Goal: Task Accomplishment & Management: Manage account settings

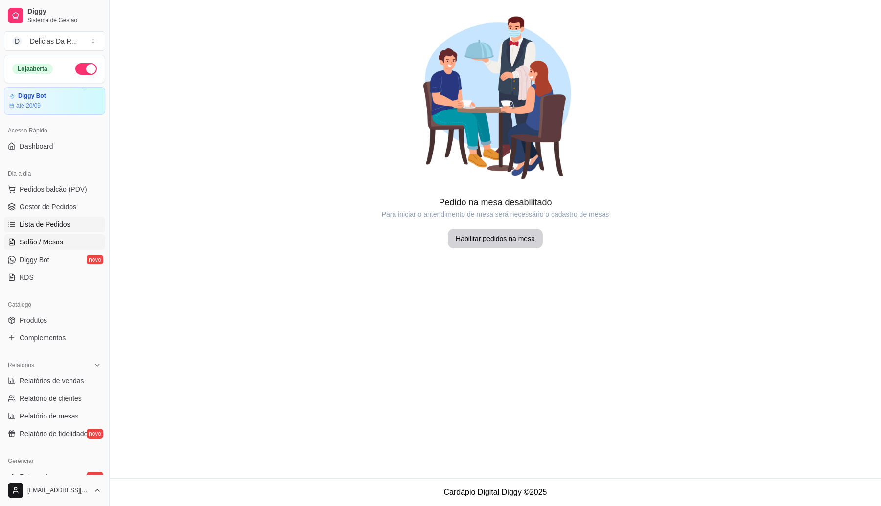
click at [62, 225] on span "Lista de Pedidos" at bounding box center [45, 225] width 51 height 10
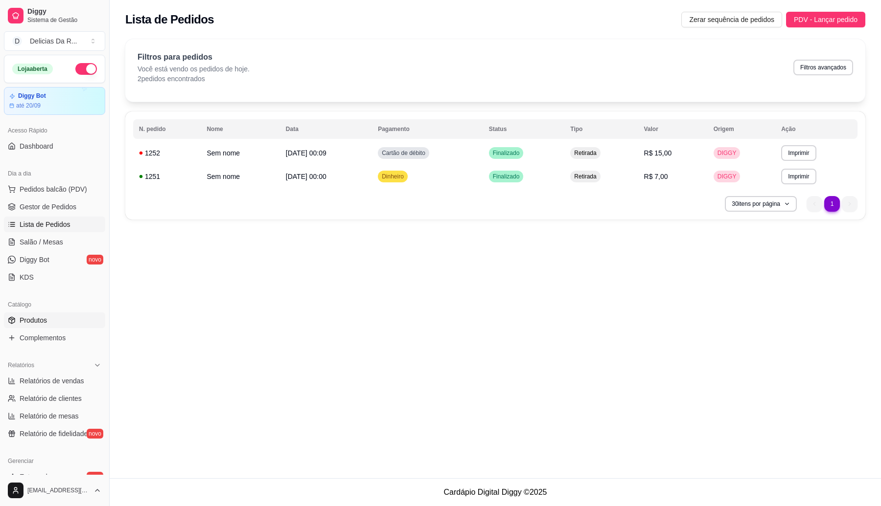
click at [24, 317] on span "Produtos" at bounding box center [33, 321] width 27 height 10
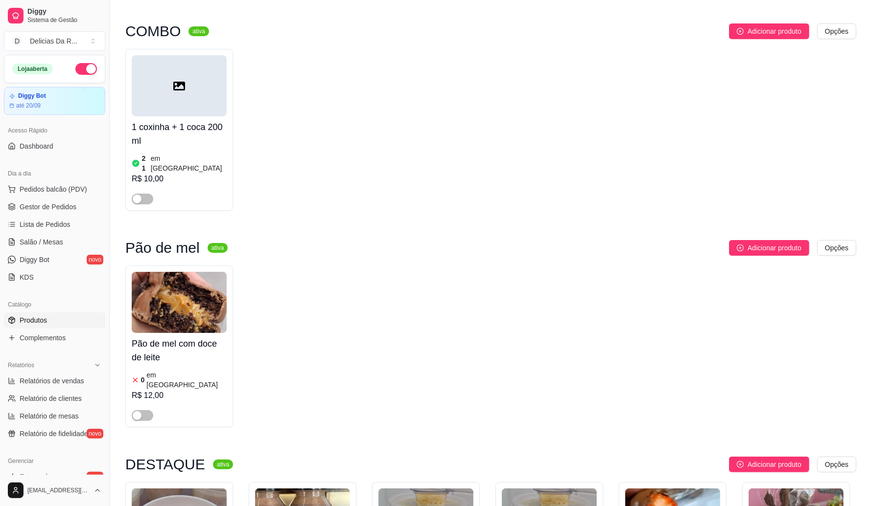
scroll to position [184, 0]
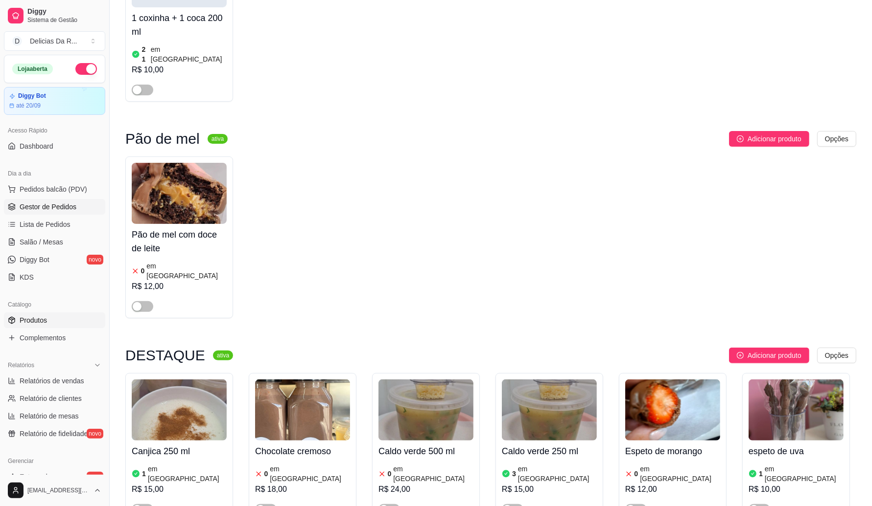
click at [59, 203] on span "Gestor de Pedidos" at bounding box center [48, 207] width 57 height 10
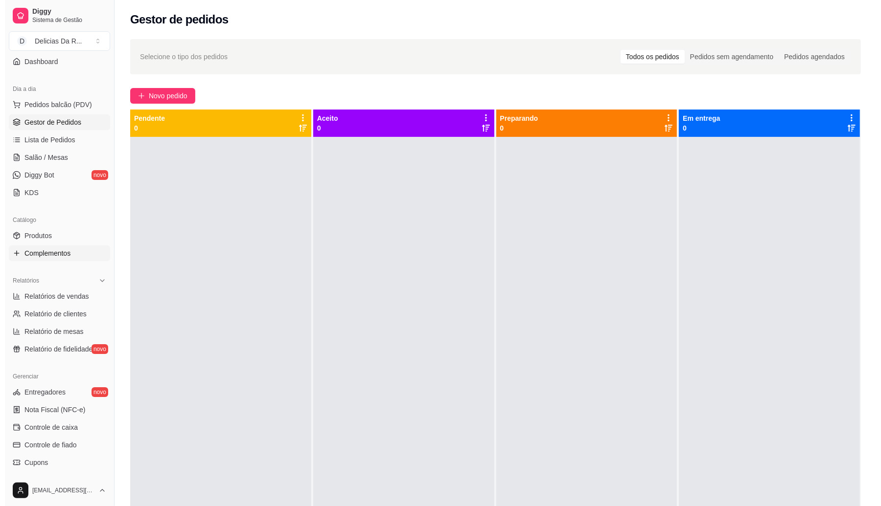
scroll to position [61, 0]
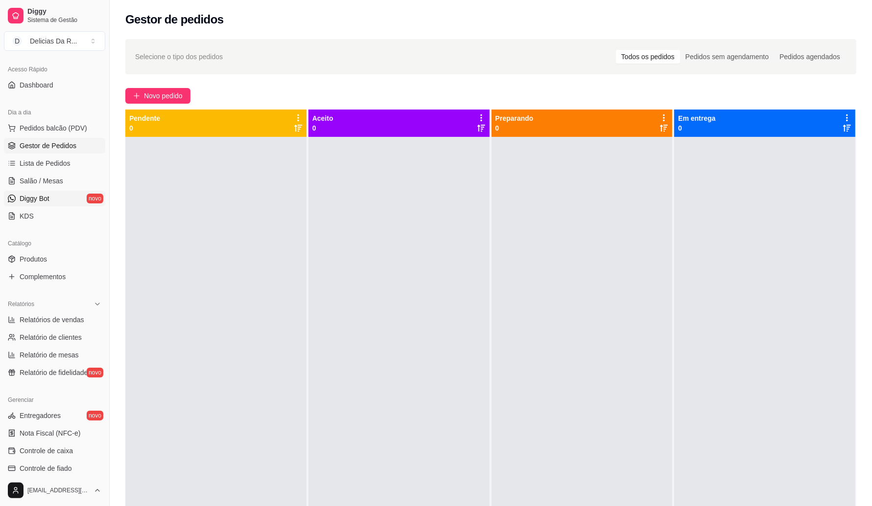
click at [66, 201] on link "Diggy Bot novo" at bounding box center [54, 199] width 101 height 16
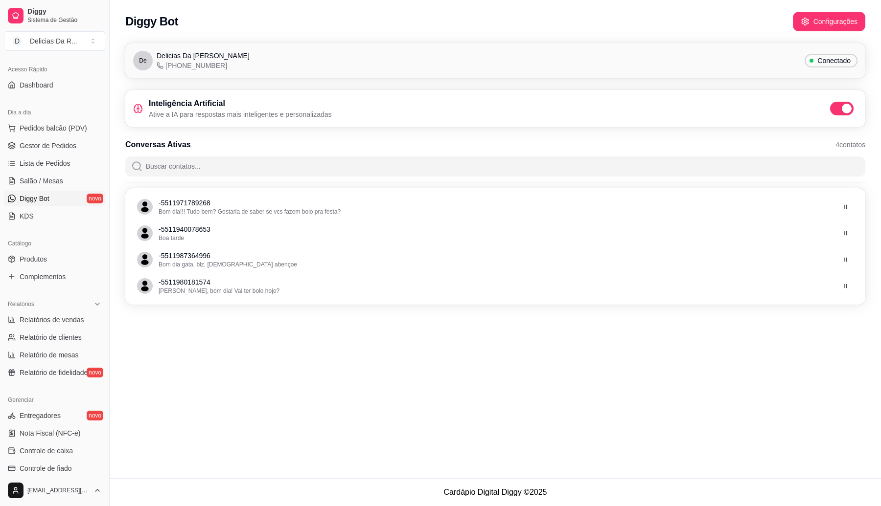
click at [839, 60] on span "Conectado" at bounding box center [833, 61] width 41 height 10
click at [817, 16] on button "Configurações" at bounding box center [829, 22] width 72 height 20
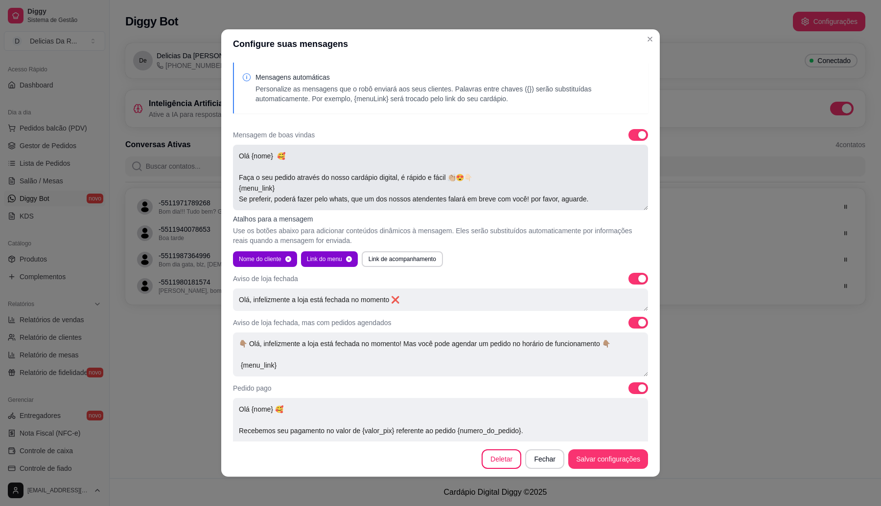
click at [270, 153] on textarea "Olá {nome} 🥰 Faça o seu pedido através do nosso cardápio digital, é rápido e fá…" at bounding box center [440, 178] width 415 height 66
click at [276, 187] on textarea "Olá {nome}, aqui quem fala é o Robô 🥰 Faça o seu pedido através do nosso cardáp…" at bounding box center [440, 178] width 415 height 66
click at [344, 197] on textarea "Olá {nome}, aqui quem fala é o Robô 🥰 Faça o seu pedido através do nosso cardáp…" at bounding box center [440, 178] width 415 height 66
click at [286, 185] on textarea "Olá {nome}, aqui quem fala é o Robô 🥰 Faça o seu pedido através do nosso cardáp…" at bounding box center [440, 178] width 415 height 66
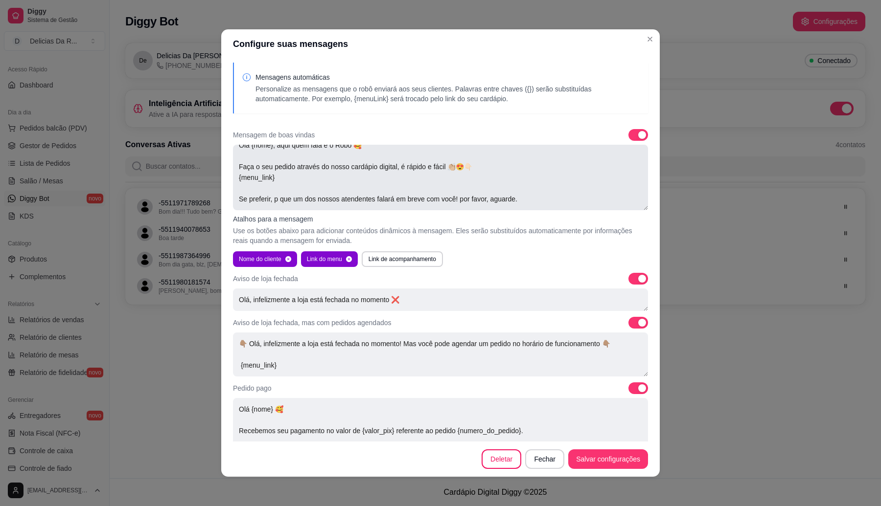
click at [272, 197] on textarea "Olá {nome}, aqui quem fala é o Robô 🥰 Faça o seu pedido através do nosso cardáp…" at bounding box center [440, 178] width 415 height 66
drag, startPoint x: 538, startPoint y: 196, endPoint x: 529, endPoint y: 196, distance: 8.8
click at [539, 196] on textarea "Olá {nome}, aqui quem fala é o Robô 🥰 Faça o seu pedido através do nosso cardáp…" at bounding box center [440, 178] width 415 height 66
click at [262, 201] on textarea "Olá {nome}, aqui quem fala é o Robô 🥰 Faça o seu pedido através do nosso cardáp…" at bounding box center [440, 178] width 415 height 66
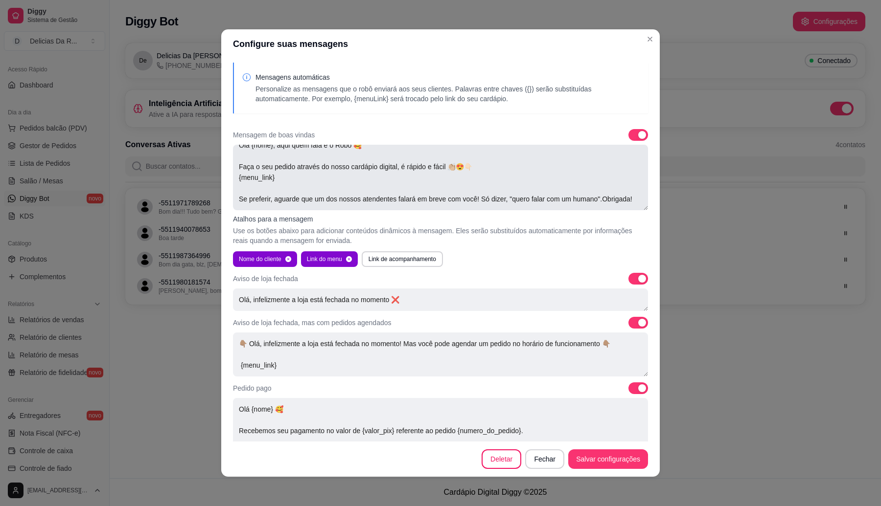
click at [262, 198] on textarea "Olá {nome}, aqui quem fala é o Robô 🥰 Faça o seu pedido através do nosso cardáp…" at bounding box center [440, 178] width 415 height 66
click at [263, 199] on textarea "Olá {nome}, aqui quem fala é o Robô 🥰 Faça o seu pedido através do nosso cardáp…" at bounding box center [440, 178] width 415 height 66
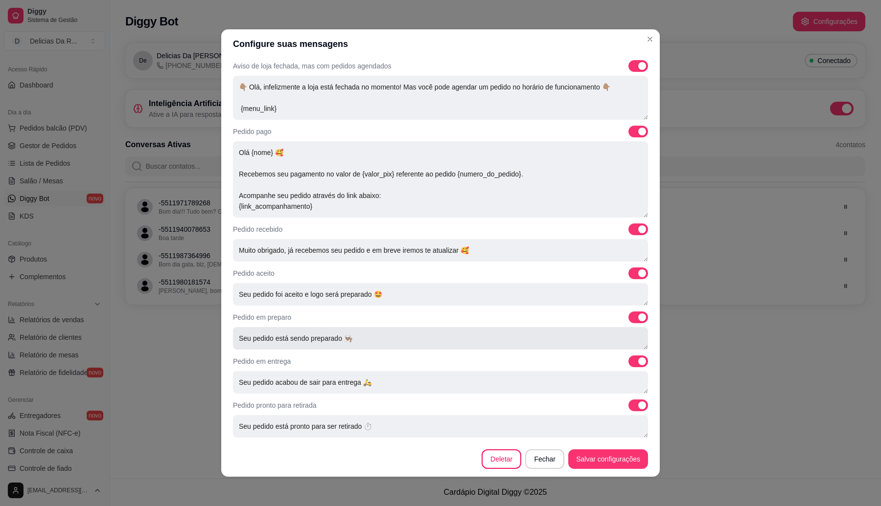
scroll to position [1, 0]
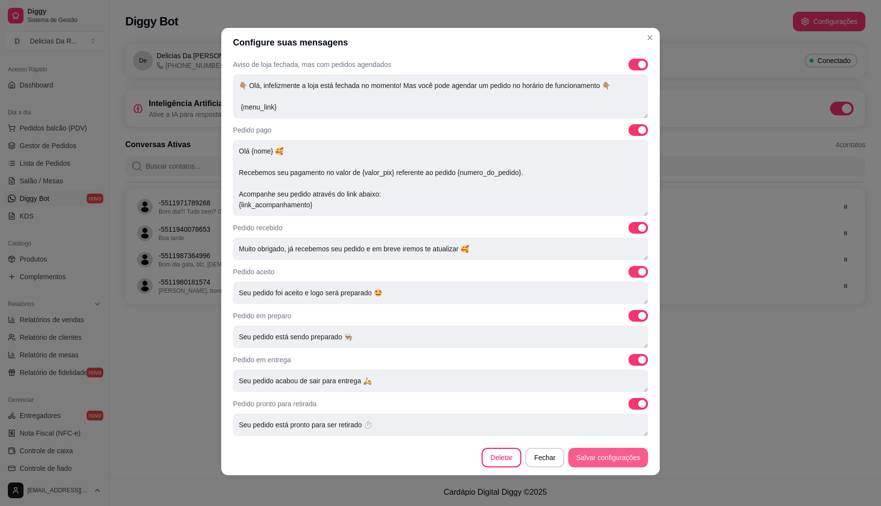
type textarea "Olá {nome}, aqui quem fala é o Robô 🥰 Faça o seu pedido através do nosso cardáp…"
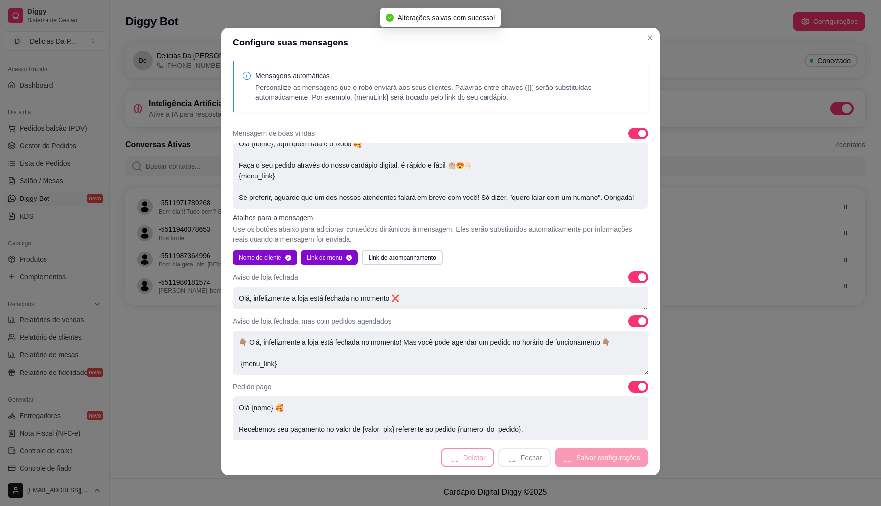
scroll to position [0, 0]
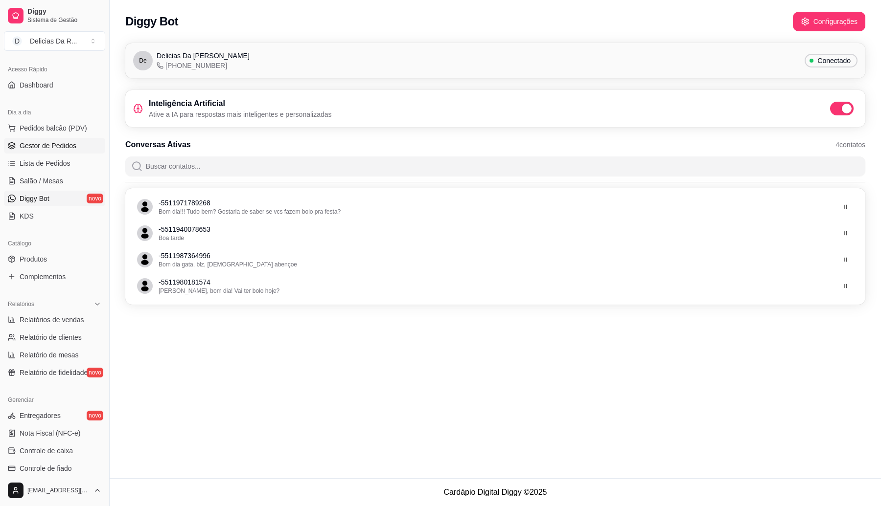
click at [65, 147] on span "Gestor de Pedidos" at bounding box center [48, 146] width 57 height 10
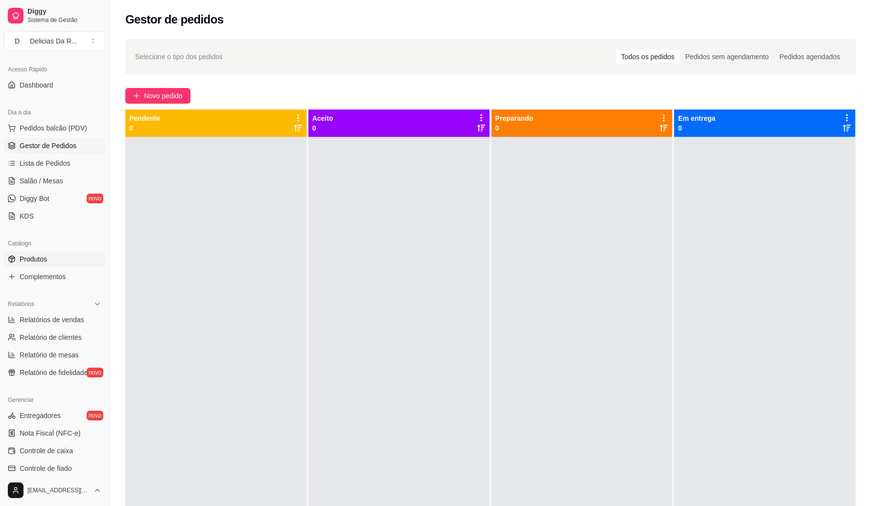
click at [40, 265] on link "Produtos" at bounding box center [54, 260] width 101 height 16
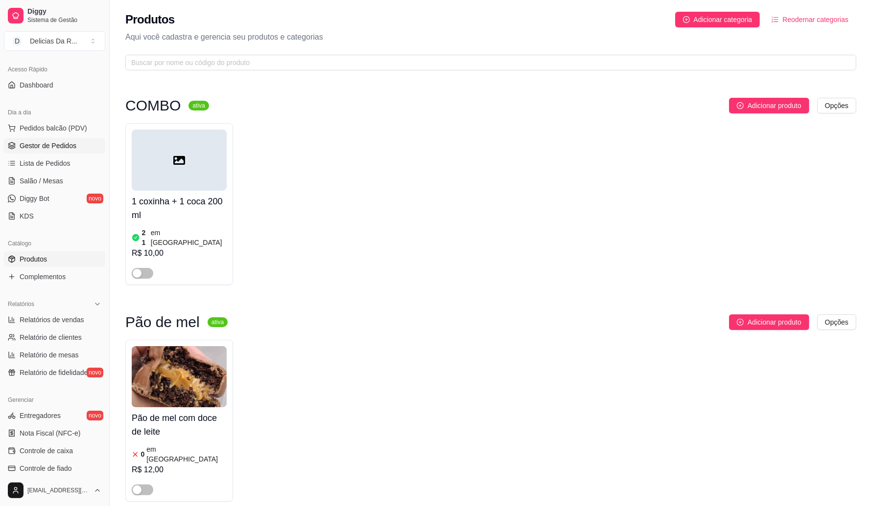
click at [67, 150] on span "Gestor de Pedidos" at bounding box center [48, 146] width 57 height 10
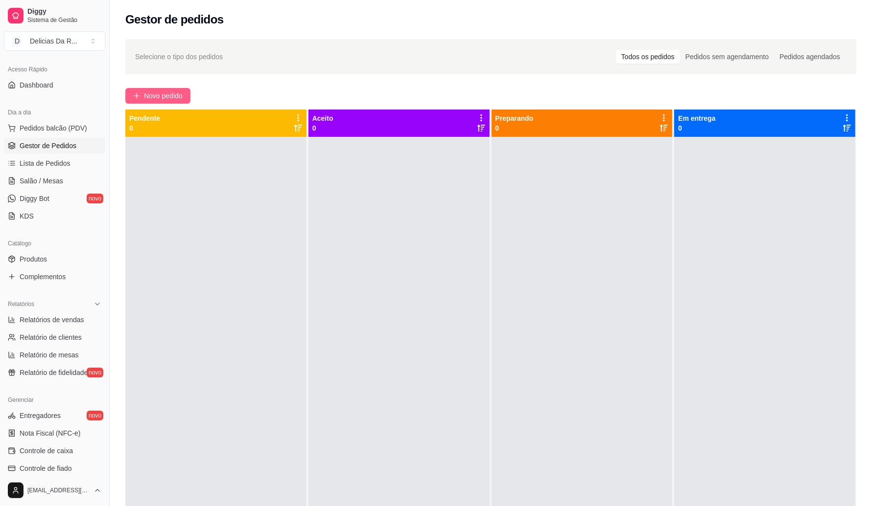
click at [169, 98] on span "Novo pedido" at bounding box center [163, 96] width 39 height 11
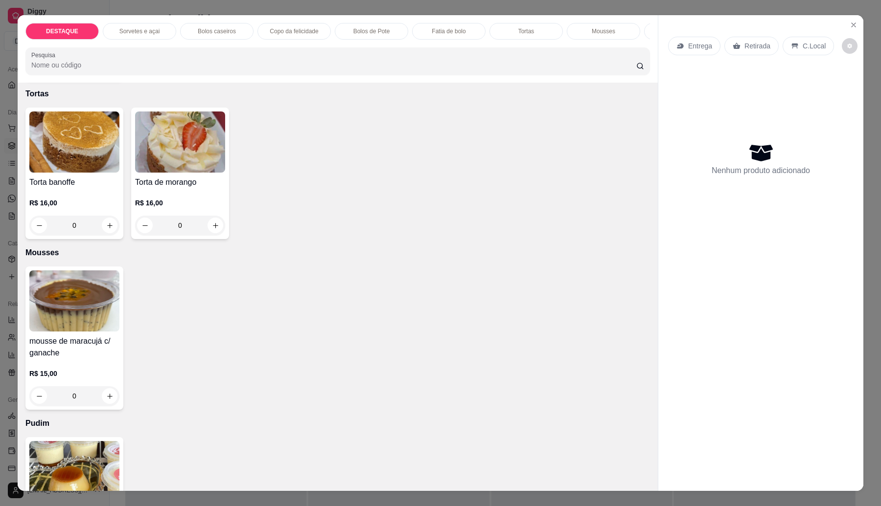
scroll to position [1305, 0]
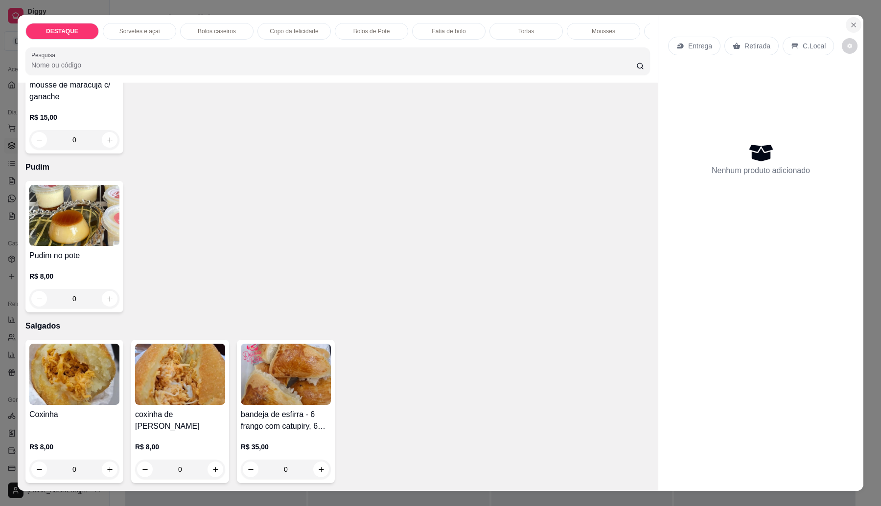
click at [846, 28] on button "Close" at bounding box center [854, 25] width 16 height 16
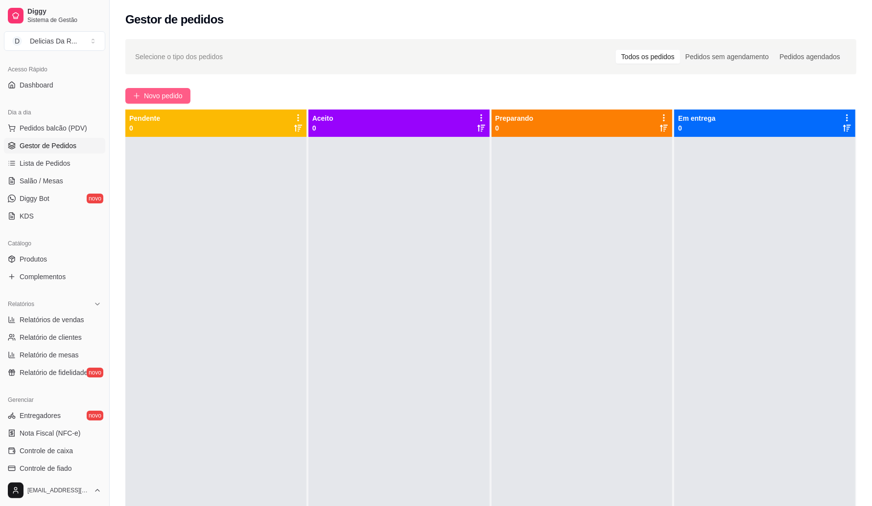
click at [158, 98] on span "Novo pedido" at bounding box center [163, 96] width 39 height 11
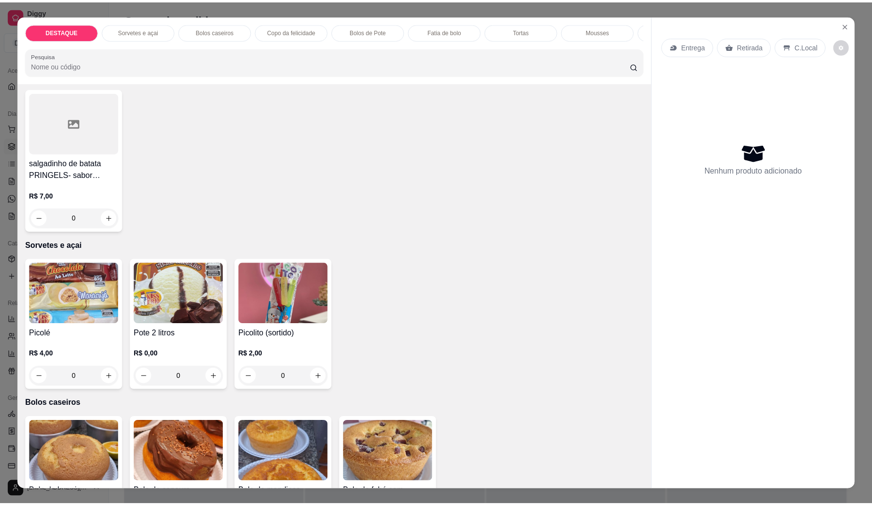
scroll to position [184, 0]
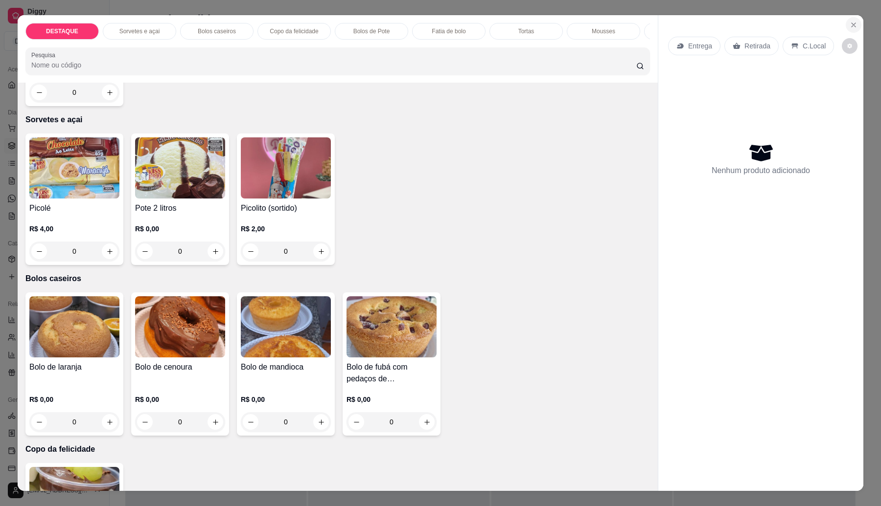
click at [850, 21] on icon "Close" at bounding box center [854, 25] width 8 height 8
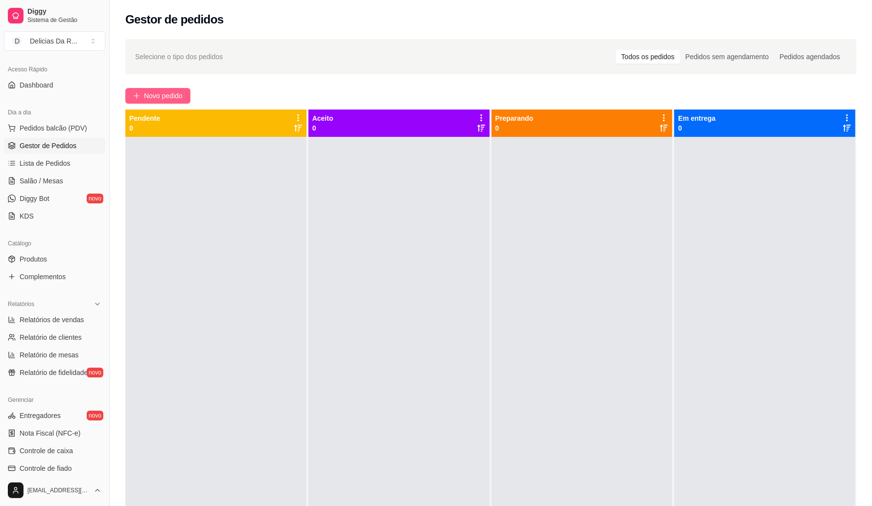
click at [170, 90] on button "Novo pedido" at bounding box center [157, 96] width 65 height 16
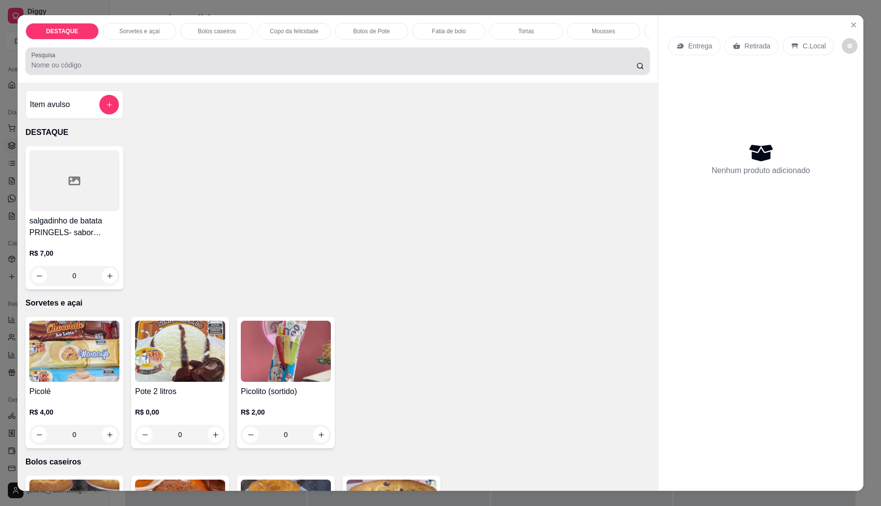
click at [186, 66] on div at bounding box center [337, 61] width 613 height 20
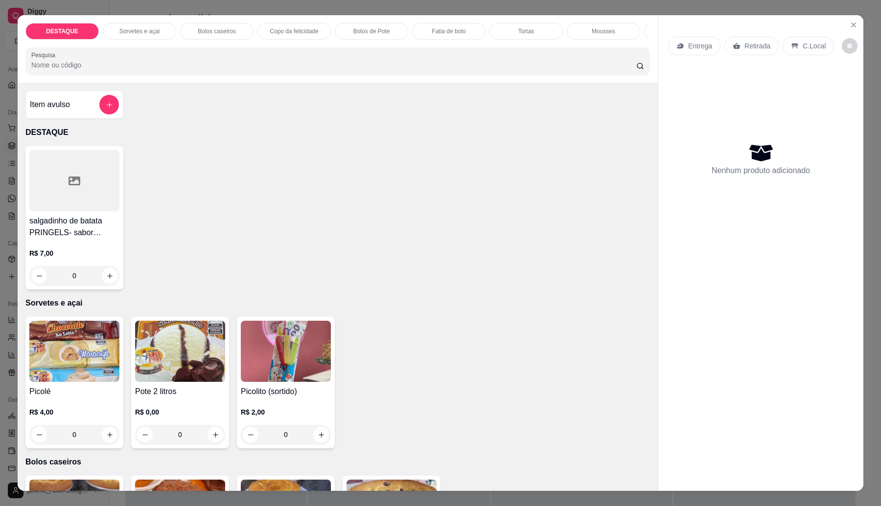
type input "c"
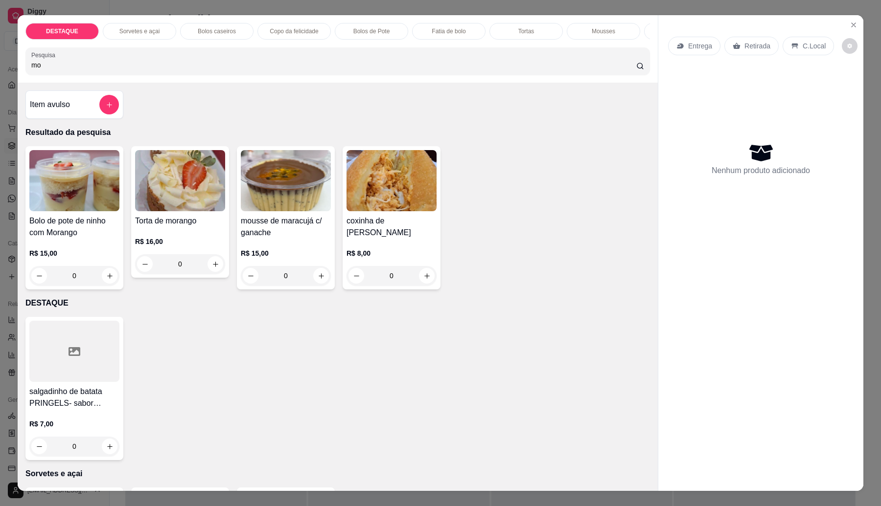
type input "m"
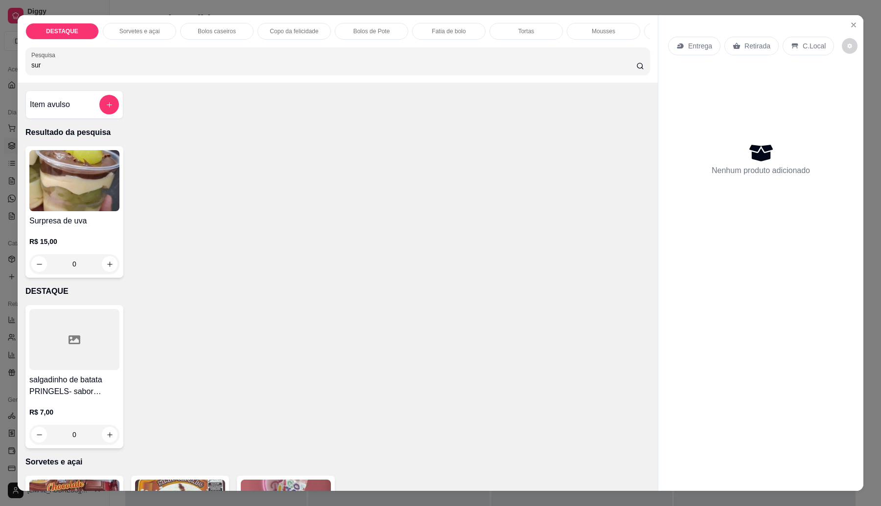
type input "sur"
click at [64, 211] on img at bounding box center [74, 180] width 90 height 61
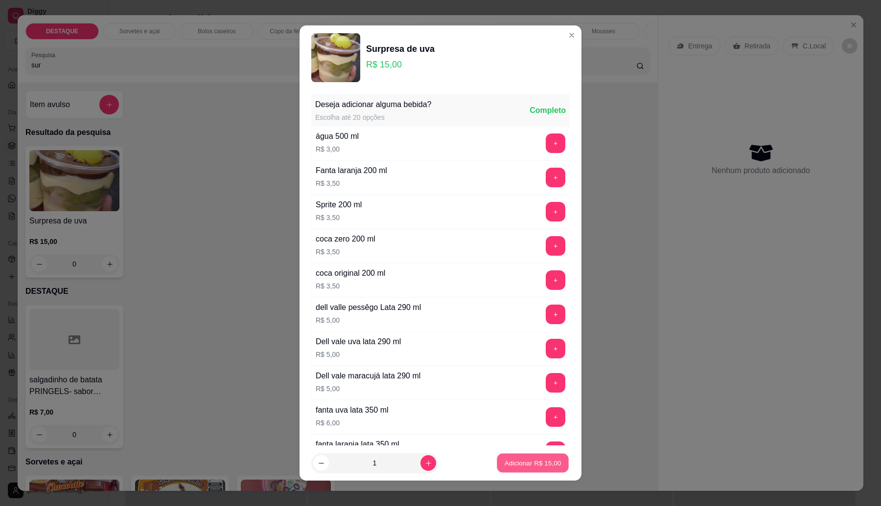
click at [551, 468] on button "Adicionar R$ 15,00" at bounding box center [533, 463] width 72 height 19
type input "1"
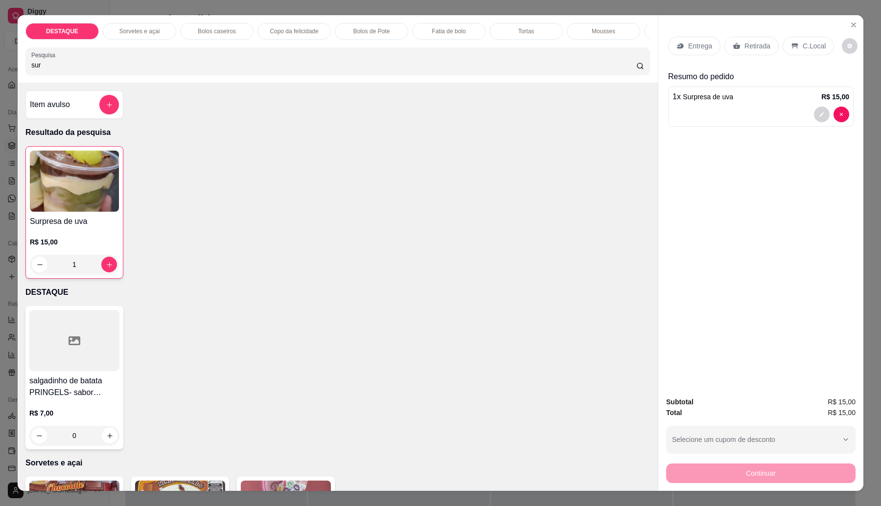
click at [736, 49] on div "Retirada" at bounding box center [751, 46] width 54 height 19
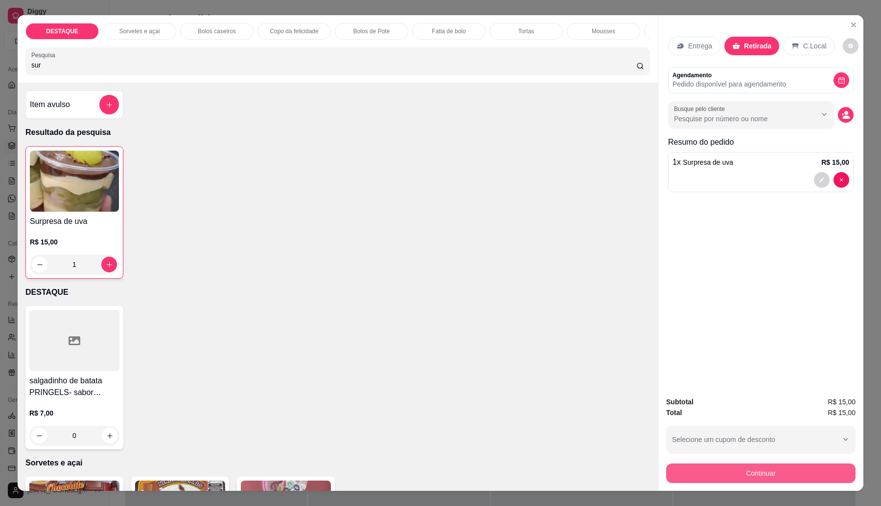
click at [732, 473] on button "Continuar" at bounding box center [760, 474] width 189 height 20
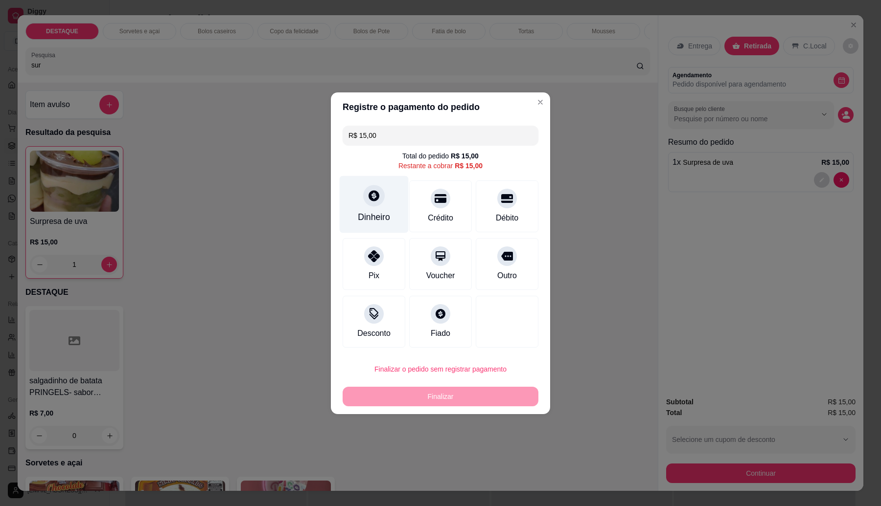
click at [366, 202] on div at bounding box center [374, 196] width 22 height 22
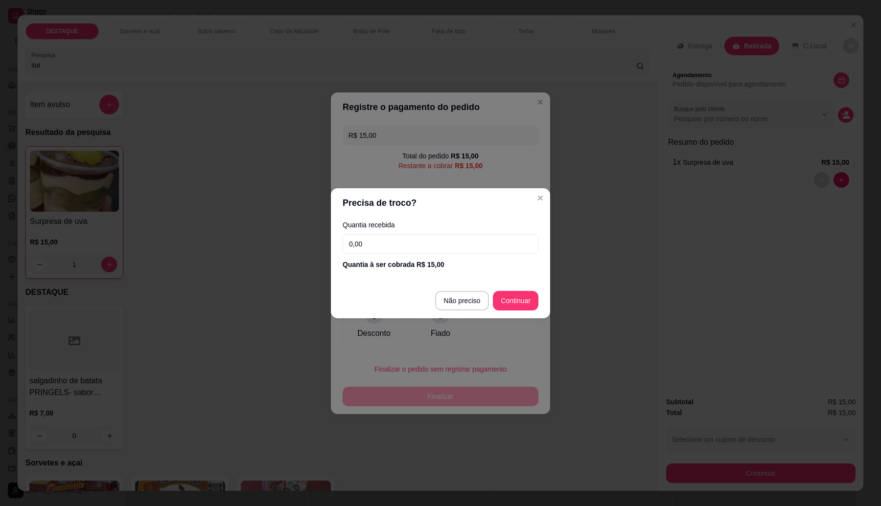
click at [397, 238] on input "0,00" at bounding box center [441, 244] width 196 height 20
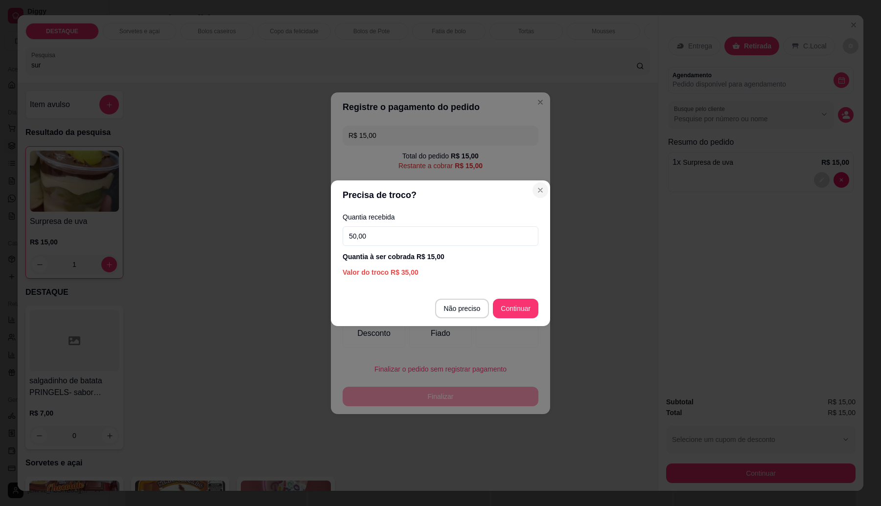
type input "50,00"
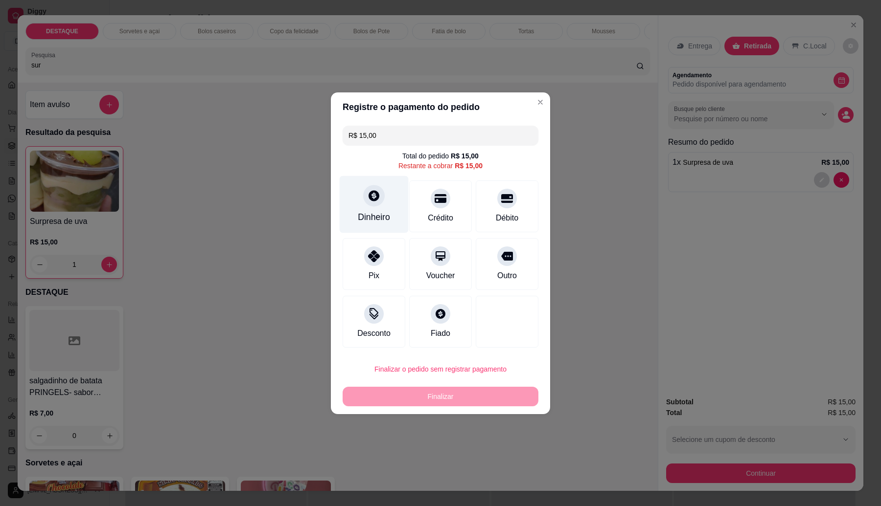
click at [381, 204] on div "Dinheiro" at bounding box center [374, 204] width 69 height 57
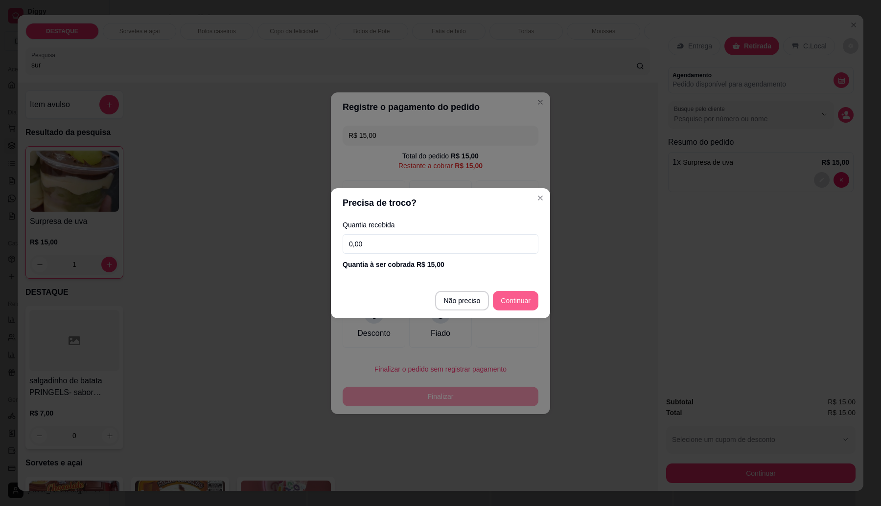
type input "R$ 0,00"
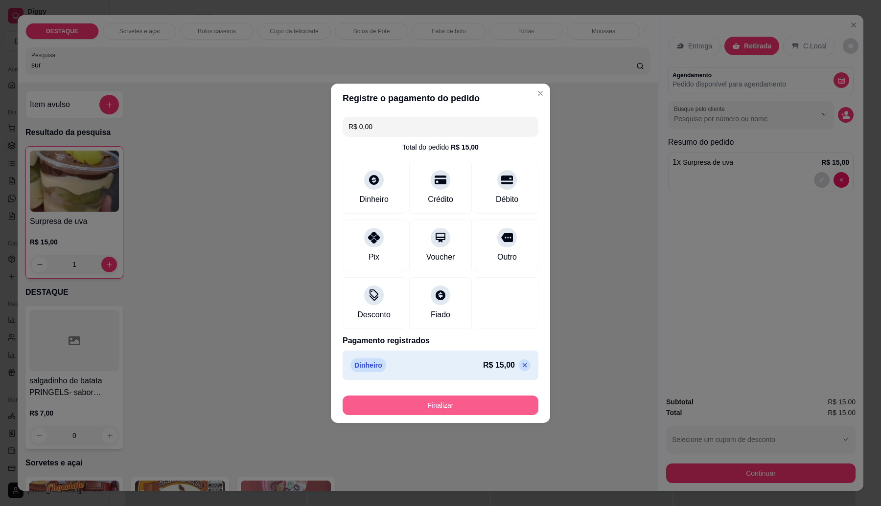
click at [482, 412] on button "Finalizar" at bounding box center [441, 406] width 196 height 20
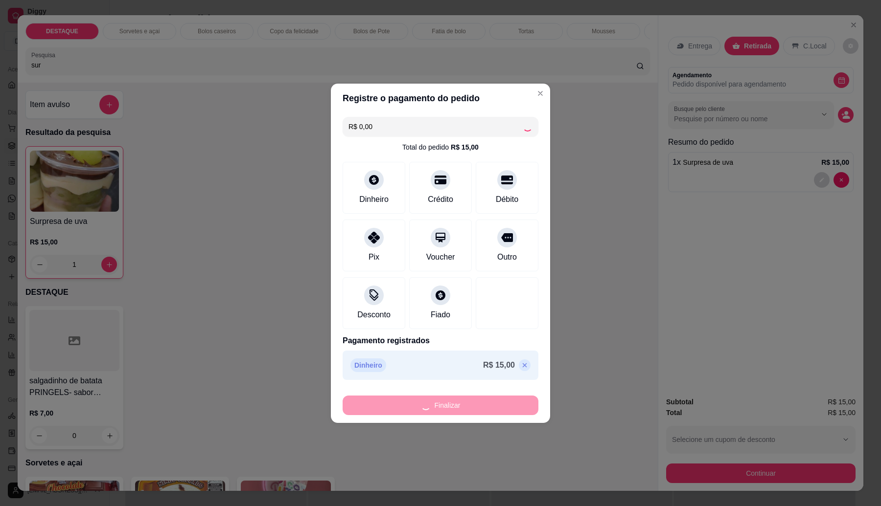
type input "0"
type input "-R$ 15,00"
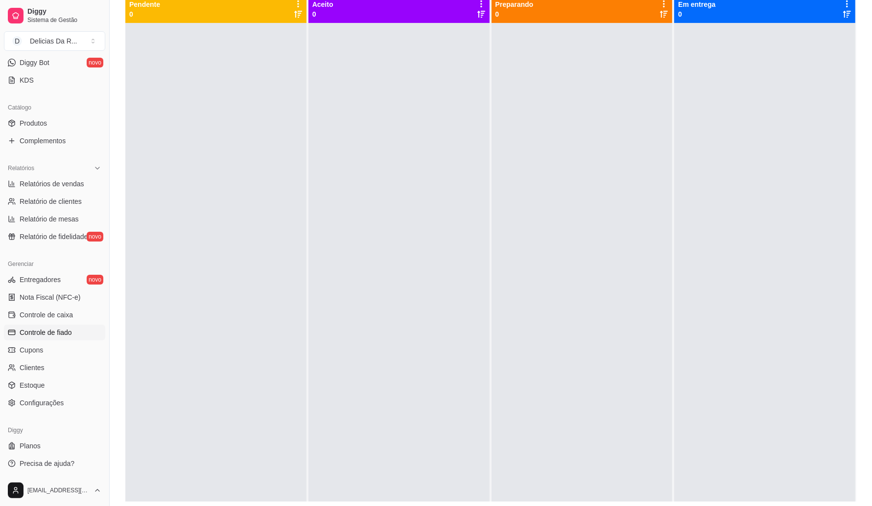
scroll to position [149, 0]
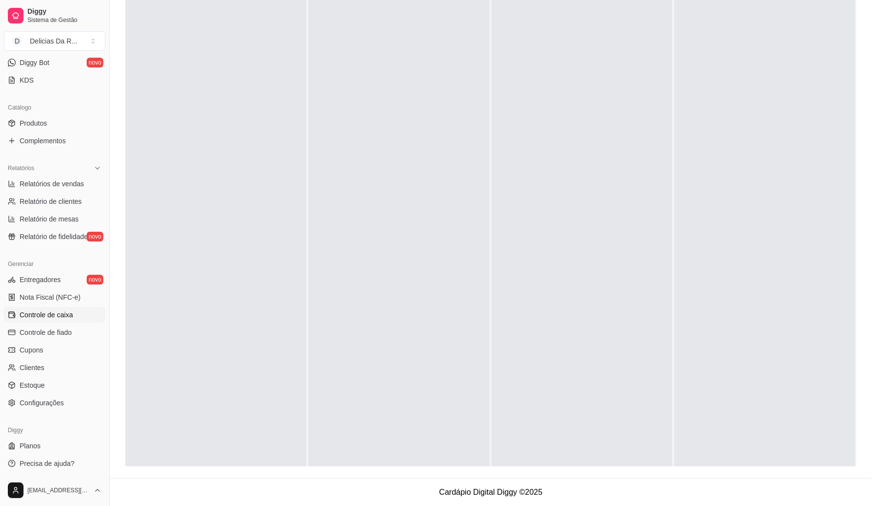
click at [64, 319] on span "Controle de caixa" at bounding box center [46, 315] width 53 height 10
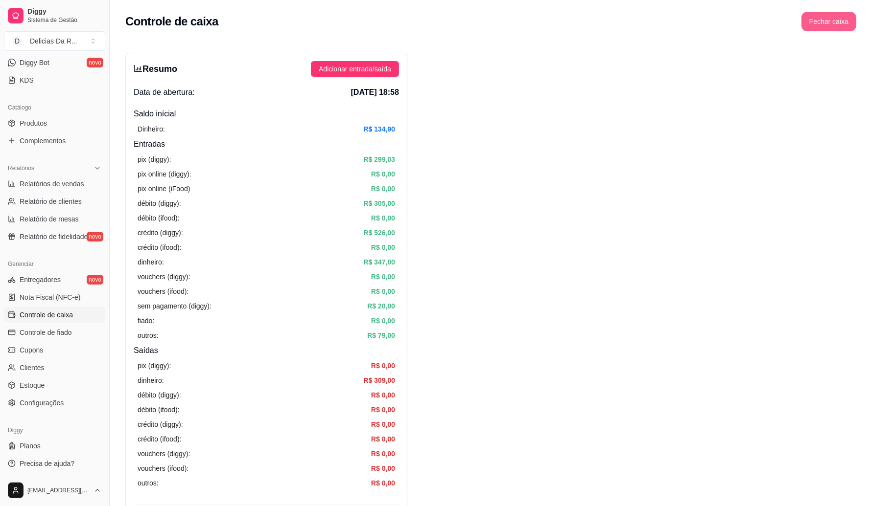
click at [821, 18] on button "Fechar caixa" at bounding box center [828, 22] width 55 height 20
click at [859, 82] on span "Sim" at bounding box center [856, 87] width 12 height 11
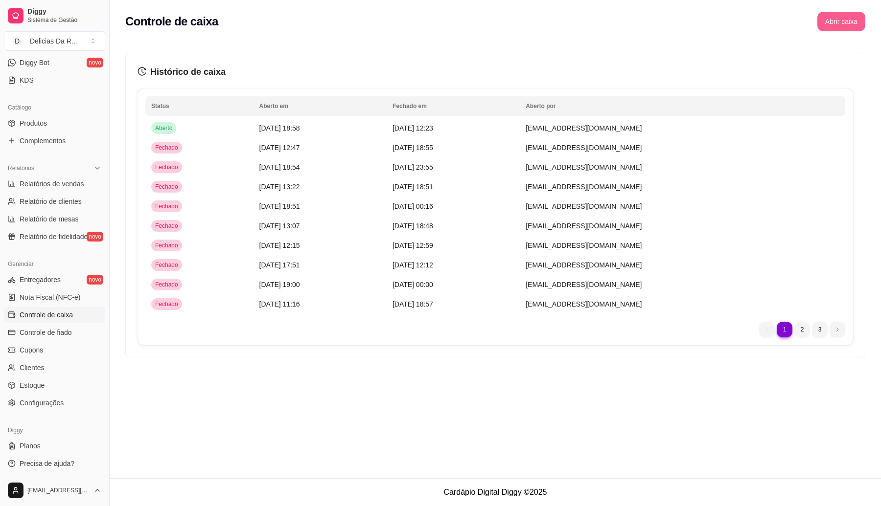
click at [829, 22] on button "Abrir caixa" at bounding box center [841, 22] width 48 height 20
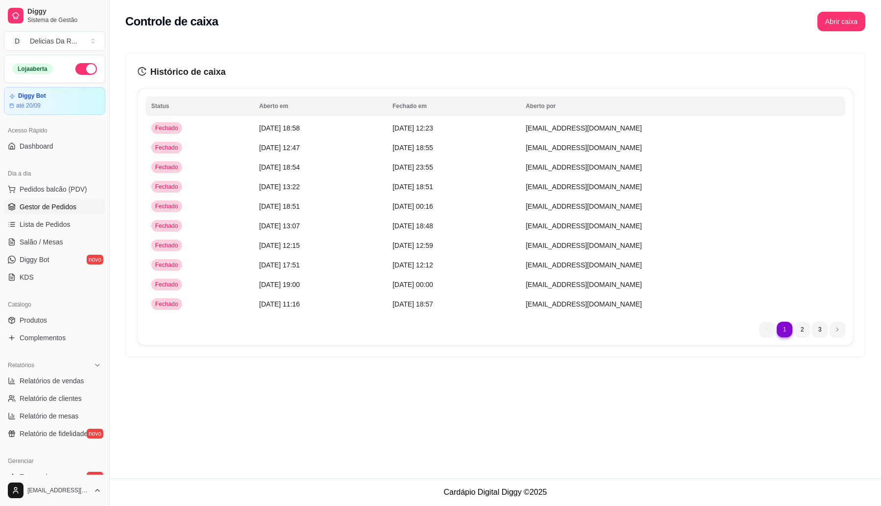
click at [42, 205] on span "Gestor de Pedidos" at bounding box center [48, 207] width 57 height 10
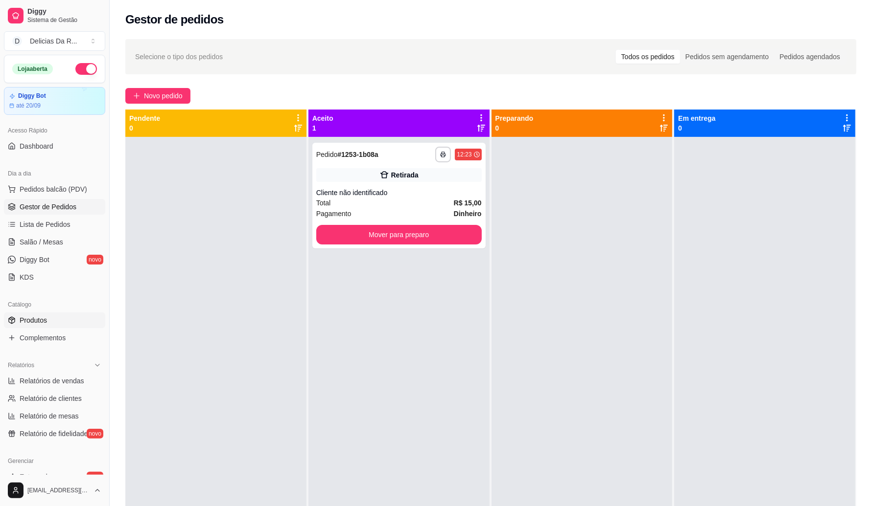
click at [54, 322] on link "Produtos" at bounding box center [54, 321] width 101 height 16
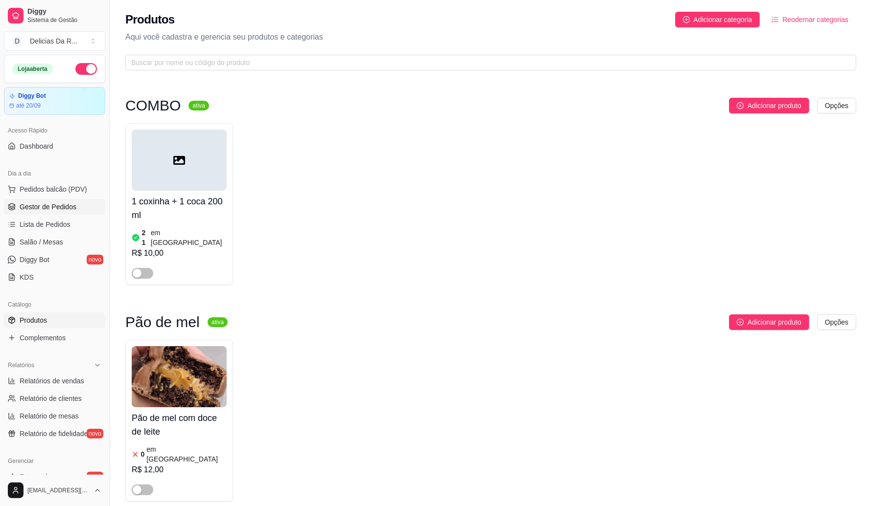
click at [73, 209] on span "Gestor de Pedidos" at bounding box center [48, 207] width 57 height 10
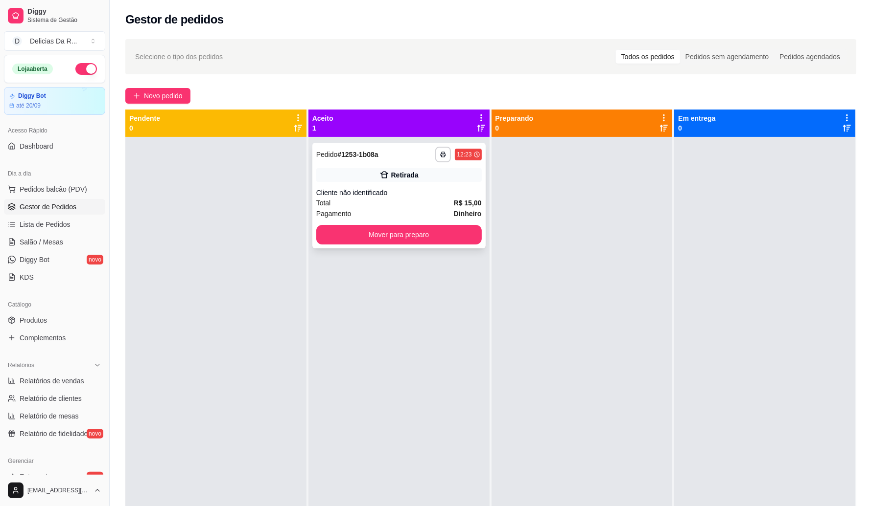
click at [391, 196] on div "Cliente não identificado" at bounding box center [398, 193] width 165 height 10
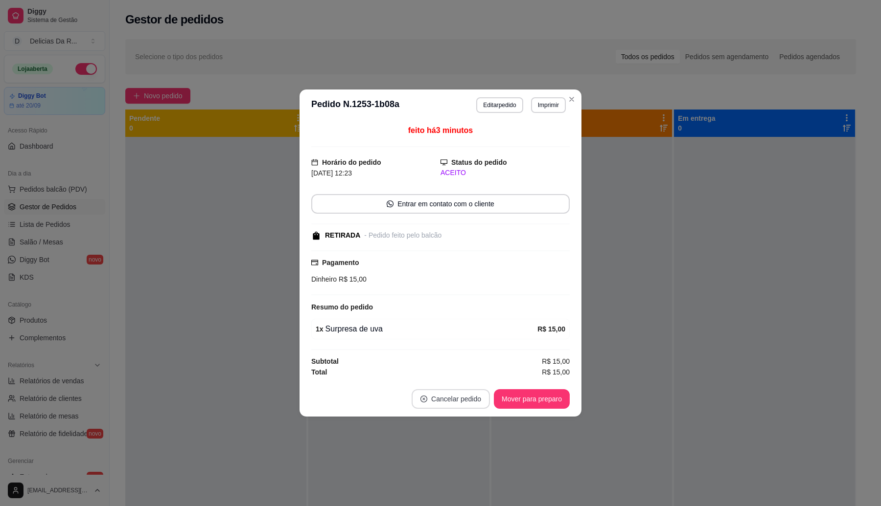
click at [451, 394] on button "Cancelar pedido" at bounding box center [451, 400] width 78 height 20
click at [483, 377] on button "Sim" at bounding box center [478, 377] width 39 height 20
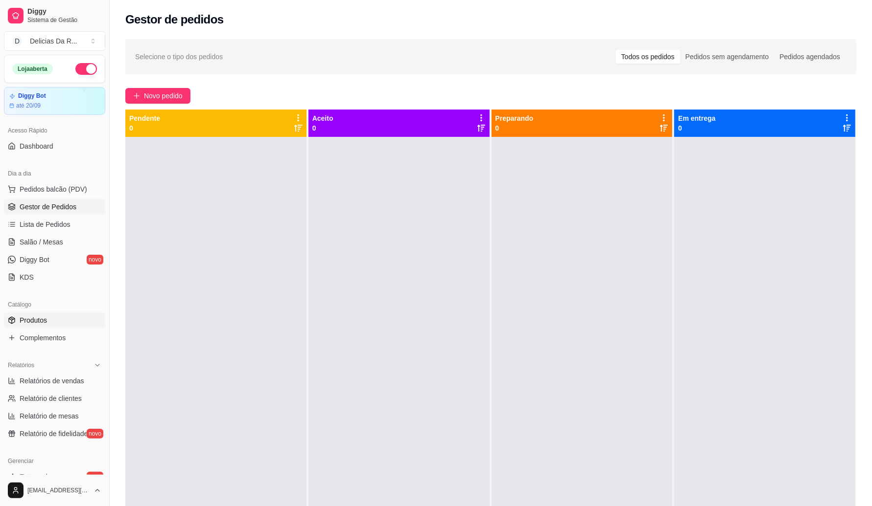
click at [50, 326] on link "Produtos" at bounding box center [54, 321] width 101 height 16
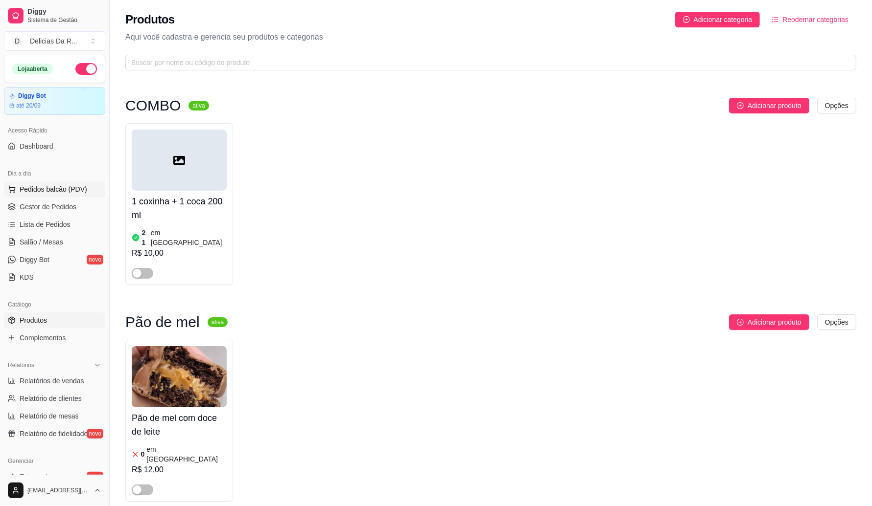
click at [47, 192] on span "Pedidos balcão (PDV)" at bounding box center [54, 189] width 68 height 10
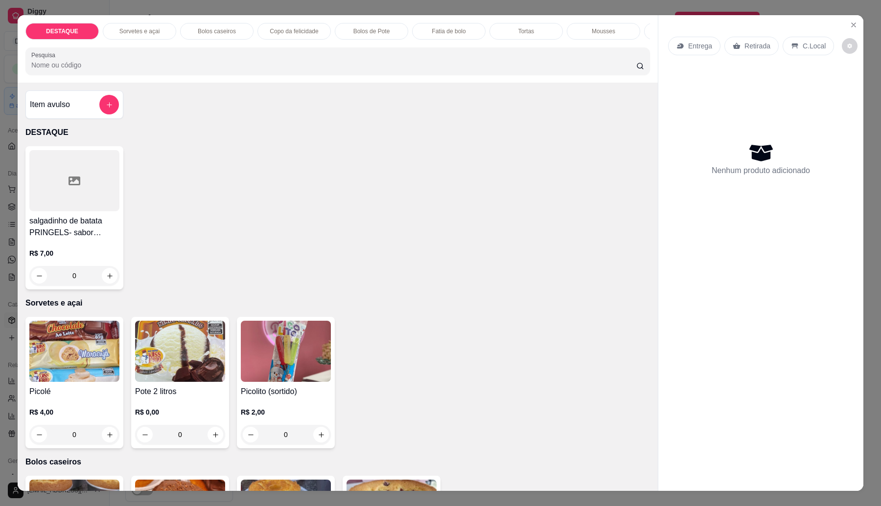
click at [293, 70] on input "Pesquisa" at bounding box center [333, 65] width 605 height 10
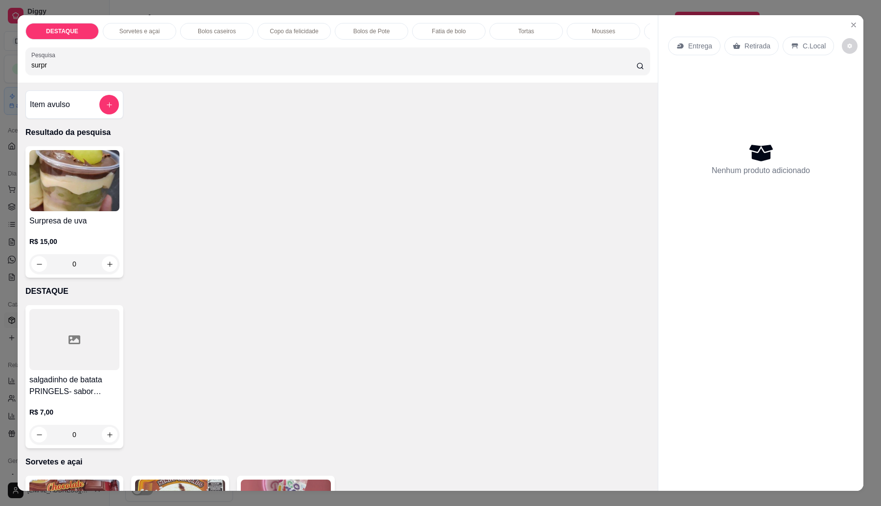
type input "surpr"
click at [89, 267] on div "0" at bounding box center [74, 264] width 90 height 20
click at [852, 18] on button "Close" at bounding box center [854, 25] width 16 height 16
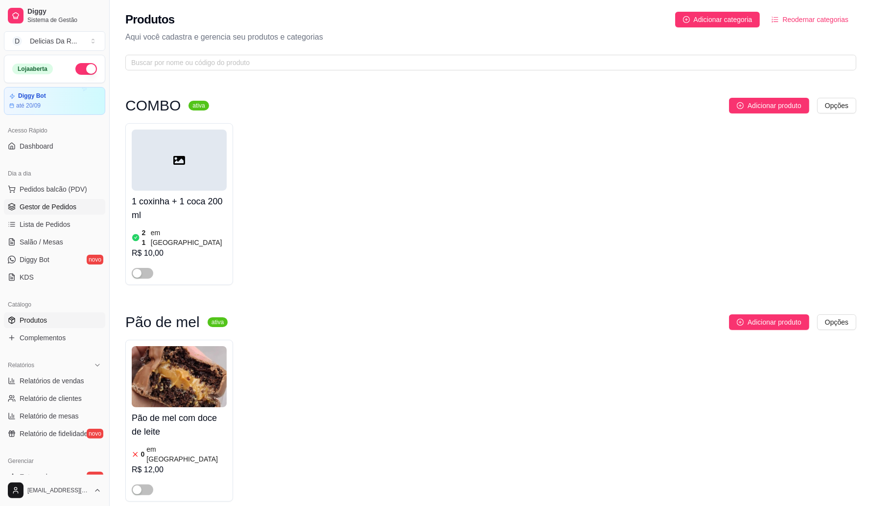
click at [62, 209] on span "Gestor de Pedidos" at bounding box center [48, 207] width 57 height 10
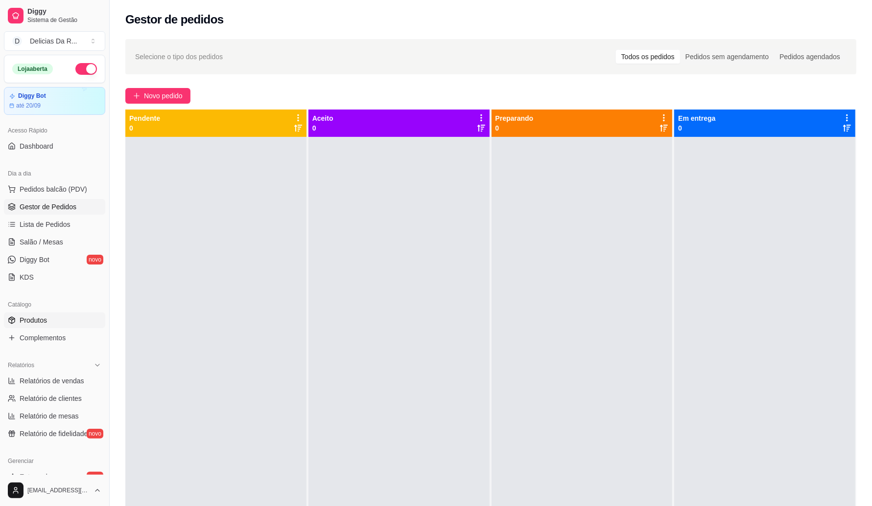
click at [43, 321] on span "Produtos" at bounding box center [33, 321] width 27 height 10
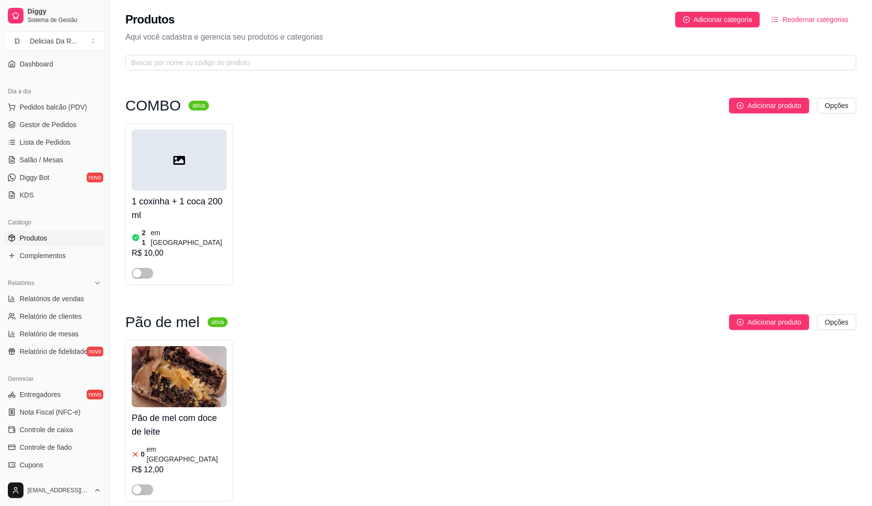
scroll to position [122, 0]
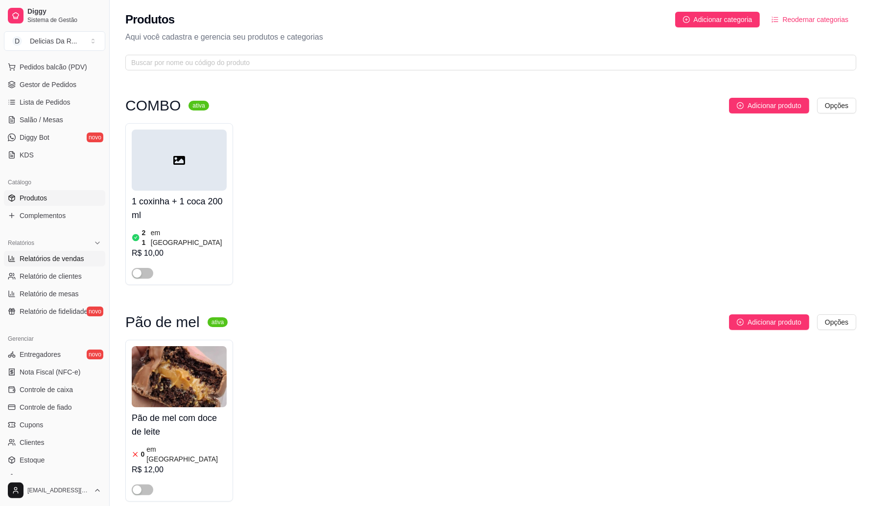
click at [62, 266] on link "Relatórios de vendas" at bounding box center [54, 259] width 101 height 16
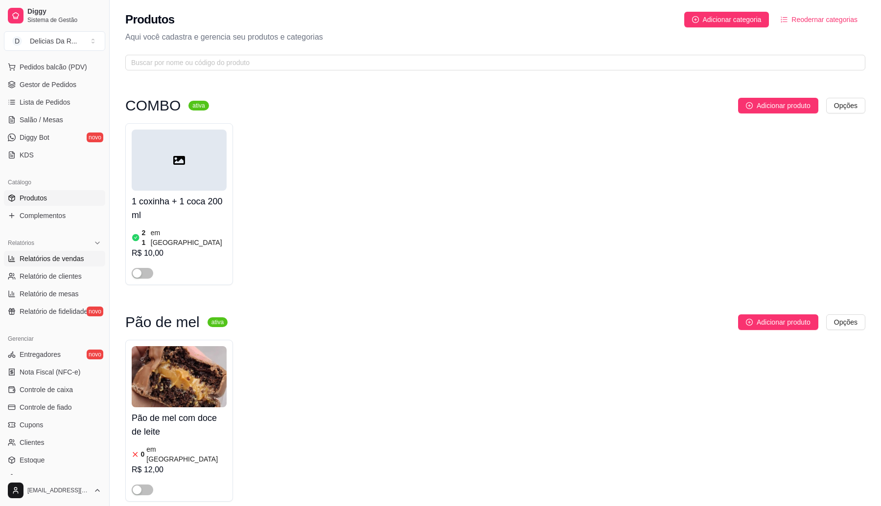
select select "ALL"
select select "0"
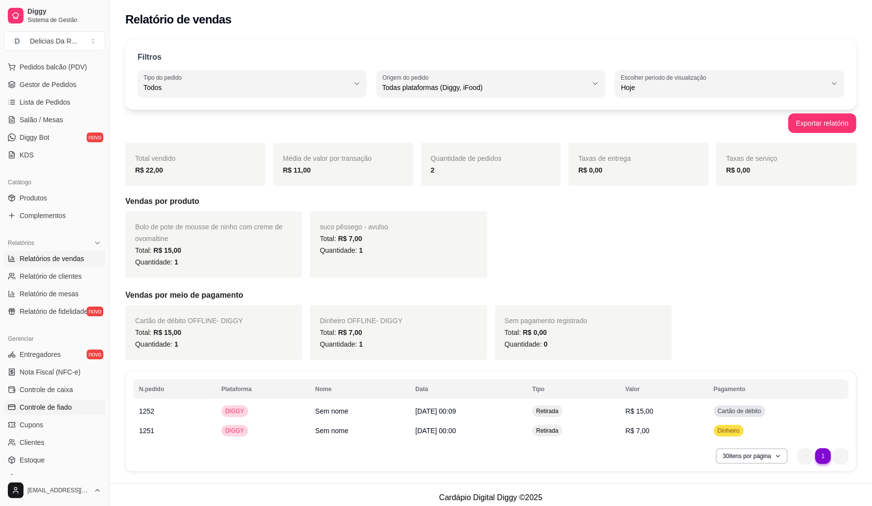
click at [64, 406] on span "Controle de fiado" at bounding box center [46, 408] width 52 height 10
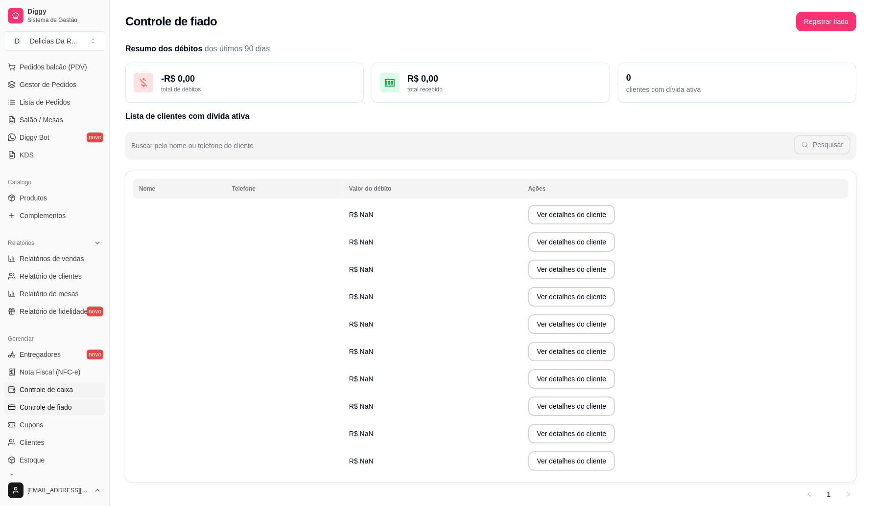
click at [66, 383] on link "Controle de caixa" at bounding box center [54, 390] width 101 height 16
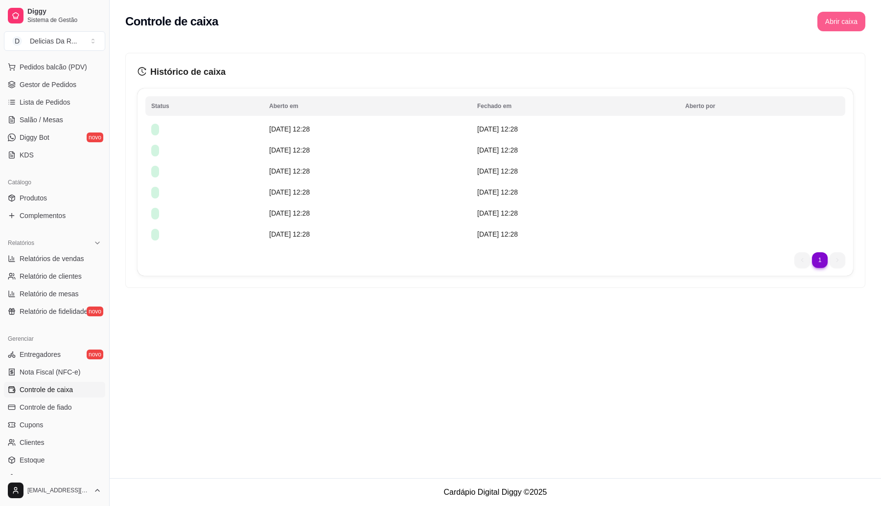
click at [843, 22] on button "Abrir caixa" at bounding box center [841, 22] width 48 height 20
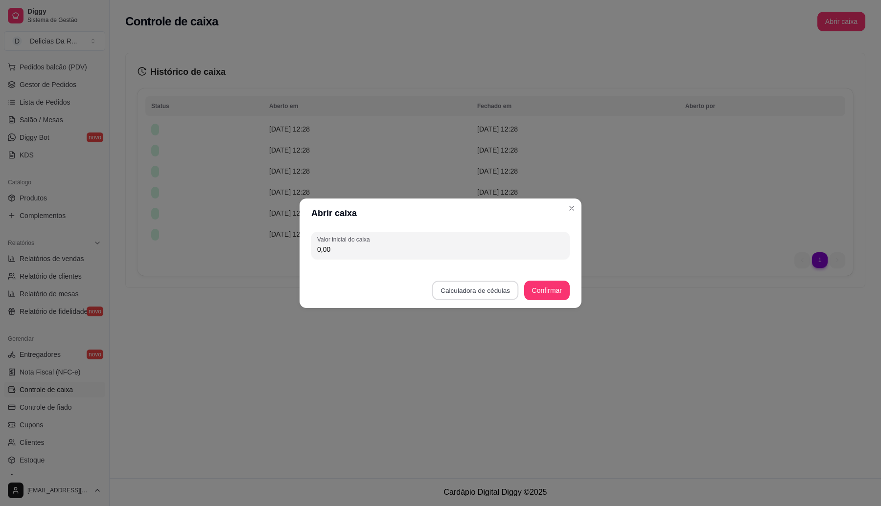
click at [496, 293] on button "Calculadora de cédulas" at bounding box center [475, 290] width 87 height 19
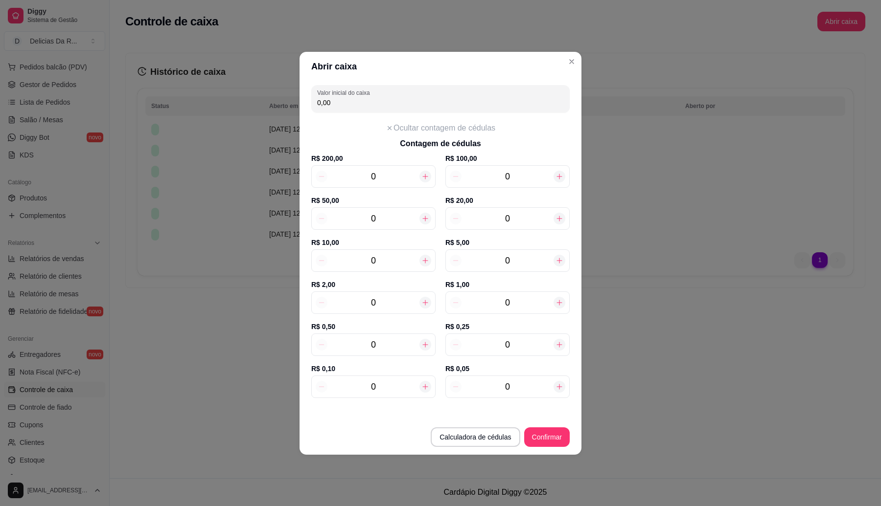
click at [563, 218] on div at bounding box center [559, 219] width 12 height 12
type input "20,00"
type input "1"
click at [399, 255] on input "0" at bounding box center [373, 261] width 92 height 14
type input "50,00"
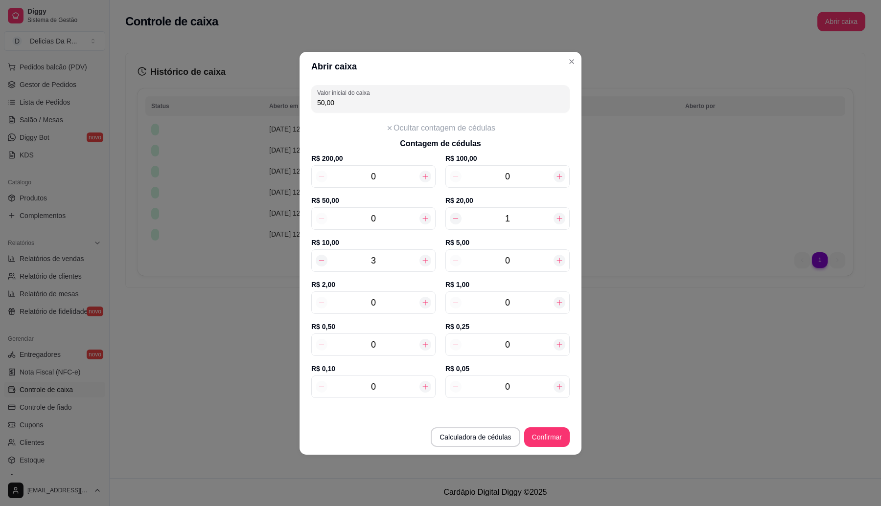
type input "3"
click at [532, 250] on div "0" at bounding box center [507, 261] width 124 height 23
click at [530, 258] on input "0" at bounding box center [507, 261] width 92 height 14
type input "60,00"
type input "2"
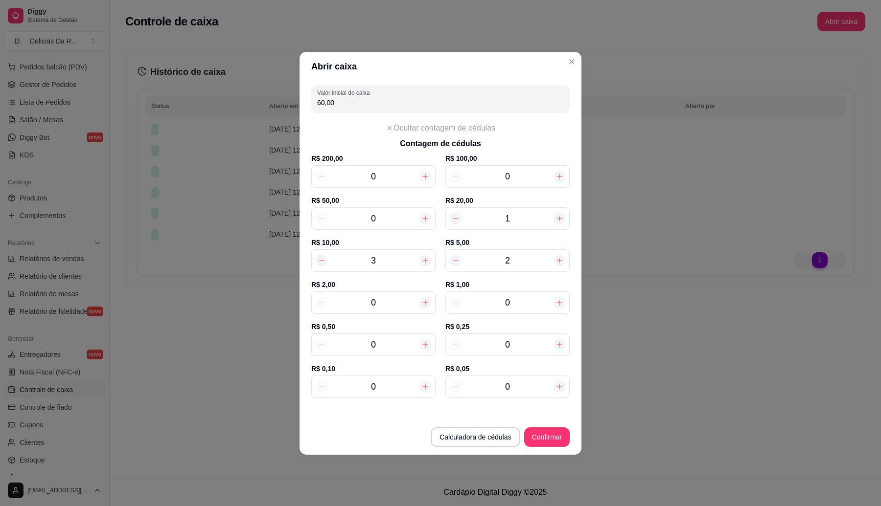
click at [382, 299] on input "0" at bounding box center [373, 303] width 92 height 14
type input "64,00"
type input "2"
click at [518, 305] on input "0" at bounding box center [507, 303] width 92 height 14
type input "71,00"
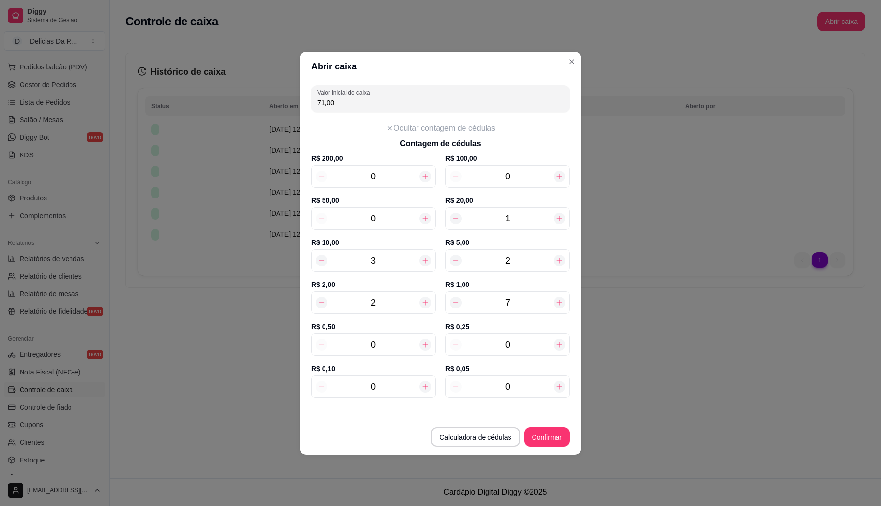
type input "7"
drag, startPoint x: 399, startPoint y: 347, endPoint x: 284, endPoint y: 372, distance: 117.1
click at [284, 372] on div "Abrir caixa Valor inicial do caixa 71,00 Ocultar contagem de cédulas Contagem d…" at bounding box center [440, 253] width 881 height 506
click at [385, 345] on input "0" at bounding box center [373, 345] width 92 height 14
type input "71,50"
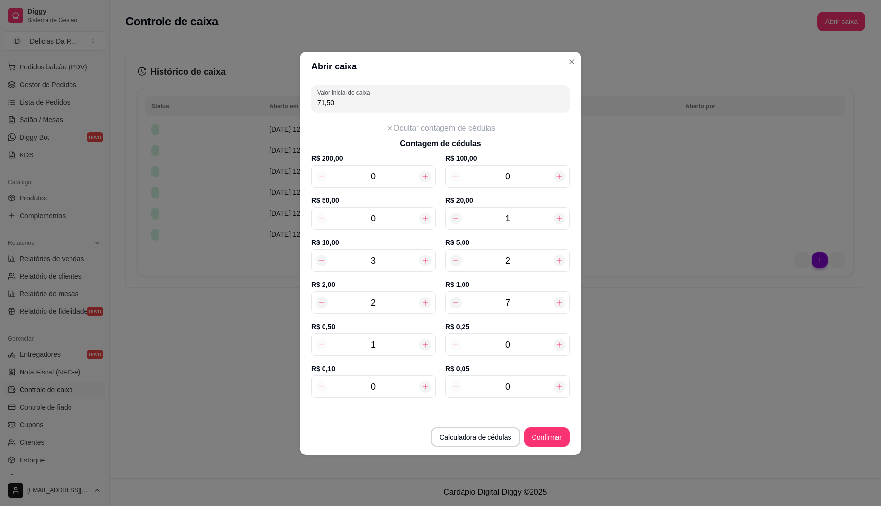
type input "10"
type input "76,00"
type input "10"
click at [538, 345] on input "0" at bounding box center [507, 345] width 92 height 14
type input "78,00"
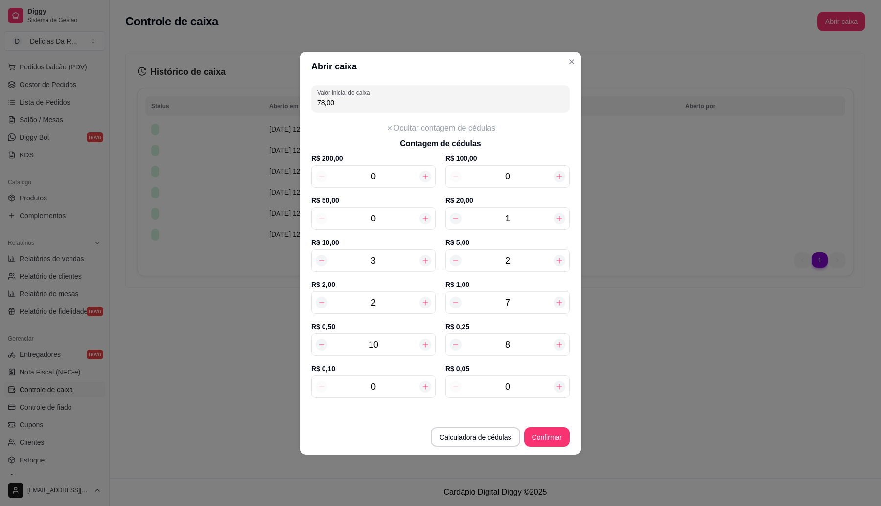
type input "8"
click at [386, 392] on input "0" at bounding box center [373, 387] width 92 height 14
type input "78,10"
type input "13"
type input "79,30"
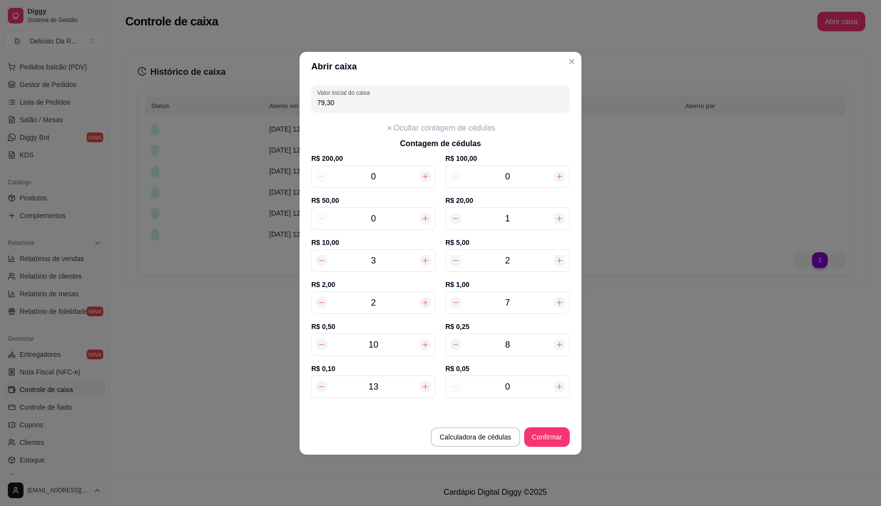
type input "13"
click at [525, 384] on input "0" at bounding box center [507, 387] width 92 height 14
type input "79,35"
type input "12"
type input "79,90"
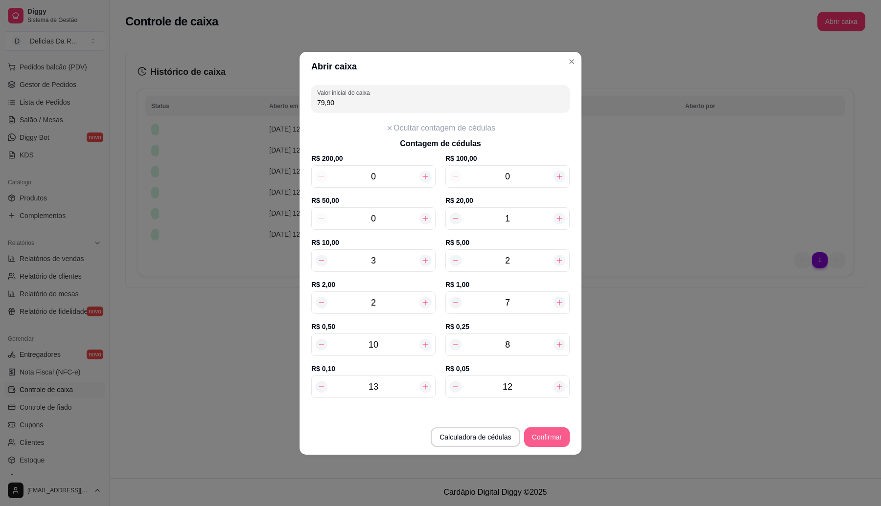
type input "12"
click at [546, 435] on button "Confirmar" at bounding box center [547, 438] width 46 height 20
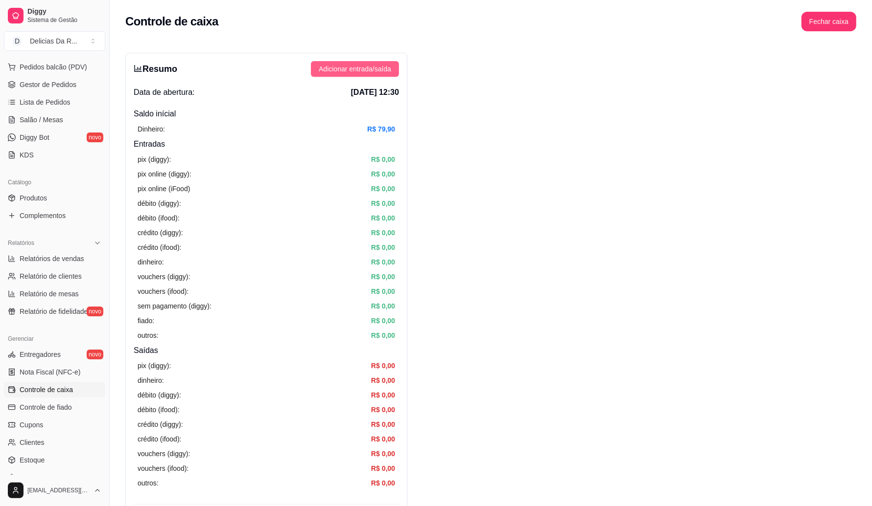
click at [391, 68] on button "Adicionar entrada/saída" at bounding box center [355, 69] width 88 height 16
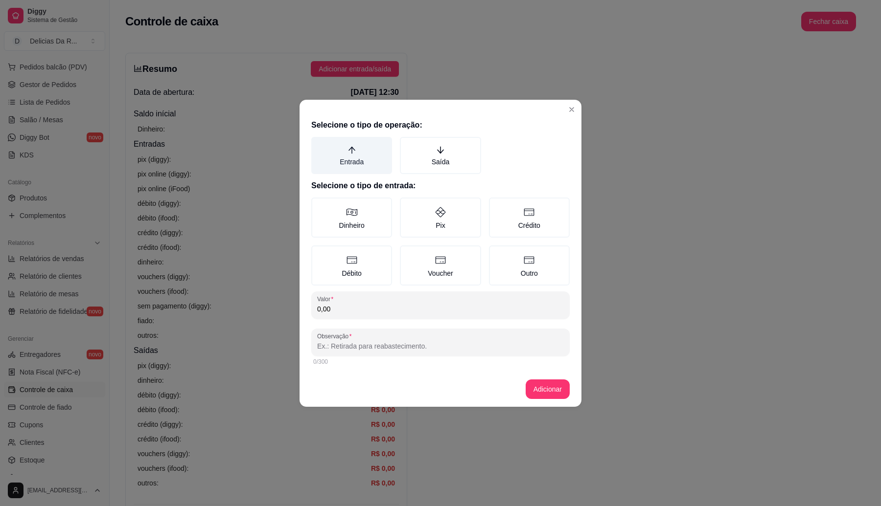
click at [365, 155] on label "Entrada" at bounding box center [351, 155] width 81 height 37
click at [319, 144] on button "Entrada" at bounding box center [315, 141] width 8 height 8
click at [367, 210] on label "Dinheiro" at bounding box center [351, 218] width 81 height 40
click at [319, 205] on button "Dinheiro" at bounding box center [315, 201] width 8 height 8
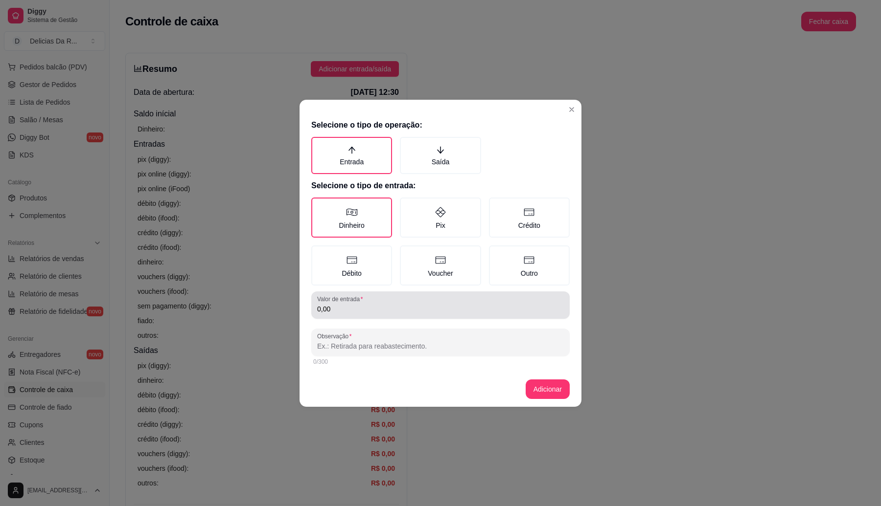
click at [367, 309] on input "0,00" at bounding box center [440, 309] width 247 height 10
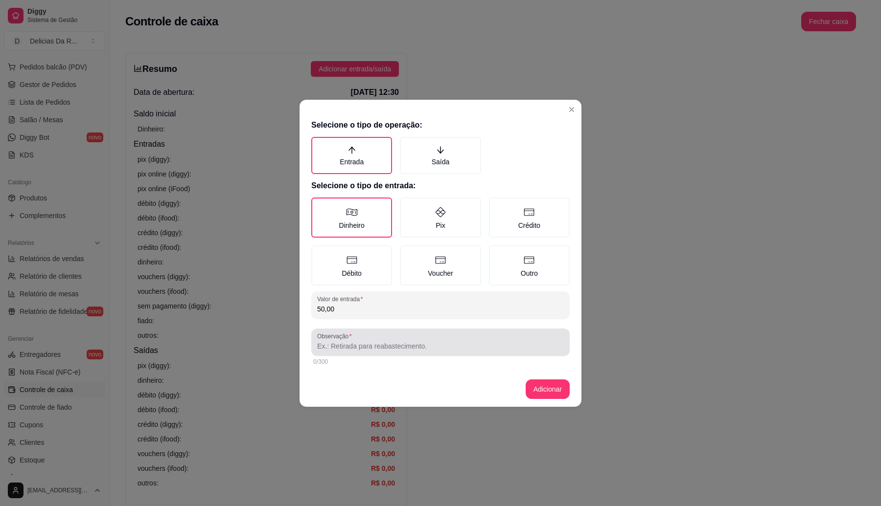
type input "50,00"
click at [382, 344] on input "Observação" at bounding box center [440, 347] width 247 height 10
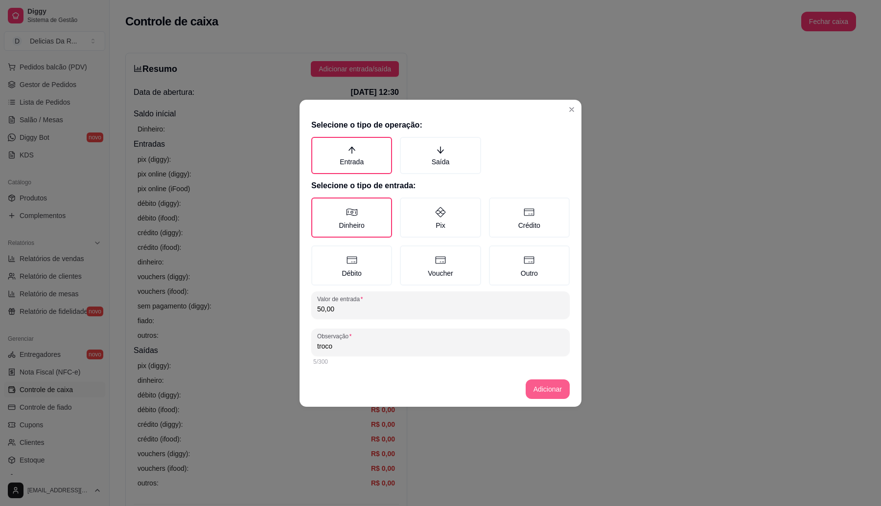
type input "troco"
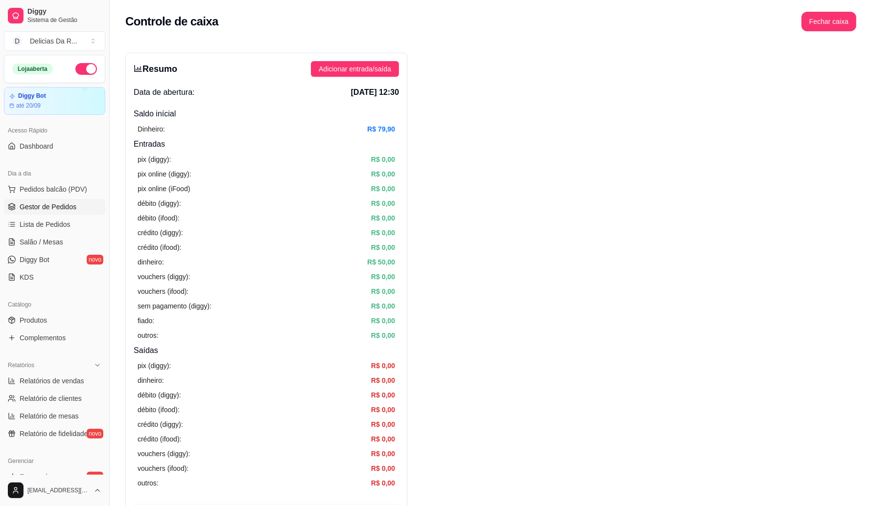
click at [50, 204] on span "Gestor de Pedidos" at bounding box center [48, 207] width 57 height 10
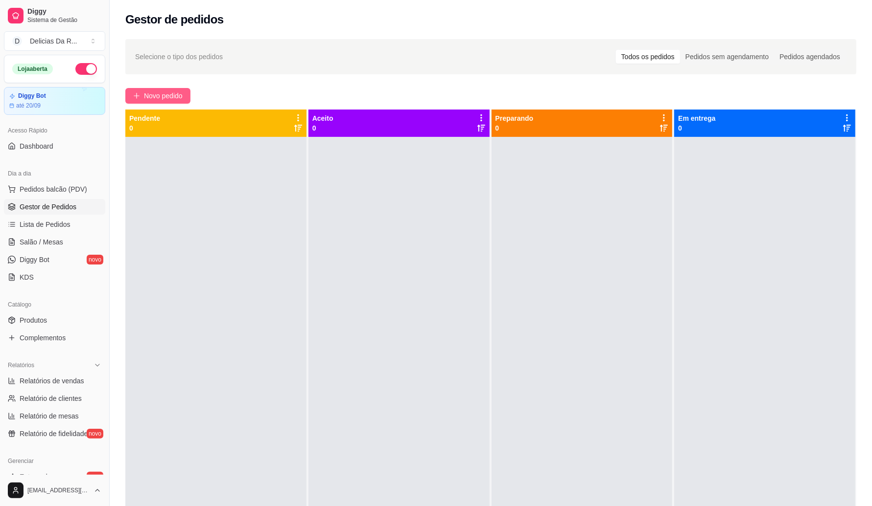
click at [144, 99] on button "Novo pedido" at bounding box center [157, 96] width 65 height 16
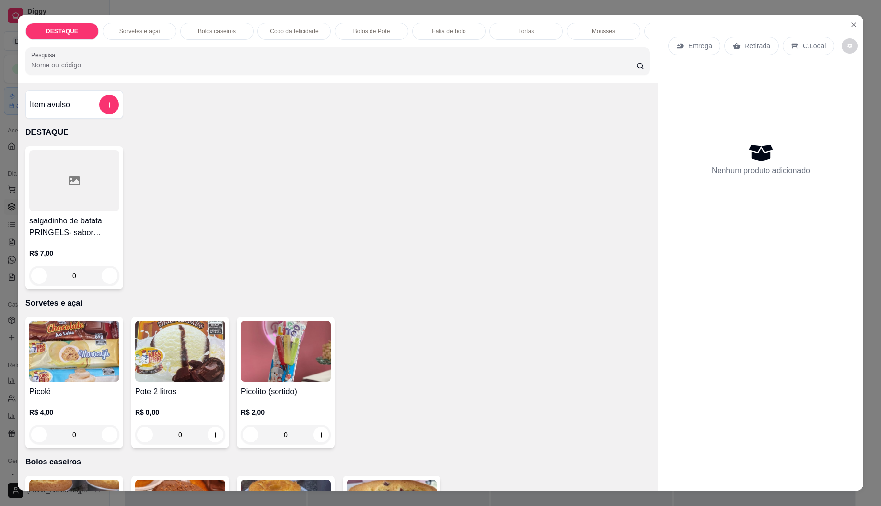
click at [184, 59] on div "Pesquisa" at bounding box center [337, 60] width 624 height 27
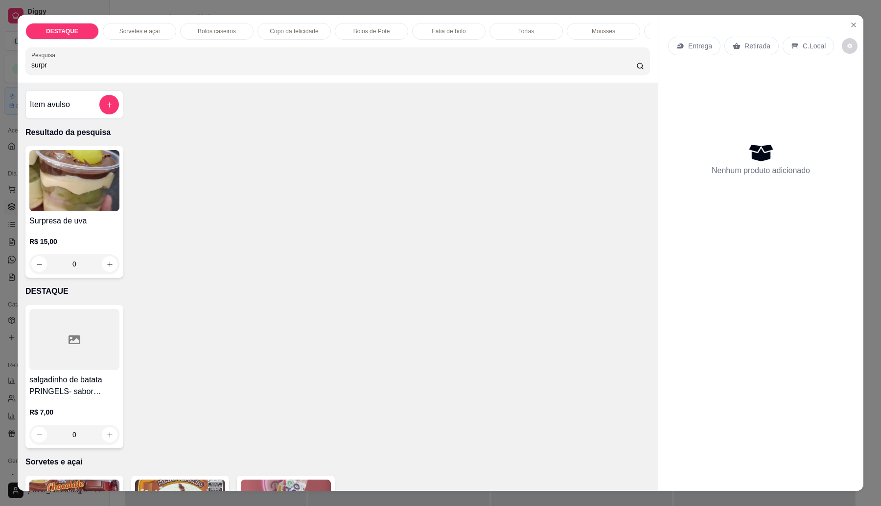
type input "surpr"
click at [113, 241] on div "R$ 15,00 0" at bounding box center [74, 250] width 90 height 47
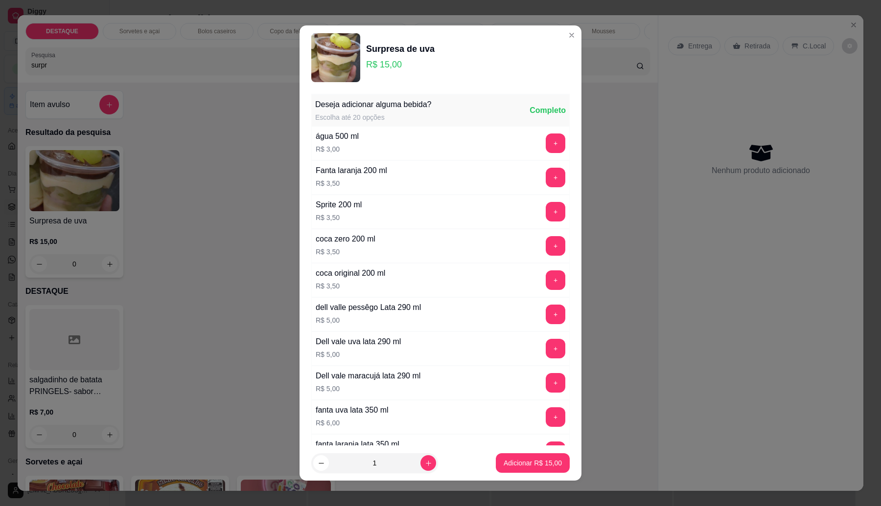
click at [553, 459] on button "Adicionar R$ 15,00" at bounding box center [533, 464] width 74 height 20
type input "1"
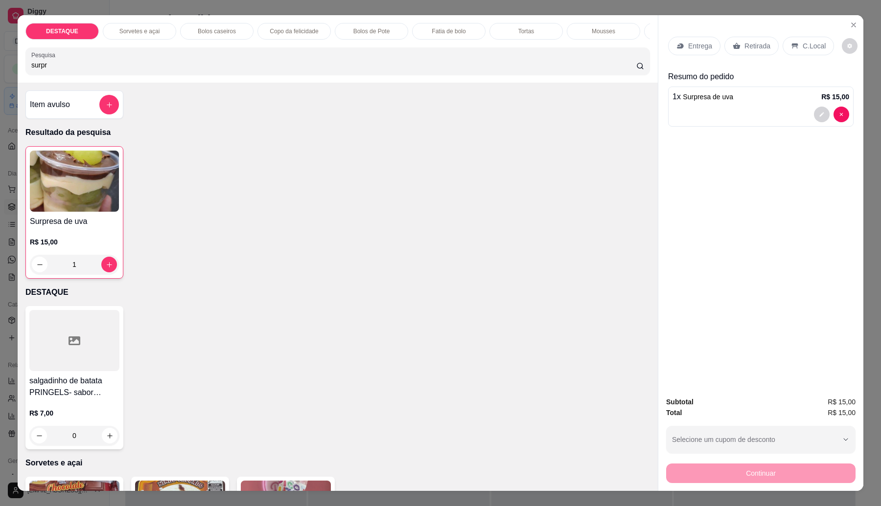
drag, startPoint x: 767, startPoint y: 41, endPoint x: 770, endPoint y: 54, distance: 13.4
click at [767, 40] on div "Retirada" at bounding box center [751, 46] width 54 height 19
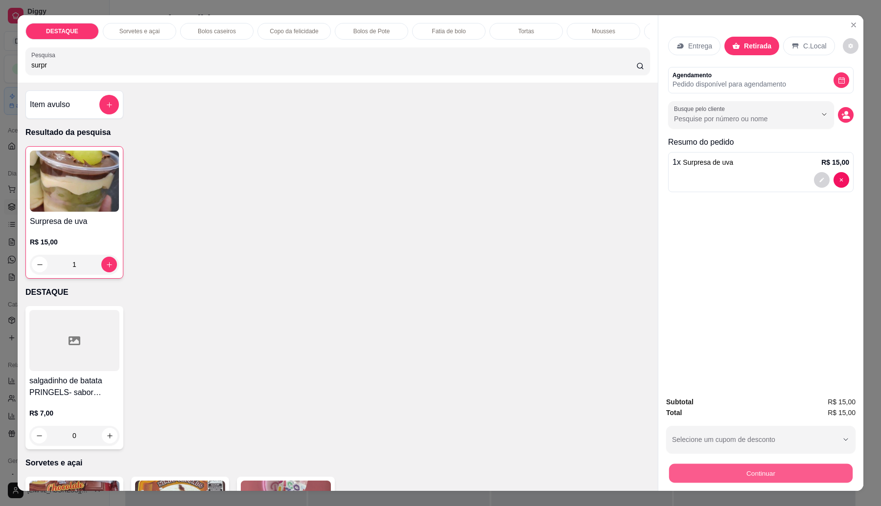
click at [791, 466] on button "Continuar" at bounding box center [761, 473] width 184 height 19
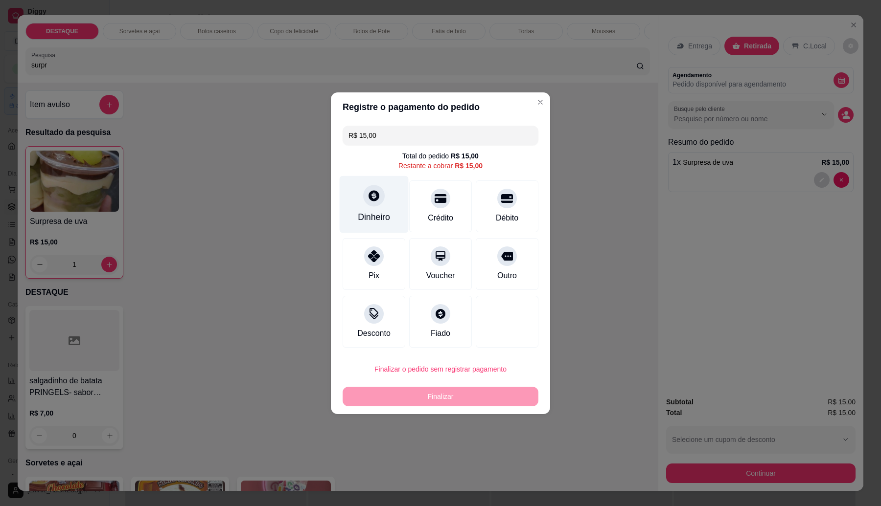
click at [376, 199] on icon at bounding box center [373, 195] width 11 height 11
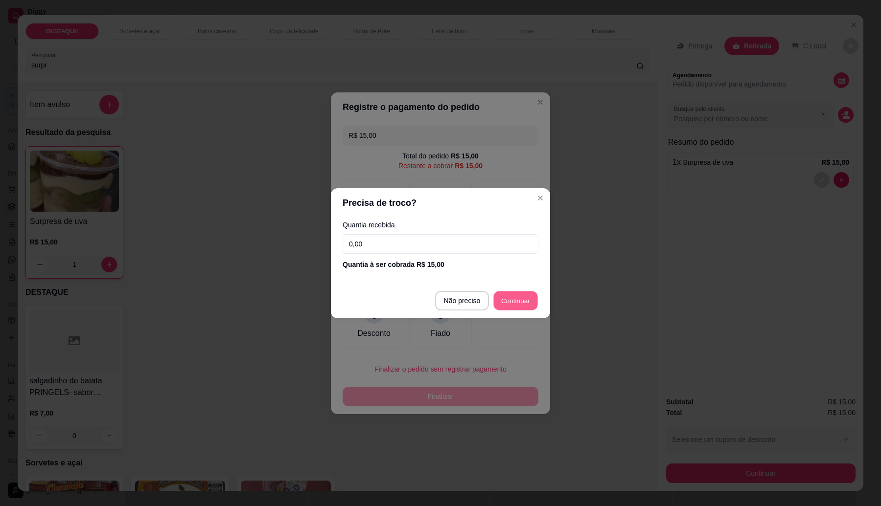
type input "R$ 0,00"
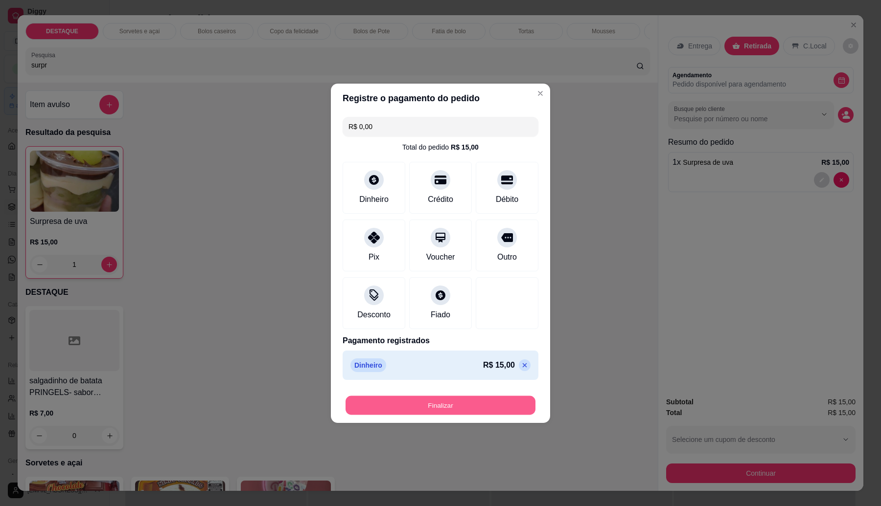
click at [512, 404] on button "Finalizar" at bounding box center [440, 405] width 190 height 19
type input "0"
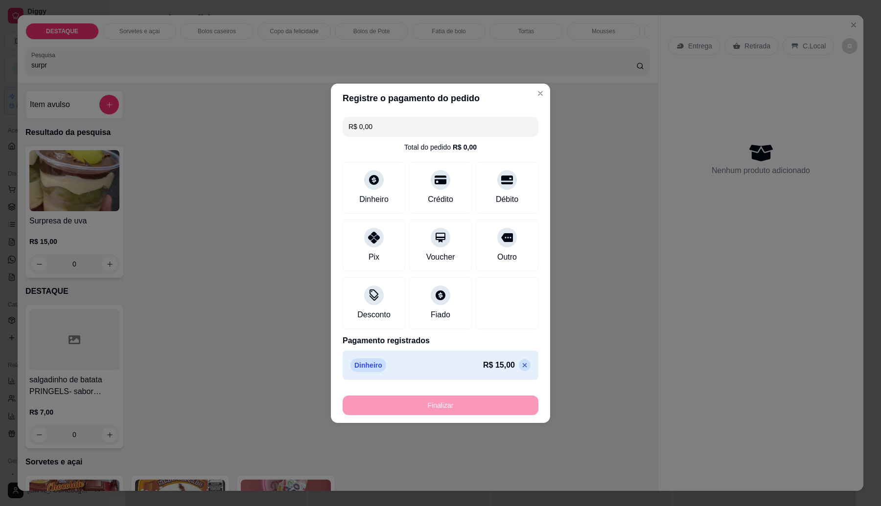
type input "-R$ 15,00"
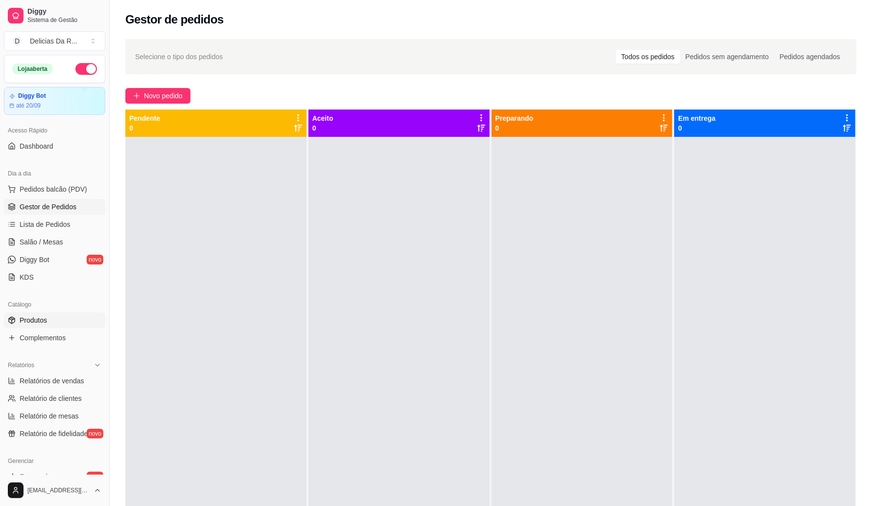
click at [34, 322] on span "Produtos" at bounding box center [33, 321] width 27 height 10
click at [45, 209] on span "Gestor de Pedidos" at bounding box center [48, 207] width 57 height 10
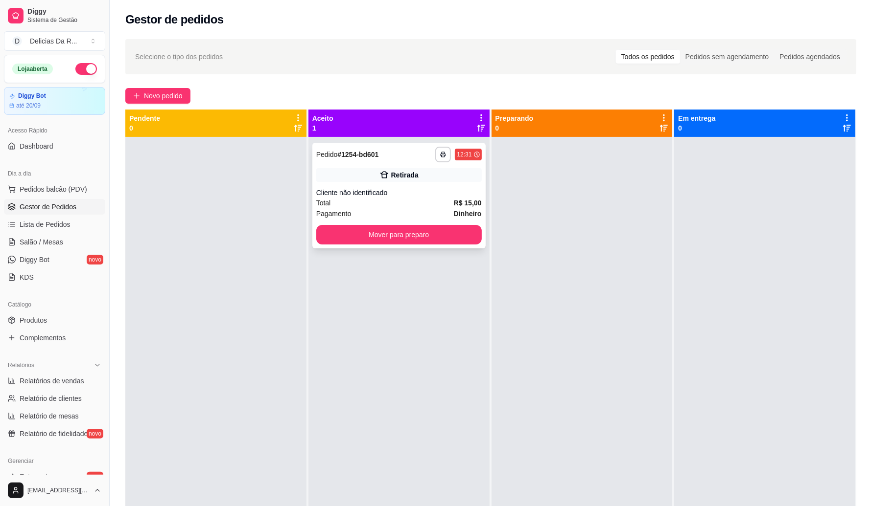
click at [352, 160] on div "Pedido # 1254-bd601" at bounding box center [347, 155] width 63 height 12
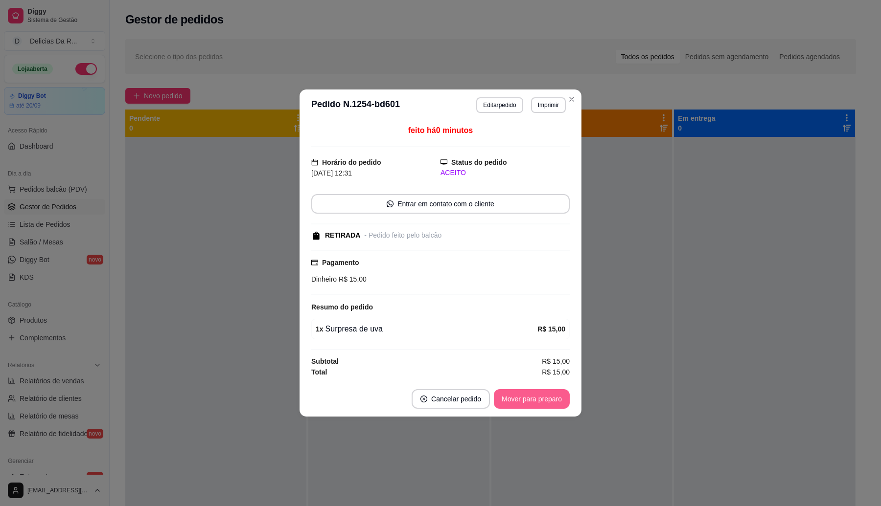
click at [548, 407] on button "Mover para preparo" at bounding box center [532, 400] width 76 height 20
click at [545, 394] on div "Mover para preparo" at bounding box center [525, 400] width 90 height 20
drag, startPoint x: 544, startPoint y: 394, endPoint x: 548, endPoint y: 387, distance: 8.3
click at [547, 390] on footer "Cancelar pedido Mover para preparo" at bounding box center [440, 399] width 282 height 35
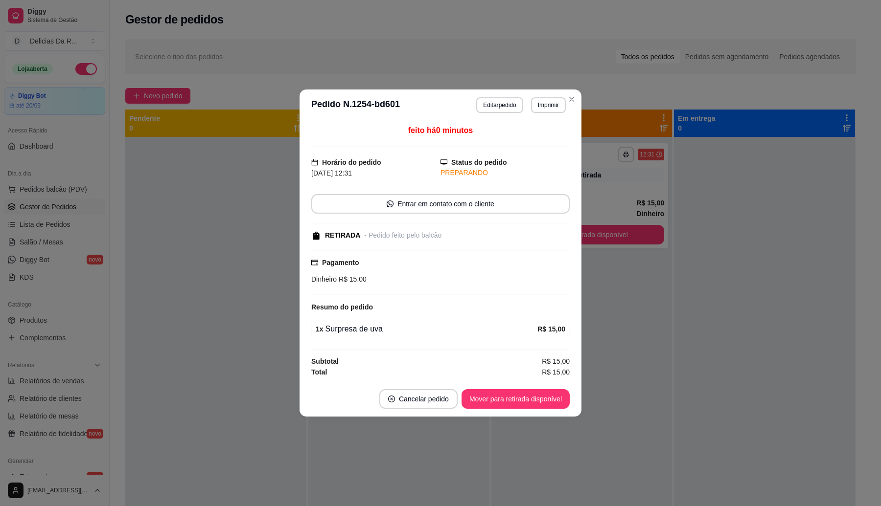
click at [552, 390] on footer "Cancelar pedido Mover para retirada disponível" at bounding box center [440, 399] width 282 height 35
drag, startPoint x: 552, startPoint y: 390, endPoint x: 552, endPoint y: 405, distance: 14.7
click at [552, 391] on footer "Cancelar pedido Mover para retirada disponível" at bounding box center [440, 399] width 282 height 35
click at [552, 405] on button "Mover para retirada disponível" at bounding box center [515, 400] width 108 height 20
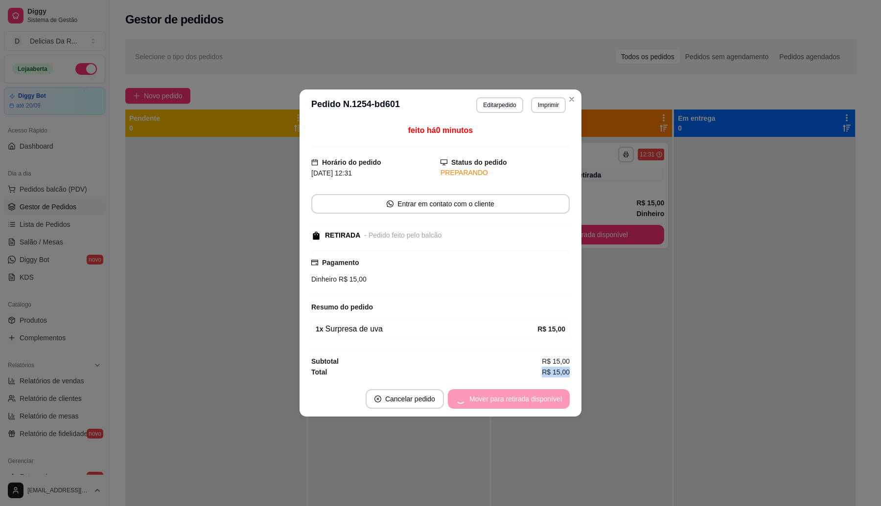
click at [551, 404] on div "Mover para retirada disponível" at bounding box center [509, 400] width 122 height 20
click at [550, 402] on div "Mover para retirada disponível" at bounding box center [509, 400] width 122 height 20
click at [551, 403] on div "Mover para retirada disponível" at bounding box center [509, 400] width 122 height 20
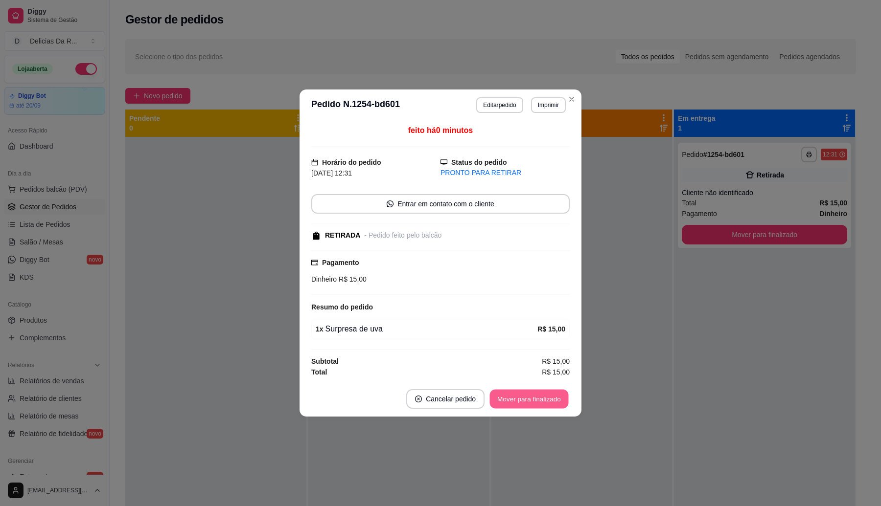
click at [546, 405] on button "Mover para finalizado" at bounding box center [529, 399] width 79 height 19
click at [545, 405] on div "Mover para finalizado" at bounding box center [528, 400] width 81 height 20
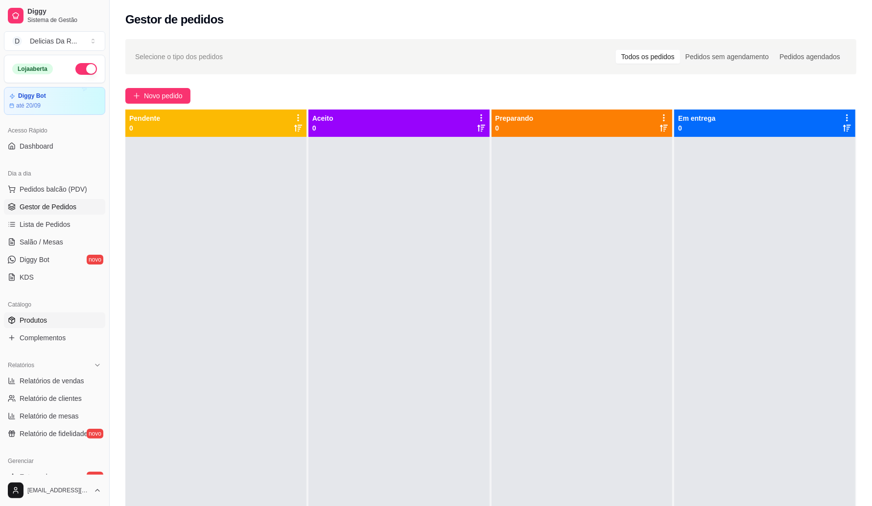
click at [51, 320] on link "Produtos" at bounding box center [54, 321] width 101 height 16
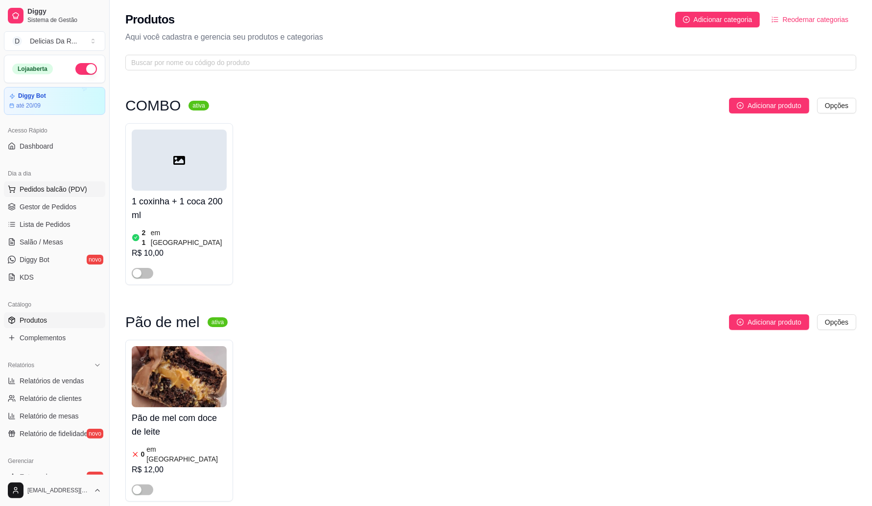
click at [14, 184] on button "Pedidos balcão (PDV)" at bounding box center [54, 190] width 101 height 16
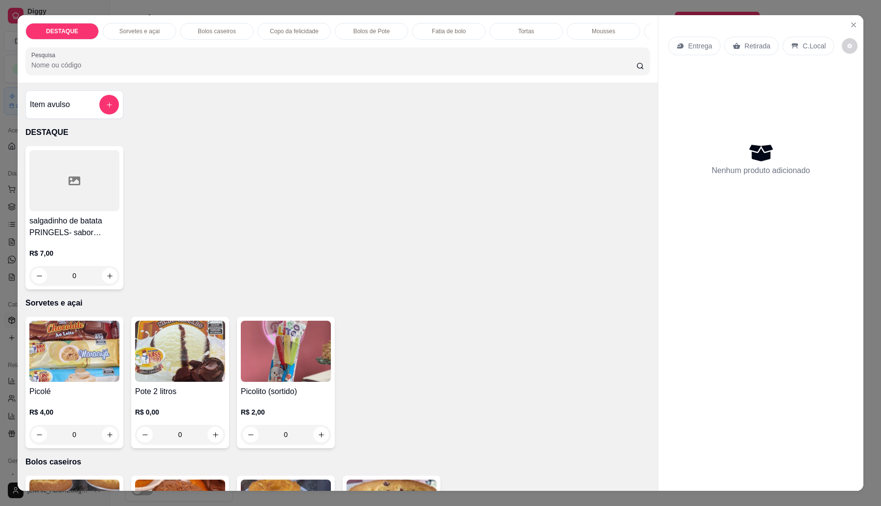
click at [99, 106] on div at bounding box center [109, 105] width 20 height 20
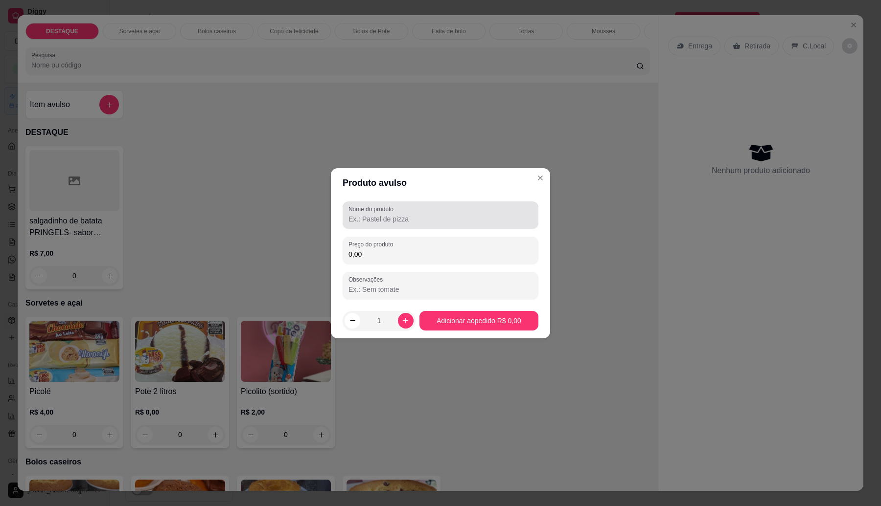
click at [401, 207] on div at bounding box center [440, 216] width 184 height 20
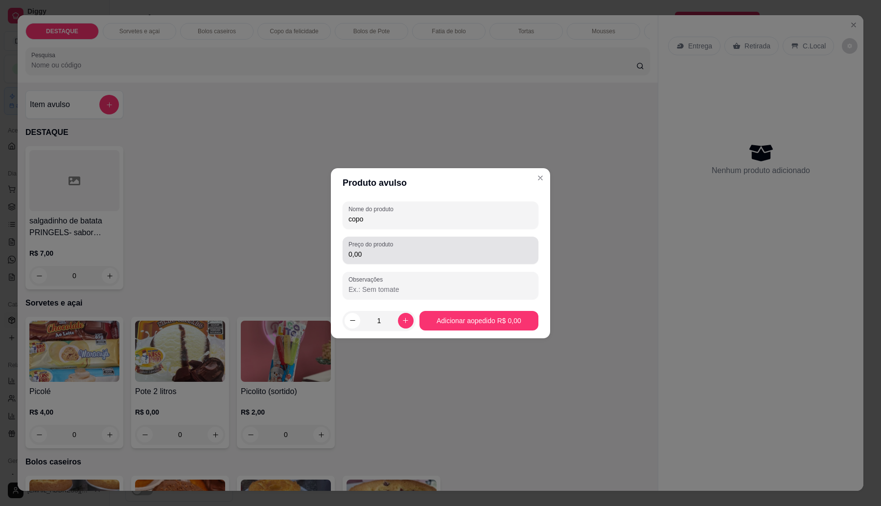
type input "copo"
click at [479, 246] on div "0,00" at bounding box center [440, 251] width 184 height 20
type input "20,00"
click at [387, 323] on input "1" at bounding box center [379, 321] width 38 height 20
type input "8"
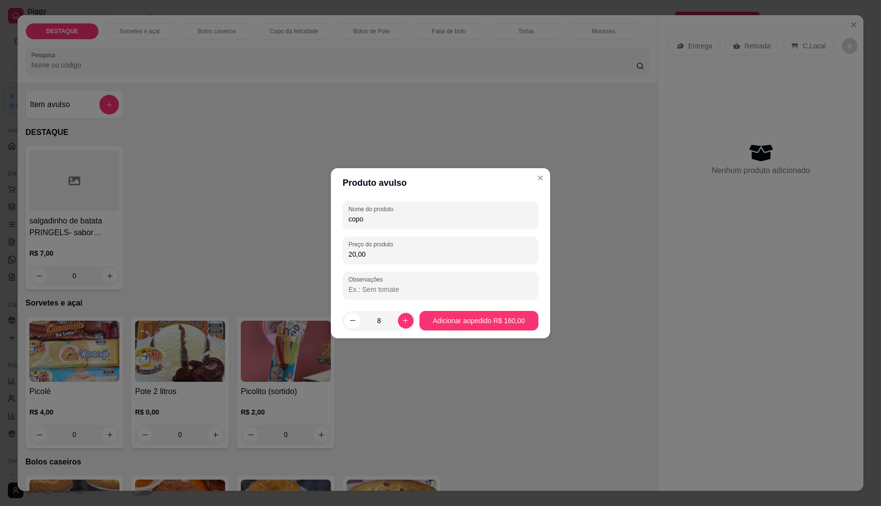
click at [453, 239] on div "Preço do produto 20,00" at bounding box center [441, 250] width 196 height 27
click at [452, 245] on div "20,00" at bounding box center [440, 251] width 184 height 20
type input "15,00"
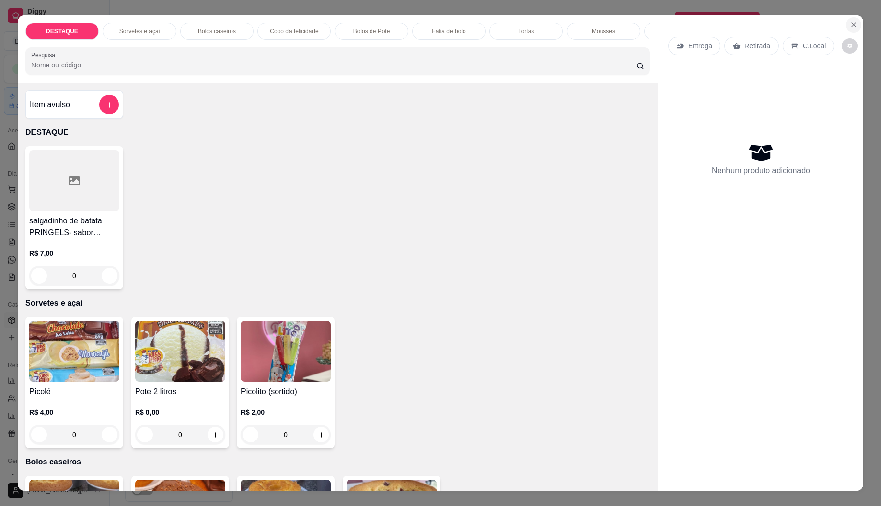
click at [850, 23] on icon "Close" at bounding box center [854, 25] width 8 height 8
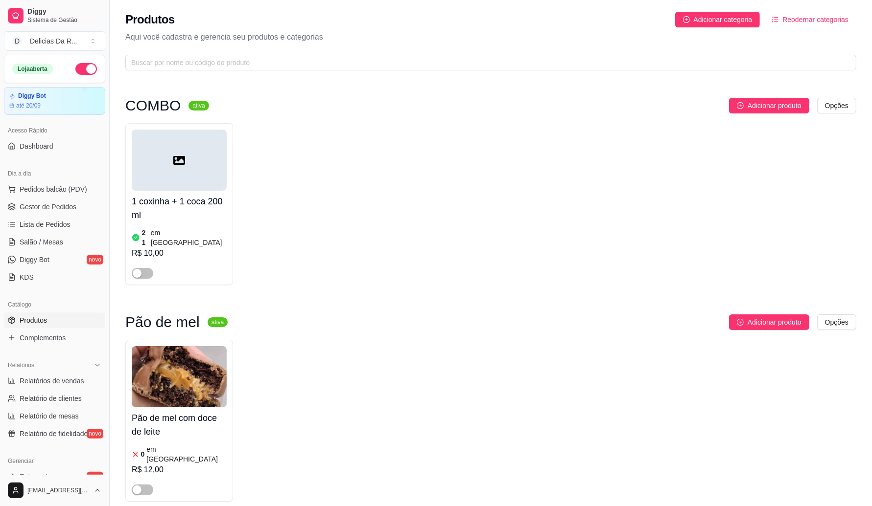
click at [53, 317] on link "Produtos" at bounding box center [54, 321] width 101 height 16
click at [314, 394] on div "Pão de mel com doce de leite 0 em estoque R$ 12,00" at bounding box center [490, 421] width 731 height 162
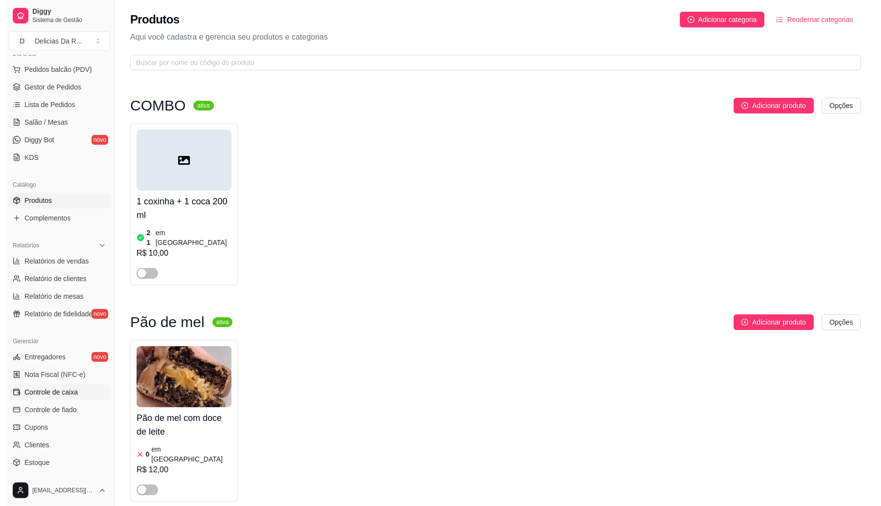
scroll to position [197, 0]
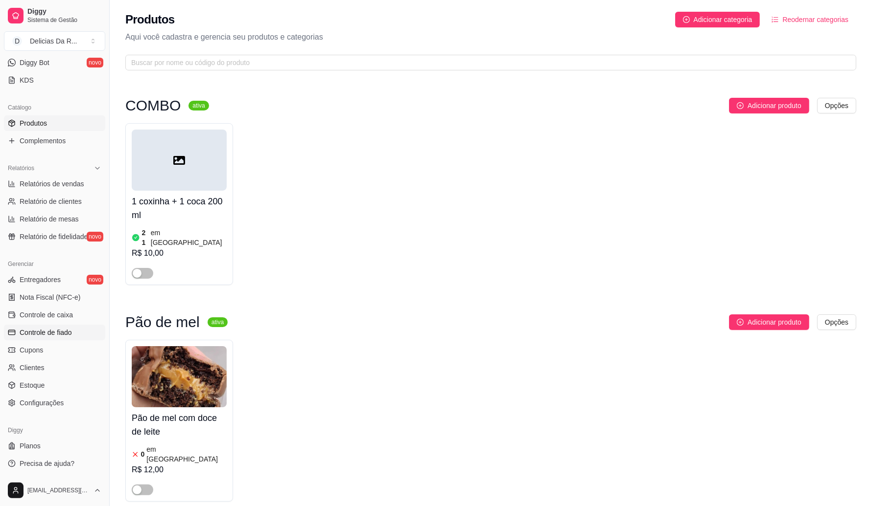
click at [66, 333] on span "Controle de fiado" at bounding box center [46, 333] width 52 height 10
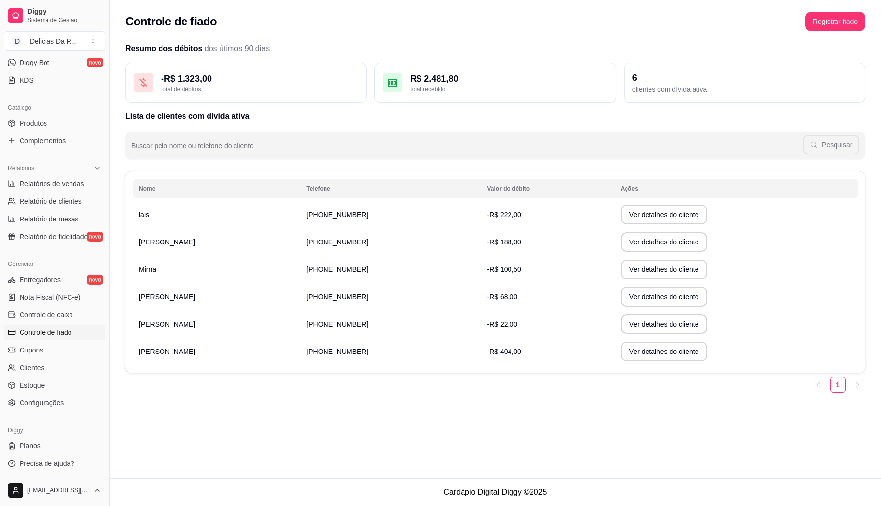
drag, startPoint x: 454, startPoint y: 319, endPoint x: 531, endPoint y: 327, distance: 78.3
click at [531, 327] on td "-R$ 22,00" at bounding box center [547, 324] width 133 height 27
drag, startPoint x: 457, startPoint y: 328, endPoint x: 515, endPoint y: 334, distance: 59.0
click at [514, 334] on td "-R$ 22,00" at bounding box center [547, 324] width 133 height 27
click at [515, 334] on td "-R$ 22,00" at bounding box center [547, 324] width 133 height 27
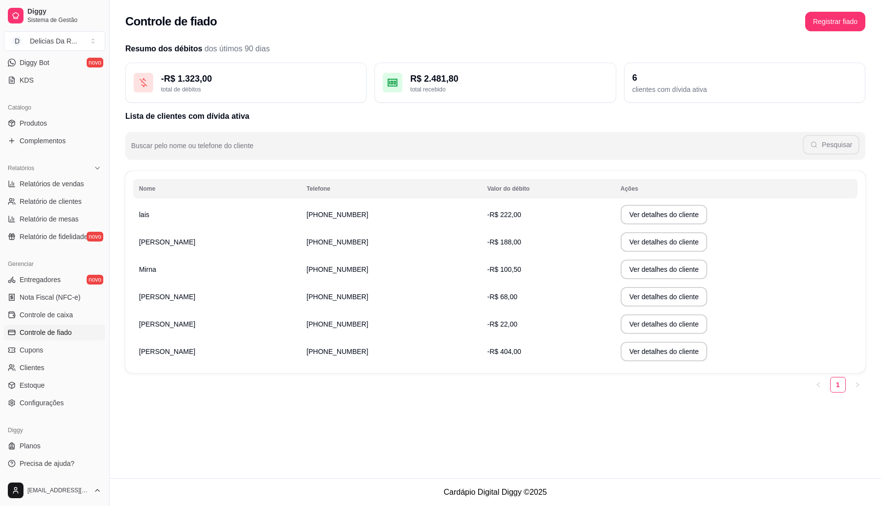
drag, startPoint x: 459, startPoint y: 348, endPoint x: 510, endPoint y: 356, distance: 52.5
click at [510, 356] on td "-R$ 404,00" at bounding box center [547, 351] width 133 height 27
drag, startPoint x: 456, startPoint y: 349, endPoint x: 504, endPoint y: 349, distance: 48.0
click at [504, 349] on td "-R$ 404,00" at bounding box center [547, 351] width 133 height 27
drag, startPoint x: 474, startPoint y: 350, endPoint x: 501, endPoint y: 354, distance: 27.2
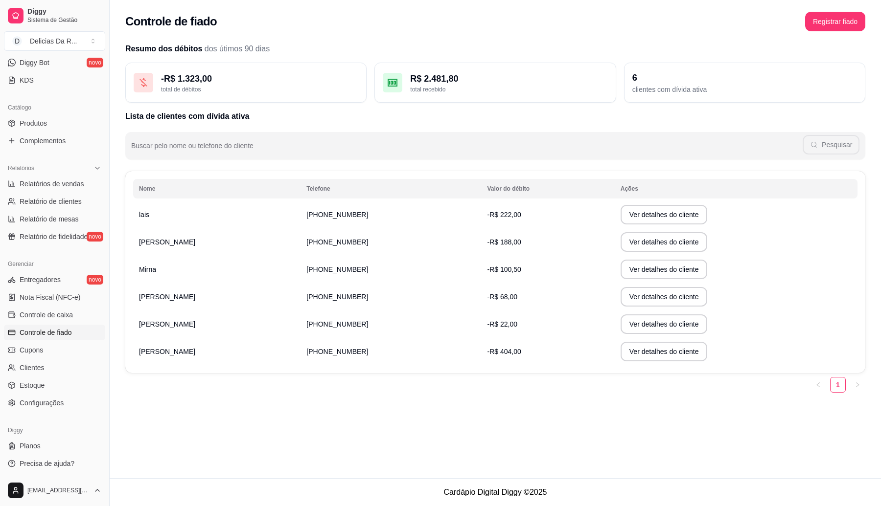
click at [500, 348] on td "-R$ 404,00" at bounding box center [547, 351] width 133 height 27
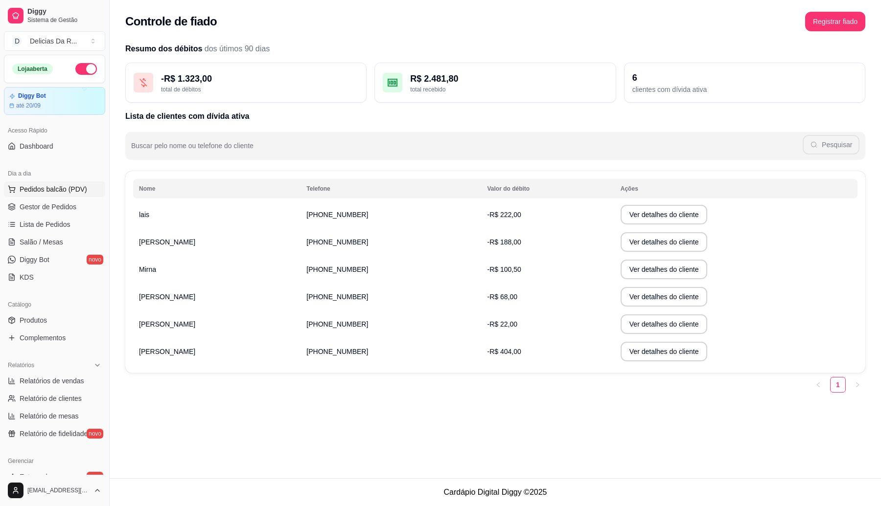
click at [70, 192] on span "Pedidos balcão (PDV)" at bounding box center [54, 189] width 68 height 10
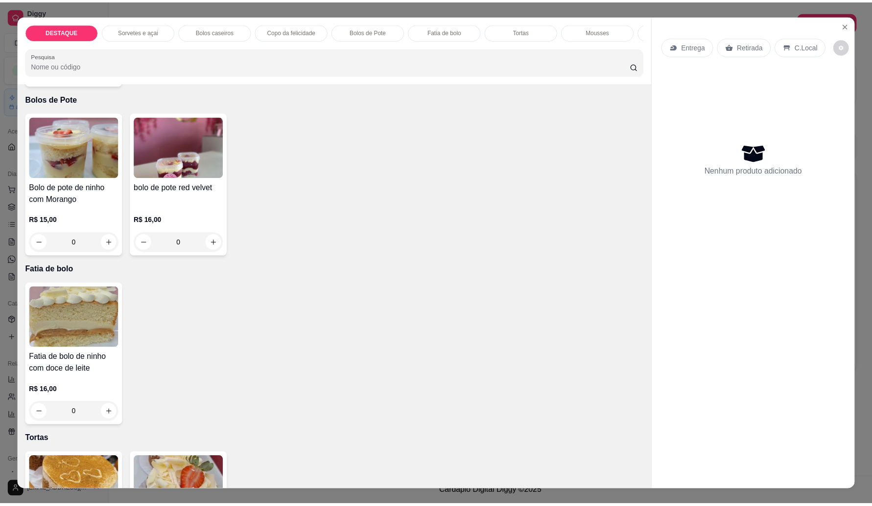
scroll to position [204, 0]
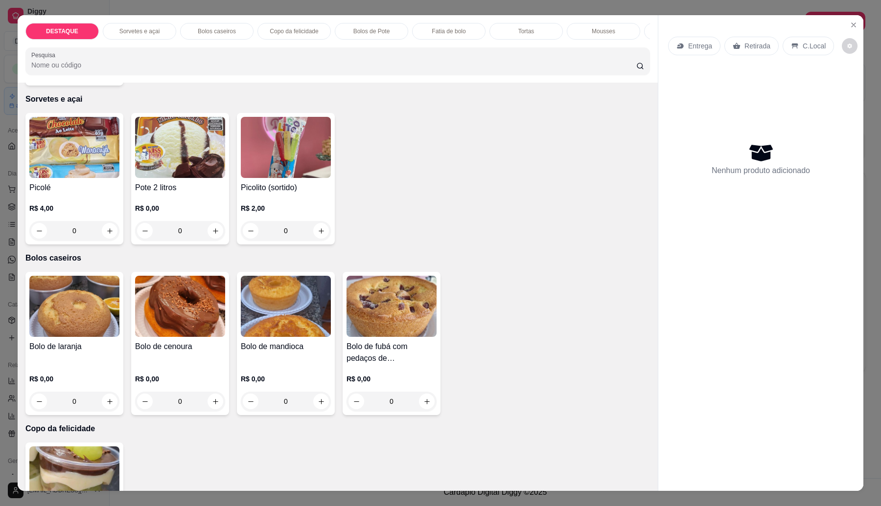
click at [167, 353] on h4 "Bolo de cenoura" at bounding box center [180, 347] width 90 height 12
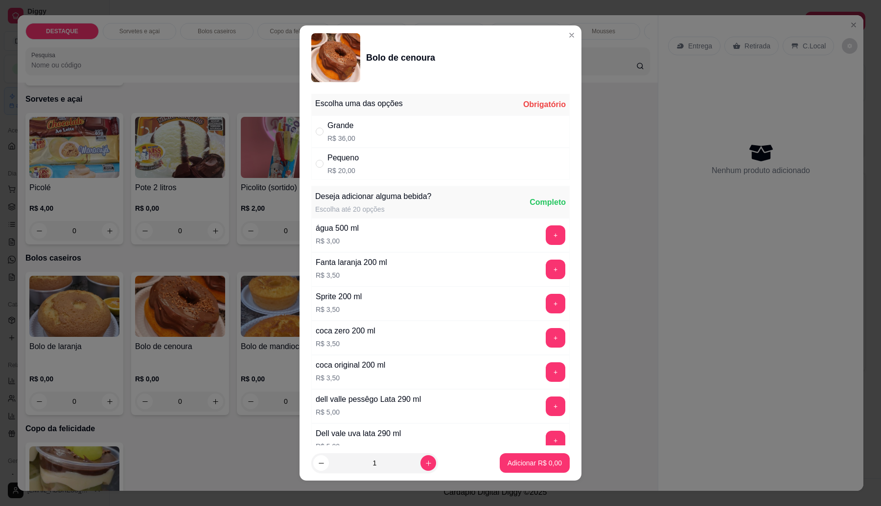
click at [372, 132] on div "Grande R$ 36,00" at bounding box center [440, 131] width 258 height 32
radio input "true"
click at [532, 467] on p "Adicionar R$ 36,00" at bounding box center [533, 464] width 58 height 10
type input "1"
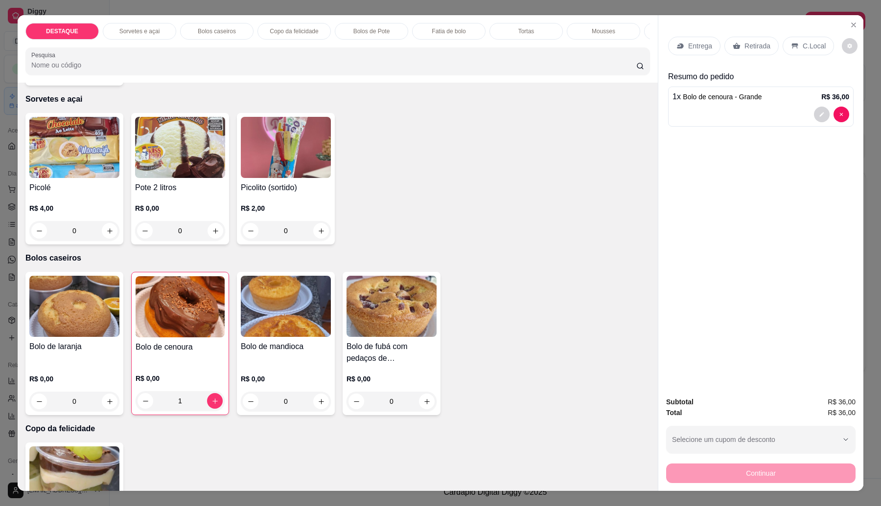
click at [747, 44] on p "Retirada" at bounding box center [757, 46] width 26 height 10
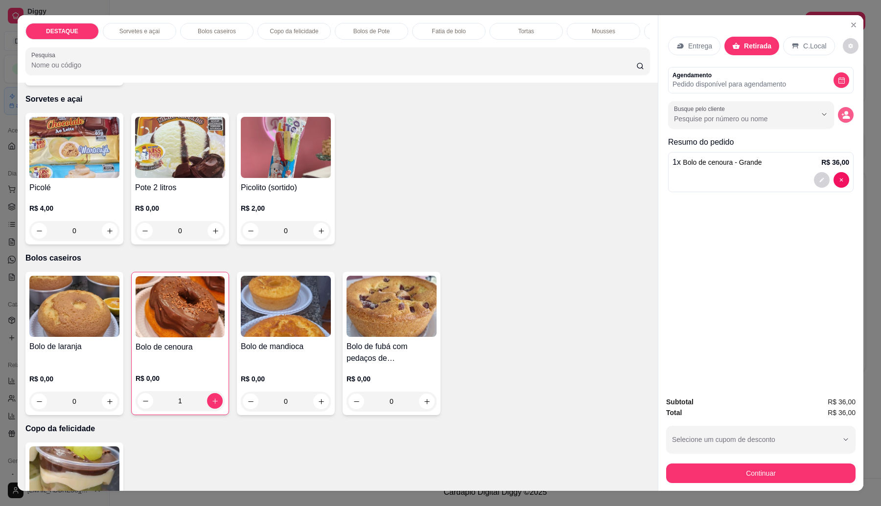
click at [843, 118] on icon "decrease-product-quantity" at bounding box center [846, 116] width 7 height 3
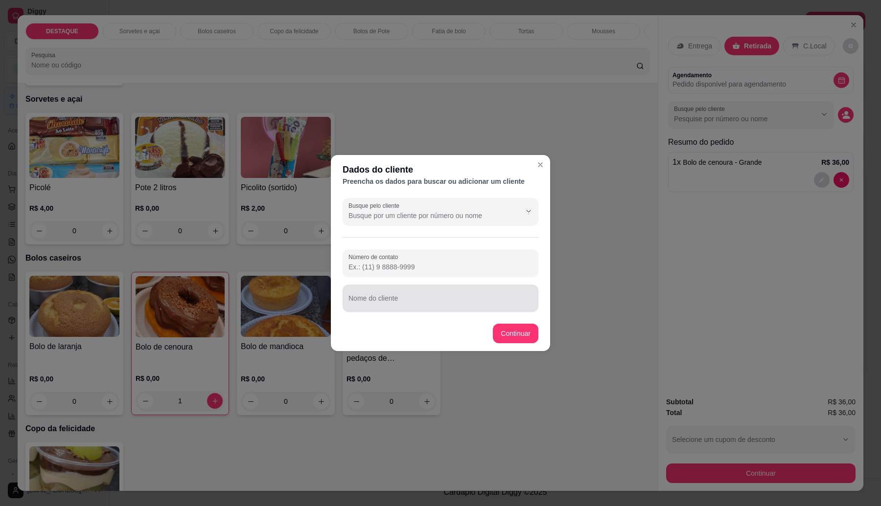
click at [381, 299] on div "Nome do cliente" at bounding box center [441, 298] width 196 height 27
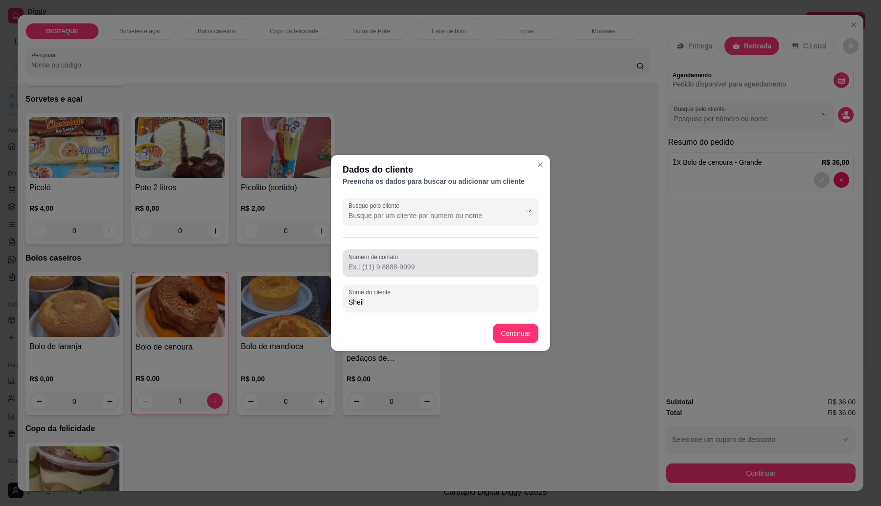
type input "[PERSON_NAME]"
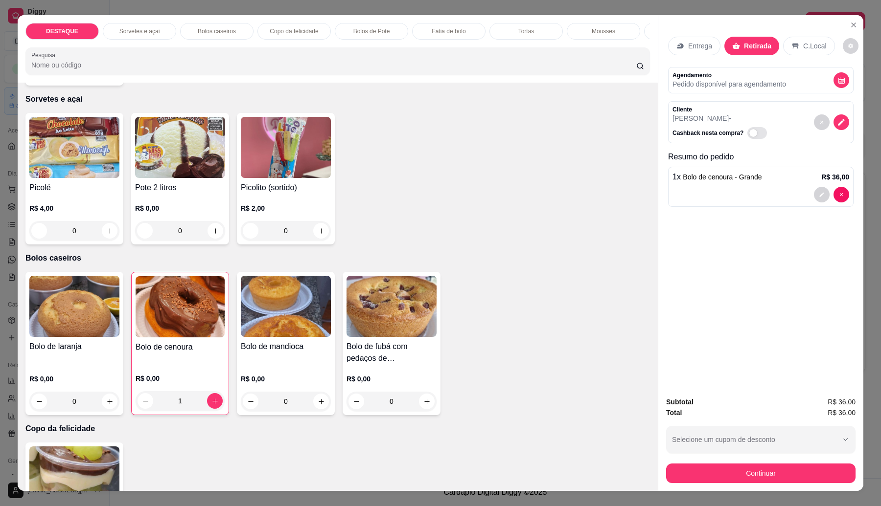
click at [696, 471] on button "Continuar" at bounding box center [760, 474] width 189 height 20
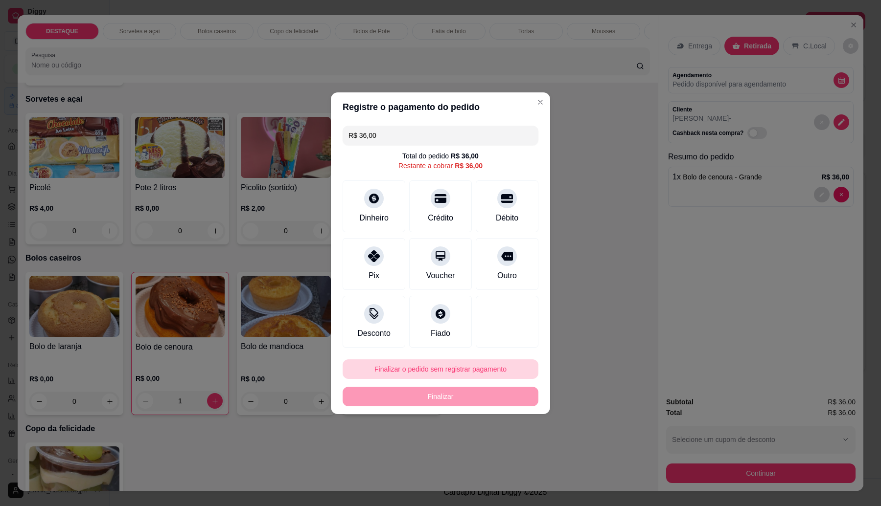
click at [500, 372] on button "Finalizar o pedido sem registrar pagamento" at bounding box center [441, 370] width 196 height 20
click at [514, 453] on button "Confirmar" at bounding box center [503, 450] width 36 height 15
type input "0"
type input "R$ 0,00"
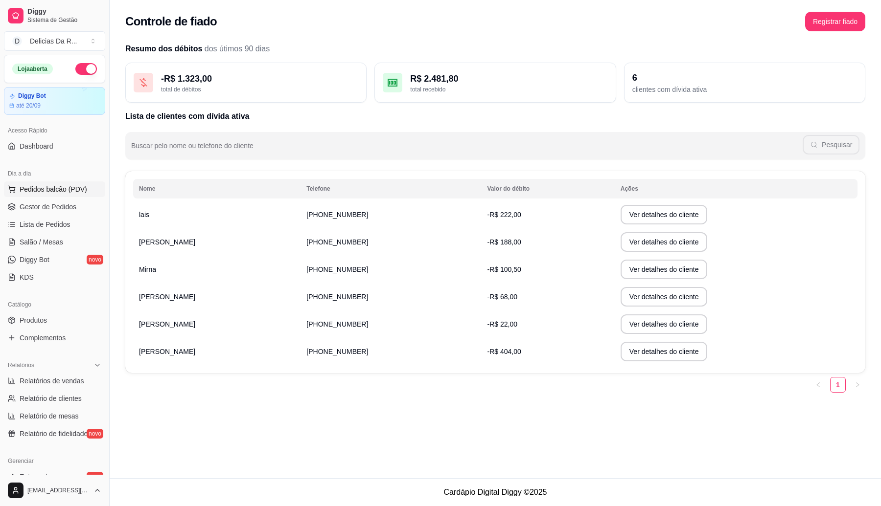
click at [55, 182] on button "Pedidos balcão (PDV)" at bounding box center [54, 190] width 101 height 16
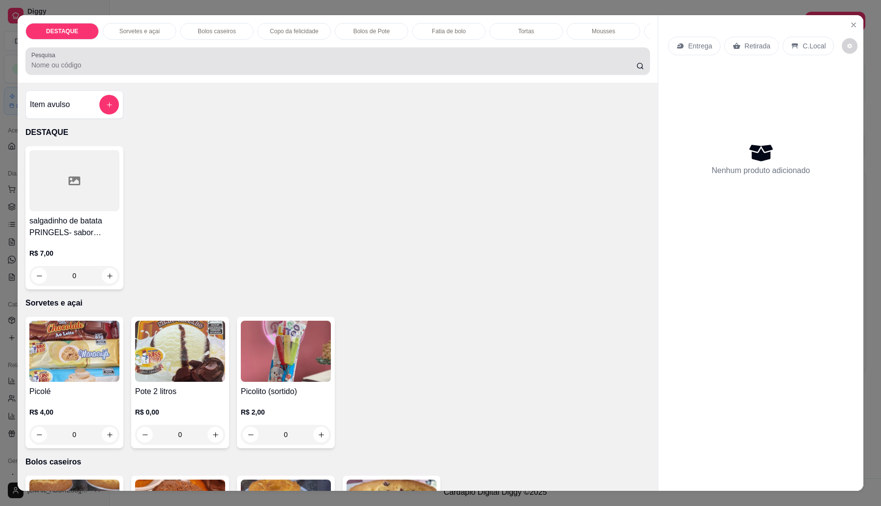
click at [207, 70] on input "Pesquisa" at bounding box center [333, 65] width 605 height 10
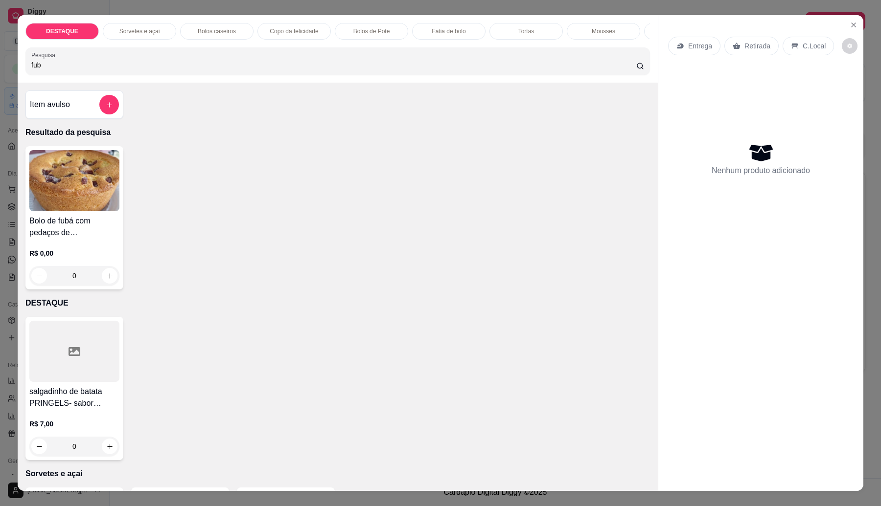
type input "fub"
click at [57, 239] on h4 "Bolo de fubá com pedaços de [GEOGRAPHIC_DATA]" at bounding box center [74, 226] width 90 height 23
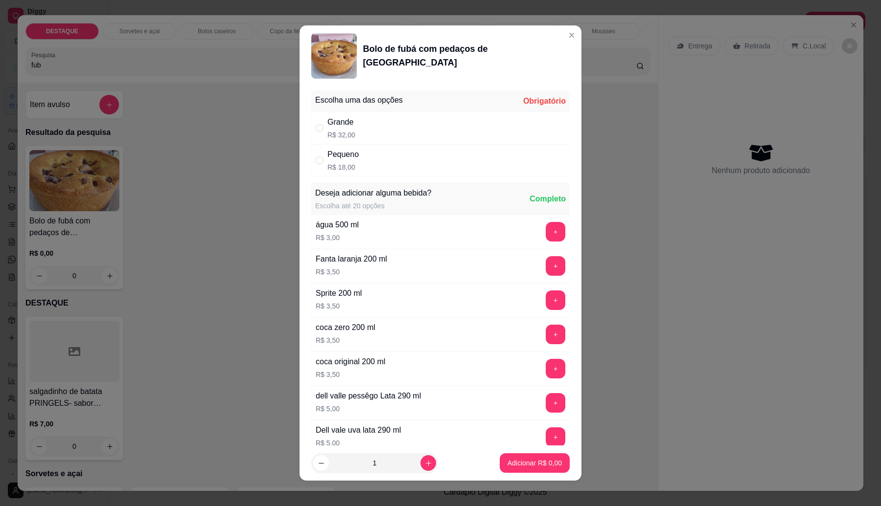
click at [391, 159] on div "Pequeno R$ 18,00" at bounding box center [440, 160] width 258 height 32
radio input "true"
click at [532, 460] on p "Adicionar R$ 18,00" at bounding box center [533, 464] width 58 height 10
type input "1"
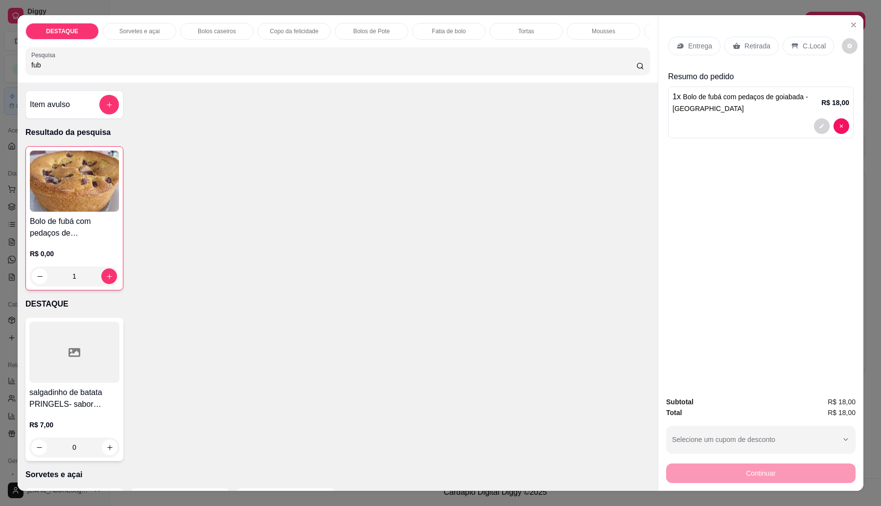
click at [757, 46] on p "Retirada" at bounding box center [757, 46] width 26 height 10
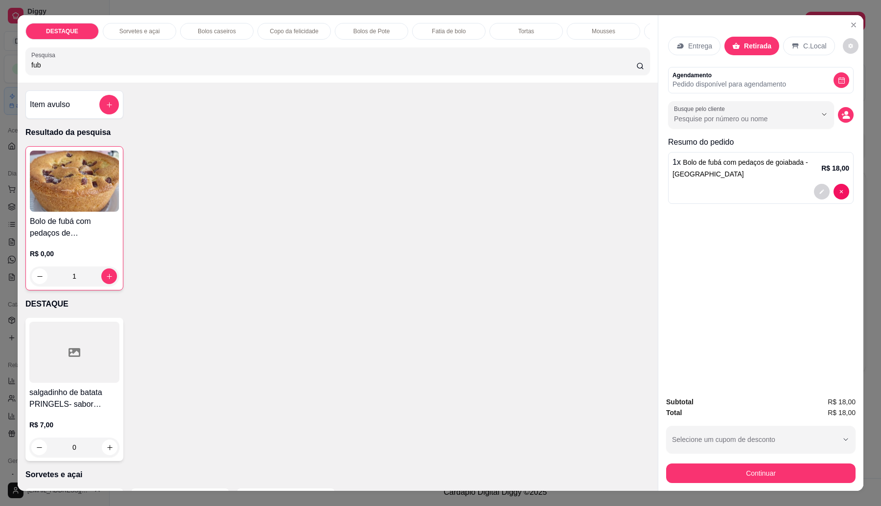
click at [849, 117] on div "Entrega Retirada C.Local Agendamento Pedido disponível para agendamento Busque …" at bounding box center [760, 202] width 205 height 374
click at [841, 116] on icon "decrease-product-quantity" at bounding box center [845, 115] width 9 height 9
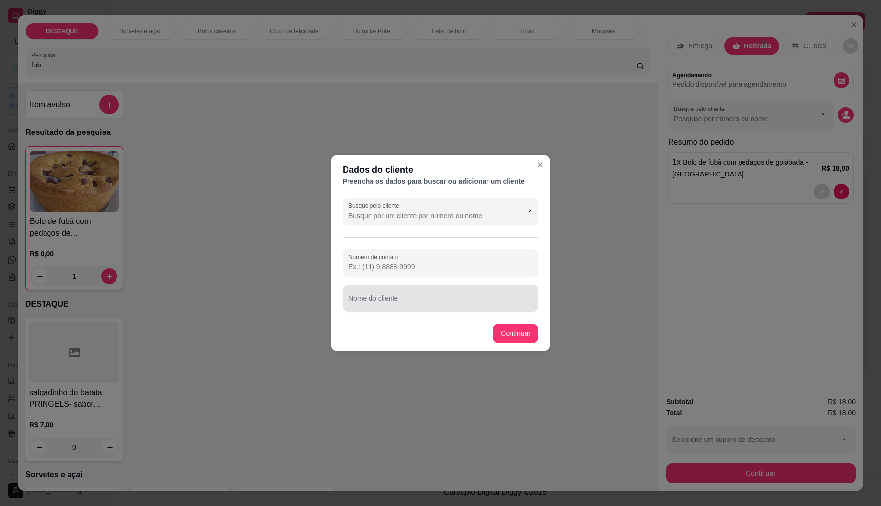
click at [409, 298] on input "Nome do cliente" at bounding box center [440, 303] width 184 height 10
type input "karina"
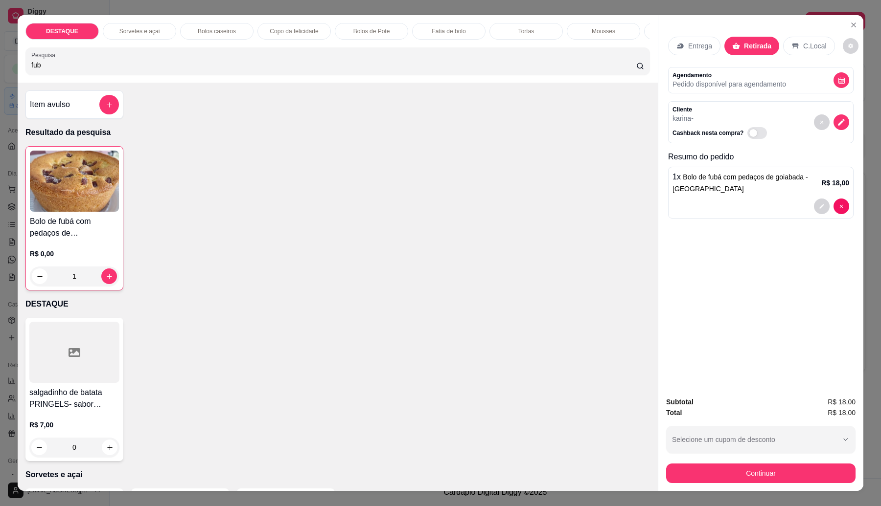
click at [791, 462] on div "Continuar" at bounding box center [760, 472] width 189 height 22
click at [788, 474] on button "Continuar" at bounding box center [760, 474] width 189 height 20
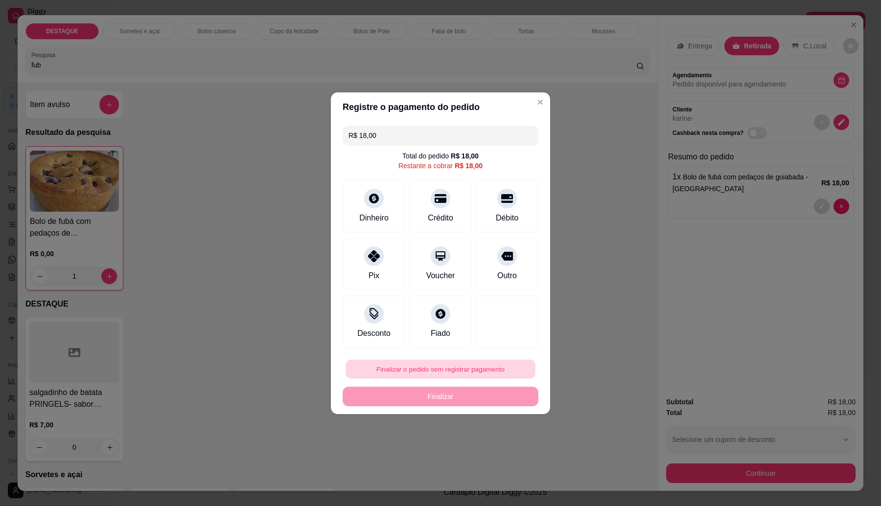
click at [471, 369] on button "Finalizar o pedido sem registrar pagamento" at bounding box center [440, 369] width 190 height 19
click at [498, 453] on button "Confirmar" at bounding box center [503, 450] width 36 height 15
type input "0"
type input "R$ 0,00"
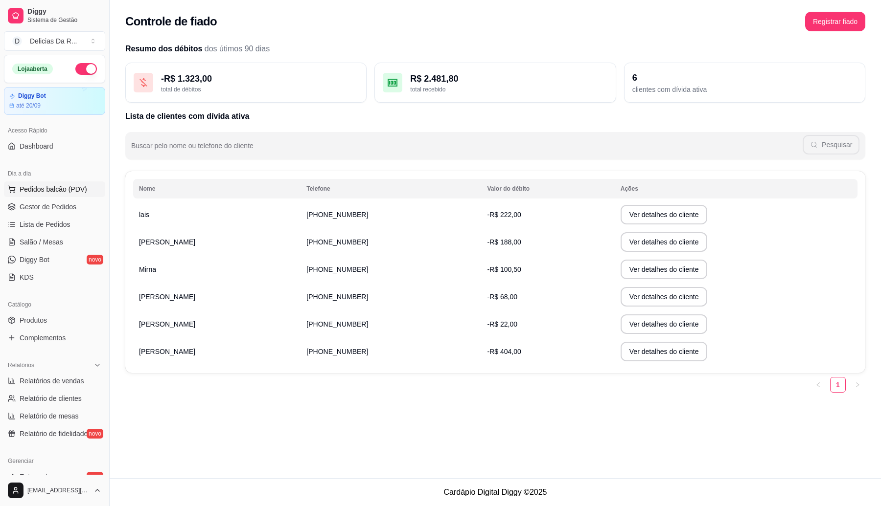
click at [72, 194] on button "Pedidos balcão (PDV)" at bounding box center [54, 190] width 101 height 16
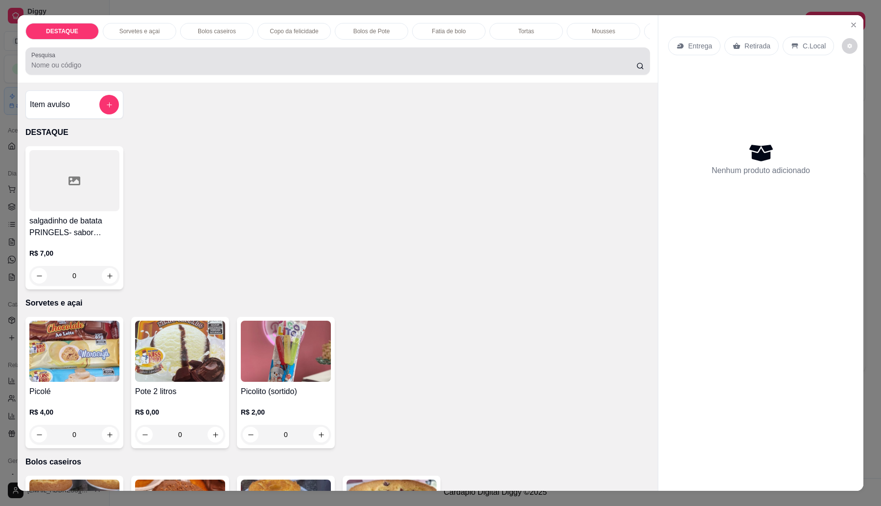
click at [213, 70] on input "Pesquisa" at bounding box center [333, 65] width 605 height 10
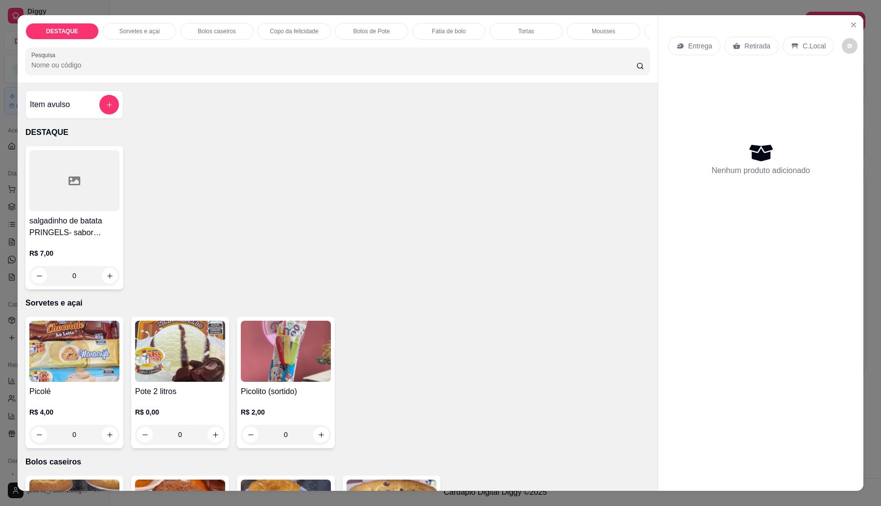
type input "c"
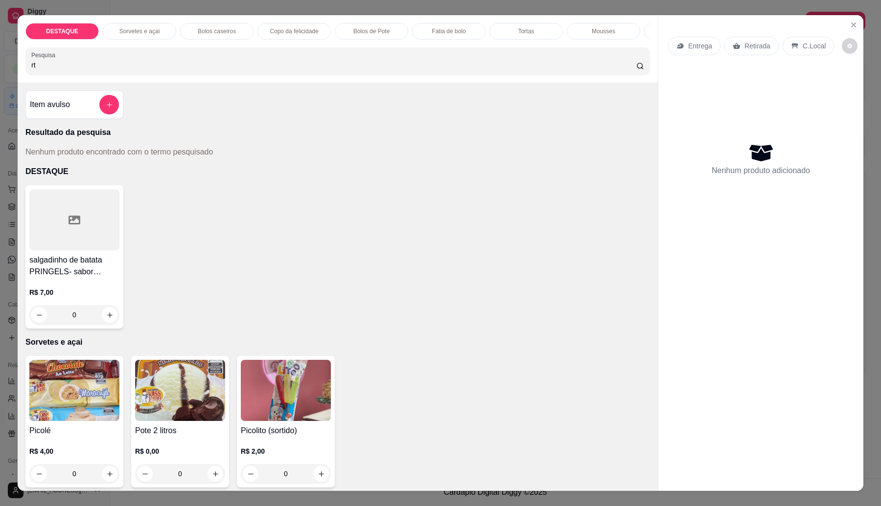
type input "r"
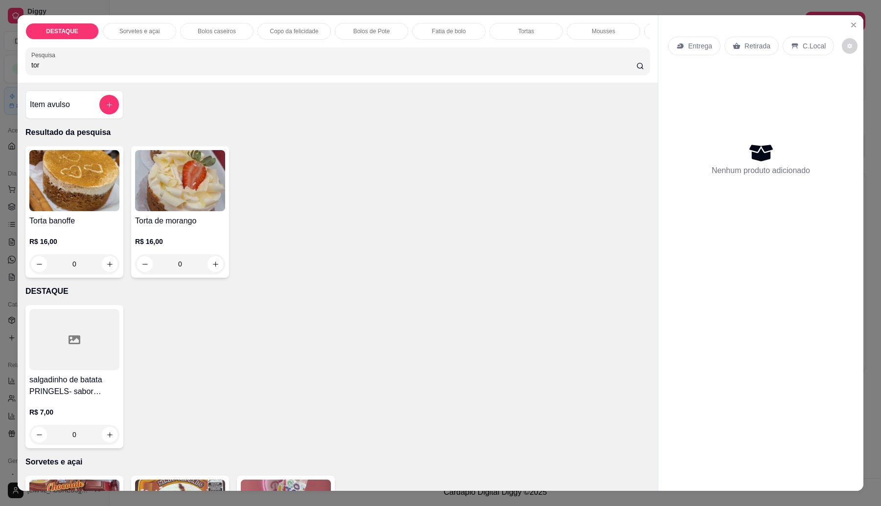
type input "tor"
click at [147, 247] on p "R$ 16,00" at bounding box center [180, 242] width 90 height 10
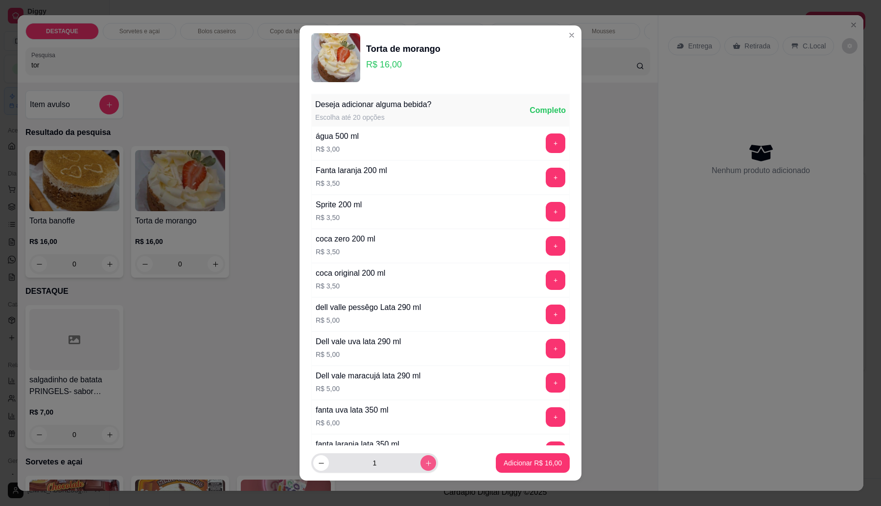
click at [425, 461] on icon "increase-product-quantity" at bounding box center [428, 463] width 7 height 7
type input "3"
click at [504, 459] on p "Adicionar R$ 48,00" at bounding box center [533, 464] width 58 height 10
type input "3"
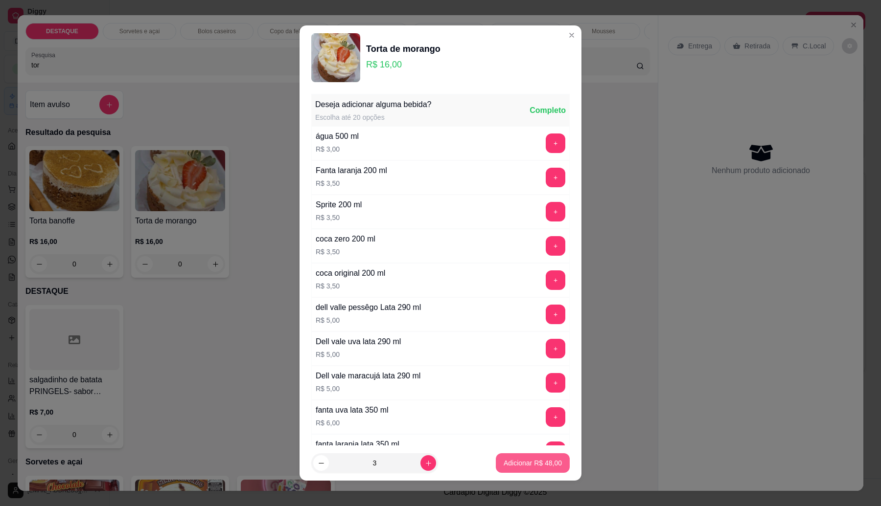
type input "3"
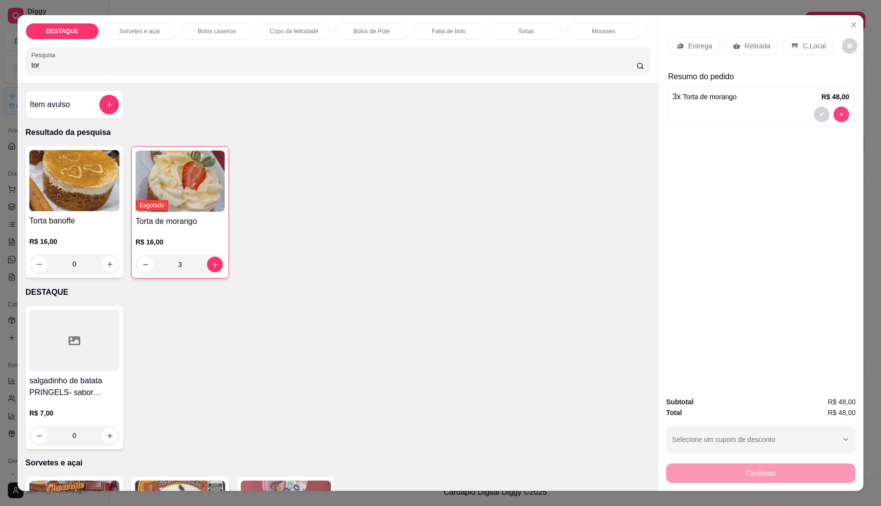
type input "0"
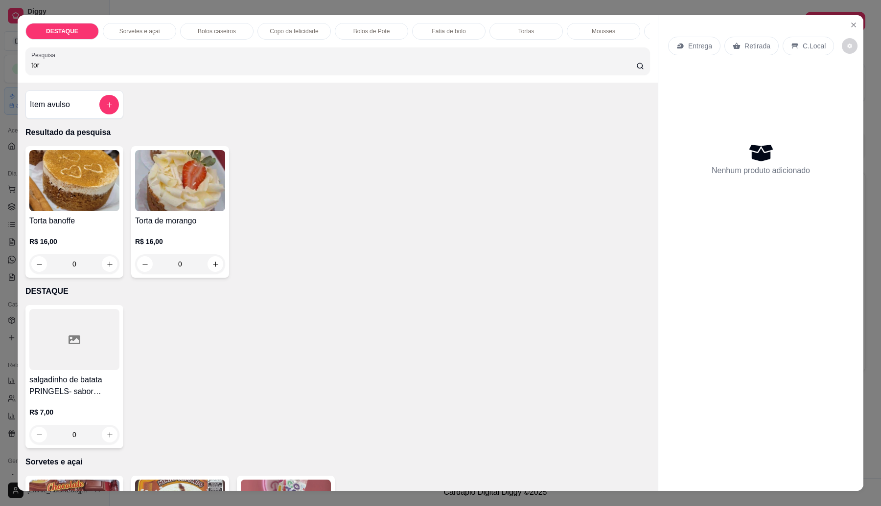
click at [204, 227] on h4 "Torta de morango" at bounding box center [180, 221] width 90 height 12
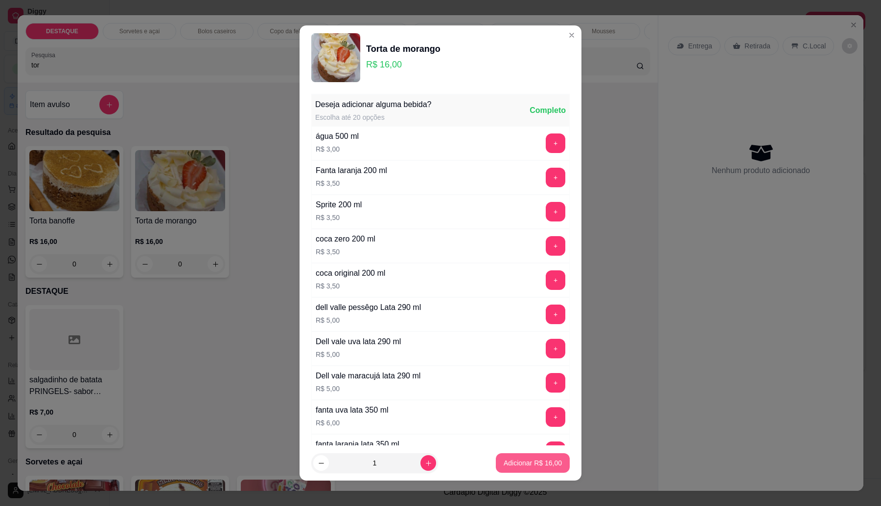
click at [513, 464] on p "Adicionar R$ 16,00" at bounding box center [533, 464] width 58 height 10
type input "1"
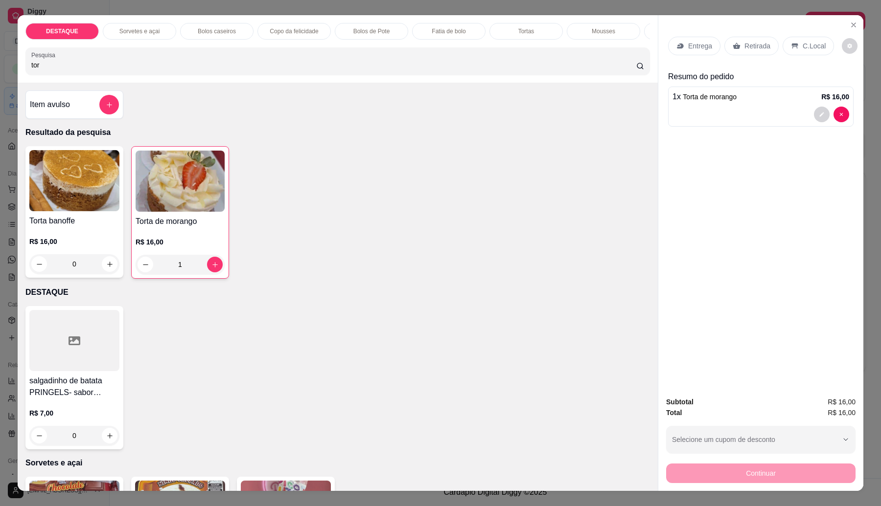
click at [747, 40] on div "Retirada" at bounding box center [751, 46] width 54 height 19
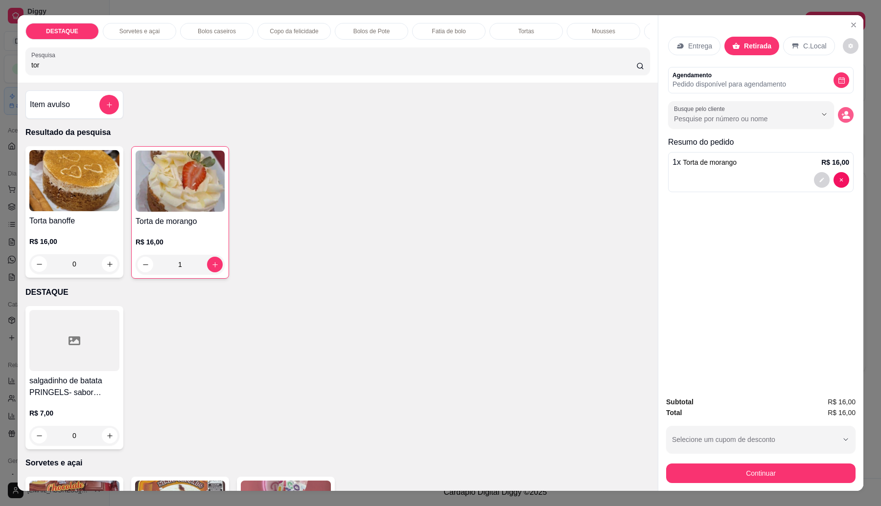
click at [844, 114] on circle "decrease-product-quantity" at bounding box center [846, 113] width 4 height 4
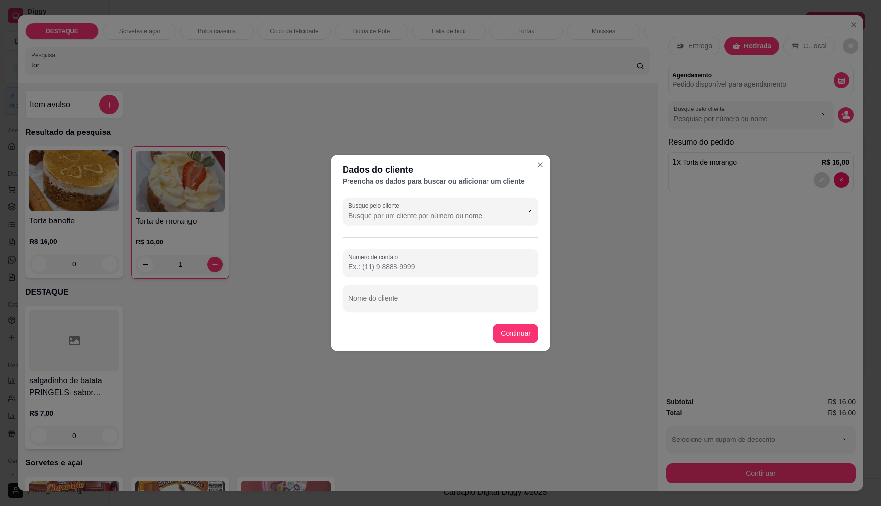
click at [466, 291] on div at bounding box center [440, 299] width 184 height 20
type input "[PERSON_NAME]"
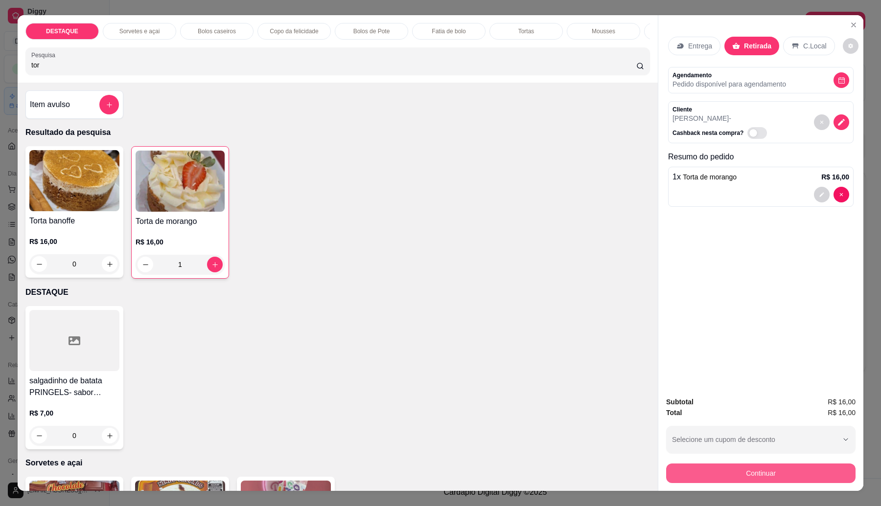
click at [696, 470] on button "Continuar" at bounding box center [760, 474] width 189 height 20
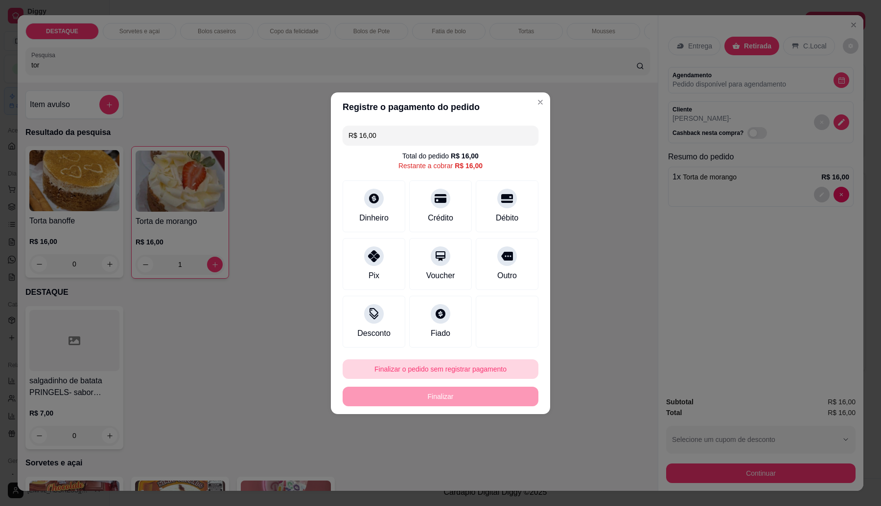
click at [465, 370] on button "Finalizar o pedido sem registrar pagamento" at bounding box center [441, 370] width 196 height 20
click at [511, 453] on button "Confirmar" at bounding box center [501, 449] width 35 height 15
type input "0"
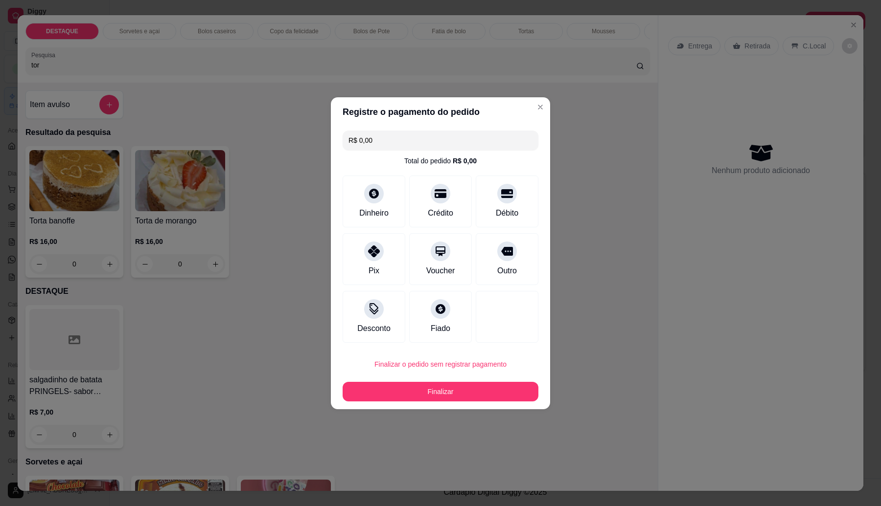
type input "R$ 0,00"
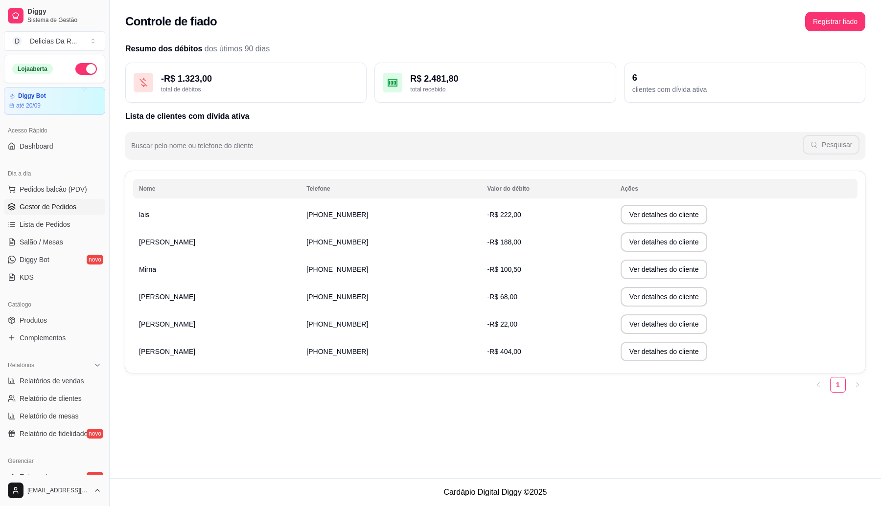
click at [71, 208] on span "Gestor de Pedidos" at bounding box center [48, 207] width 57 height 10
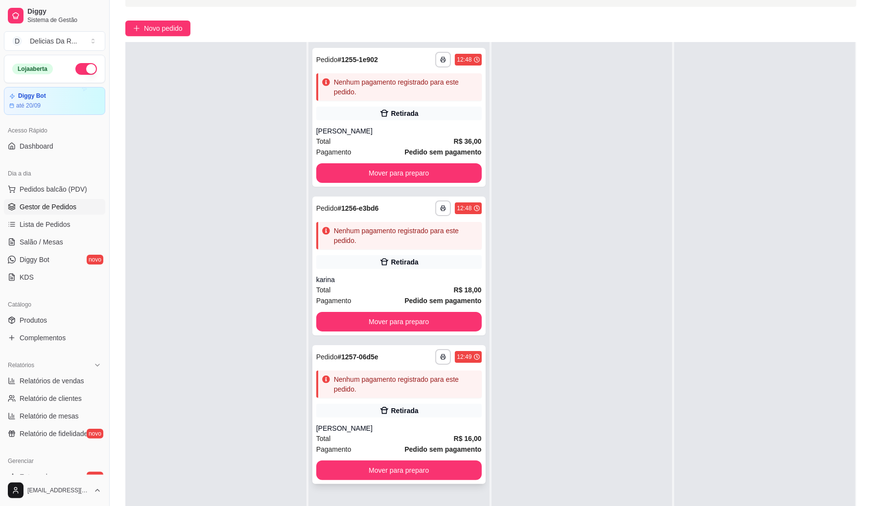
scroll to position [149, 0]
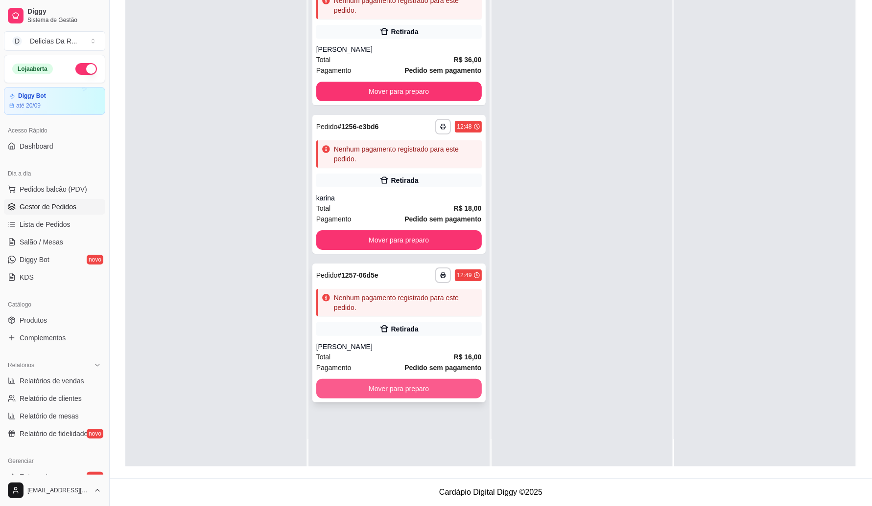
click at [422, 394] on button "Mover para preparo" at bounding box center [398, 389] width 165 height 20
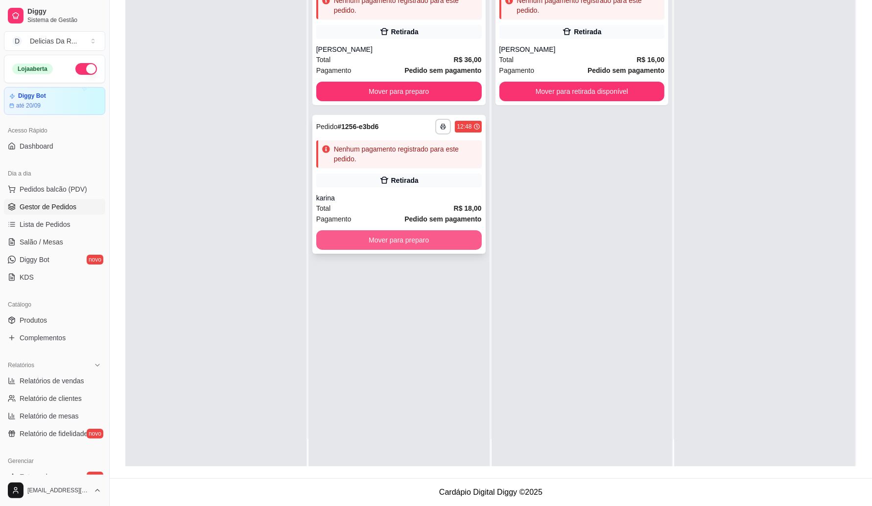
click at [434, 244] on button "Mover para preparo" at bounding box center [398, 240] width 165 height 20
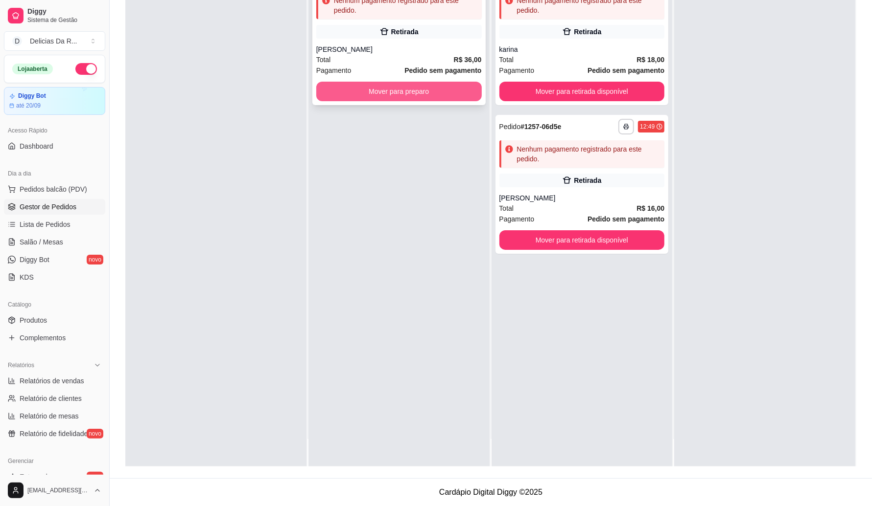
click at [449, 95] on button "Mover para preparo" at bounding box center [398, 92] width 165 height 20
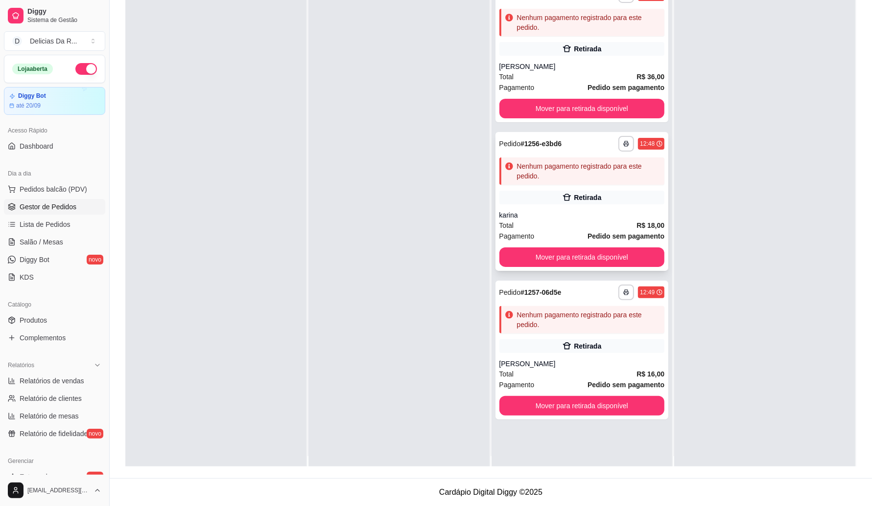
scroll to position [0, 0]
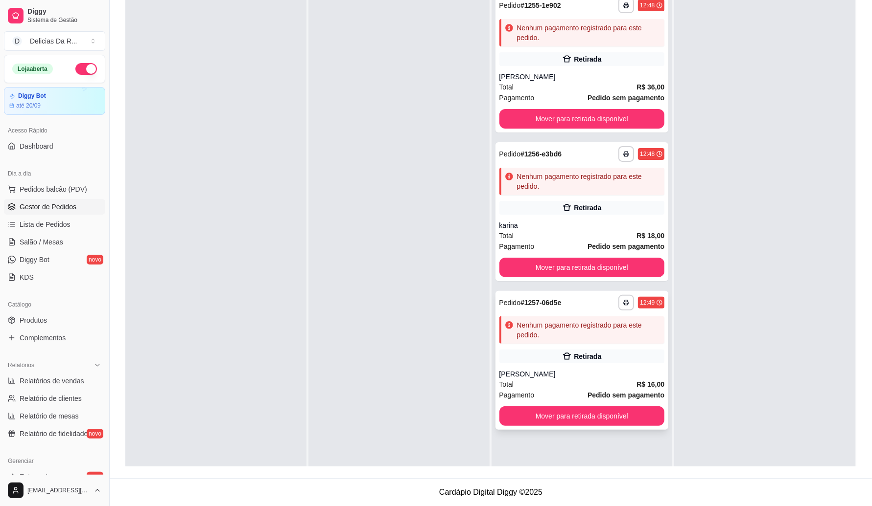
click at [595, 363] on div "Retirada" at bounding box center [581, 357] width 165 height 14
click at [625, 233] on div "Total R$ 18,00" at bounding box center [581, 235] width 165 height 11
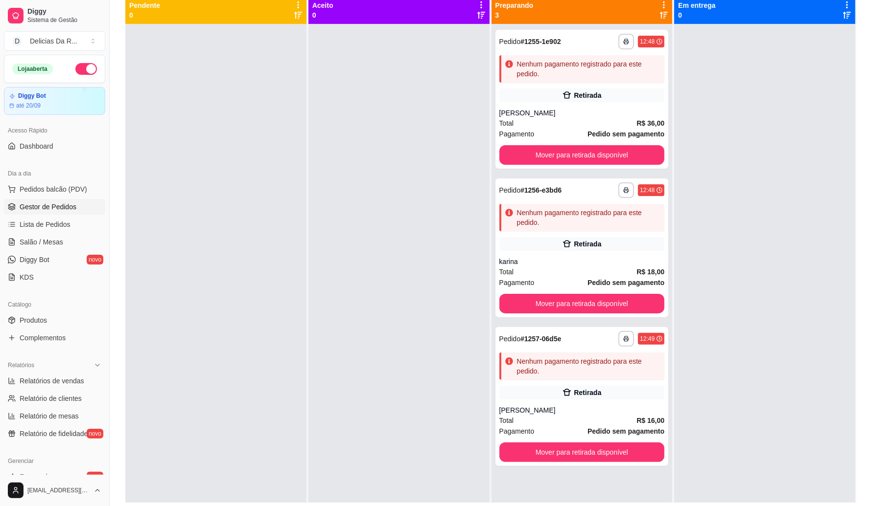
scroll to position [88, 0]
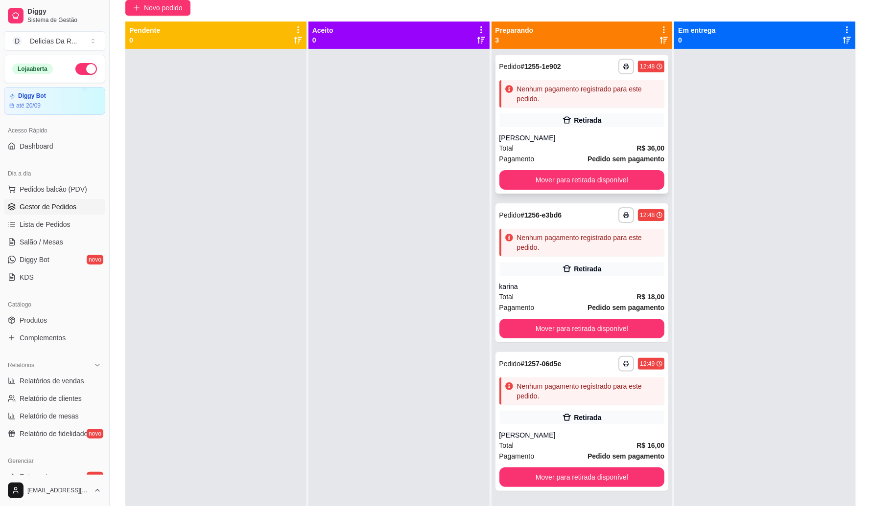
click at [659, 162] on div "**********" at bounding box center [581, 124] width 173 height 139
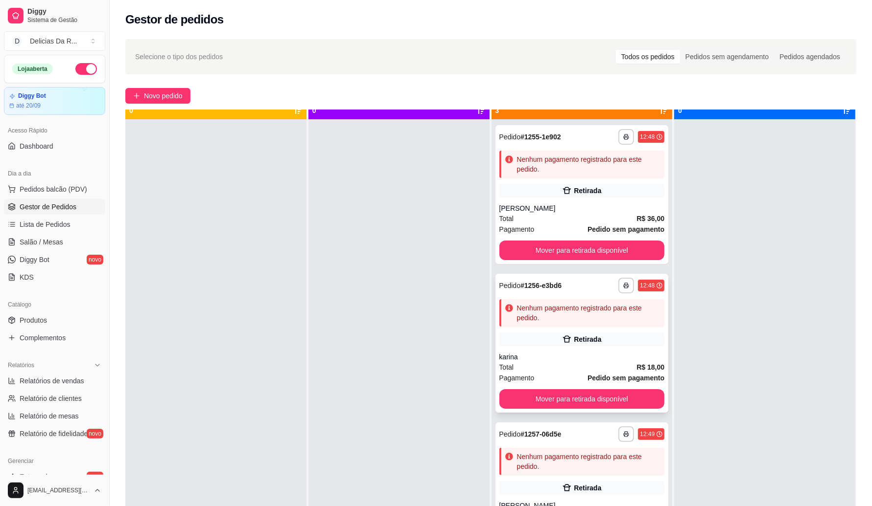
scroll to position [27, 0]
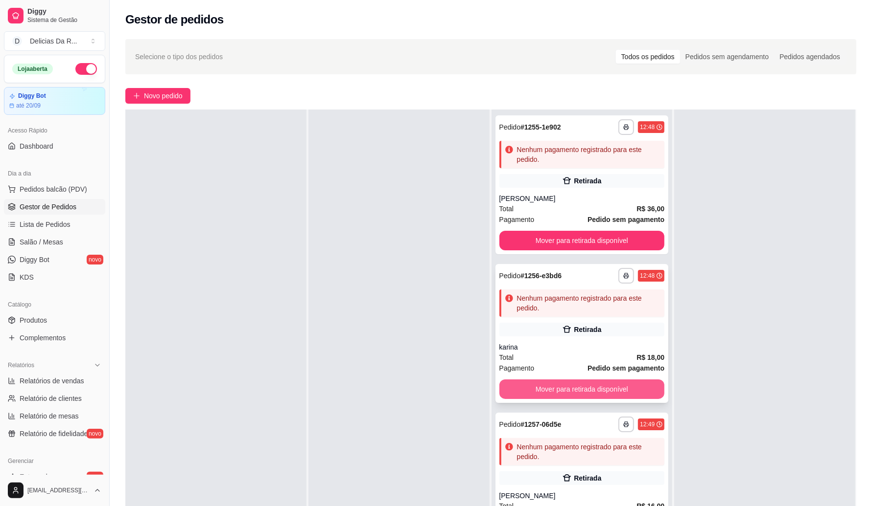
click at [576, 390] on button "Mover para retirada disponível" at bounding box center [581, 390] width 165 height 20
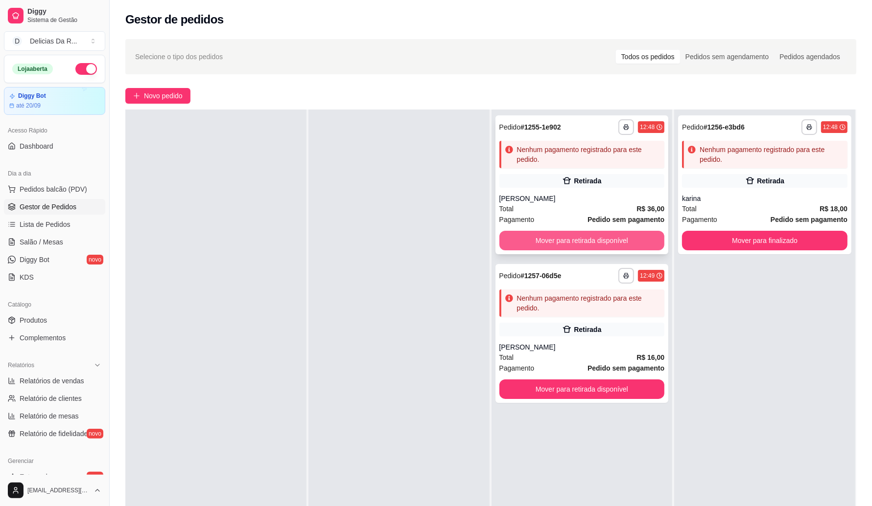
click at [600, 236] on button "Mover para retirada disponível" at bounding box center [581, 241] width 165 height 20
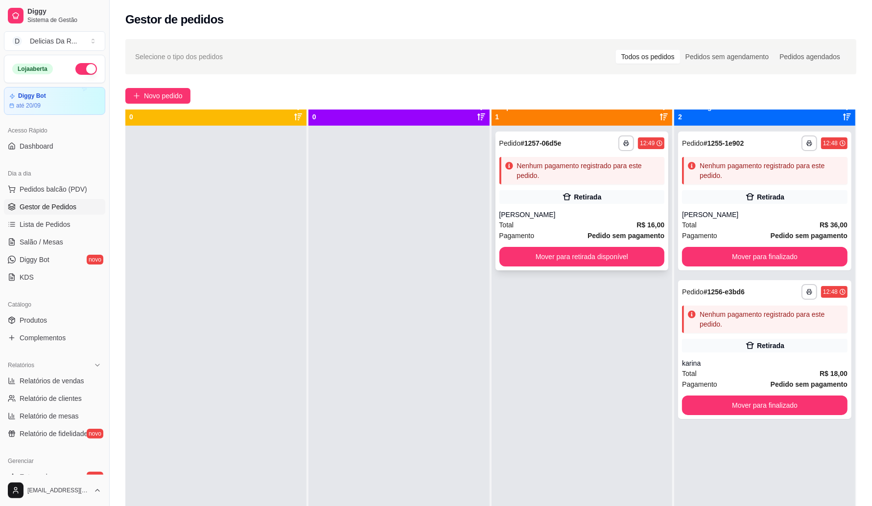
scroll to position [0, 0]
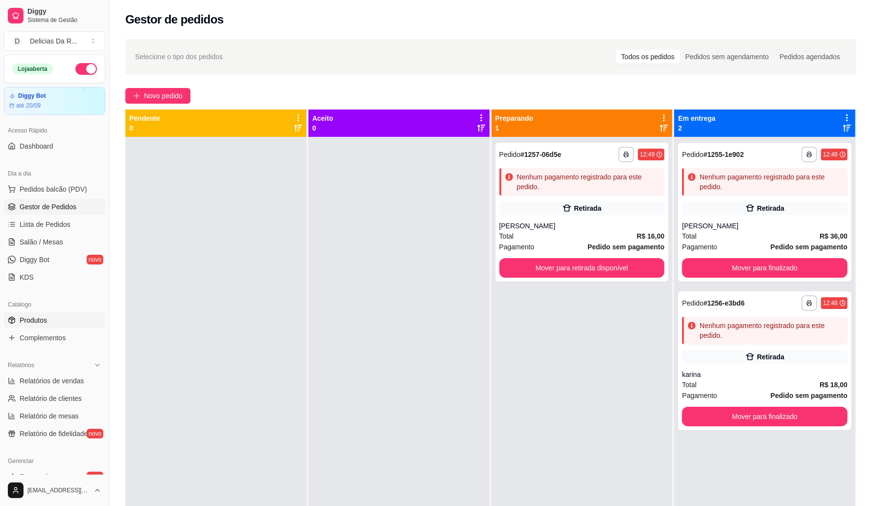
click at [45, 323] on span "Produtos" at bounding box center [33, 321] width 27 height 10
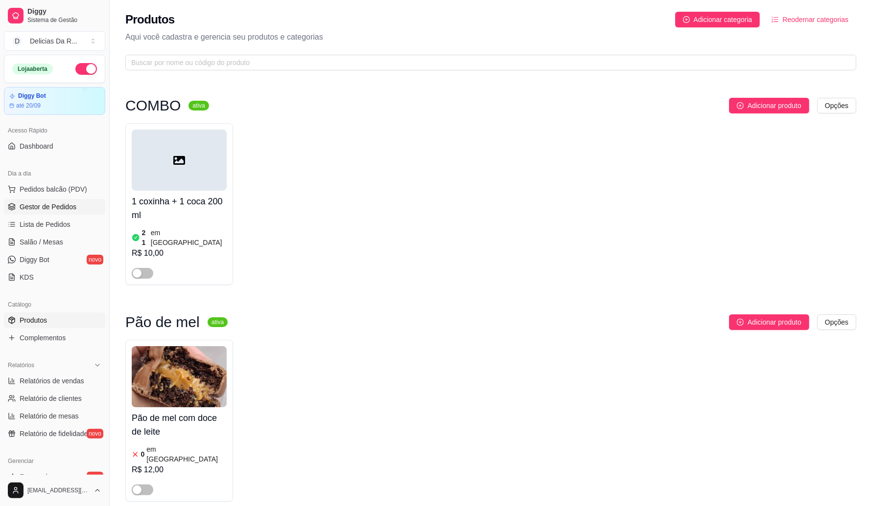
click at [45, 209] on span "Gestor de Pedidos" at bounding box center [48, 207] width 57 height 10
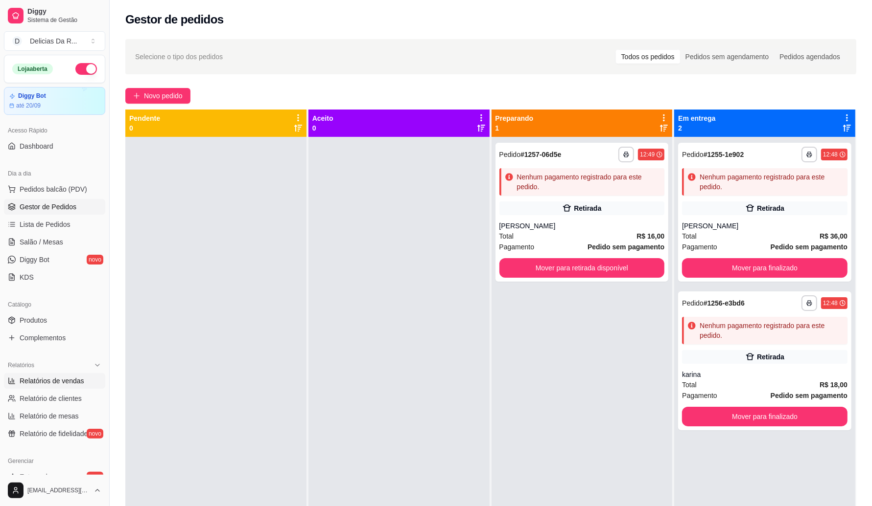
click at [63, 380] on span "Relatórios de vendas" at bounding box center [52, 381] width 65 height 10
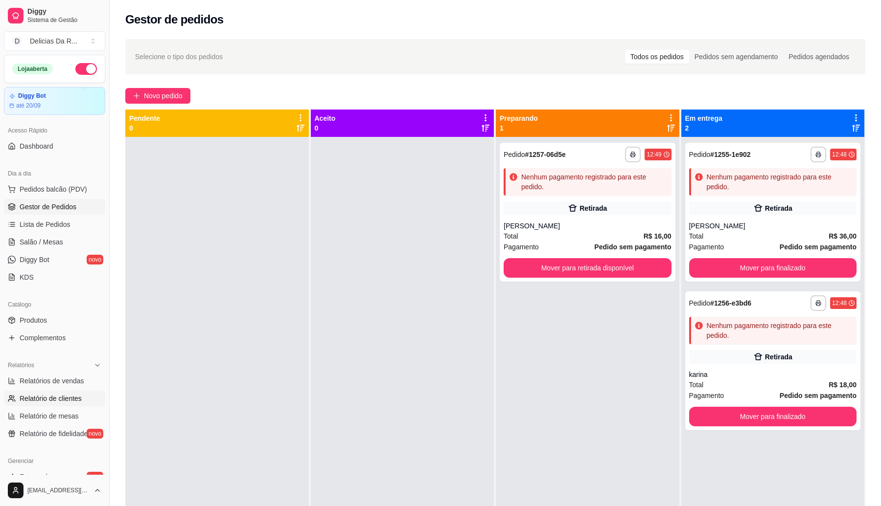
select select "ALL"
select select "0"
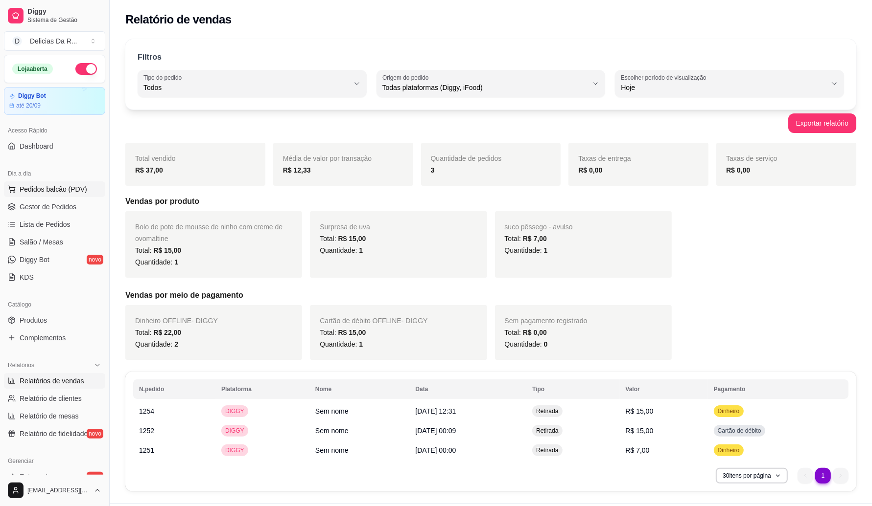
click at [49, 190] on span "Pedidos balcão (PDV)" at bounding box center [54, 189] width 68 height 10
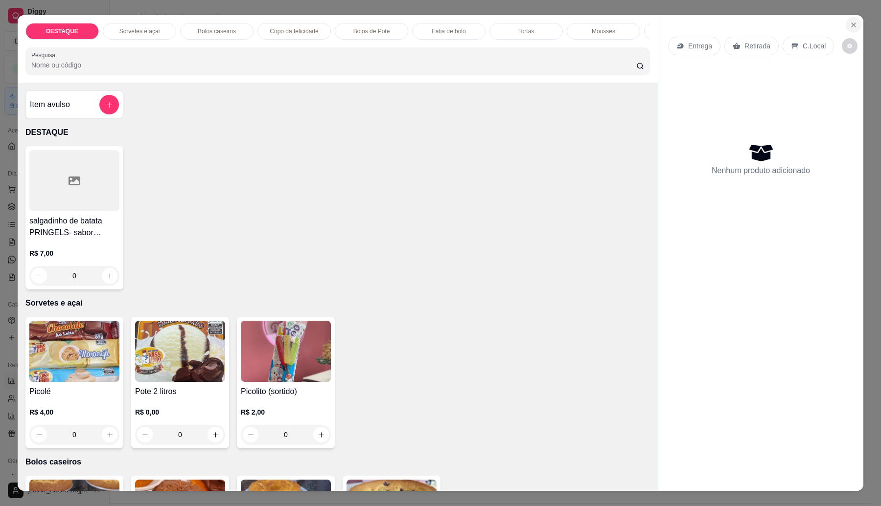
click at [850, 20] on button "Close" at bounding box center [854, 25] width 16 height 16
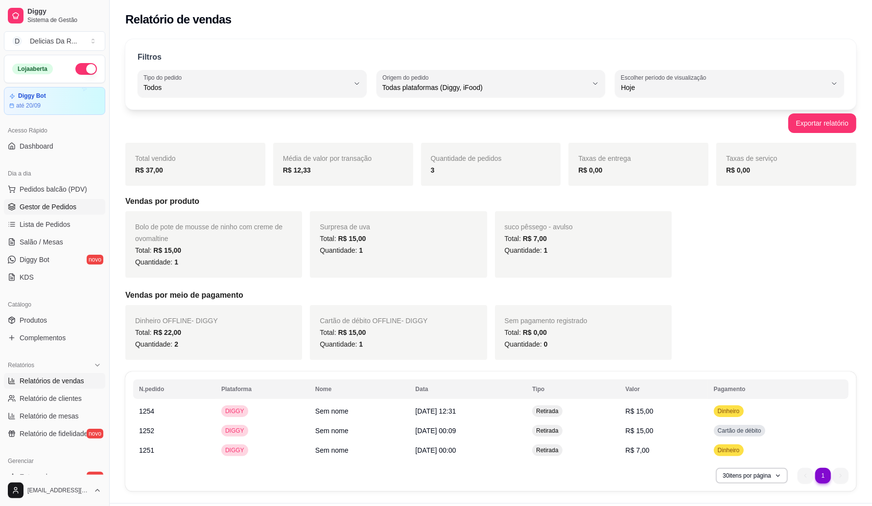
click at [50, 204] on span "Gestor de Pedidos" at bounding box center [48, 207] width 57 height 10
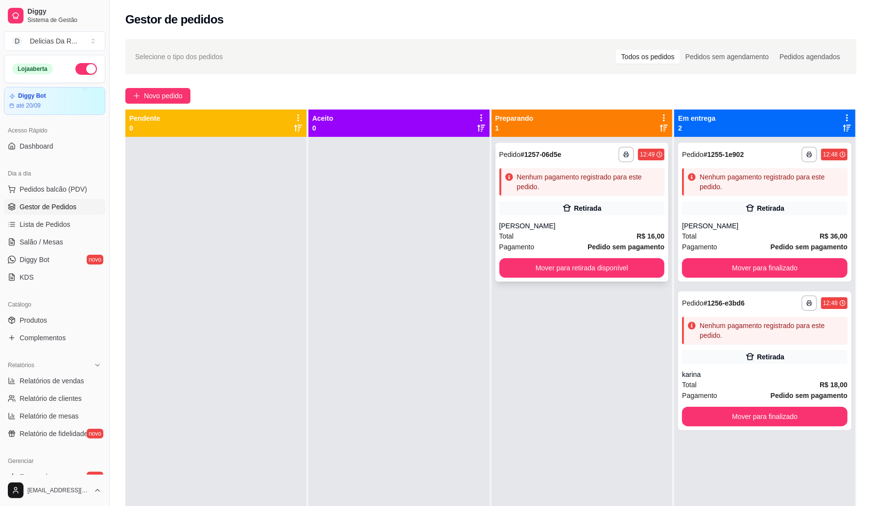
click at [626, 201] on div "**********" at bounding box center [581, 212] width 173 height 139
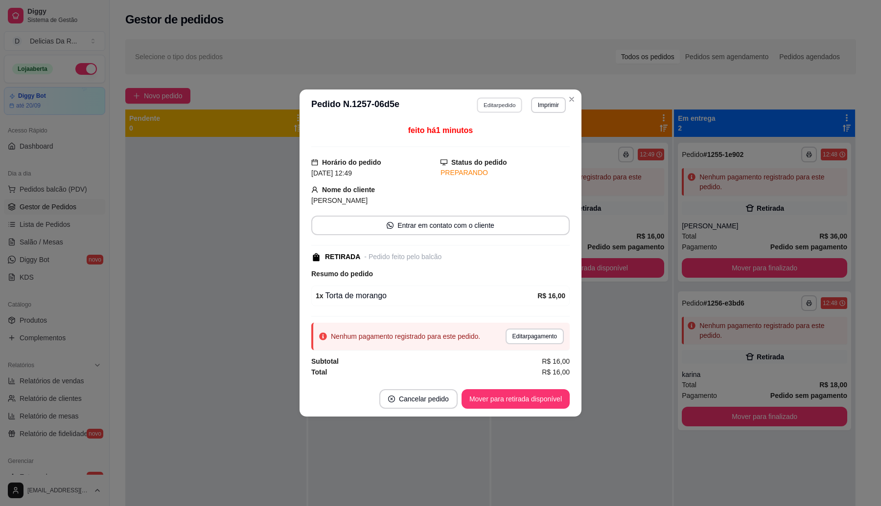
click at [477, 99] on button "Editar pedido" at bounding box center [500, 104] width 46 height 15
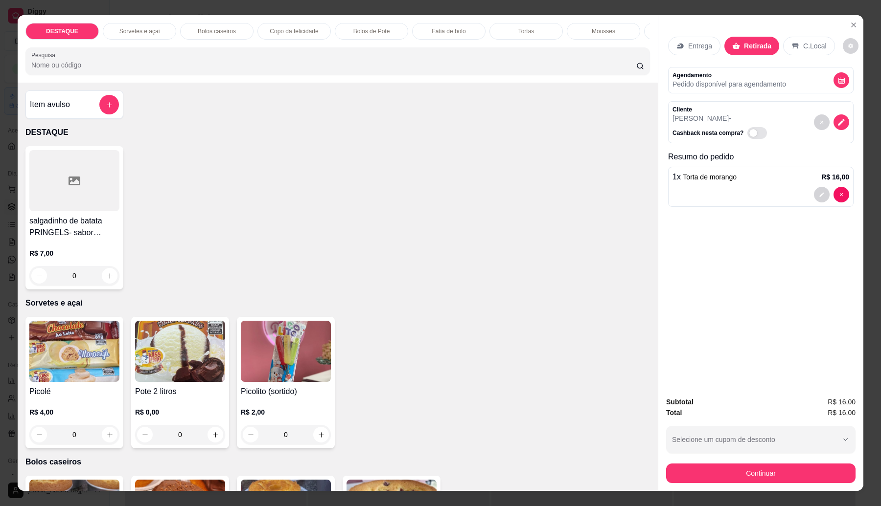
click at [385, 25] on div "Bolos de Pote" at bounding box center [371, 31] width 73 height 17
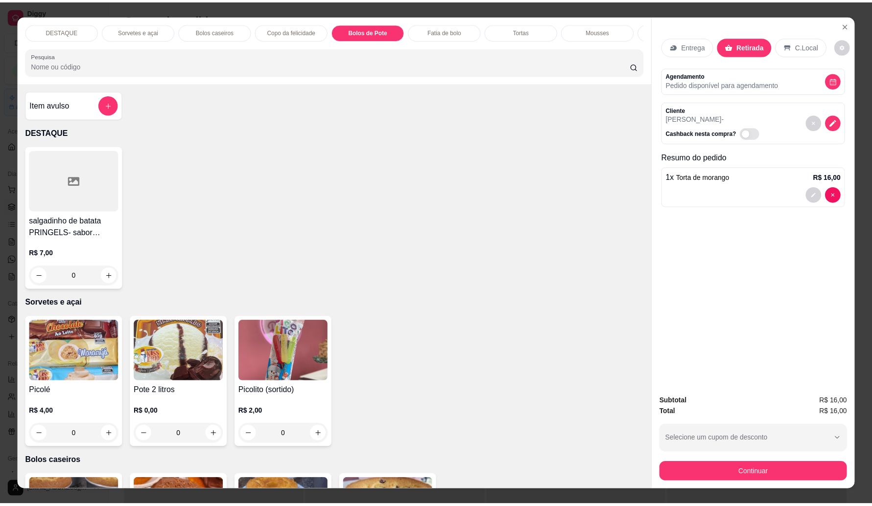
scroll to position [16, 0]
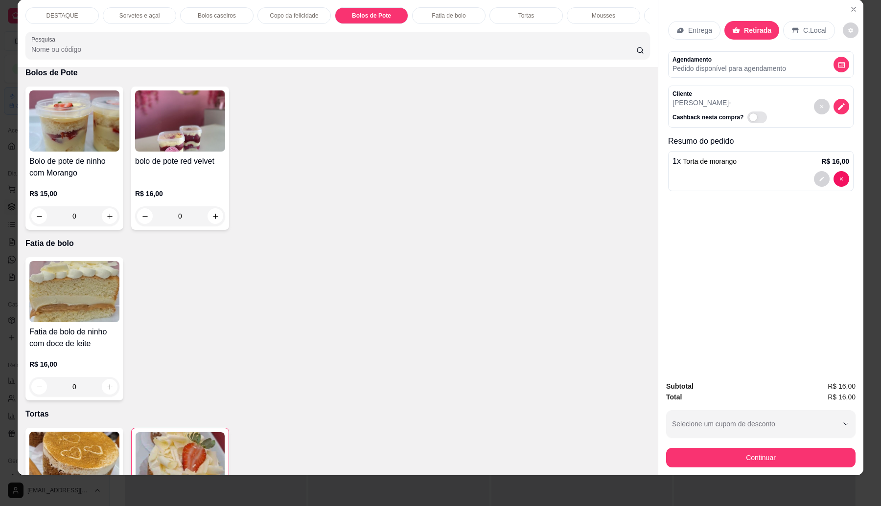
click at [70, 179] on h4 "Bolo de pote de ninho com Morango" at bounding box center [74, 167] width 90 height 23
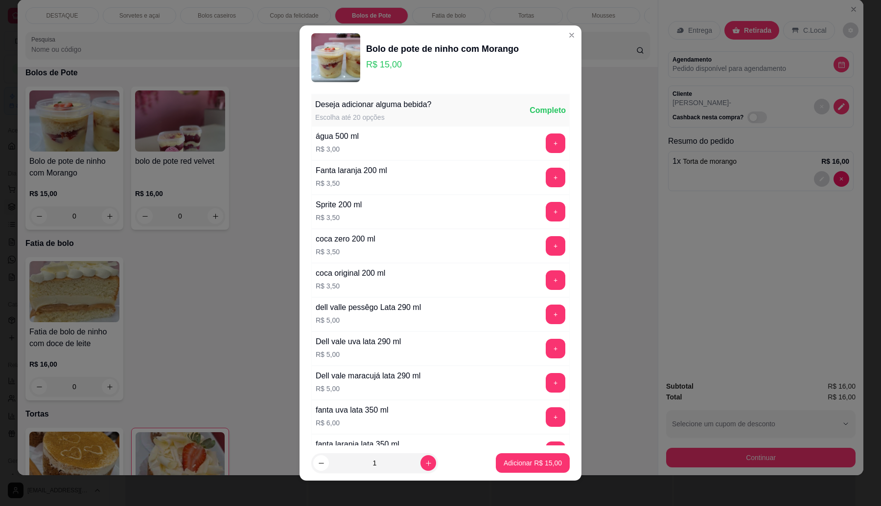
click at [552, 473] on button "Adicionar R$ 15,00" at bounding box center [533, 464] width 74 height 20
type input "1"
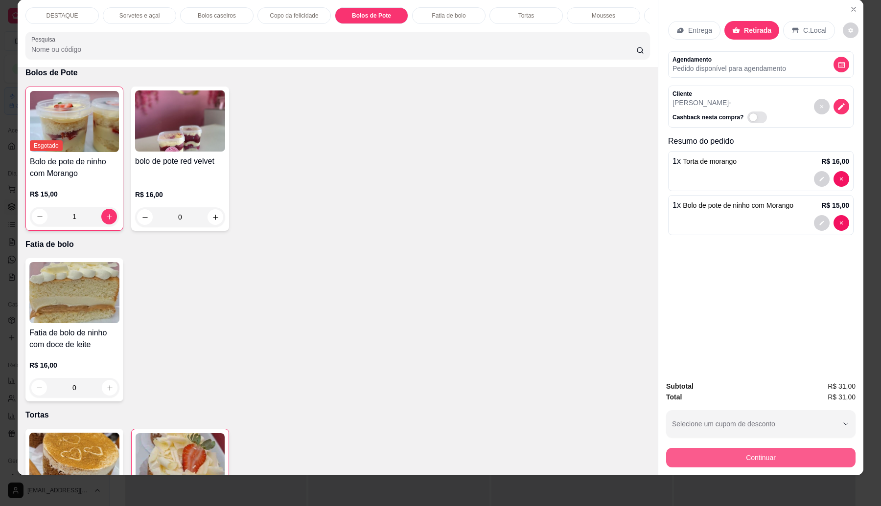
click at [777, 463] on button "Continuar" at bounding box center [760, 458] width 189 height 20
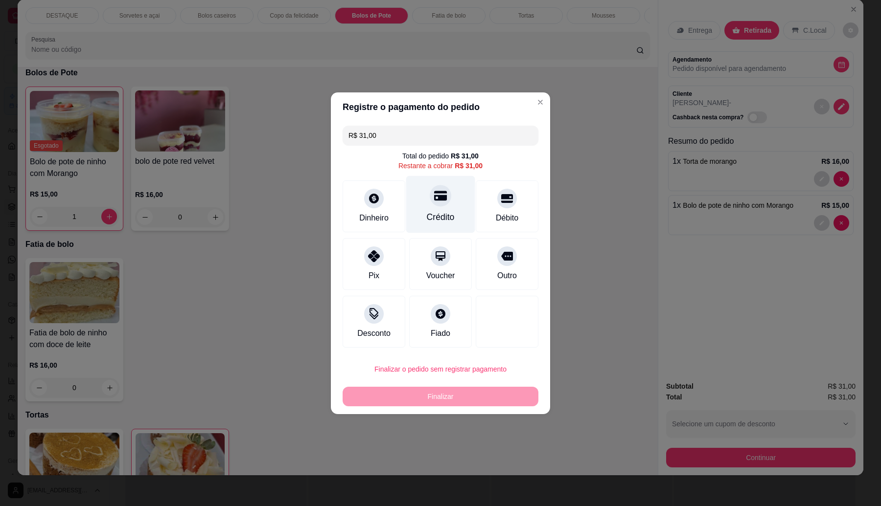
click at [443, 197] on div at bounding box center [441, 196] width 22 height 22
type input "R$ 0,00"
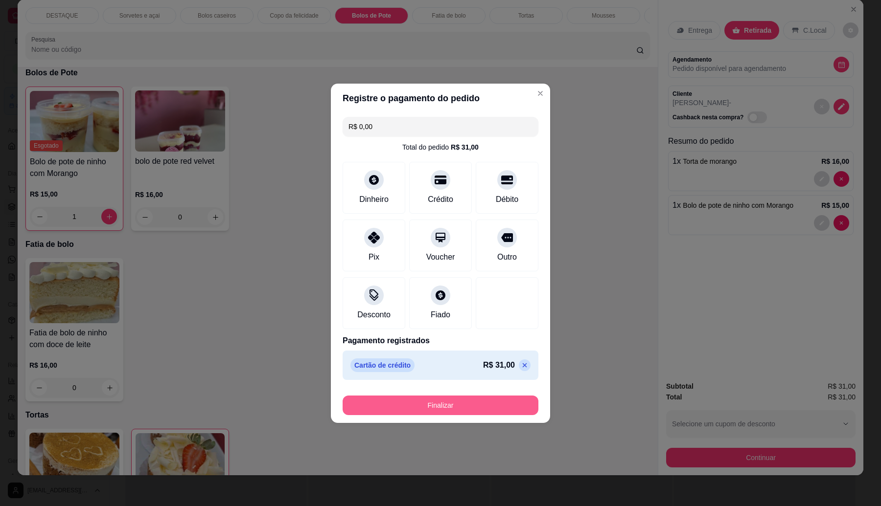
click at [495, 404] on button "Finalizar" at bounding box center [441, 406] width 196 height 20
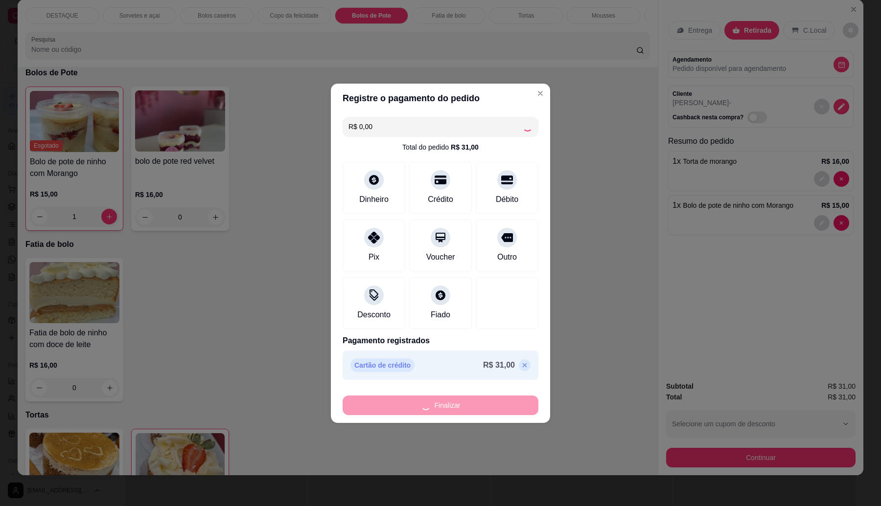
type input "0"
type input "-R$ 31,00"
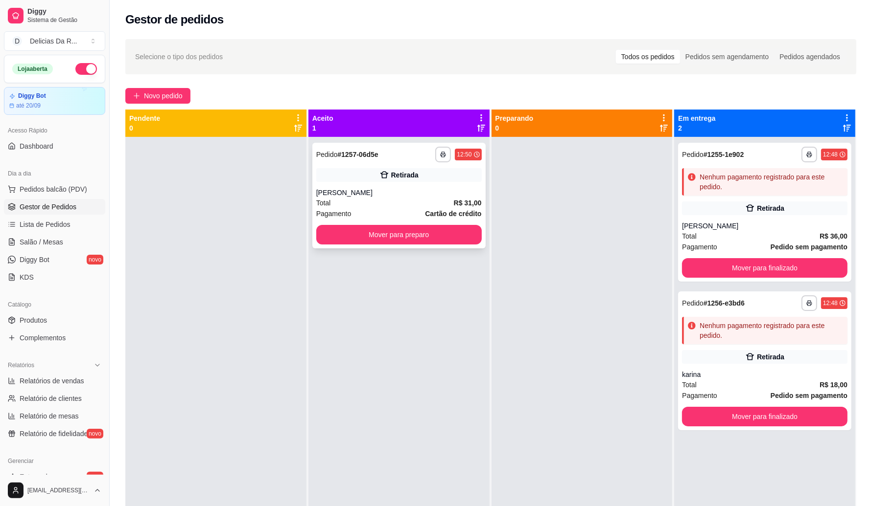
click at [458, 199] on strong "R$ 31,00" at bounding box center [468, 203] width 28 height 8
click at [723, 330] on div "Nenhum pagamento registrado para este pedido." at bounding box center [771, 331] width 144 height 20
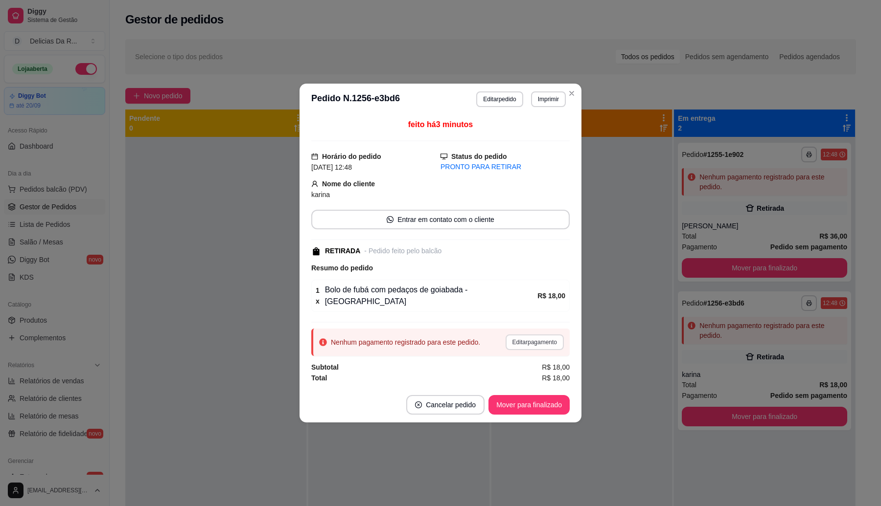
click at [529, 329] on div "Nenhum pagamento registrado para este pedido. Editar pagamento" at bounding box center [440, 342] width 258 height 27
click at [529, 335] on button "Editar pagamento" at bounding box center [534, 342] width 57 height 15
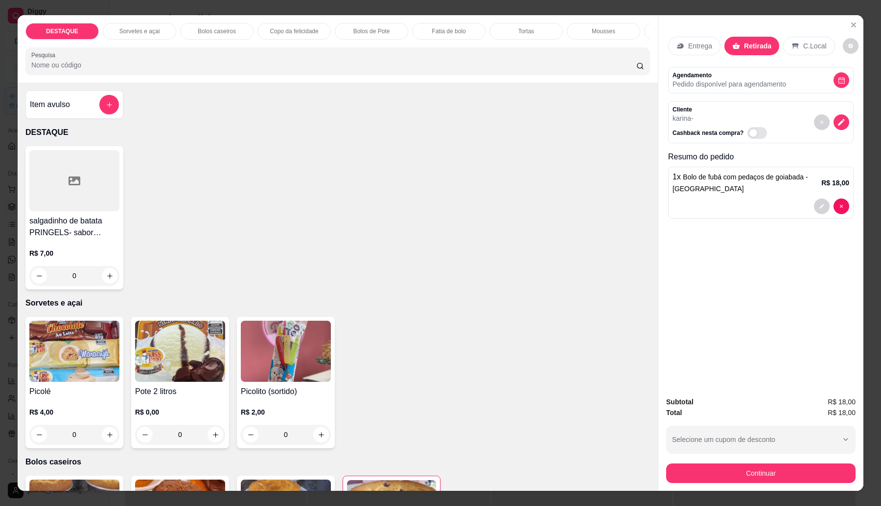
click at [357, 260] on div "Pix" at bounding box center [374, 264] width 63 height 52
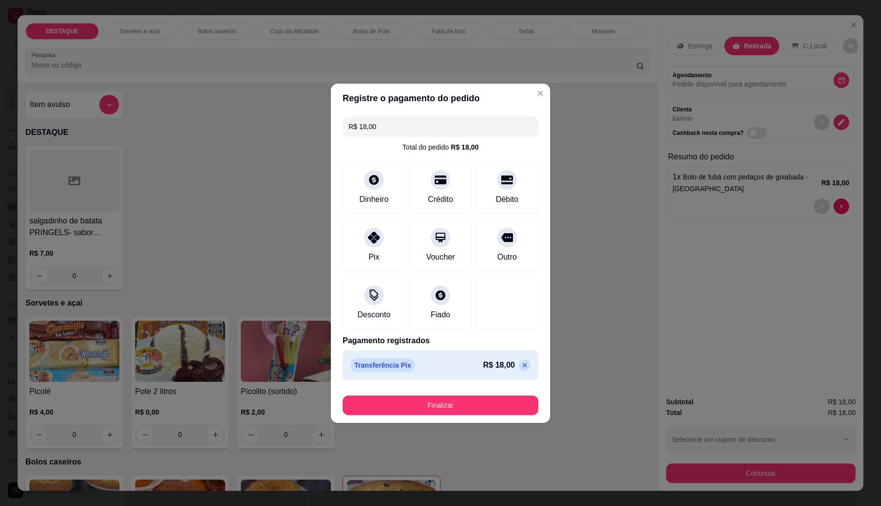
type input "R$ 0,00"
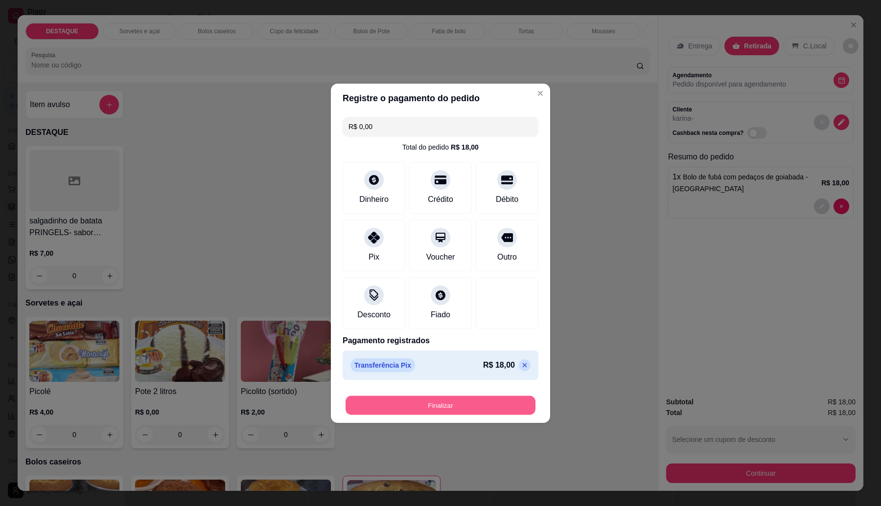
click at [452, 402] on button "Finalizar" at bounding box center [440, 405] width 190 height 19
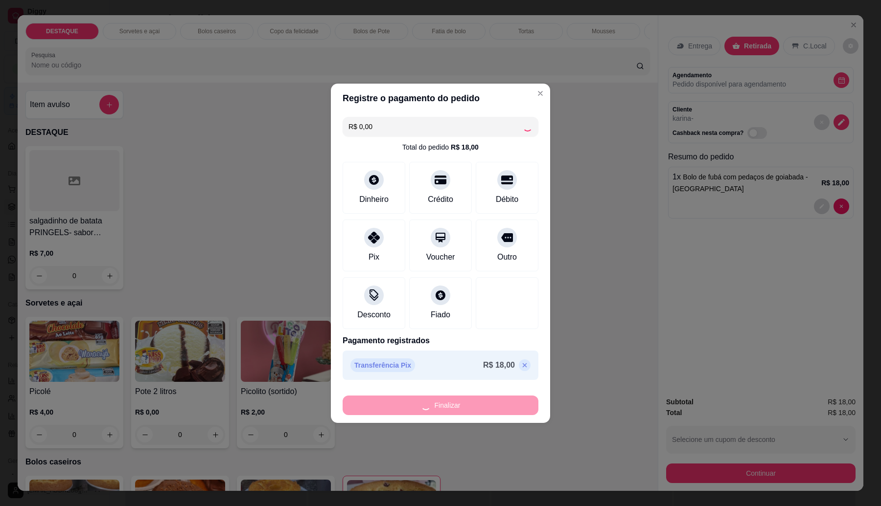
type input "0"
type input "-R$ 18,00"
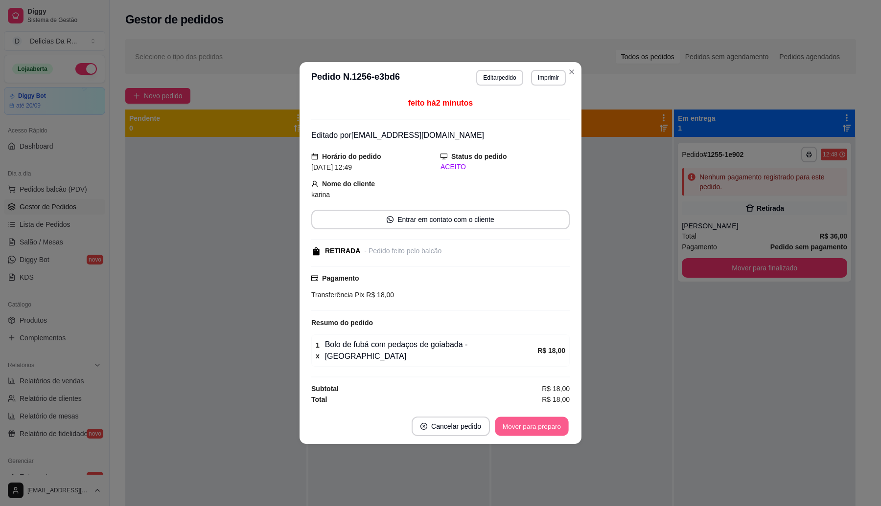
click at [534, 417] on button "Mover para preparo" at bounding box center [531, 426] width 73 height 19
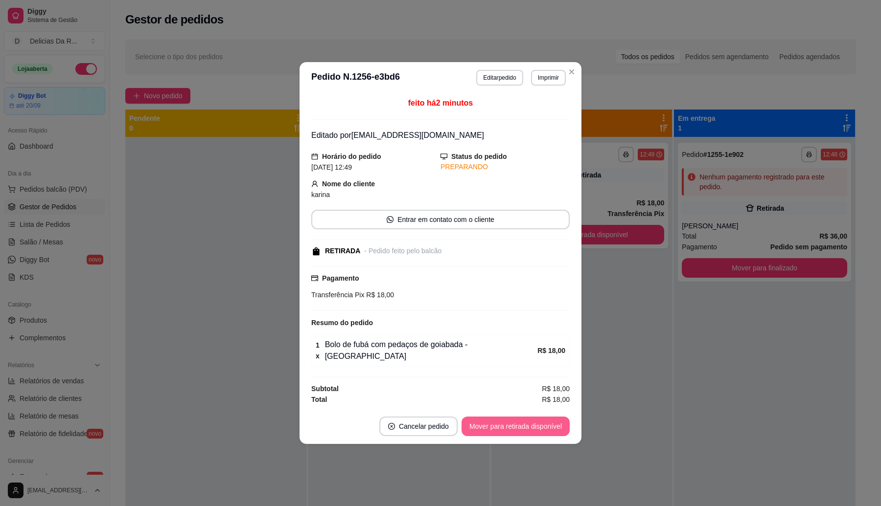
click at [542, 419] on button "Mover para retirada disponível" at bounding box center [515, 427] width 108 height 20
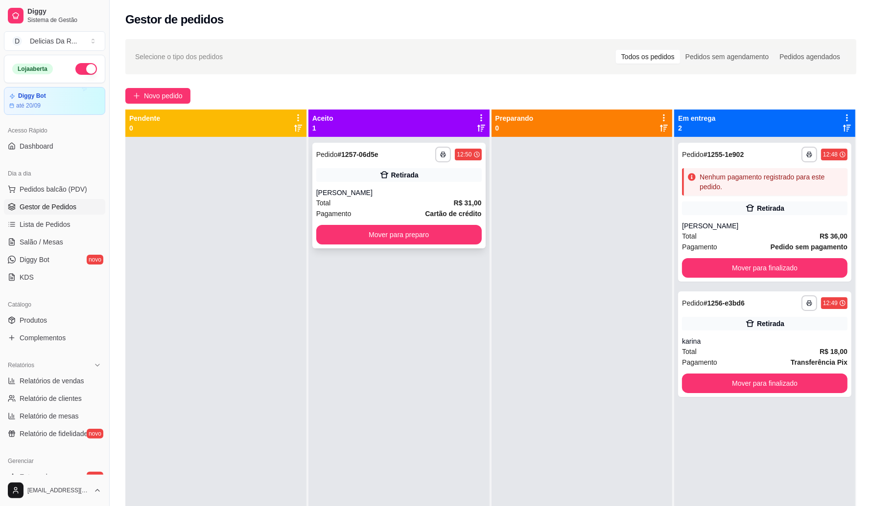
click at [427, 204] on div "Total R$ 31,00" at bounding box center [398, 203] width 165 height 11
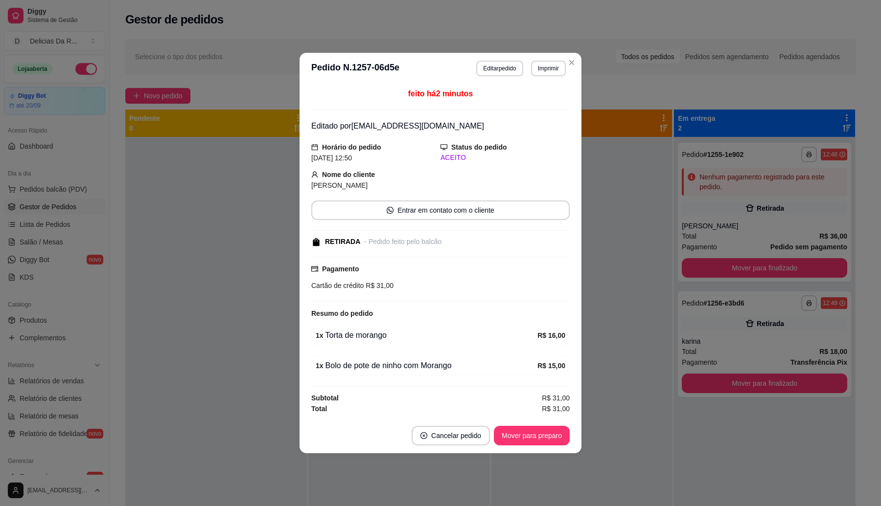
click at [558, 454] on footer "Cancelar pedido Mover para preparo" at bounding box center [440, 435] width 282 height 35
click at [556, 438] on button "Mover para preparo" at bounding box center [532, 436] width 76 height 20
click at [557, 438] on div "Mover para preparo" at bounding box center [525, 436] width 90 height 20
click at [558, 437] on div "Mover para preparo" at bounding box center [525, 436] width 90 height 20
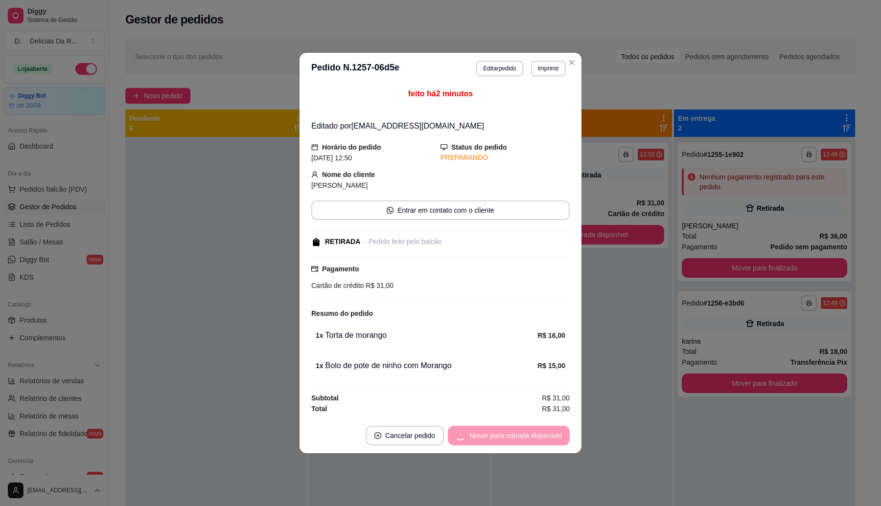
click at [558, 438] on div "Mover para retirada disponível" at bounding box center [509, 436] width 122 height 20
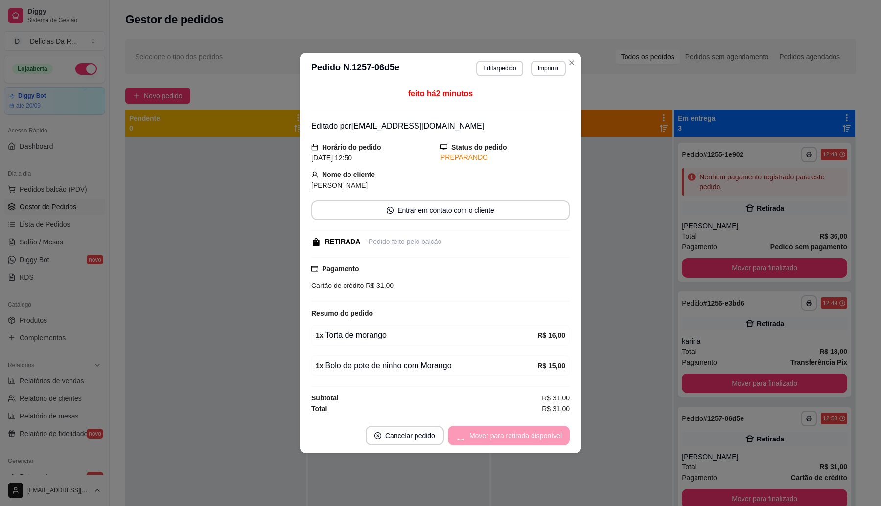
click at [558, 438] on div "Mover para retirada disponível" at bounding box center [509, 436] width 122 height 20
click at [558, 437] on div "Mover para finalizado" at bounding box center [522, 436] width 95 height 20
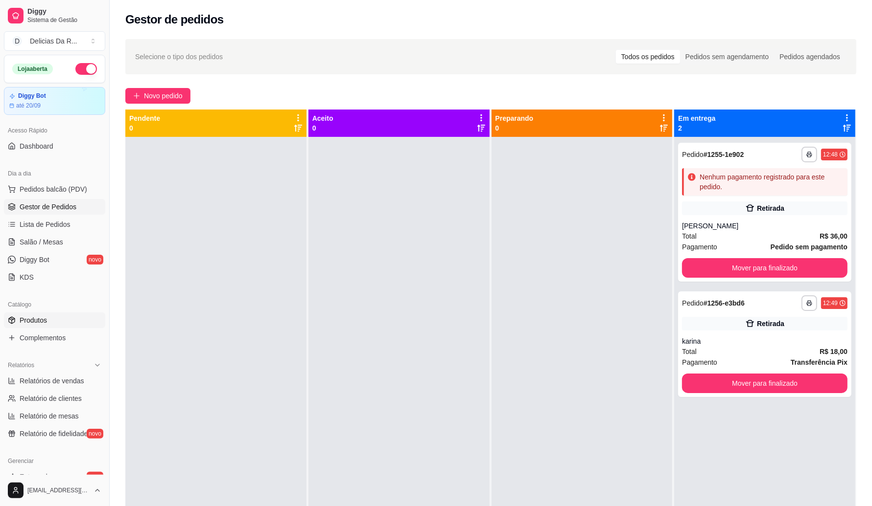
click at [46, 323] on span "Produtos" at bounding box center [33, 321] width 27 height 10
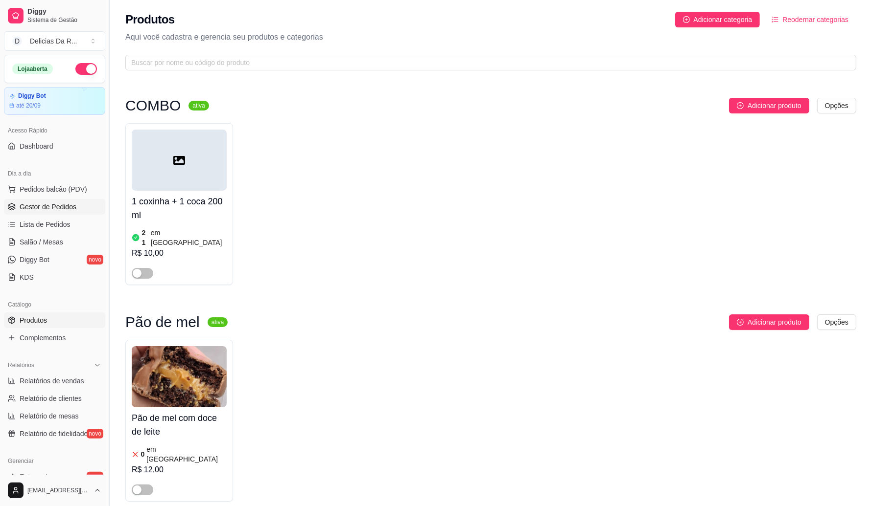
click at [70, 211] on span "Gestor de Pedidos" at bounding box center [48, 207] width 57 height 10
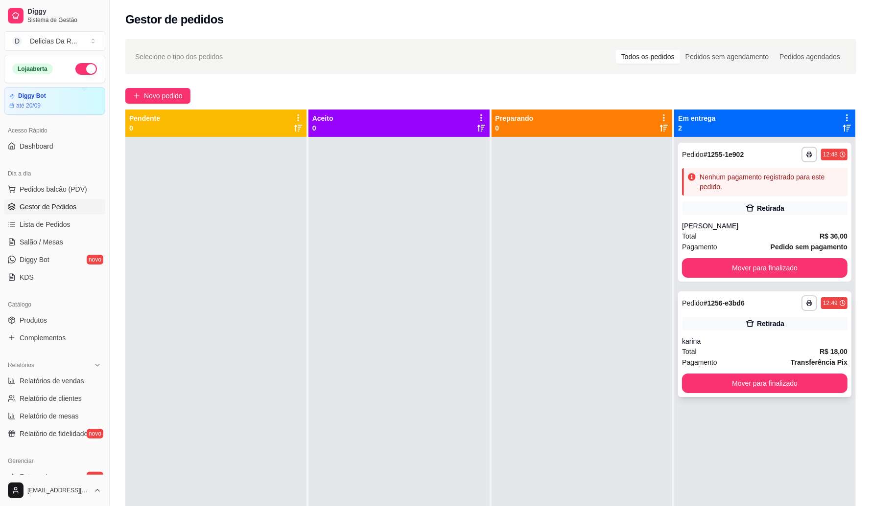
click at [772, 323] on div "Retirada" at bounding box center [770, 324] width 27 height 10
click at [72, 208] on span "Gestor de Pedidos" at bounding box center [48, 207] width 57 height 10
click at [71, 202] on span "Gestor de Pedidos" at bounding box center [48, 207] width 57 height 10
drag, startPoint x: 142, startPoint y: 116, endPoint x: 282, endPoint y: 166, distance: 148.3
click at [261, 140] on div "Pendente 0" at bounding box center [216, 377] width 182 height 534
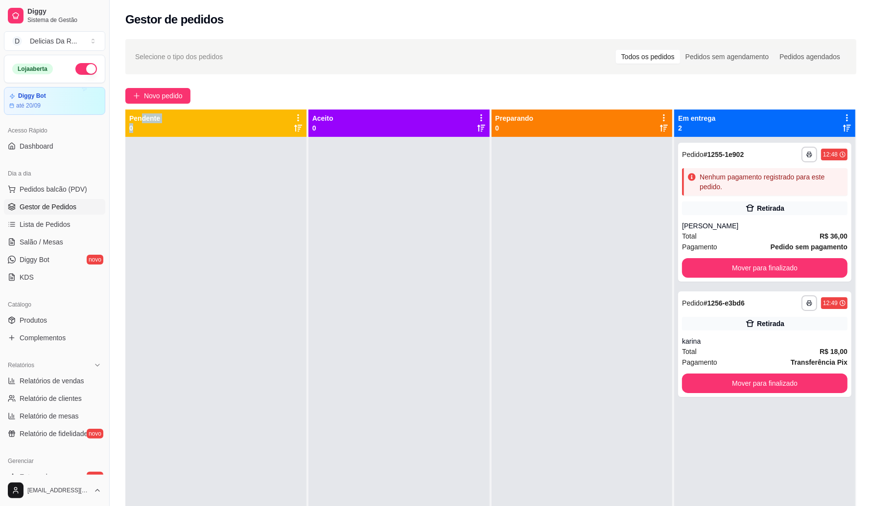
click at [280, 193] on div at bounding box center [215, 390] width 181 height 506
click at [33, 316] on span "Produtos" at bounding box center [33, 321] width 27 height 10
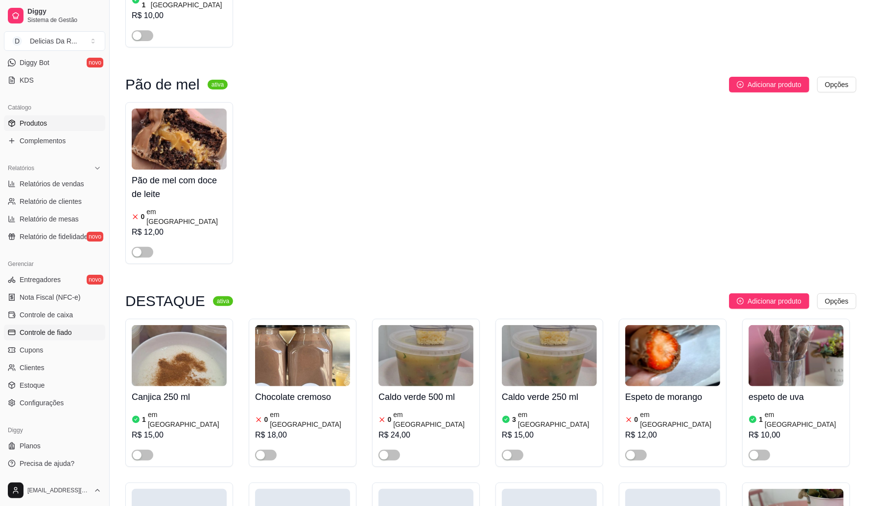
scroll to position [245, 0]
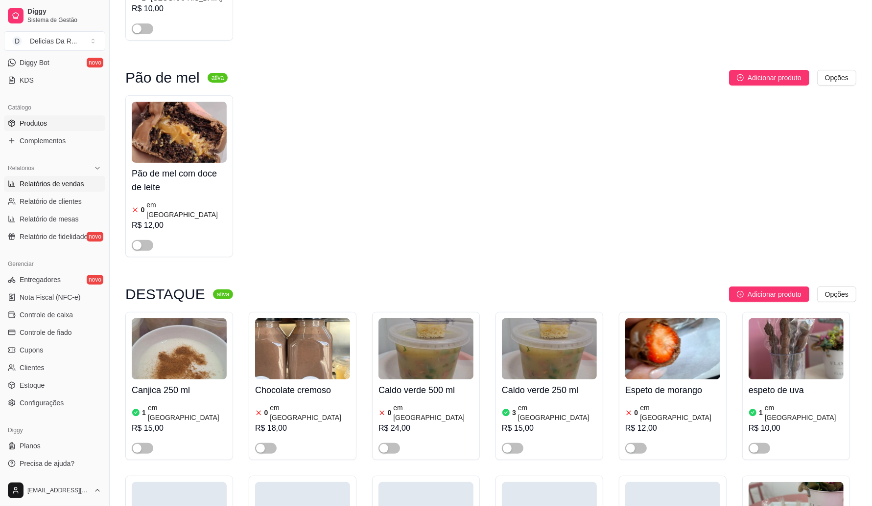
click at [69, 185] on span "Relatórios de vendas" at bounding box center [52, 184] width 65 height 10
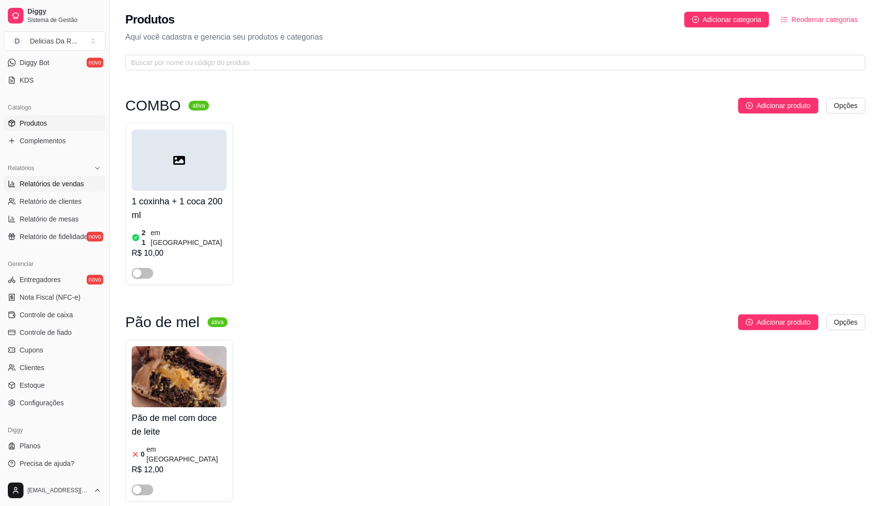
select select "ALL"
select select "0"
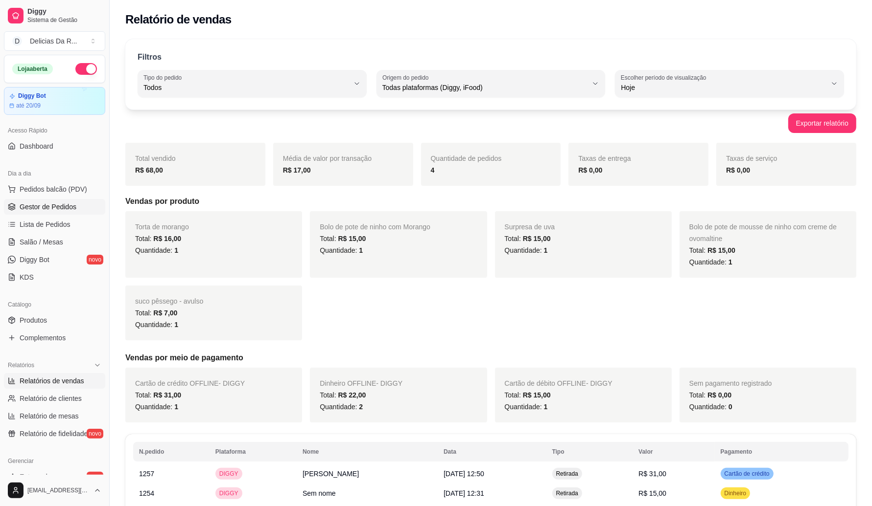
click at [63, 208] on span "Gestor de Pedidos" at bounding box center [48, 207] width 57 height 10
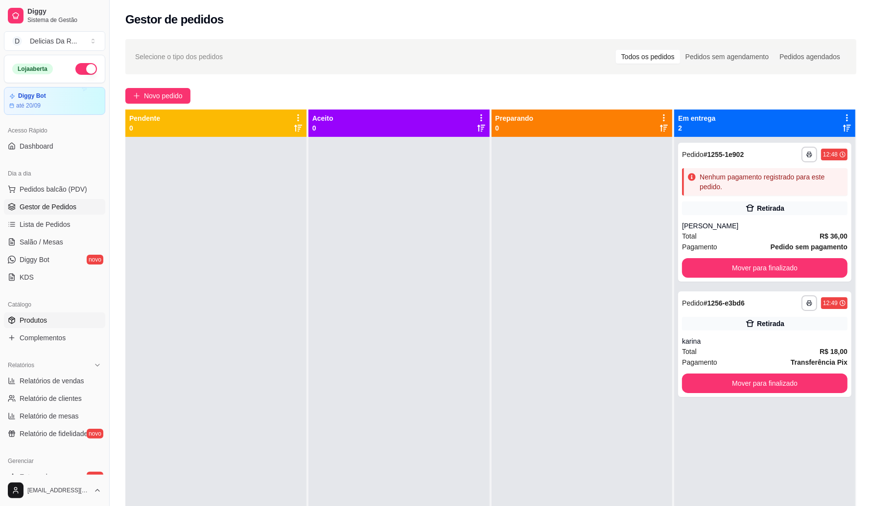
click at [48, 322] on link "Produtos" at bounding box center [54, 321] width 101 height 16
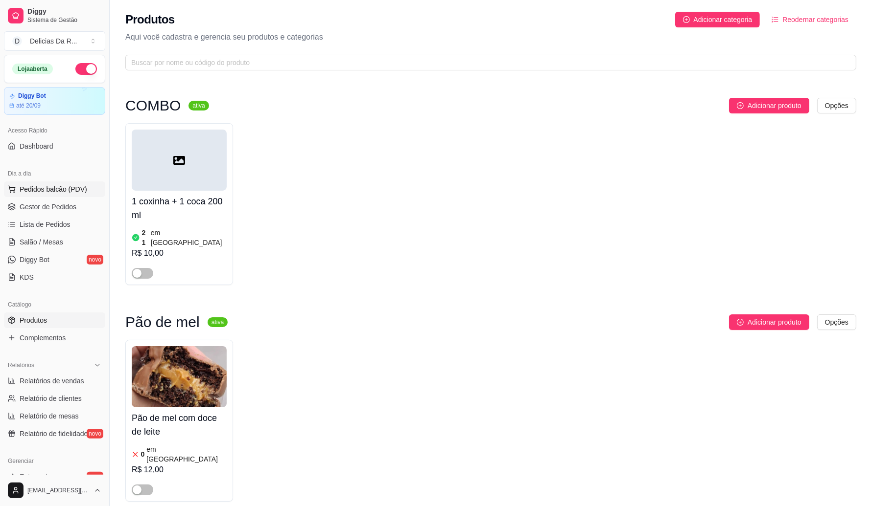
drag, startPoint x: 59, startPoint y: 184, endPoint x: 37, endPoint y: 174, distance: 23.7
click at [59, 184] on button "Pedidos balcão (PDV)" at bounding box center [54, 190] width 101 height 16
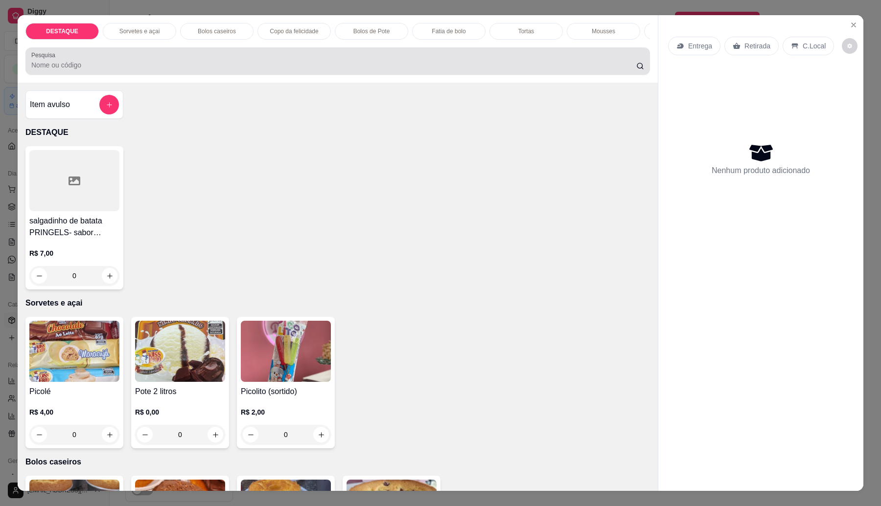
click at [84, 115] on div "Item avulso" at bounding box center [74, 105] width 89 height 20
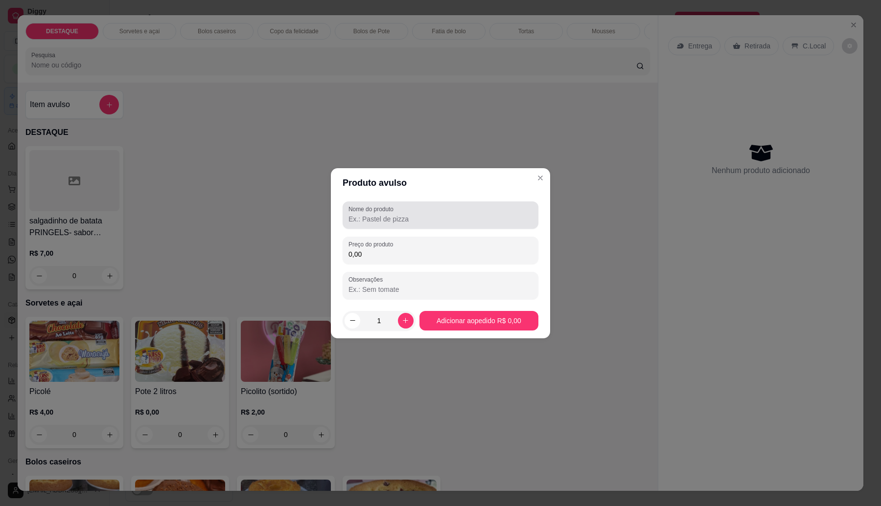
click at [397, 211] on label "Nome do produto" at bounding box center [372, 209] width 48 height 8
click at [397, 214] on input "Nome do produto" at bounding box center [440, 219] width 184 height 10
type input "coca"
click at [398, 257] on input "0,00" at bounding box center [440, 255] width 184 height 10
type input "9,00"
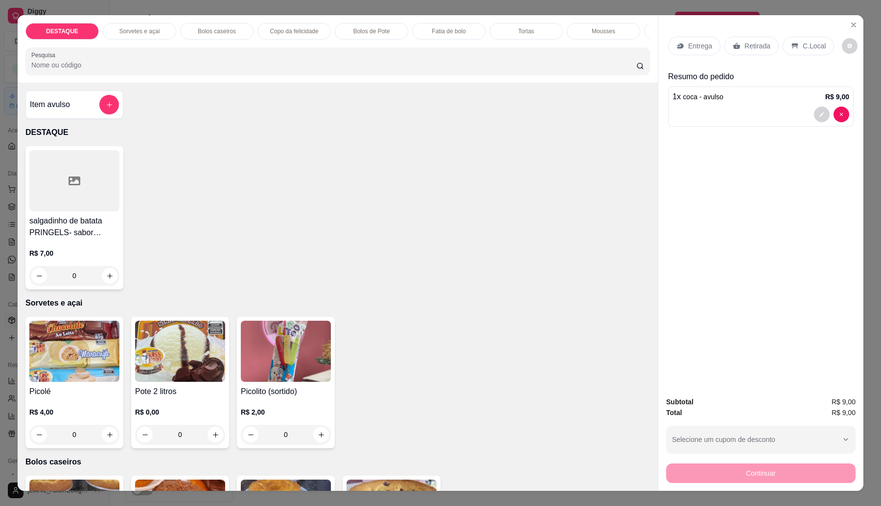
drag, startPoint x: 750, startPoint y: 40, endPoint x: 749, endPoint y: 97, distance: 57.3
click at [749, 40] on div "Retirada" at bounding box center [751, 46] width 54 height 19
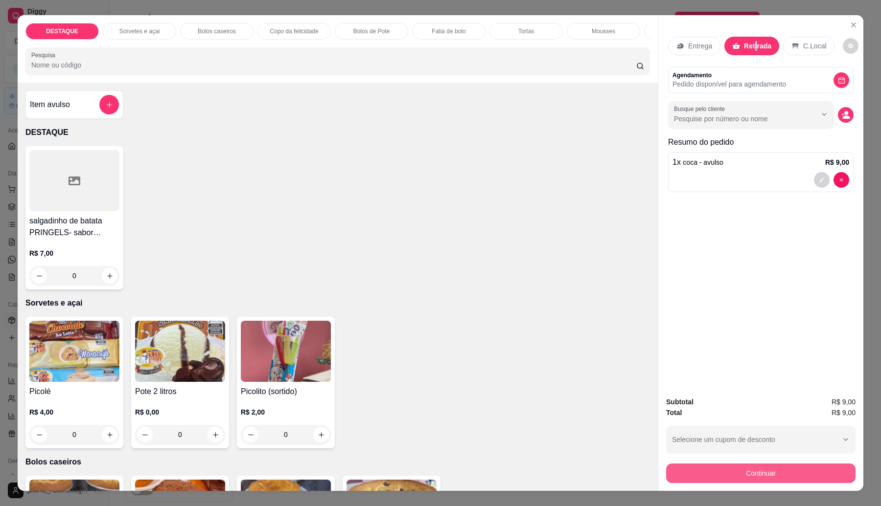
click at [814, 476] on button "Continuar" at bounding box center [760, 474] width 189 height 20
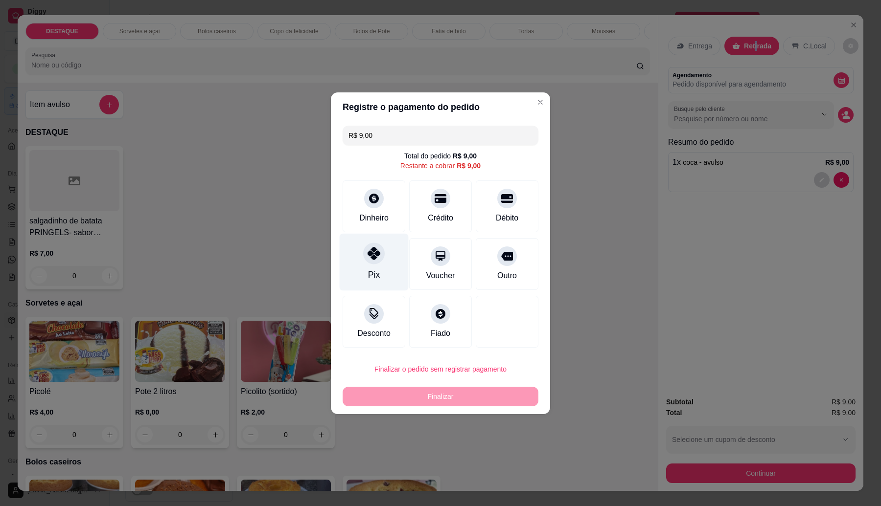
click at [377, 274] on div "Pix" at bounding box center [374, 275] width 12 height 13
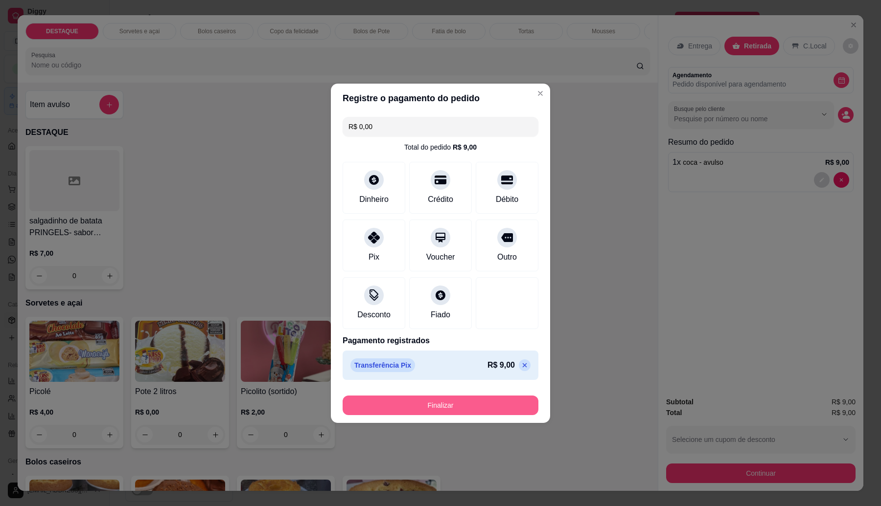
click at [445, 407] on button "Finalizar" at bounding box center [441, 406] width 196 height 20
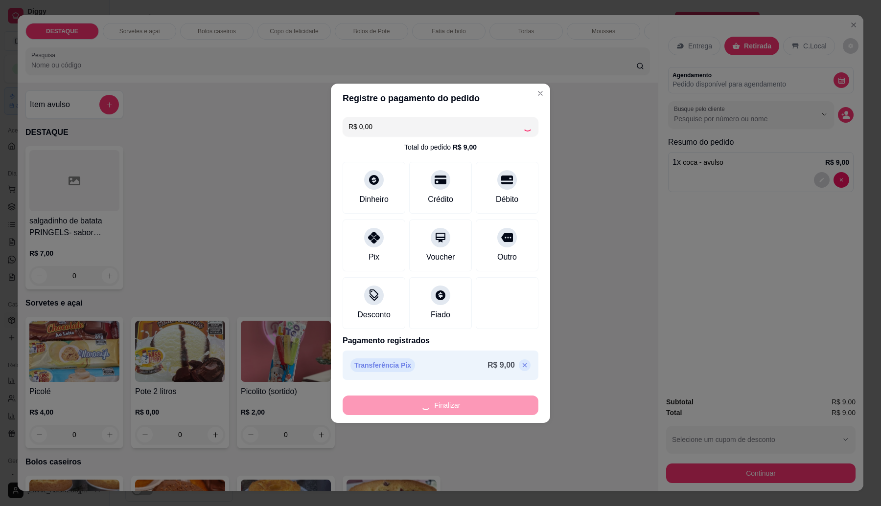
type input "-R$ 9,00"
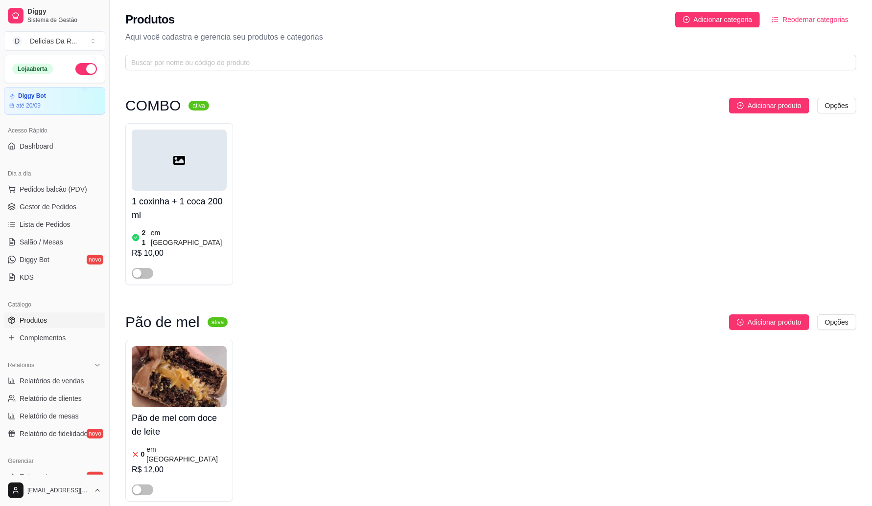
drag, startPoint x: 18, startPoint y: 323, endPoint x: 21, endPoint y: 328, distance: 5.7
click at [18, 323] on link "Produtos" at bounding box center [54, 321] width 101 height 16
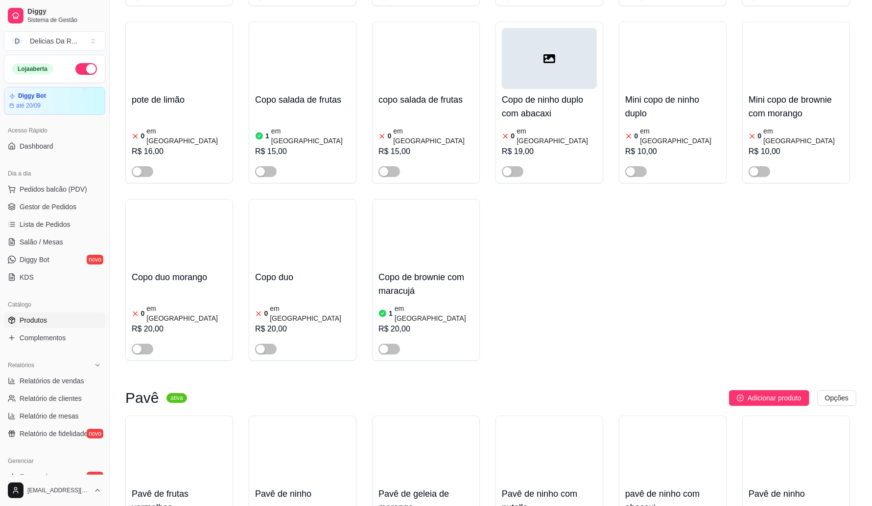
scroll to position [3303, 0]
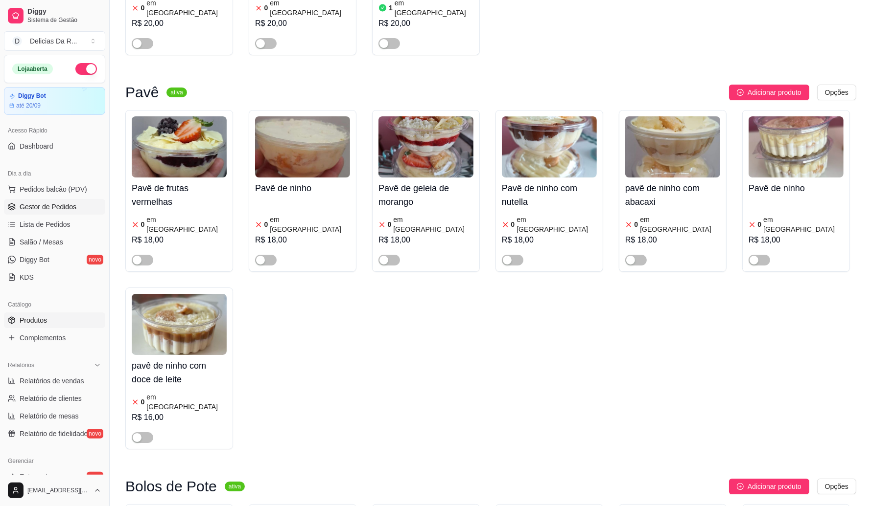
click at [64, 208] on span "Gestor de Pedidos" at bounding box center [48, 207] width 57 height 10
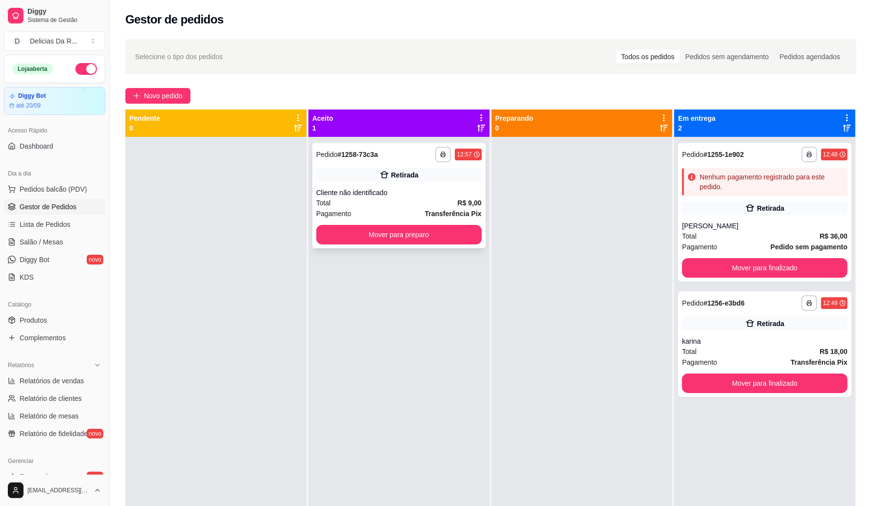
click at [471, 174] on div "Retirada" at bounding box center [398, 175] width 165 height 14
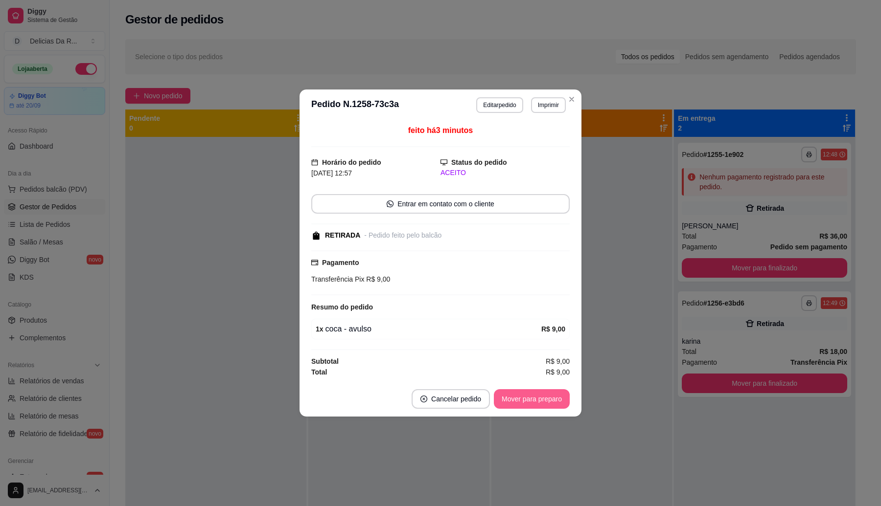
click at [551, 396] on button "Mover para preparo" at bounding box center [532, 400] width 76 height 20
click at [552, 397] on div "Mover para preparo" at bounding box center [525, 400] width 90 height 20
click at [551, 394] on div "Mover para preparo" at bounding box center [525, 400] width 90 height 20
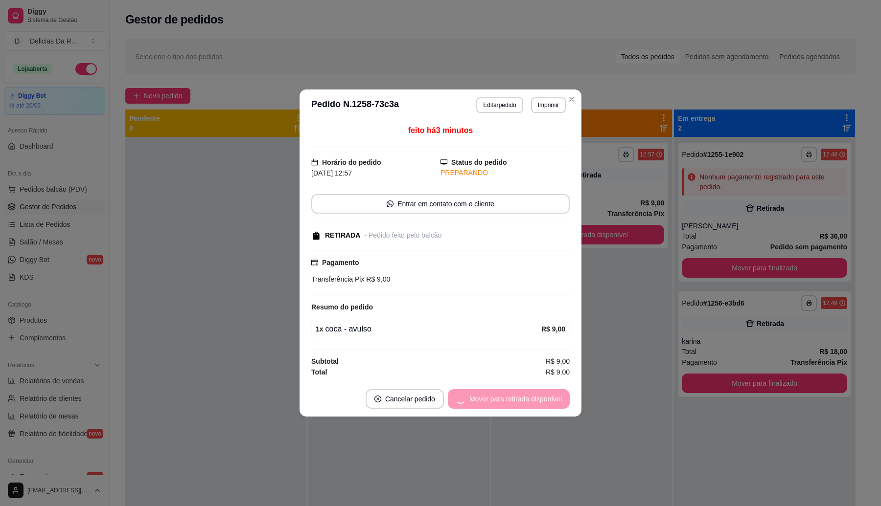
click at [547, 396] on div "Mover para retirada disponível" at bounding box center [509, 400] width 122 height 20
click at [546, 399] on div "Mover para retirada disponível" at bounding box center [509, 400] width 122 height 20
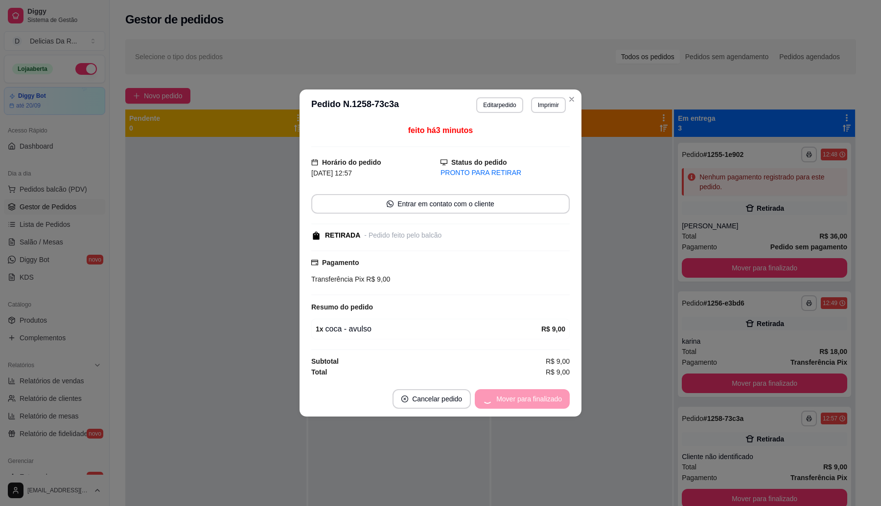
click at [542, 405] on div "Mover para finalizado" at bounding box center [522, 400] width 95 height 20
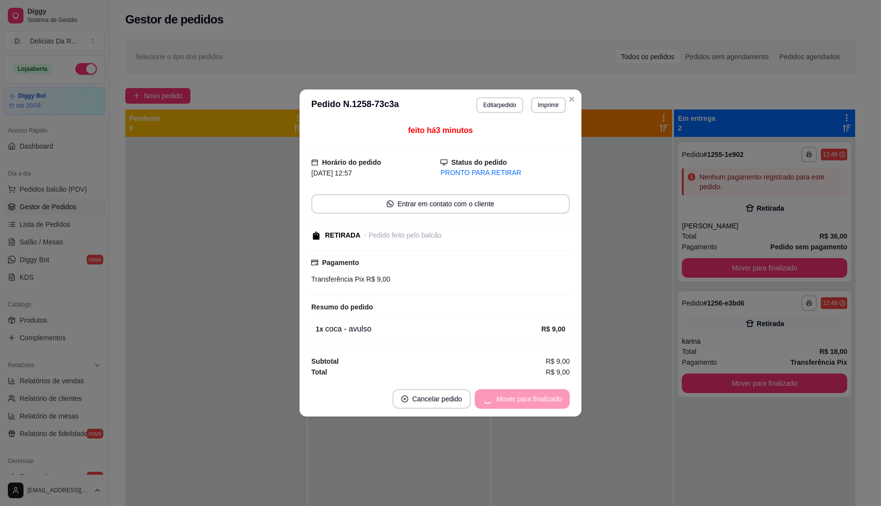
click at [541, 404] on div "Mover para finalizado" at bounding box center [522, 400] width 95 height 20
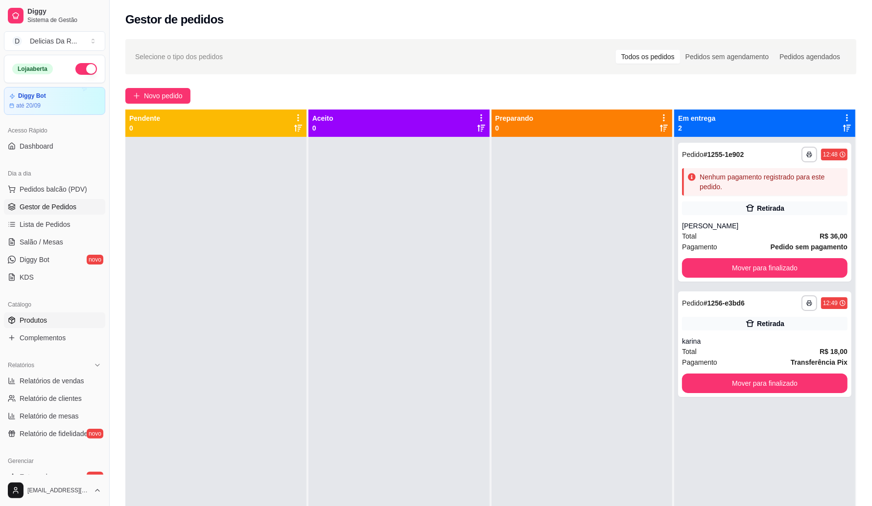
click at [26, 323] on span "Produtos" at bounding box center [33, 321] width 27 height 10
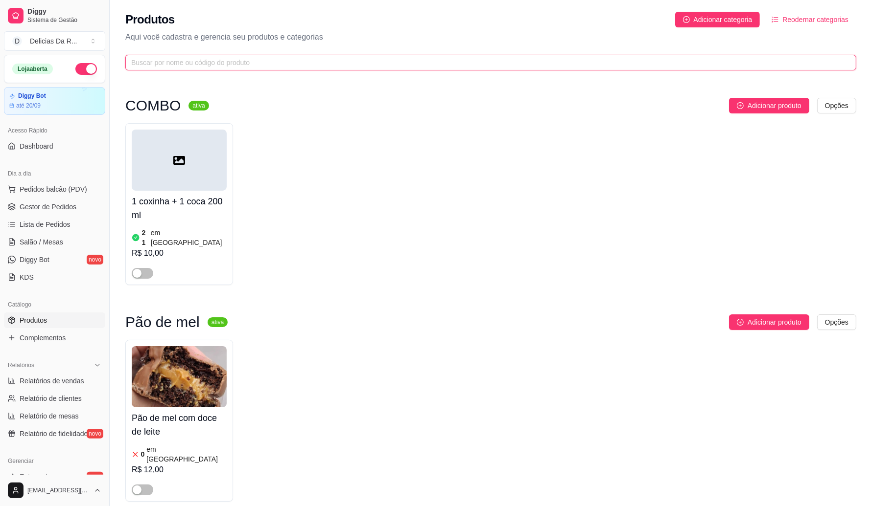
click at [277, 62] on input "text" at bounding box center [486, 62] width 711 height 11
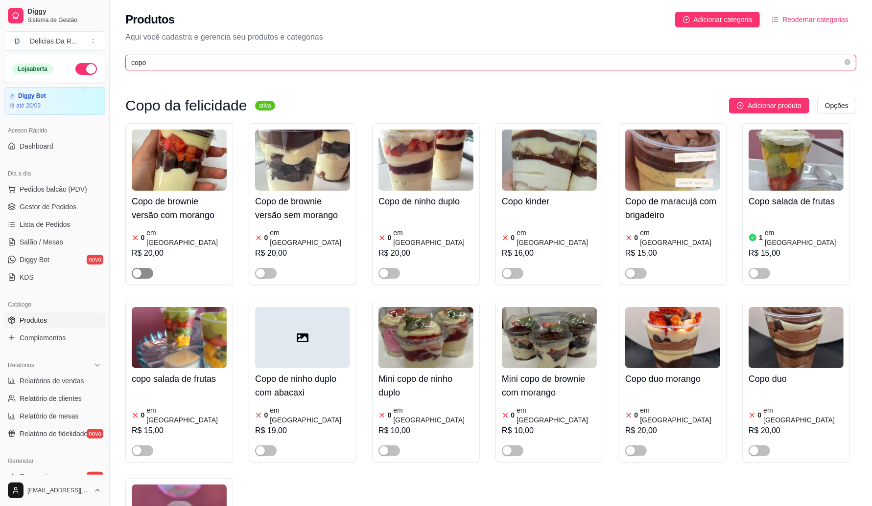
type input "copo"
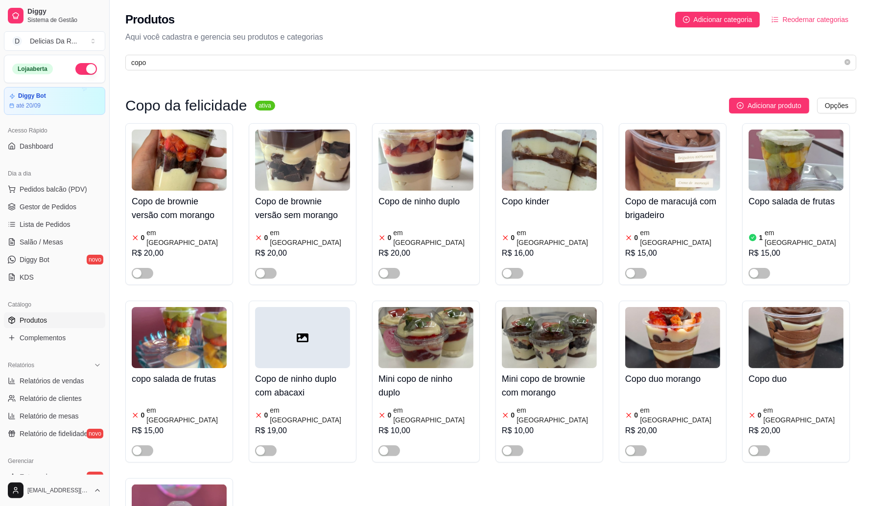
drag, startPoint x: 143, startPoint y: 264, endPoint x: 170, endPoint y: 212, distance: 59.1
click at [142, 268] on button "button" at bounding box center [143, 273] width 22 height 11
click at [177, 207] on h4 "Copo de brownie versão com morango" at bounding box center [179, 208] width 95 height 27
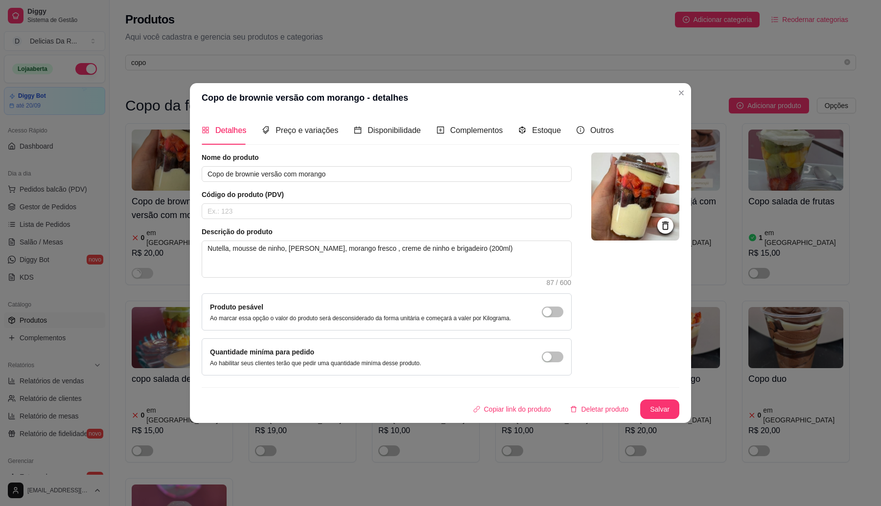
click at [544, 135] on div "Estoque" at bounding box center [539, 130] width 43 height 28
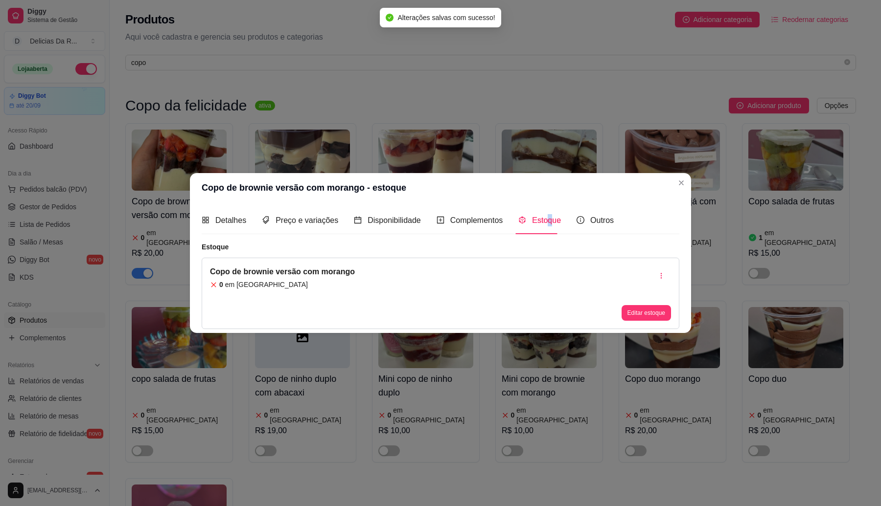
click at [642, 312] on button "Editar estoque" at bounding box center [645, 313] width 49 height 16
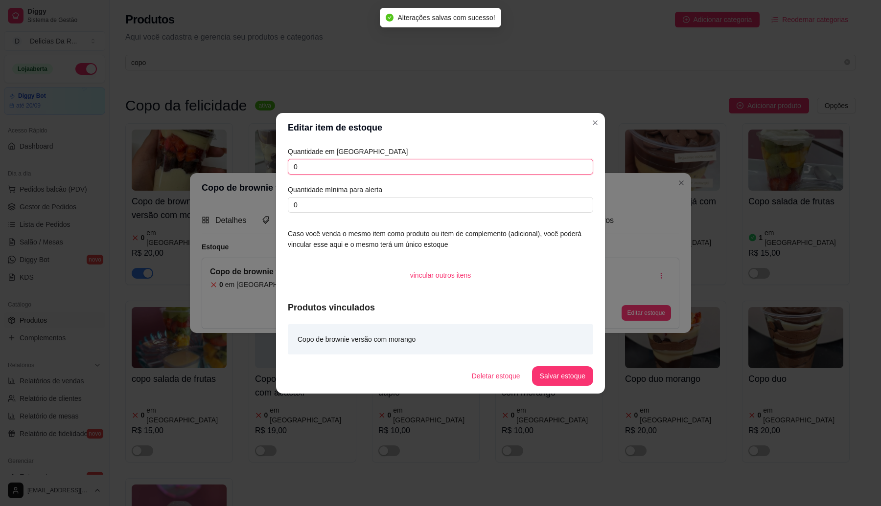
click at [485, 167] on input "0" at bounding box center [440, 167] width 305 height 16
type input "6"
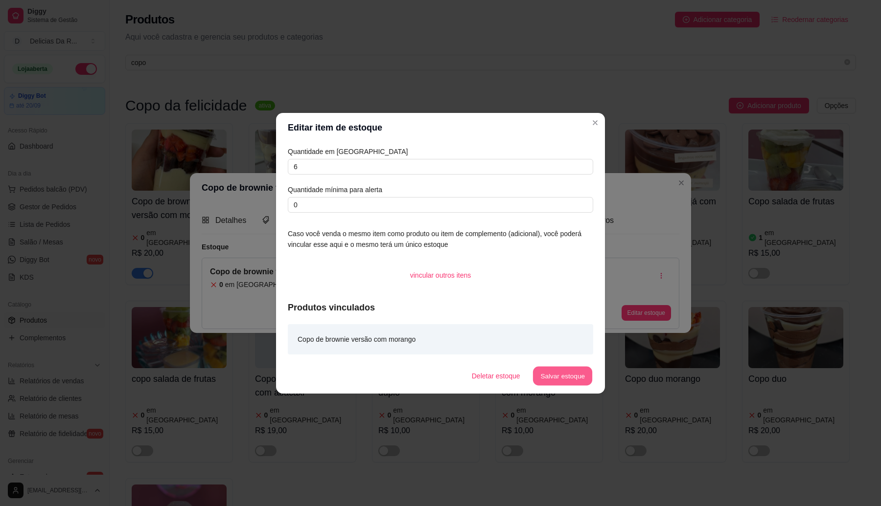
click at [559, 380] on button "Salvar estoque" at bounding box center [562, 376] width 60 height 19
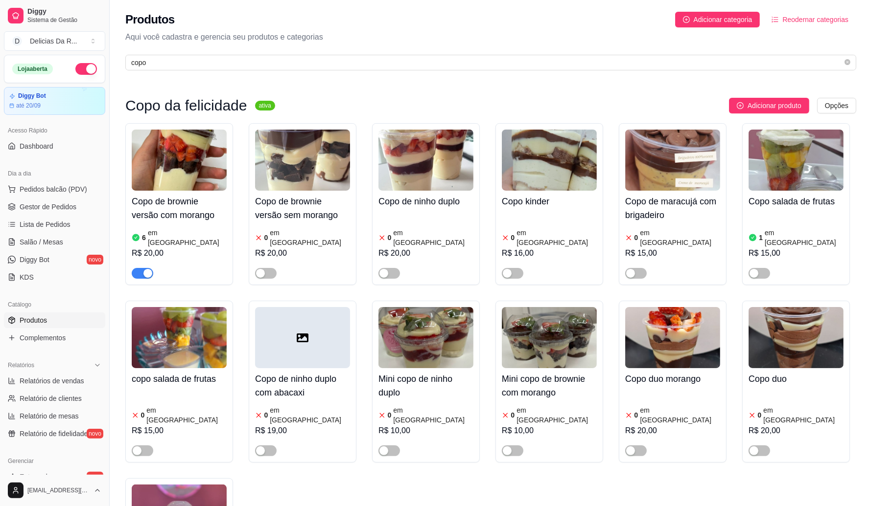
click at [262, 272] on div "Copo de brownie versão sem morango 0 em estoque R$ 20,00" at bounding box center [303, 204] width 108 height 162
drag, startPoint x: 268, startPoint y: 268, endPoint x: 286, endPoint y: 235, distance: 38.1
click at [267, 268] on span "button" at bounding box center [266, 273] width 22 height 11
click at [287, 235] on article "em [GEOGRAPHIC_DATA]" at bounding box center [310, 238] width 80 height 20
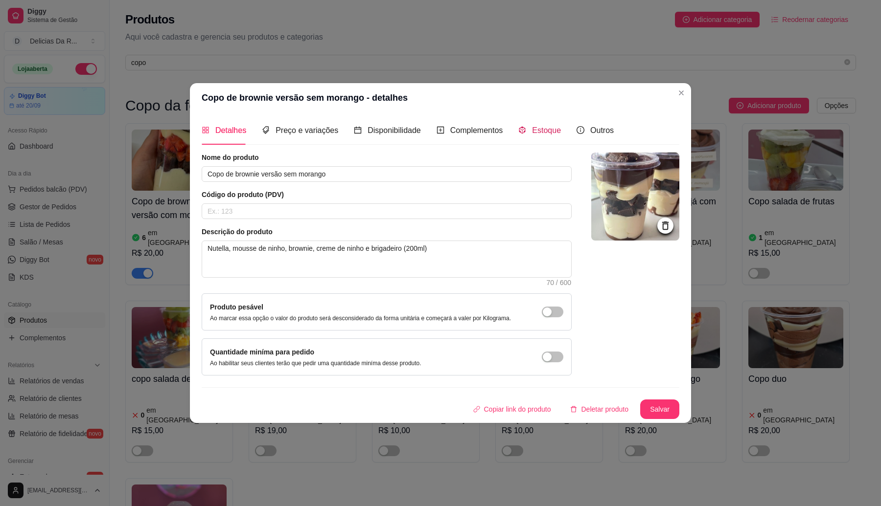
click at [522, 130] on icon "code-sandbox" at bounding box center [522, 130] width 8 height 8
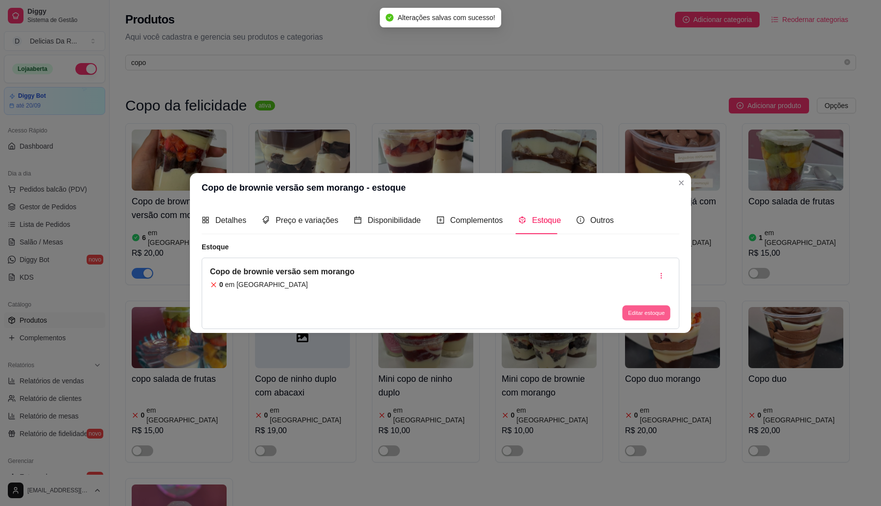
click at [632, 316] on button "Editar estoque" at bounding box center [646, 313] width 48 height 15
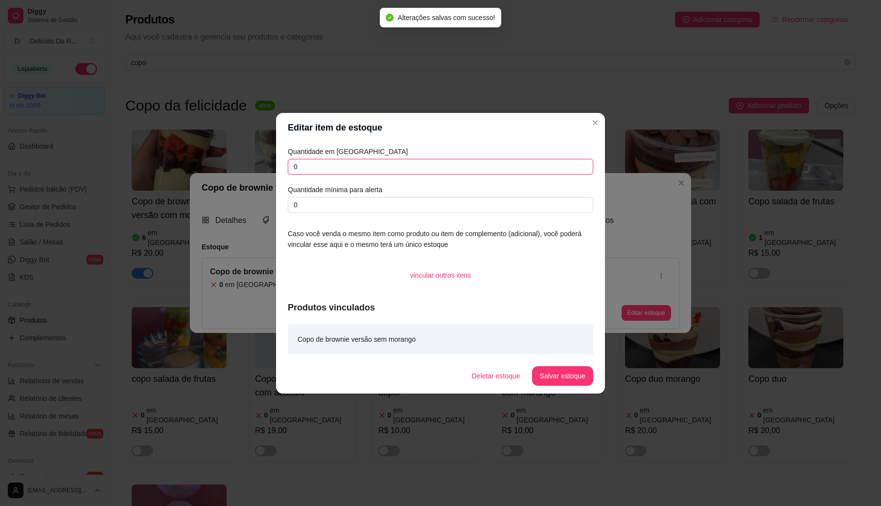
drag, startPoint x: 468, startPoint y: 172, endPoint x: 464, endPoint y: 168, distance: 5.5
click at [465, 168] on input "0" at bounding box center [440, 167] width 305 height 16
type input "3"
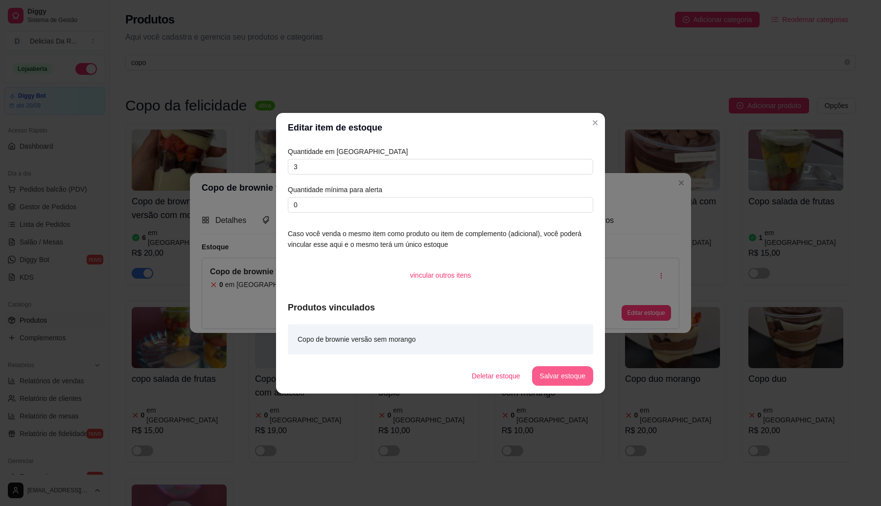
click at [558, 372] on button "Salvar estoque" at bounding box center [562, 377] width 61 height 20
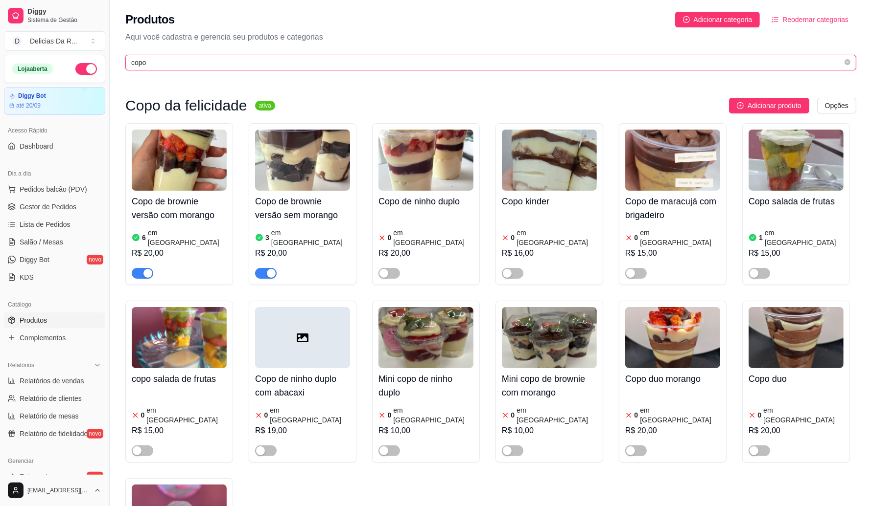
click at [236, 62] on input "copo" at bounding box center [486, 62] width 711 height 11
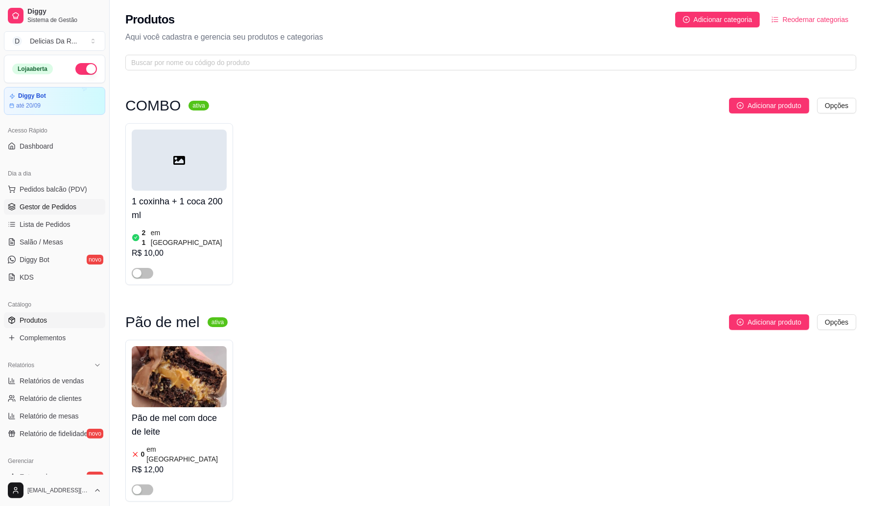
click at [68, 201] on link "Gestor de Pedidos" at bounding box center [54, 207] width 101 height 16
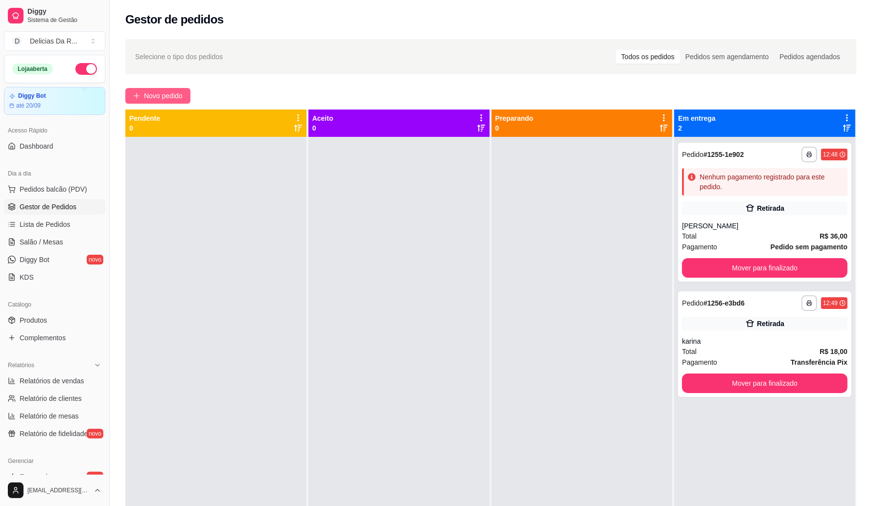
click at [145, 98] on span "Novo pedido" at bounding box center [163, 96] width 39 height 11
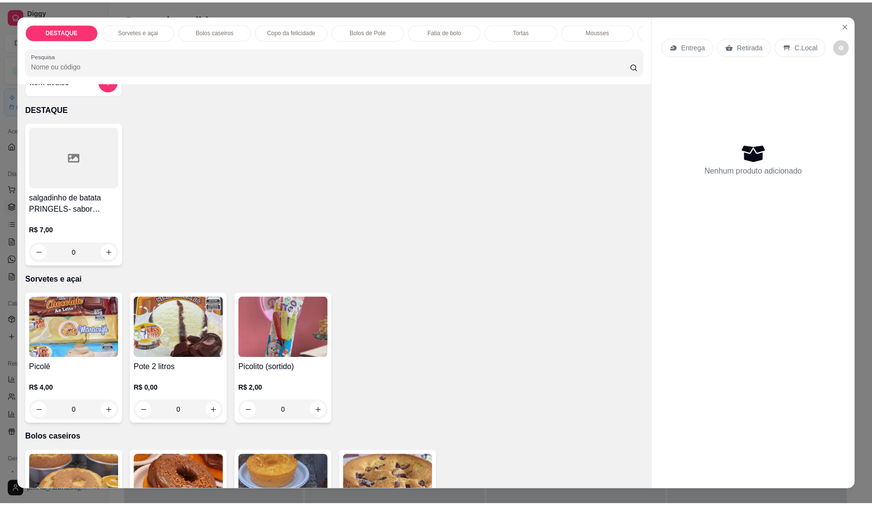
scroll to position [122, 0]
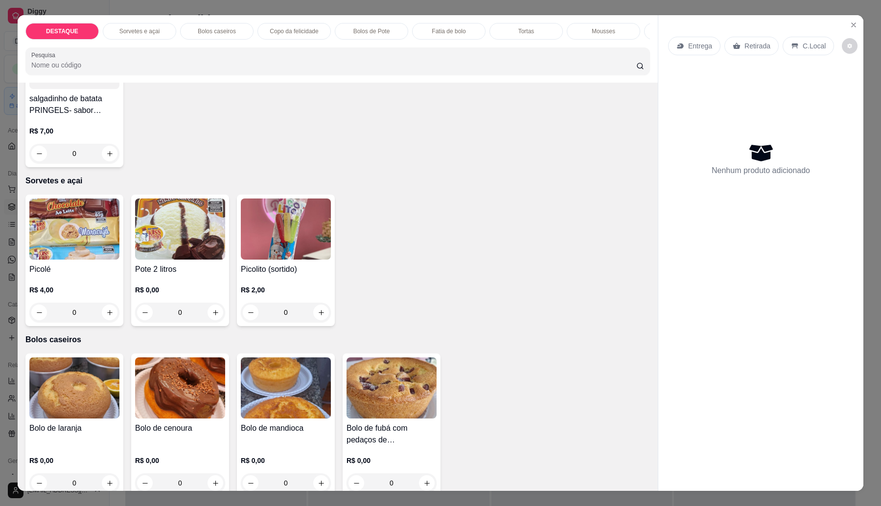
click at [309, 446] on div "Bolo de mandioca" at bounding box center [286, 434] width 90 height 23
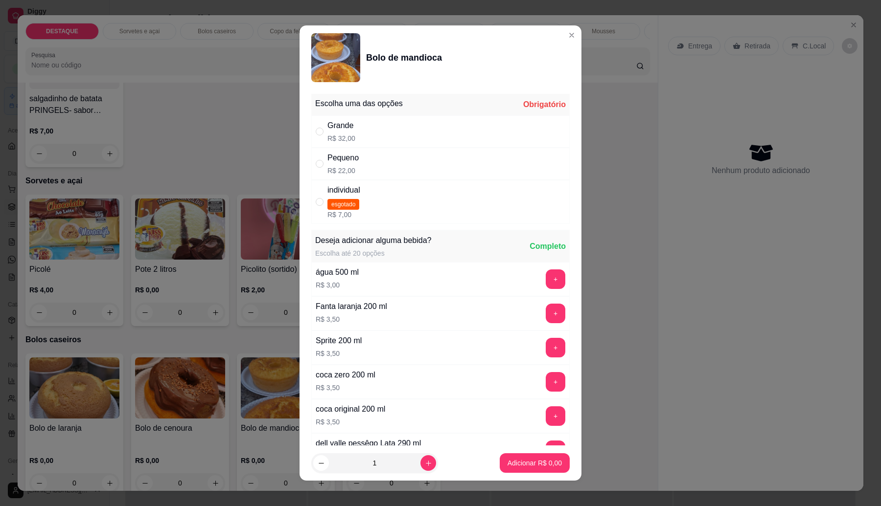
click at [372, 172] on div "Pequeno R$ 22,00" at bounding box center [440, 164] width 258 height 32
radio input "true"
click at [532, 461] on p "Adicionar R$ 22,00" at bounding box center [533, 463] width 57 height 9
type input "1"
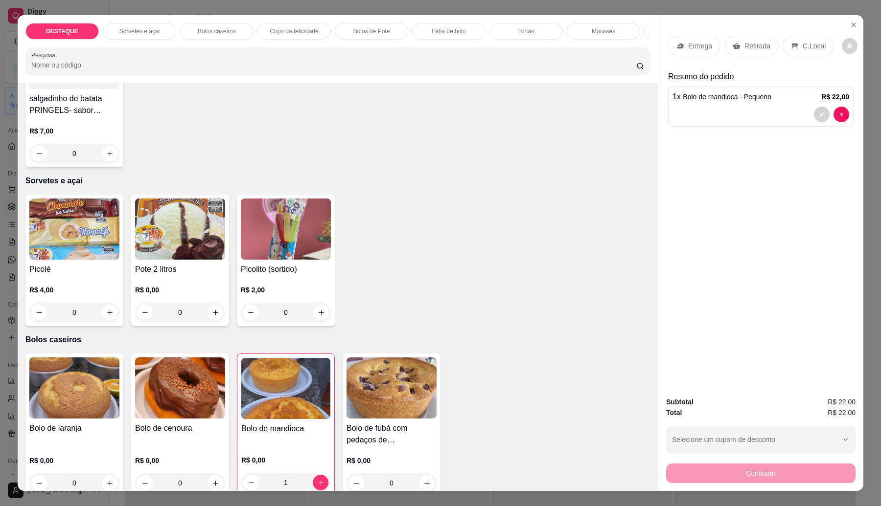
click at [762, 45] on p "Retirada" at bounding box center [757, 46] width 26 height 10
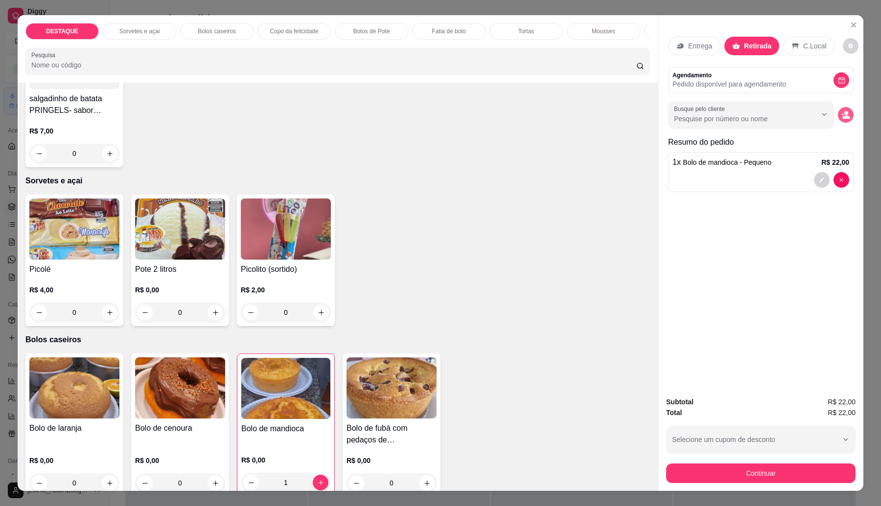
click at [848, 113] on button "decrease-product-quantity" at bounding box center [846, 115] width 16 height 16
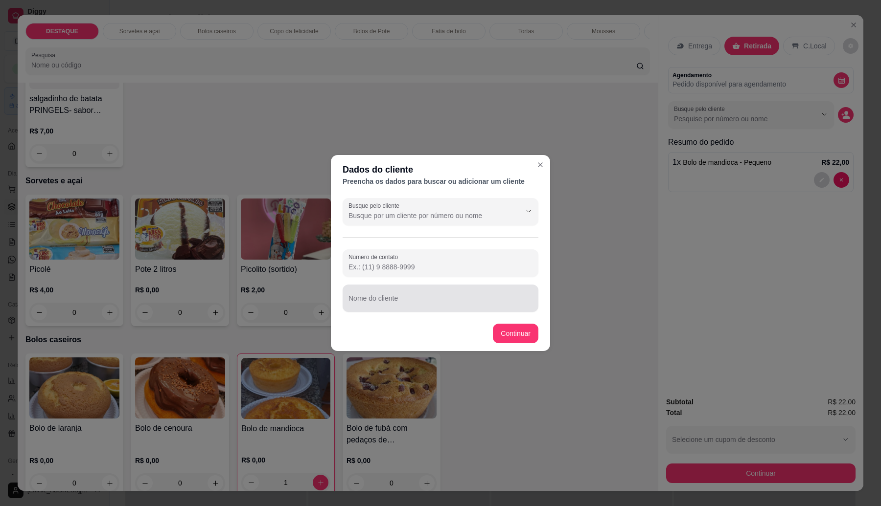
click at [458, 307] on div "Nome do cliente" at bounding box center [441, 298] width 196 height 27
type input "Natália"
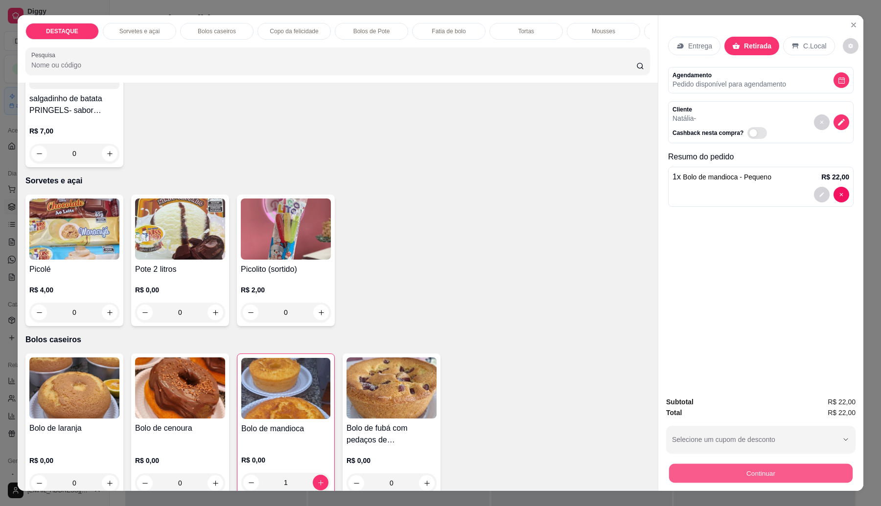
click at [703, 466] on button "Continuar" at bounding box center [761, 473] width 184 height 19
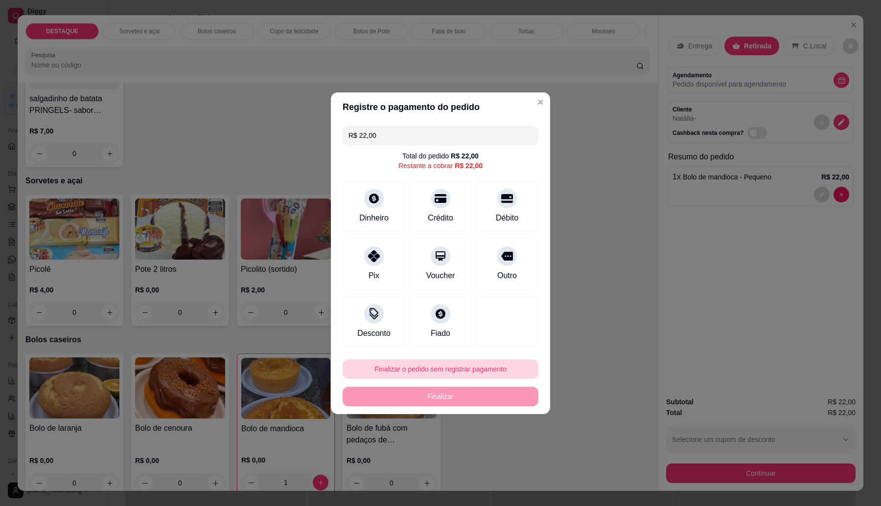
click at [429, 368] on button "Finalizar o pedido sem registrar pagamento" at bounding box center [441, 370] width 196 height 20
click at [507, 452] on button "Confirmar" at bounding box center [501, 449] width 36 height 15
type input "0"
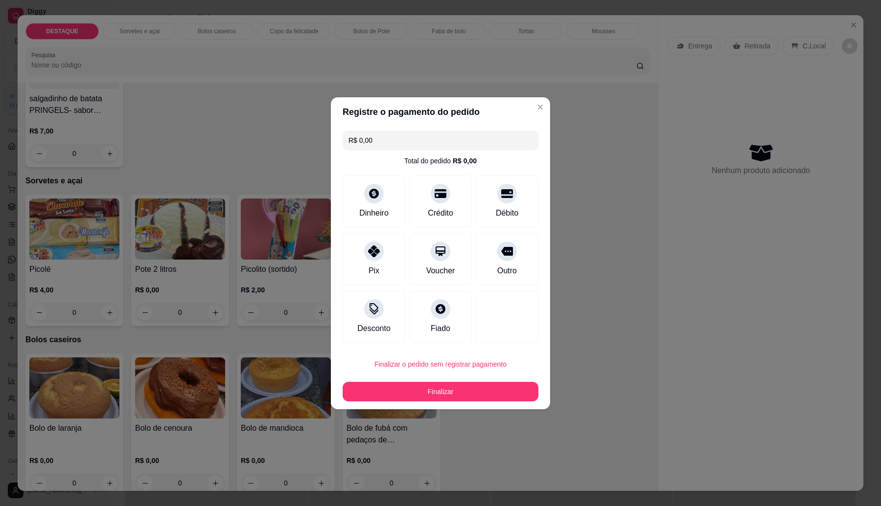
type input "R$ 0,00"
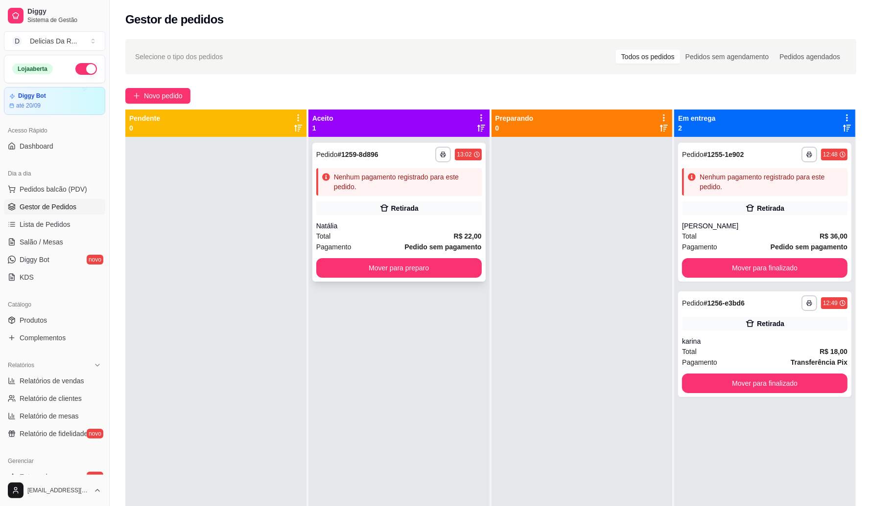
click at [416, 193] on div "Nenhum pagamento registrado para este pedido." at bounding box center [398, 181] width 165 height 27
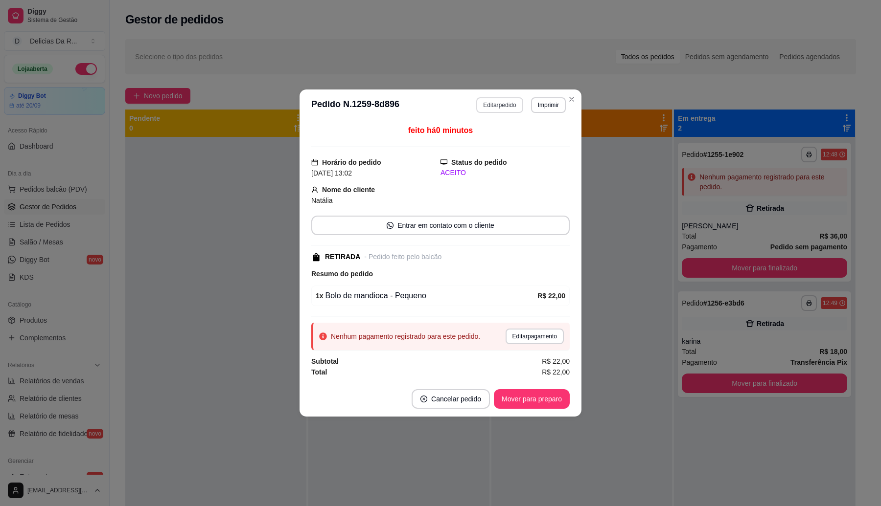
click at [500, 102] on button "Editar pedido" at bounding box center [499, 105] width 46 height 16
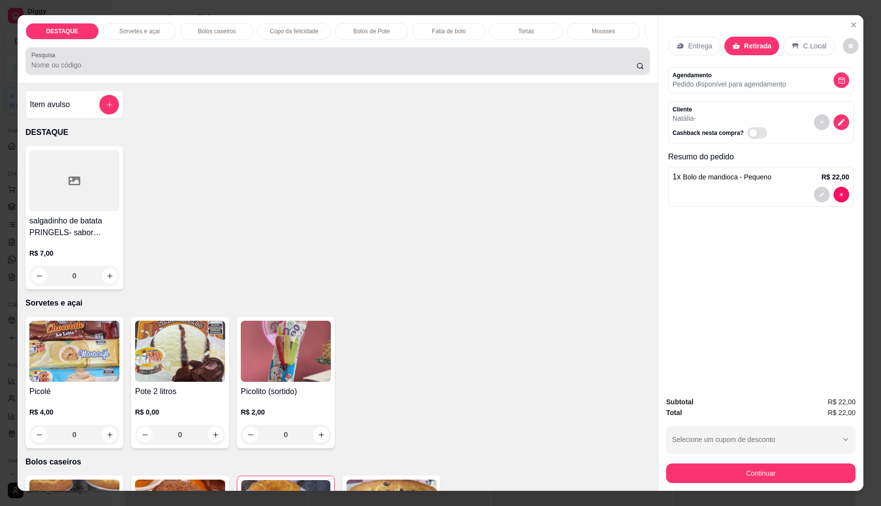
click at [281, 66] on div at bounding box center [337, 61] width 613 height 20
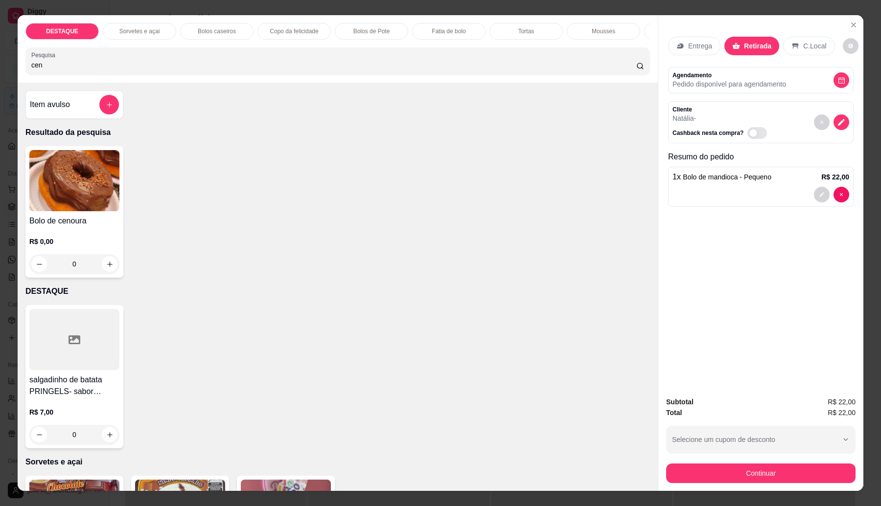
type input "cen"
click at [42, 209] on img at bounding box center [74, 180] width 90 height 61
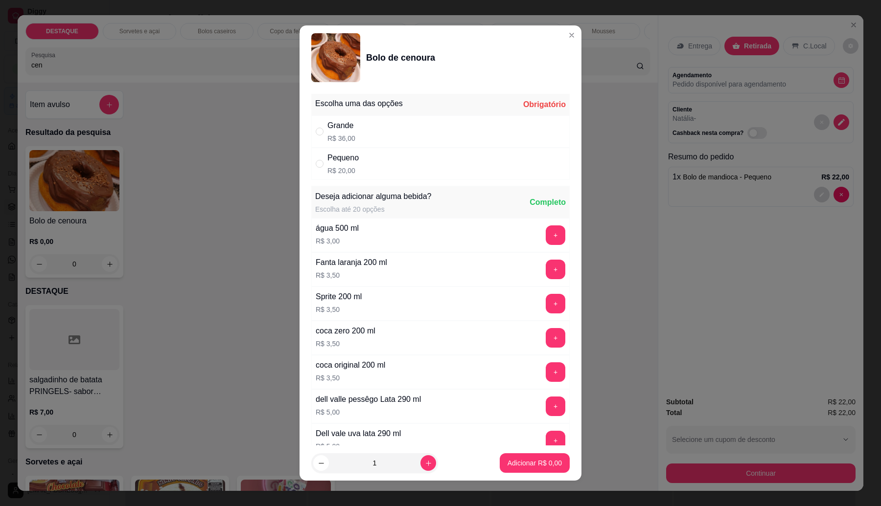
click at [443, 164] on div "Pequeno R$ 20,00" at bounding box center [440, 164] width 258 height 32
radio input "true"
click at [545, 463] on p "Adicionar R$ 20,00" at bounding box center [533, 464] width 58 height 10
type input "1"
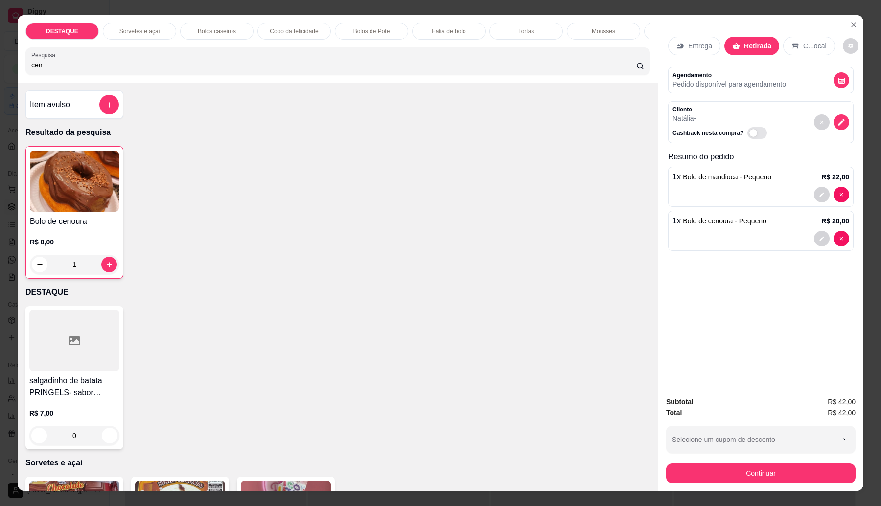
click at [779, 475] on button "Continuar" at bounding box center [760, 474] width 189 height 20
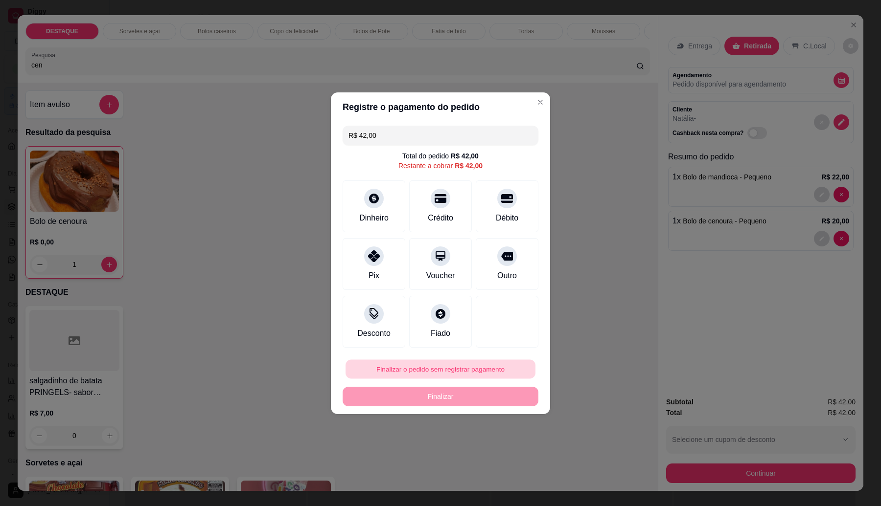
click at [445, 370] on button "Finalizar o pedido sem registrar pagamento" at bounding box center [440, 369] width 190 height 19
click at [497, 457] on button "Confirmar" at bounding box center [501, 449] width 36 height 15
type input "0"
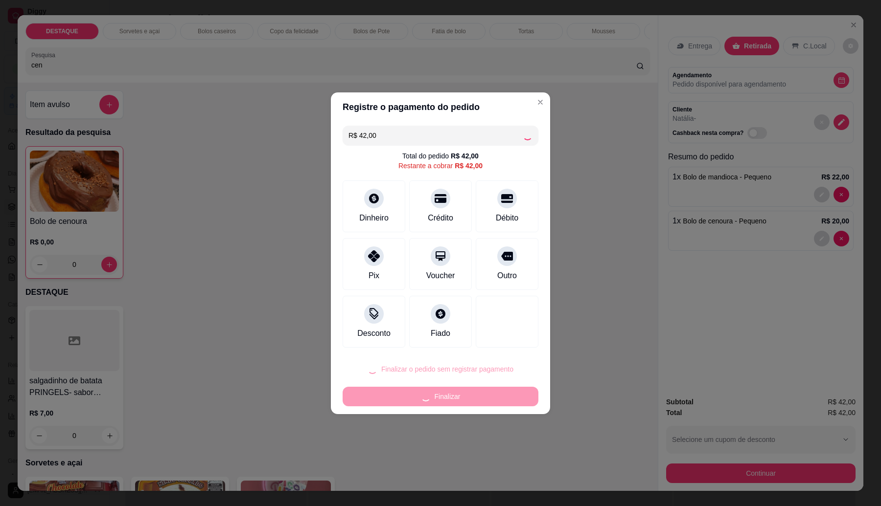
type input "R$ 0,00"
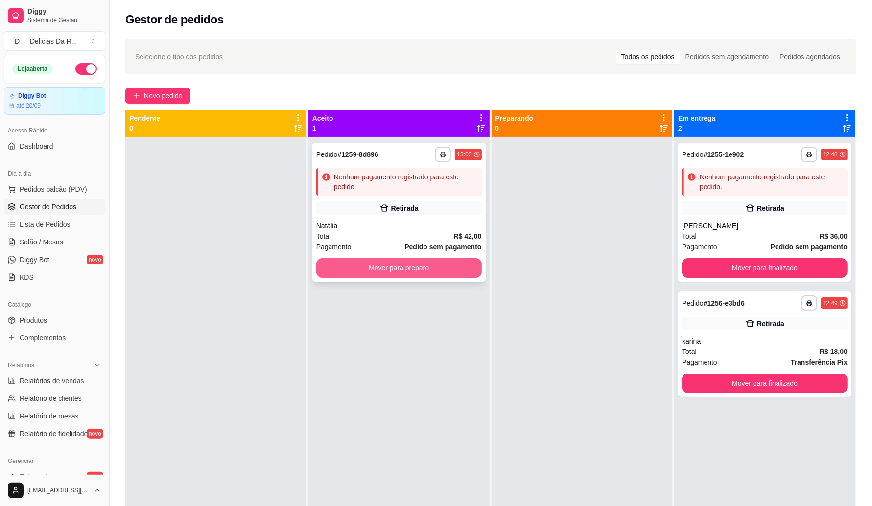
click at [423, 267] on button "Mover para preparo" at bounding box center [398, 268] width 165 height 20
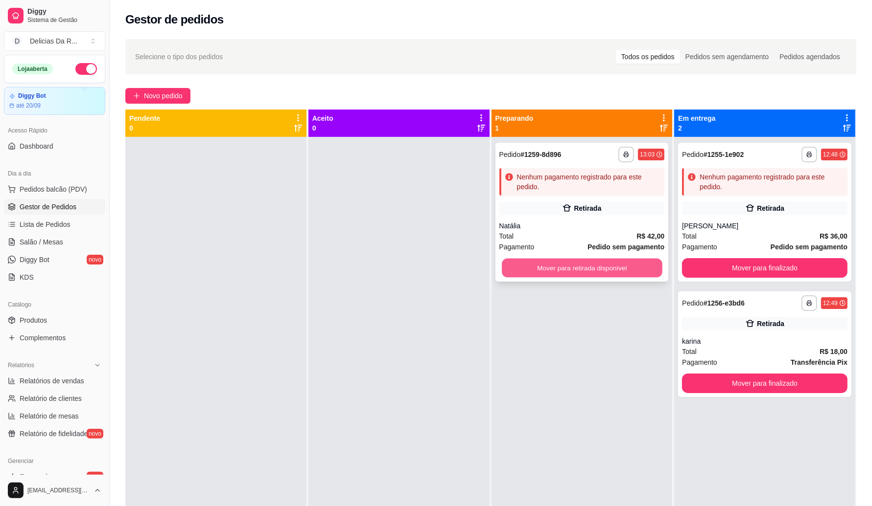
click at [533, 265] on button "Mover para retirada disponível" at bounding box center [582, 268] width 161 height 19
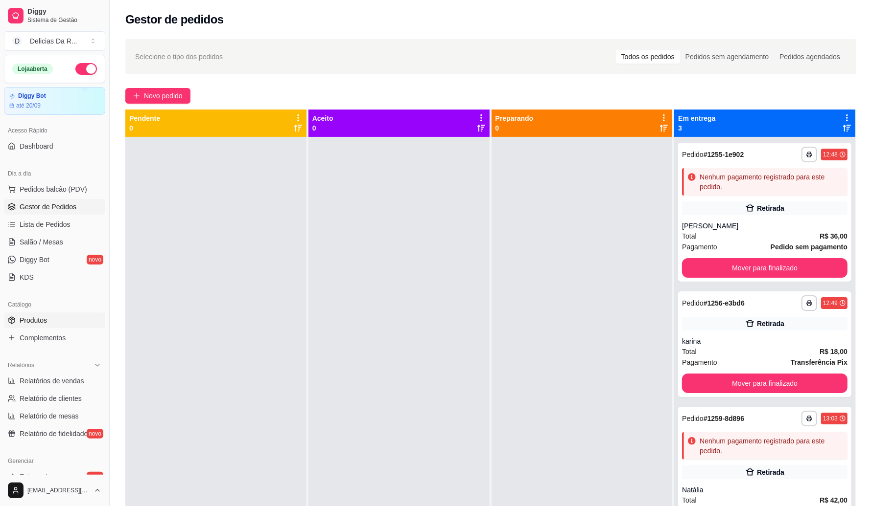
drag, startPoint x: 35, startPoint y: 321, endPoint x: 40, endPoint y: 312, distance: 9.7
click at [34, 321] on span "Produtos" at bounding box center [33, 321] width 27 height 10
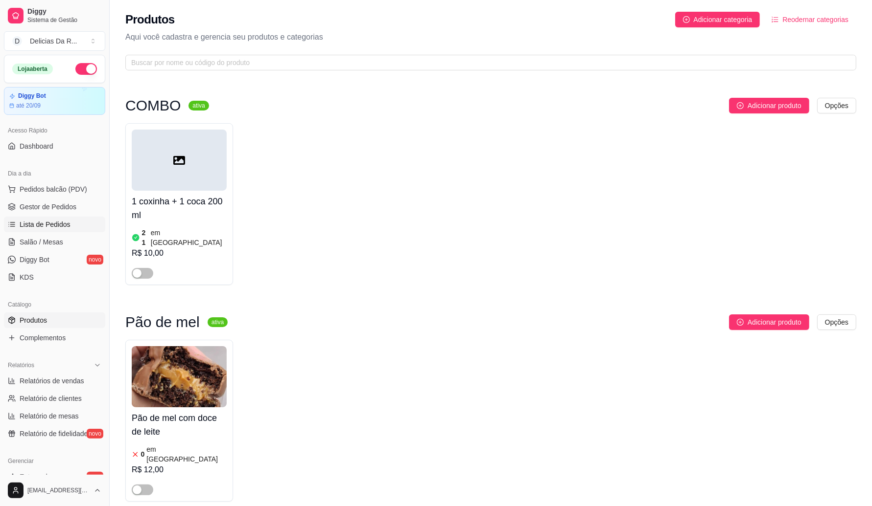
drag, startPoint x: 49, startPoint y: 206, endPoint x: 29, endPoint y: 232, distance: 33.2
click at [49, 205] on span "Gestor de Pedidos" at bounding box center [48, 207] width 57 height 10
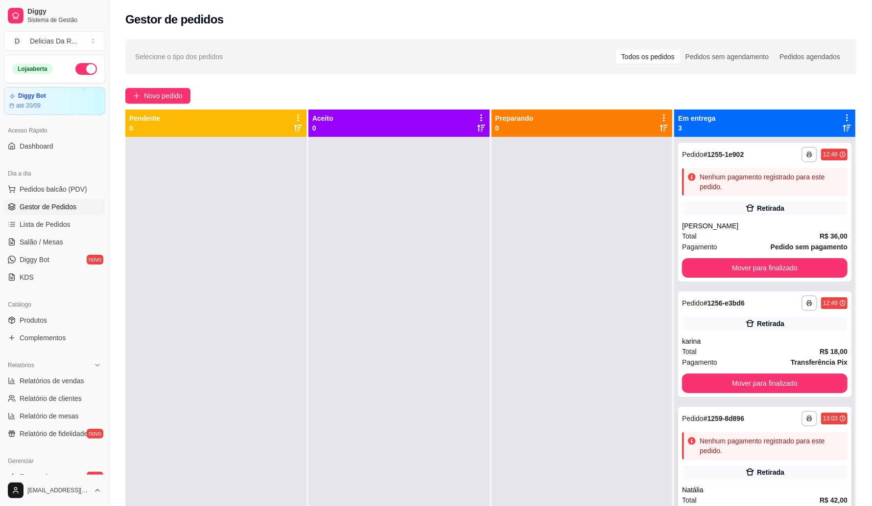
click at [717, 470] on div "Retirada" at bounding box center [764, 473] width 165 height 14
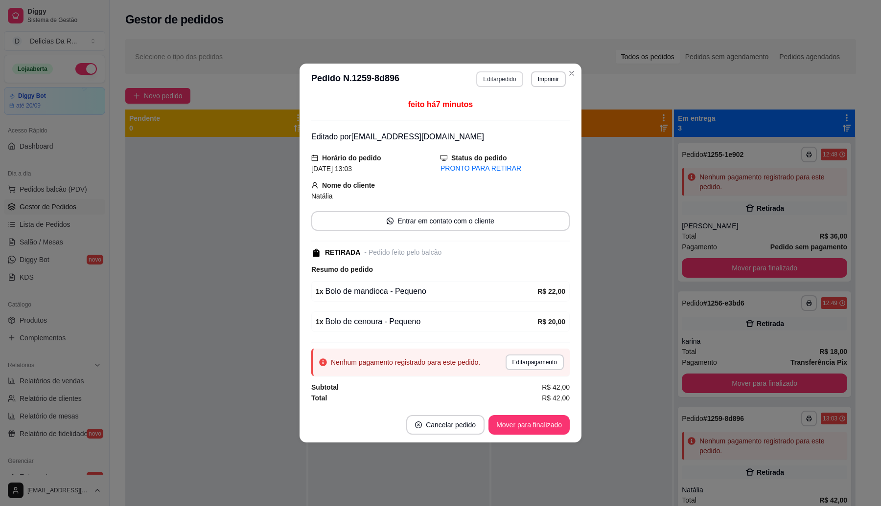
click at [495, 82] on button "Editar pedido" at bounding box center [499, 79] width 46 height 16
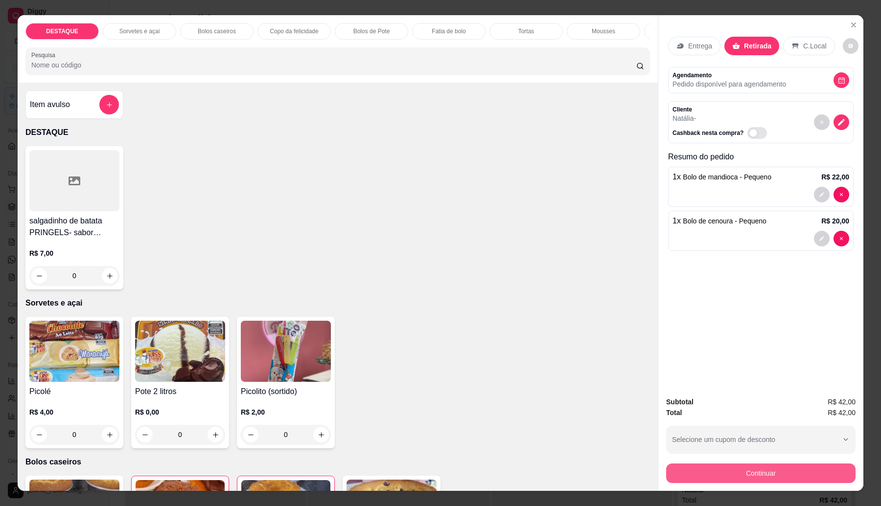
click at [776, 476] on button "Continuar" at bounding box center [760, 474] width 189 height 20
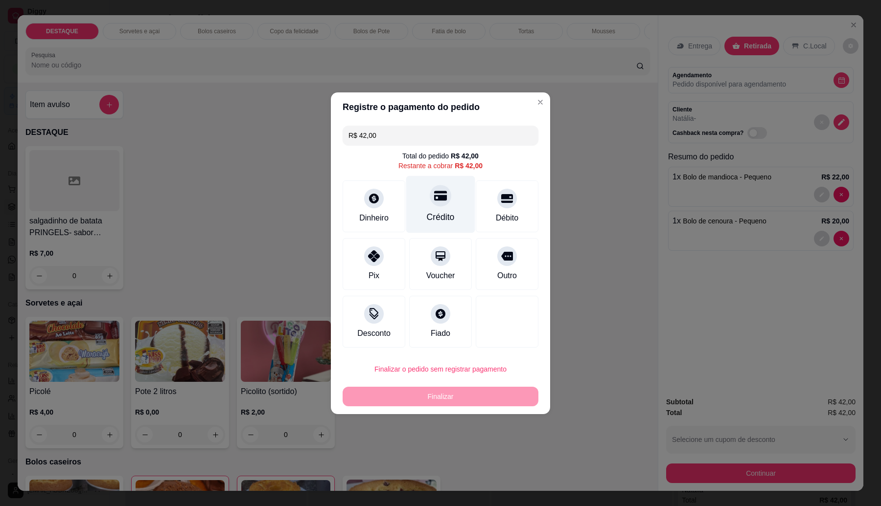
click at [438, 215] on div "Crédito" at bounding box center [441, 217] width 28 height 13
type input "R$ 0,00"
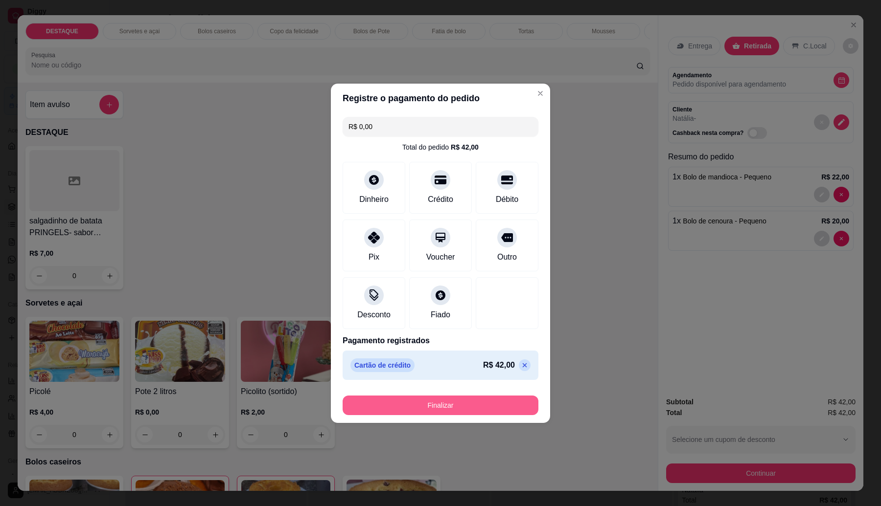
click at [500, 410] on button "Finalizar" at bounding box center [441, 406] width 196 height 20
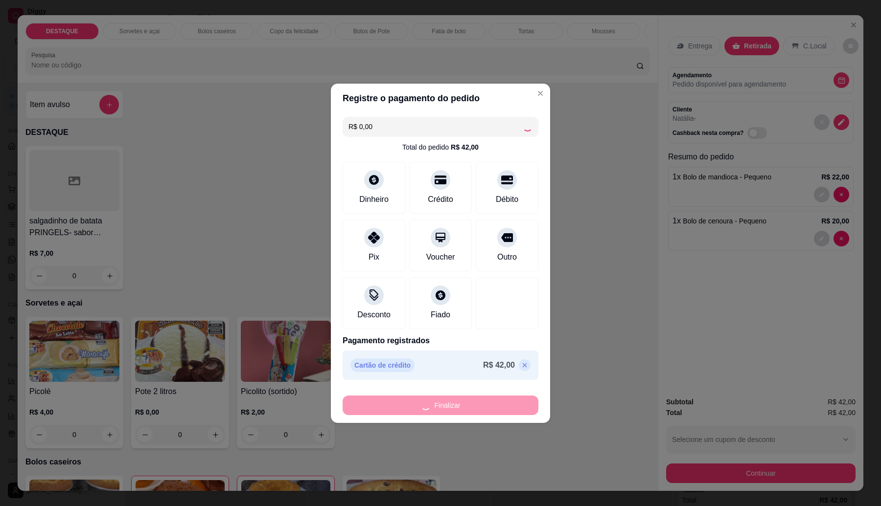
type input "0"
type input "-R$ 42,00"
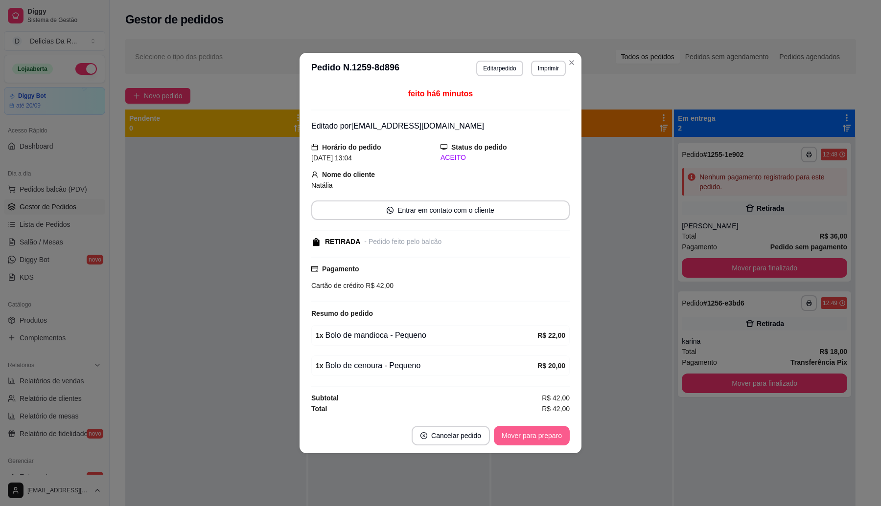
click at [556, 432] on button "Mover para preparo" at bounding box center [532, 436] width 76 height 20
click at [552, 431] on div "Mover para preparo" at bounding box center [525, 436] width 90 height 20
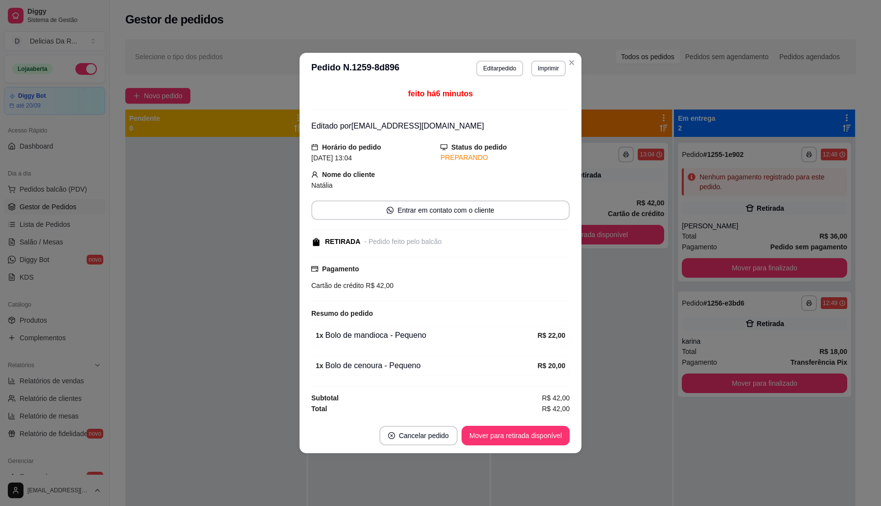
click at [552, 431] on button "Mover para retirada disponível" at bounding box center [515, 436] width 108 height 20
click at [552, 432] on div "Mover para retirada disponível" at bounding box center [509, 436] width 122 height 20
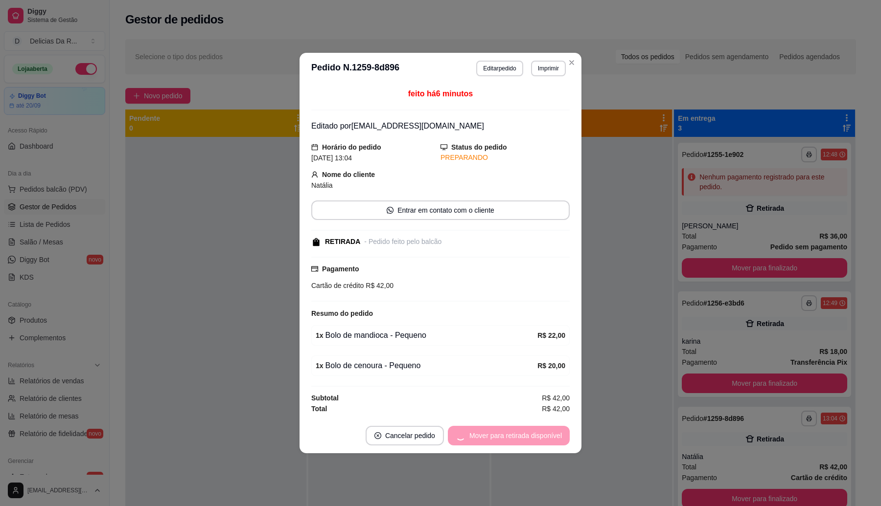
click at [552, 432] on div "Mover para retirada disponível" at bounding box center [509, 436] width 122 height 20
click at [552, 432] on button "Mover para finalizado" at bounding box center [528, 436] width 81 height 20
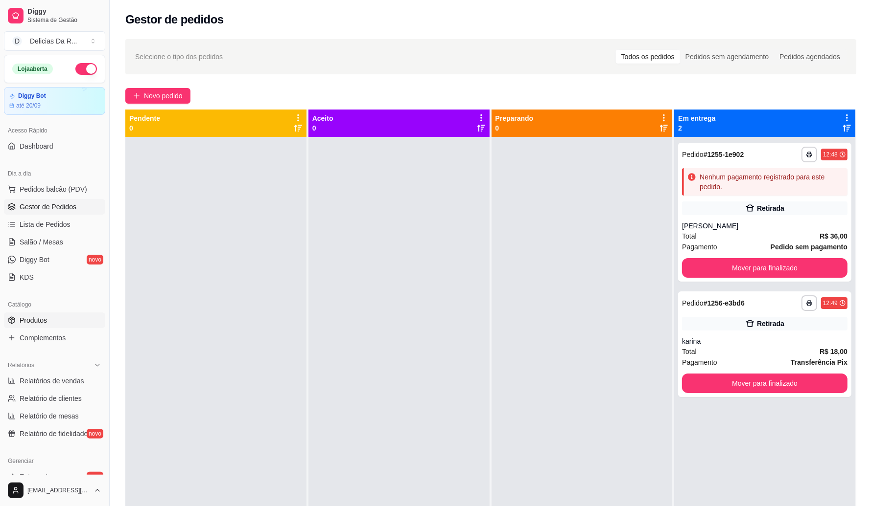
click at [46, 321] on span "Produtos" at bounding box center [33, 321] width 27 height 10
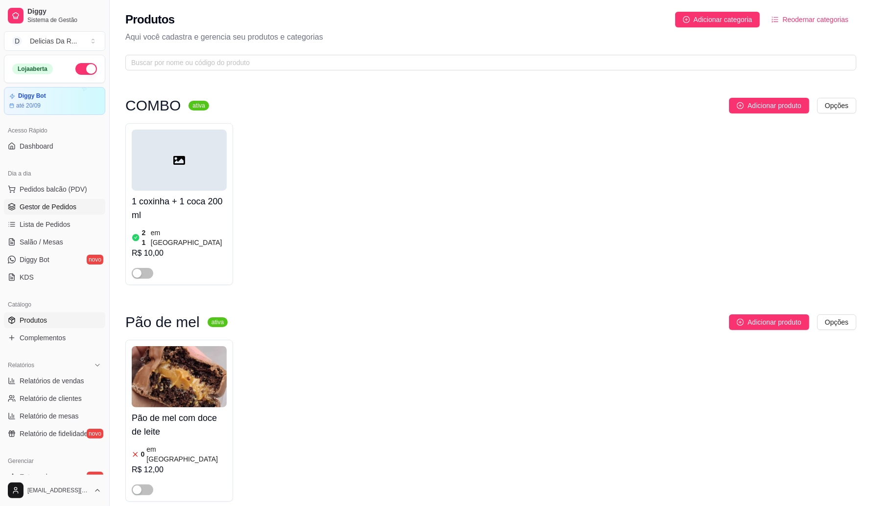
click at [64, 206] on span "Gestor de Pedidos" at bounding box center [48, 207] width 57 height 10
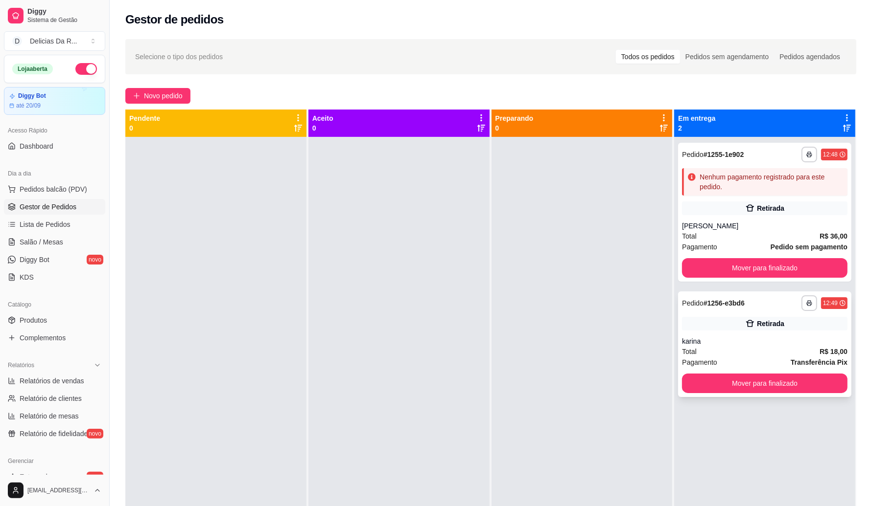
click at [735, 333] on div "**********" at bounding box center [764, 345] width 173 height 106
click at [20, 314] on link "Produtos" at bounding box center [54, 321] width 101 height 16
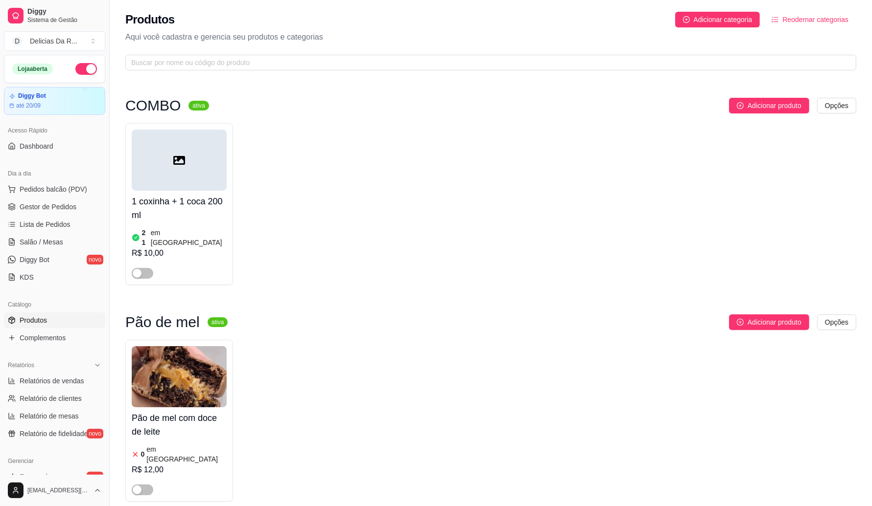
click at [25, 316] on span "Produtos" at bounding box center [33, 321] width 27 height 10
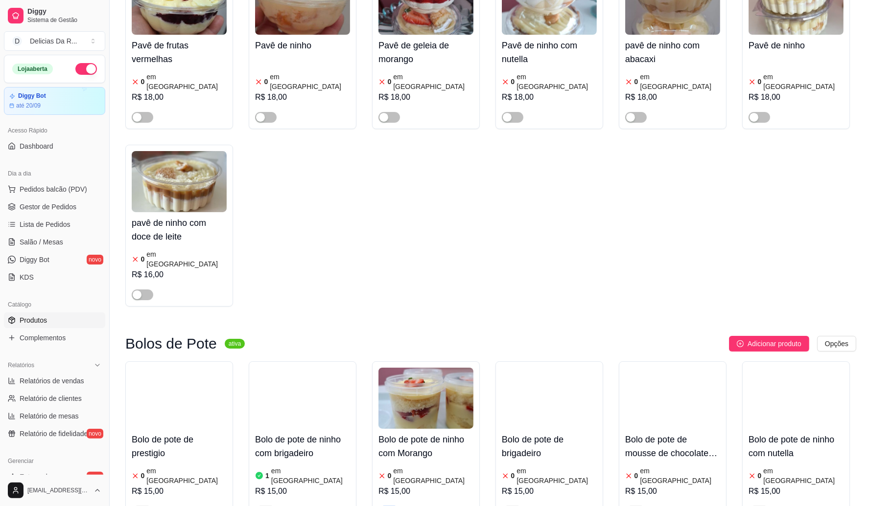
scroll to position [3364, 0]
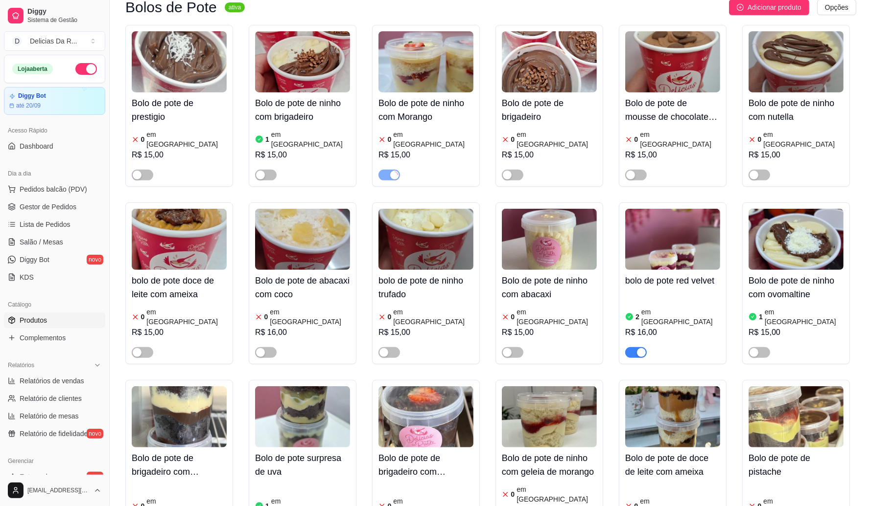
scroll to position [3793, 0]
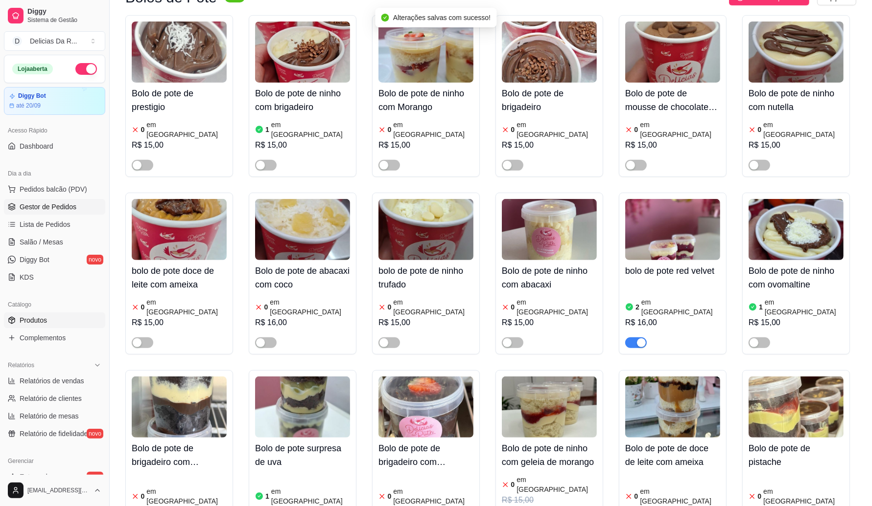
click at [59, 206] on span "Gestor de Pedidos" at bounding box center [48, 207] width 57 height 10
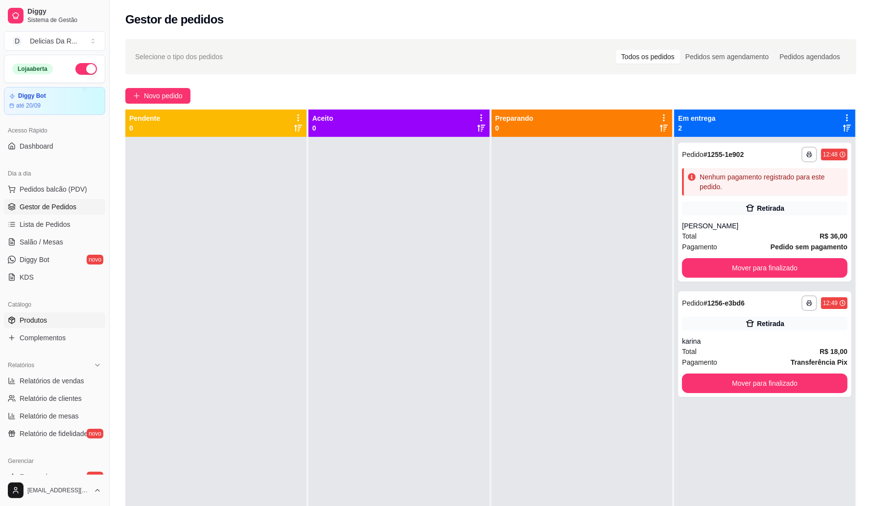
click at [43, 321] on span "Produtos" at bounding box center [33, 321] width 27 height 10
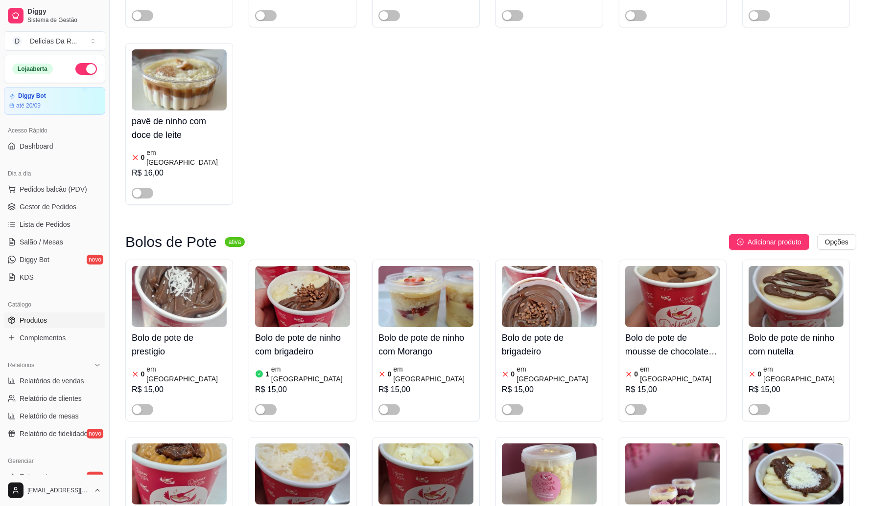
scroll to position [197, 0]
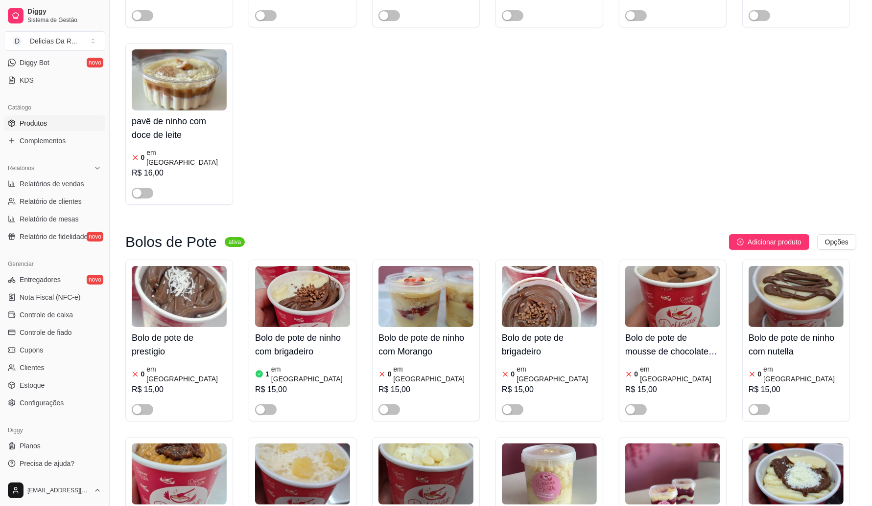
drag, startPoint x: 191, startPoint y: 96, endPoint x: 147, endPoint y: 128, distance: 54.0
click at [62, 137] on span "Complementos" at bounding box center [43, 141] width 46 height 10
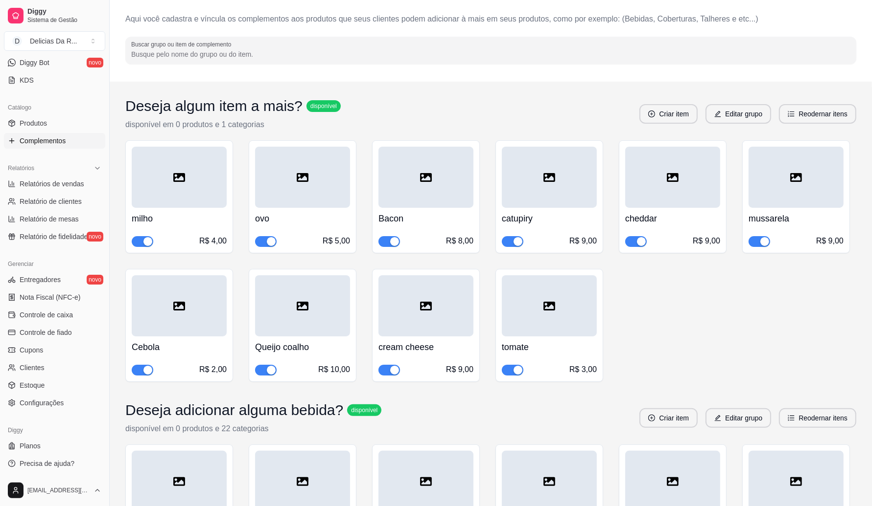
scroll to position [61, 0]
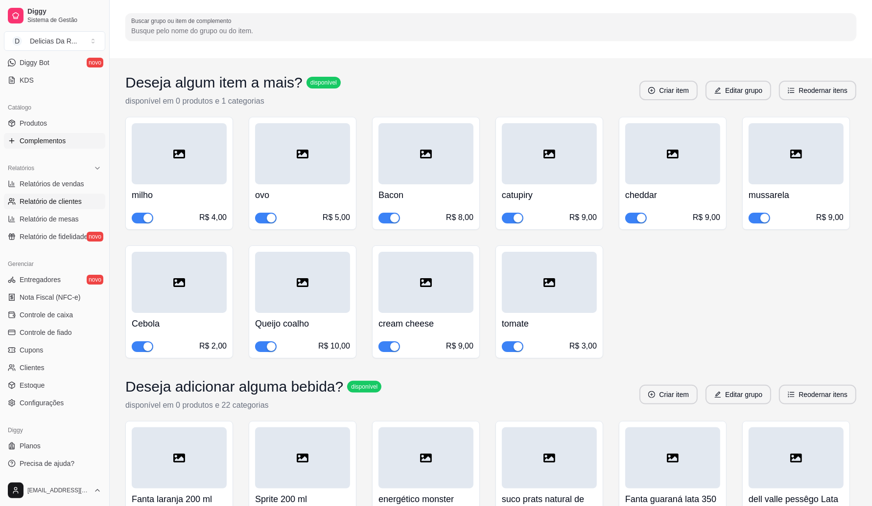
click at [76, 206] on span "Relatório de clientes" at bounding box center [51, 202] width 62 height 10
select select "30"
select select "HIGHEST_TOTAL_SPENT_WITH_ORDERS"
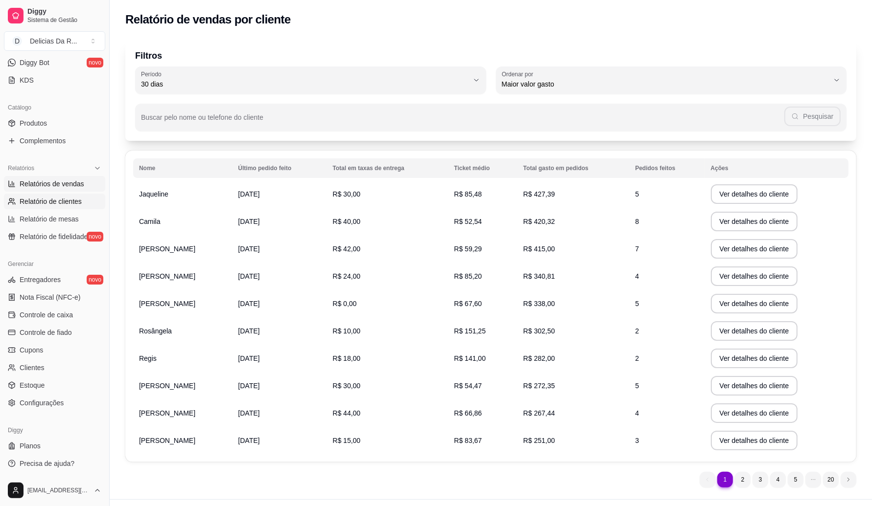
click at [76, 188] on span "Relatórios de vendas" at bounding box center [52, 184] width 65 height 10
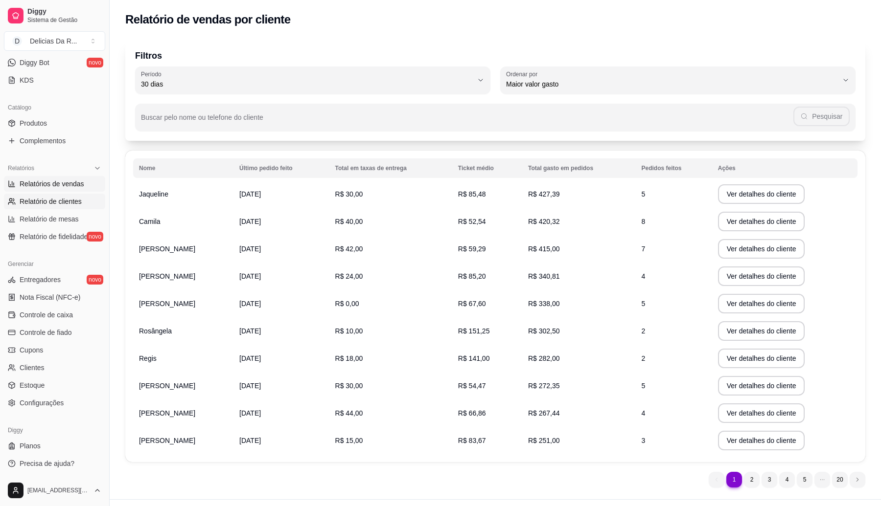
select select "ALL"
select select "0"
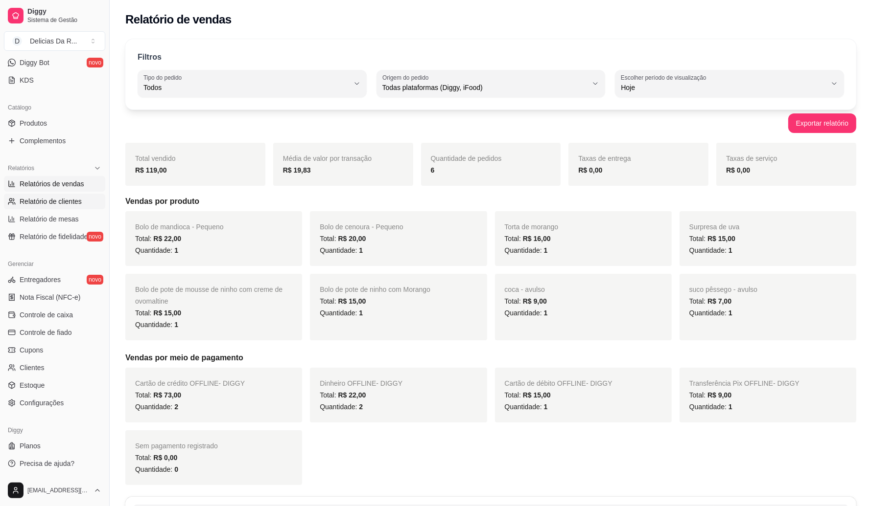
click at [69, 206] on span "Relatório de clientes" at bounding box center [51, 202] width 62 height 10
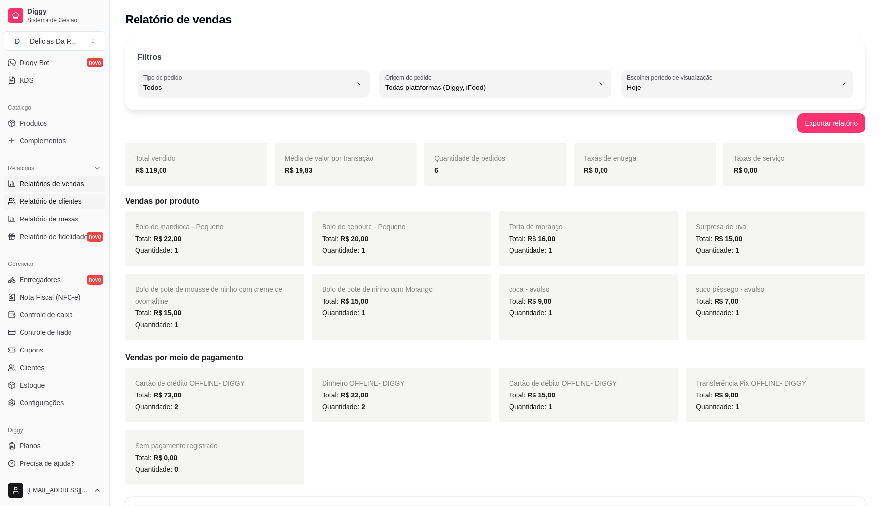
select select "30"
select select "HIGHEST_TOTAL_SPENT_WITH_ORDERS"
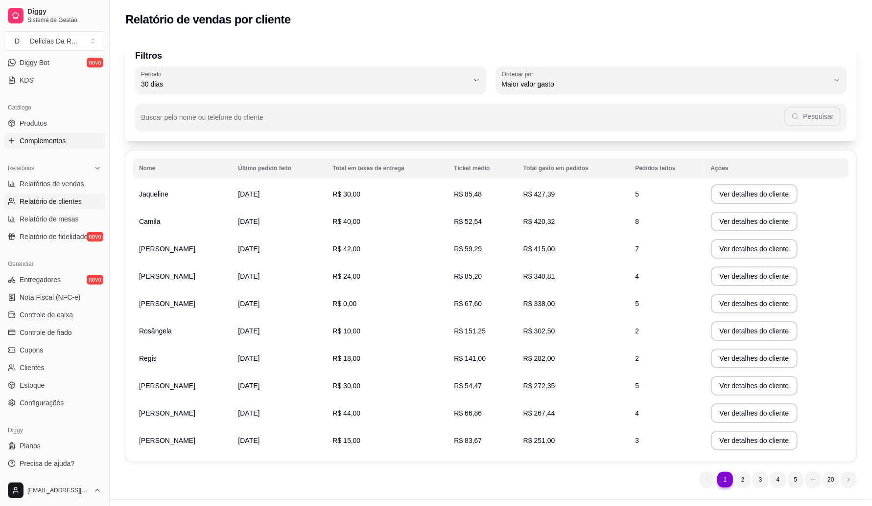
click at [38, 137] on span "Complementos" at bounding box center [43, 141] width 46 height 10
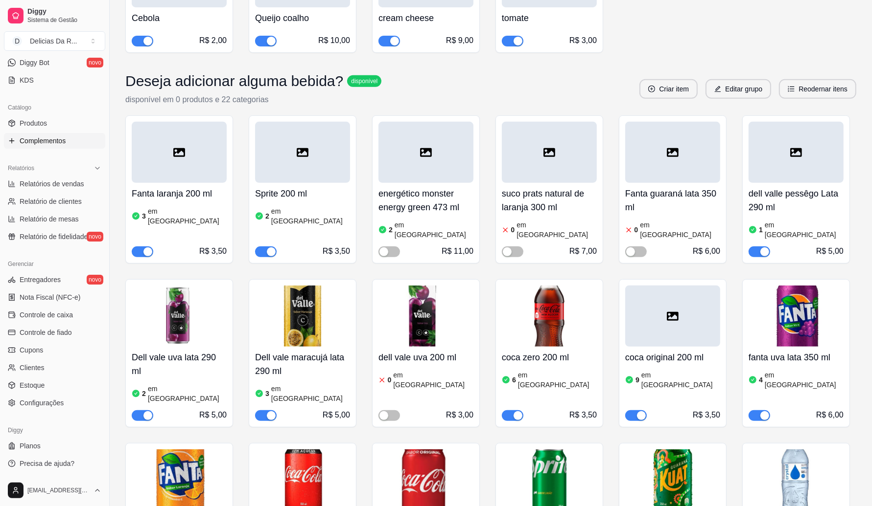
scroll to position [428, 0]
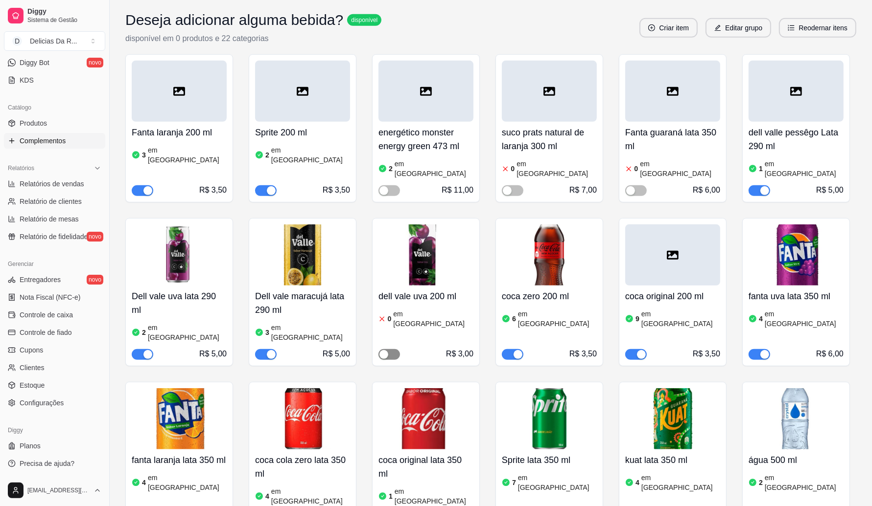
click at [385, 350] on div "button" at bounding box center [383, 354] width 9 height 9
click at [410, 309] on article "em [GEOGRAPHIC_DATA]" at bounding box center [433, 319] width 80 height 20
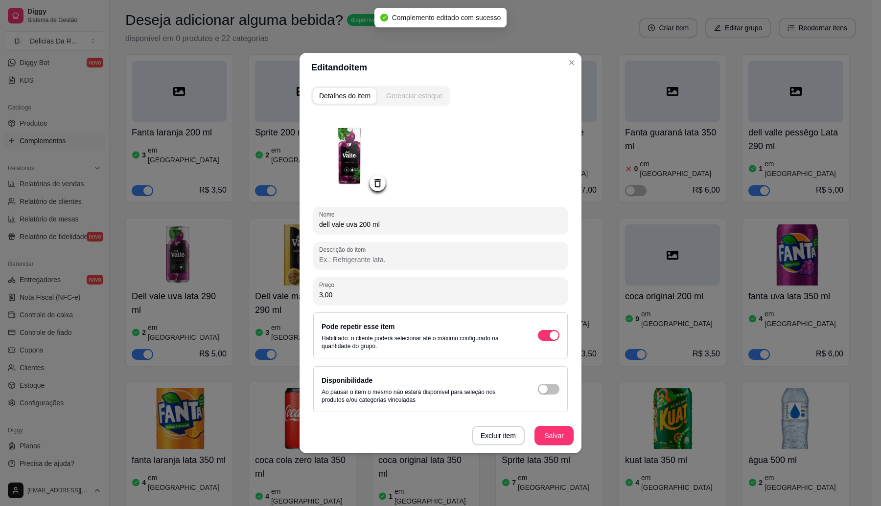
click at [405, 98] on div "Gerenciar estoque" at bounding box center [414, 96] width 56 height 10
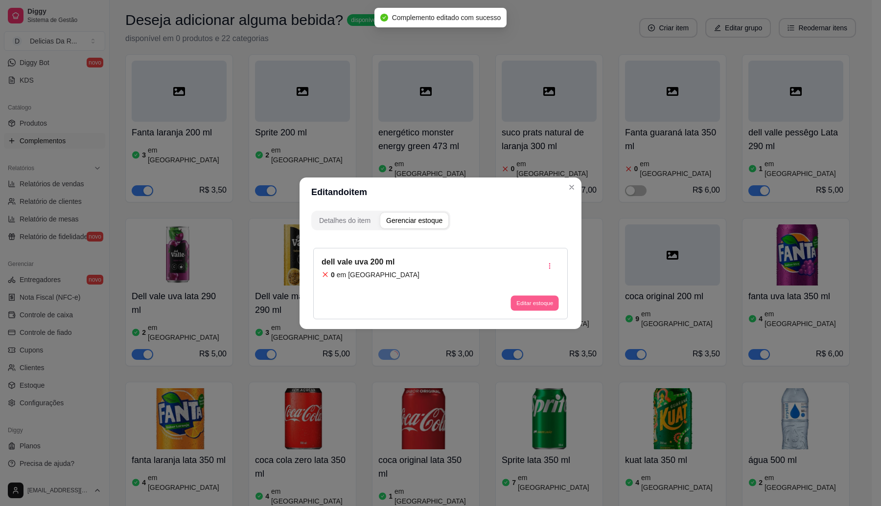
click at [529, 301] on button "Editar estoque" at bounding box center [534, 303] width 48 height 15
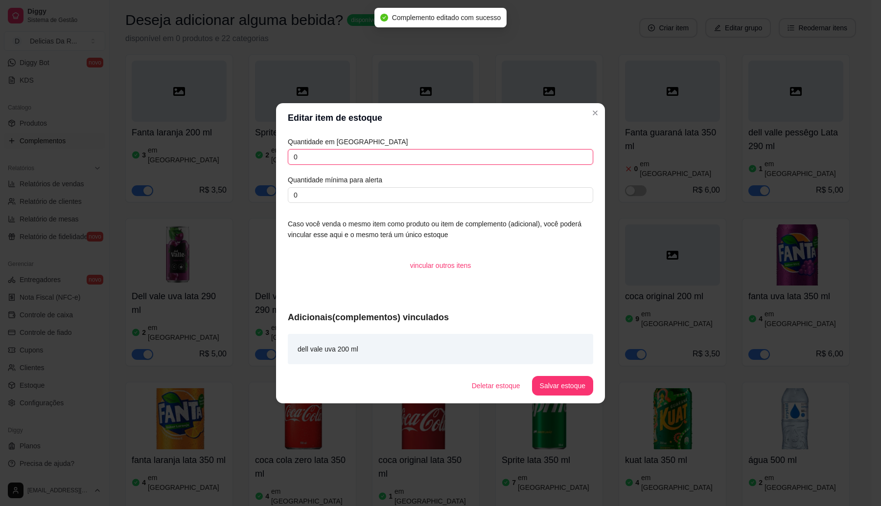
click at [399, 161] on input "0" at bounding box center [440, 157] width 305 height 16
type input "4"
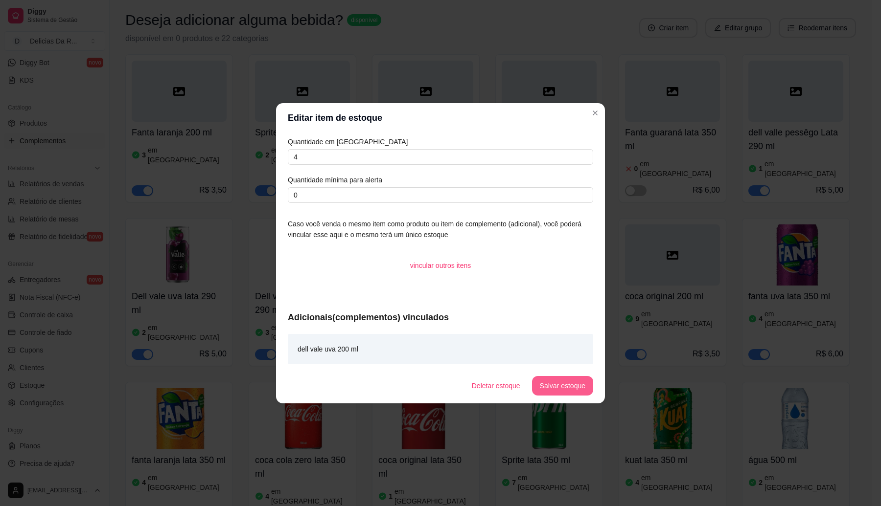
click at [576, 391] on button "Salvar estoque" at bounding box center [562, 386] width 61 height 20
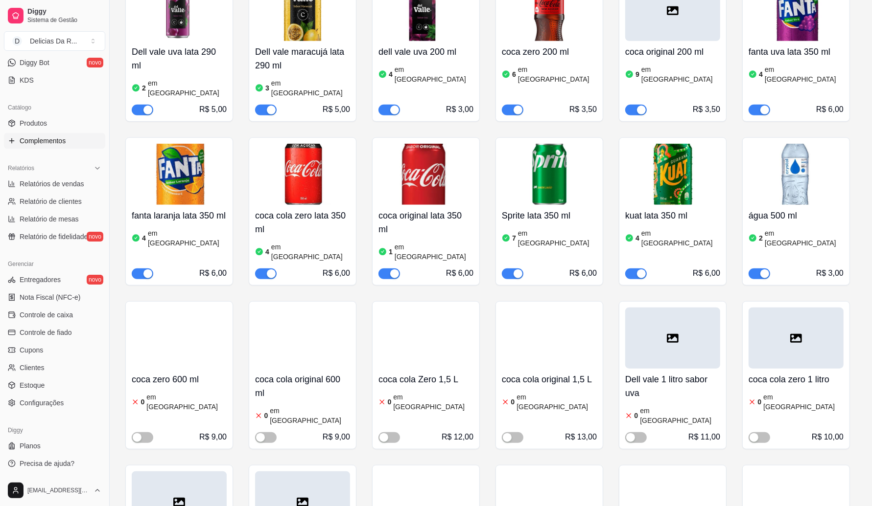
scroll to position [734, 0]
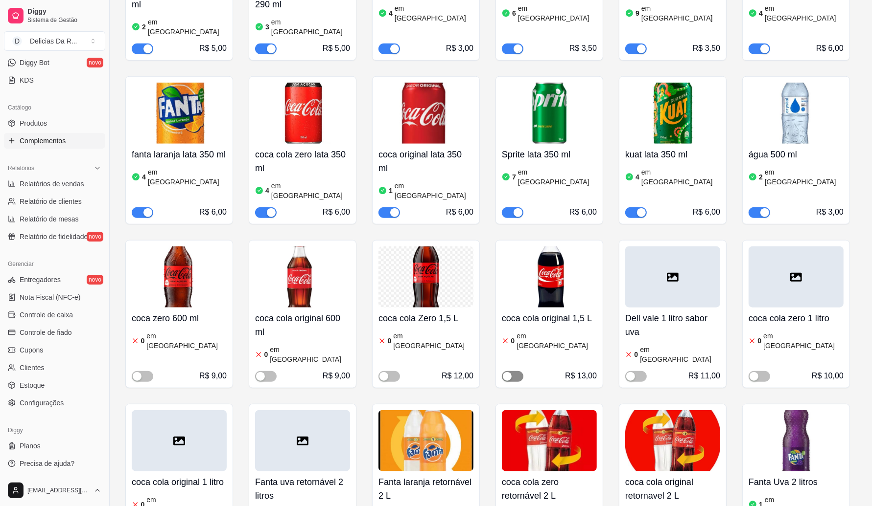
click at [511, 372] on div "button" at bounding box center [507, 376] width 9 height 9
click at [539, 331] on article "em [GEOGRAPHIC_DATA]" at bounding box center [556, 341] width 80 height 20
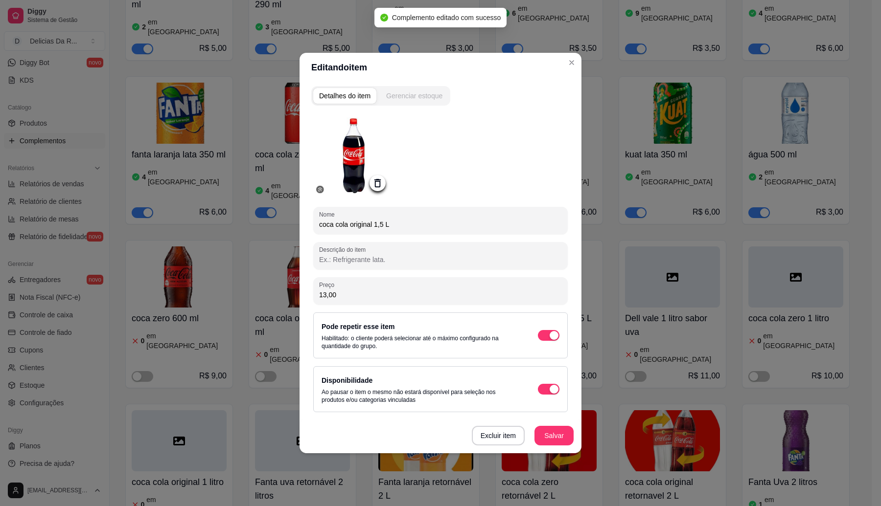
click at [427, 98] on div "Gerenciar estoque" at bounding box center [414, 96] width 56 height 10
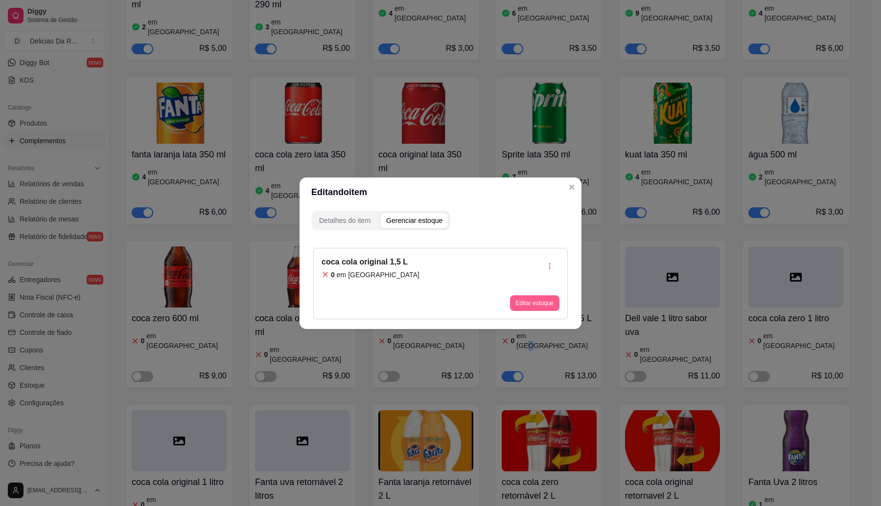
click at [556, 307] on button "Editar estoque" at bounding box center [534, 304] width 49 height 16
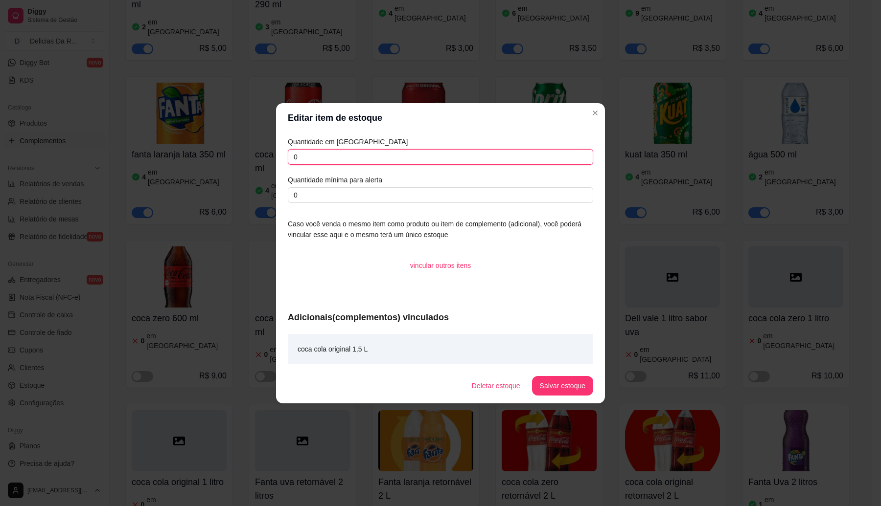
click at [439, 151] on input "0" at bounding box center [440, 157] width 305 height 16
type input "2"
click at [563, 380] on button "Salvar estoque" at bounding box center [562, 386] width 61 height 20
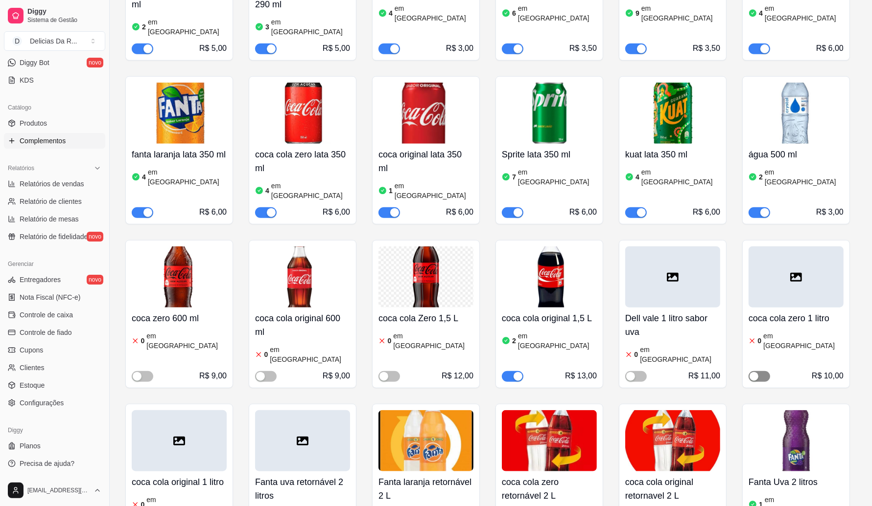
click at [759, 371] on span "button" at bounding box center [759, 376] width 22 height 11
click at [800, 312] on h4 "coca cola zero 1 litro" at bounding box center [795, 319] width 95 height 14
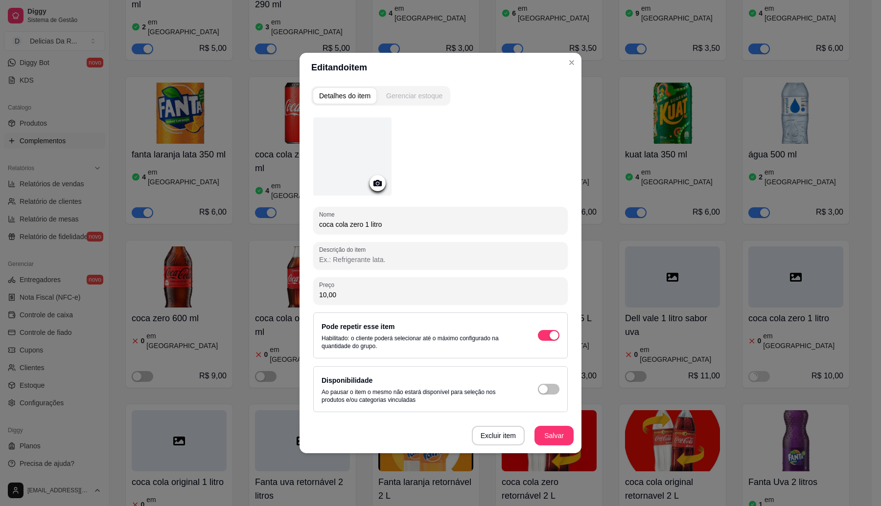
click at [429, 94] on div "Gerenciar estoque" at bounding box center [414, 96] width 56 height 10
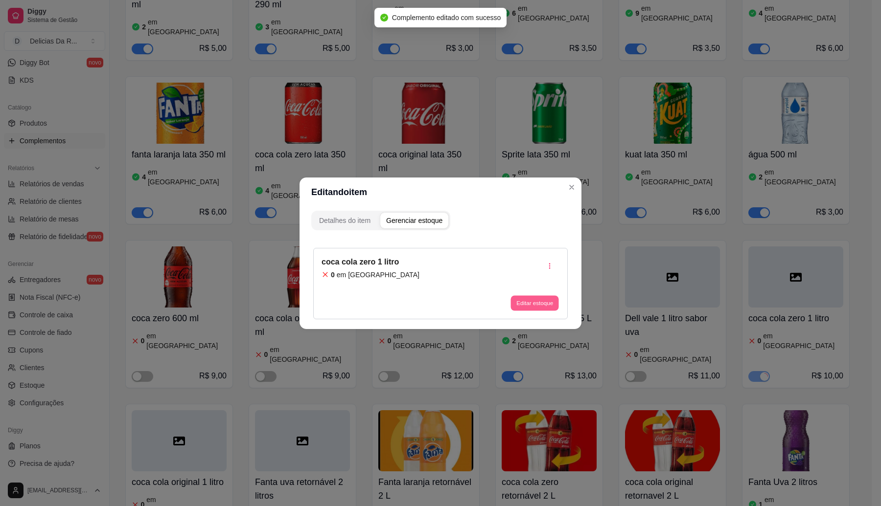
click at [537, 299] on button "Editar estoque" at bounding box center [534, 303] width 48 height 15
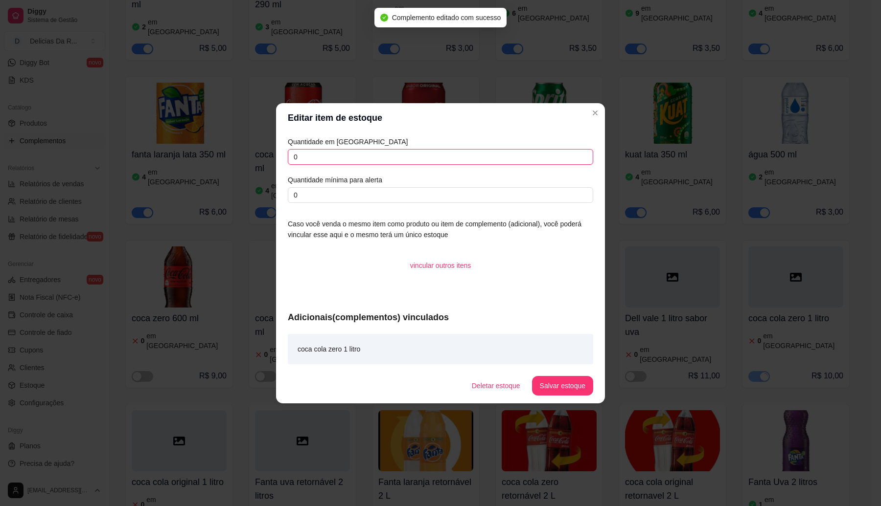
click at [437, 160] on input "0" at bounding box center [440, 157] width 305 height 16
type input "2"
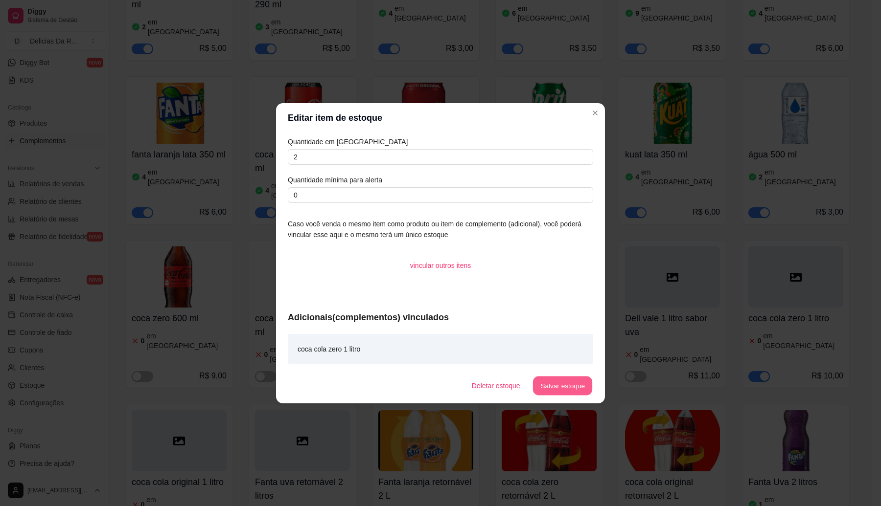
click at [568, 392] on button "Salvar estoque" at bounding box center [562, 385] width 60 height 19
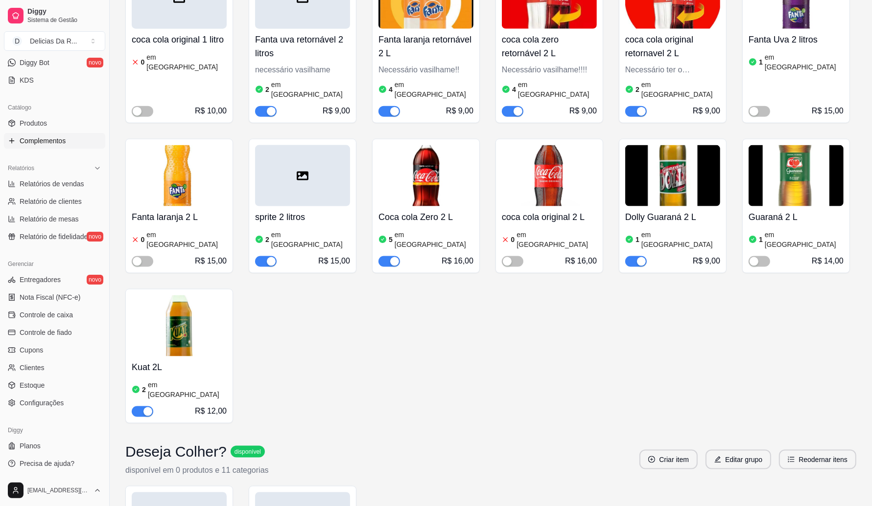
scroll to position [1101, 0]
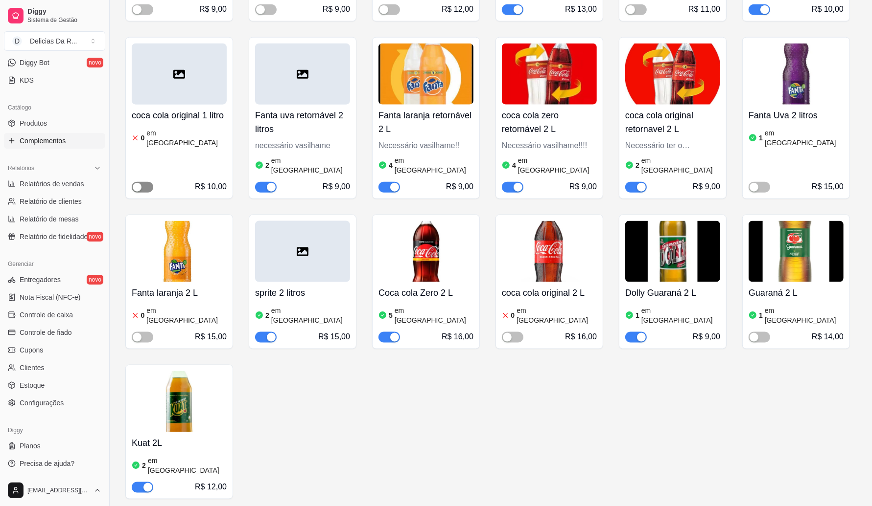
click at [146, 182] on span "button" at bounding box center [143, 187] width 22 height 11
click at [180, 154] on div "R$ 10,00" at bounding box center [179, 173] width 95 height 39
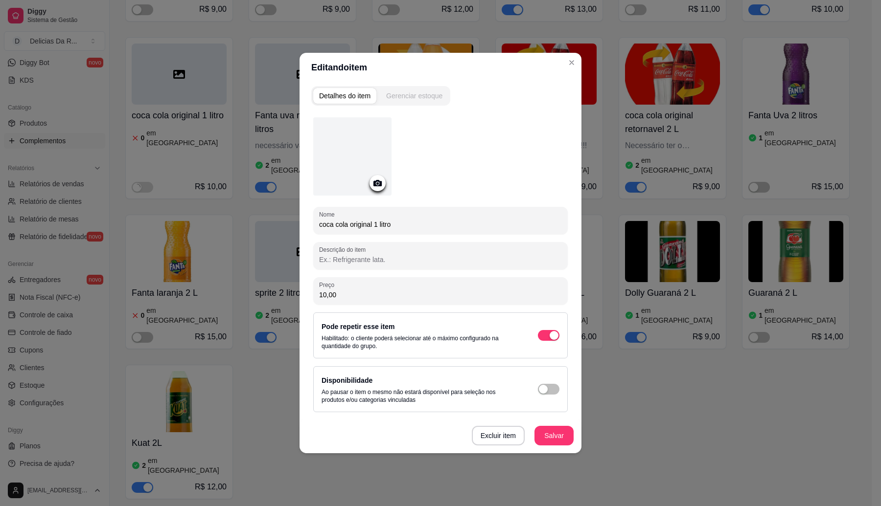
click at [432, 90] on button "Gerenciar estoque" at bounding box center [414, 96] width 68 height 16
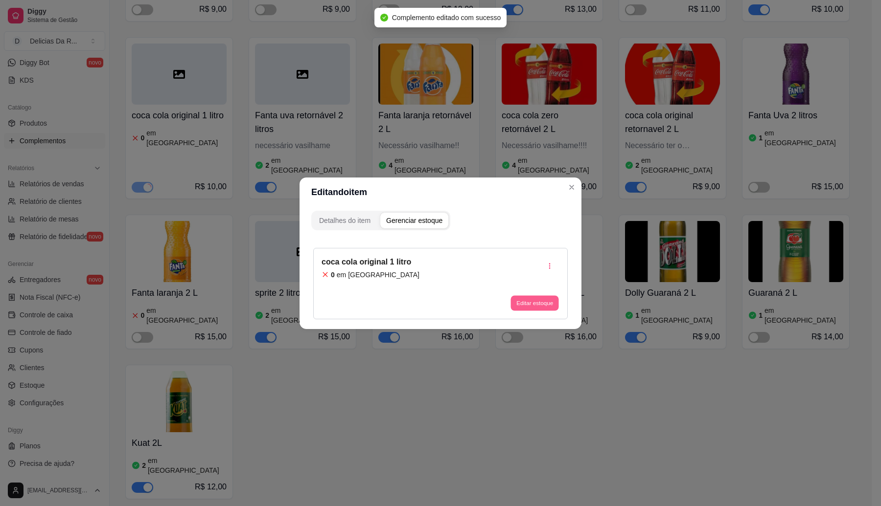
click at [540, 298] on button "Editar estoque" at bounding box center [534, 303] width 48 height 15
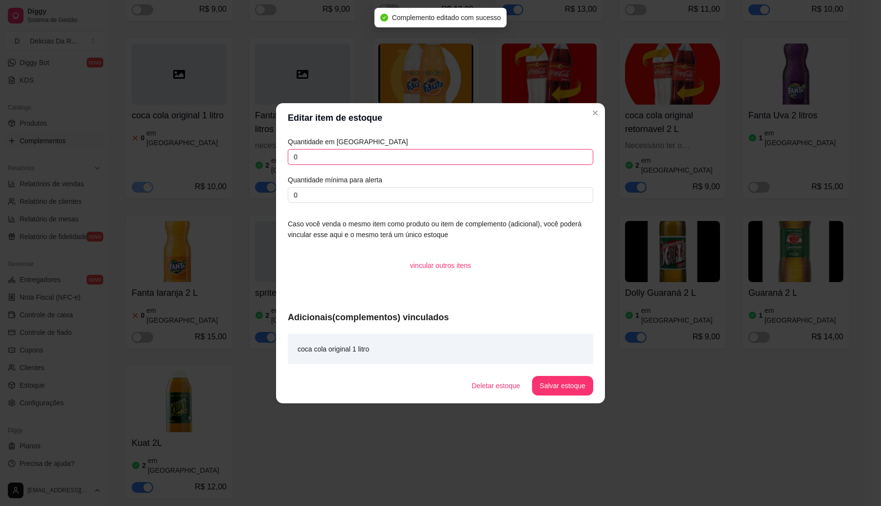
click at [451, 160] on input "0" at bounding box center [440, 157] width 305 height 16
type input "2"
click at [566, 383] on button "Salvar estoque" at bounding box center [562, 386] width 61 height 20
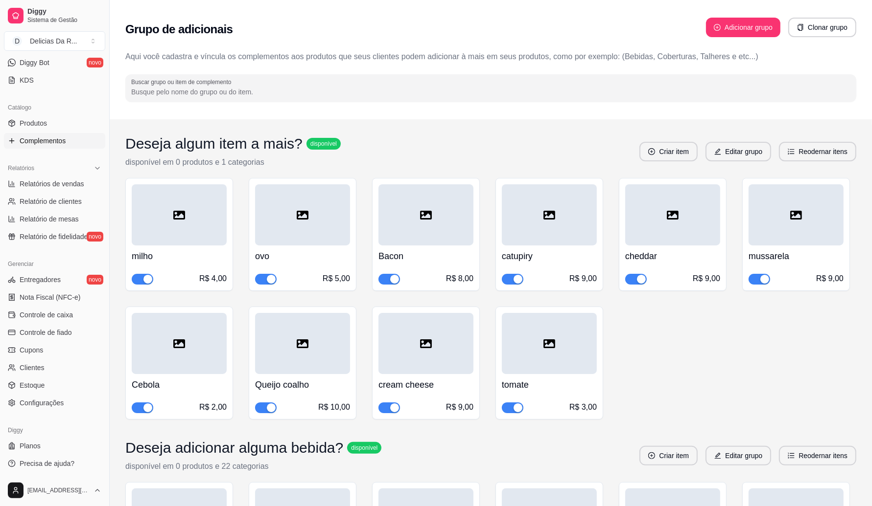
scroll to position [0, 0]
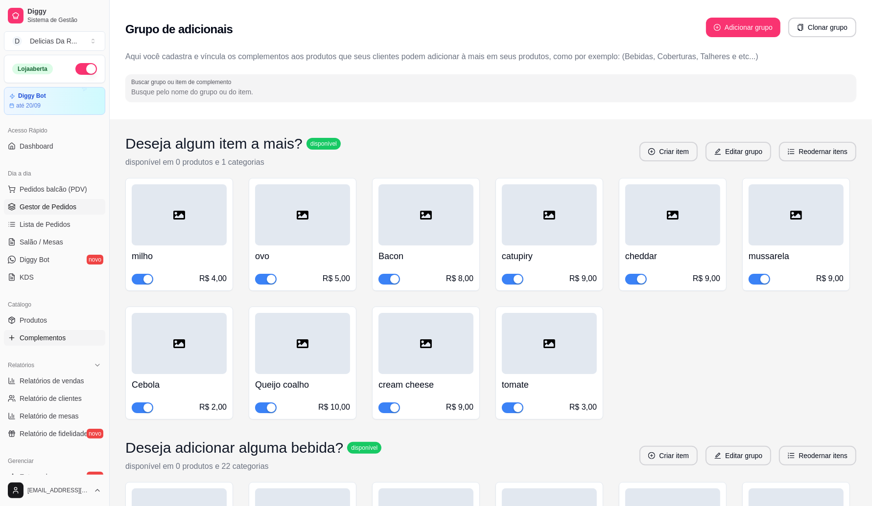
click at [72, 208] on span "Gestor de Pedidos" at bounding box center [48, 207] width 57 height 10
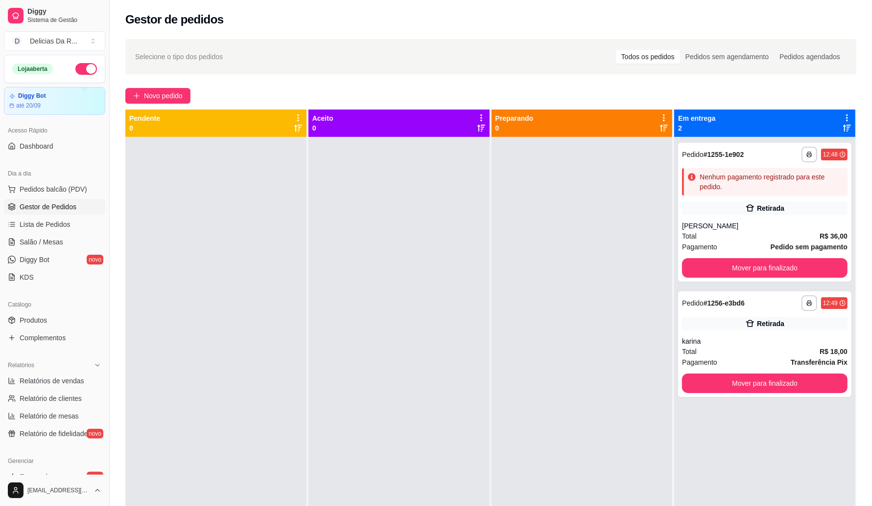
click at [53, 390] on ul "Relatórios de vendas Relatório de clientes Relatório de mesas Relatório de fide…" at bounding box center [54, 407] width 101 height 69
click at [43, 322] on span "Produtos" at bounding box center [33, 321] width 27 height 10
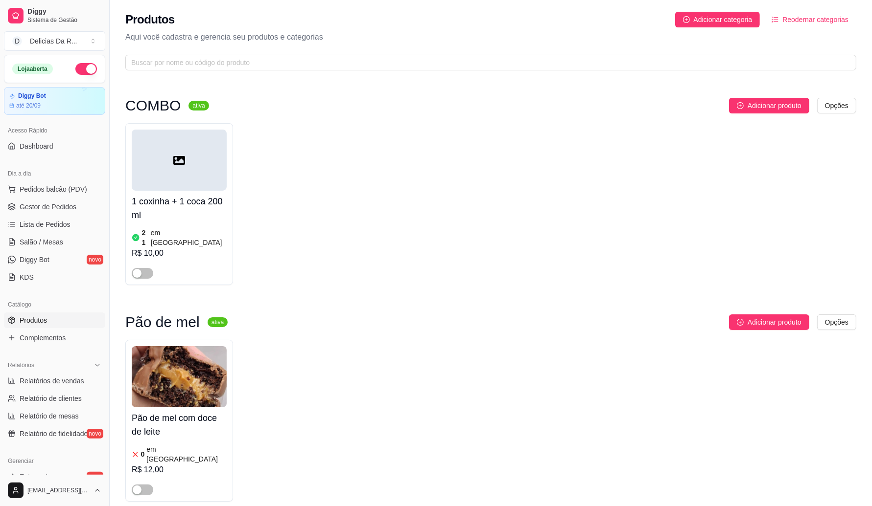
click at [48, 317] on link "Produtos" at bounding box center [54, 321] width 101 height 16
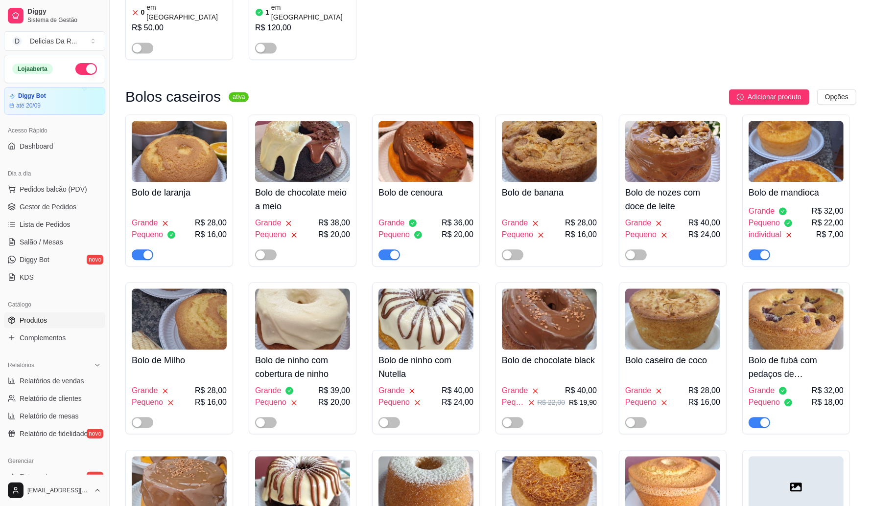
scroll to position [2019, 0]
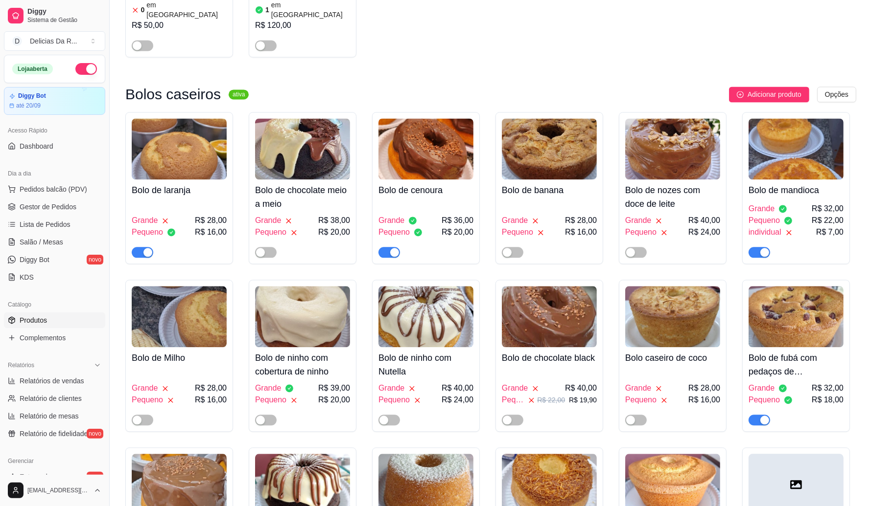
click at [781, 227] on span "individual" at bounding box center [764, 233] width 33 height 12
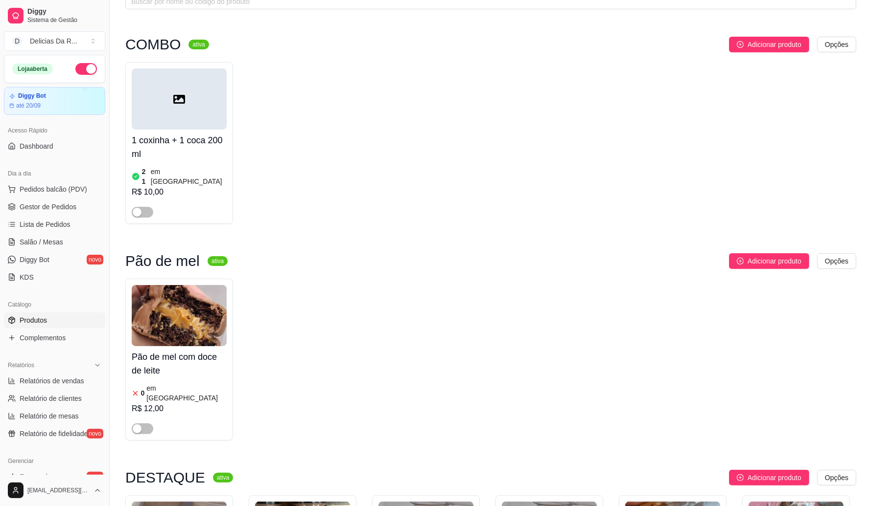
scroll to position [0, 0]
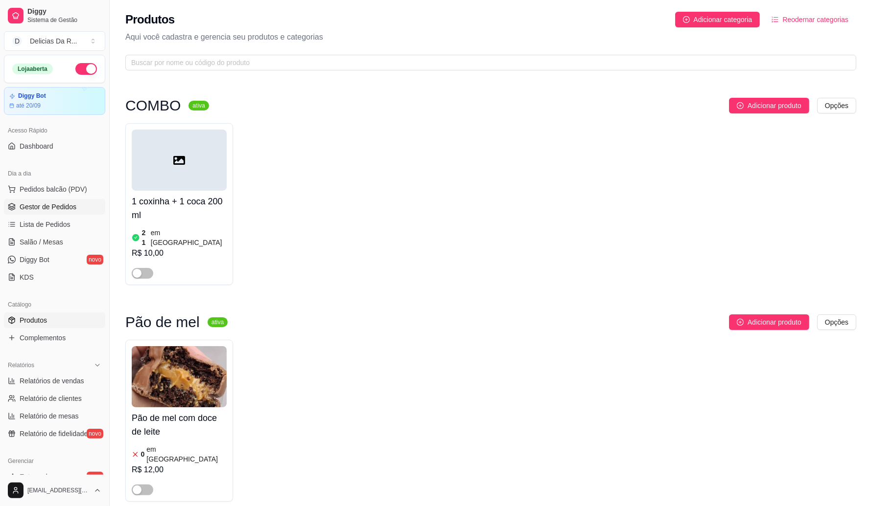
click at [59, 212] on span "Gestor de Pedidos" at bounding box center [48, 207] width 57 height 10
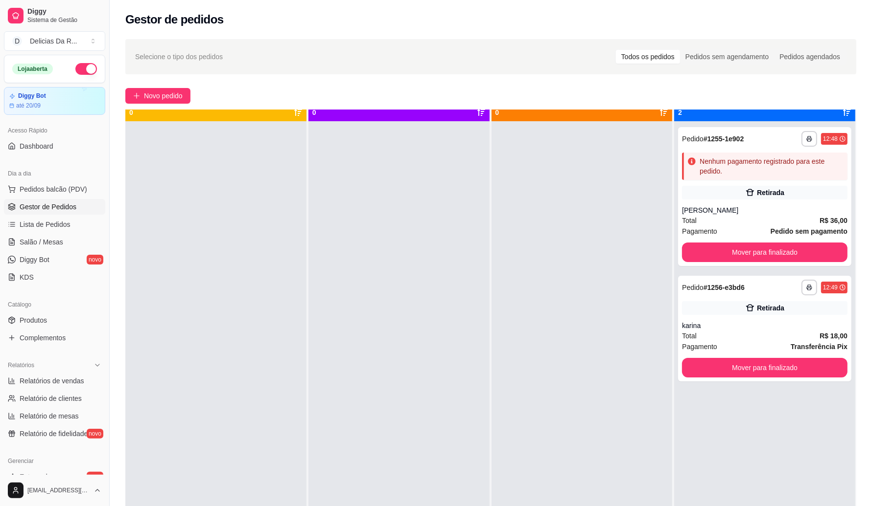
scroll to position [27, 0]
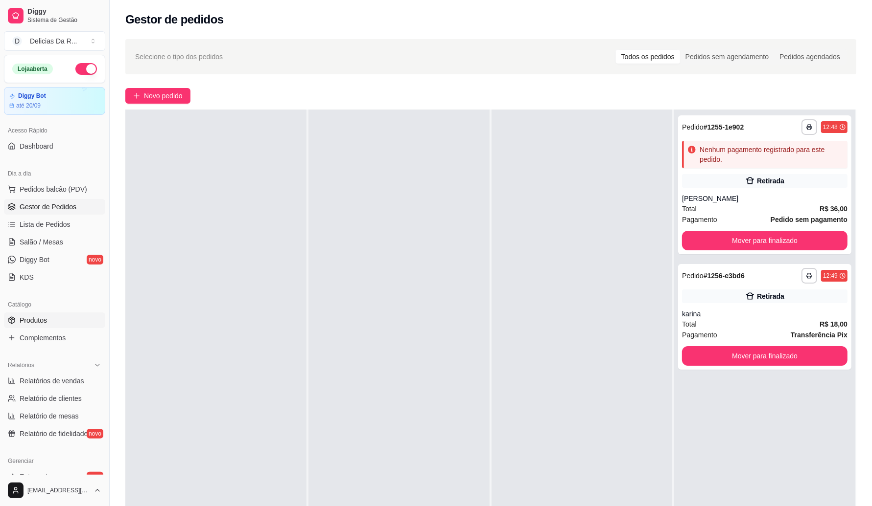
click at [40, 314] on link "Produtos" at bounding box center [54, 321] width 101 height 16
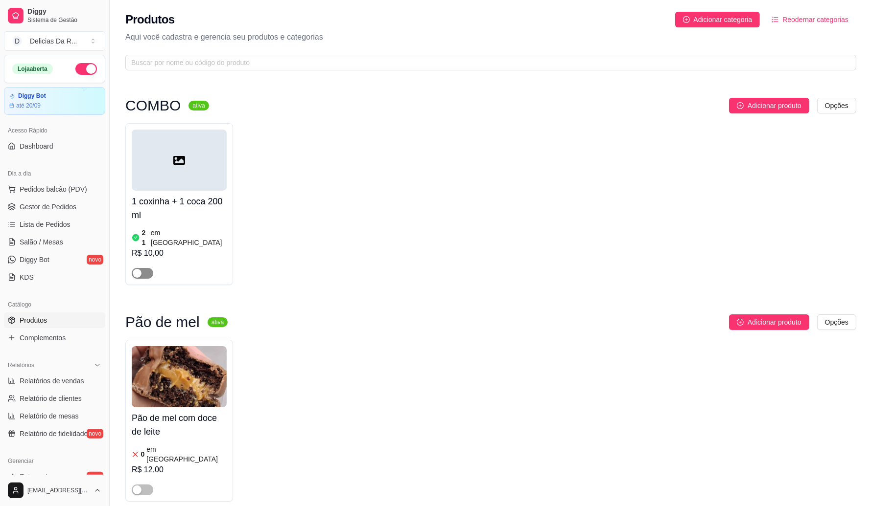
click at [147, 268] on span "button" at bounding box center [143, 273] width 22 height 11
click at [184, 234] on article "em [GEOGRAPHIC_DATA]" at bounding box center [189, 238] width 76 height 20
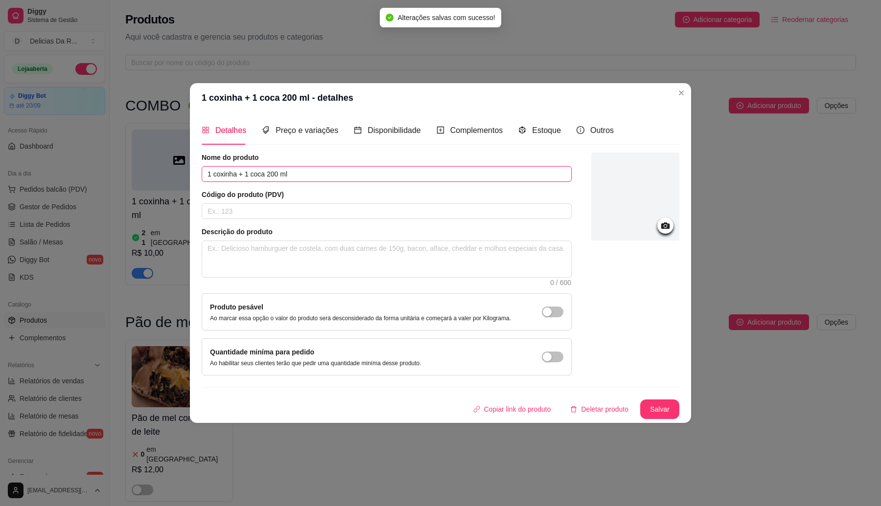
click at [291, 172] on input "1 coxinha + 1 coca 200 ml" at bounding box center [387, 174] width 370 height 16
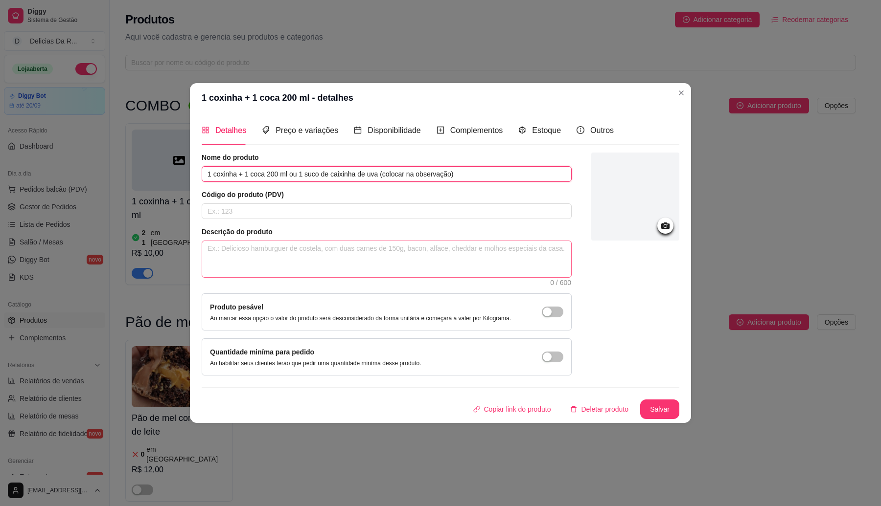
type input "1 coxinha + 1 coca 200 ml ou 1 suco de caixinha de uva (colocar na observação)"
click at [369, 254] on textarea at bounding box center [386, 259] width 369 height 36
click at [663, 409] on button "Salvar" at bounding box center [659, 410] width 39 height 20
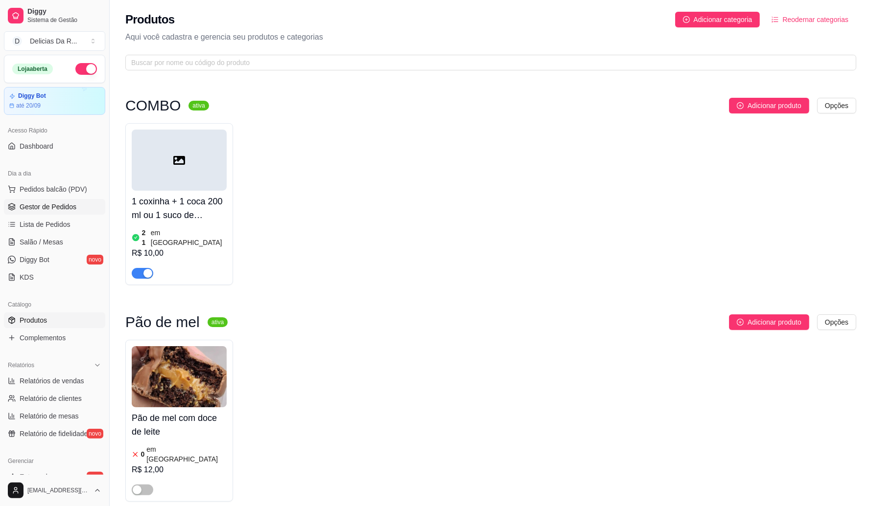
click at [62, 200] on link "Gestor de Pedidos" at bounding box center [54, 207] width 101 height 16
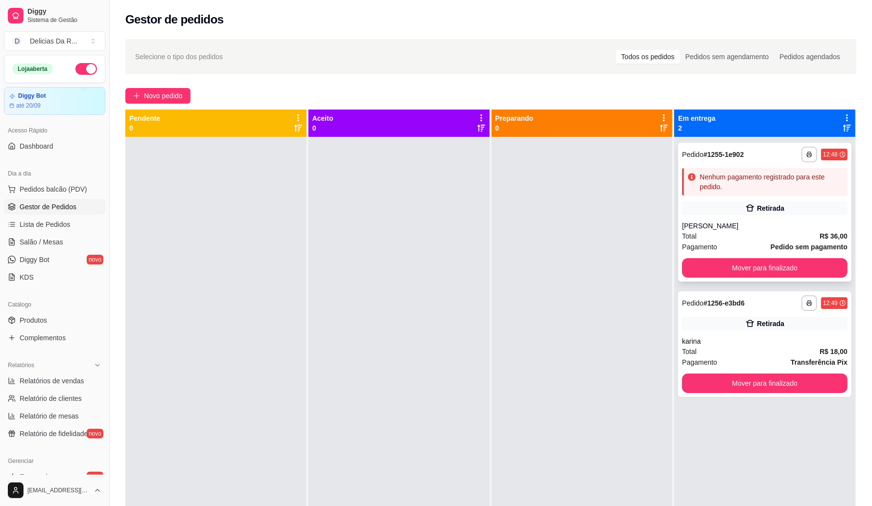
click at [767, 238] on div "Total R$ 36,00" at bounding box center [764, 236] width 165 height 11
click at [30, 322] on span "Produtos" at bounding box center [33, 321] width 27 height 10
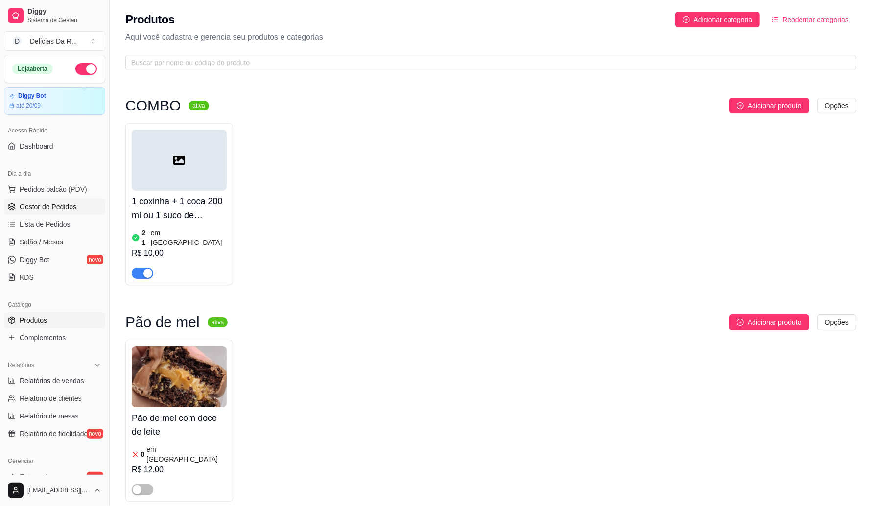
click at [50, 211] on span "Gestor de Pedidos" at bounding box center [48, 207] width 57 height 10
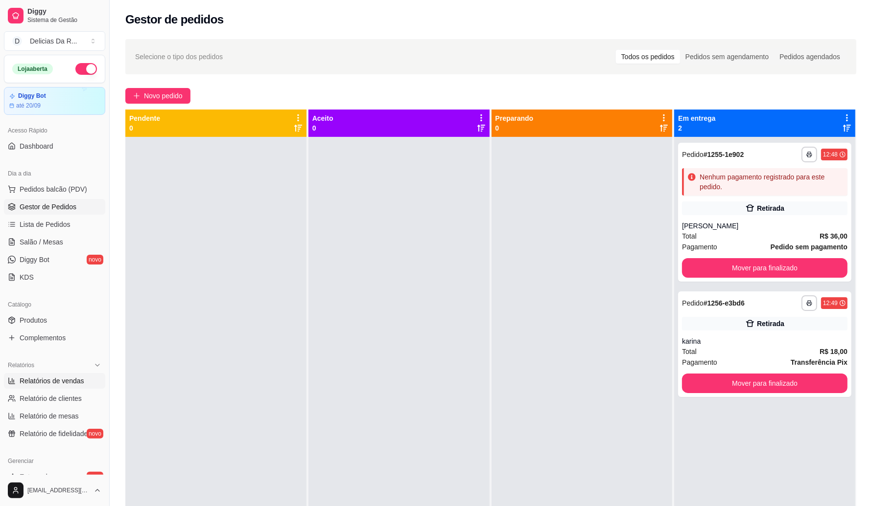
click at [59, 382] on span "Relatórios de vendas" at bounding box center [52, 381] width 65 height 10
select select "ALL"
select select "0"
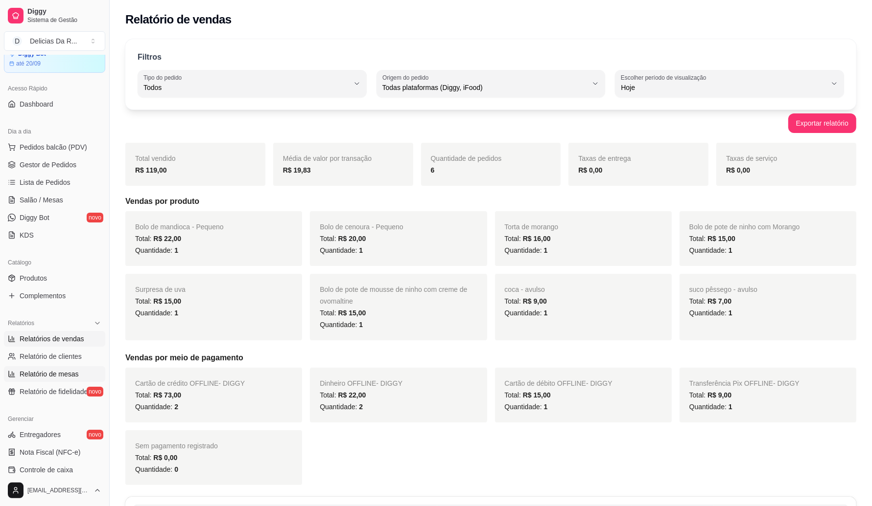
scroll to position [122, 0]
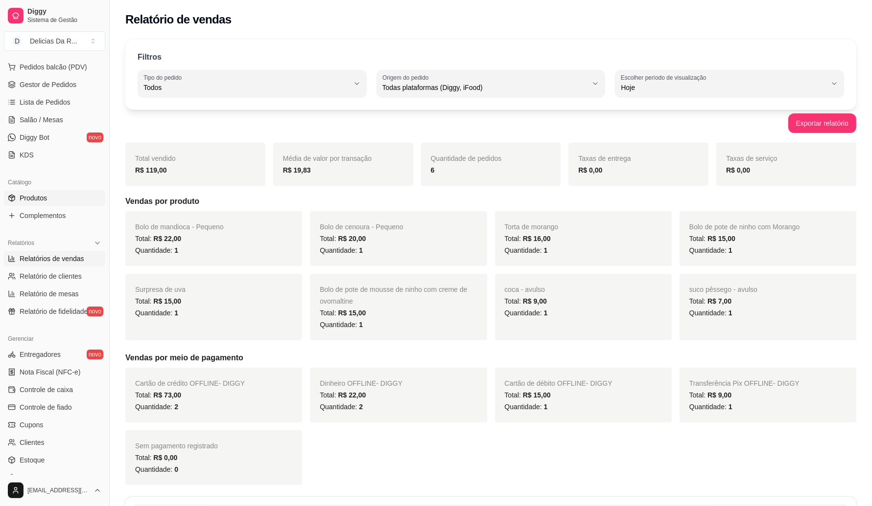
click at [36, 198] on span "Produtos" at bounding box center [33, 198] width 27 height 10
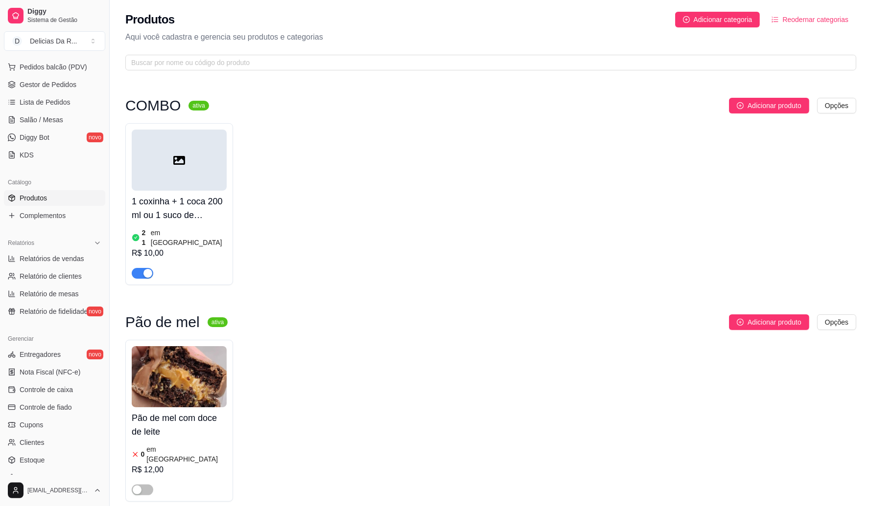
click at [43, 196] on span "Produtos" at bounding box center [33, 198] width 27 height 10
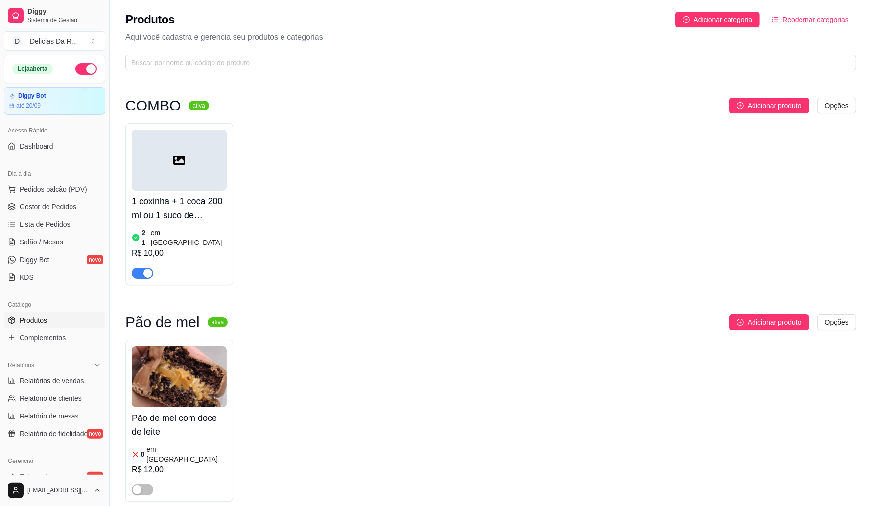
click at [280, 230] on div "1 coxinha + 1 coca 200 ml ou 1 suco de caixinha de uva (colocar na observação) …" at bounding box center [490, 204] width 731 height 162
click at [70, 210] on span "Gestor de Pedidos" at bounding box center [48, 207] width 57 height 10
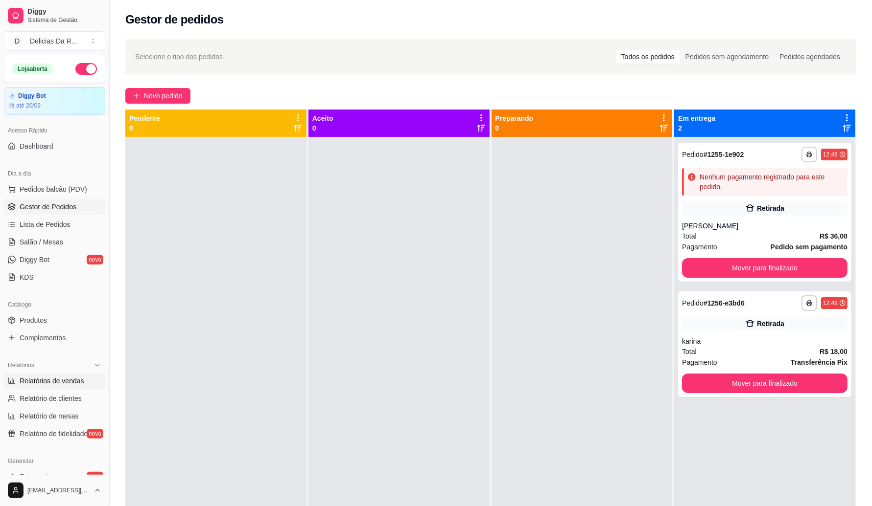
click at [64, 378] on span "Relatórios de vendas" at bounding box center [52, 381] width 65 height 10
select select "ALL"
select select "0"
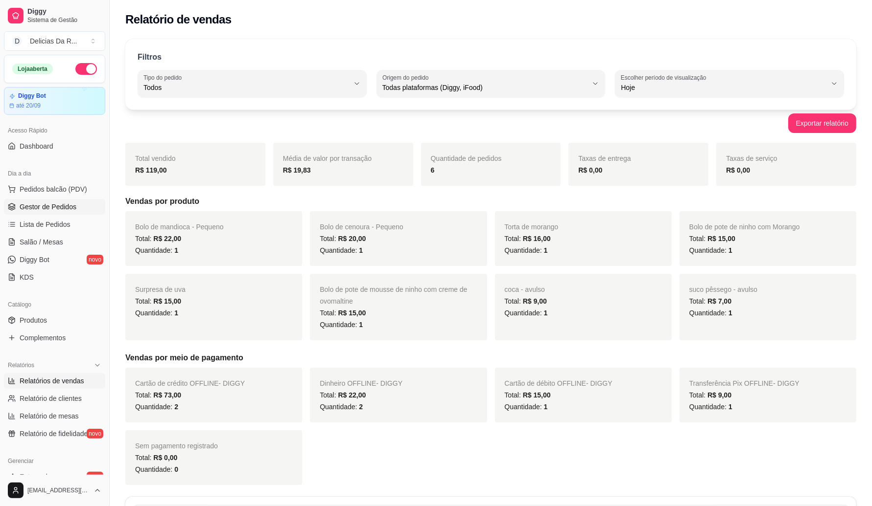
click at [77, 202] on link "Gestor de Pedidos" at bounding box center [54, 207] width 101 height 16
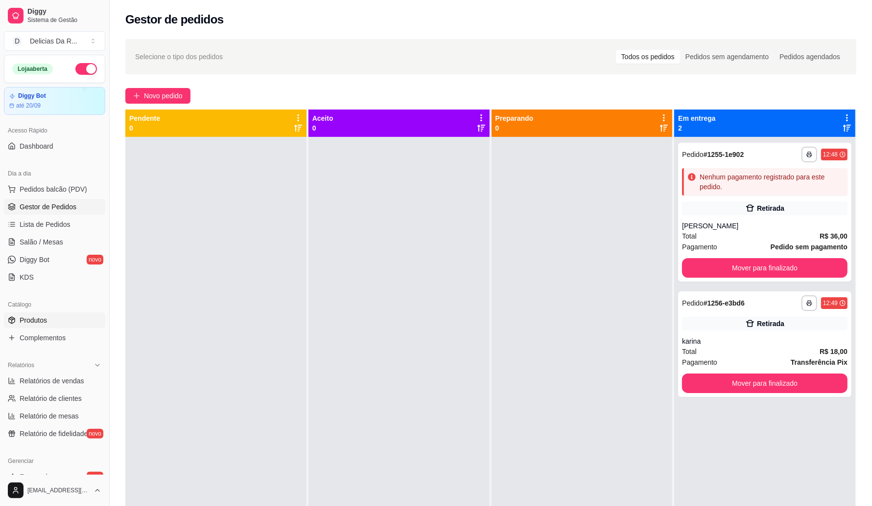
click at [55, 319] on link "Produtos" at bounding box center [54, 321] width 101 height 16
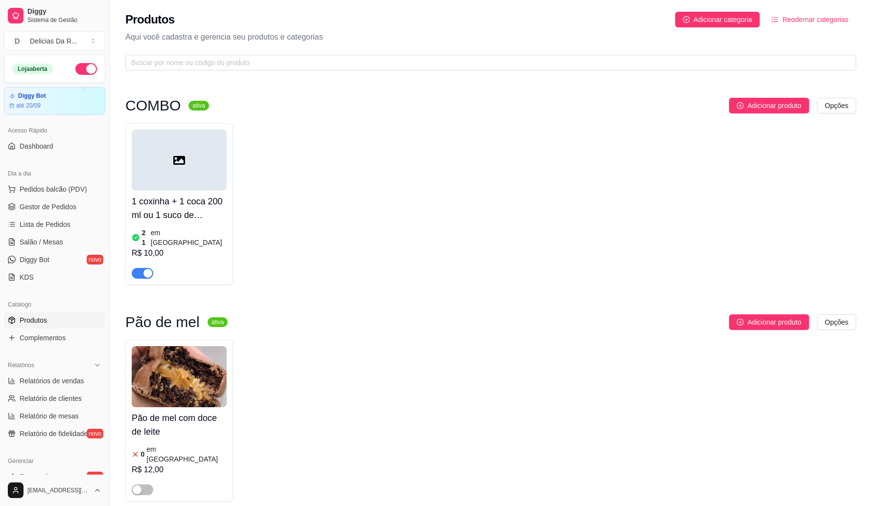
click at [50, 216] on ul "Pedidos balcão (PDV) Gestor de Pedidos Lista de Pedidos Salão / Mesas Diggy Bot…" at bounding box center [54, 234] width 101 height 104
click at [66, 205] on span "Gestor de Pedidos" at bounding box center [48, 207] width 57 height 10
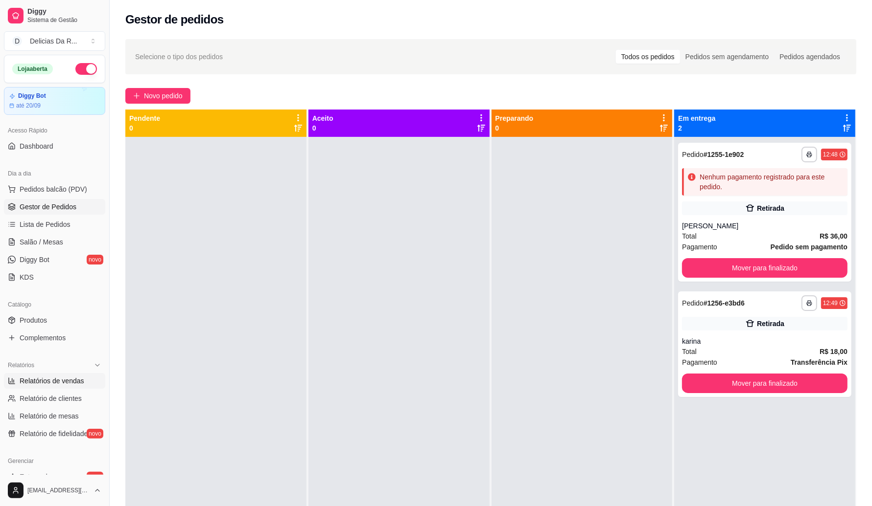
click at [77, 373] on link "Relatórios de vendas" at bounding box center [54, 381] width 101 height 16
select select "ALL"
select select "0"
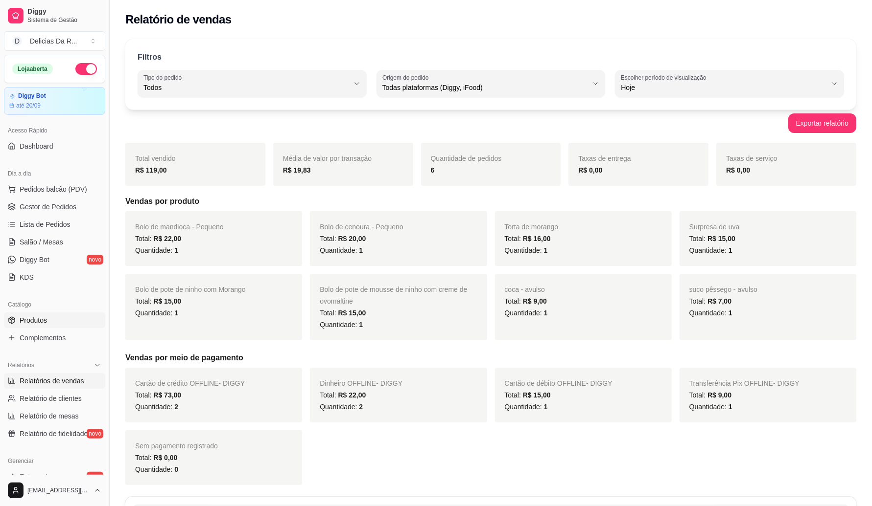
click at [74, 323] on link "Produtos" at bounding box center [54, 321] width 101 height 16
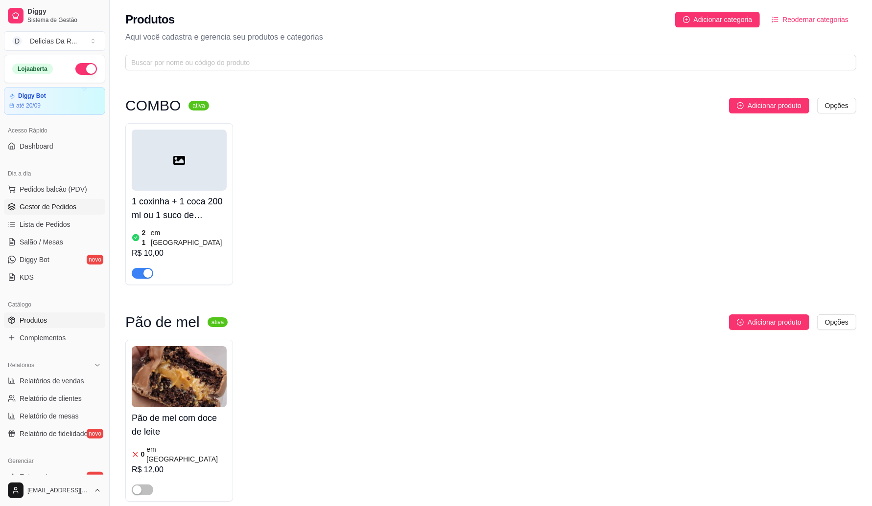
click at [69, 200] on link "Gestor de Pedidos" at bounding box center [54, 207] width 101 height 16
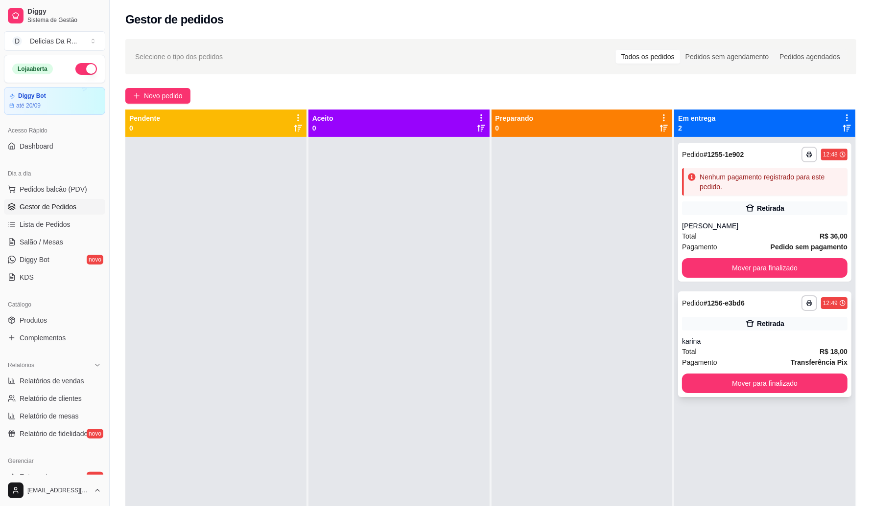
click at [725, 341] on div "karina" at bounding box center [764, 342] width 165 height 10
click at [177, 92] on span "Novo pedido" at bounding box center [163, 96] width 39 height 11
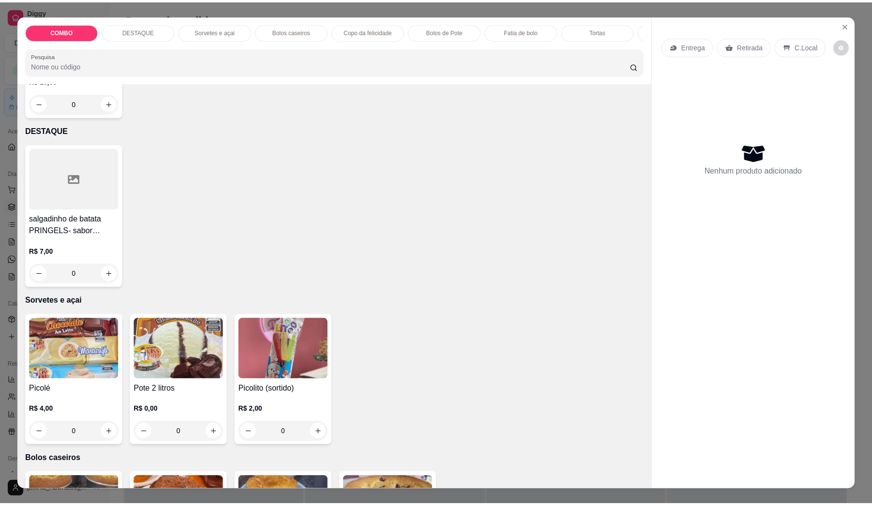
scroll to position [184, 0]
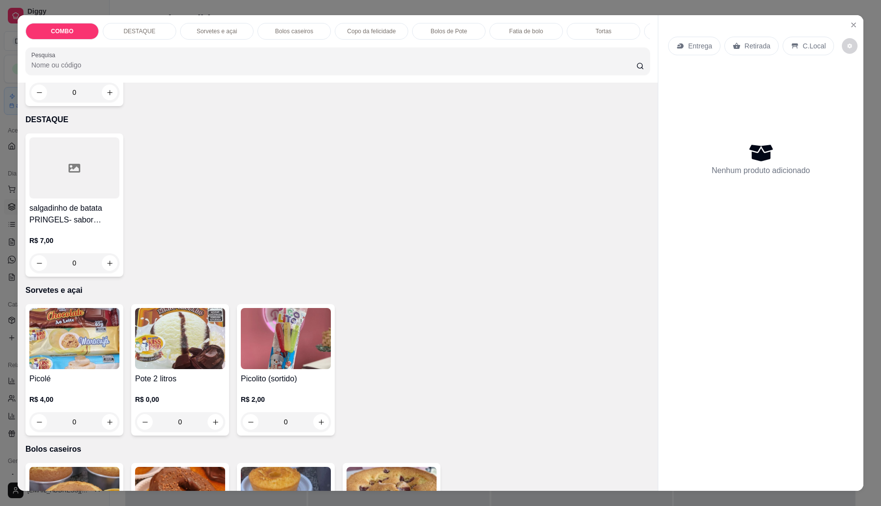
click at [300, 483] on img at bounding box center [286, 497] width 90 height 61
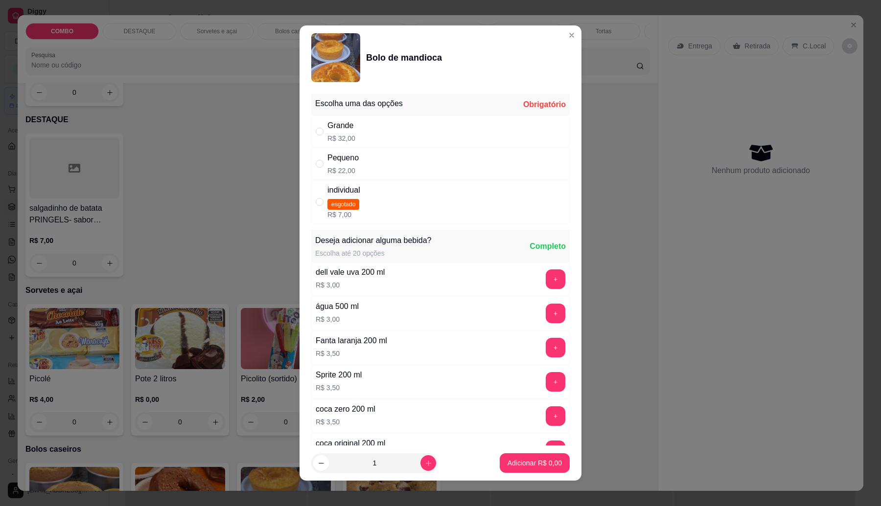
click at [350, 120] on div "Grande R$ 32,00" at bounding box center [440, 131] width 258 height 32
radio input "true"
click at [516, 466] on button "Adicionar R$ 32,00" at bounding box center [533, 464] width 74 height 20
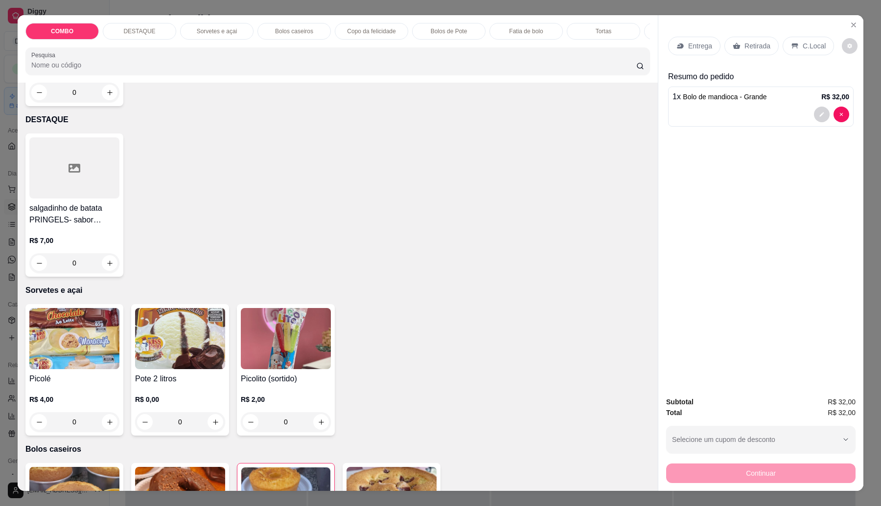
type input "1"
click at [759, 46] on p "Retirada" at bounding box center [757, 46] width 26 height 10
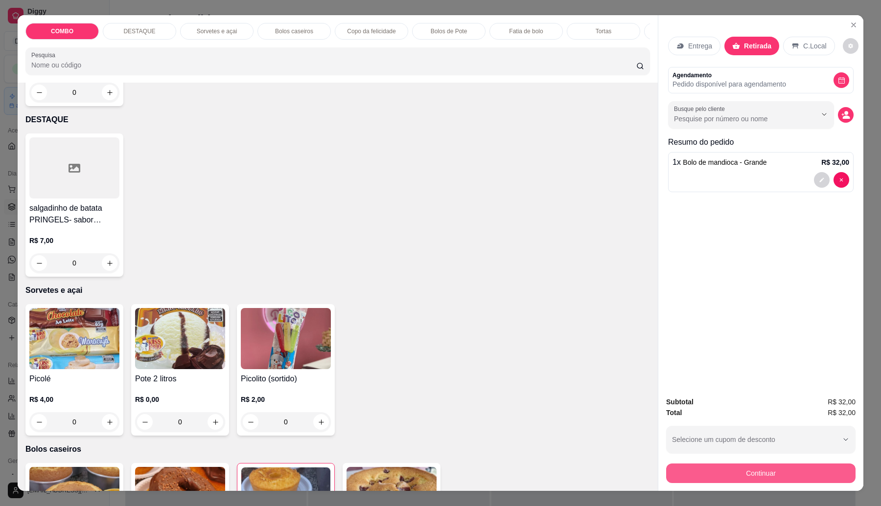
click at [792, 470] on button "Continuar" at bounding box center [760, 474] width 189 height 20
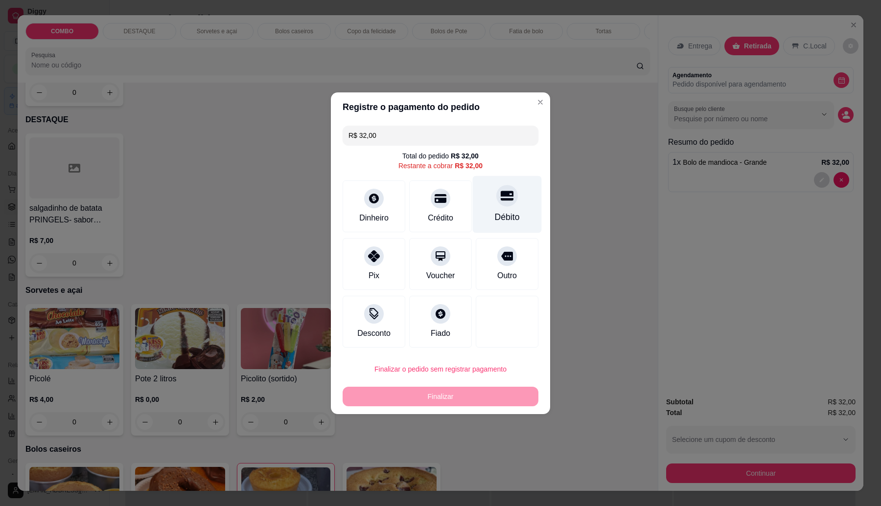
click at [495, 220] on div "Débito" at bounding box center [507, 217] width 25 height 13
type input "R$ 0,00"
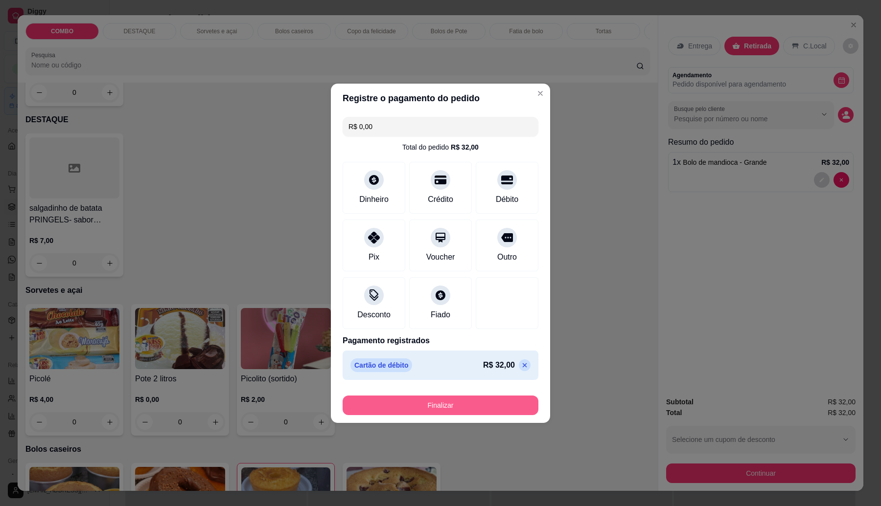
click at [461, 403] on button "Finalizar" at bounding box center [441, 406] width 196 height 20
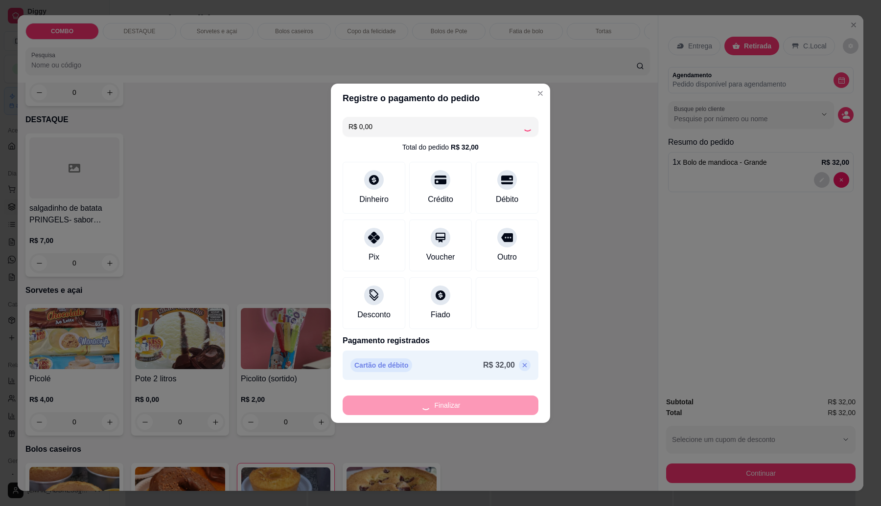
type input "0"
type input "-R$ 32,00"
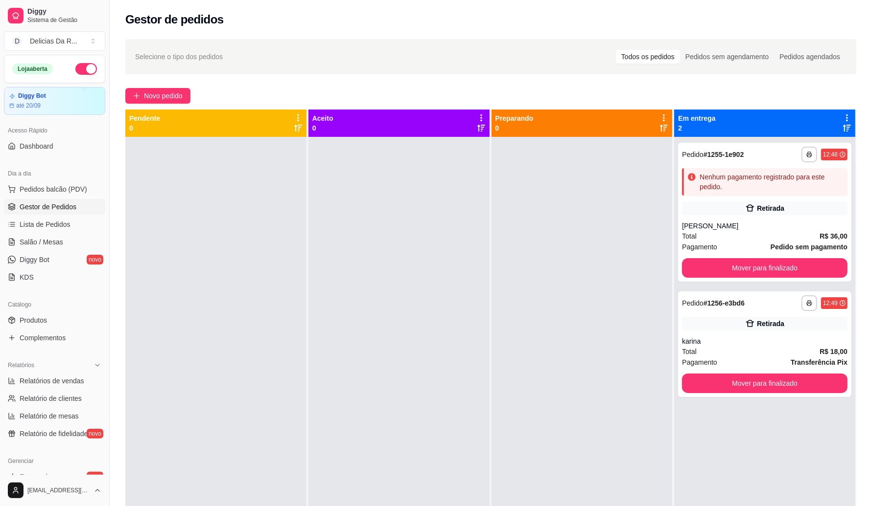
click at [41, 311] on div "Catálogo" at bounding box center [54, 305] width 101 height 16
click at [40, 316] on span "Produtos" at bounding box center [33, 321] width 27 height 10
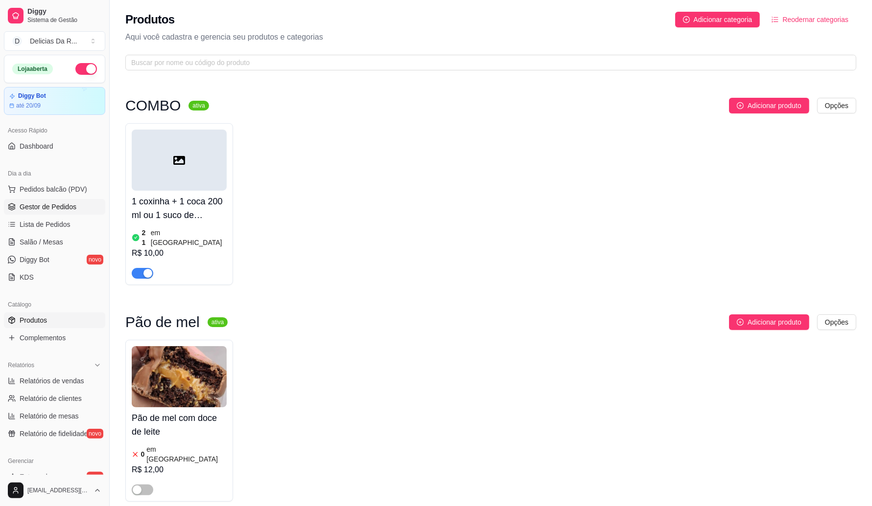
click at [49, 207] on span "Gestor de Pedidos" at bounding box center [48, 207] width 57 height 10
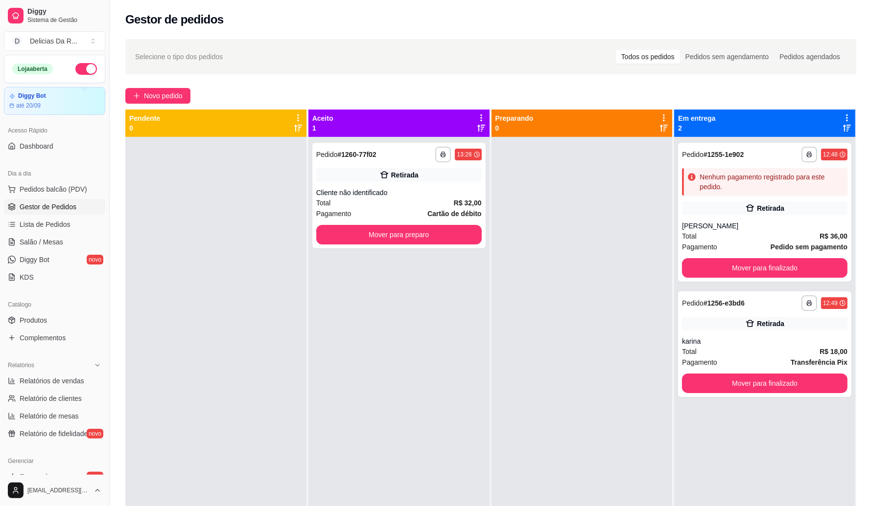
click at [496, 198] on div at bounding box center [581, 390] width 181 height 506
click at [441, 189] on div "Cliente não identificado" at bounding box center [398, 193] width 165 height 10
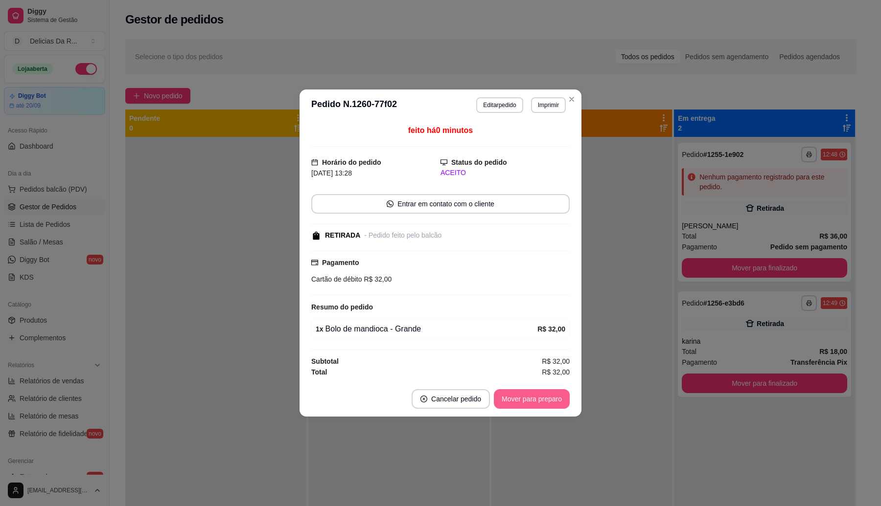
click at [536, 397] on button "Mover para preparo" at bounding box center [532, 400] width 76 height 20
click at [534, 397] on div "Mover para preparo" at bounding box center [525, 400] width 90 height 20
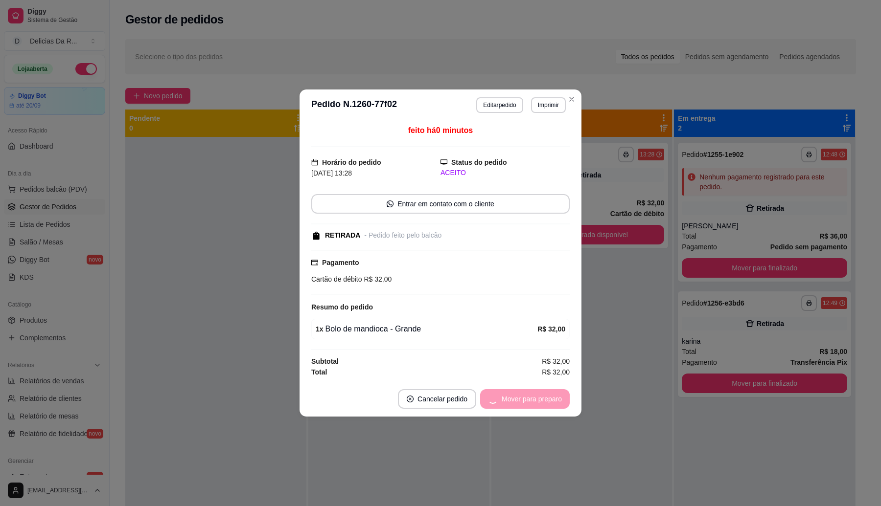
click at [534, 397] on div "Mover para preparo" at bounding box center [525, 400] width 90 height 20
click at [534, 395] on button "Mover para retirada disponível" at bounding box center [515, 400] width 108 height 20
click at [532, 395] on div "Mover para retirada disponível" at bounding box center [509, 400] width 122 height 20
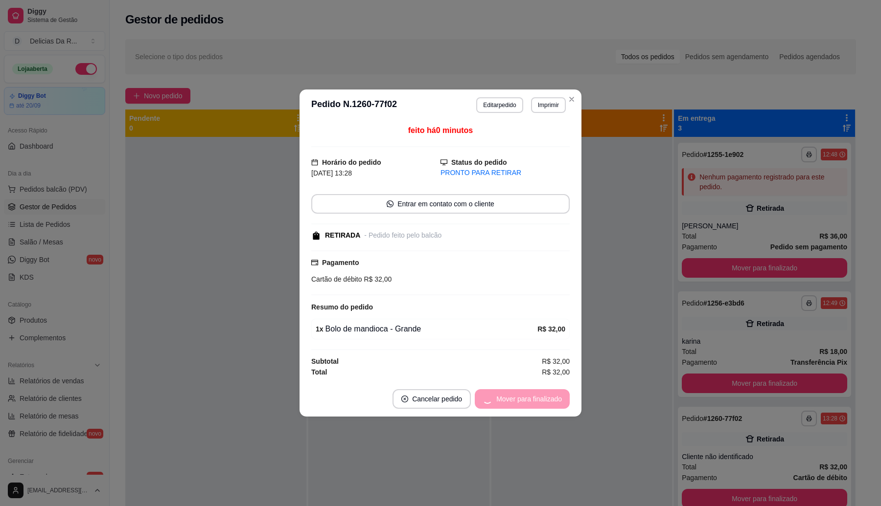
click at [536, 397] on div "Mover para finalizado" at bounding box center [522, 400] width 95 height 20
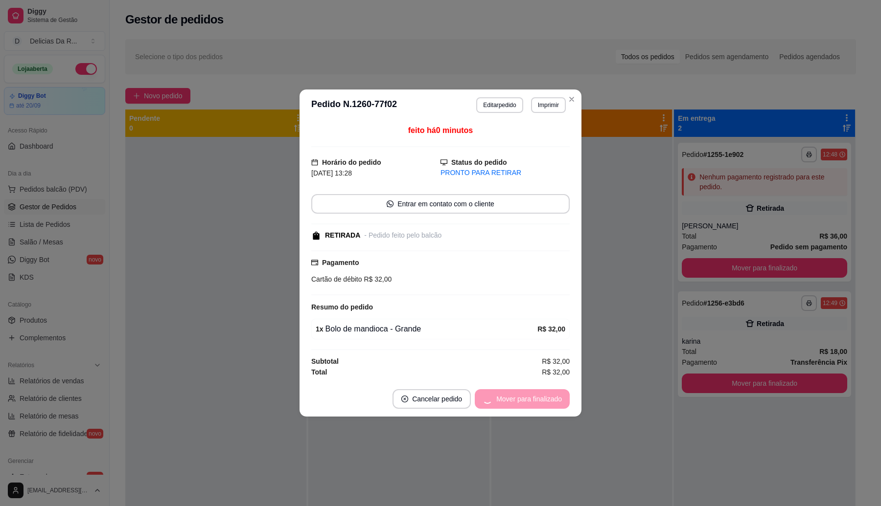
click at [541, 395] on footer "Cancelar pedido Mover para finalizado" at bounding box center [440, 399] width 282 height 35
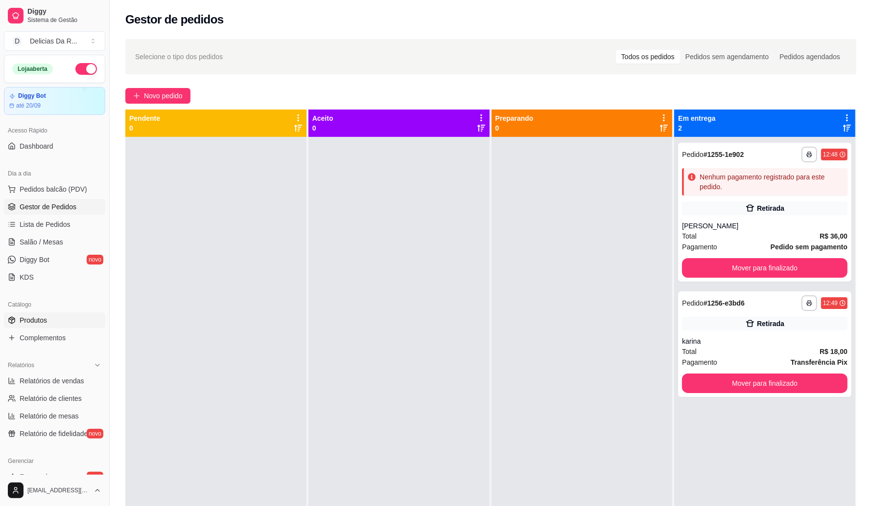
click at [65, 318] on link "Produtos" at bounding box center [54, 321] width 101 height 16
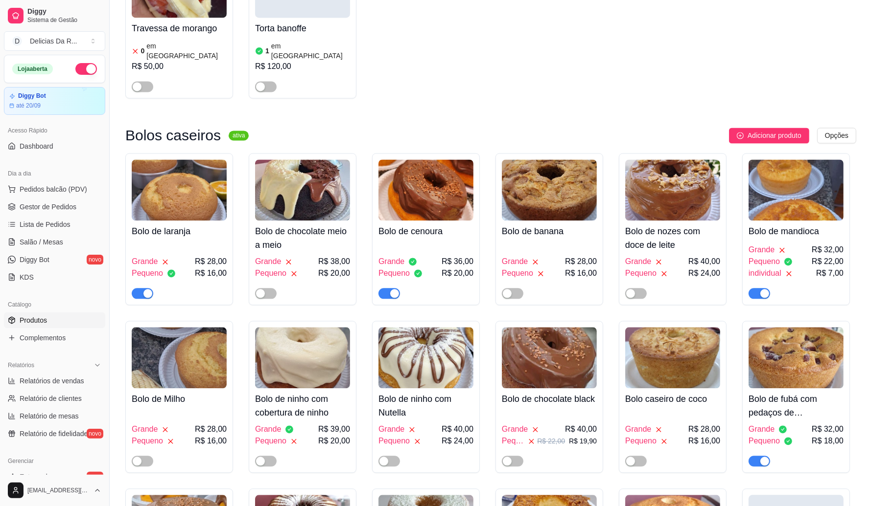
scroll to position [1957, 0]
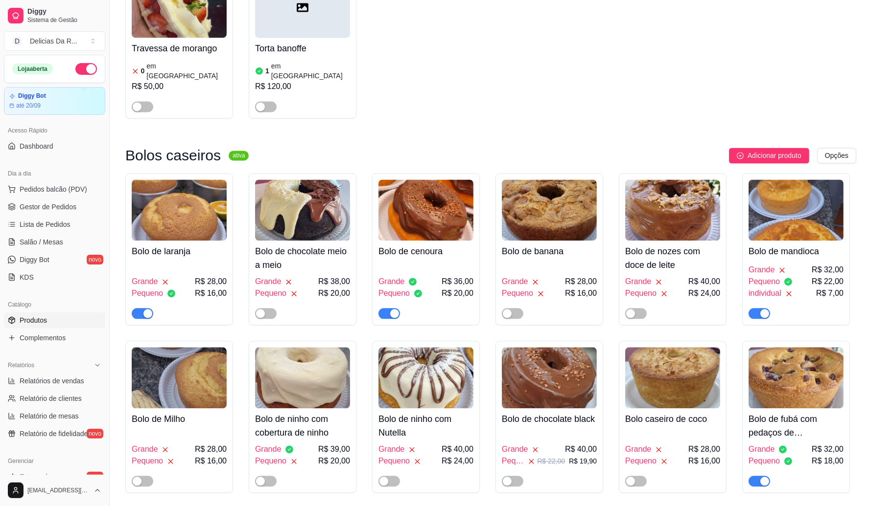
click at [775, 276] on span "Pequeno" at bounding box center [763, 282] width 31 height 12
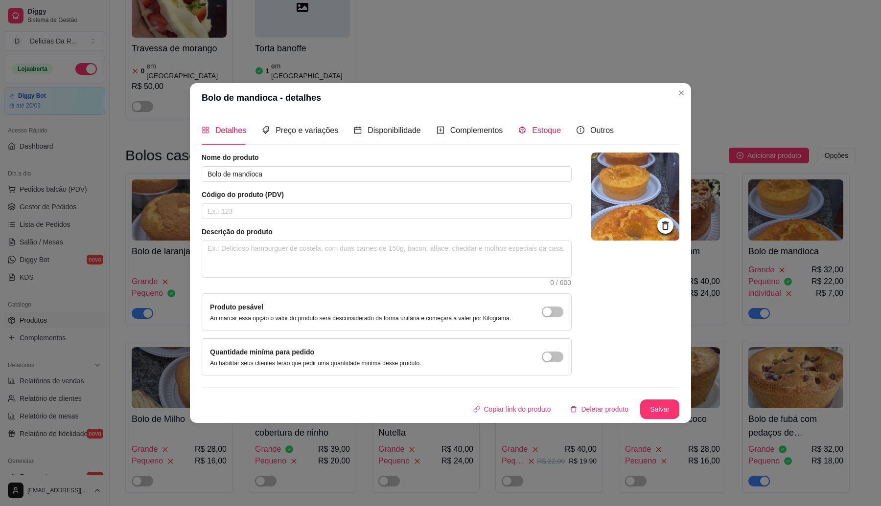
click at [541, 133] on span "Estoque" at bounding box center [546, 130] width 29 height 8
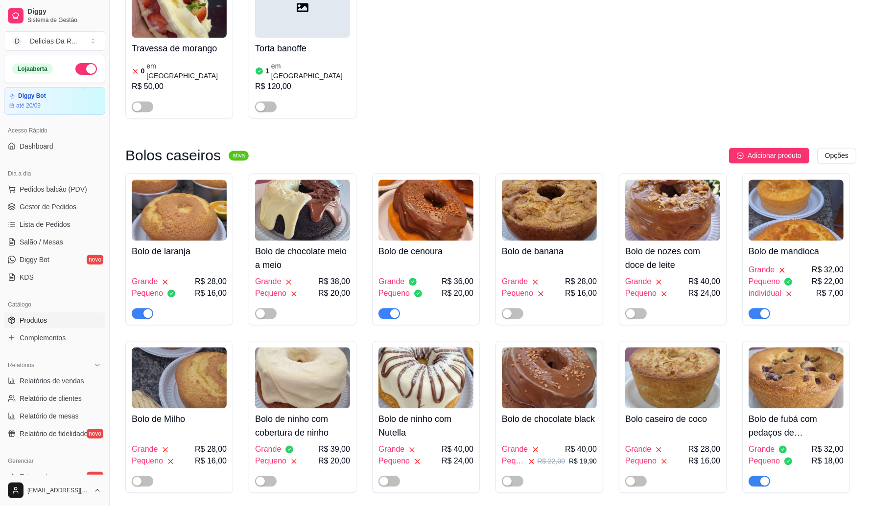
click at [823, 413] on h4 "Bolo de fubá com pedaços de [GEOGRAPHIC_DATA]" at bounding box center [795, 426] width 95 height 27
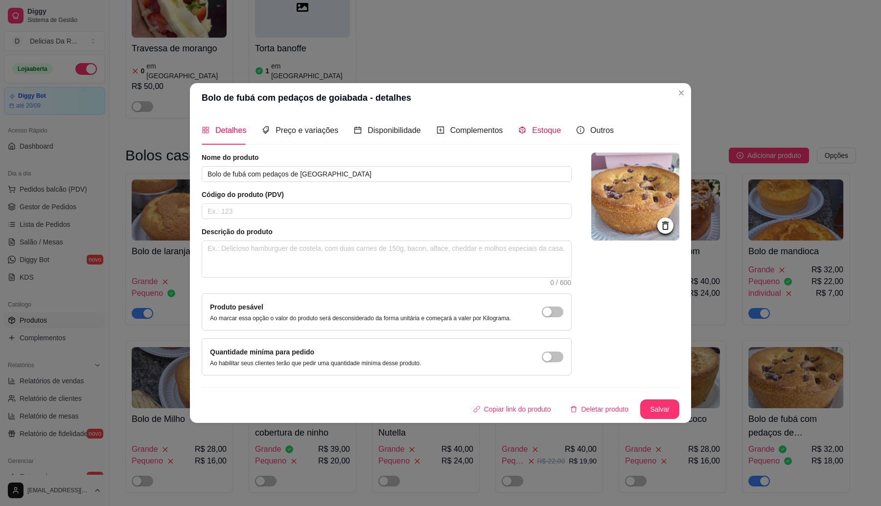
click at [532, 132] on span "Estoque" at bounding box center [546, 130] width 29 height 8
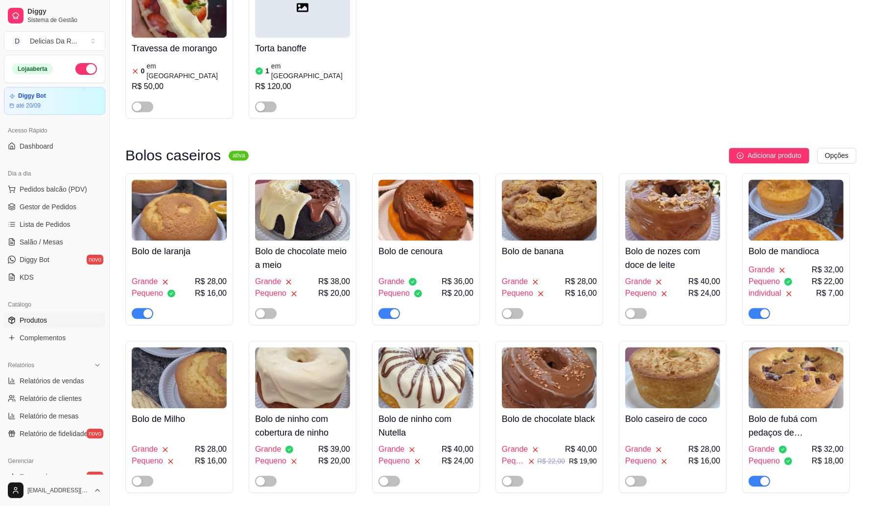
click at [188, 245] on h4 "Bolo de laranja" at bounding box center [179, 252] width 95 height 14
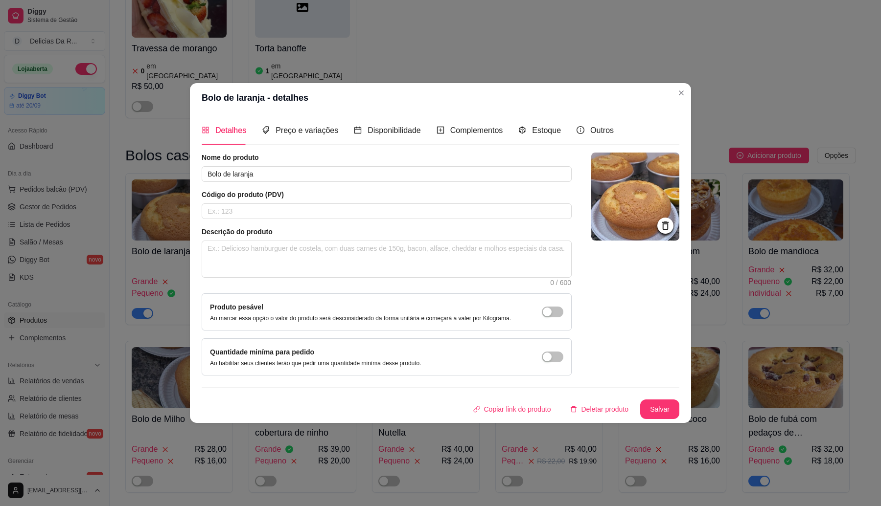
click at [515, 113] on section "Bolo de laranja - detalhes Detalhes Preço e variações Disponibilidade Complemen…" at bounding box center [440, 253] width 501 height 340
click at [542, 127] on span "Estoque" at bounding box center [546, 130] width 29 height 8
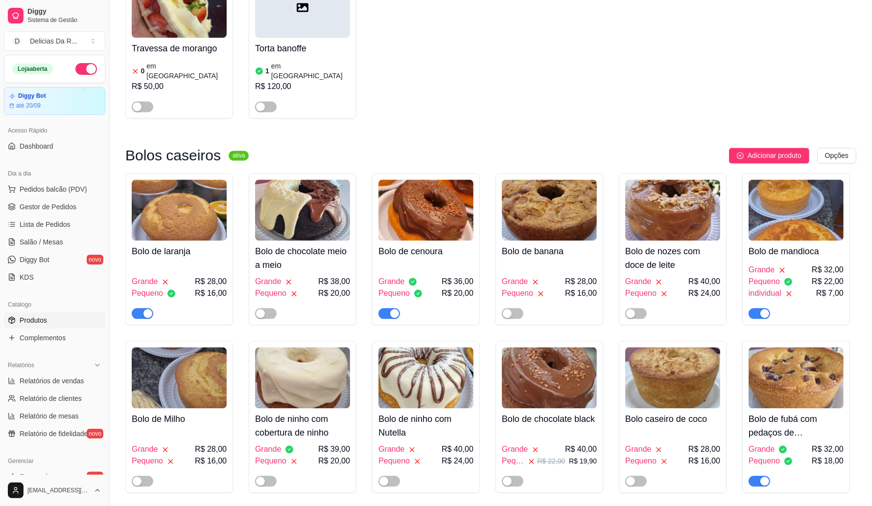
click at [407, 262] on div "Grande R$ 36,00 Pequeno R$ 20,00" at bounding box center [425, 290] width 95 height 57
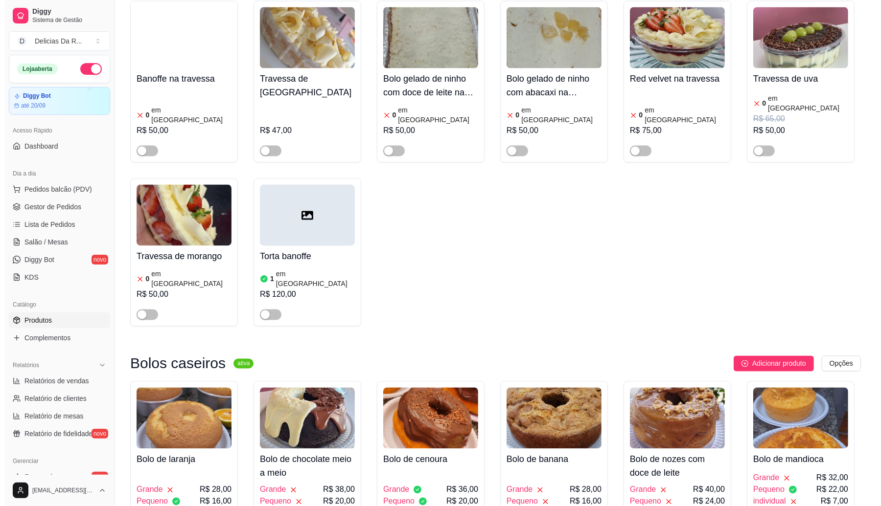
scroll to position [1774, 0]
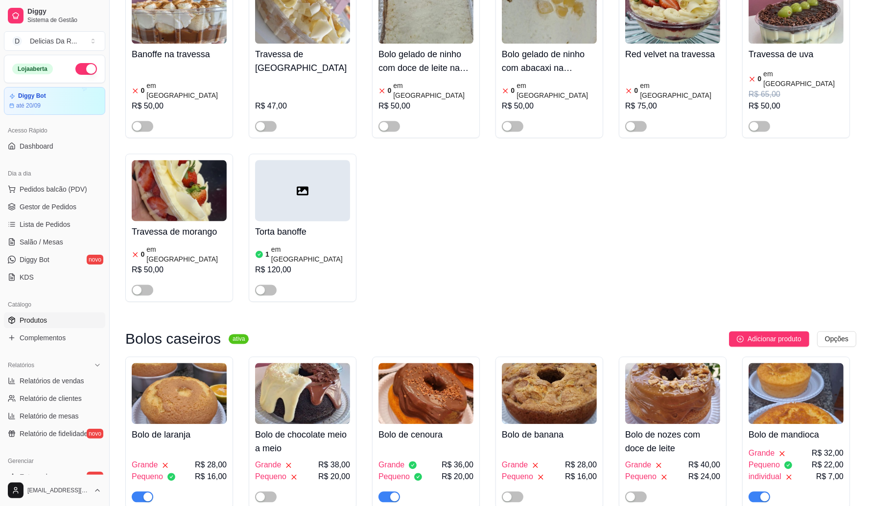
click at [441, 446] on div "Grande R$ 36,00 Pequeno R$ 20,00" at bounding box center [425, 474] width 95 height 57
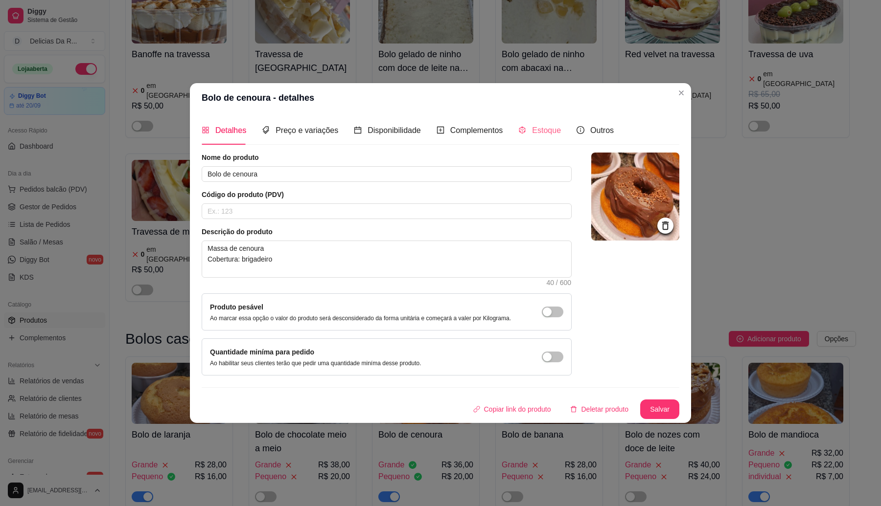
click at [527, 121] on div "Estoque" at bounding box center [539, 130] width 43 height 28
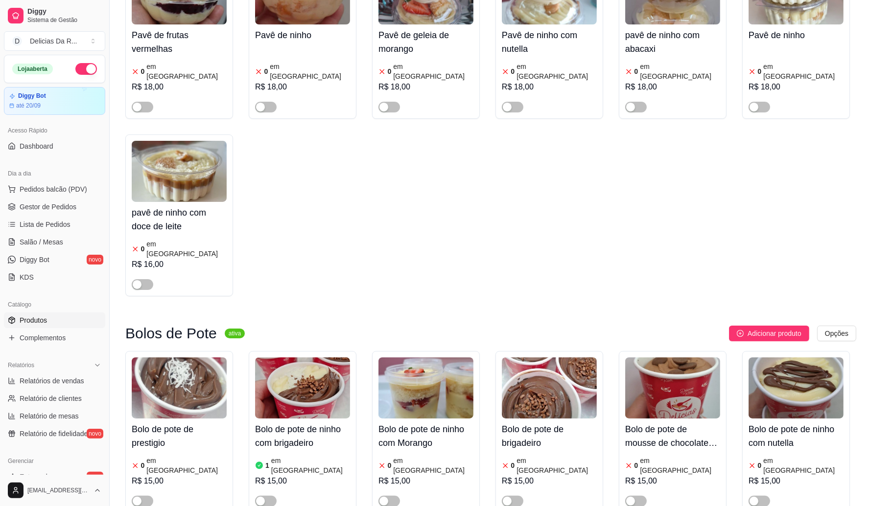
scroll to position [3487, 0]
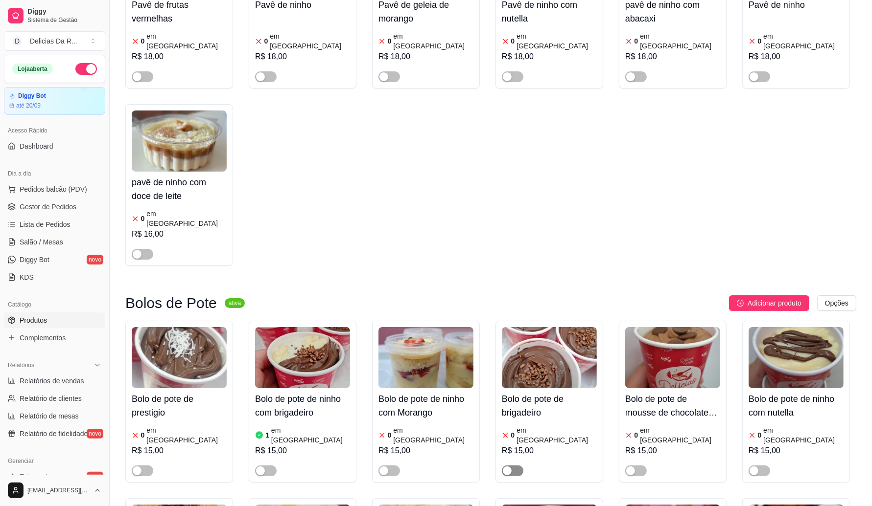
click at [515, 466] on span "button" at bounding box center [513, 471] width 22 height 11
click at [539, 445] on div "R$ 15,00" at bounding box center [549, 451] width 95 height 12
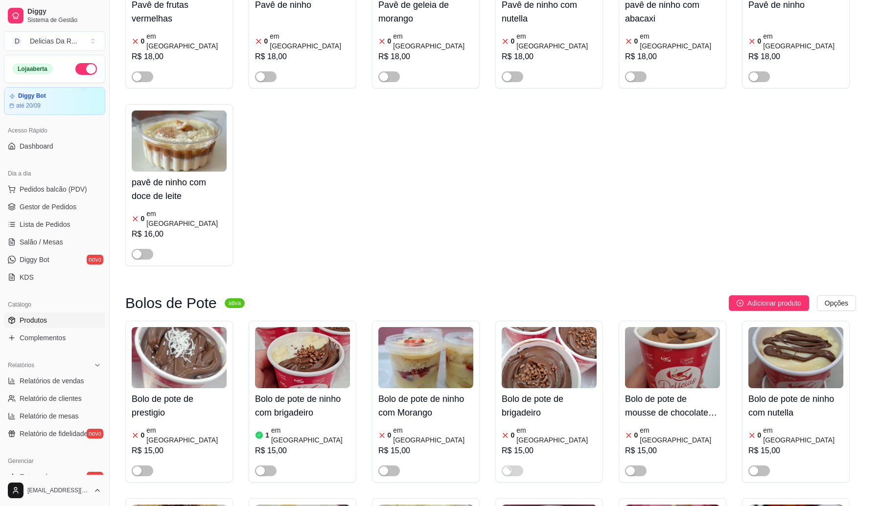
click at [545, 133] on span "Estoque" at bounding box center [546, 130] width 29 height 8
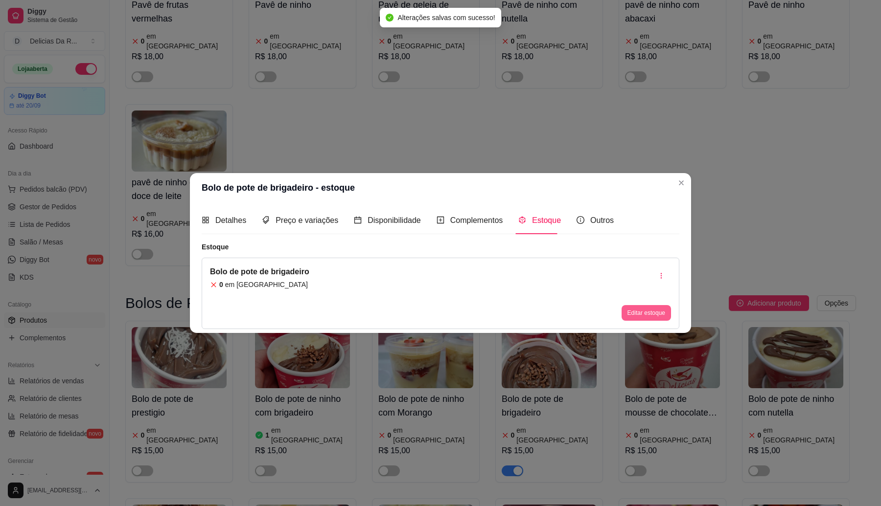
click at [644, 307] on button "Editar estoque" at bounding box center [645, 313] width 49 height 16
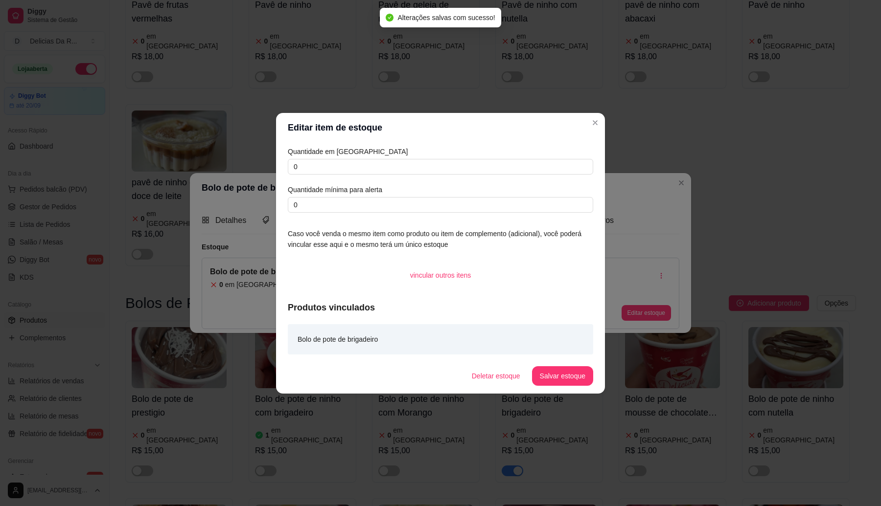
click at [537, 145] on div "Quantidade em estoque 0 Quantidade mínima para alerta 0 Caso você venda o mesmo…" at bounding box center [440, 250] width 329 height 216
click at [543, 169] on input "0" at bounding box center [440, 167] width 305 height 16
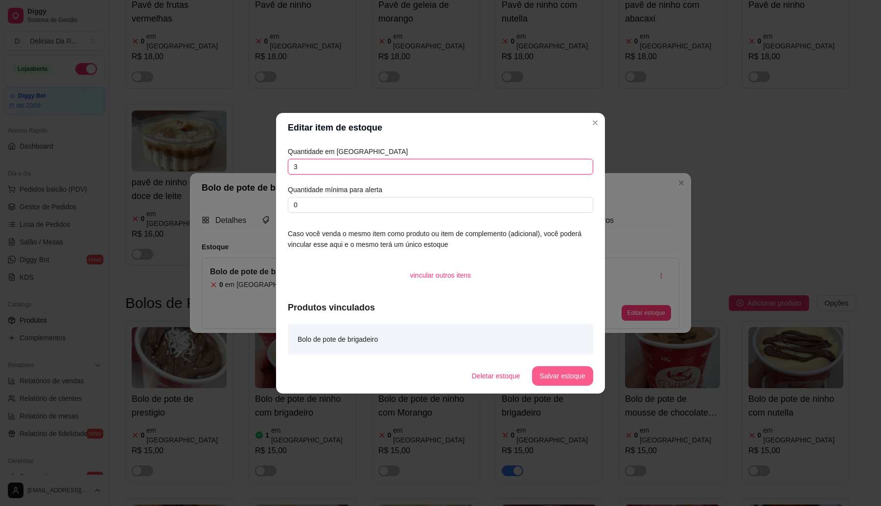
type input "3"
click at [573, 374] on button "Salvar estoque" at bounding box center [562, 377] width 61 height 20
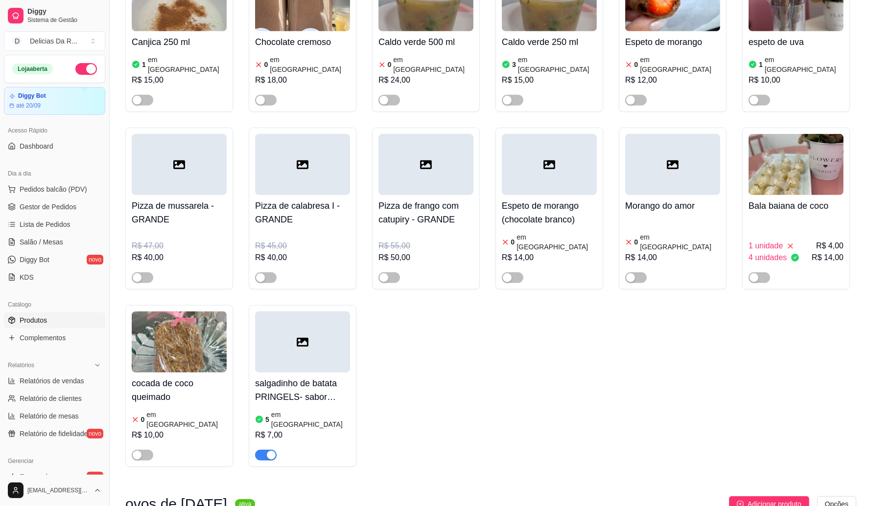
scroll to position [0, 0]
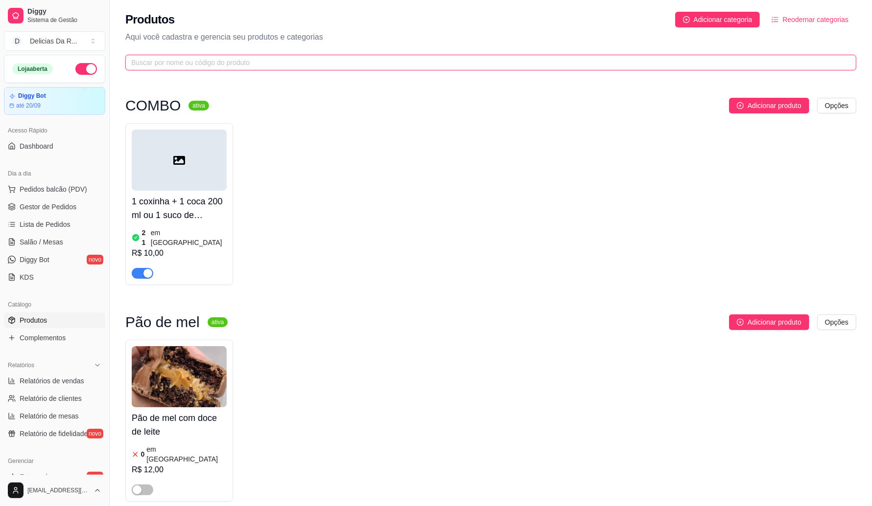
click at [317, 64] on input "text" at bounding box center [486, 62] width 711 height 11
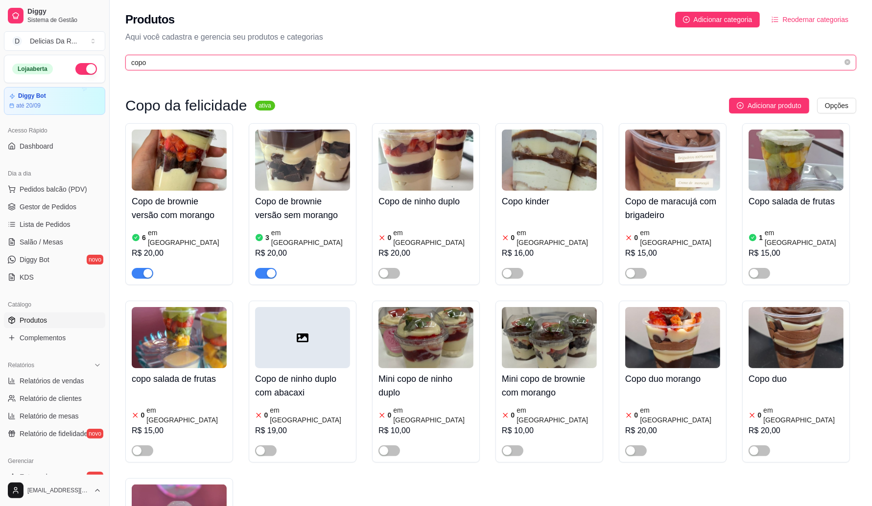
type input "copo"
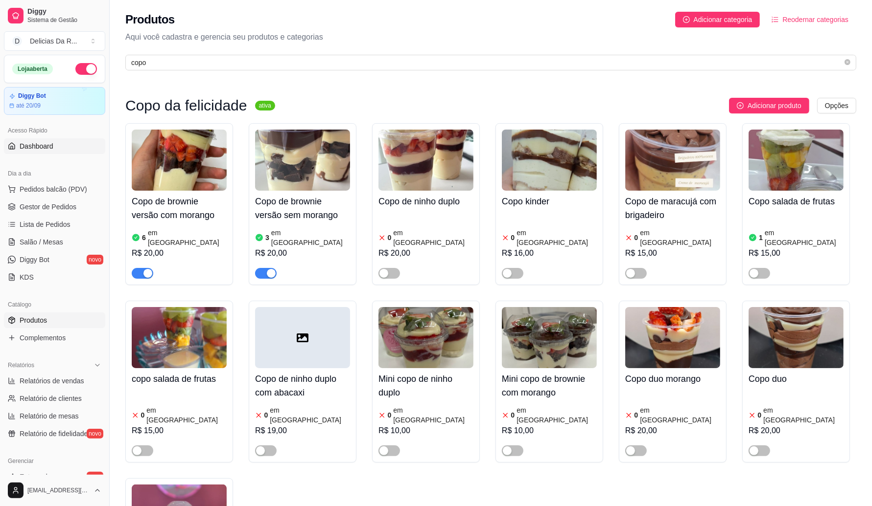
click at [49, 140] on link "Dashboard" at bounding box center [54, 146] width 101 height 16
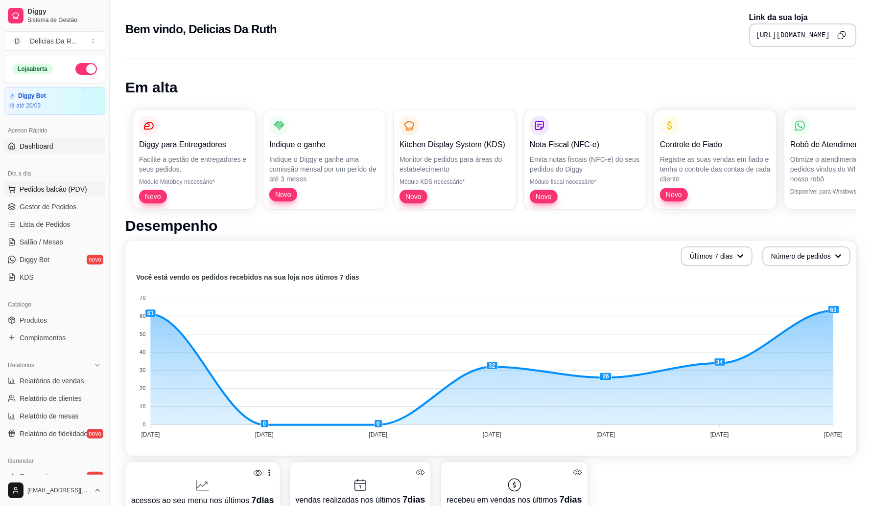
click at [64, 189] on span "Pedidos balcão (PDV)" at bounding box center [54, 189] width 68 height 10
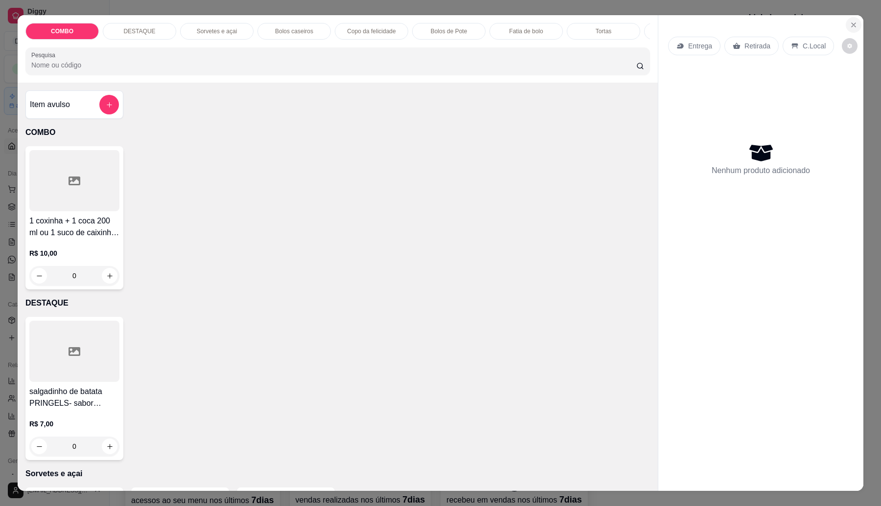
click at [850, 26] on icon "Close" at bounding box center [854, 25] width 8 height 8
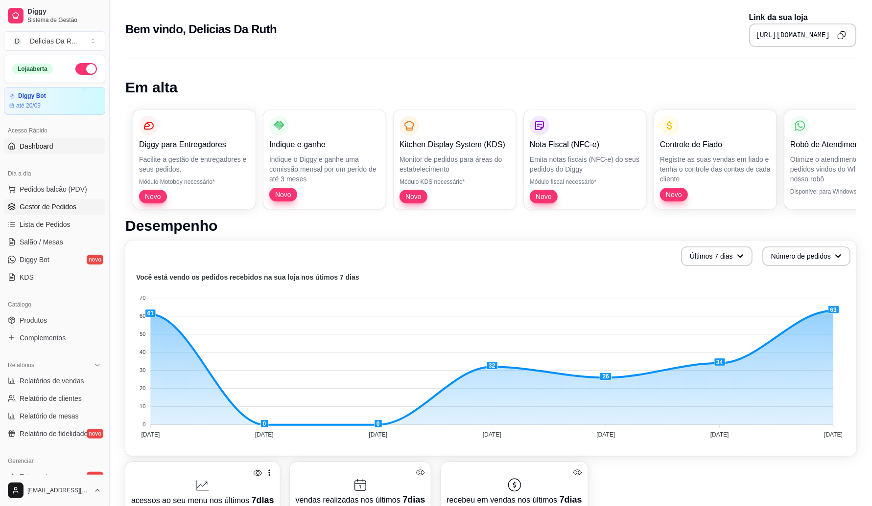
click at [28, 206] on span "Gestor de Pedidos" at bounding box center [48, 207] width 57 height 10
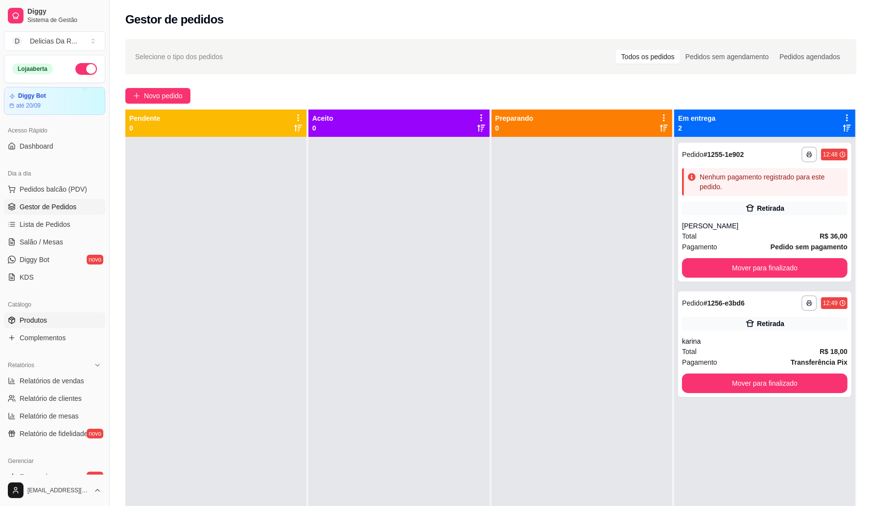
click at [14, 314] on link "Produtos" at bounding box center [54, 321] width 101 height 16
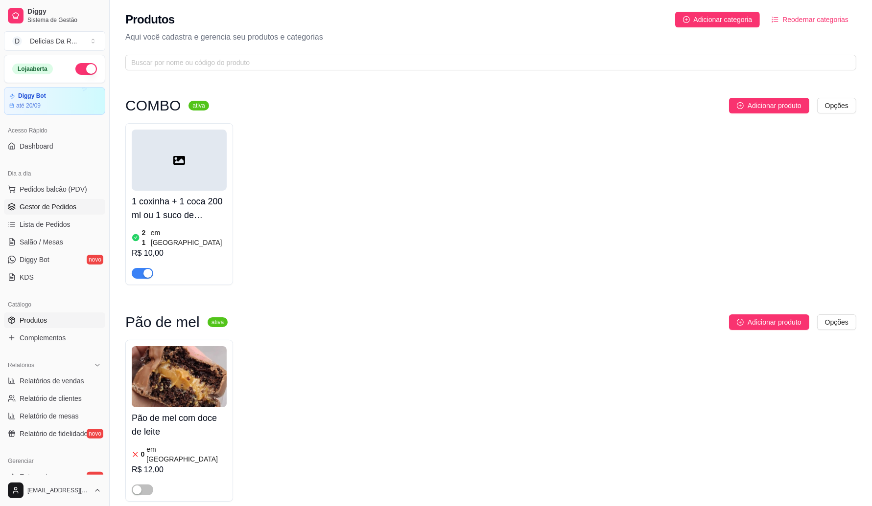
click at [69, 208] on span "Gestor de Pedidos" at bounding box center [48, 207] width 57 height 10
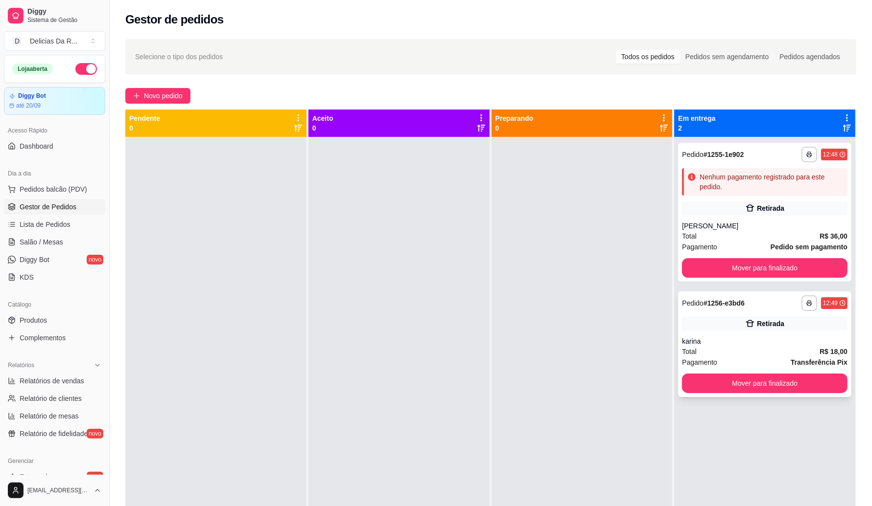
click at [742, 348] on div "Total R$ 18,00" at bounding box center [764, 351] width 165 height 11
click at [25, 315] on link "Produtos" at bounding box center [54, 321] width 101 height 16
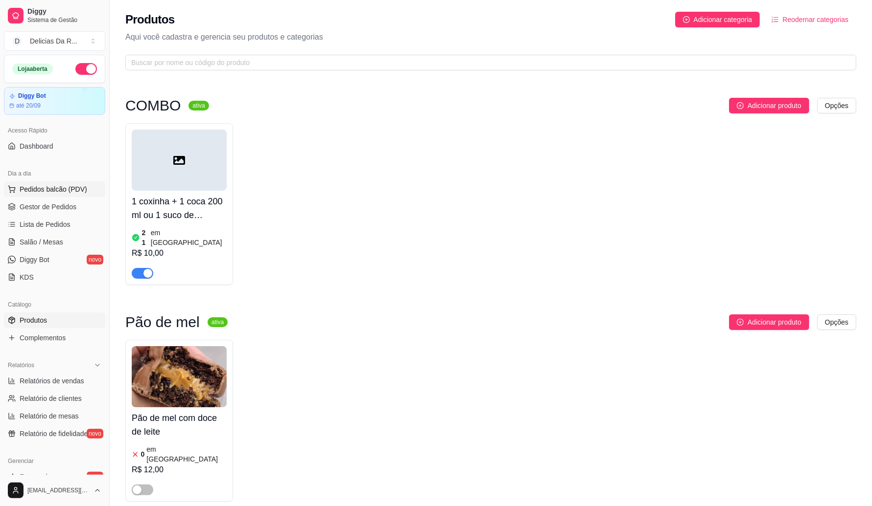
click at [54, 184] on button "Pedidos balcão (PDV)" at bounding box center [54, 190] width 101 height 16
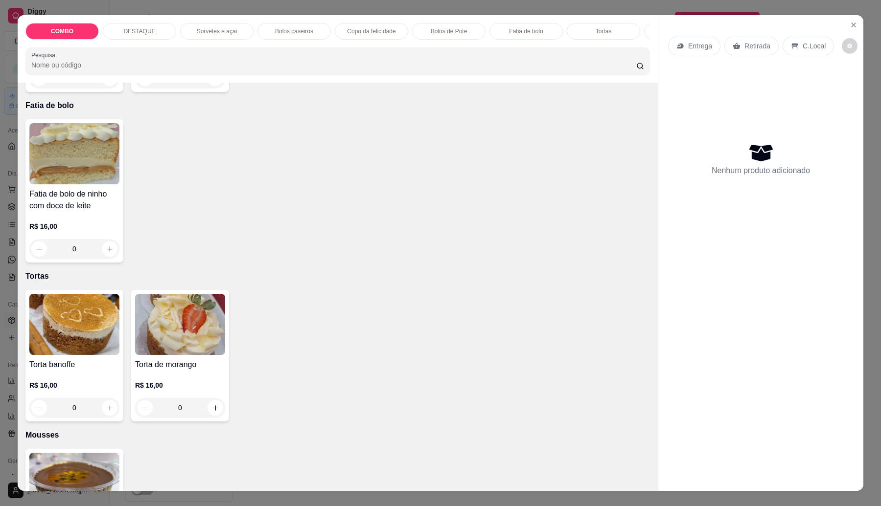
scroll to position [1101, 0]
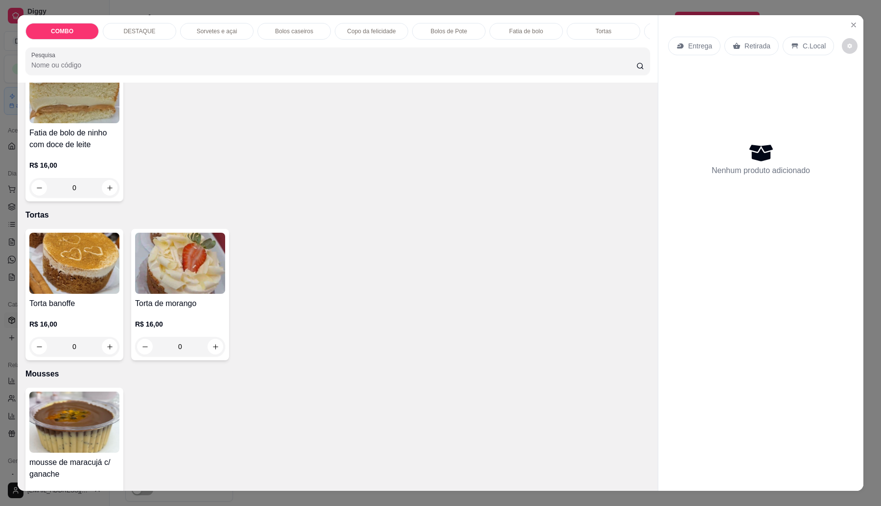
click at [101, 123] on img at bounding box center [74, 92] width 90 height 61
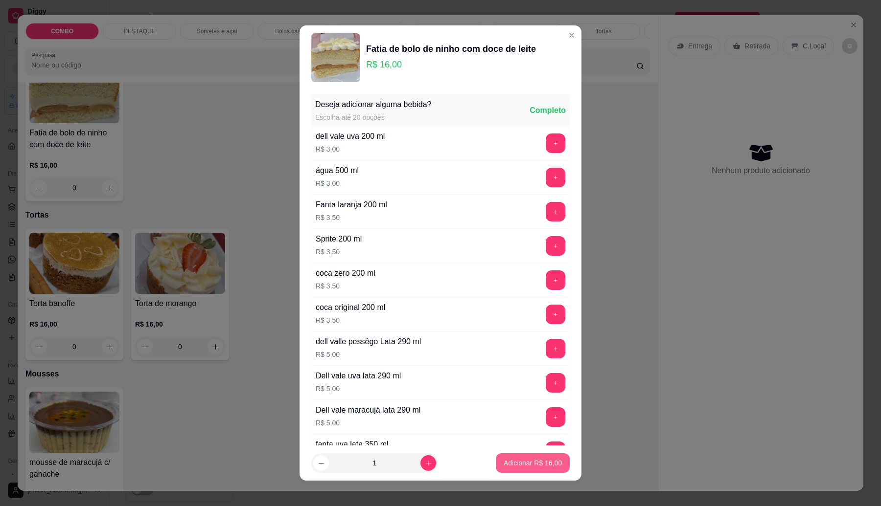
click at [529, 465] on p "Adicionar R$ 16,00" at bounding box center [533, 464] width 58 height 10
type input "1"
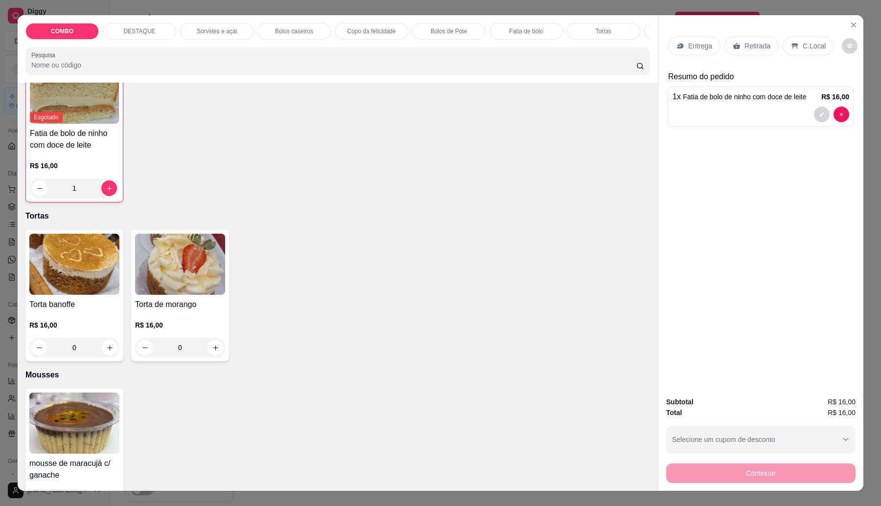
scroll to position [1102, 0]
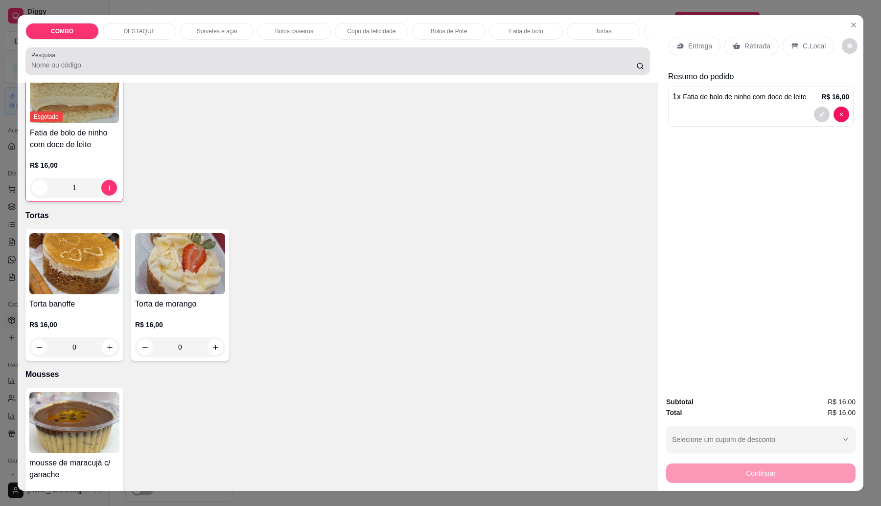
click at [115, 61] on div at bounding box center [337, 61] width 613 height 20
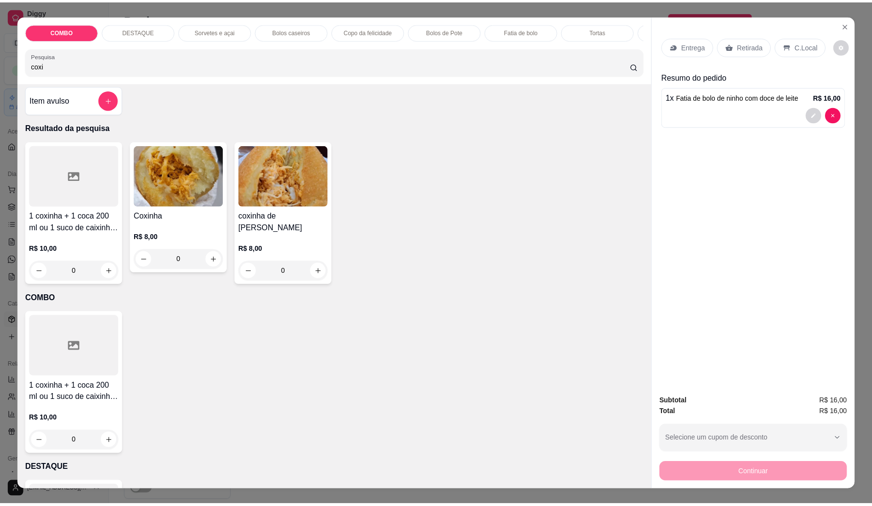
scroll to position [0, 0]
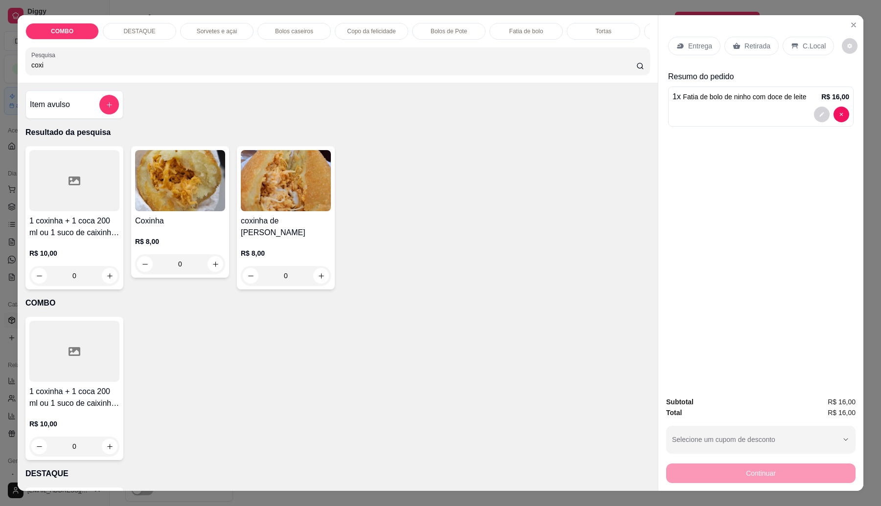
type input "coxi"
click at [162, 260] on div "R$ 8,00 0" at bounding box center [180, 255] width 90 height 37
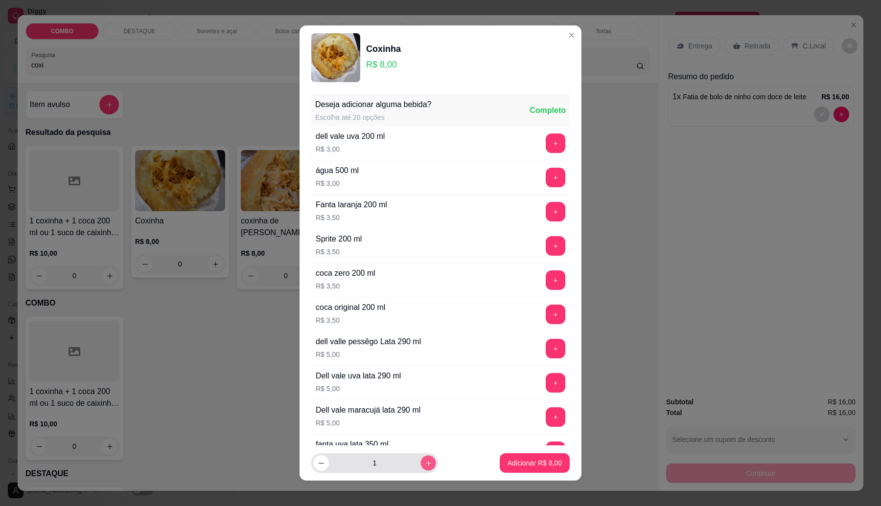
click at [425, 460] on icon "increase-product-quantity" at bounding box center [428, 463] width 7 height 7
type input "2"
click at [519, 467] on p "Adicionar R$ 16,00" at bounding box center [533, 464] width 58 height 10
type input "2"
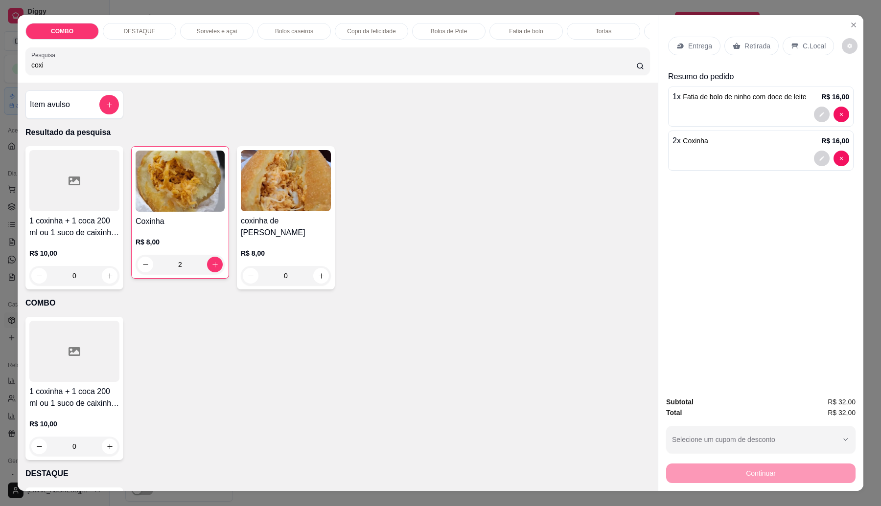
click at [182, 263] on div "R$ 8,00 2" at bounding box center [180, 255] width 89 height 37
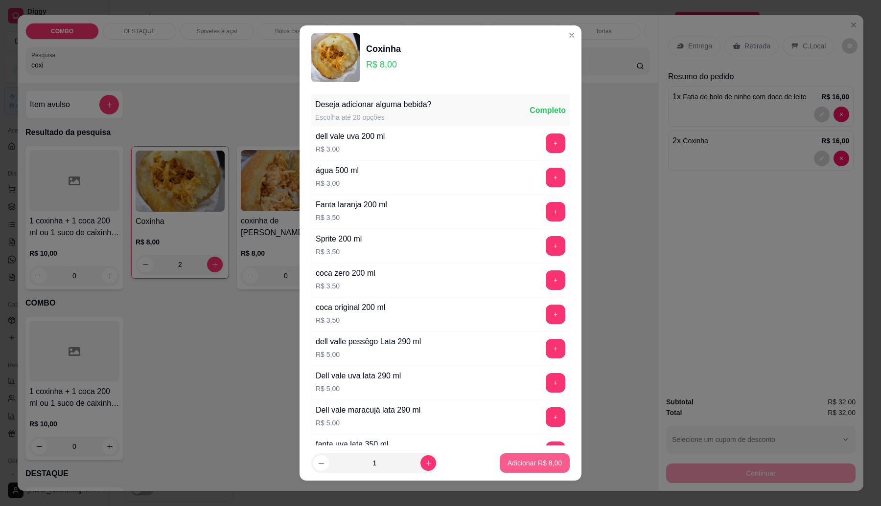
click at [531, 463] on p "Adicionar R$ 8,00" at bounding box center [534, 464] width 54 height 10
type input "3"
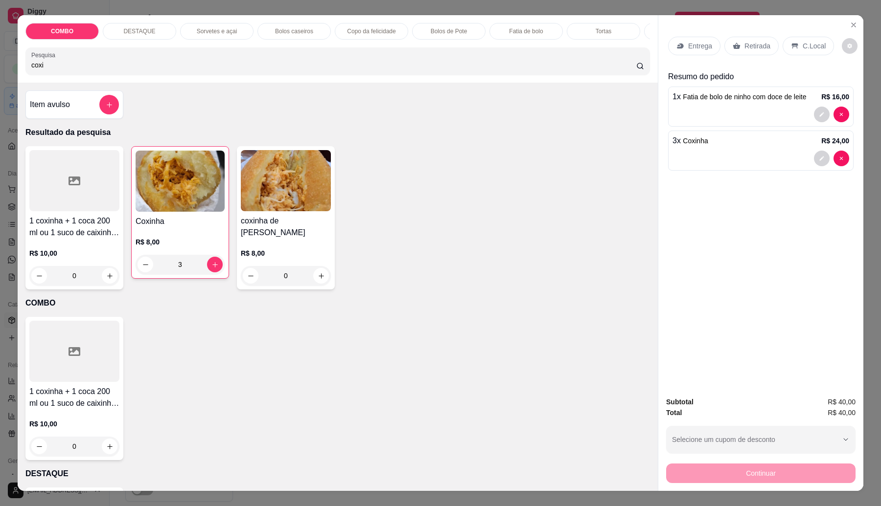
click at [743, 37] on div "Retirada" at bounding box center [751, 46] width 54 height 19
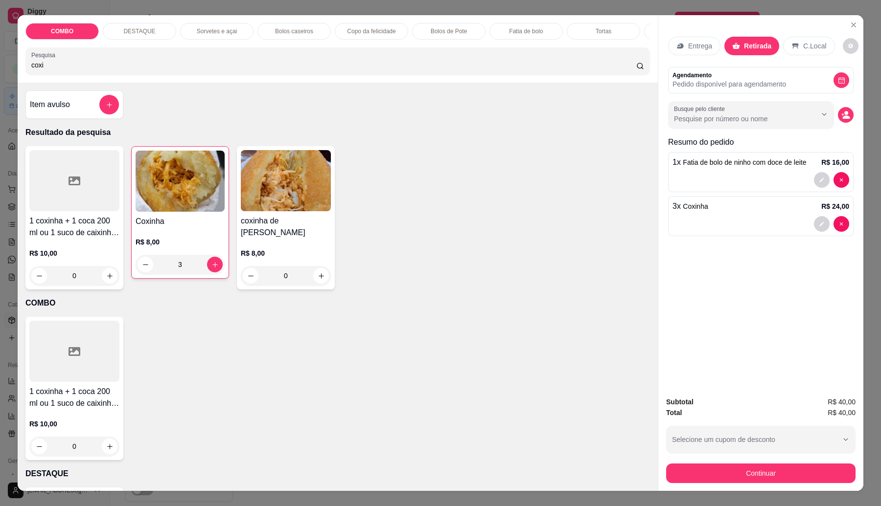
click at [705, 231] on div at bounding box center [760, 224] width 177 height 16
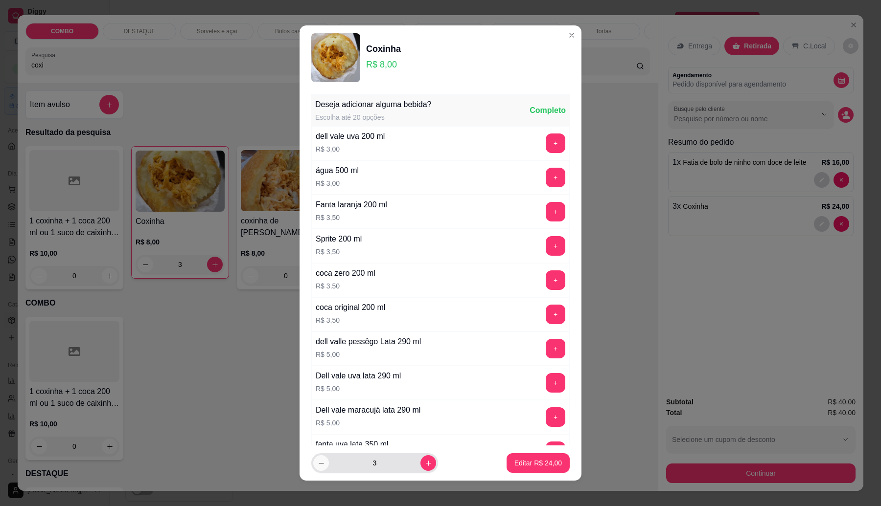
click at [318, 460] on icon "decrease-product-quantity" at bounding box center [321, 463] width 7 height 7
type input "1"
click at [524, 460] on p "Editar R$ 8,00" at bounding box center [540, 464] width 44 height 10
type input "1"
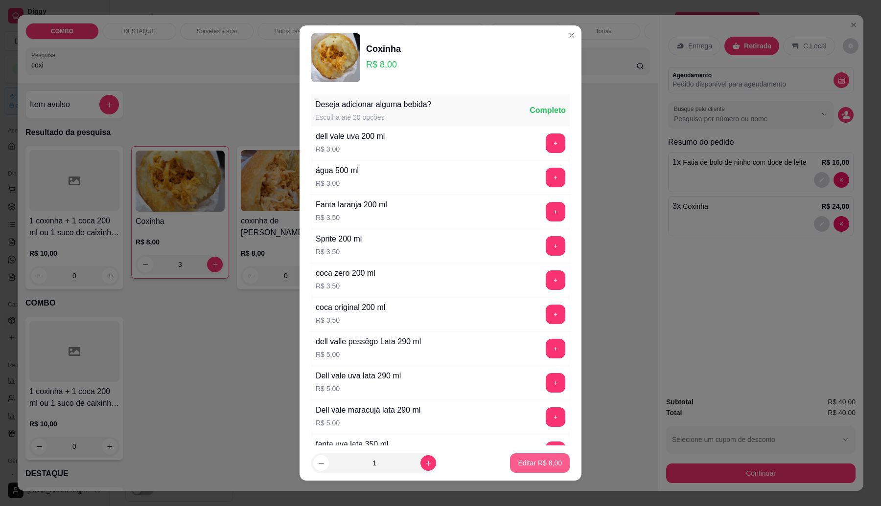
type input "1"
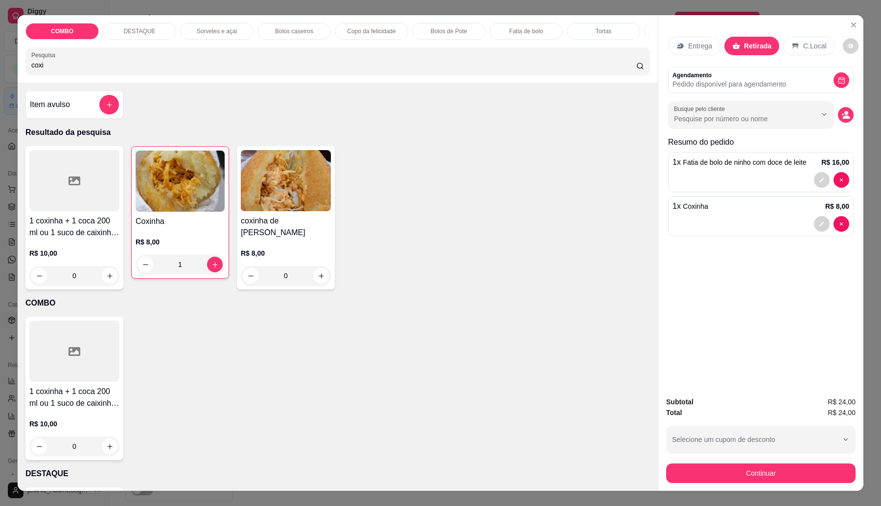
click at [823, 250] on div "Entrega Retirada C.Local Agendamento Pedido disponível para agendamento Busque …" at bounding box center [760, 202] width 205 height 374
click at [750, 221] on div at bounding box center [760, 224] width 177 height 16
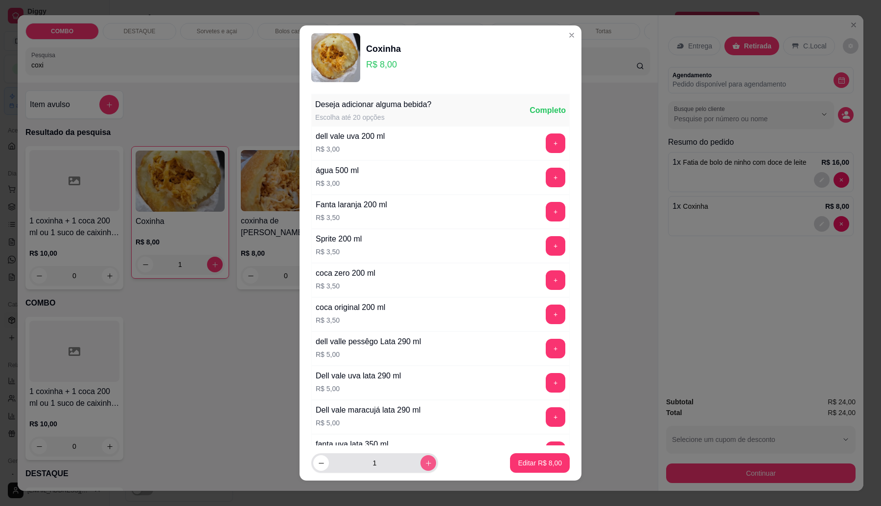
click at [425, 466] on icon "increase-product-quantity" at bounding box center [428, 463] width 7 height 7
type input "2"
click at [519, 463] on p "Editar R$ 16,00" at bounding box center [537, 464] width 47 height 10
type input "2"
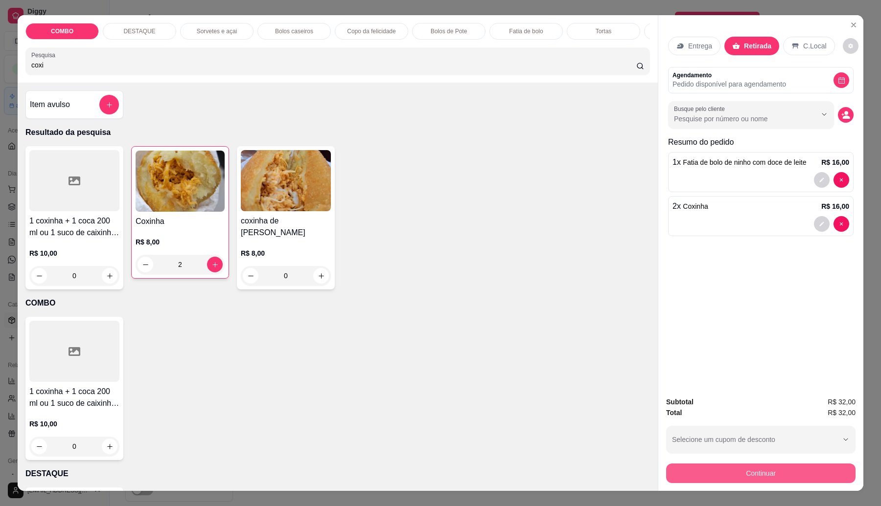
click at [781, 473] on button "Continuar" at bounding box center [760, 474] width 189 height 20
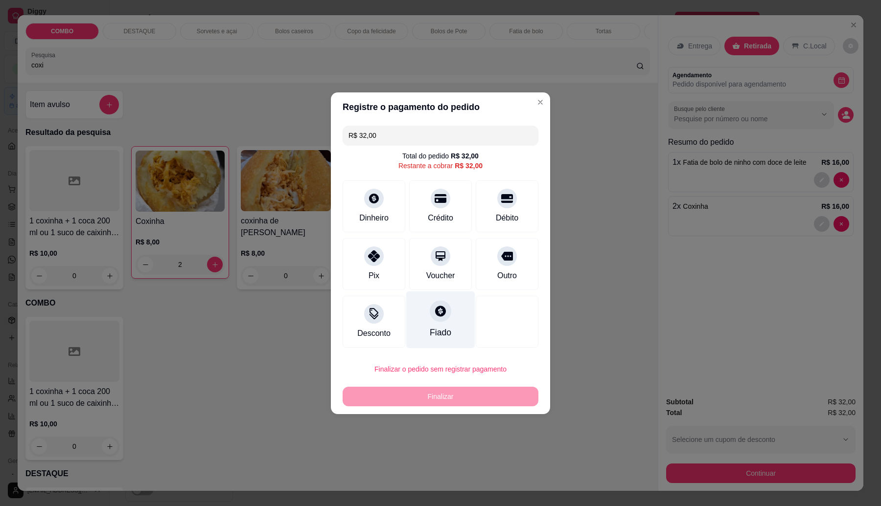
click at [434, 313] on icon at bounding box center [440, 311] width 13 height 13
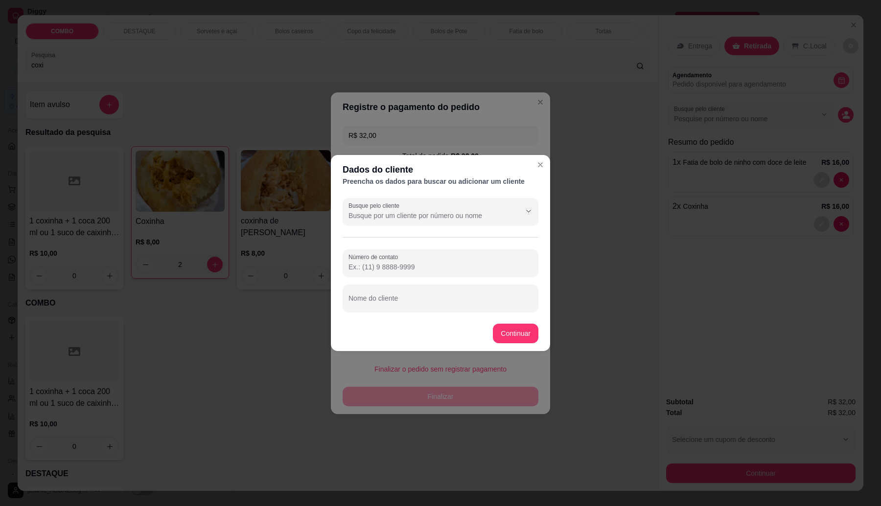
click at [372, 215] on input "Busque pelo cliente" at bounding box center [426, 216] width 157 height 10
click at [394, 241] on span "Mirna" at bounding box center [435, 240] width 170 height 10
type input "Mirna"
type input "(11) 9 8322-7227"
type input "Mirna"
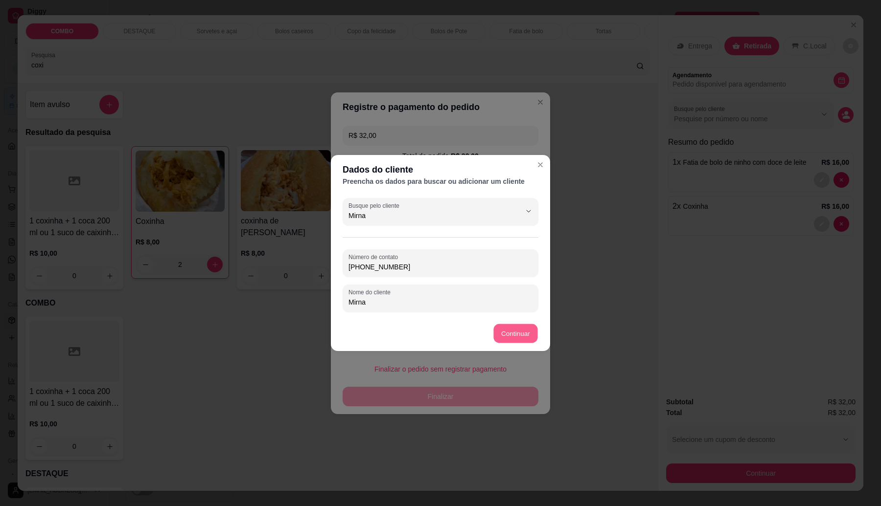
type input "R$ 0,00"
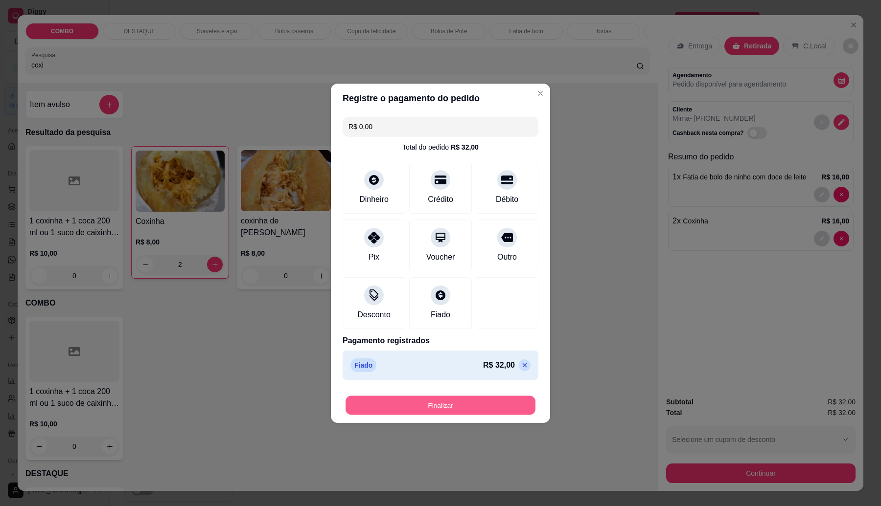
click at [483, 408] on button "Finalizar" at bounding box center [440, 405] width 190 height 19
click at [483, 408] on div "Finalizar" at bounding box center [441, 406] width 196 height 20
type input "0"
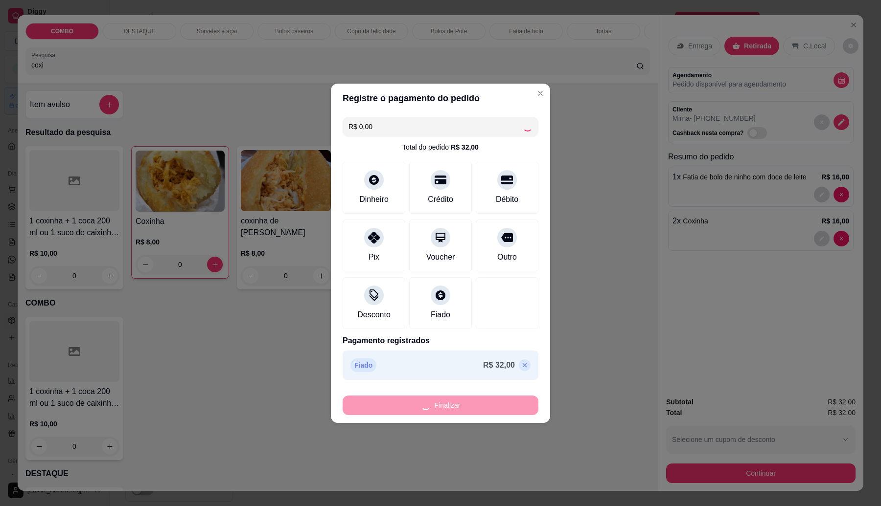
type input "-R$ 32,00"
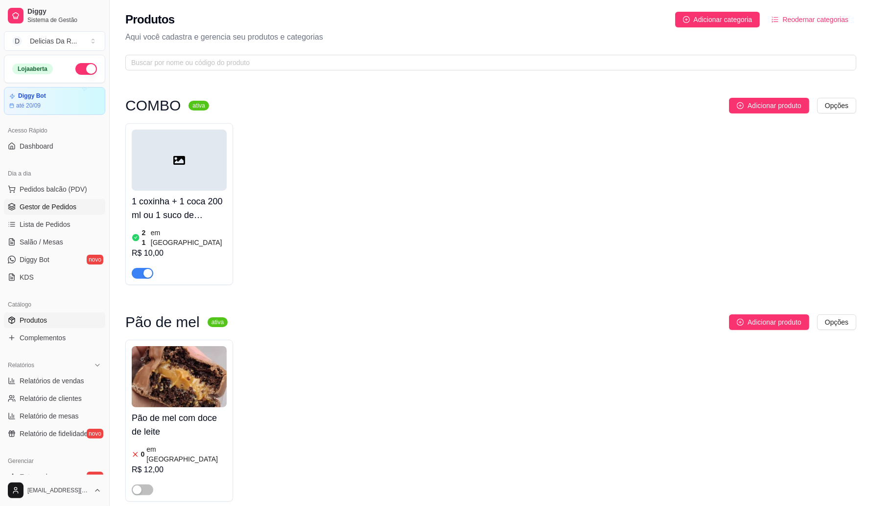
click at [64, 202] on span "Gestor de Pedidos" at bounding box center [48, 207] width 57 height 10
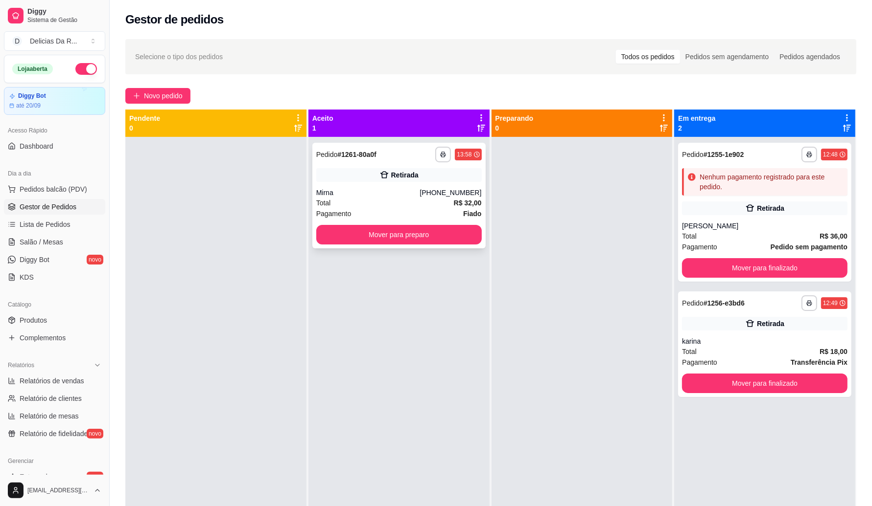
click at [333, 199] on div "Total R$ 32,00" at bounding box center [398, 203] width 165 height 11
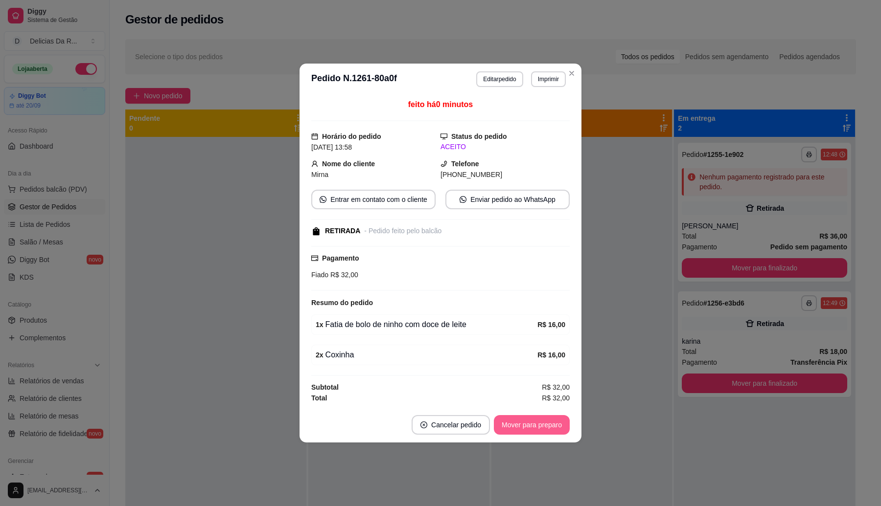
click at [541, 422] on button "Mover para preparo" at bounding box center [532, 425] width 76 height 20
click at [541, 422] on div "Mover para preparo" at bounding box center [525, 425] width 90 height 20
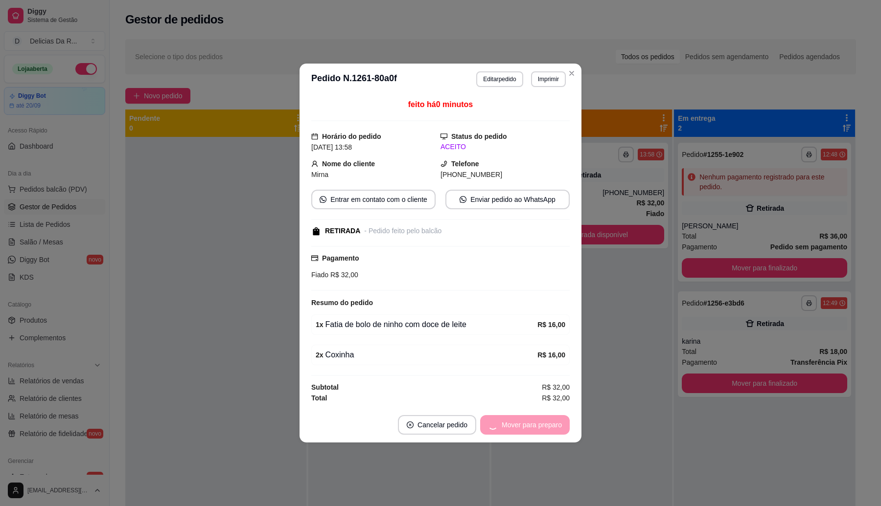
drag, startPoint x: 541, startPoint y: 422, endPoint x: 544, endPoint y: 432, distance: 9.8
click at [544, 432] on div "Mover para preparo" at bounding box center [525, 425] width 90 height 20
click at [543, 431] on div "Mover para retirada disponível" at bounding box center [509, 425] width 122 height 20
click at [541, 429] on div "Mover para retirada disponível" at bounding box center [509, 425] width 122 height 20
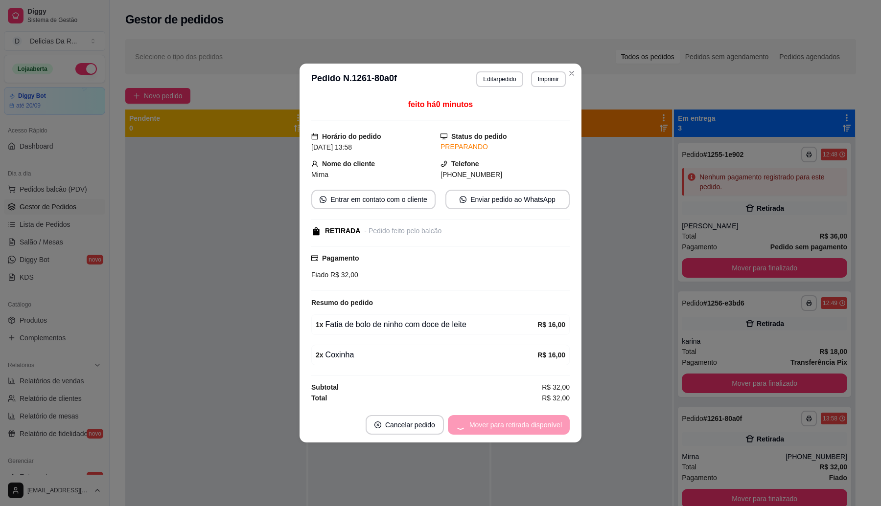
click at [542, 428] on div "Mover para retirada disponível" at bounding box center [509, 425] width 122 height 20
click at [542, 427] on button "Mover para finalizado" at bounding box center [528, 425] width 81 height 20
click at [541, 424] on div "Mover para finalizado" at bounding box center [522, 425] width 95 height 20
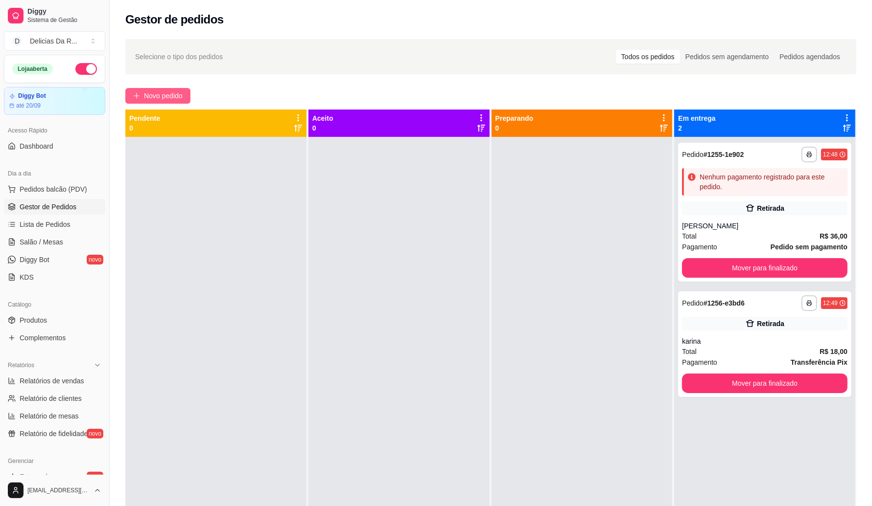
click at [148, 96] on span "Novo pedido" at bounding box center [163, 96] width 39 height 11
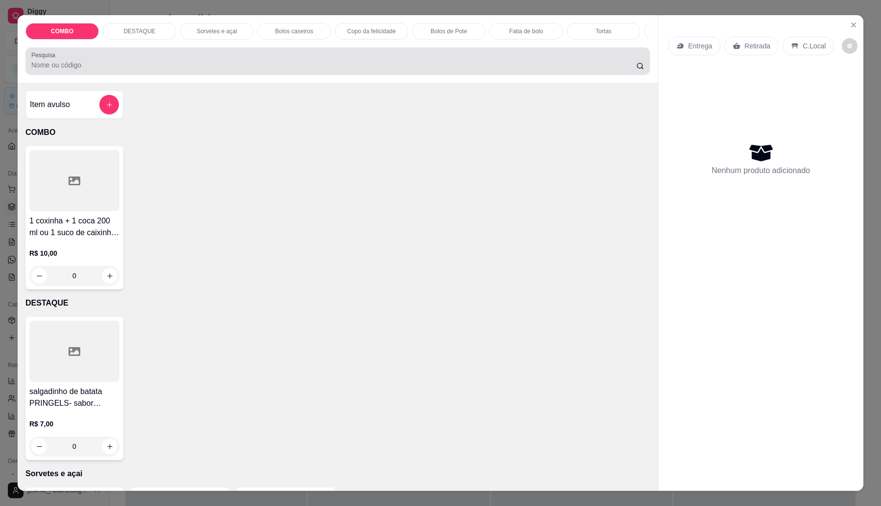
click at [146, 66] on div at bounding box center [337, 61] width 613 height 20
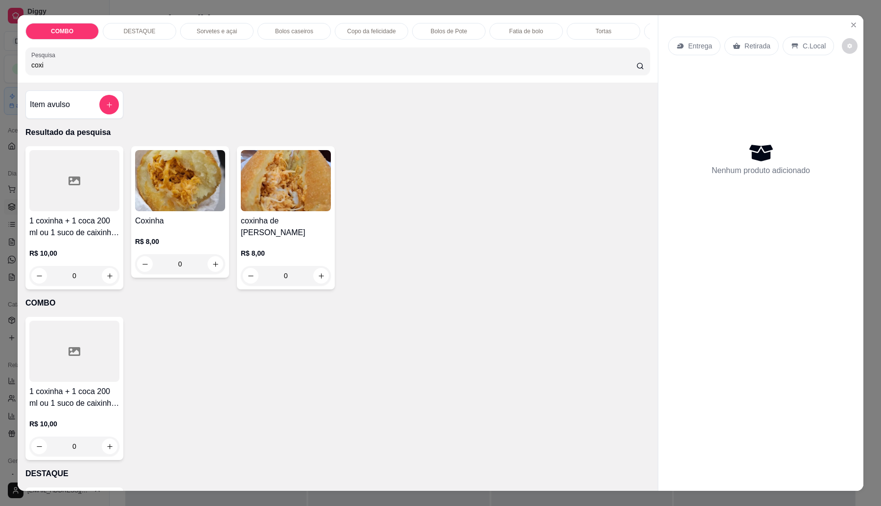
type input "coxi"
click at [191, 202] on img at bounding box center [180, 180] width 90 height 61
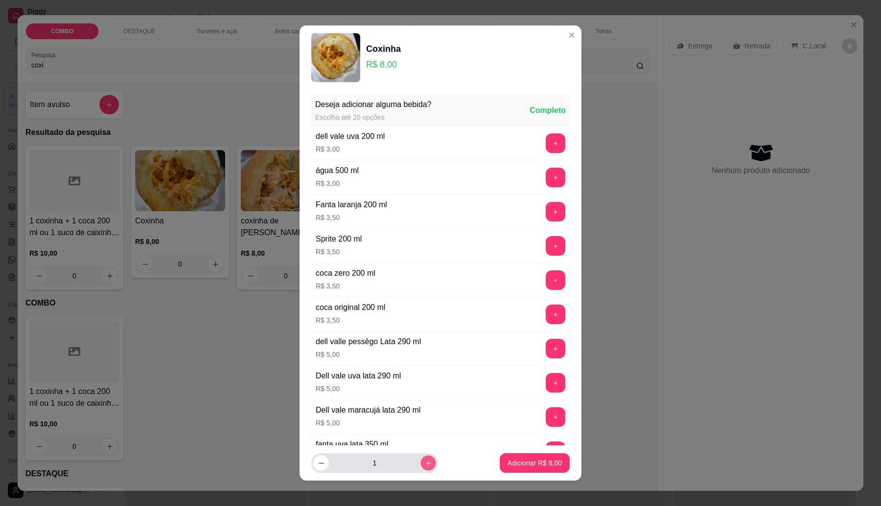
click at [425, 460] on icon "increase-product-quantity" at bounding box center [428, 463] width 7 height 7
type input "2"
click at [508, 464] on p "Adicionar R$ 16,00" at bounding box center [533, 464] width 58 height 10
type input "2"
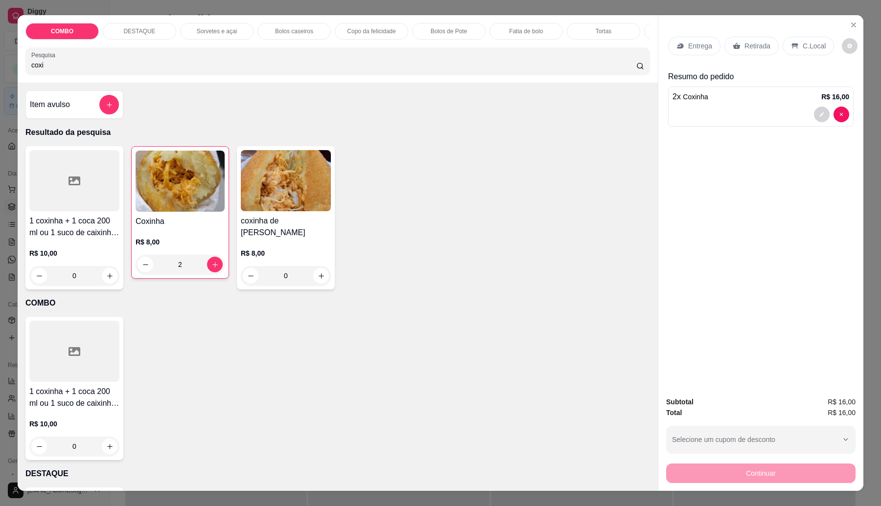
drag, startPoint x: 758, startPoint y: 46, endPoint x: 757, endPoint y: 51, distance: 5.0
click at [758, 47] on p "Retirada" at bounding box center [757, 46] width 26 height 10
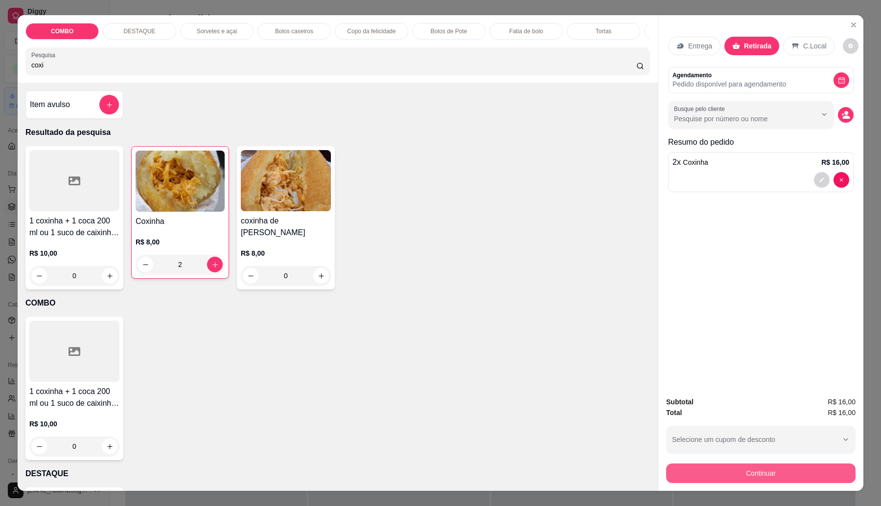
click at [739, 476] on button "Continuar" at bounding box center [760, 474] width 189 height 20
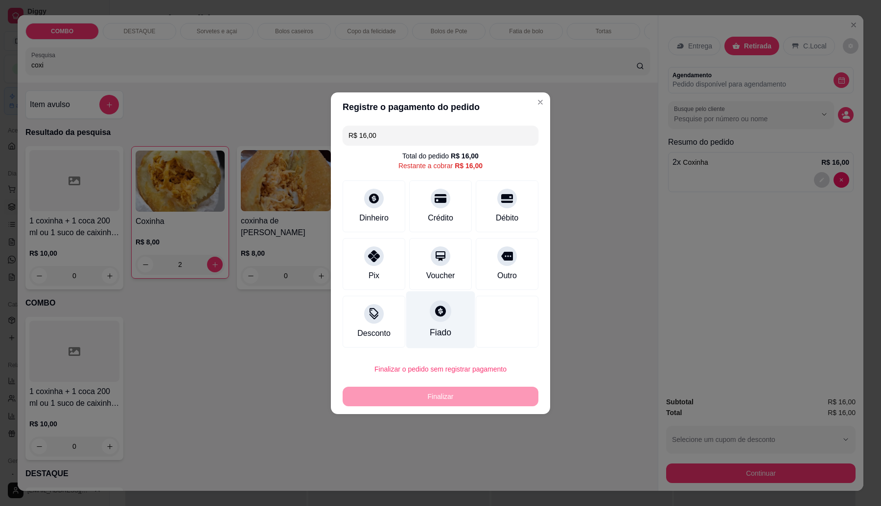
click at [443, 311] on div at bounding box center [441, 311] width 22 height 22
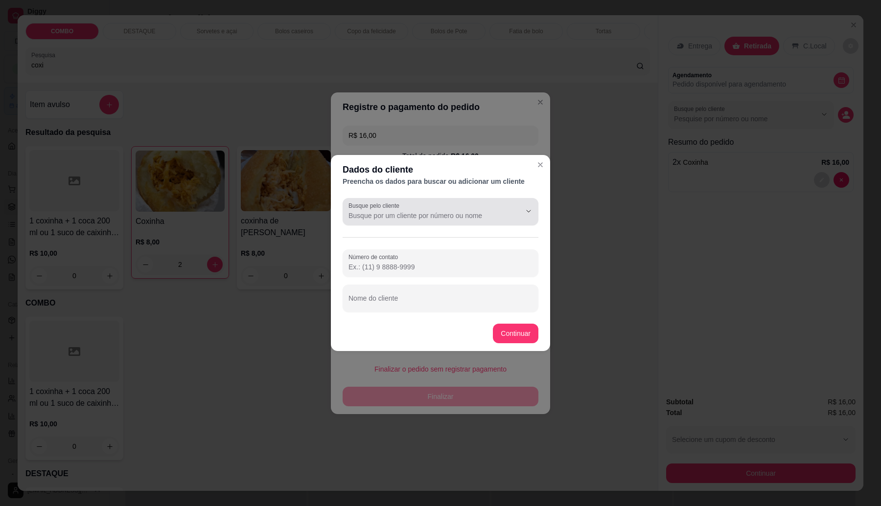
drag, startPoint x: 410, startPoint y: 199, endPoint x: 403, endPoint y: 224, distance: 25.9
click at [403, 224] on div "Busque pelo cliente Número de contato Nome do cliente" at bounding box center [440, 255] width 219 height 122
click at [401, 214] on input "Busque pelo cliente" at bounding box center [426, 216] width 157 height 10
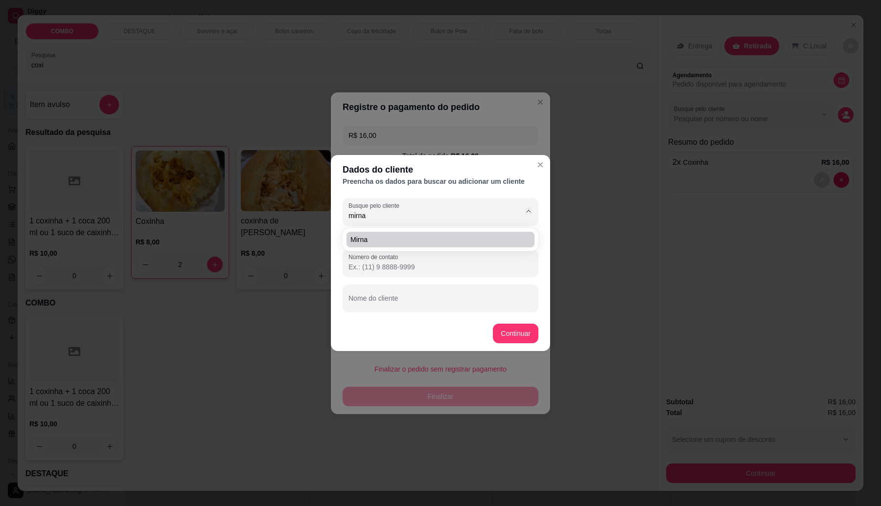
click at [409, 235] on span "Mirna" at bounding box center [435, 240] width 170 height 10
type input "Mirna"
type input "(11) 9 8322-7227"
type input "Mirna"
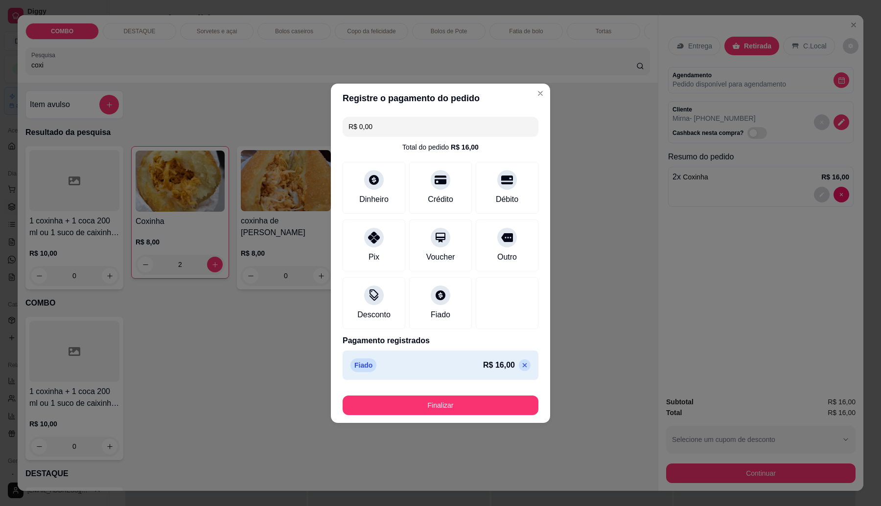
type input "R$ 0,00"
click at [495, 403] on button "Finalizar" at bounding box center [441, 406] width 196 height 20
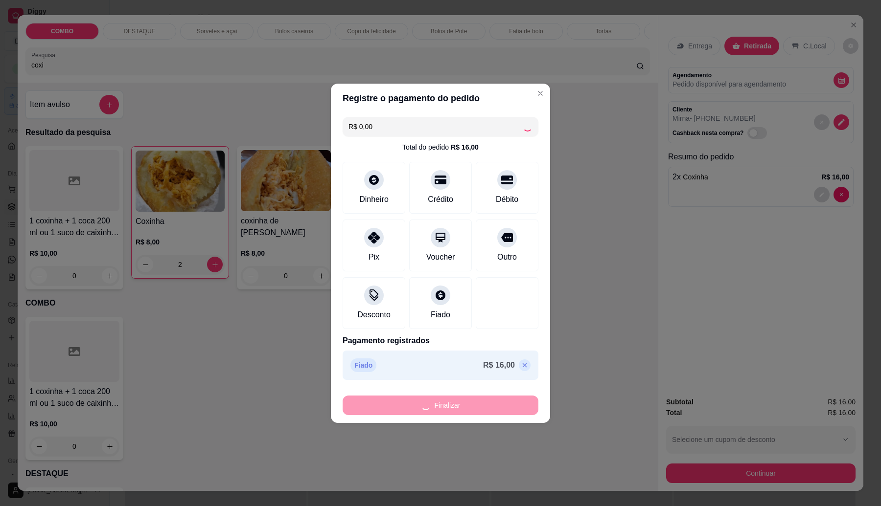
type input "0"
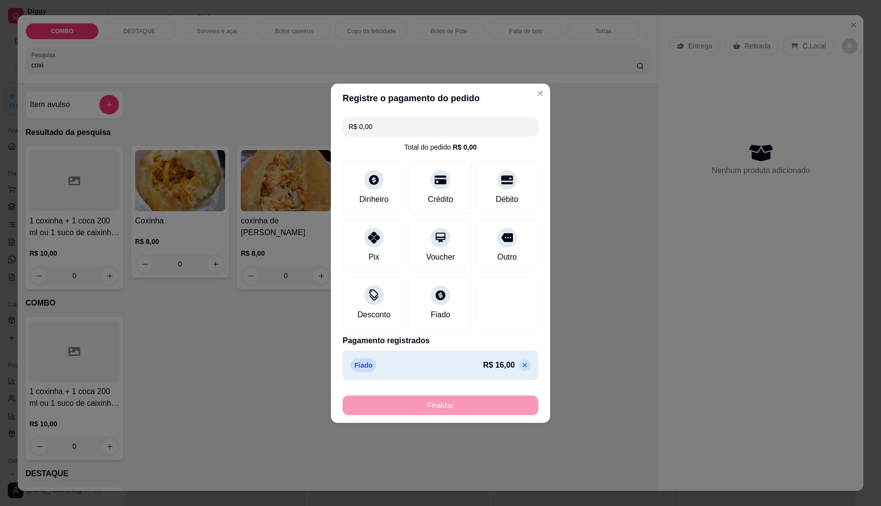
type input "-R$ 16,00"
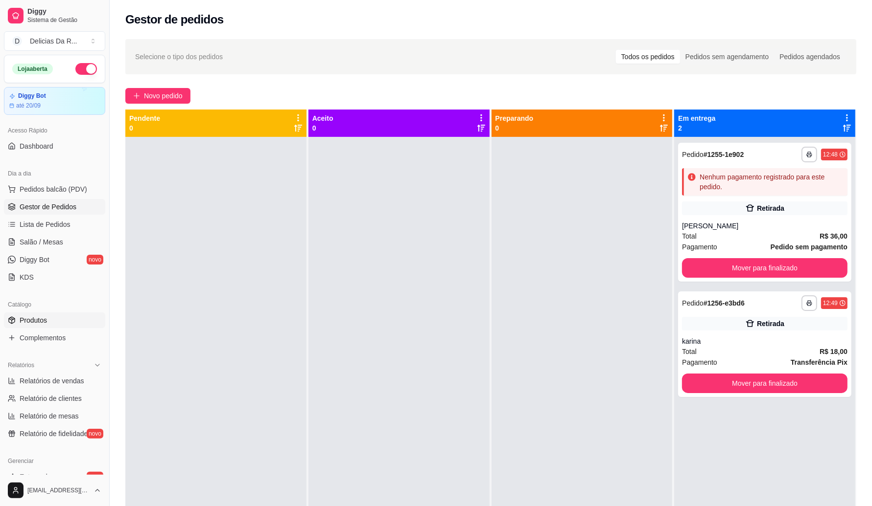
click at [59, 319] on link "Produtos" at bounding box center [54, 321] width 101 height 16
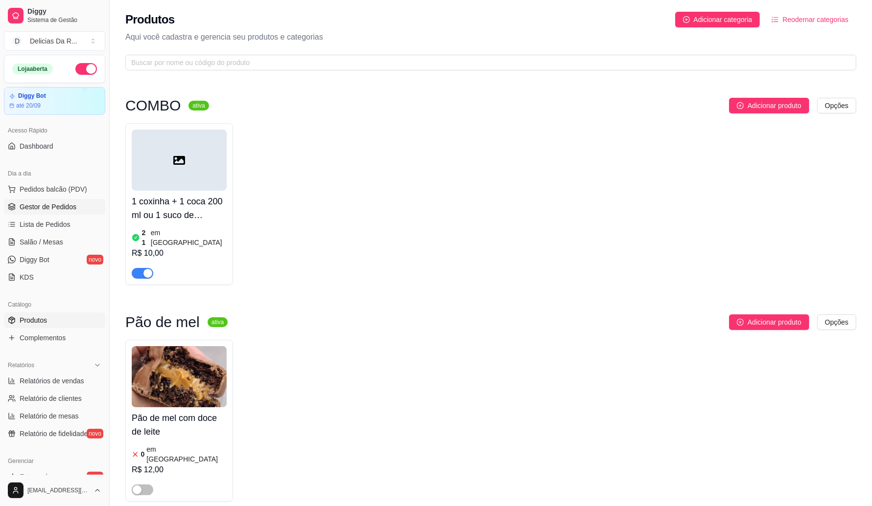
click at [42, 207] on span "Gestor de Pedidos" at bounding box center [48, 207] width 57 height 10
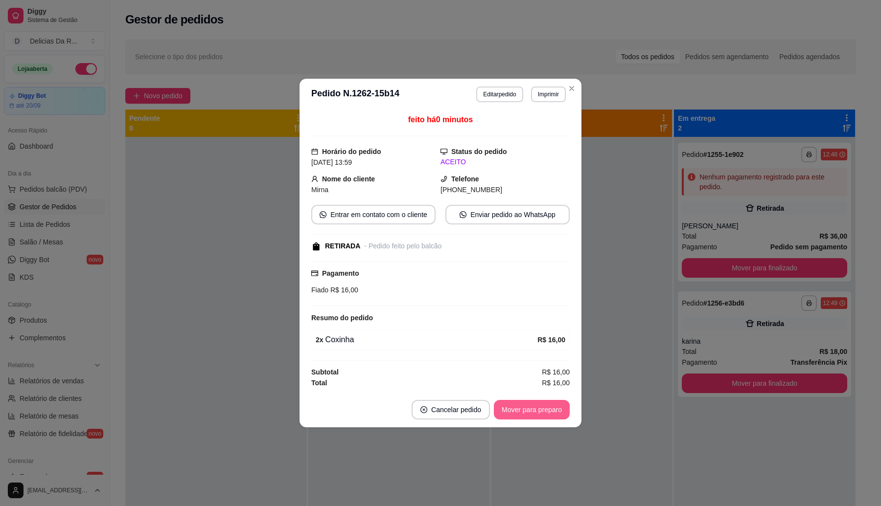
click at [528, 408] on button "Mover para preparo" at bounding box center [532, 410] width 76 height 20
click at [531, 404] on div "Mover para preparo" at bounding box center [525, 410] width 90 height 20
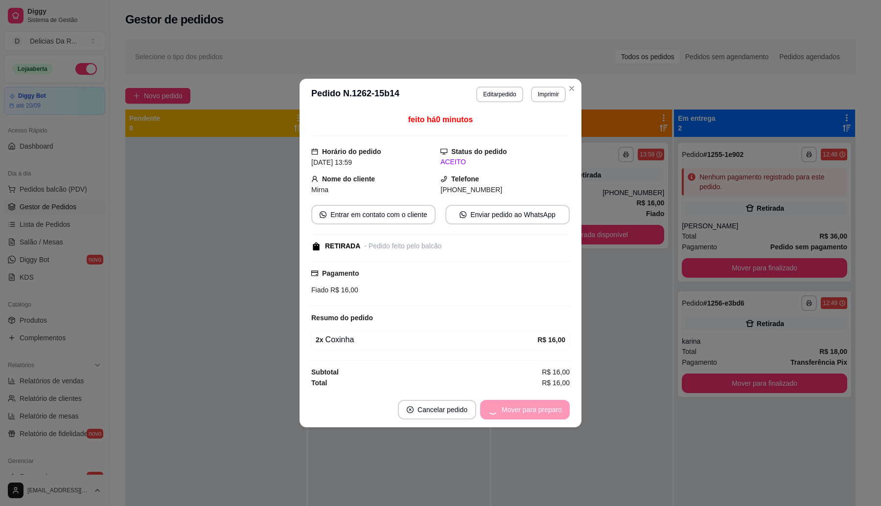
click at [531, 405] on div "Mover para preparo" at bounding box center [525, 410] width 90 height 20
click at [532, 405] on button "Mover para retirada disponível" at bounding box center [515, 410] width 108 height 20
click at [532, 405] on div "Mover para retirada disponível" at bounding box center [515, 410] width 108 height 20
click at [532, 406] on div "Mover para retirada disponível" at bounding box center [509, 410] width 122 height 20
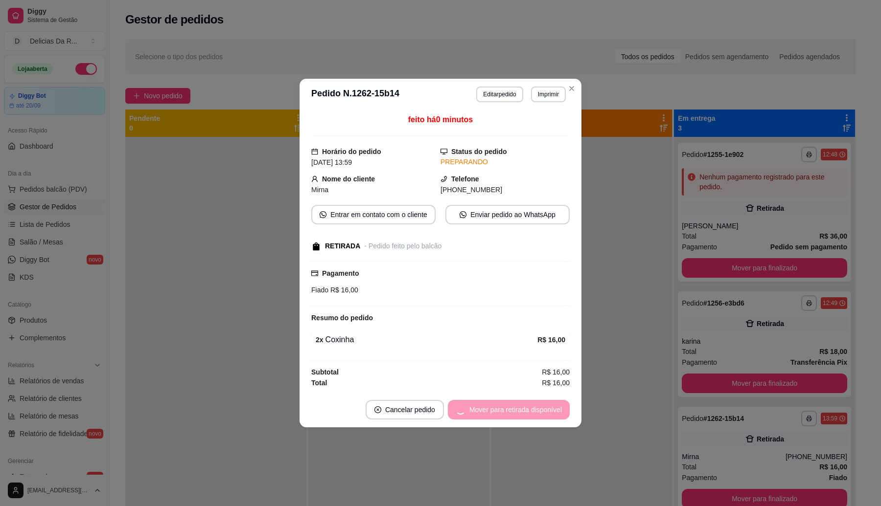
click at [532, 406] on div "Mover para retirada disponível" at bounding box center [509, 410] width 122 height 20
click at [532, 406] on div "Mover para finalizado" at bounding box center [522, 410] width 95 height 20
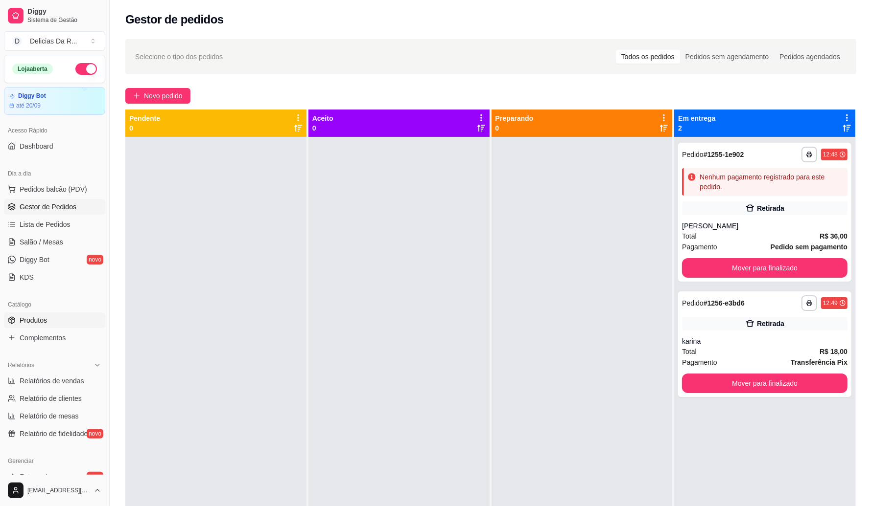
click at [36, 317] on span "Produtos" at bounding box center [33, 321] width 27 height 10
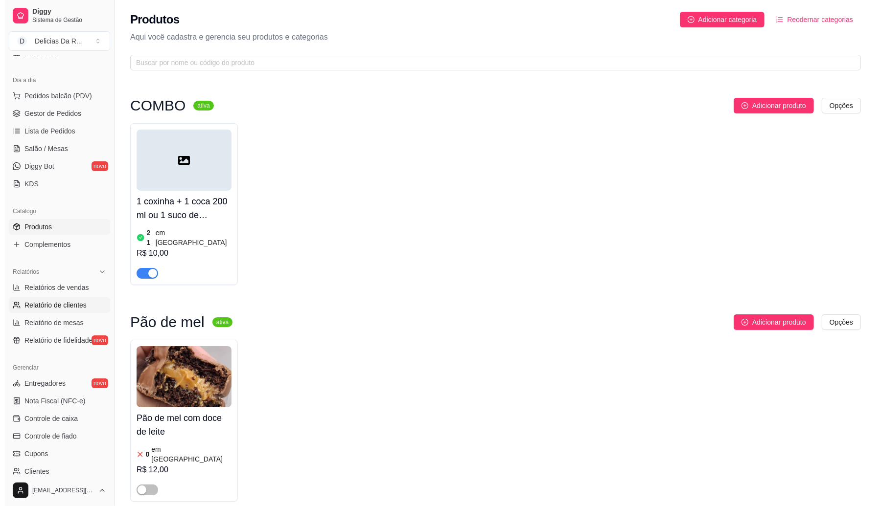
scroll to position [122, 0]
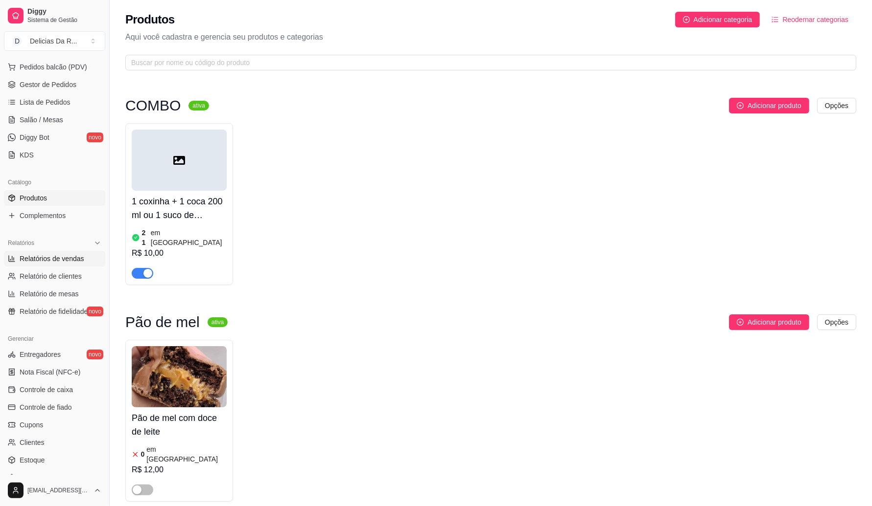
click at [64, 264] on link "Relatórios de vendas" at bounding box center [54, 259] width 101 height 16
select select "ALL"
select select "0"
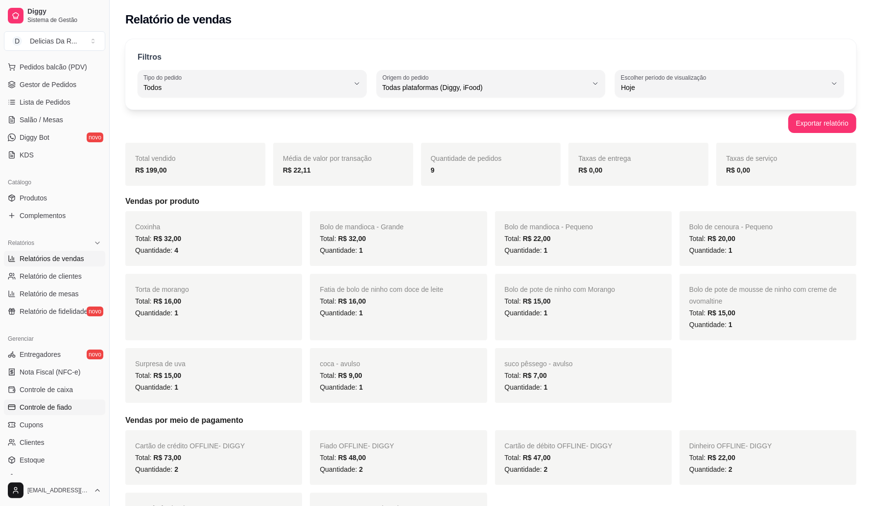
click at [62, 402] on link "Controle de fiado" at bounding box center [54, 408] width 101 height 16
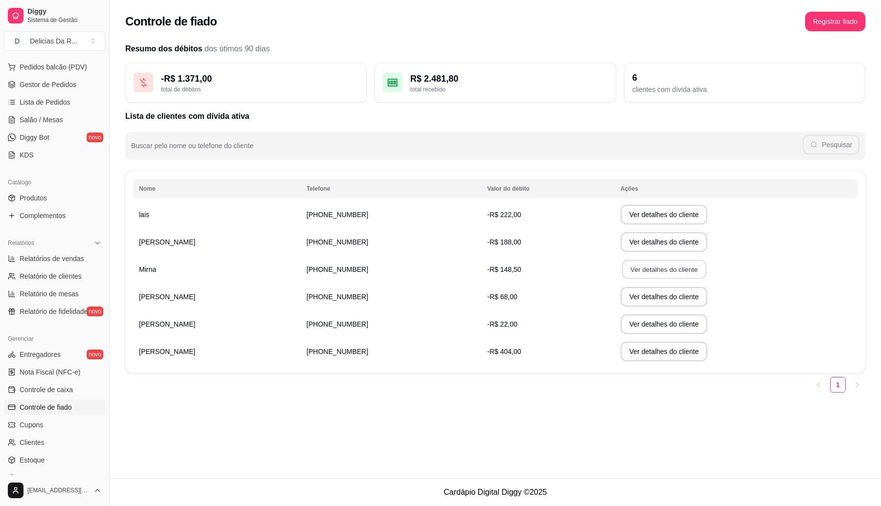
click at [632, 274] on button "Ver detalhes do cliente" at bounding box center [663, 269] width 84 height 19
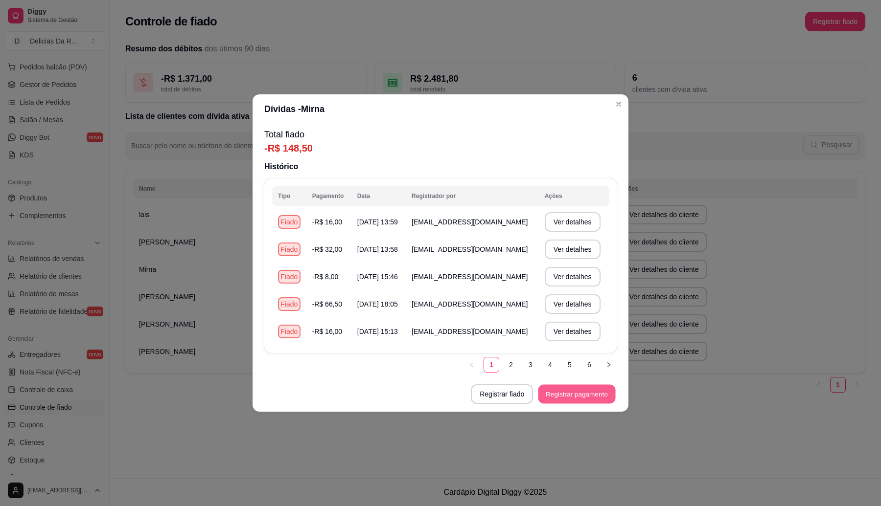
click at [575, 404] on button "Registrar pagamento" at bounding box center [576, 394] width 77 height 19
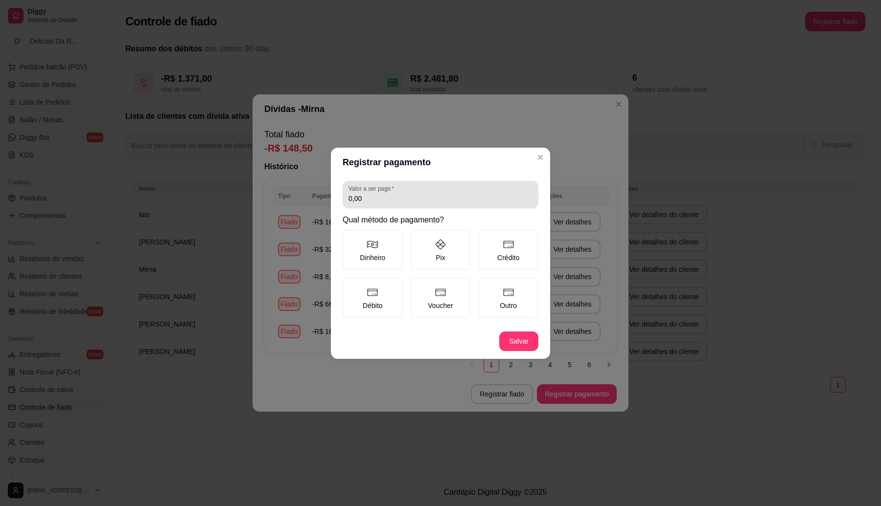
click at [419, 196] on input "0,00" at bounding box center [440, 199] width 184 height 10
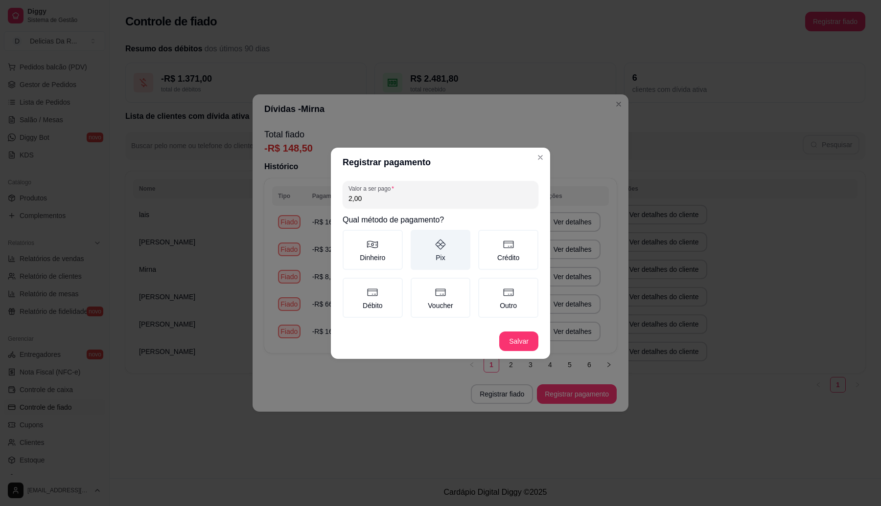
type input "2,00"
click at [446, 246] on icon at bounding box center [441, 245] width 12 height 12
click at [418, 237] on button "Pix" at bounding box center [414, 234] width 8 height 8
click at [521, 293] on label "Outro" at bounding box center [508, 298] width 60 height 40
click at [485, 285] on button "Outro" at bounding box center [482, 281] width 8 height 8
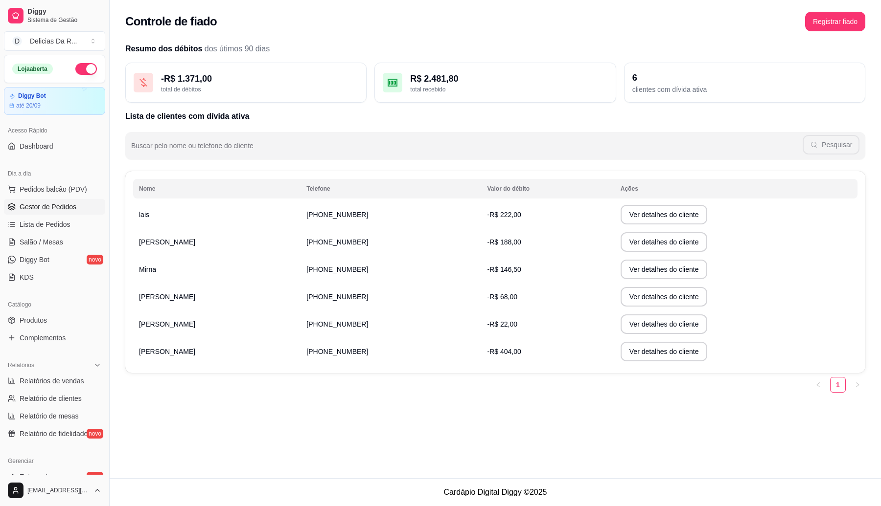
click at [59, 202] on link "Gestor de Pedidos" at bounding box center [54, 207] width 101 height 16
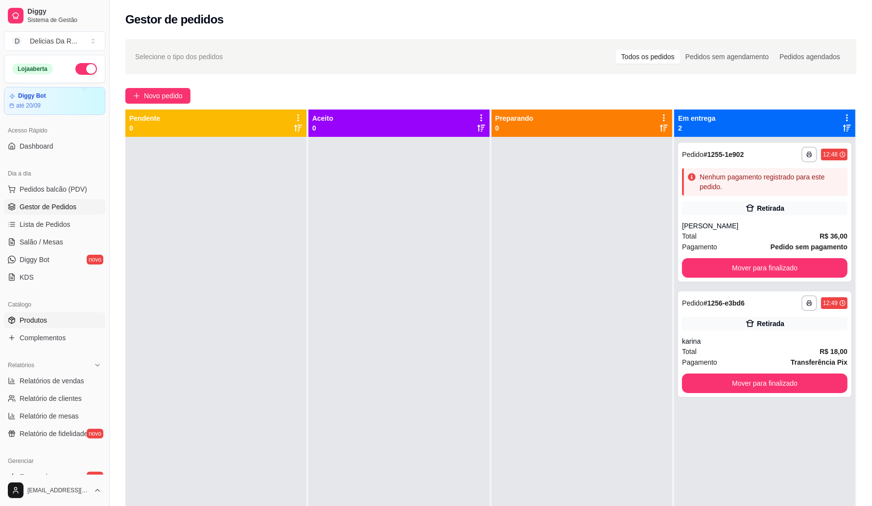
click at [47, 322] on link "Produtos" at bounding box center [54, 321] width 101 height 16
click at [53, 207] on span "Gestor de Pedidos" at bounding box center [48, 207] width 57 height 10
click at [350, 195] on div at bounding box center [398, 390] width 181 height 506
click at [37, 324] on span "Produtos" at bounding box center [33, 321] width 27 height 10
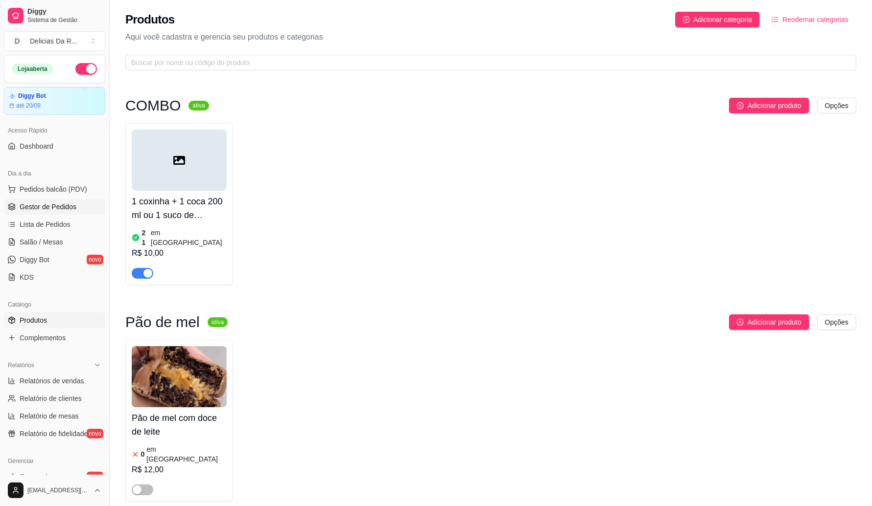
click at [70, 207] on span "Gestor de Pedidos" at bounding box center [48, 207] width 57 height 10
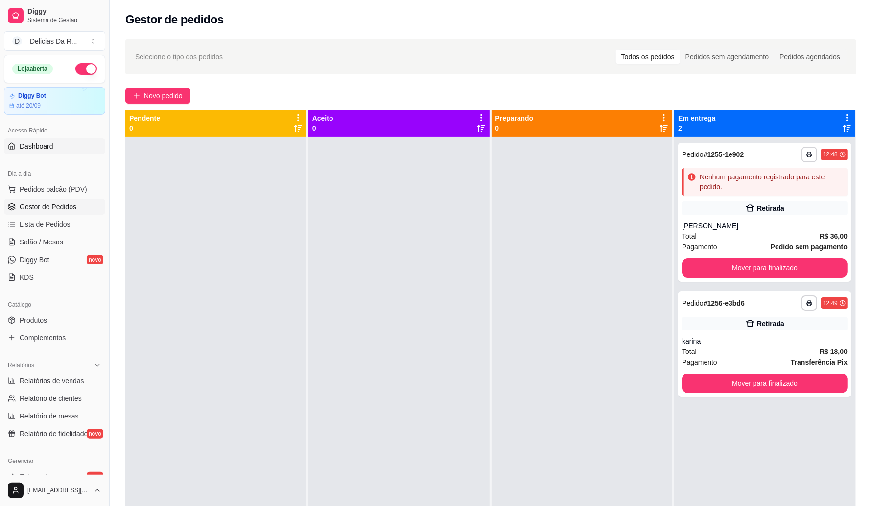
click at [77, 154] on link "Dashboard" at bounding box center [54, 146] width 101 height 16
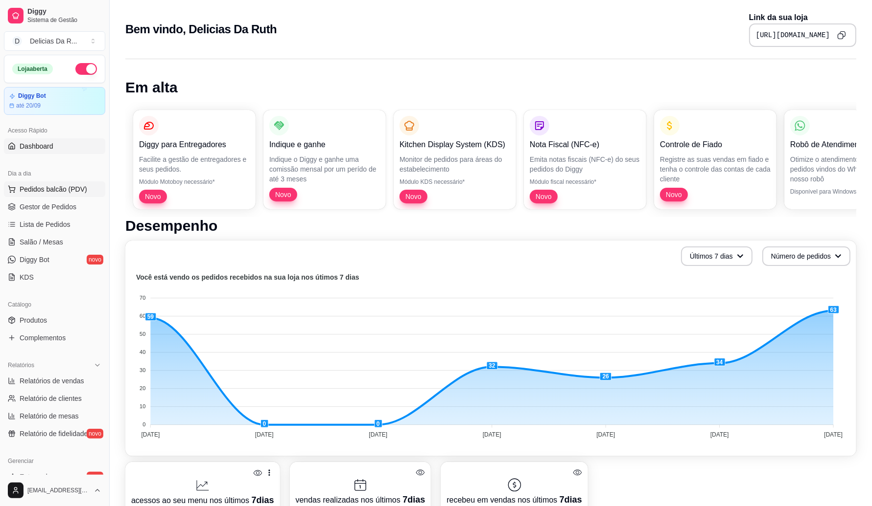
click at [42, 189] on span "Pedidos balcão (PDV)" at bounding box center [54, 189] width 68 height 10
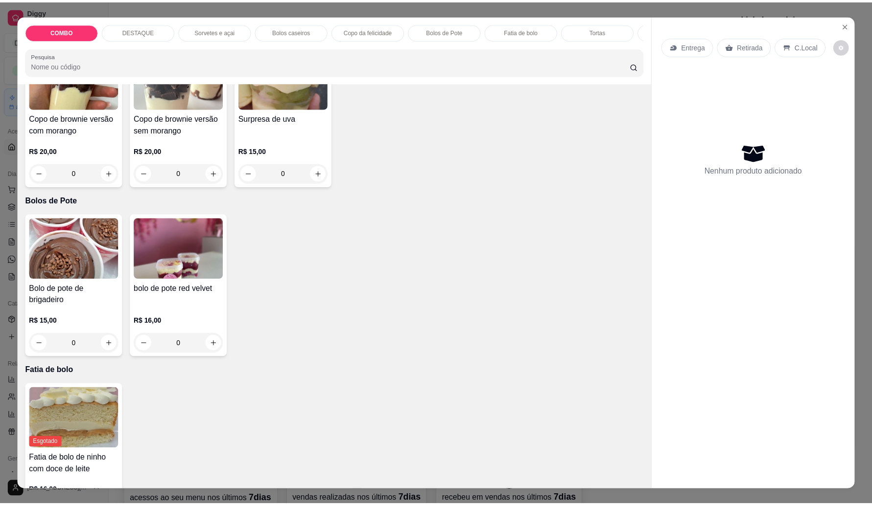
scroll to position [754, 0]
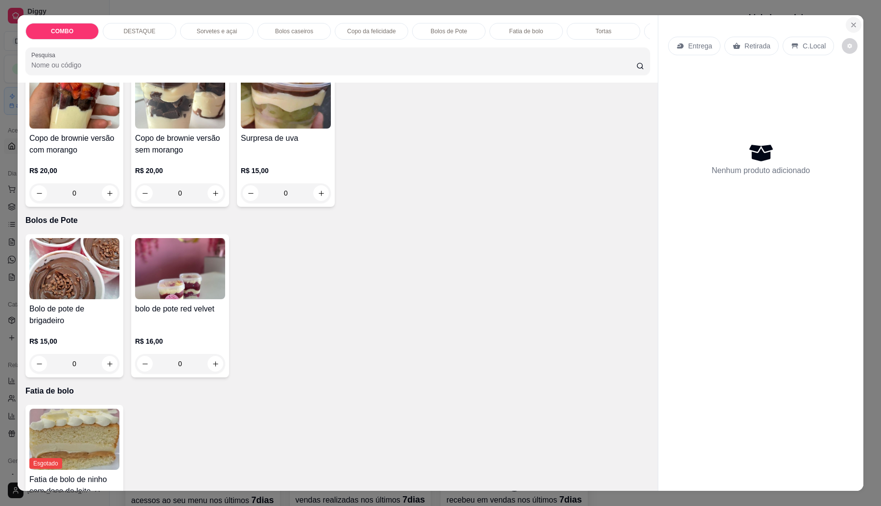
click at [850, 23] on icon "Close" at bounding box center [854, 25] width 8 height 8
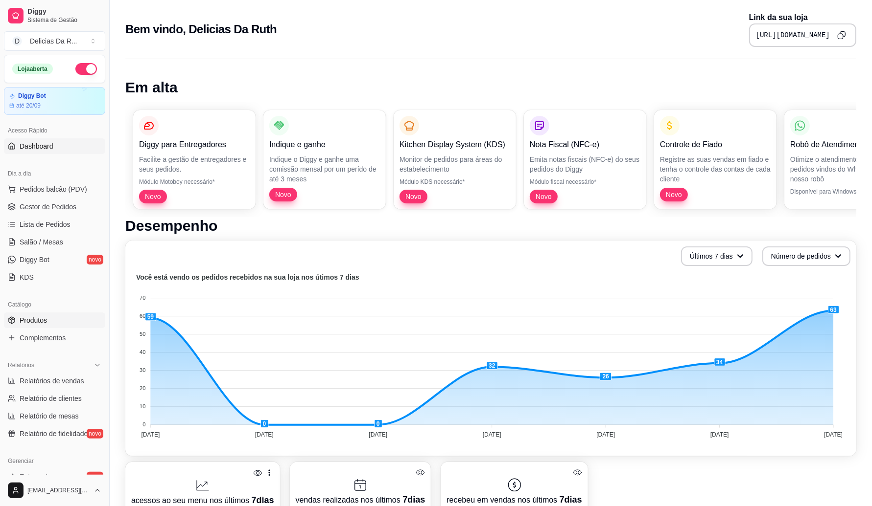
click at [46, 320] on span "Produtos" at bounding box center [33, 321] width 27 height 10
click at [35, 322] on span "Produtos" at bounding box center [33, 321] width 27 height 10
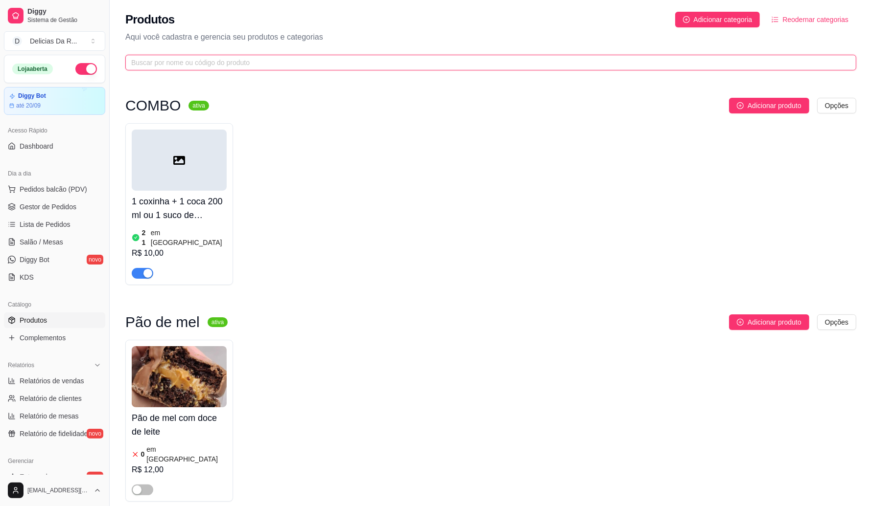
click at [210, 65] on input "text" at bounding box center [486, 62] width 711 height 11
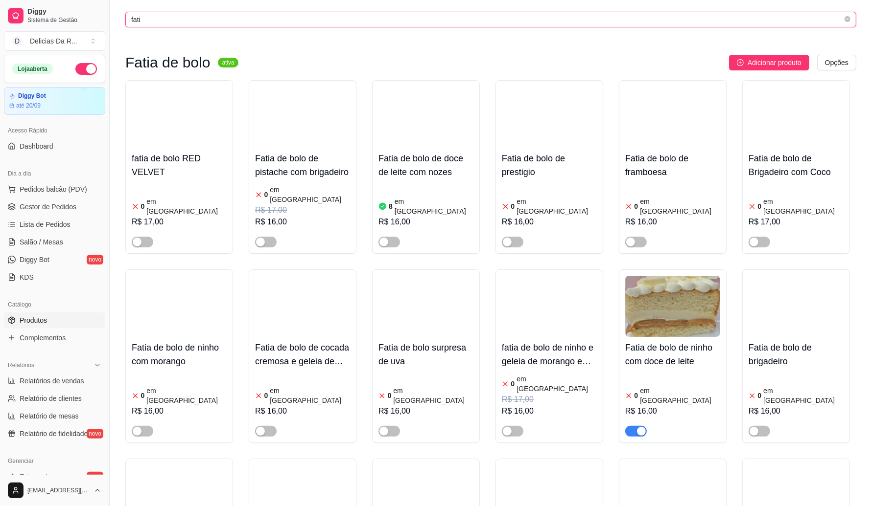
scroll to position [61, 0]
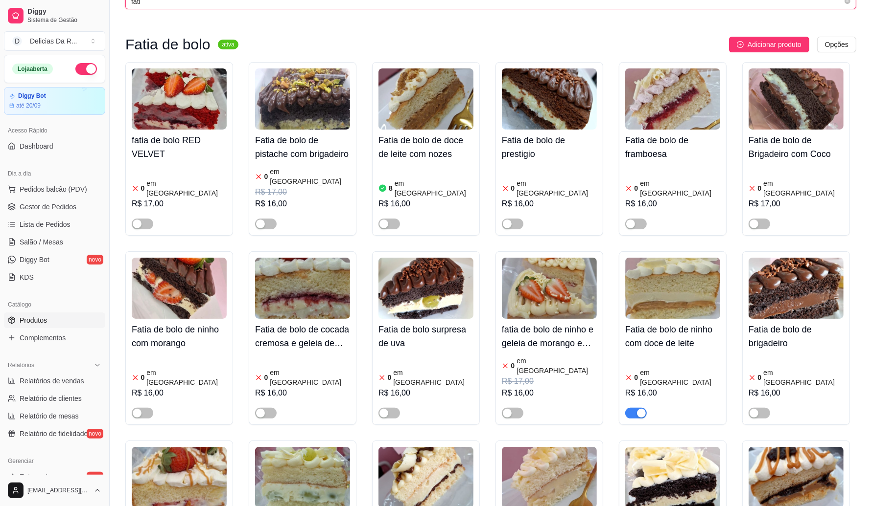
type input "fati"
click at [626, 408] on span "button" at bounding box center [636, 413] width 22 height 11
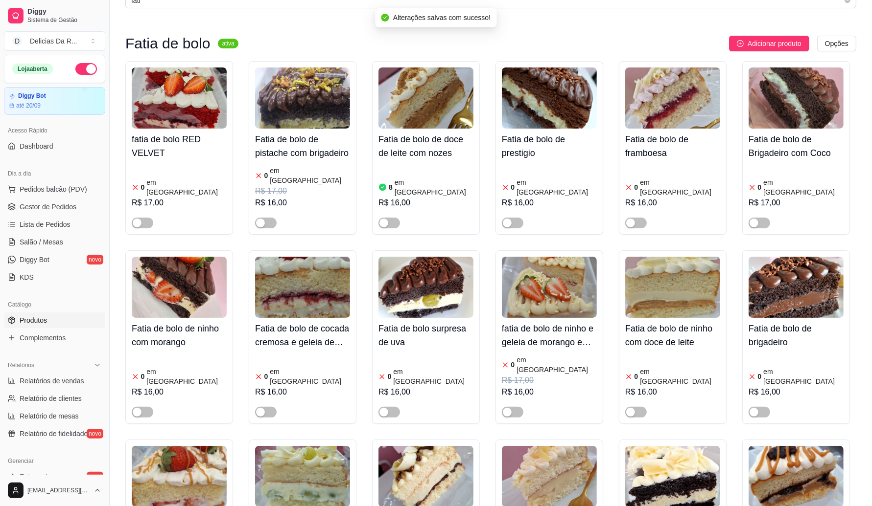
scroll to position [0, 0]
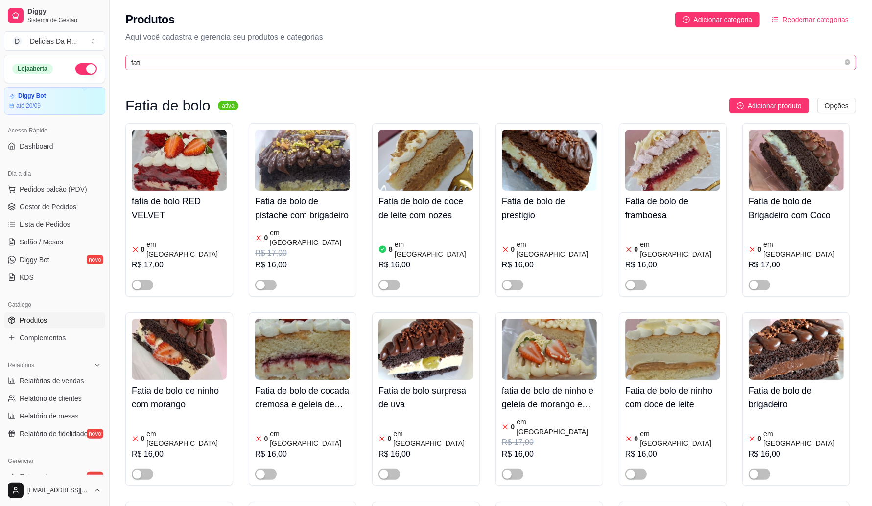
click at [223, 55] on span "fati" at bounding box center [490, 63] width 731 height 16
click at [227, 57] on span "fati" at bounding box center [490, 63] width 731 height 16
click at [229, 63] on input "fati" at bounding box center [486, 62] width 711 height 11
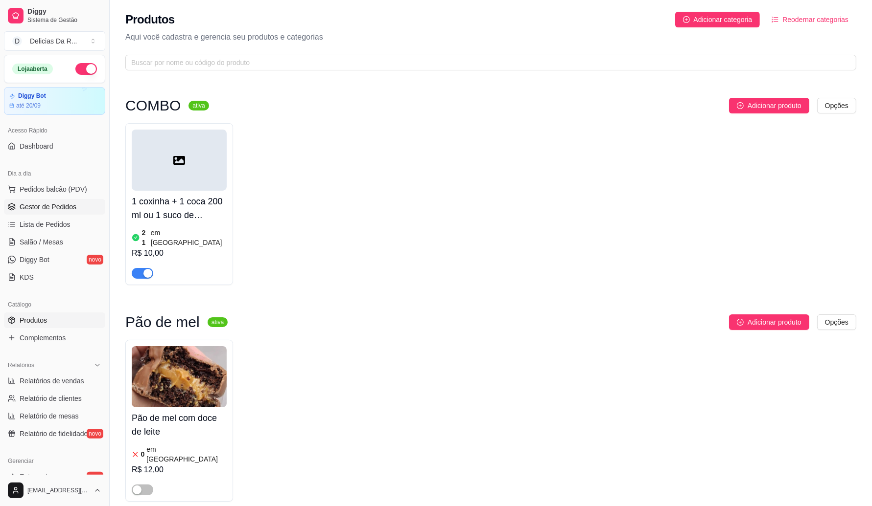
click at [77, 209] on link "Gestor de Pedidos" at bounding box center [54, 207] width 101 height 16
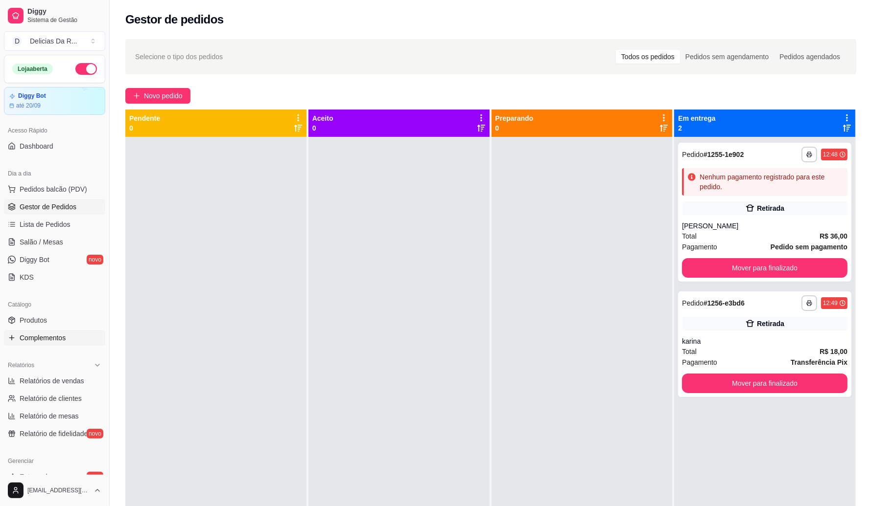
click at [26, 341] on span "Complementos" at bounding box center [43, 338] width 46 height 10
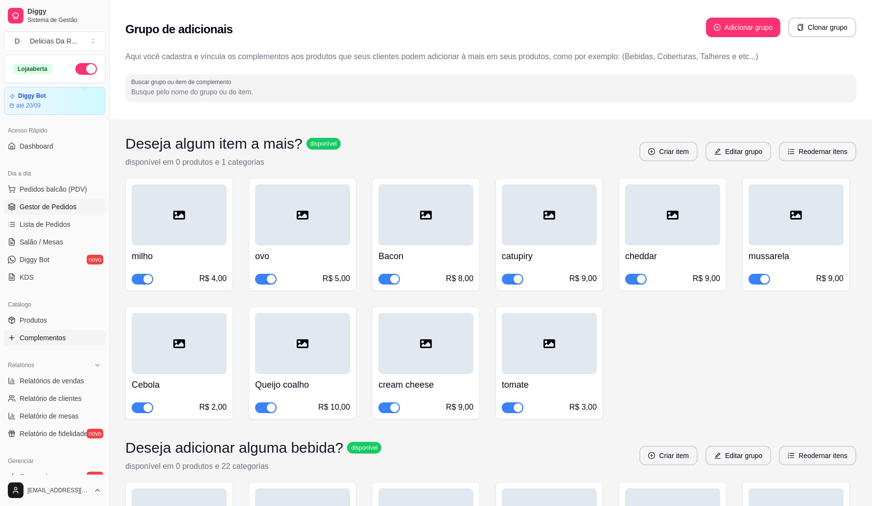
click at [56, 211] on span "Gestor de Pedidos" at bounding box center [48, 207] width 57 height 10
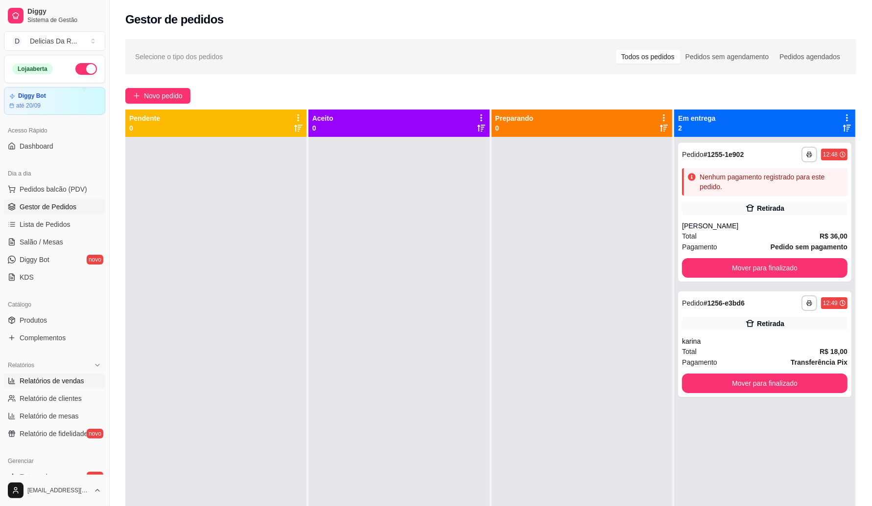
click at [69, 378] on span "Relatórios de vendas" at bounding box center [52, 381] width 65 height 10
select select "ALL"
select select "0"
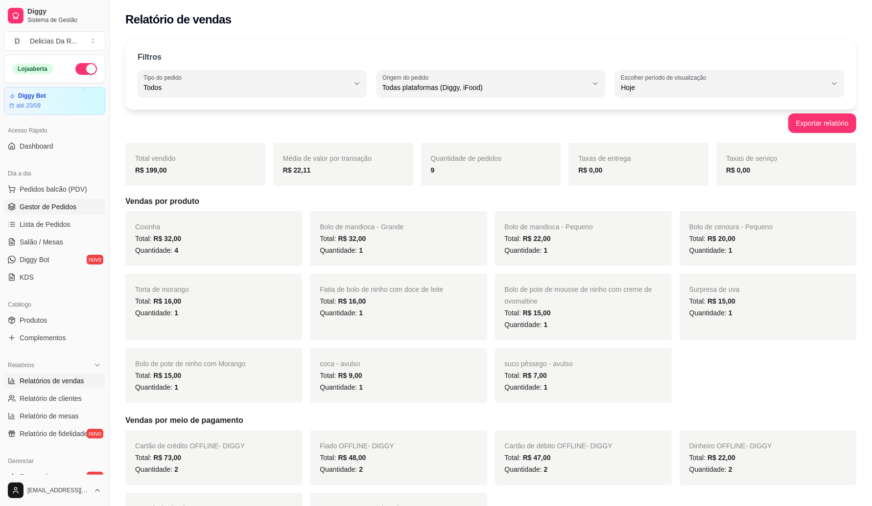
click at [50, 211] on span "Gestor de Pedidos" at bounding box center [48, 207] width 57 height 10
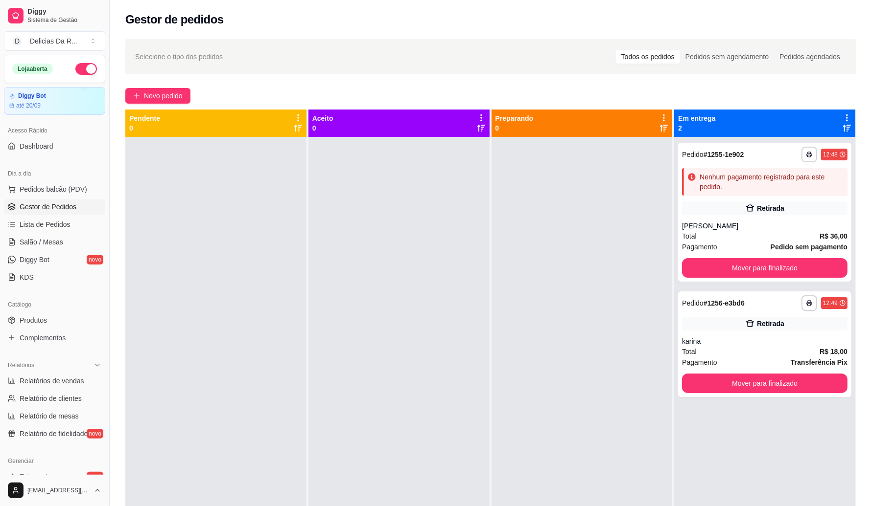
click at [578, 285] on div at bounding box center [581, 390] width 181 height 506
click at [69, 381] on span "Relatórios de vendas" at bounding box center [52, 381] width 65 height 10
select select "ALL"
select select "0"
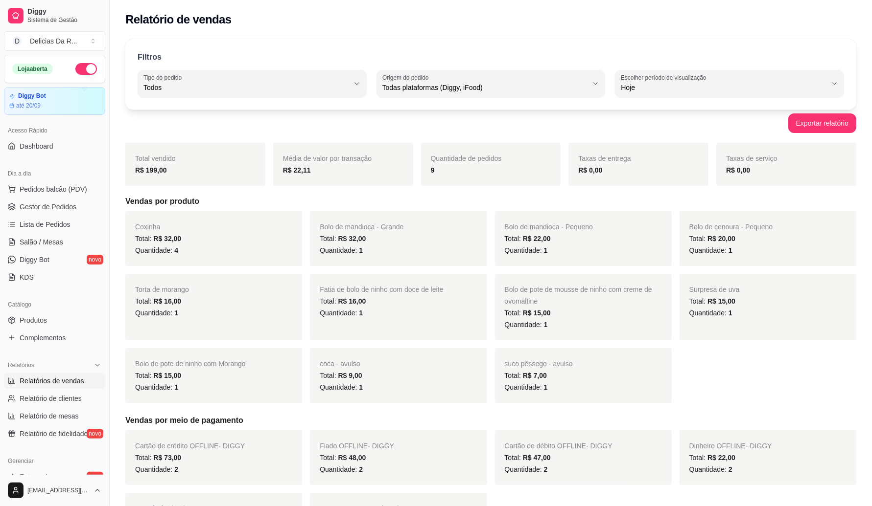
drag, startPoint x: 47, startPoint y: 179, endPoint x: 50, endPoint y: 191, distance: 13.2
click at [47, 179] on div "Dia a dia" at bounding box center [54, 174] width 101 height 16
click at [53, 192] on span "Pedidos balcão (PDV)" at bounding box center [54, 189] width 68 height 10
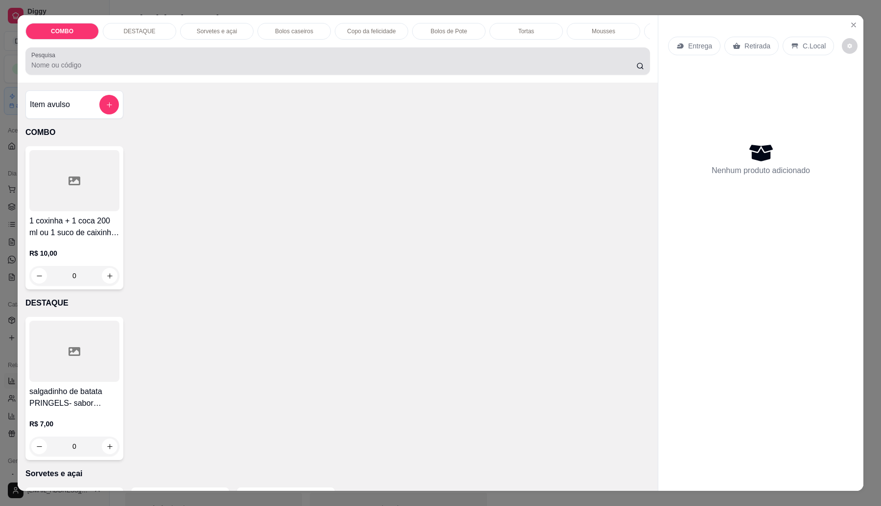
click at [186, 70] on input "Pesquisa" at bounding box center [333, 65] width 605 height 10
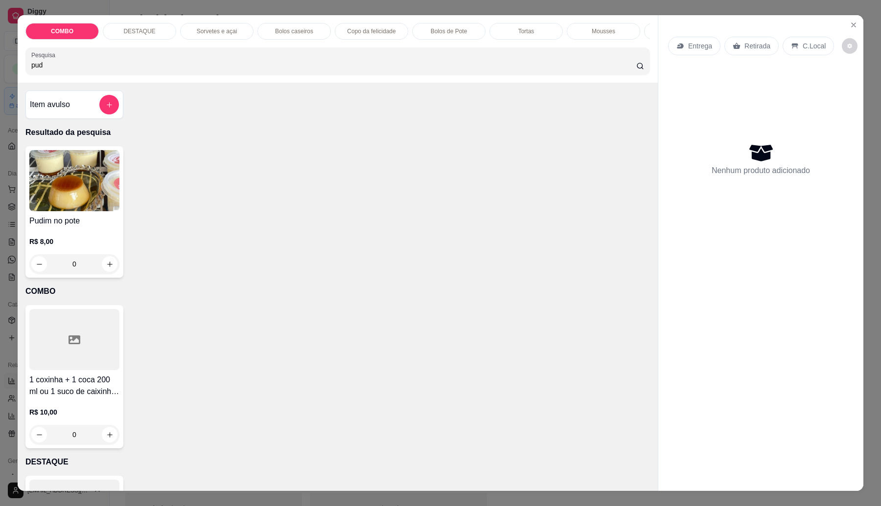
type input "pud"
click at [103, 189] on img at bounding box center [74, 180] width 90 height 61
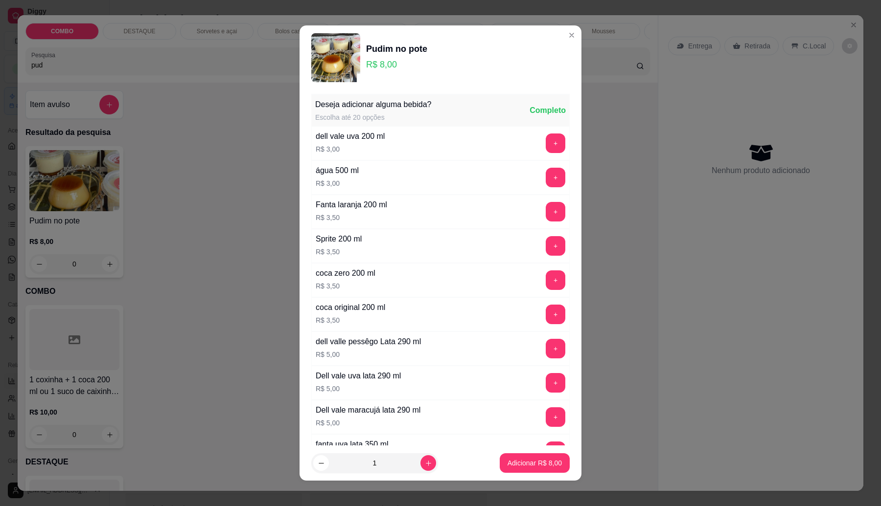
click at [527, 465] on p "Adicionar R$ 8,00" at bounding box center [534, 464] width 54 height 10
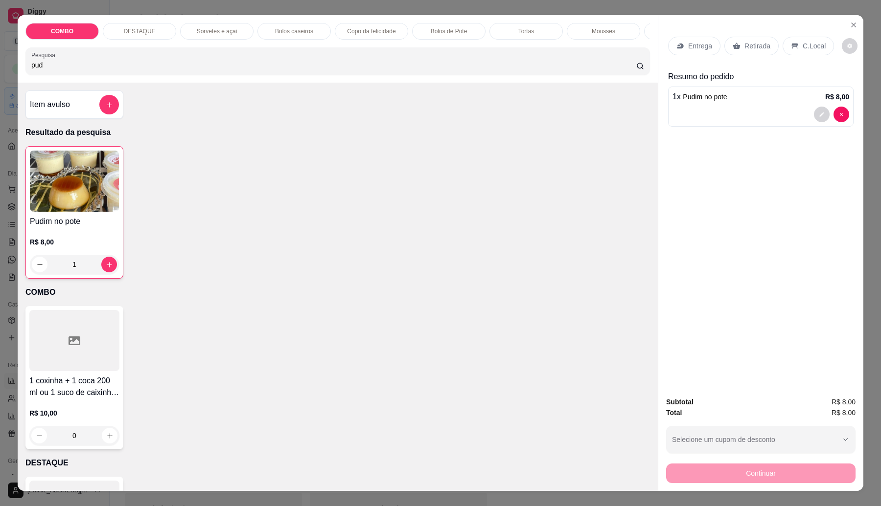
type input "1"
drag, startPoint x: 762, startPoint y: 43, endPoint x: 774, endPoint y: 177, distance: 134.1
click at [761, 44] on p "Retirada" at bounding box center [757, 46] width 26 height 10
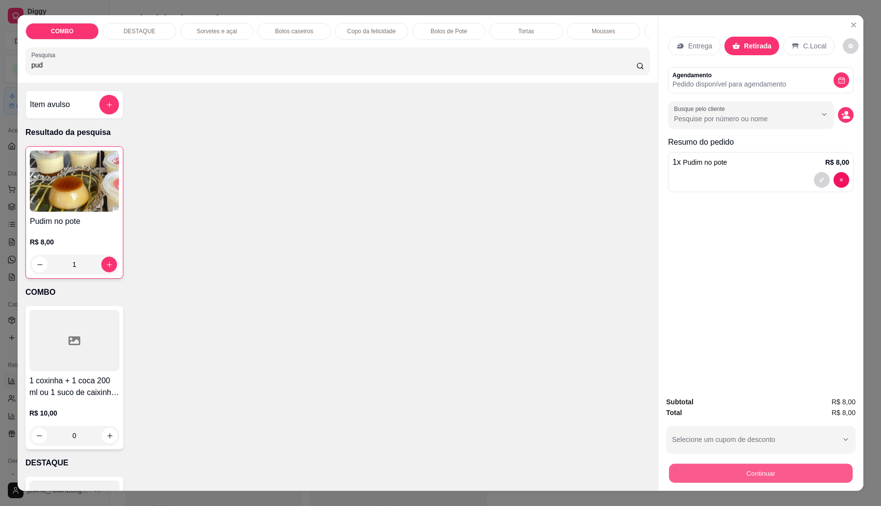
click at [717, 468] on button "Continuar" at bounding box center [761, 473] width 184 height 19
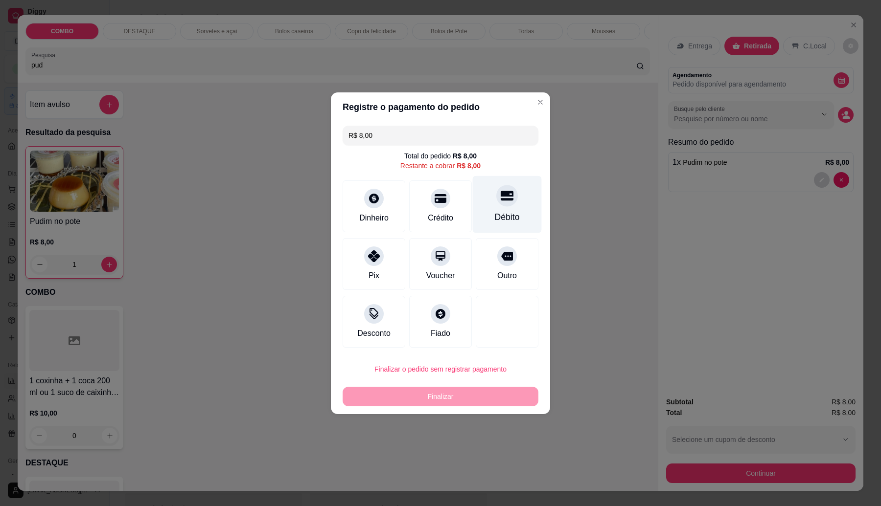
click at [501, 199] on icon at bounding box center [507, 195] width 13 height 13
type input "R$ 0,00"
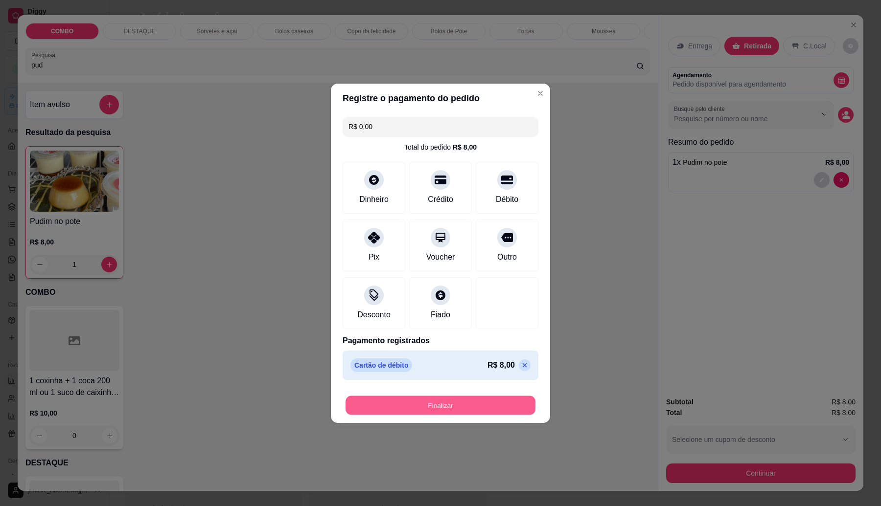
click at [473, 402] on button "Finalizar" at bounding box center [440, 405] width 190 height 19
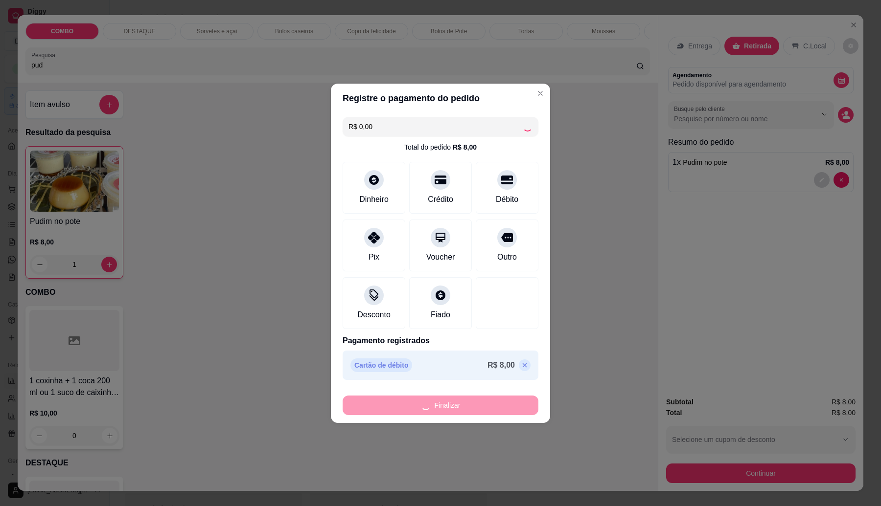
type input "0"
type input "-R$ 8,00"
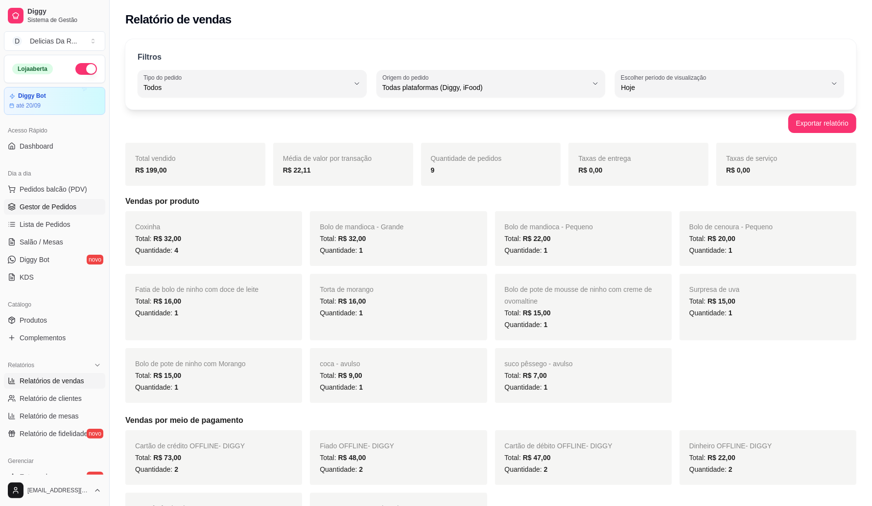
drag, startPoint x: 59, startPoint y: 206, endPoint x: 55, endPoint y: 210, distance: 6.3
click at [58, 206] on span "Gestor de Pedidos" at bounding box center [48, 207] width 57 height 10
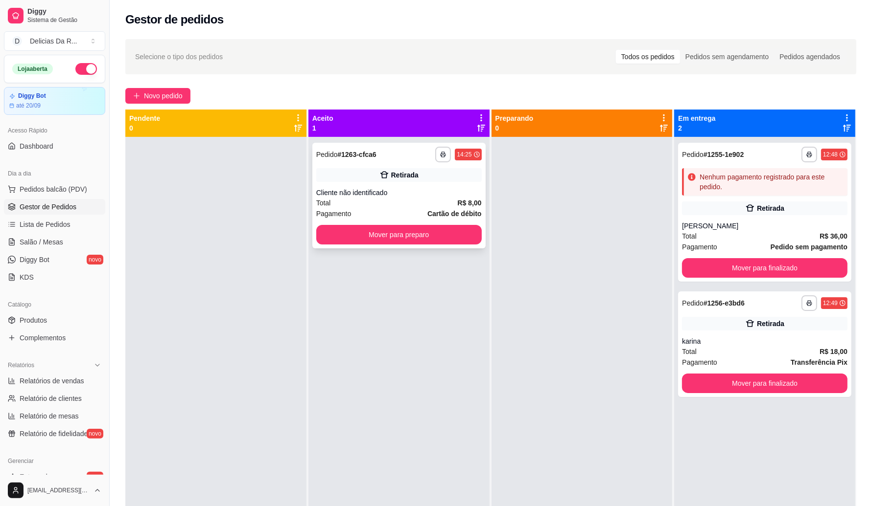
click at [427, 184] on div "**********" at bounding box center [398, 196] width 173 height 106
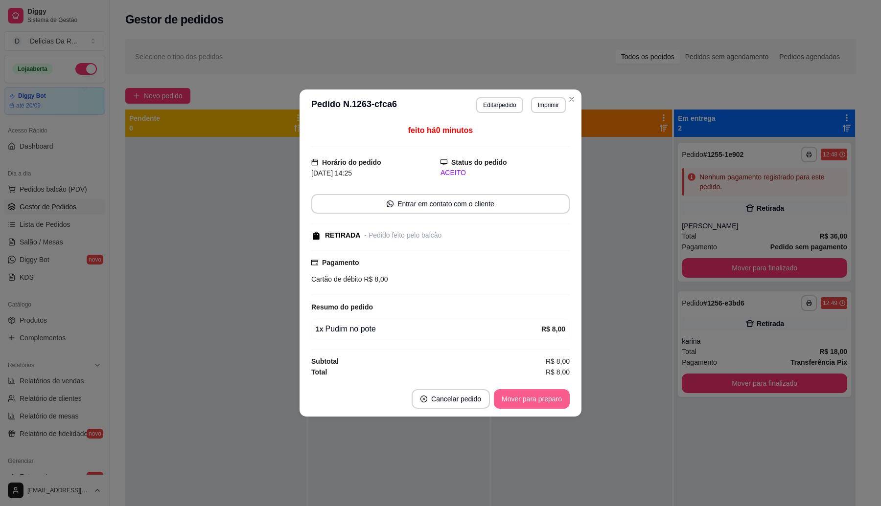
click at [538, 404] on button "Mover para preparo" at bounding box center [532, 400] width 76 height 20
click at [539, 397] on div "Mover para preparo" at bounding box center [525, 400] width 90 height 20
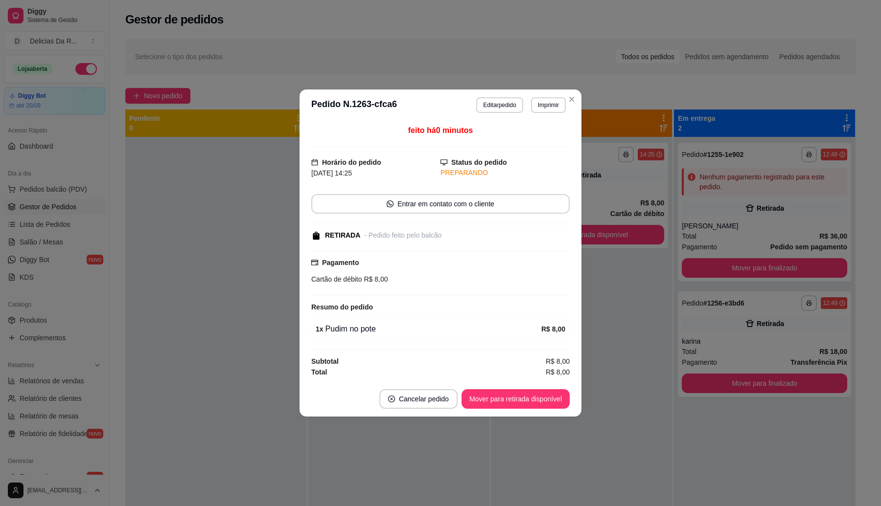
click at [538, 395] on button "Mover para retirada disponível" at bounding box center [515, 400] width 108 height 20
click at [537, 395] on div "Mover para retirada disponível" at bounding box center [509, 400] width 122 height 20
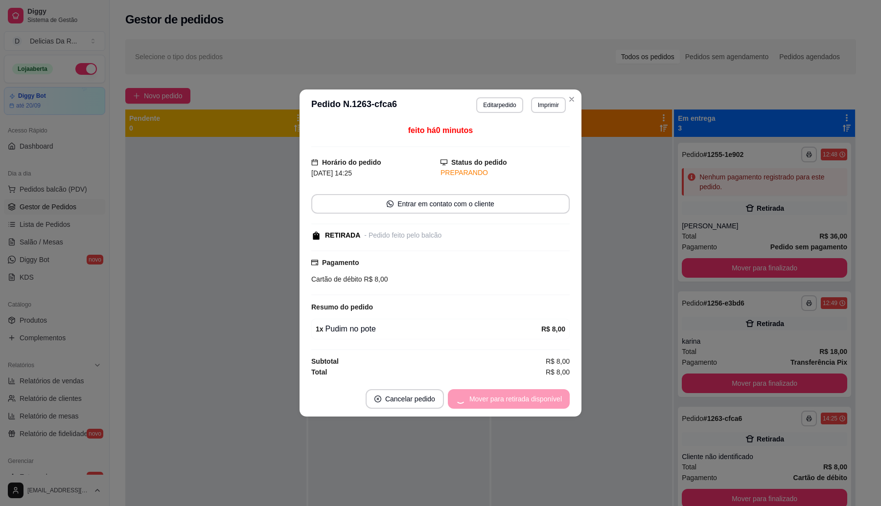
click at [537, 395] on div "Mover para retirada disponível" at bounding box center [509, 400] width 122 height 20
click at [535, 395] on div "Mover para finalizado" at bounding box center [522, 400] width 95 height 20
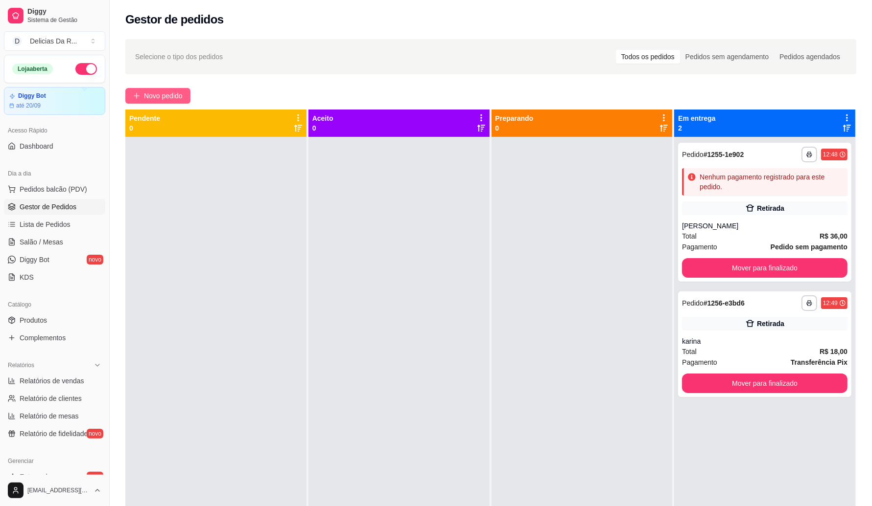
click at [179, 92] on span "Novo pedido" at bounding box center [163, 96] width 39 height 11
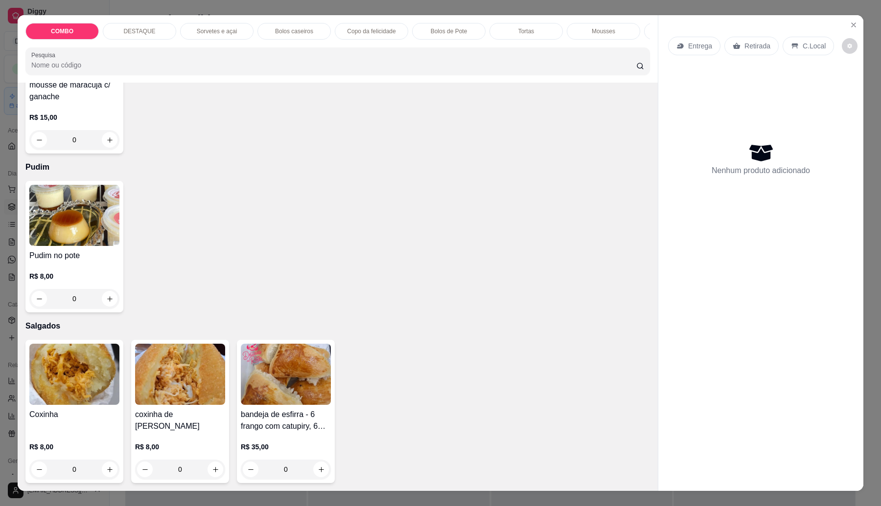
scroll to position [399, 0]
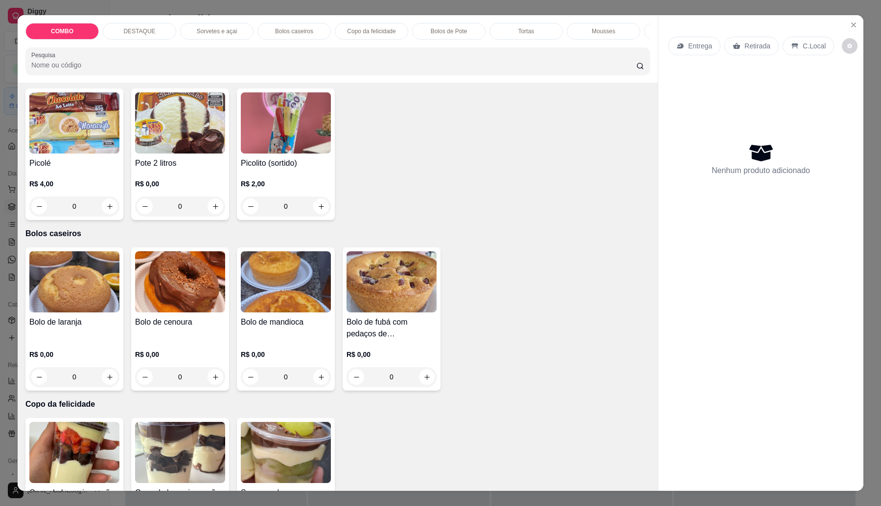
click at [160, 313] on img at bounding box center [180, 282] width 90 height 61
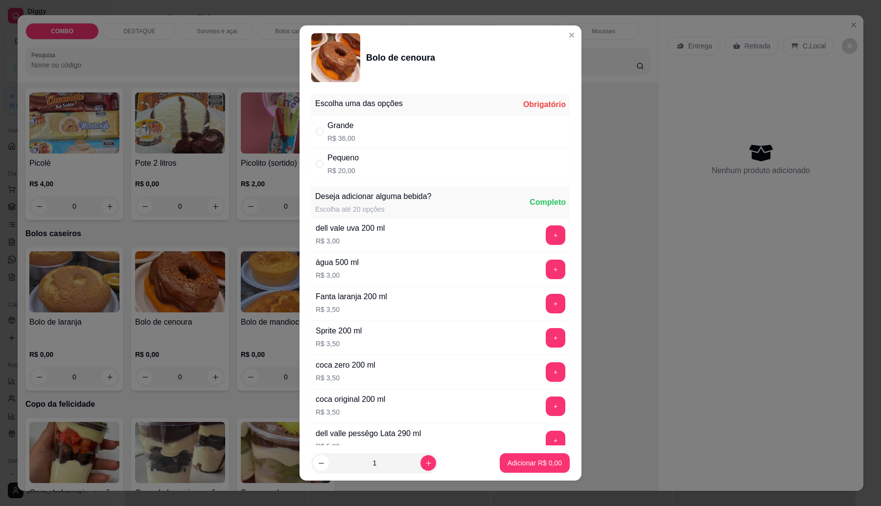
click at [382, 162] on div "Pequeno R$ 20,00" at bounding box center [440, 164] width 258 height 32
click at [515, 464] on p "Adicionar R$ 20,00" at bounding box center [533, 464] width 58 height 10
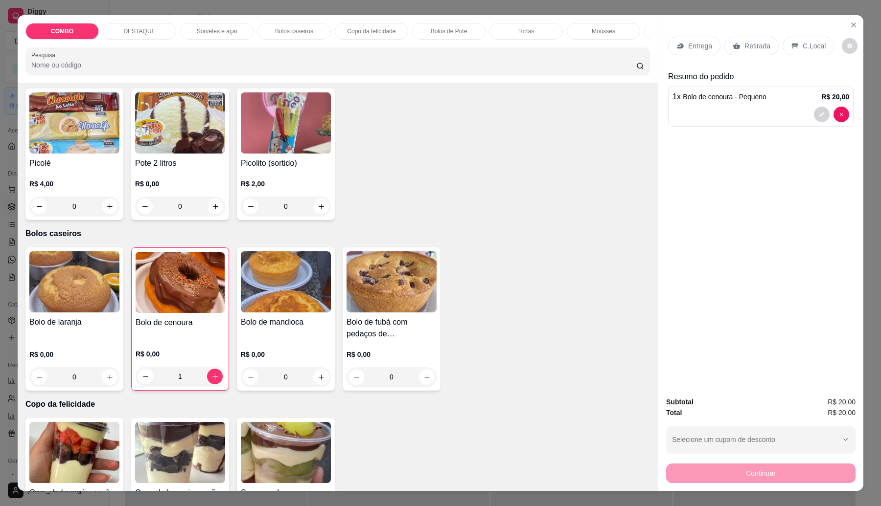
click at [287, 324] on div "Bolo de mandioca R$ 0,00 0" at bounding box center [286, 319] width 98 height 143
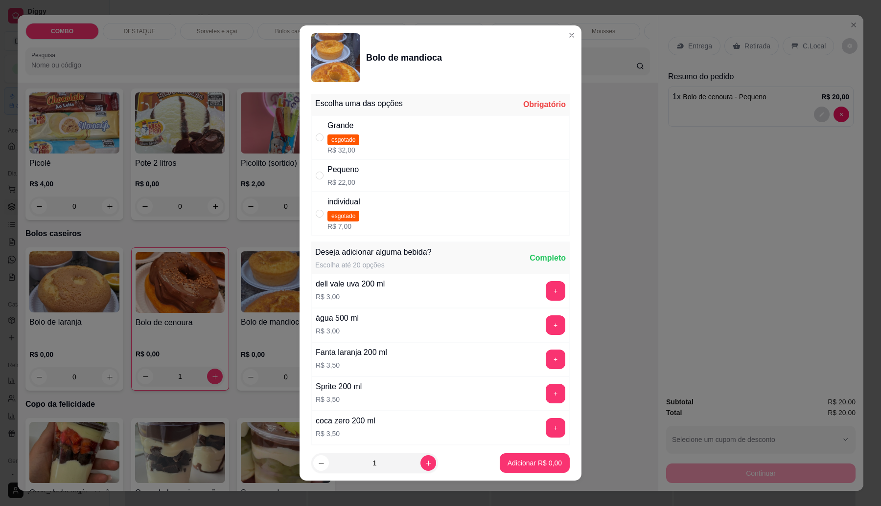
click at [369, 182] on div "Pequeno R$ 22,00" at bounding box center [440, 176] width 258 height 32
click at [522, 466] on p "Adicionar R$ 22,00" at bounding box center [533, 464] width 58 height 10
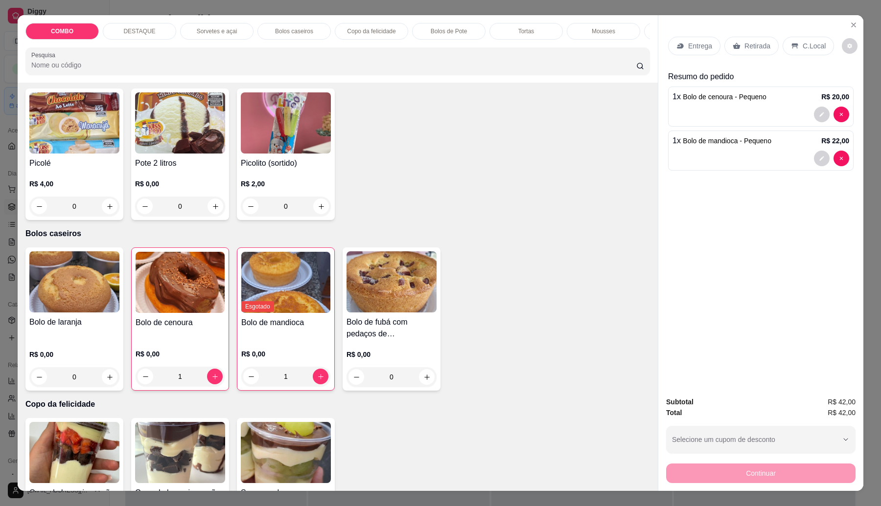
click at [684, 42] on div "Entrega" at bounding box center [694, 46] width 52 height 19
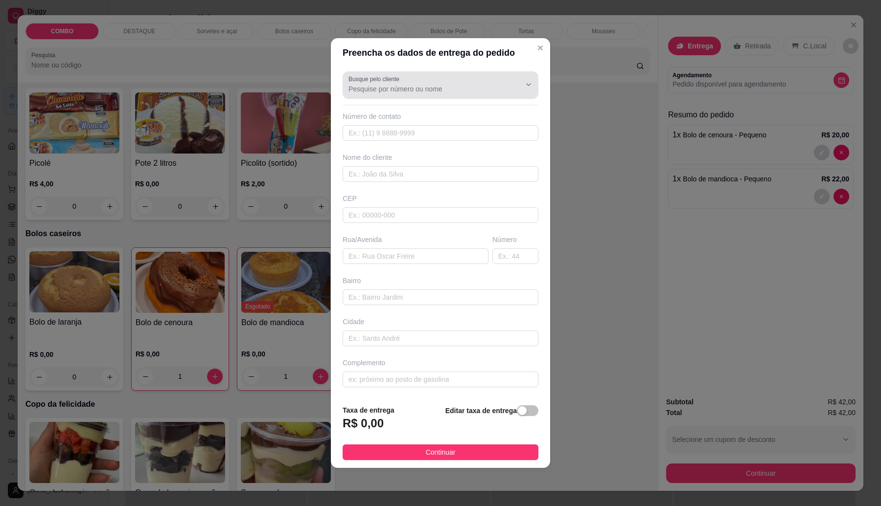
click at [423, 84] on input "Busque pelo cliente" at bounding box center [426, 89] width 157 height 10
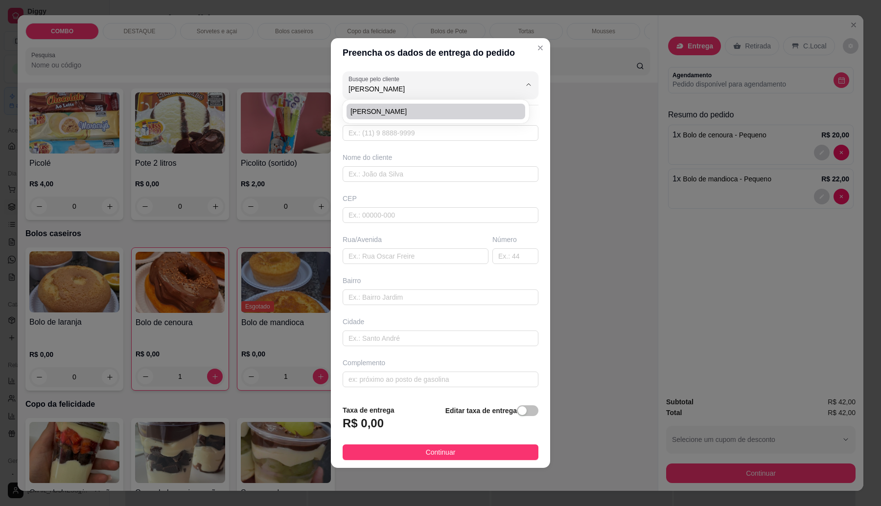
click at [410, 111] on span "[PERSON_NAME]" at bounding box center [430, 112] width 161 height 10
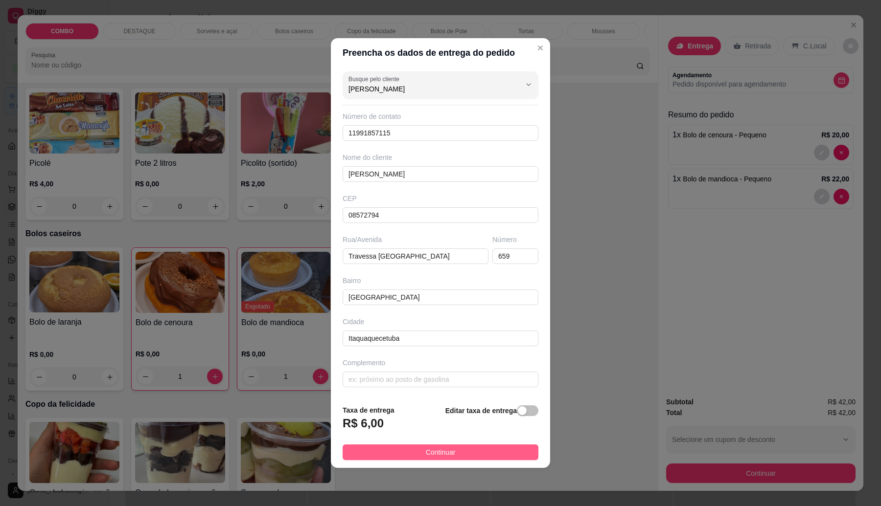
click at [443, 453] on span "Continuar" at bounding box center [441, 452] width 30 height 11
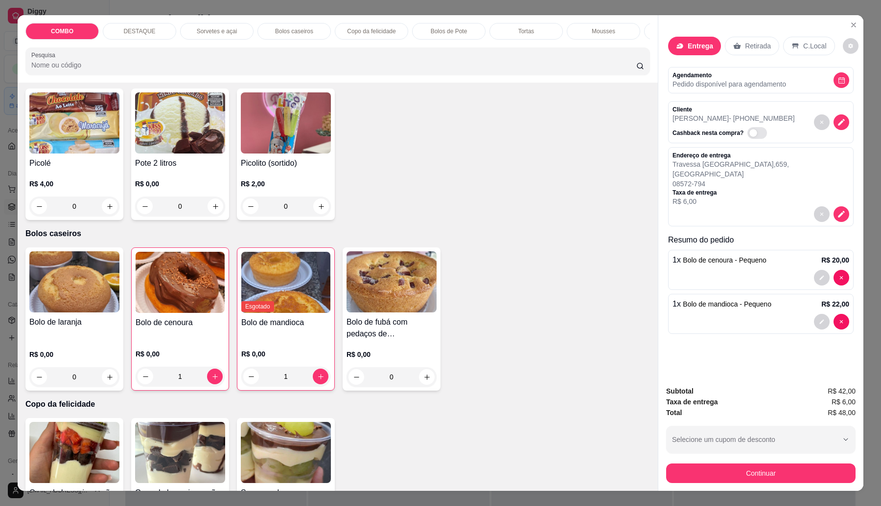
click at [78, 350] on div "R$ 0,00 0" at bounding box center [74, 363] width 90 height 47
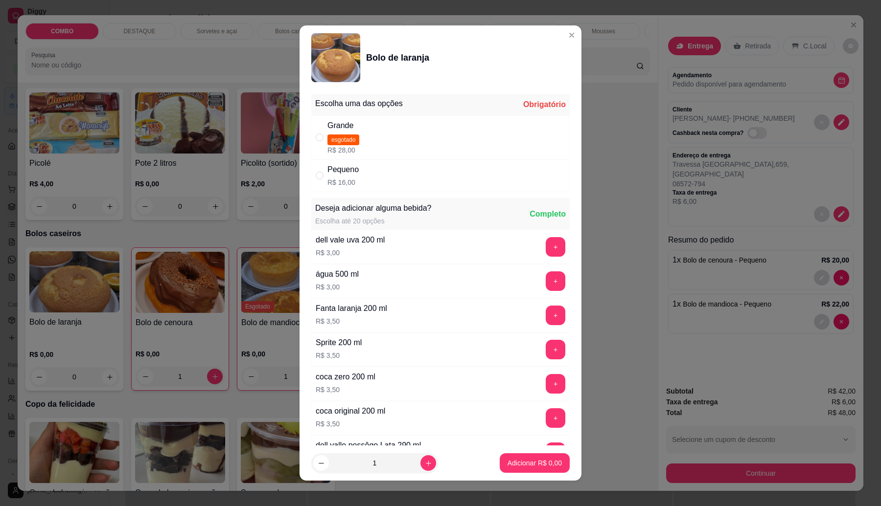
click at [371, 183] on div "Pequeno R$ 16,00" at bounding box center [440, 176] width 258 height 32
click at [520, 465] on p "Adicionar R$ 16,00" at bounding box center [533, 464] width 58 height 10
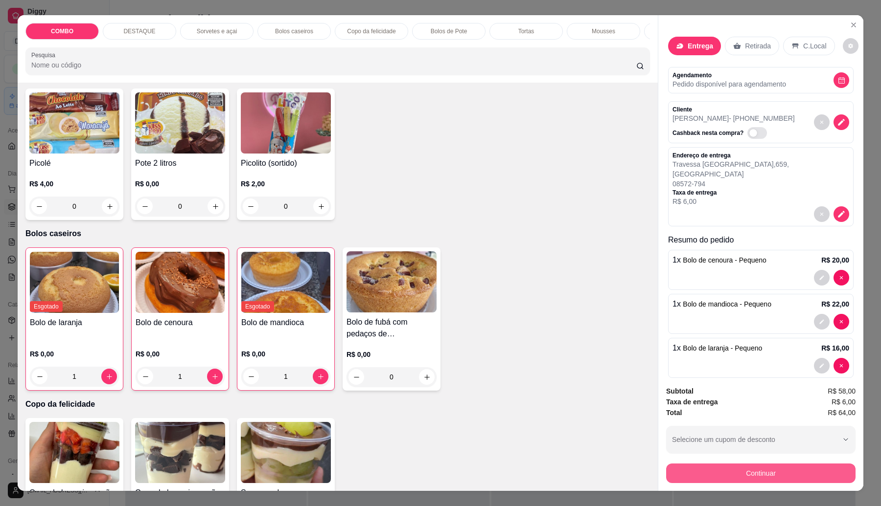
click at [793, 470] on button "Continuar" at bounding box center [760, 474] width 189 height 20
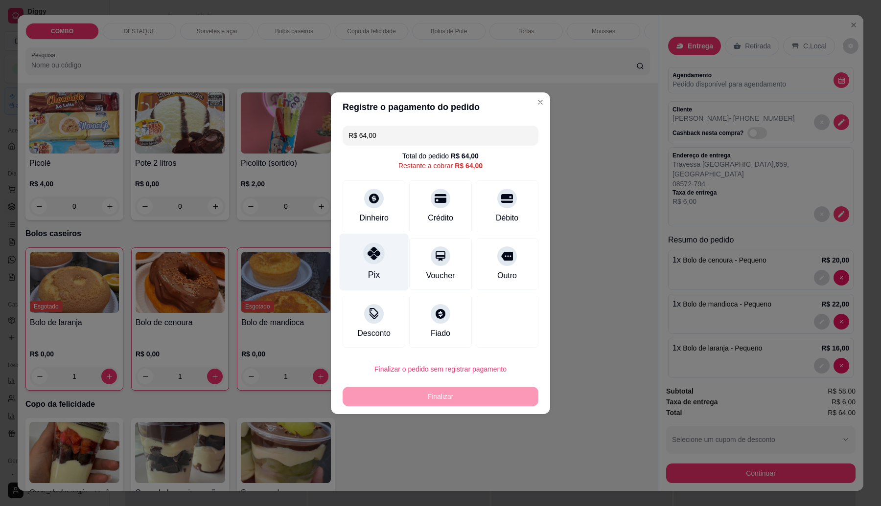
click at [365, 269] on div "Pix" at bounding box center [374, 261] width 69 height 57
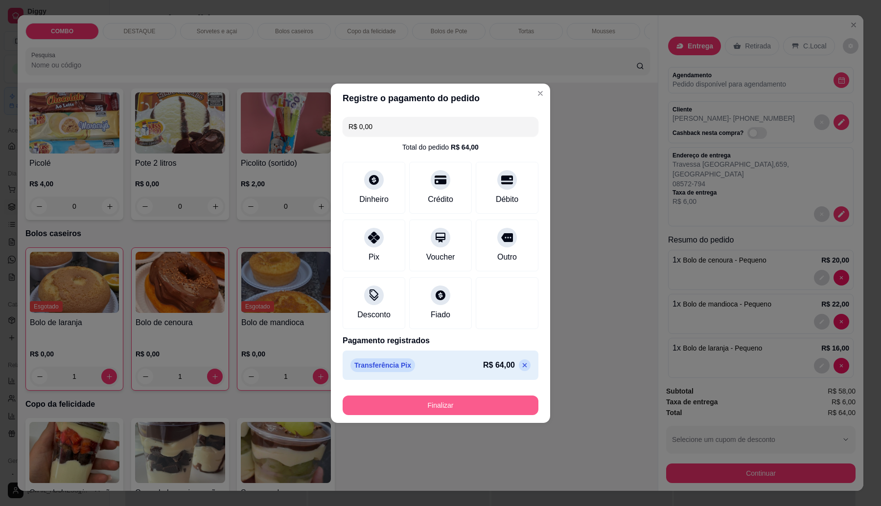
click at [502, 409] on button "Finalizar" at bounding box center [441, 406] width 196 height 20
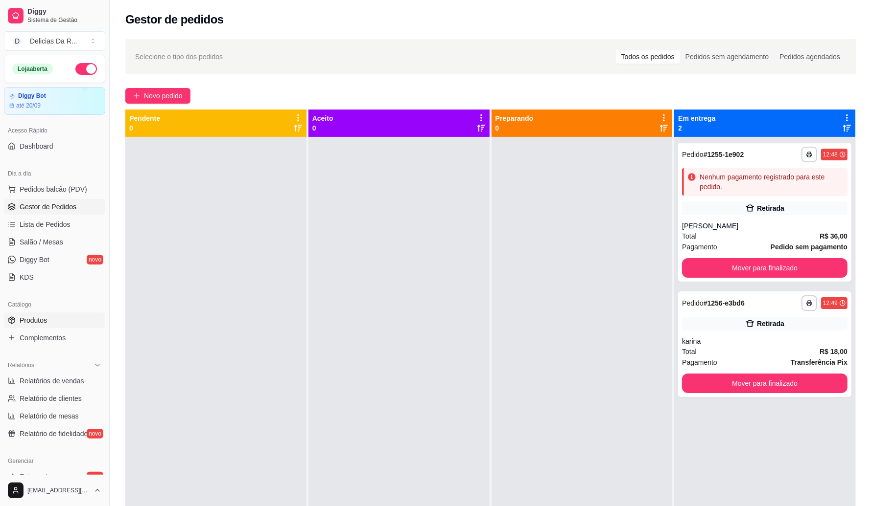
click at [26, 324] on span "Produtos" at bounding box center [33, 321] width 27 height 10
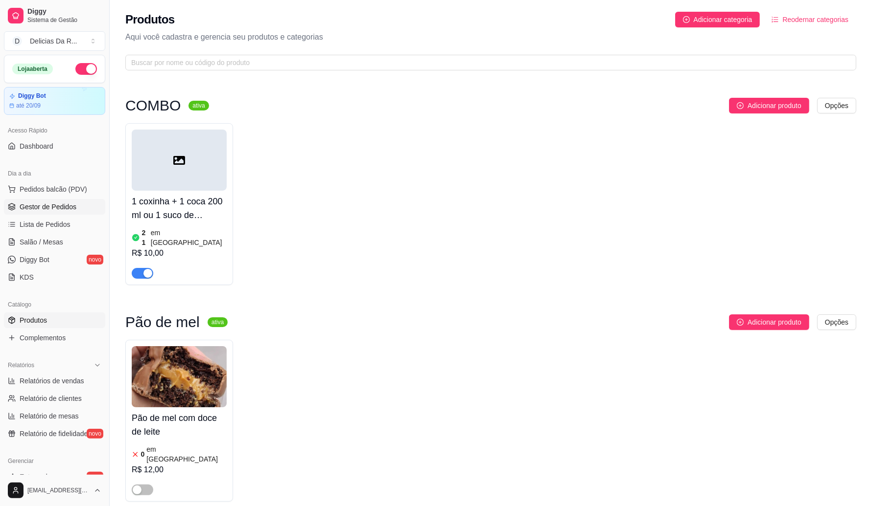
click at [55, 211] on span "Gestor de Pedidos" at bounding box center [48, 207] width 57 height 10
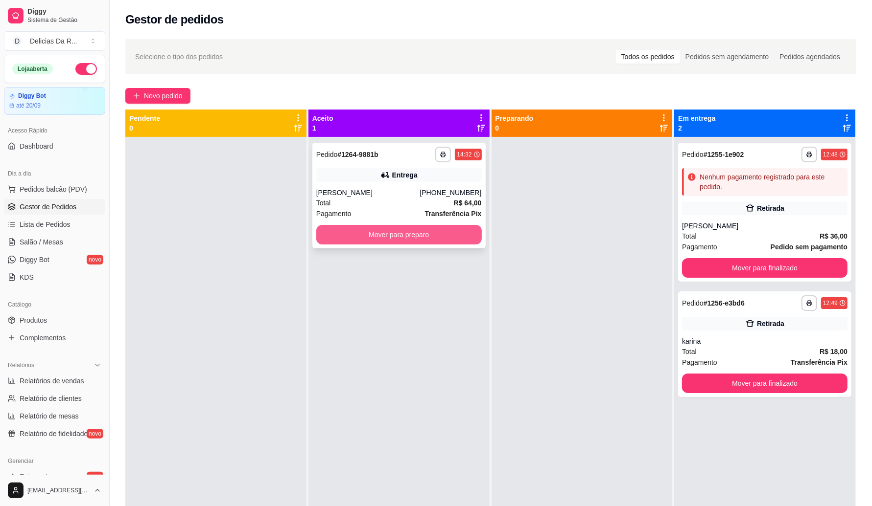
click at [392, 233] on button "Mover para preparo" at bounding box center [398, 235] width 165 height 20
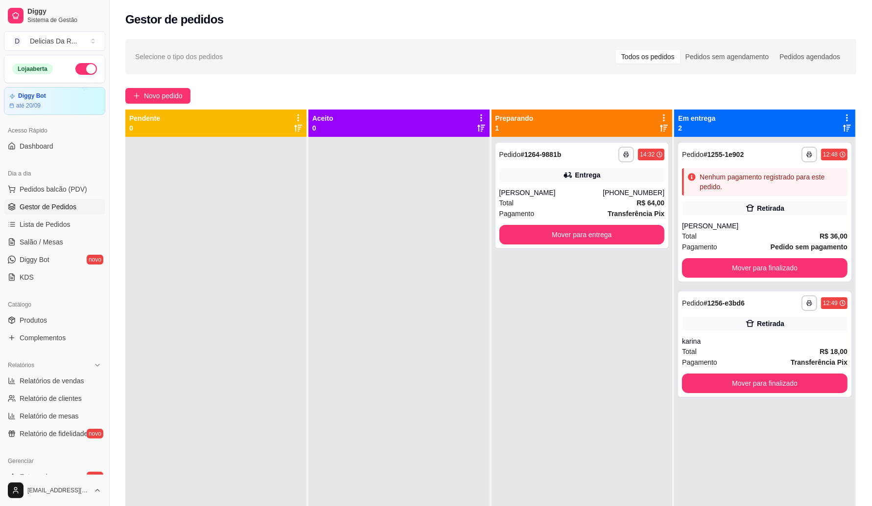
click at [556, 186] on div "**********" at bounding box center [581, 196] width 173 height 106
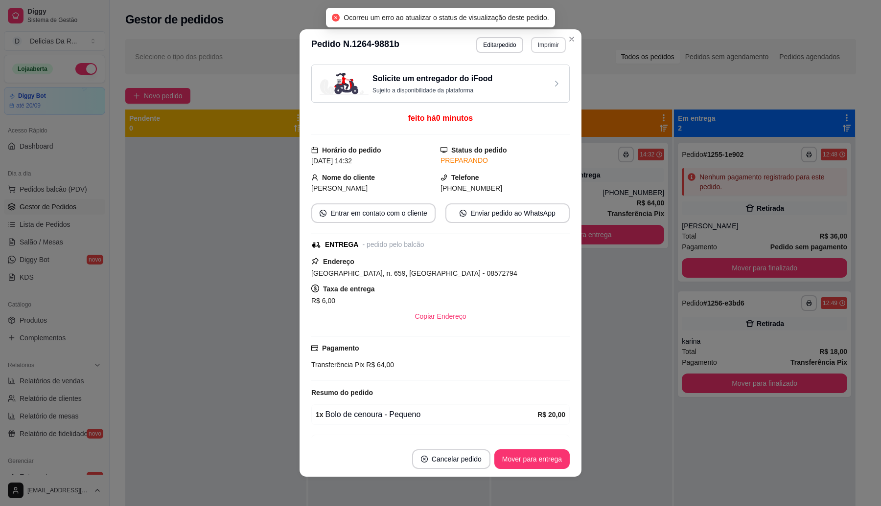
click at [537, 46] on button "Imprimir" at bounding box center [548, 45] width 35 height 16
click at [532, 76] on button "IMPRESSORA" at bounding box center [526, 79] width 69 height 15
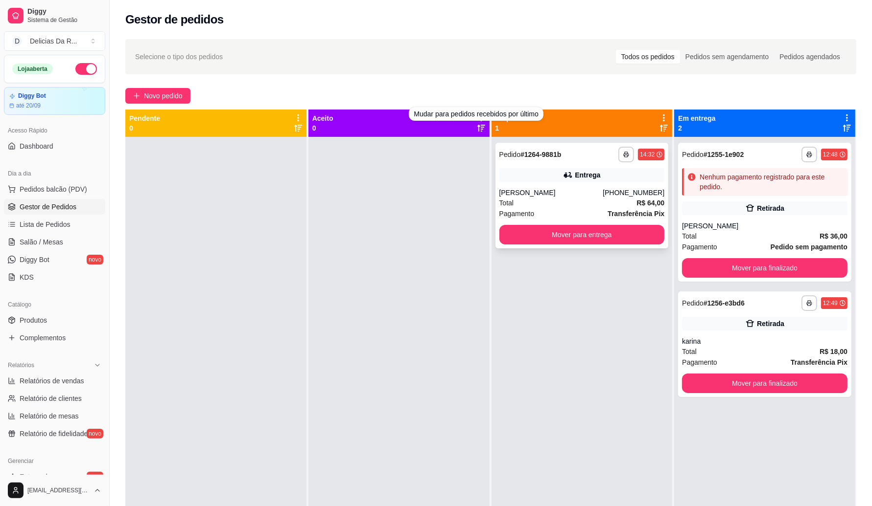
click at [534, 187] on div "**********" at bounding box center [581, 196] width 173 height 106
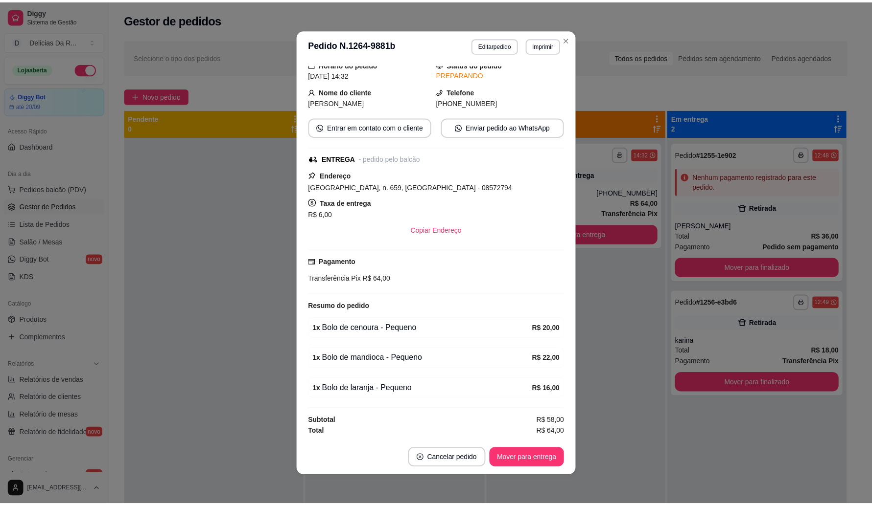
scroll to position [91, 0]
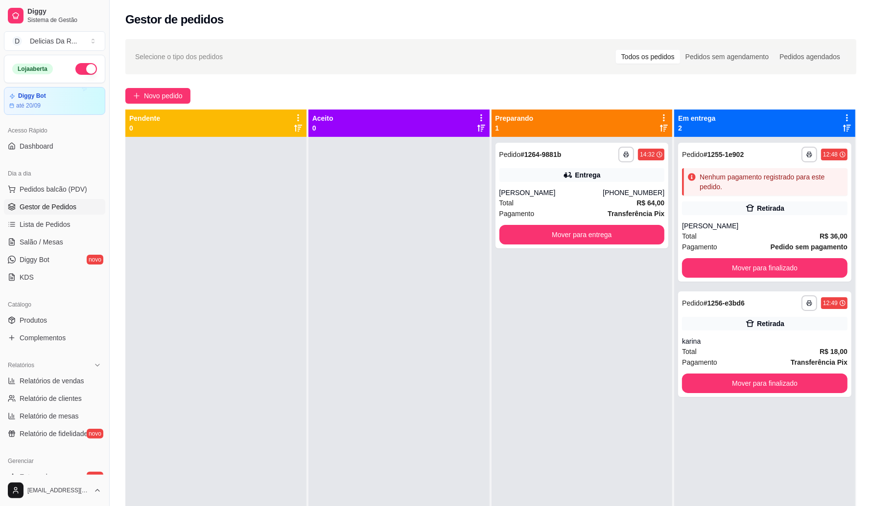
drag, startPoint x: 404, startPoint y: 91, endPoint x: 402, endPoint y: 99, distance: 8.0
click at [404, 99] on div "Novo pedido" at bounding box center [490, 96] width 731 height 16
click at [402, 99] on div "Novo pedido" at bounding box center [490, 96] width 731 height 16
click at [20, 322] on span "Produtos" at bounding box center [33, 321] width 27 height 10
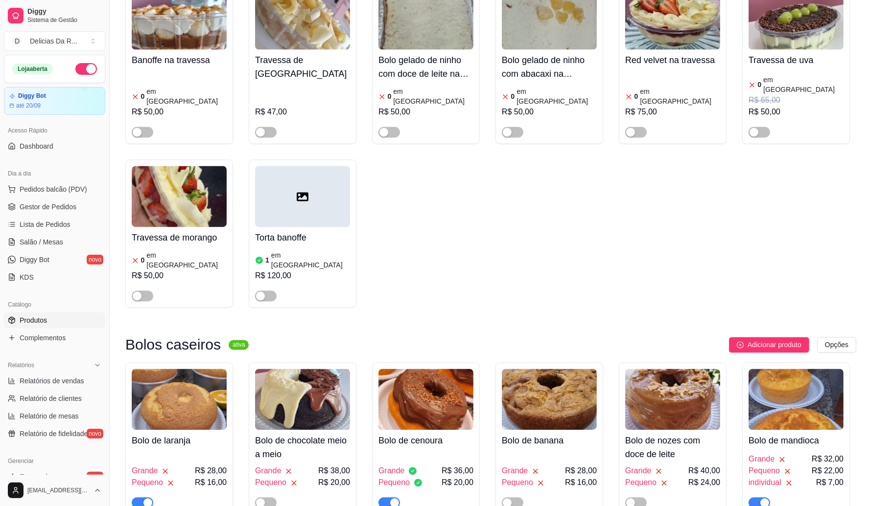
scroll to position [1713, 0]
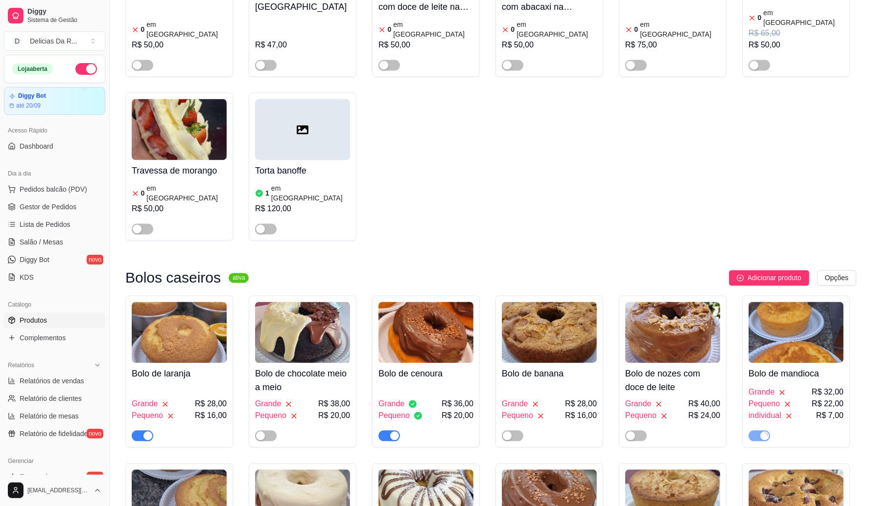
scroll to position [2080, 0]
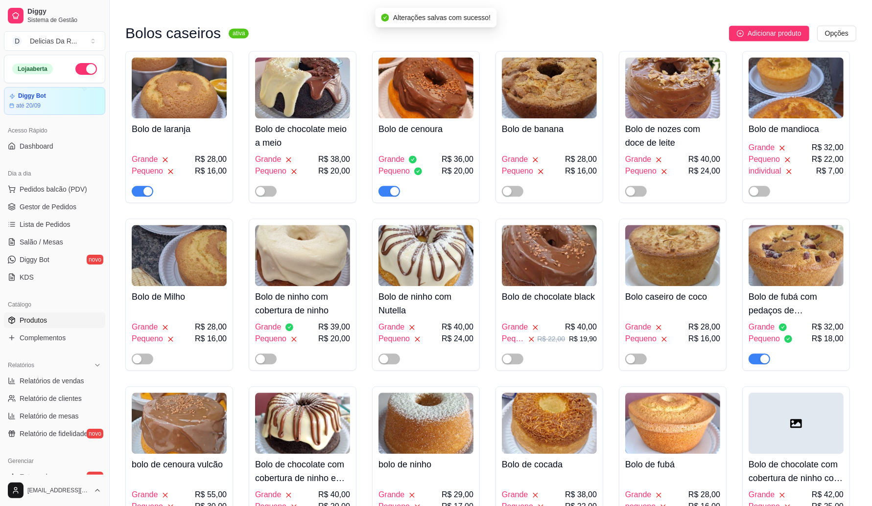
click at [141, 186] on span "button" at bounding box center [143, 191] width 22 height 11
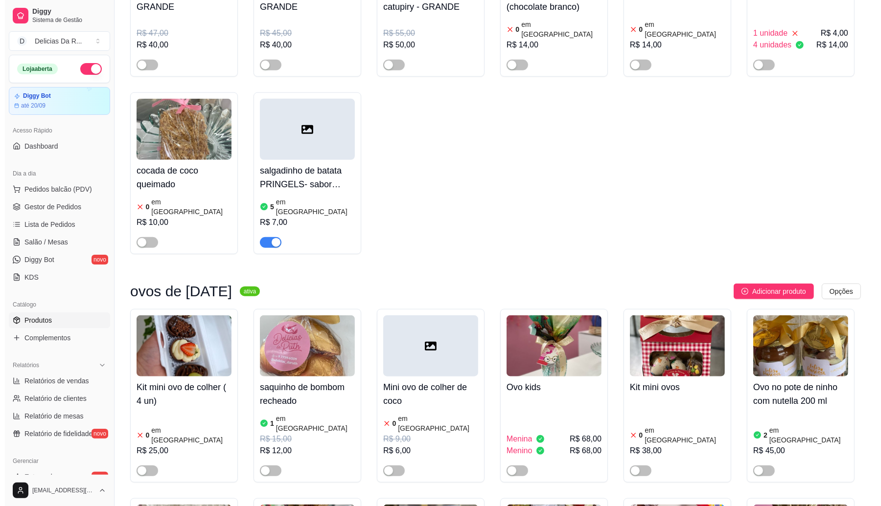
scroll to position [0, 0]
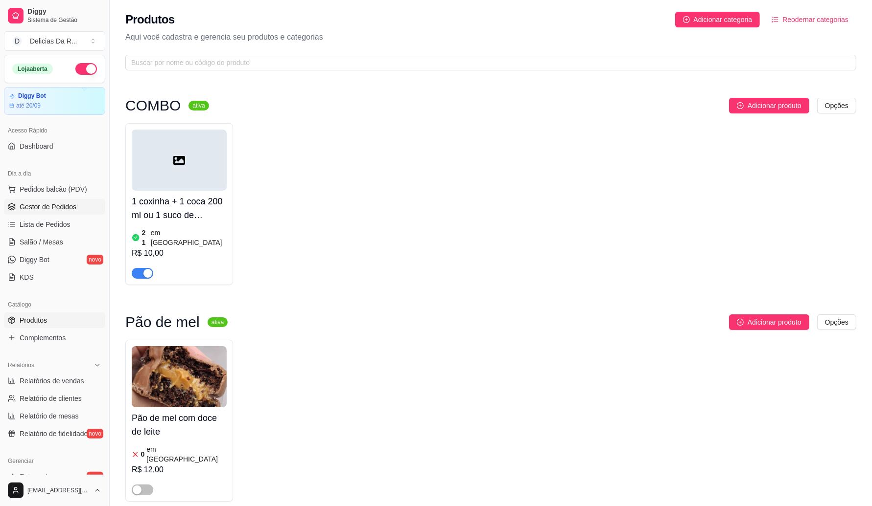
click at [54, 211] on span "Gestor de Pedidos" at bounding box center [48, 207] width 57 height 10
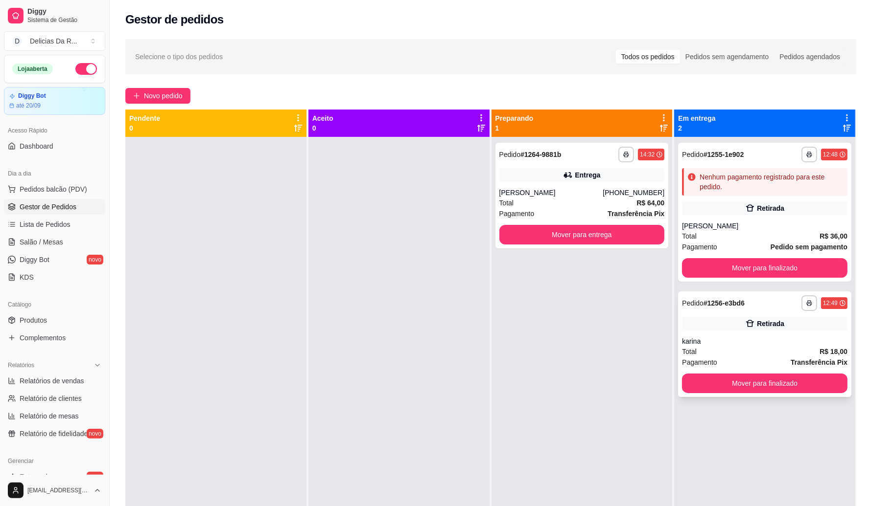
drag, startPoint x: 796, startPoint y: 346, endPoint x: 829, endPoint y: 348, distance: 33.9
click at [829, 348] on div "**********" at bounding box center [764, 345] width 173 height 106
click at [632, 345] on div "**********" at bounding box center [581, 390] width 181 height 506
click at [630, 345] on div "**********" at bounding box center [581, 390] width 181 height 506
click at [150, 89] on div "**********" at bounding box center [491, 330] width 762 height 595
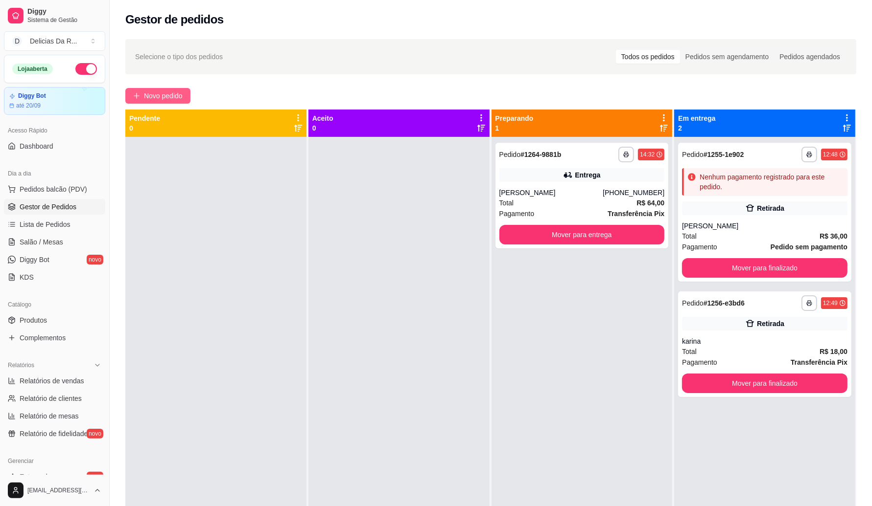
click at [147, 93] on span "Novo pedido" at bounding box center [163, 96] width 39 height 11
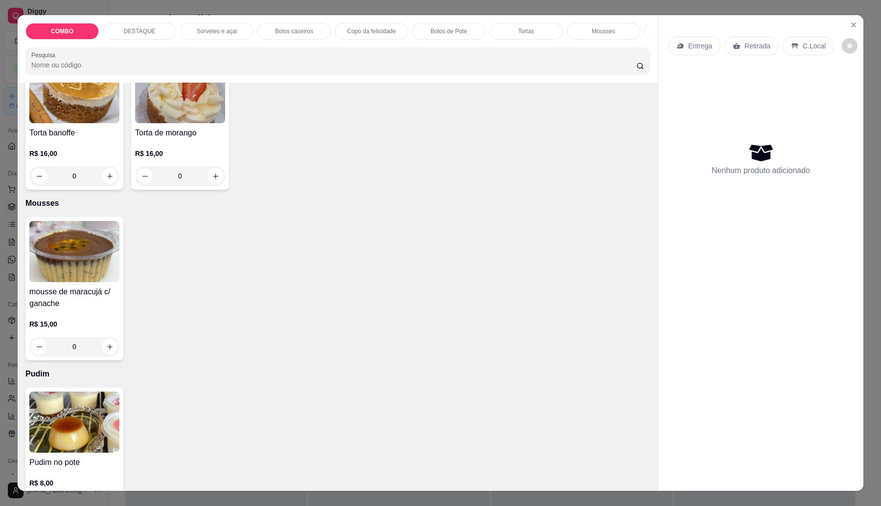
scroll to position [1317, 0]
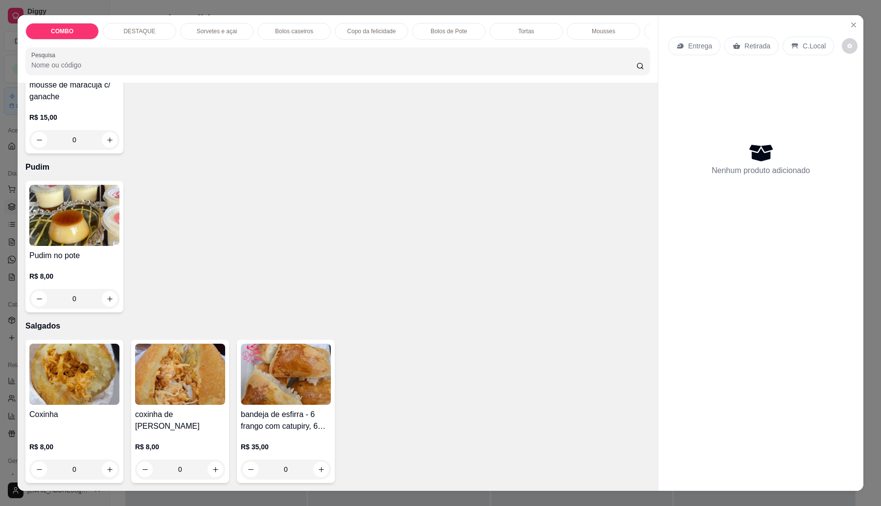
click at [275, 422] on h4 "bandeja de esfirra - 6 frango com catupiry, 6 calabresa com catupiry" at bounding box center [286, 420] width 90 height 23
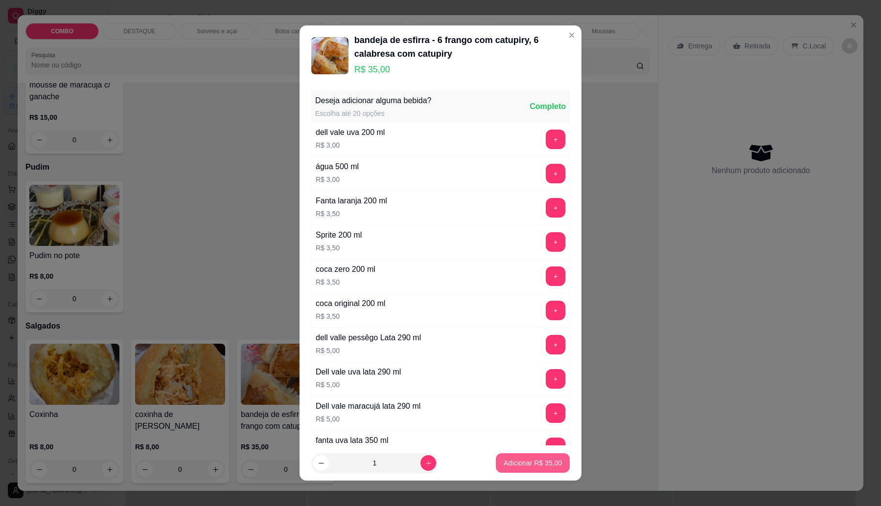
click at [529, 461] on p "Adicionar R$ 35,00" at bounding box center [533, 464] width 58 height 10
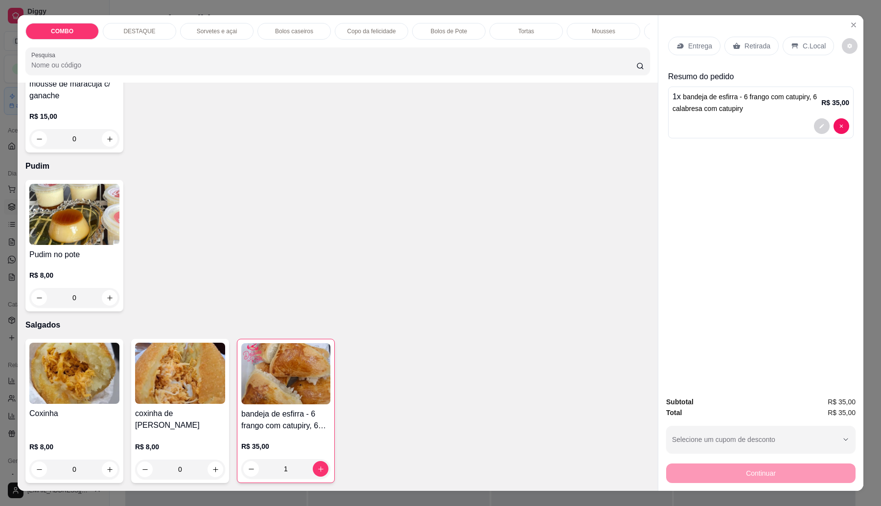
drag, startPoint x: 74, startPoint y: 78, endPoint x: 80, endPoint y: 76, distance: 6.4
click at [79, 70] on input "Pesquisa" at bounding box center [333, 65] width 605 height 10
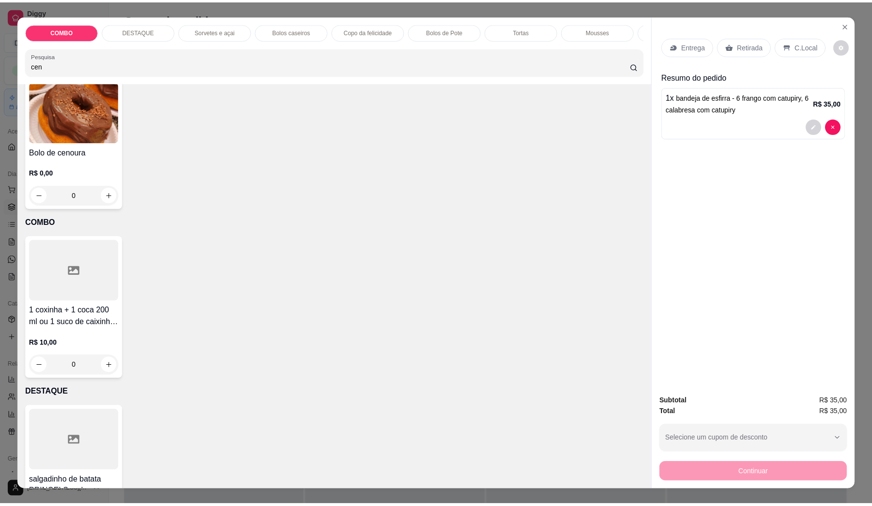
scroll to position [0, 0]
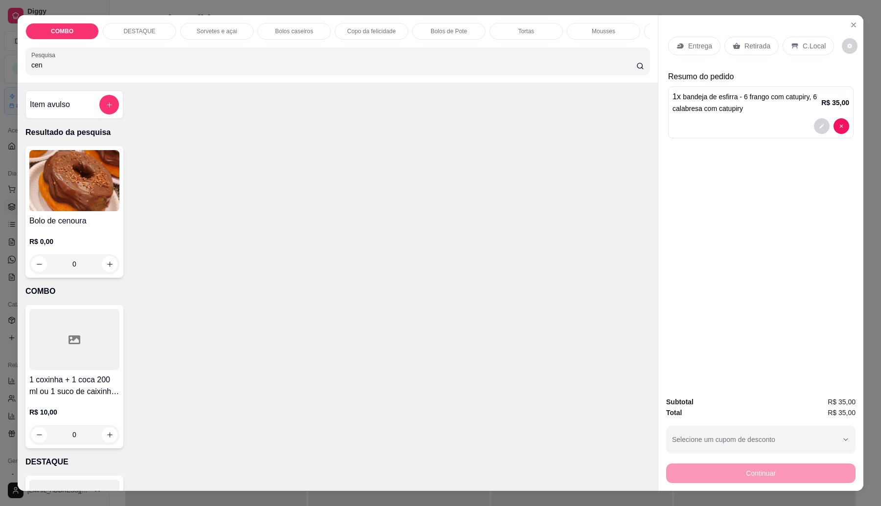
click at [43, 196] on img at bounding box center [74, 180] width 90 height 61
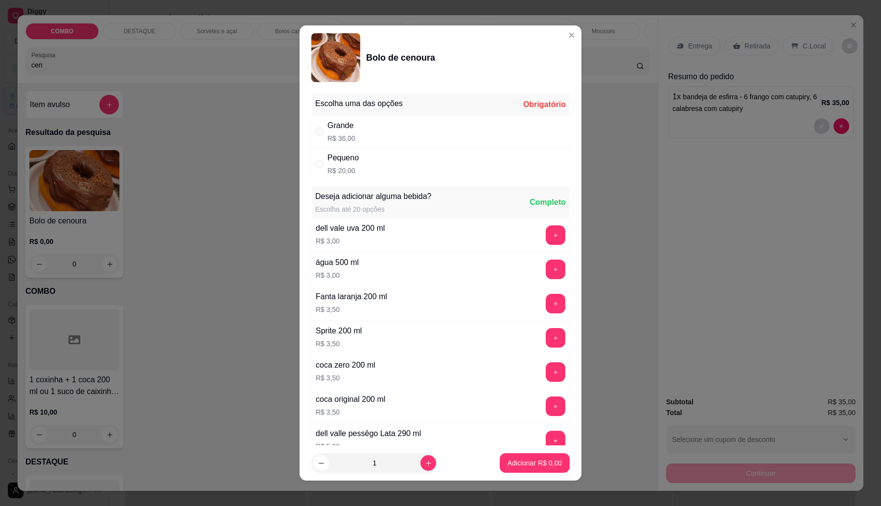
click at [439, 162] on div "Pequeno R$ 20,00" at bounding box center [440, 164] width 258 height 32
click at [507, 462] on p "Adicionar R$ 20,00" at bounding box center [533, 464] width 58 height 10
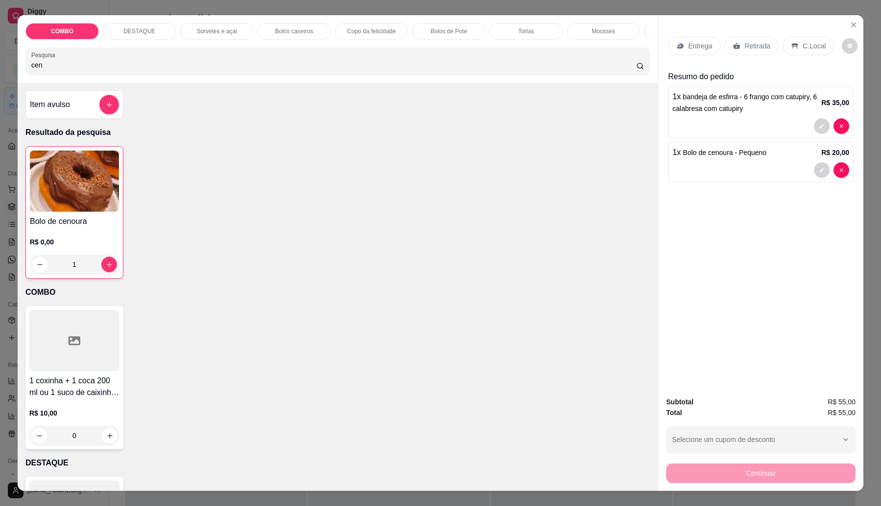
click at [112, 67] on div "cen" at bounding box center [337, 61] width 613 height 20
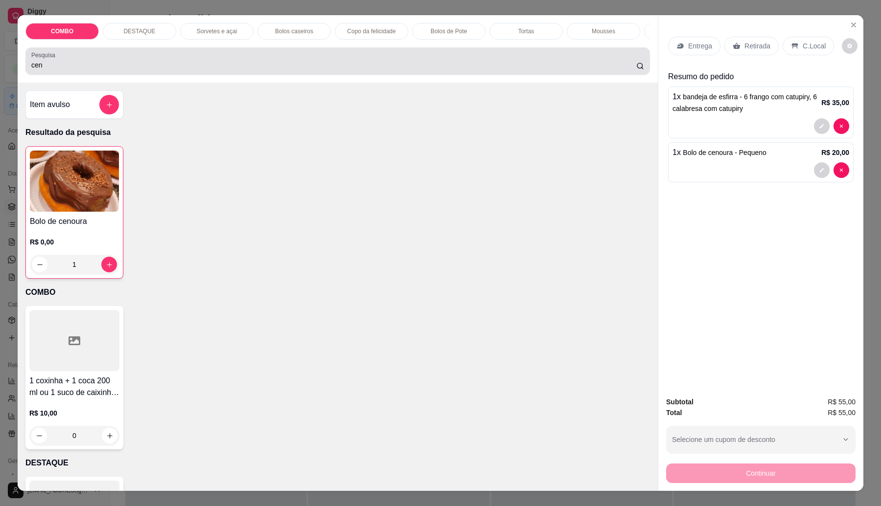
click at [112, 67] on div "cen" at bounding box center [337, 61] width 613 height 20
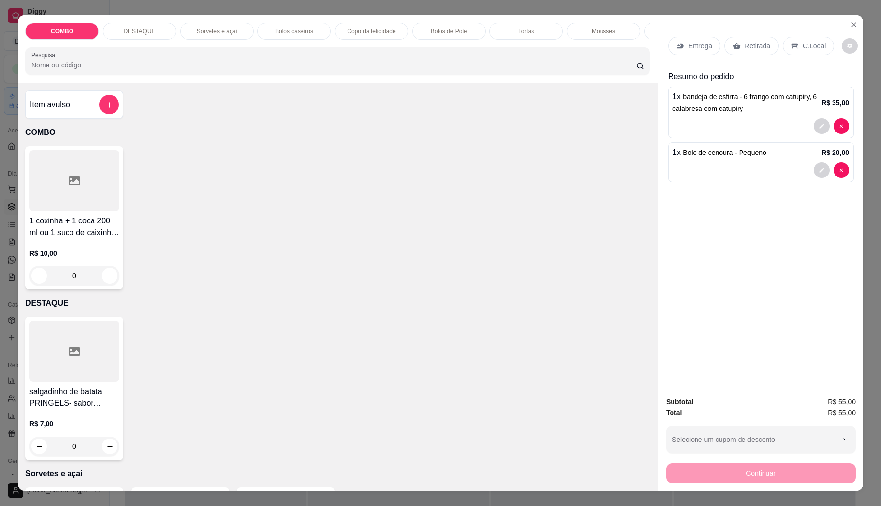
drag, startPoint x: 748, startPoint y: 39, endPoint x: 747, endPoint y: 47, distance: 7.8
click at [748, 40] on div "Retirada" at bounding box center [751, 46] width 54 height 19
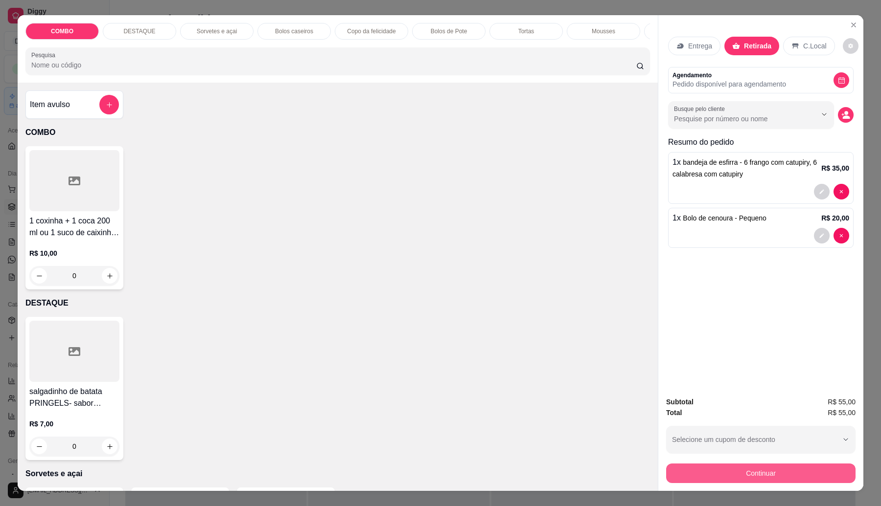
click at [771, 476] on button "Continuar" at bounding box center [760, 474] width 189 height 20
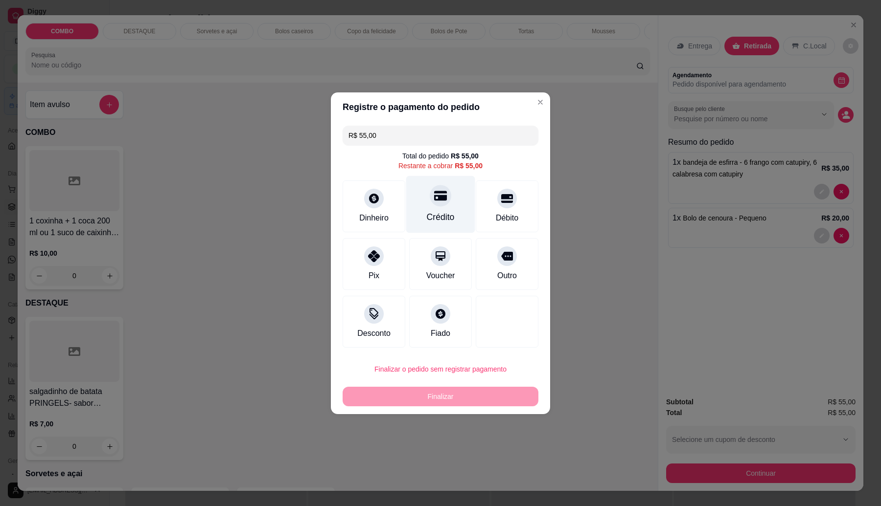
click at [450, 203] on div "Crédito" at bounding box center [440, 204] width 69 height 57
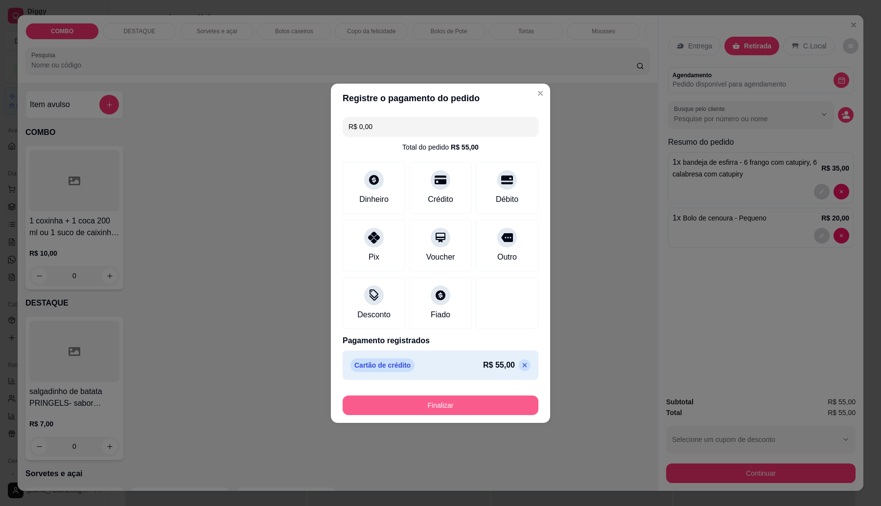
click at [493, 403] on button "Finalizar" at bounding box center [441, 406] width 196 height 20
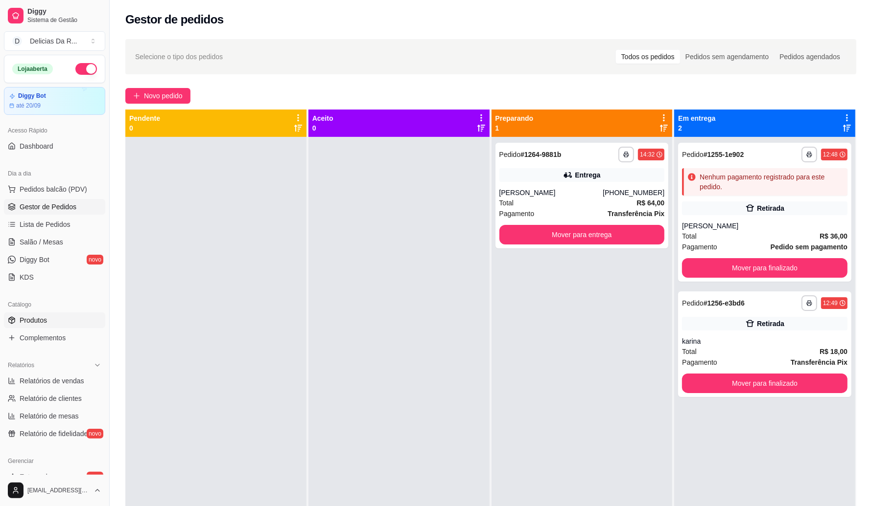
click at [47, 324] on link "Produtos" at bounding box center [54, 321] width 101 height 16
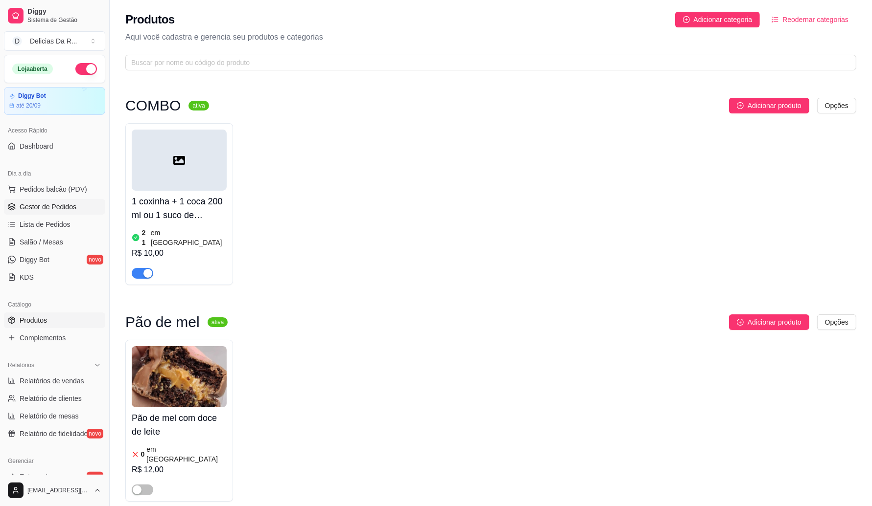
click at [59, 201] on link "Gestor de Pedidos" at bounding box center [54, 207] width 101 height 16
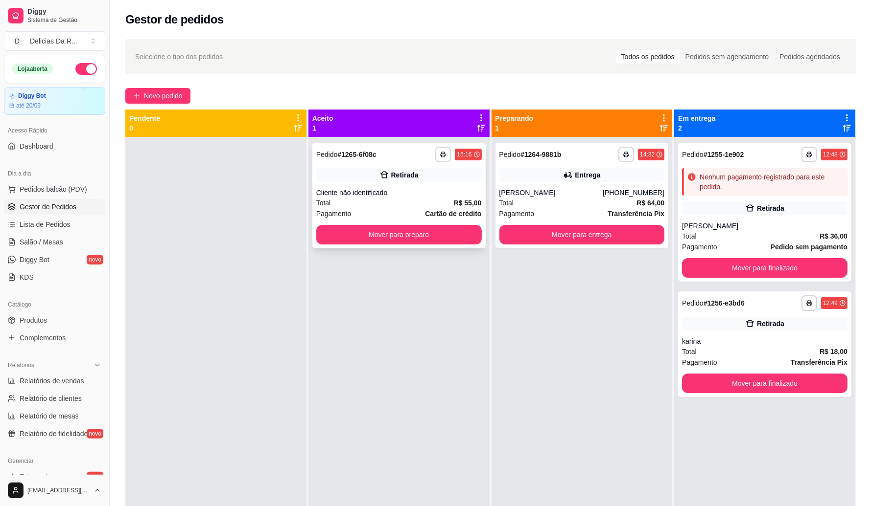
click at [416, 200] on div "Total R$ 55,00" at bounding box center [398, 203] width 165 height 11
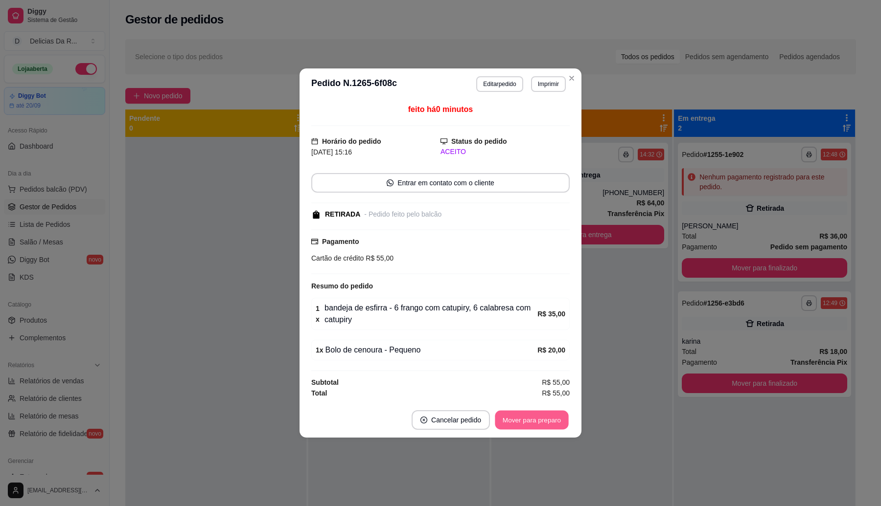
click at [536, 418] on button "Mover para preparo" at bounding box center [531, 420] width 73 height 19
click at [536, 419] on div "Mover para preparo" at bounding box center [532, 421] width 76 height 20
click at [536, 419] on div "Mover para preparo" at bounding box center [525, 421] width 90 height 20
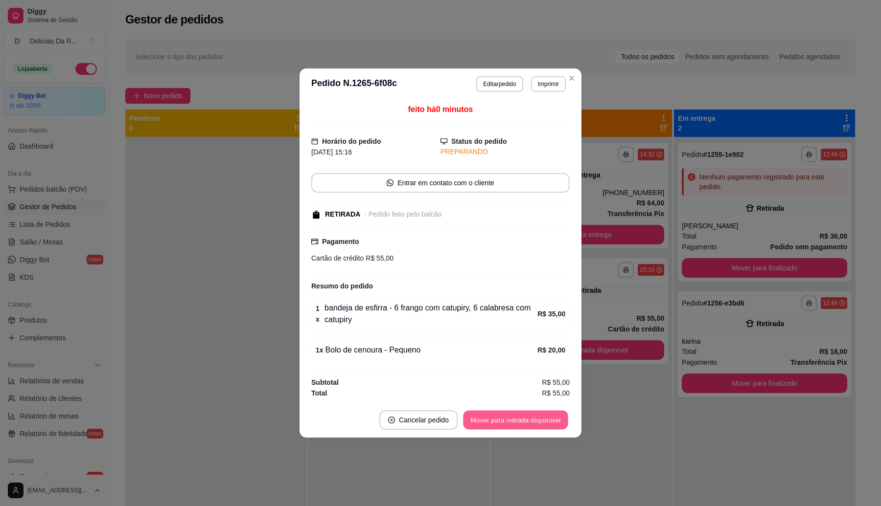
click at [536, 419] on button "Mover para retirada disponível" at bounding box center [515, 420] width 105 height 19
click at [536, 419] on div "Mover para retirada disponível" at bounding box center [515, 421] width 108 height 20
click at [534, 419] on div "Mover para retirada disponível" at bounding box center [509, 421] width 122 height 20
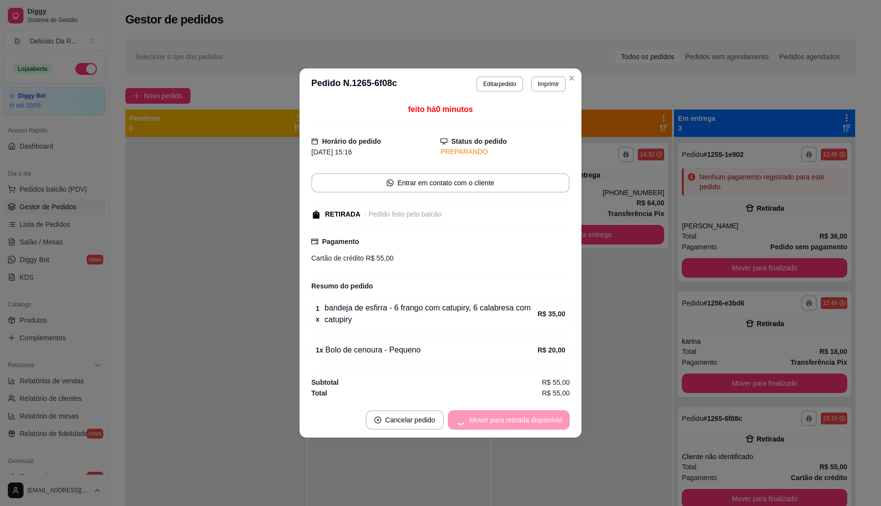
click at [534, 419] on div "Mover para retirada disponível" at bounding box center [509, 421] width 122 height 20
click at [535, 419] on div "Mover para finalizado" at bounding box center [522, 421] width 95 height 20
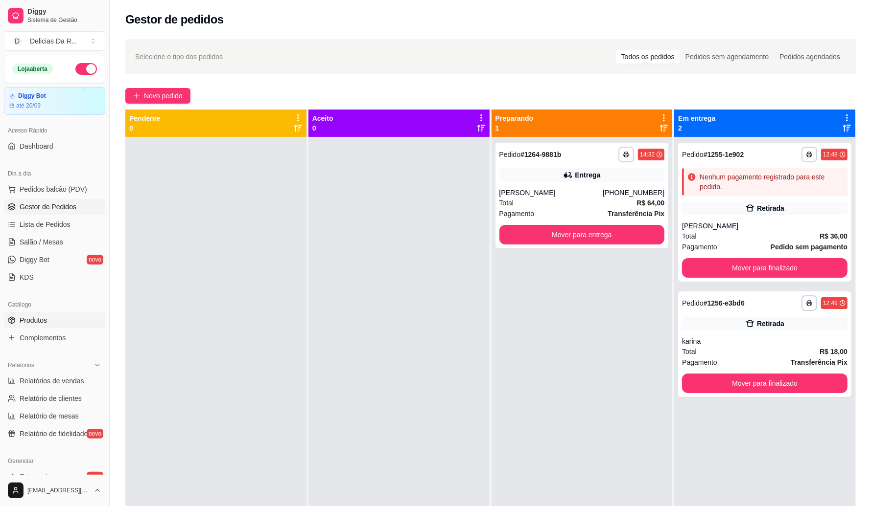
click at [51, 323] on link "Produtos" at bounding box center [54, 321] width 101 height 16
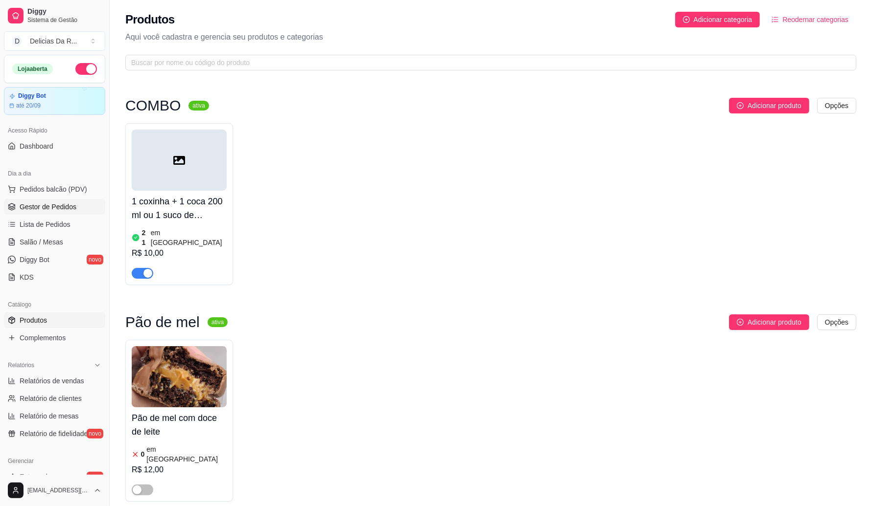
click at [70, 201] on link "Gestor de Pedidos" at bounding box center [54, 207] width 101 height 16
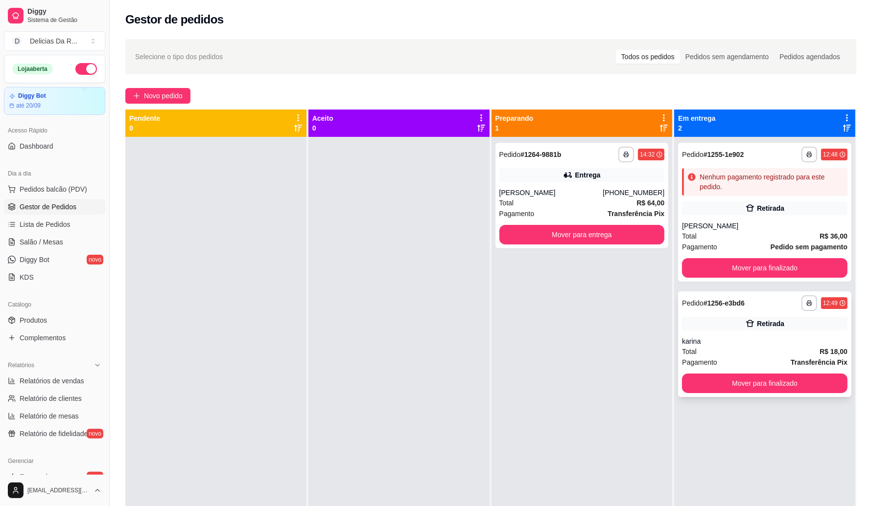
click at [768, 313] on div "**********" at bounding box center [764, 345] width 173 height 106
click at [53, 328] on link "Produtos" at bounding box center [54, 321] width 101 height 16
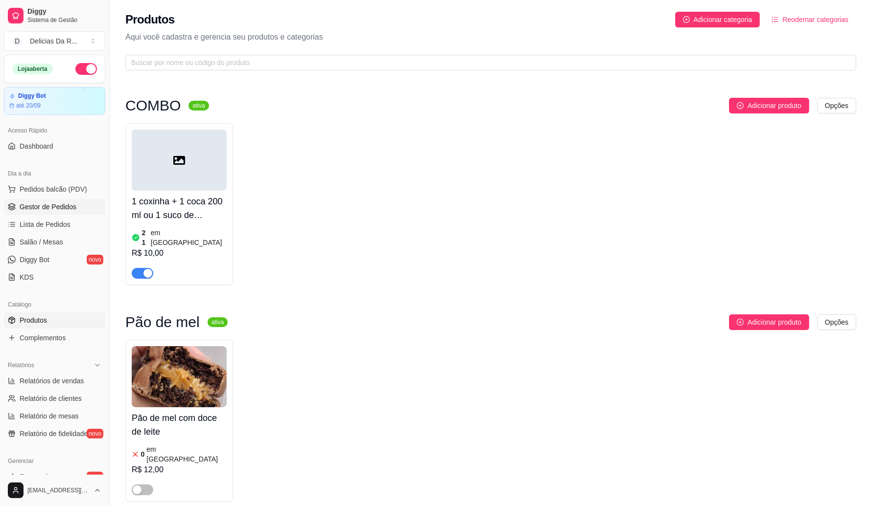
click at [43, 205] on span "Gestor de Pedidos" at bounding box center [48, 207] width 57 height 10
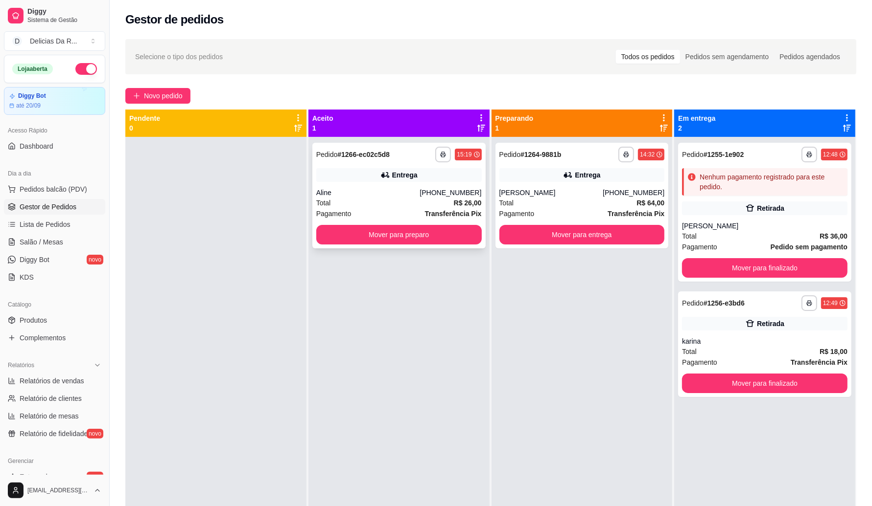
click at [421, 180] on div "Entrega" at bounding box center [398, 175] width 165 height 14
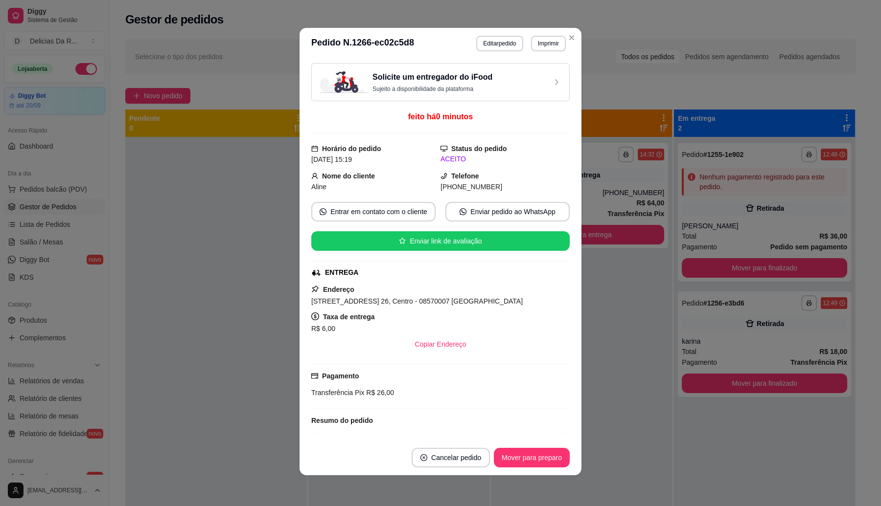
scroll to position [69, 0]
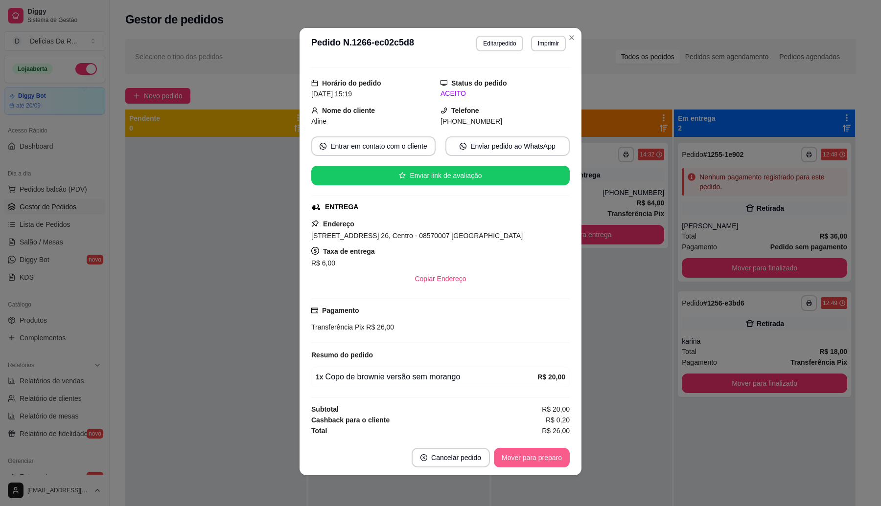
click at [545, 454] on button "Mover para preparo" at bounding box center [532, 458] width 76 height 20
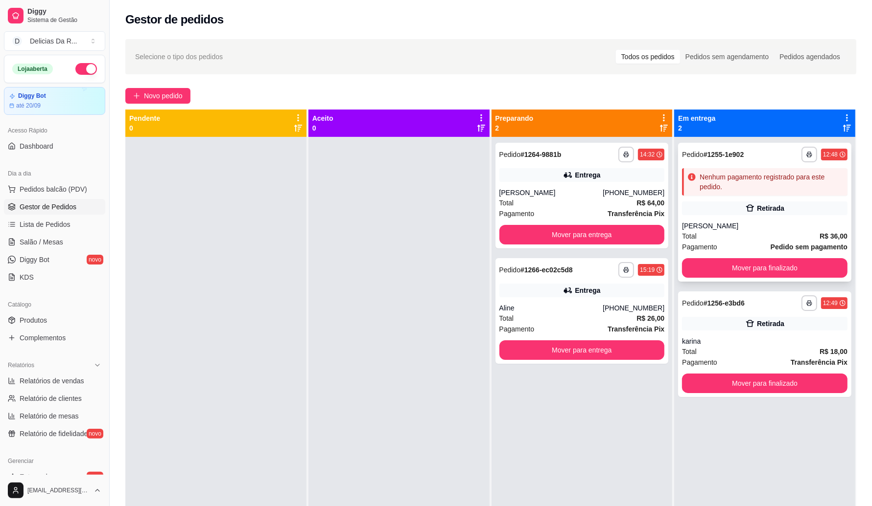
click at [717, 200] on div "**********" at bounding box center [764, 212] width 173 height 139
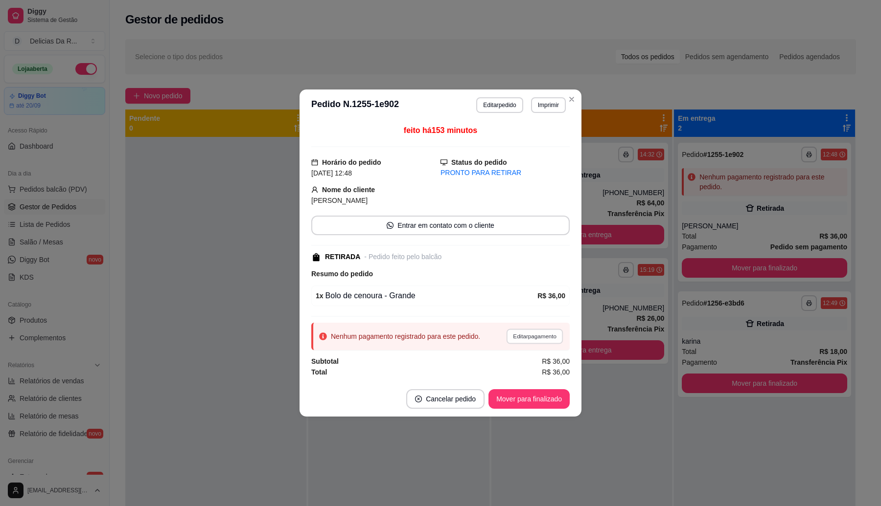
click at [532, 339] on button "Editar pagamento" at bounding box center [534, 336] width 57 height 15
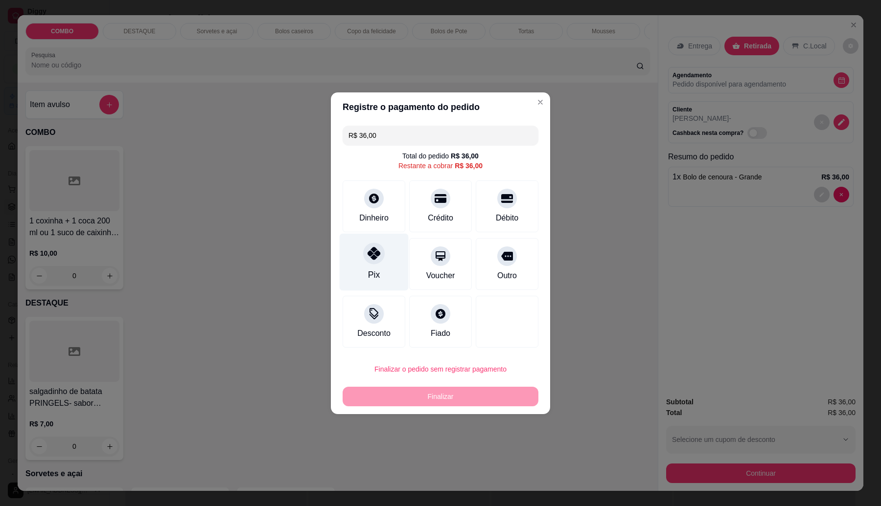
click at [371, 260] on icon at bounding box center [374, 253] width 13 height 13
type input "R$ 0,00"
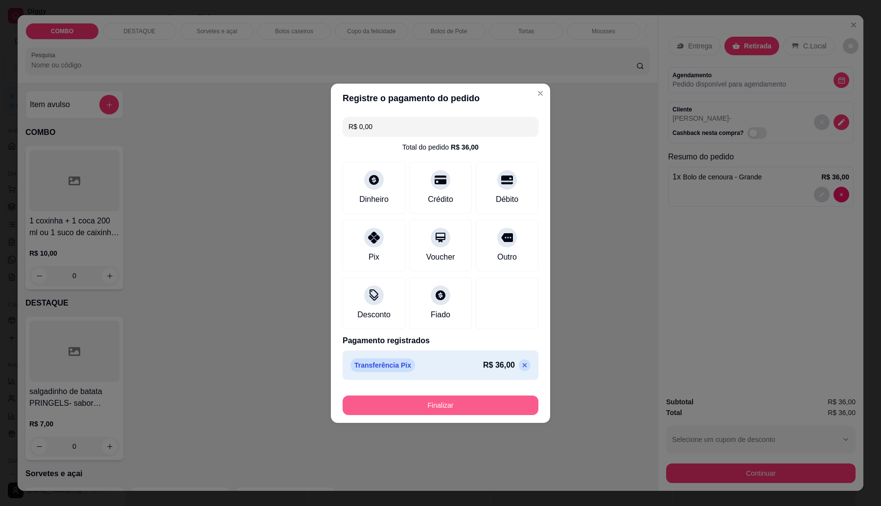
click at [485, 404] on button "Finalizar" at bounding box center [441, 406] width 196 height 20
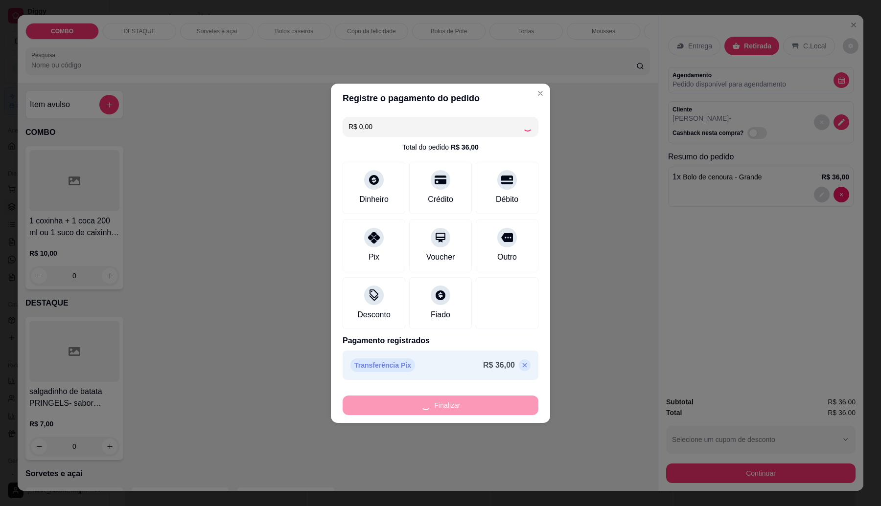
type input "0"
type input "-R$ 36,00"
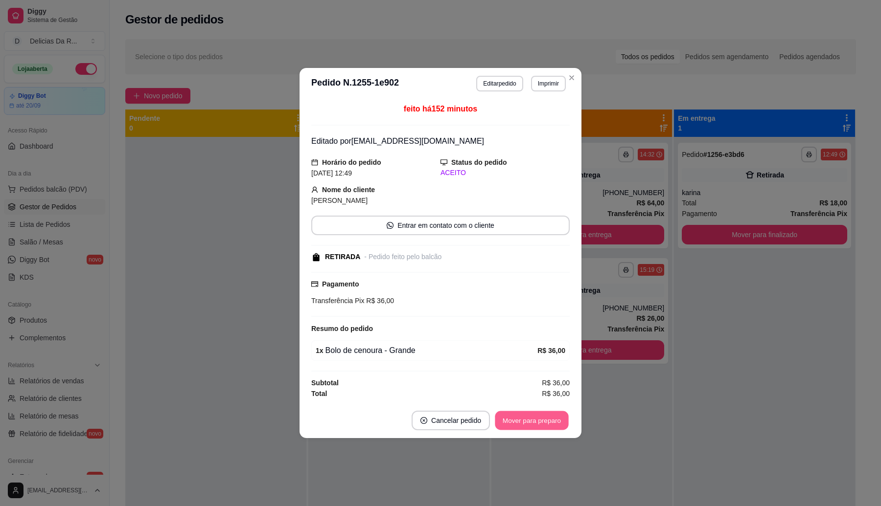
click at [526, 421] on button "Mover para preparo" at bounding box center [531, 421] width 73 height 19
click at [529, 416] on div "Mover para preparo" at bounding box center [525, 421] width 90 height 20
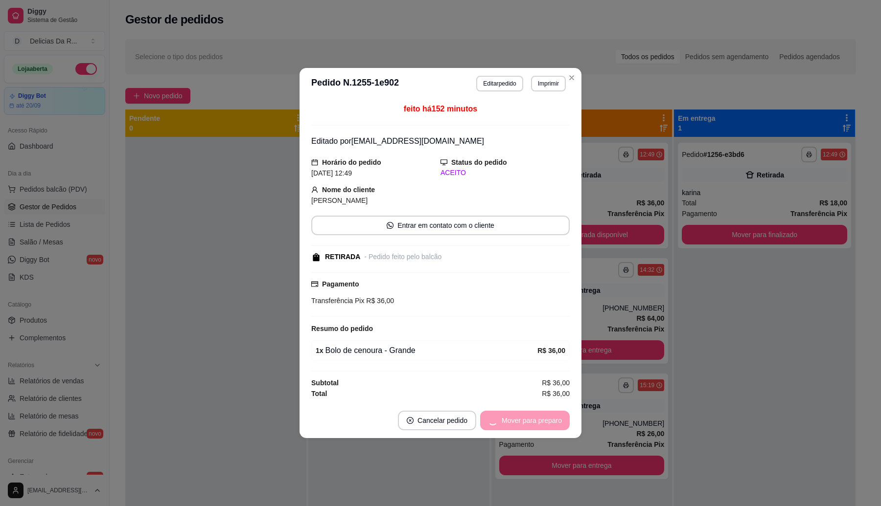
click at [534, 420] on div "Mover para preparo" at bounding box center [525, 421] width 90 height 20
click at [534, 420] on button "Mover para retirada disponível" at bounding box center [515, 421] width 108 height 20
click at [534, 420] on div "Mover para retirada disponível" at bounding box center [509, 421] width 122 height 20
click at [534, 419] on div "Mover para retirada disponível" at bounding box center [509, 421] width 122 height 20
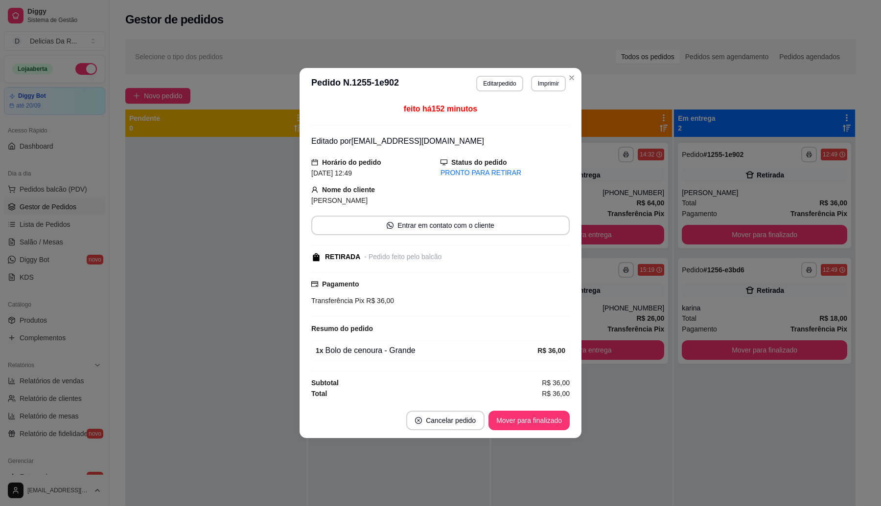
click at [535, 416] on button "Mover para finalizado" at bounding box center [528, 421] width 81 height 20
click at [535, 416] on div "Mover para finalizado" at bounding box center [522, 421] width 95 height 20
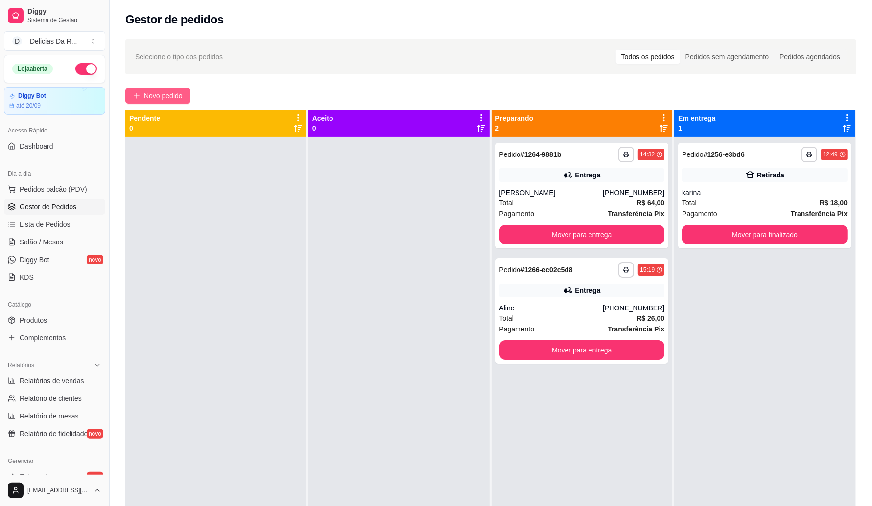
click at [138, 92] on button "Novo pedido" at bounding box center [157, 96] width 65 height 16
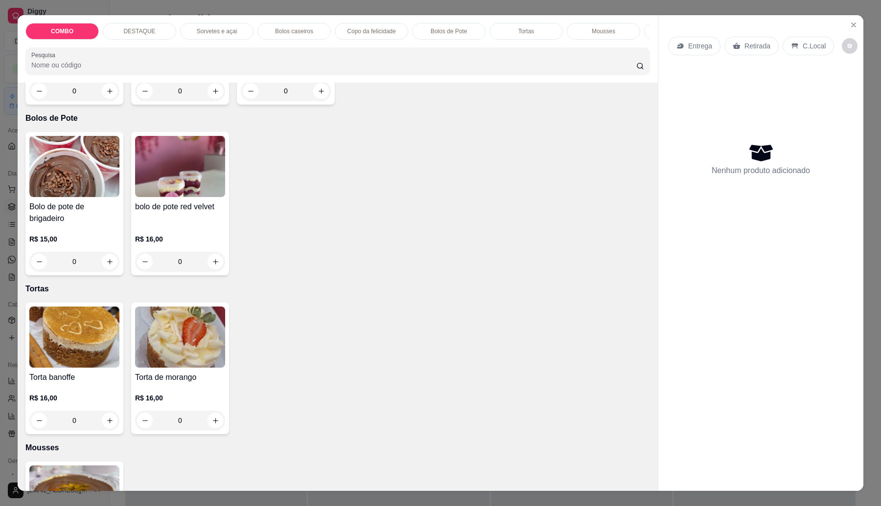
scroll to position [734, 0]
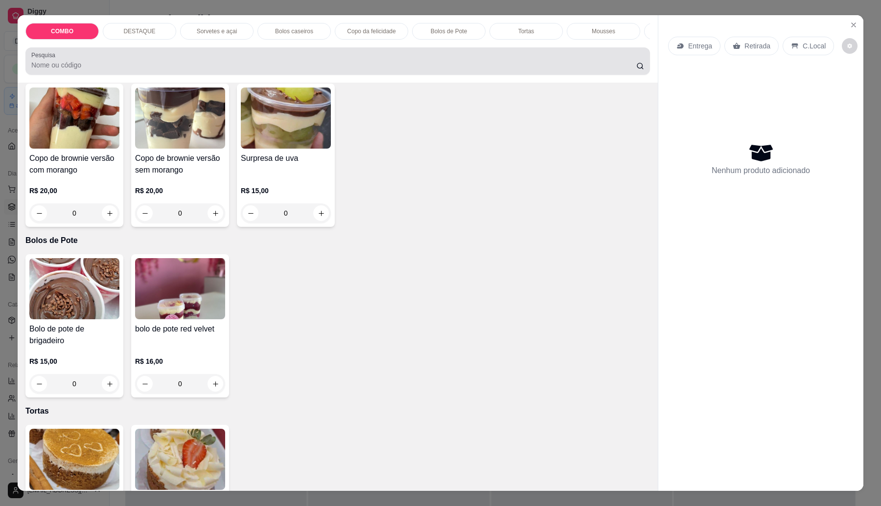
click at [114, 70] on input "Pesquisa" at bounding box center [333, 65] width 605 height 10
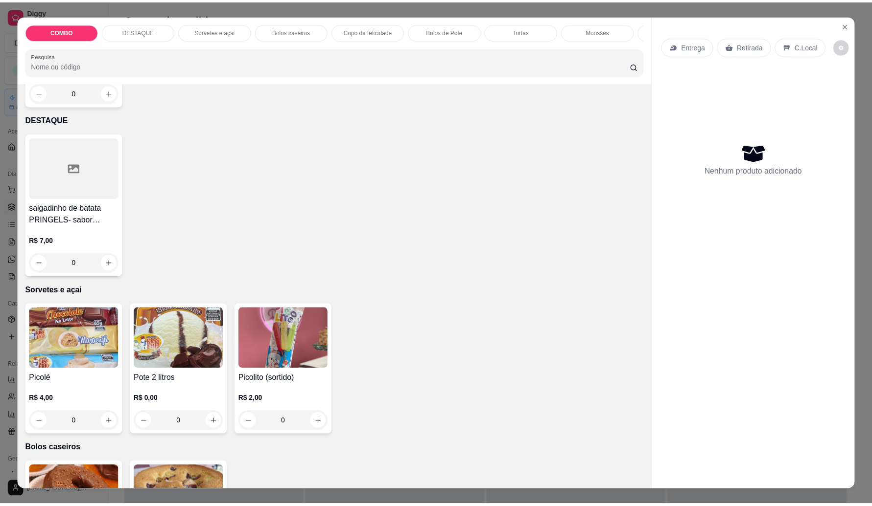
scroll to position [245, 0]
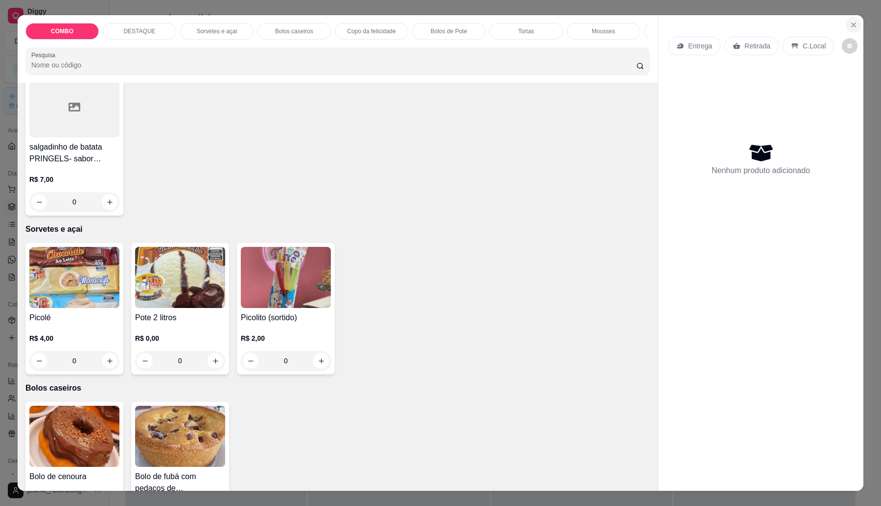
click at [851, 26] on icon "Close" at bounding box center [853, 25] width 4 height 4
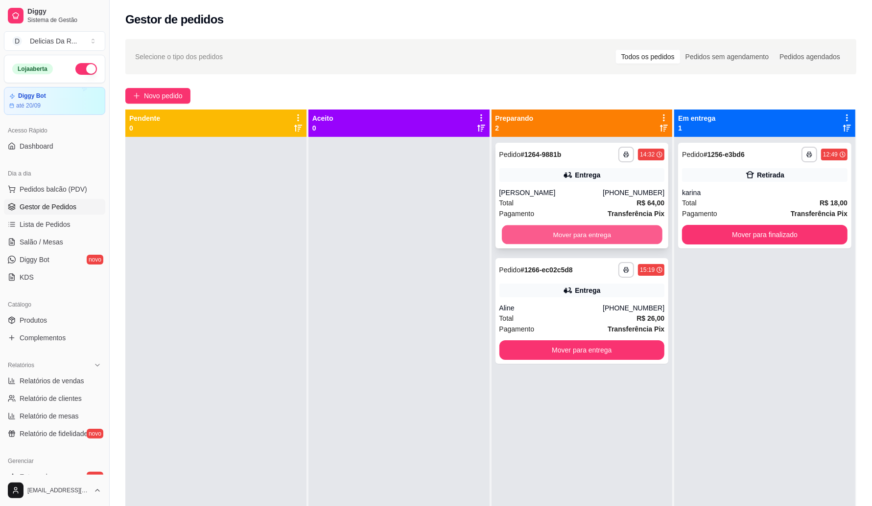
click at [576, 235] on button "Mover para entrega" at bounding box center [582, 235] width 161 height 19
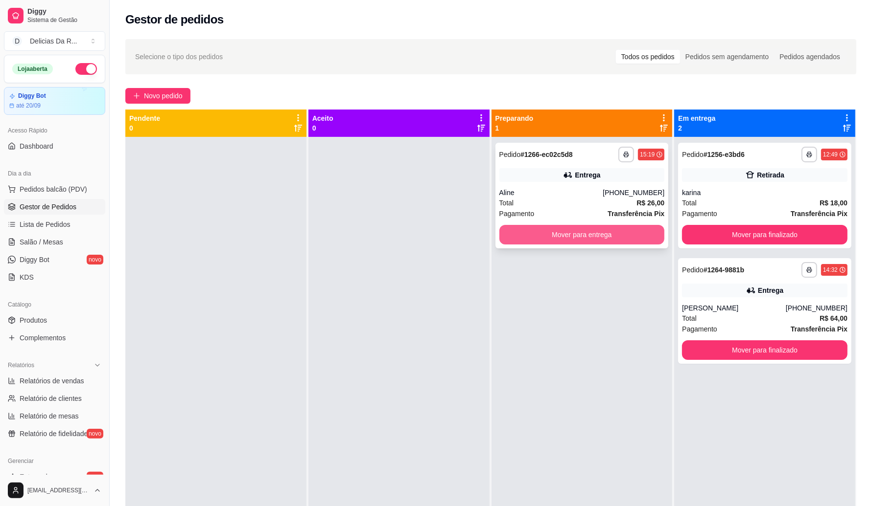
click at [582, 238] on button "Mover para entrega" at bounding box center [581, 235] width 165 height 20
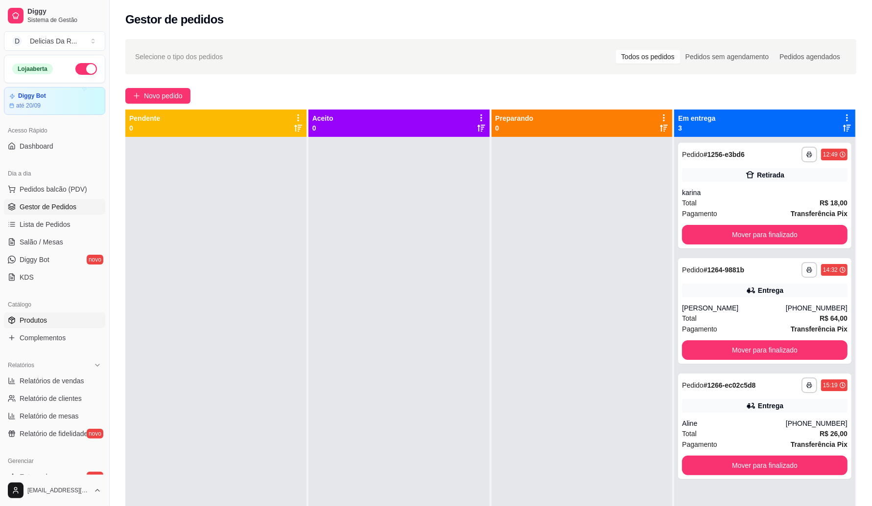
click at [32, 321] on span "Produtos" at bounding box center [33, 321] width 27 height 10
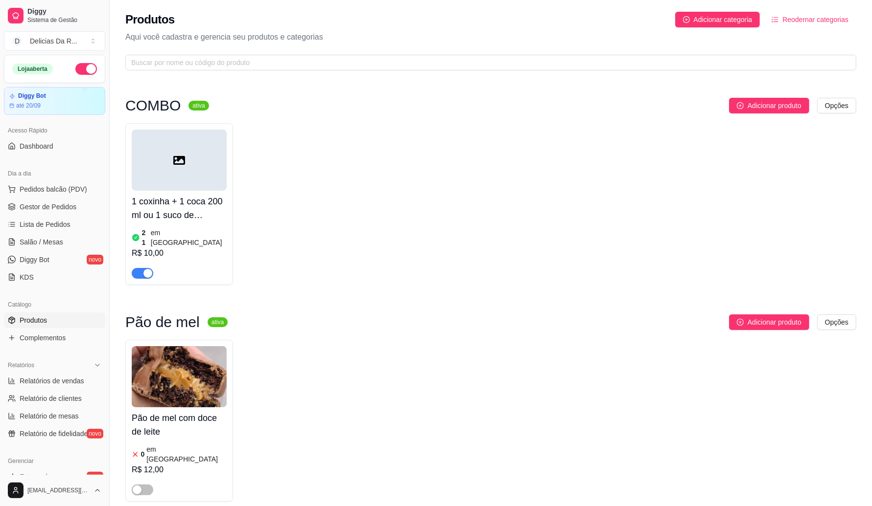
click at [33, 317] on span "Produtos" at bounding box center [33, 321] width 27 height 10
click at [38, 204] on span "Gestor de Pedidos" at bounding box center [48, 207] width 57 height 10
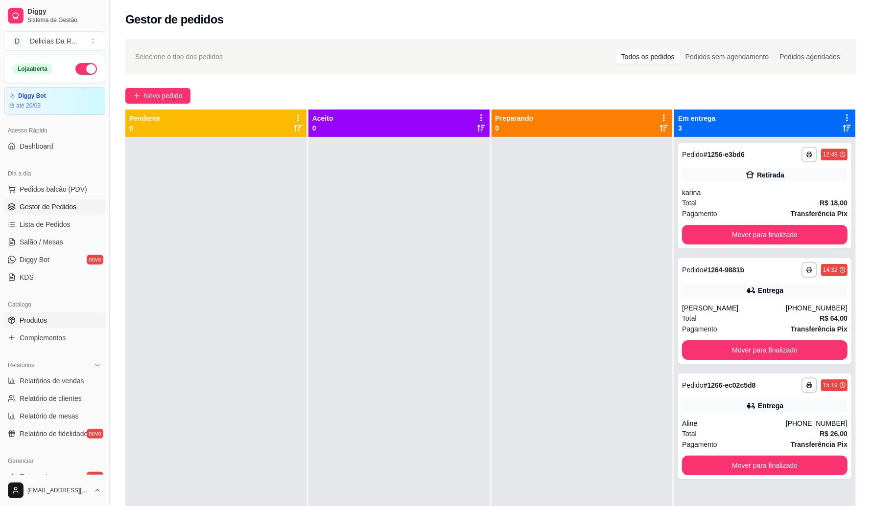
click at [43, 316] on span "Produtos" at bounding box center [33, 321] width 27 height 10
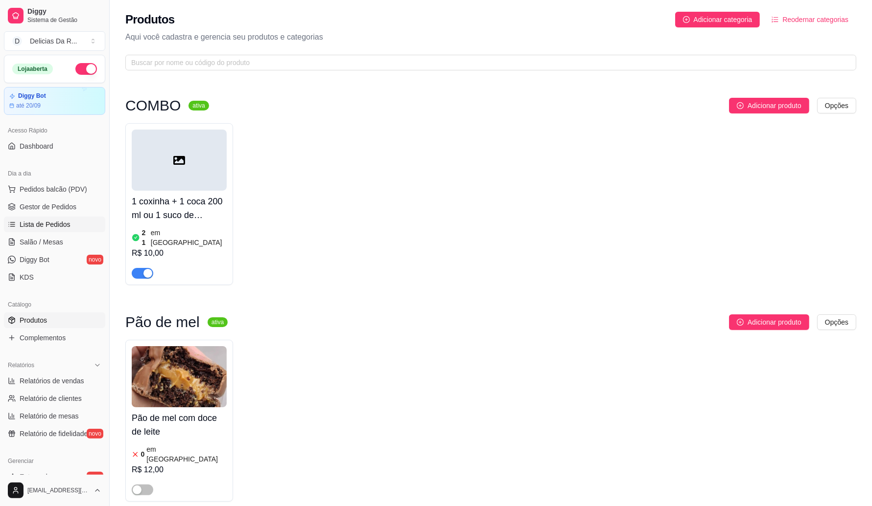
drag, startPoint x: 69, startPoint y: 233, endPoint x: 61, endPoint y: 228, distance: 8.8
click at [68, 232] on ul "Pedidos balcão (PDV) Gestor de Pedidos Lista de Pedidos Salão / Mesas Diggy Bot…" at bounding box center [54, 234] width 101 height 104
click at [61, 228] on span "Lista de Pedidos" at bounding box center [45, 225] width 51 height 10
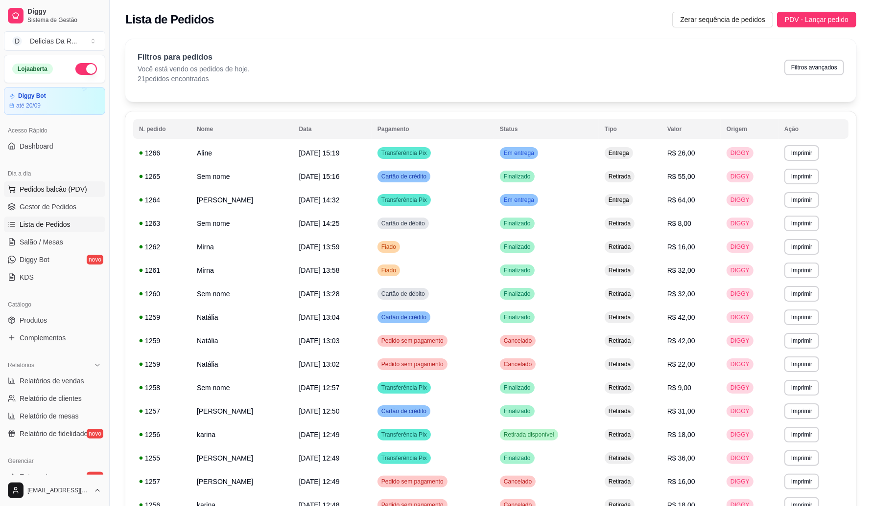
click at [86, 192] on button "Pedidos balcão (PDV)" at bounding box center [54, 190] width 101 height 16
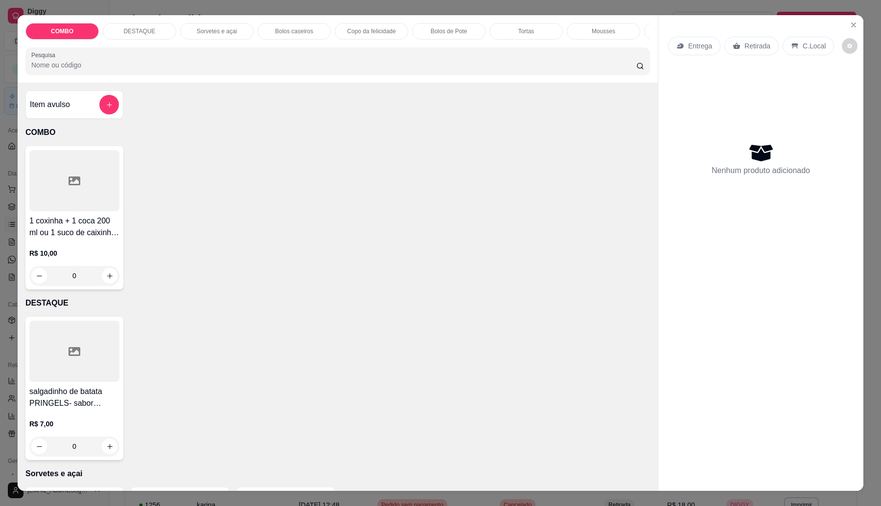
click at [148, 70] on input "Pesquisa" at bounding box center [333, 65] width 605 height 10
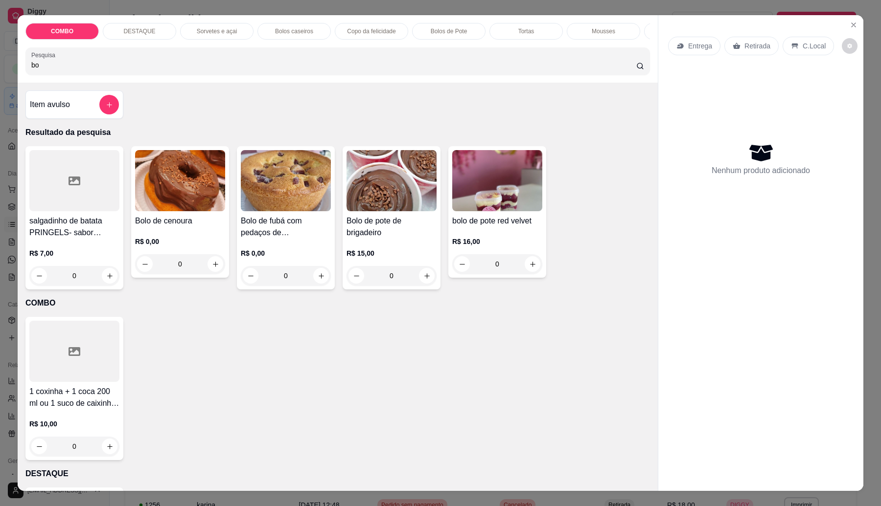
type input "bo"
click at [155, 184] on img at bounding box center [180, 180] width 90 height 61
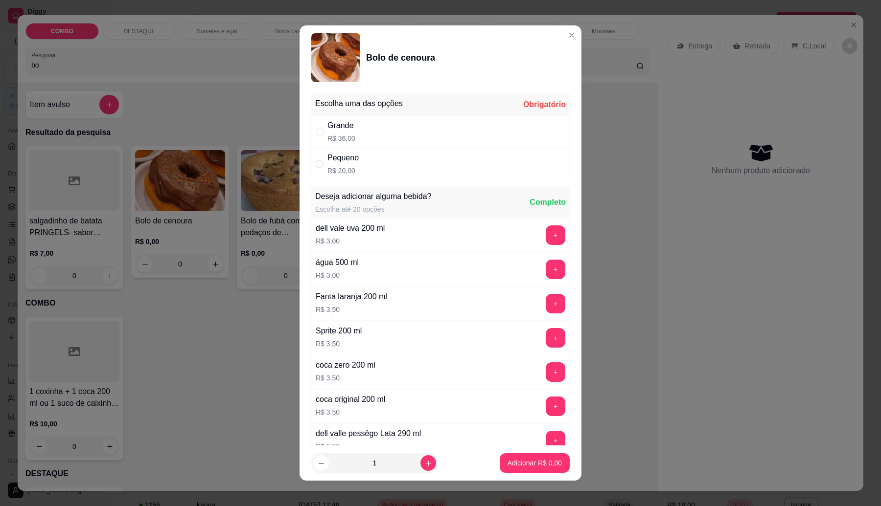
click at [373, 165] on div "Pequeno R$ 20,00" at bounding box center [440, 164] width 258 height 32
radio input "true"
click at [536, 461] on p "Adicionar R$ 20,00" at bounding box center [533, 463] width 57 height 9
type input "1"
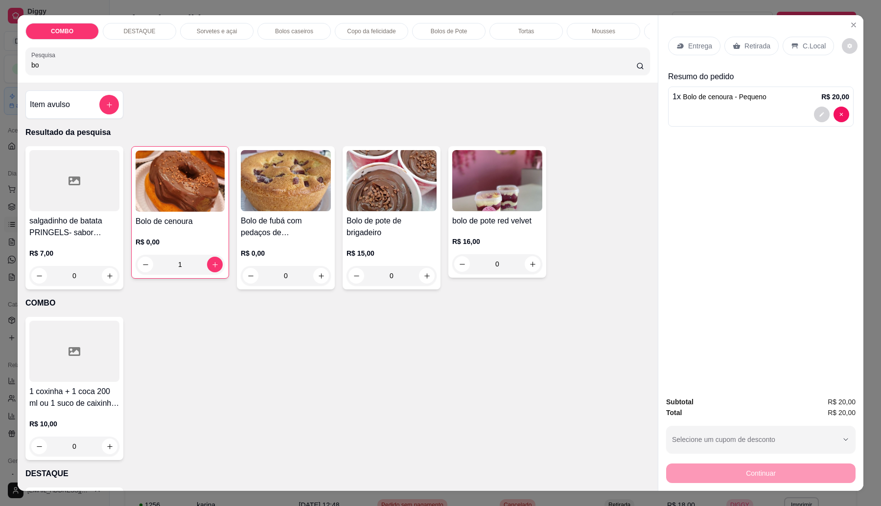
click at [254, 75] on div "Pesquisa bo" at bounding box center [337, 60] width 624 height 27
type input "b"
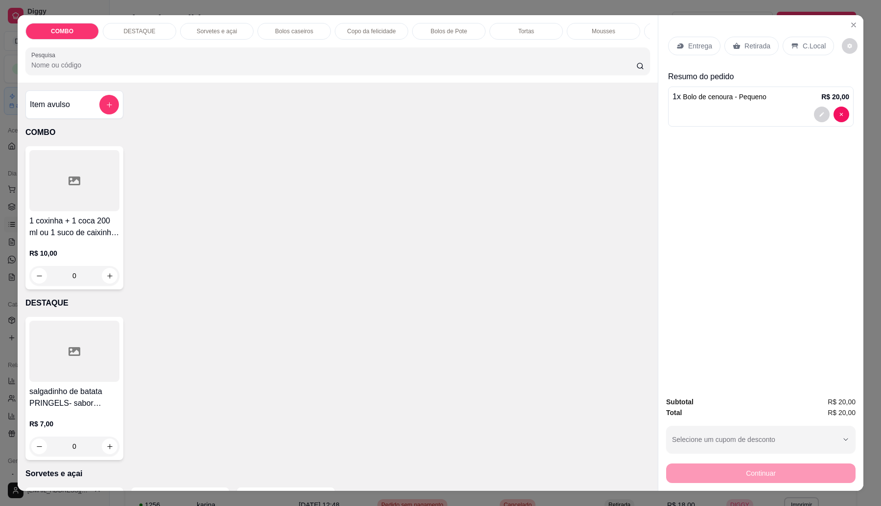
click at [384, 30] on p "Copo da felicidade" at bounding box center [371, 31] width 48 height 8
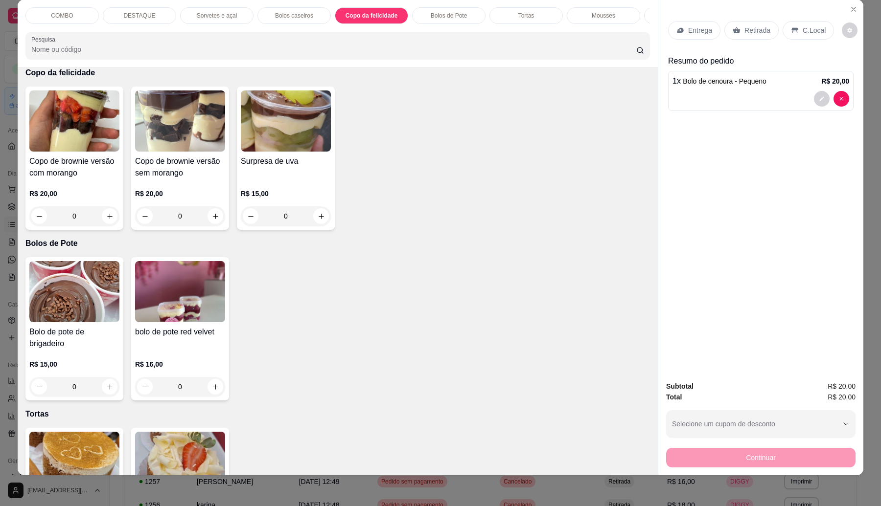
click at [47, 213] on div "R$ 20,00 0" at bounding box center [74, 207] width 90 height 37
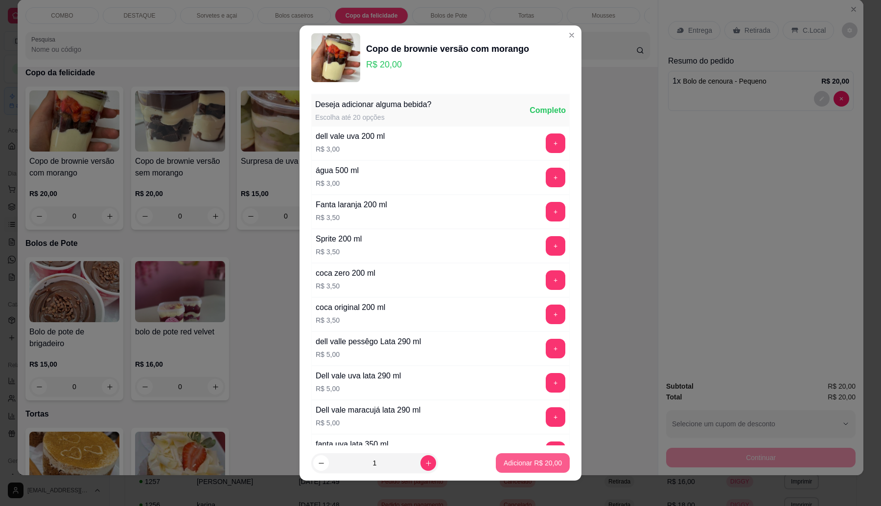
click at [496, 458] on button "Adicionar R$ 20,00" at bounding box center [533, 464] width 74 height 20
type input "1"
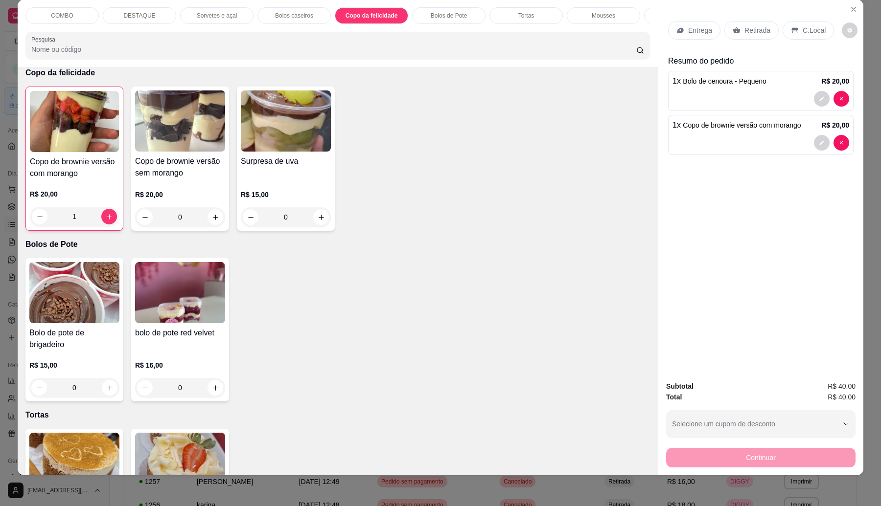
click at [532, 13] on div "Tortas" at bounding box center [525, 15] width 73 height 17
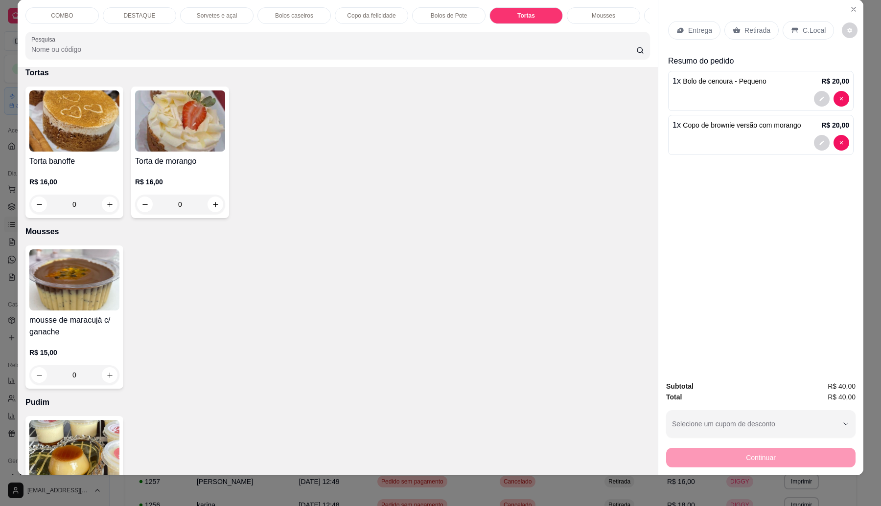
click at [79, 167] on h4 "Torta banoffe" at bounding box center [74, 162] width 90 height 12
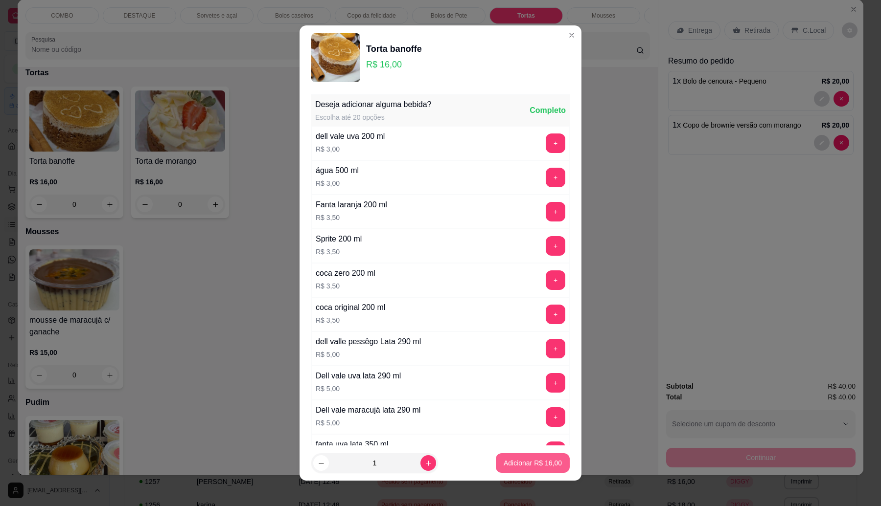
click at [539, 459] on p "Adicionar R$ 16,00" at bounding box center [533, 464] width 58 height 10
type input "1"
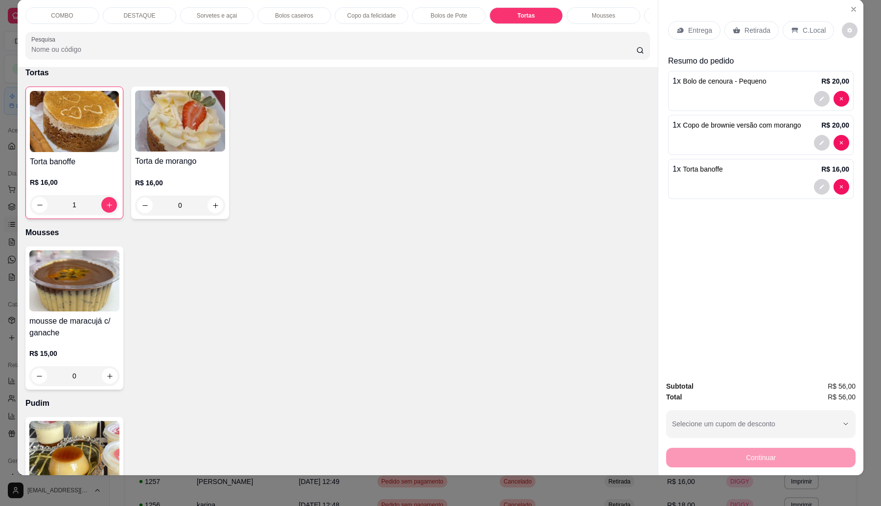
click at [748, 27] on p "Retirada" at bounding box center [757, 30] width 26 height 10
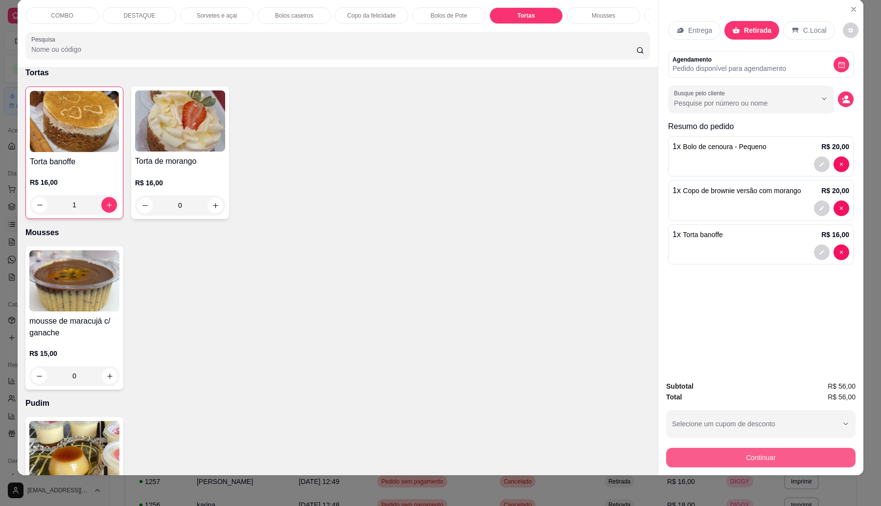
click at [696, 453] on button "Continuar" at bounding box center [760, 458] width 189 height 20
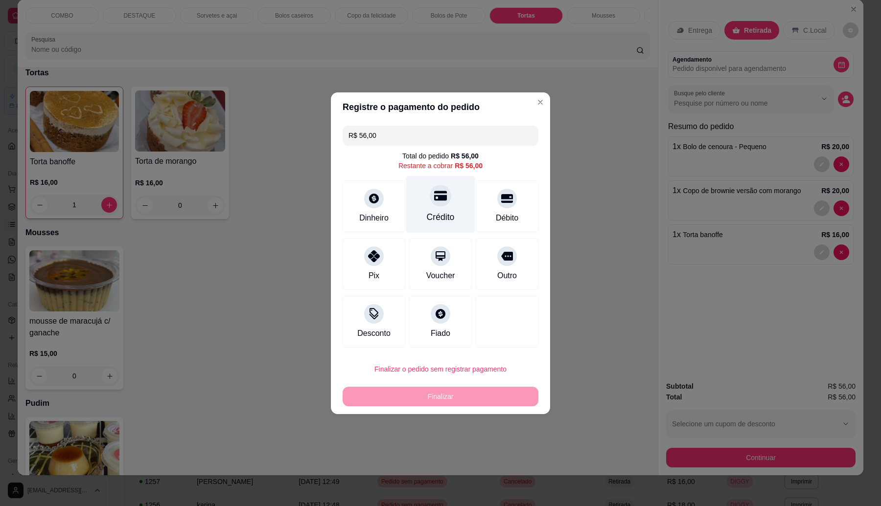
click at [434, 197] on icon at bounding box center [440, 196] width 13 height 10
type input "R$ 0,00"
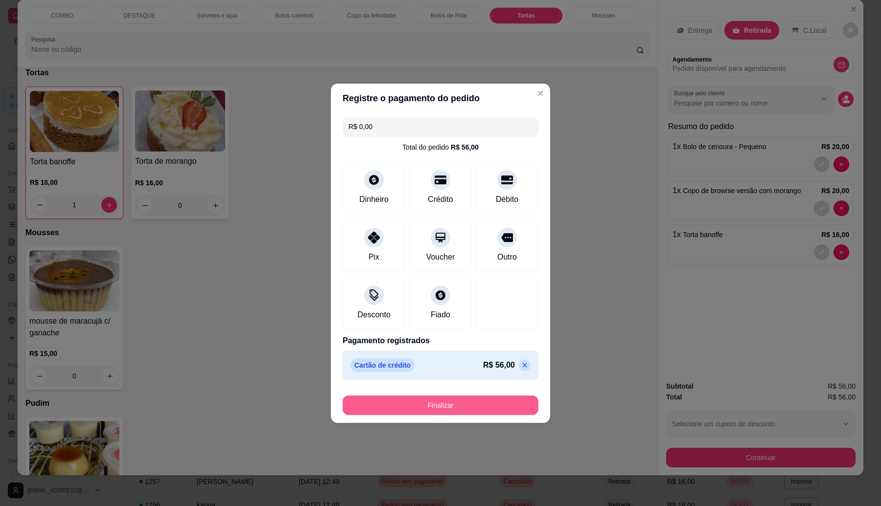
click at [473, 404] on button "Finalizar" at bounding box center [441, 406] width 196 height 20
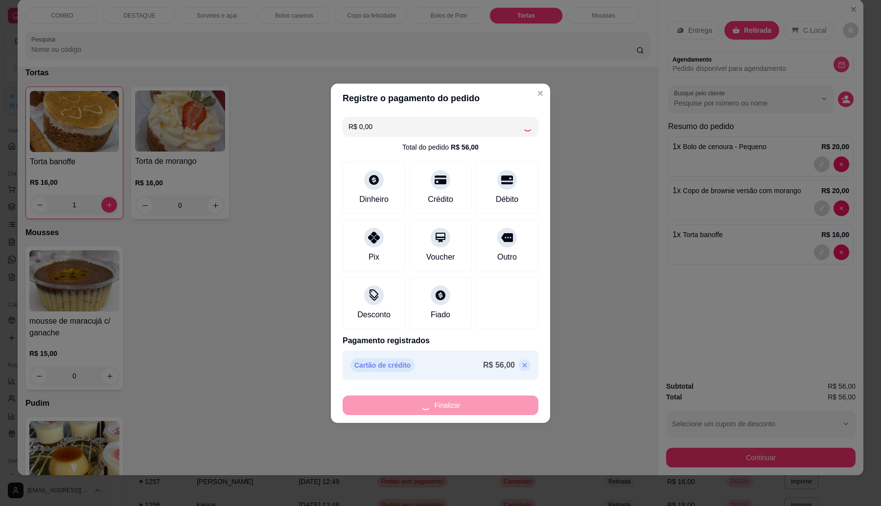
type input "0"
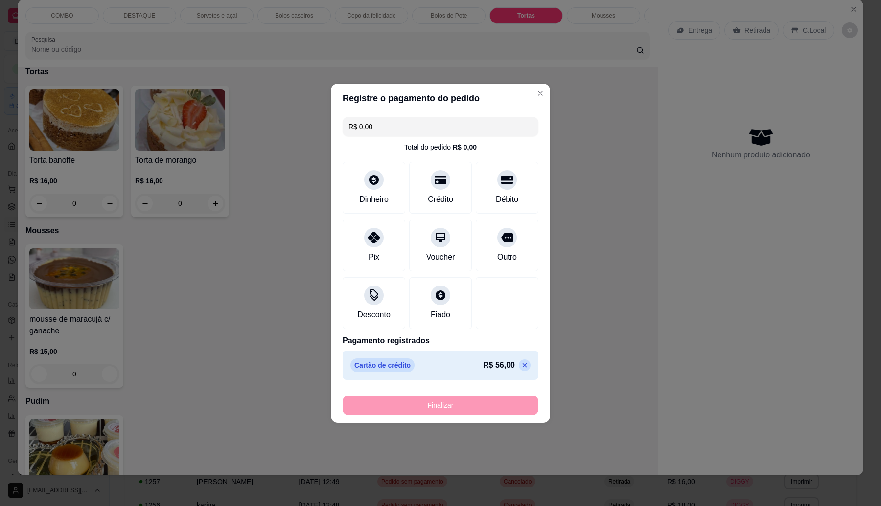
type input "-R$ 56,00"
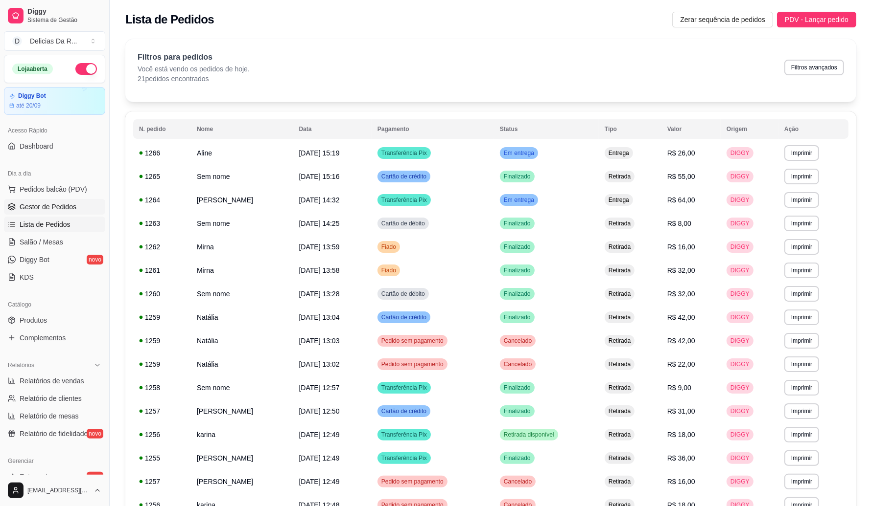
click at [80, 207] on link "Gestor de Pedidos" at bounding box center [54, 207] width 101 height 16
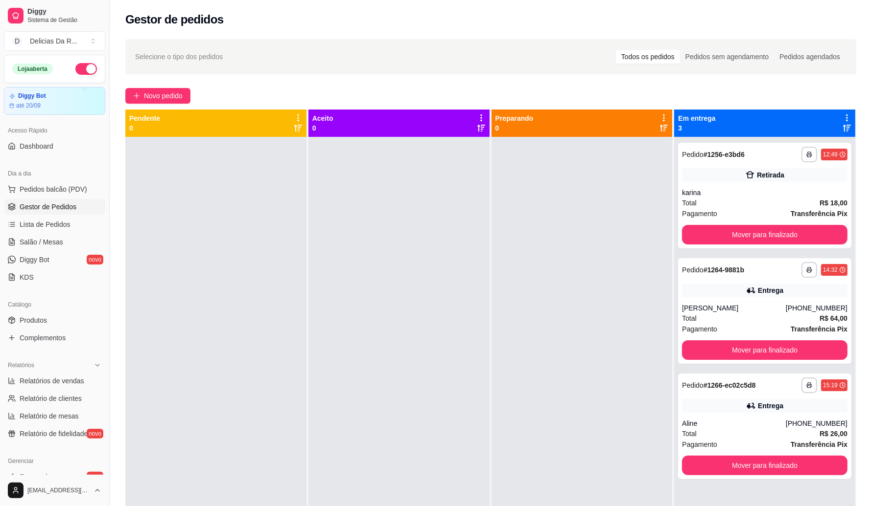
click at [80, 207] on link "Gestor de Pedidos" at bounding box center [54, 207] width 101 height 16
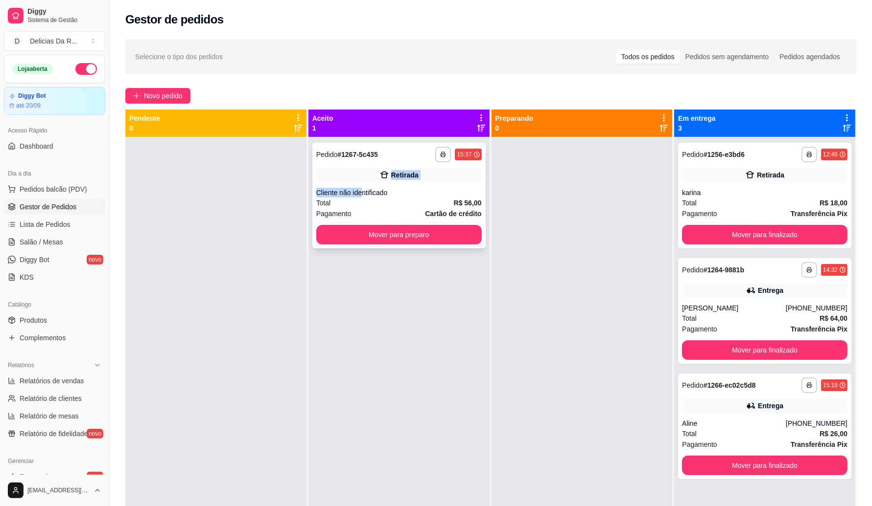
click at [360, 184] on div "**********" at bounding box center [398, 196] width 173 height 106
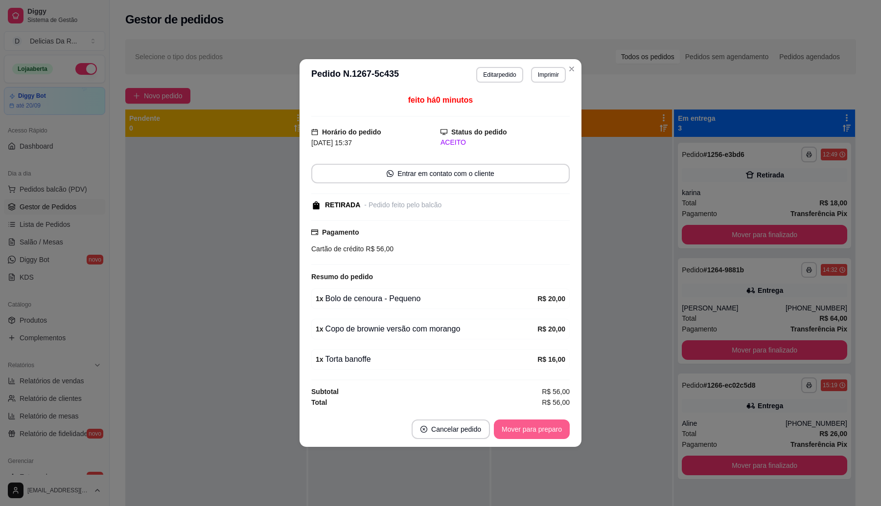
click at [508, 422] on button "Mover para preparo" at bounding box center [532, 430] width 76 height 20
click at [511, 422] on div "Mover para preparo" at bounding box center [525, 430] width 90 height 20
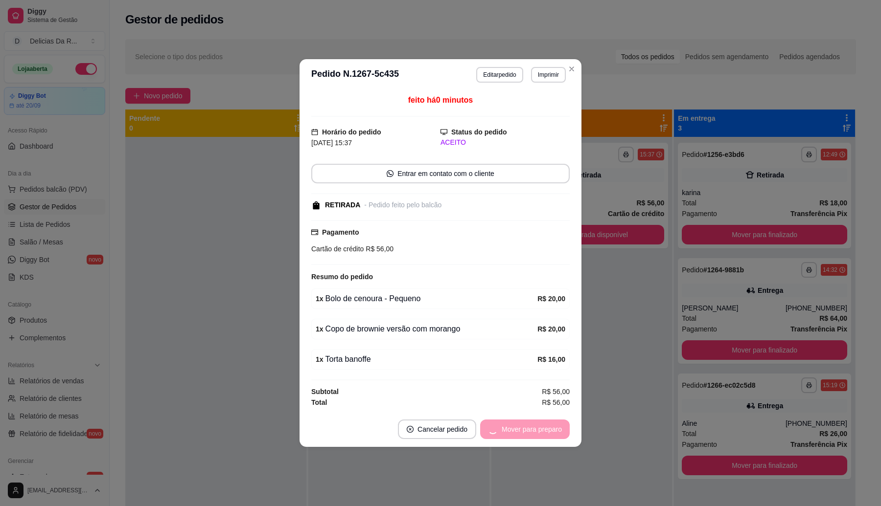
click at [511, 422] on div "Mover para preparo" at bounding box center [525, 430] width 90 height 20
click at [511, 422] on div "Mover para retirada disponível" at bounding box center [509, 430] width 122 height 20
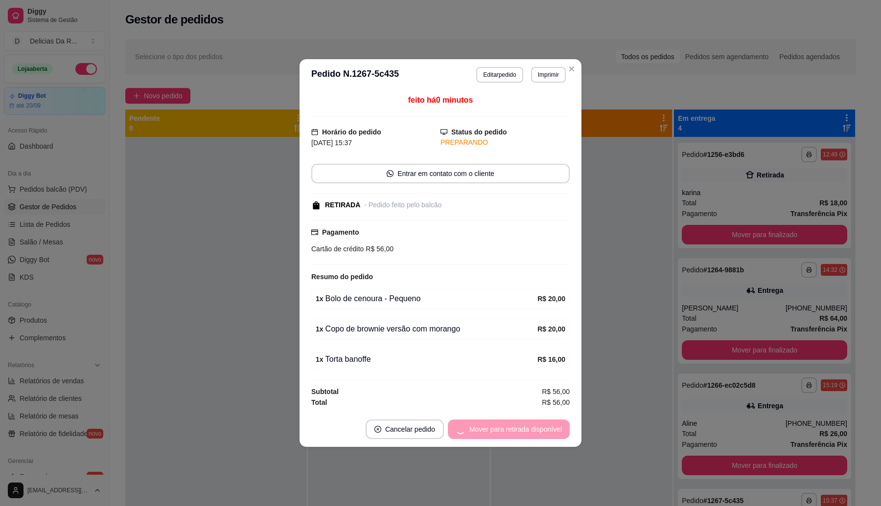
click at [511, 422] on div "Mover para retirada disponível" at bounding box center [509, 430] width 122 height 20
click at [510, 422] on button "Mover para finalizado" at bounding box center [528, 430] width 81 height 20
click at [510, 422] on div "Mover para finalizado" at bounding box center [522, 430] width 95 height 20
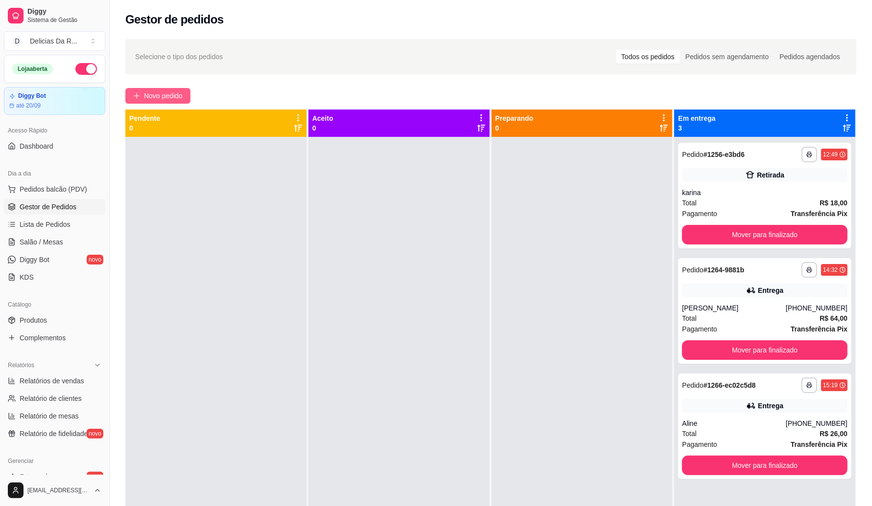
drag, startPoint x: 179, startPoint y: 74, endPoint x: 138, endPoint y: 89, distance: 43.6
click at [176, 77] on div "**********" at bounding box center [491, 330] width 762 height 595
click at [141, 98] on button "Novo pedido" at bounding box center [157, 96] width 65 height 16
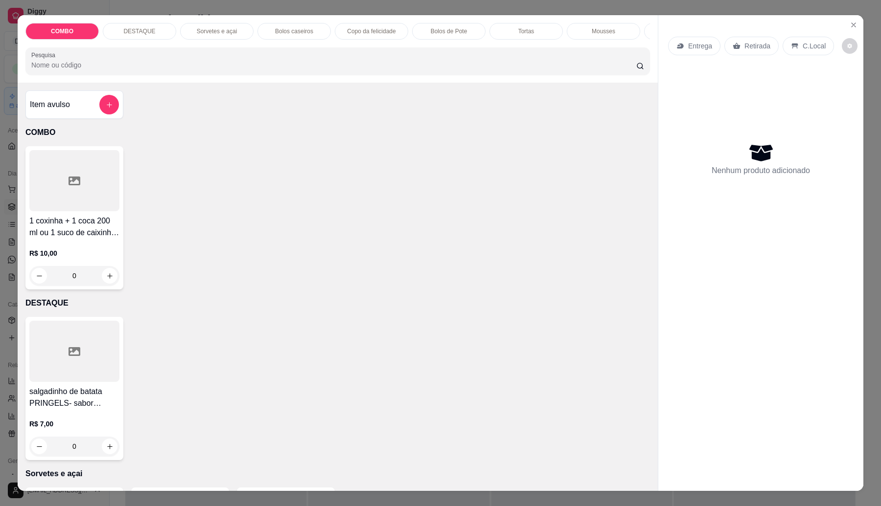
click at [73, 377] on div at bounding box center [74, 351] width 90 height 61
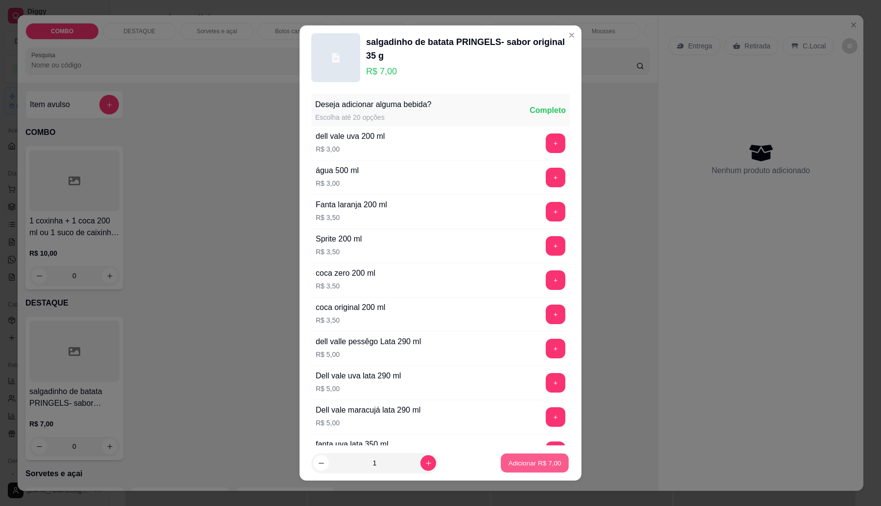
click at [546, 461] on p "Adicionar R$ 7,00" at bounding box center [534, 463] width 53 height 9
type input "1"
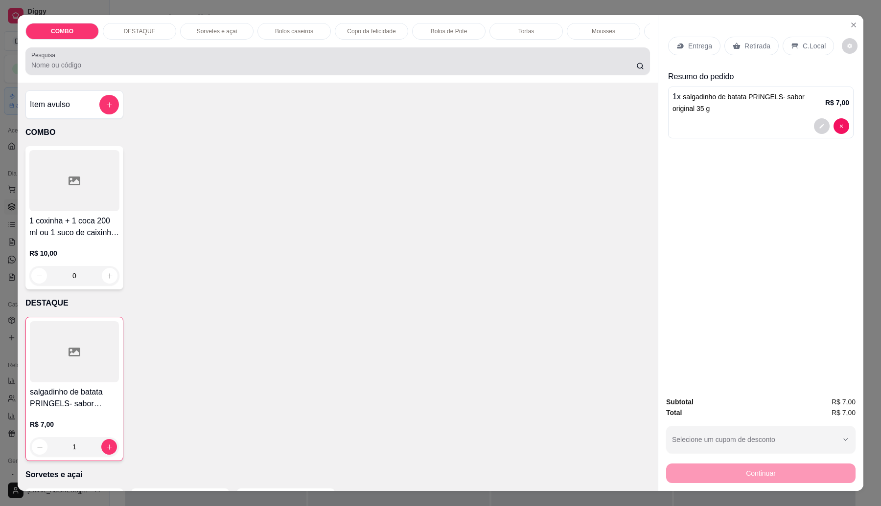
click at [194, 69] on div at bounding box center [337, 61] width 613 height 20
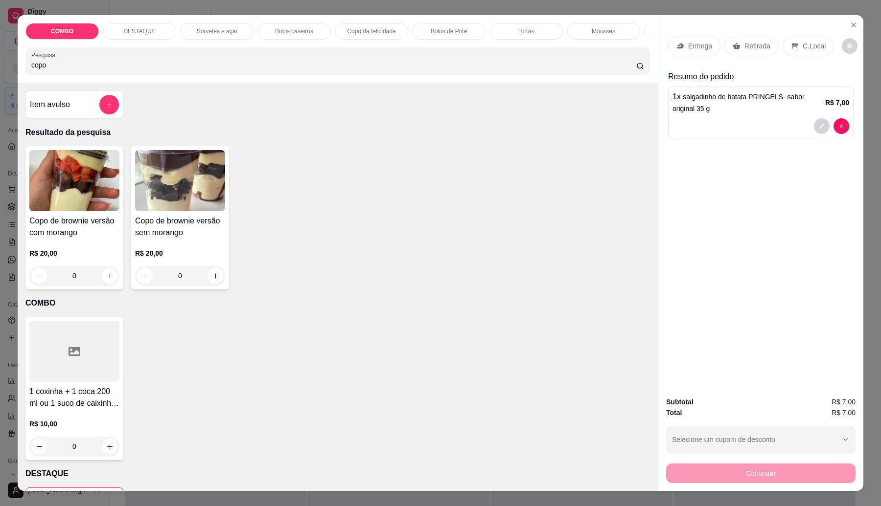
type input "copo"
click at [56, 211] on img at bounding box center [74, 180] width 90 height 61
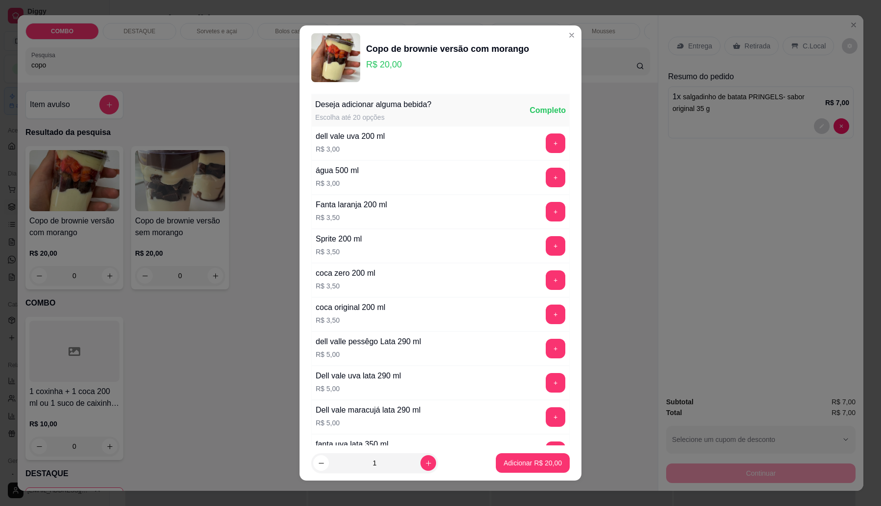
click at [533, 457] on footer "1 Adicionar R$ 20,00" at bounding box center [440, 463] width 282 height 35
click at [536, 462] on p "Adicionar R$ 20,00" at bounding box center [533, 463] width 57 height 9
type input "1"
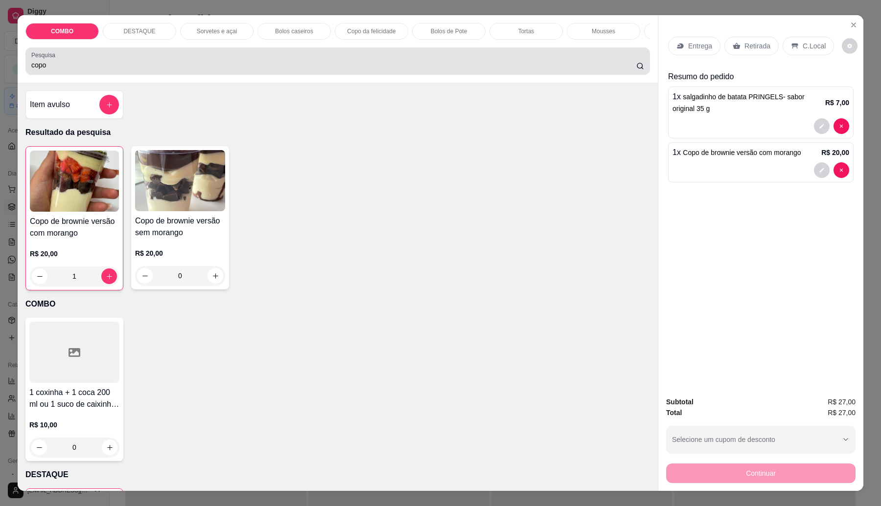
click at [146, 70] on input "copo" at bounding box center [333, 65] width 605 height 10
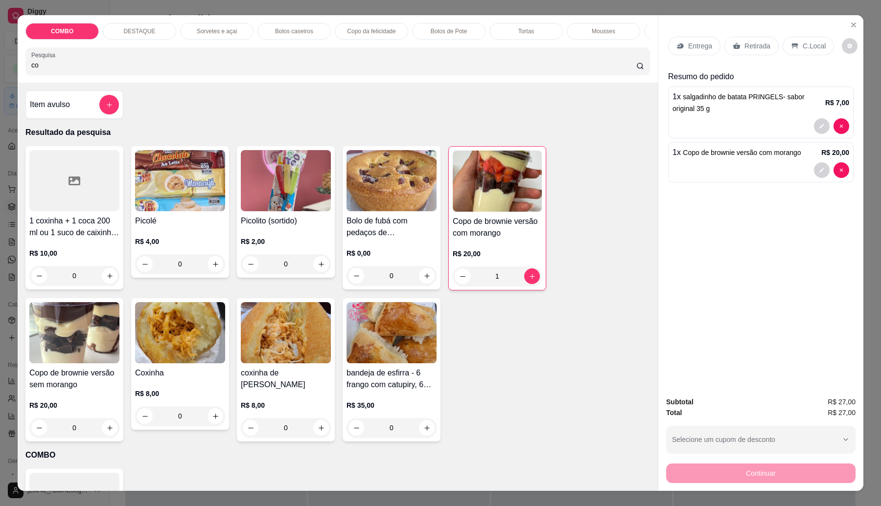
type input "c"
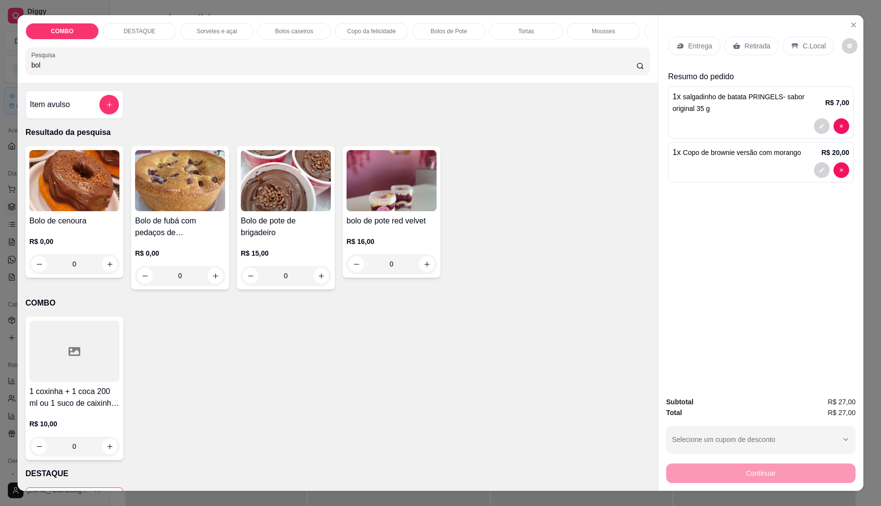
type input "bol"
click at [375, 227] on h4 "bolo de pote red velvet" at bounding box center [391, 221] width 90 height 12
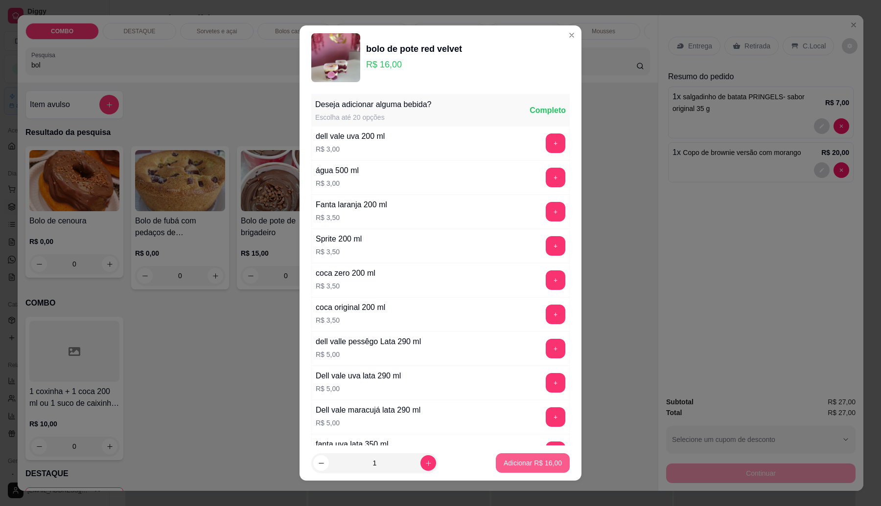
click at [520, 457] on button "Adicionar R$ 16,00" at bounding box center [533, 464] width 74 height 20
type input "1"
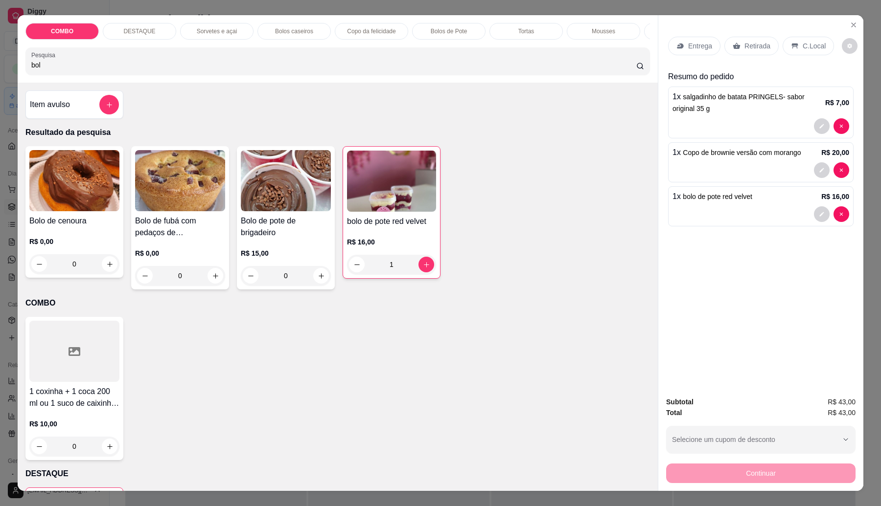
click at [135, 69] on input "bol" at bounding box center [333, 65] width 605 height 10
click at [132, 60] on div "bol" at bounding box center [337, 61] width 613 height 20
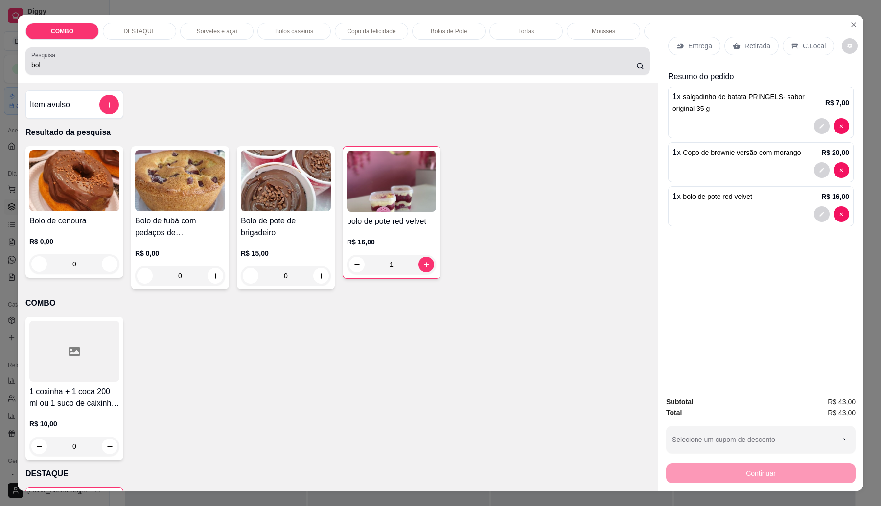
click at [132, 60] on div "bol" at bounding box center [337, 61] width 613 height 20
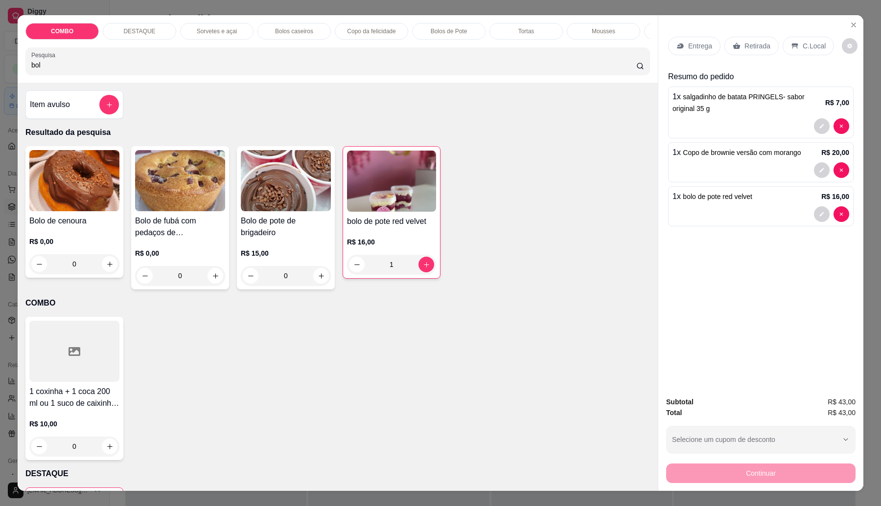
click at [132, 61] on div "bol" at bounding box center [337, 61] width 613 height 20
click at [133, 62] on div "bol" at bounding box center [337, 61] width 613 height 20
click at [123, 64] on div "bol" at bounding box center [337, 61] width 613 height 20
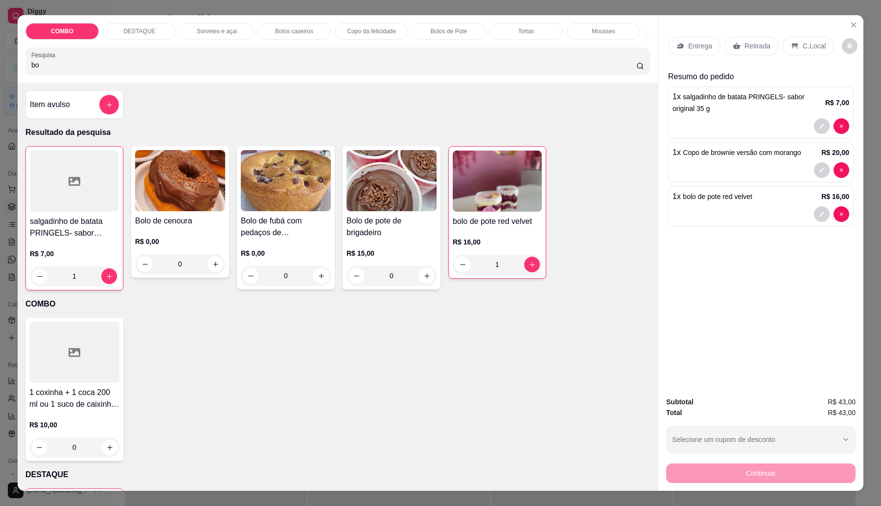
type input "b"
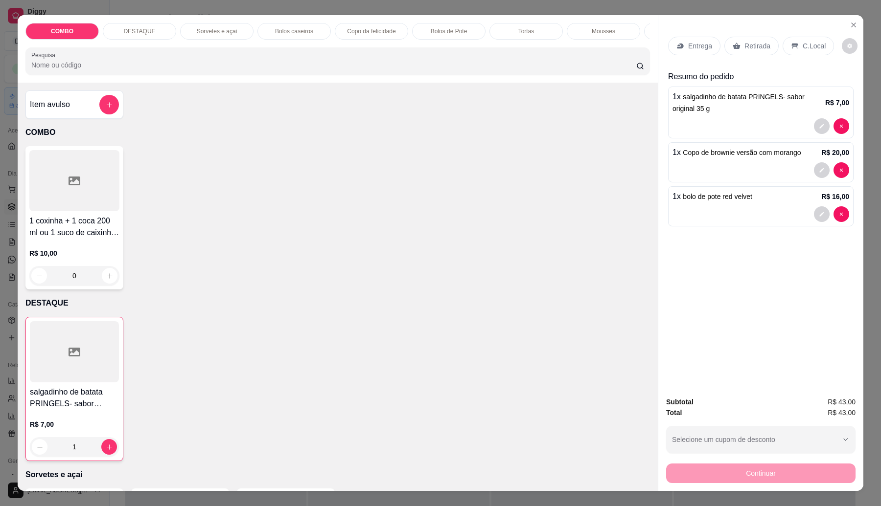
click at [149, 70] on input "Pesquisa" at bounding box center [333, 65] width 605 height 10
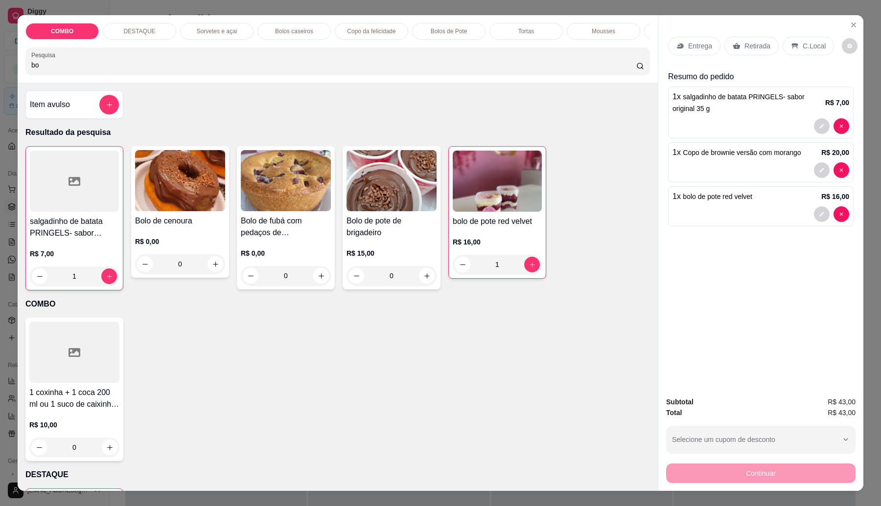
type input "bo"
click at [297, 187] on img at bounding box center [286, 180] width 90 height 61
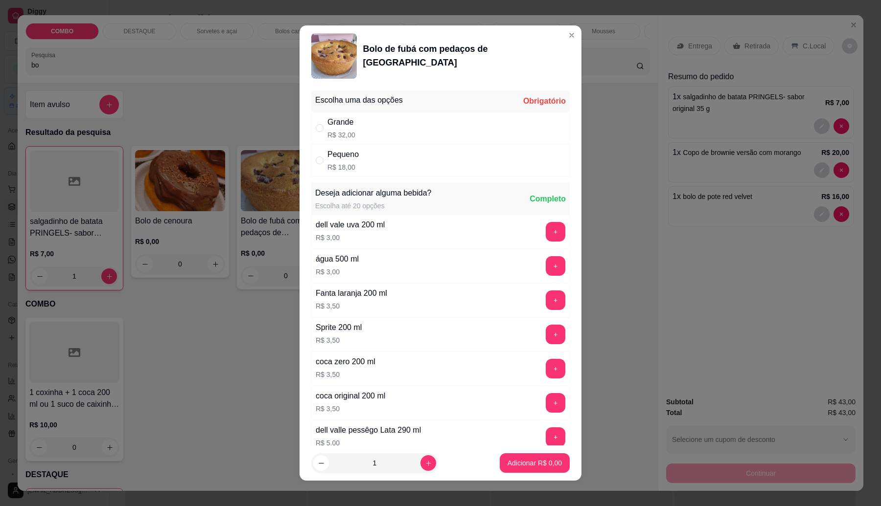
click at [360, 169] on div "Pequeno R$ 18,00" at bounding box center [440, 160] width 258 height 32
radio input "true"
click at [514, 468] on p "Adicionar R$ 18,00" at bounding box center [533, 464] width 58 height 10
type input "1"
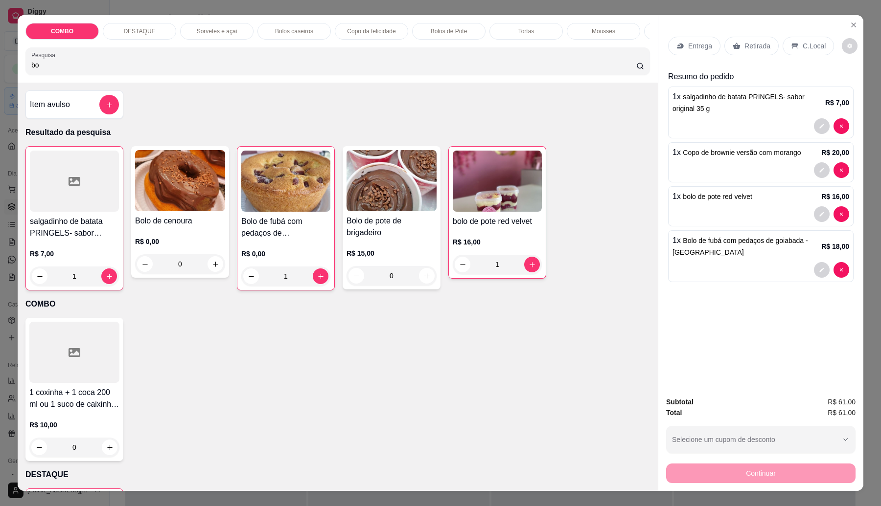
click at [152, 70] on input "bo" at bounding box center [333, 65] width 605 height 10
type input "b"
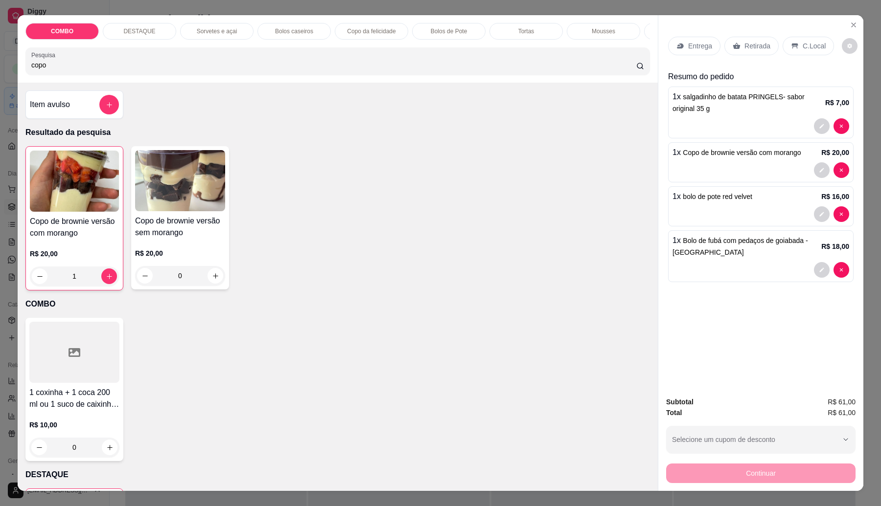
type input "copo"
click at [90, 239] on h4 "Copo de brownie versão com morango" at bounding box center [74, 227] width 89 height 23
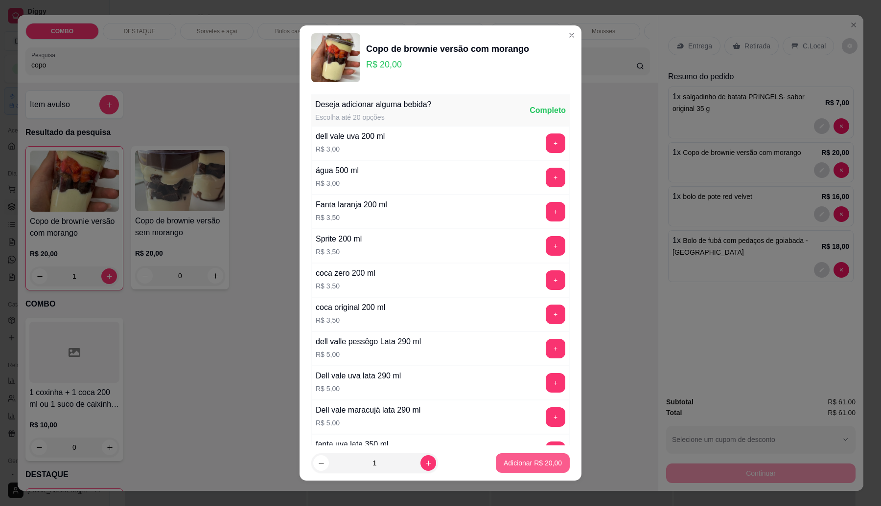
click at [547, 459] on p "Adicionar R$ 20,00" at bounding box center [533, 464] width 58 height 10
type input "2"
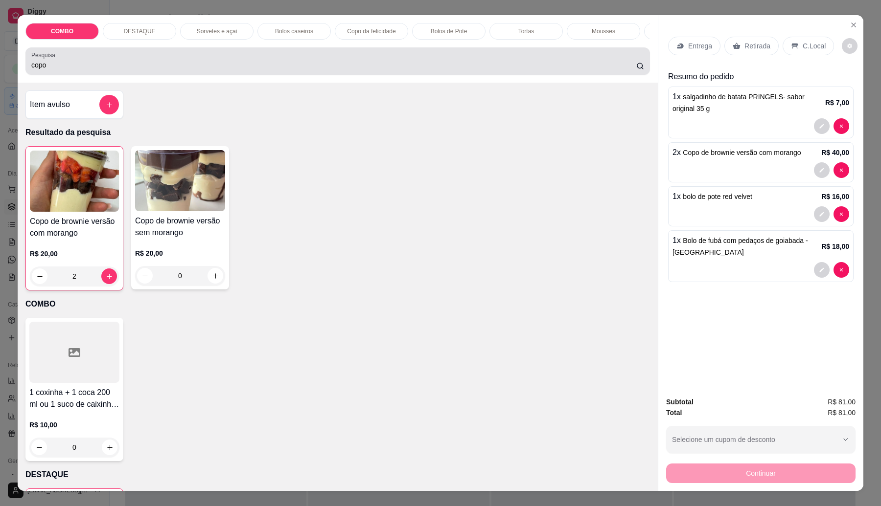
click at [190, 75] on div "Pesquisa copo" at bounding box center [337, 60] width 624 height 27
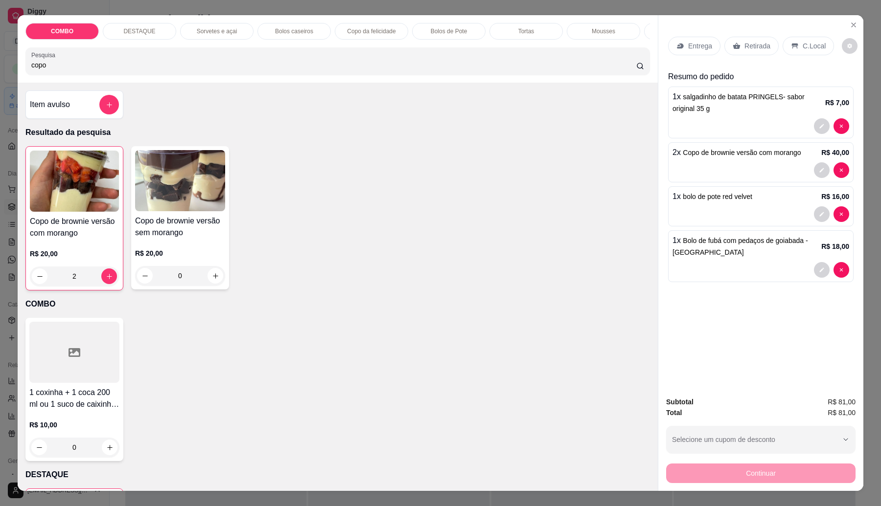
click at [190, 75] on div "Pesquisa copo" at bounding box center [337, 60] width 624 height 27
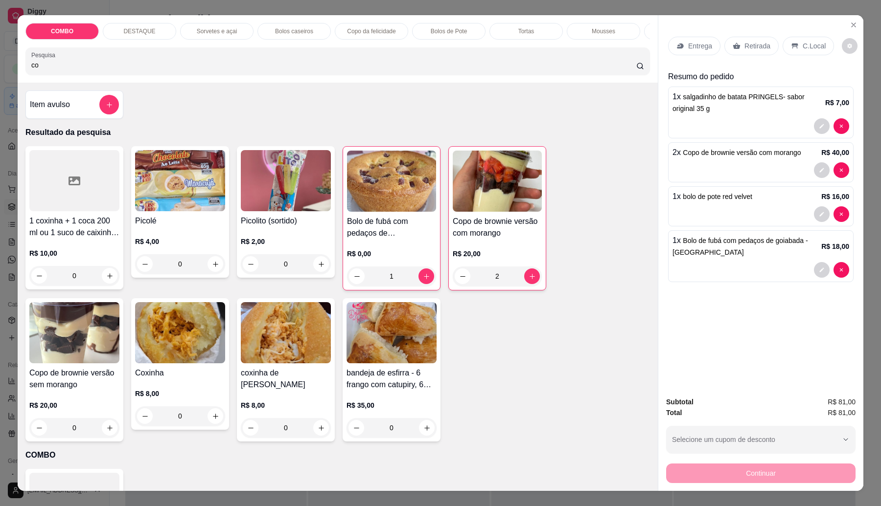
type input "c"
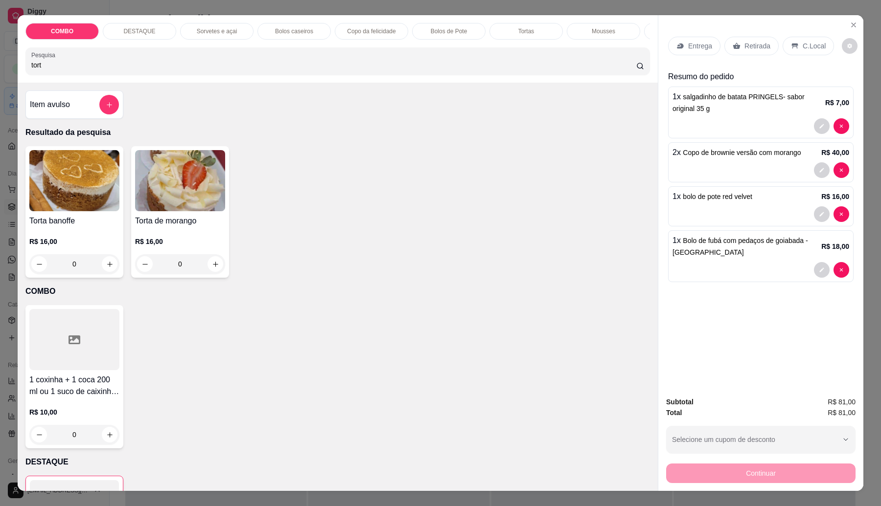
type input "tort"
click at [180, 211] on img at bounding box center [180, 180] width 90 height 61
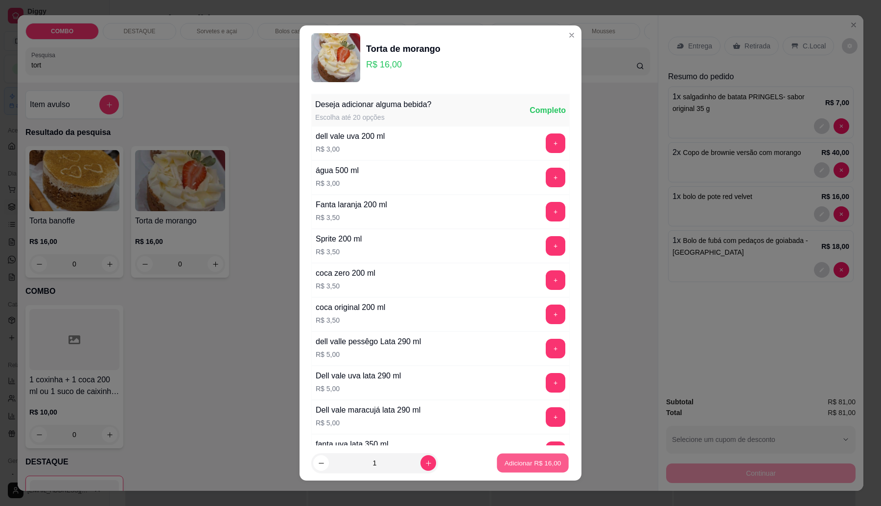
click at [505, 467] on p "Adicionar R$ 16,00" at bounding box center [533, 463] width 57 height 9
type input "1"
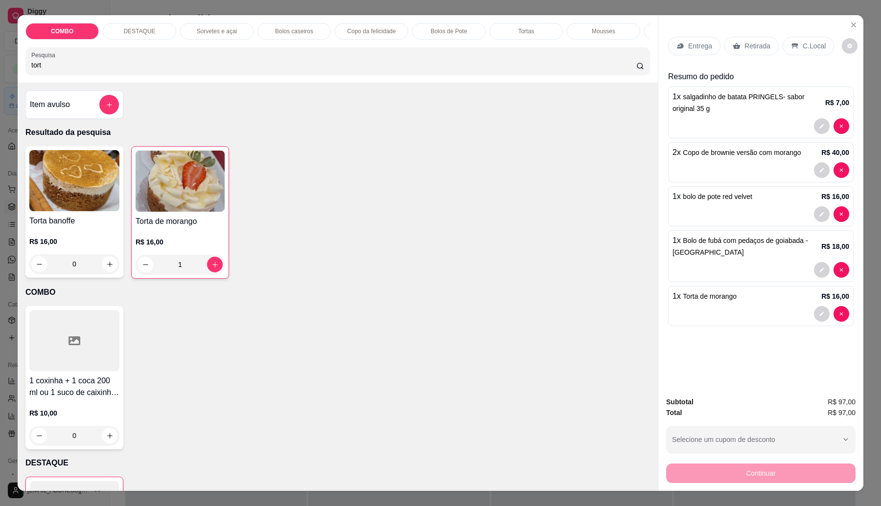
click at [744, 45] on p "Retirada" at bounding box center [757, 46] width 26 height 10
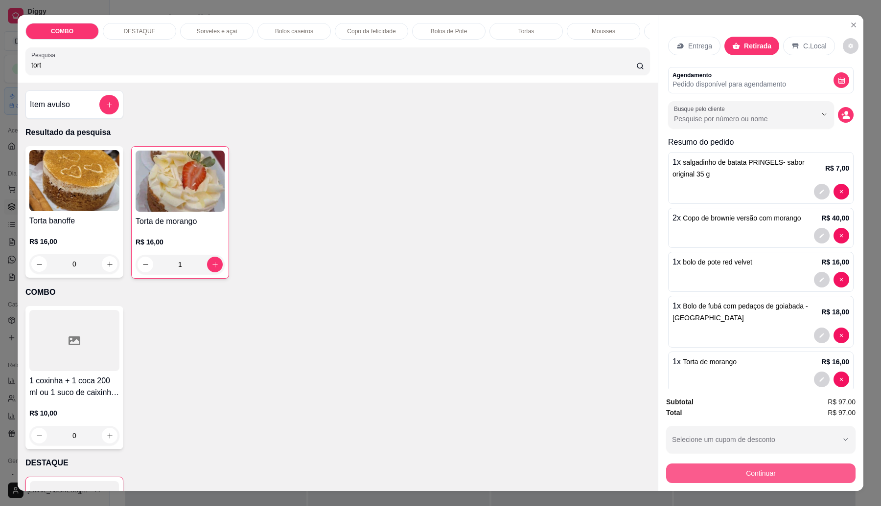
click at [762, 476] on button "Continuar" at bounding box center [760, 474] width 189 height 20
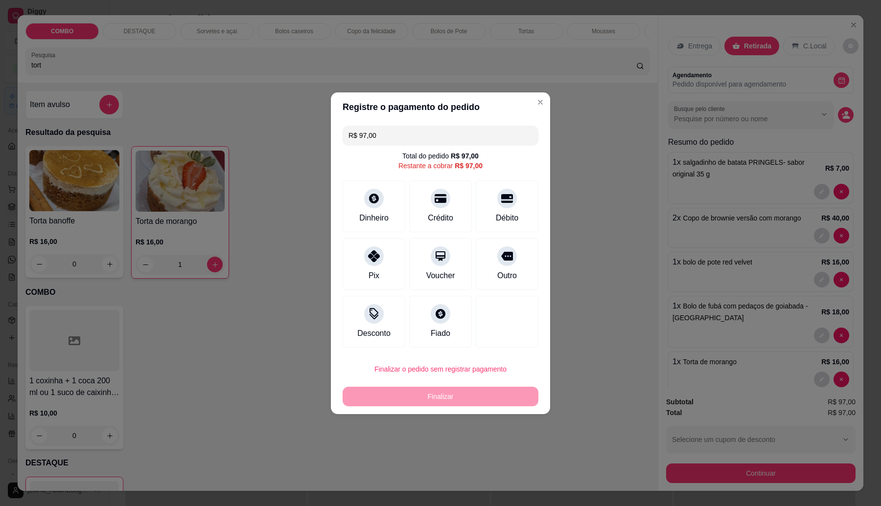
click at [496, 216] on div "Débito" at bounding box center [507, 218] width 23 height 12
type input "R$ 0,00"
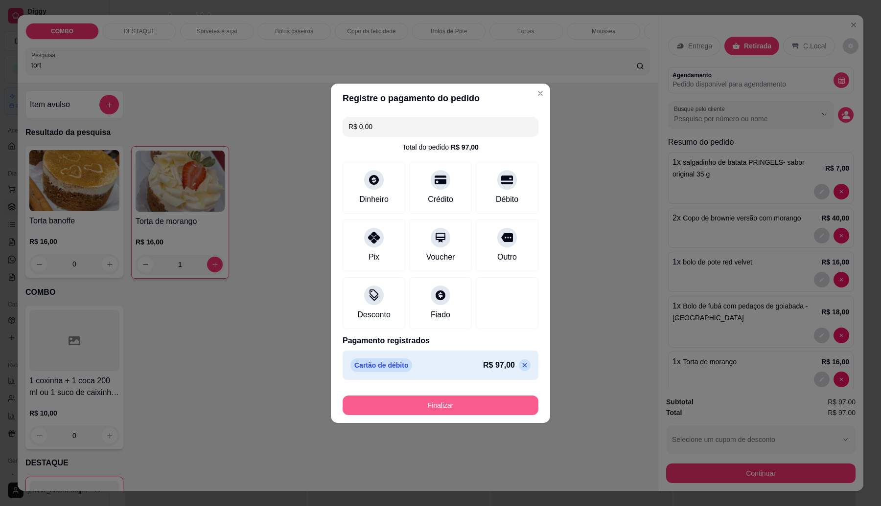
click at [503, 401] on button "Finalizar" at bounding box center [441, 406] width 196 height 20
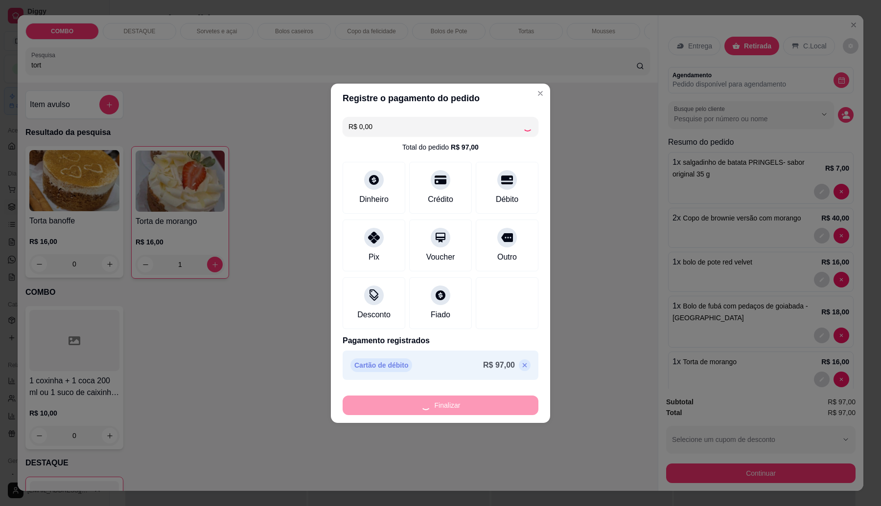
type input "0"
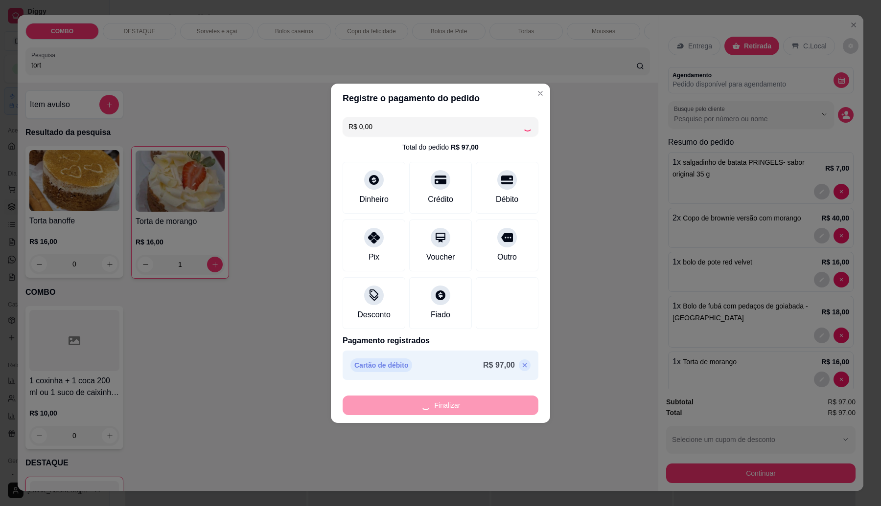
type input "0"
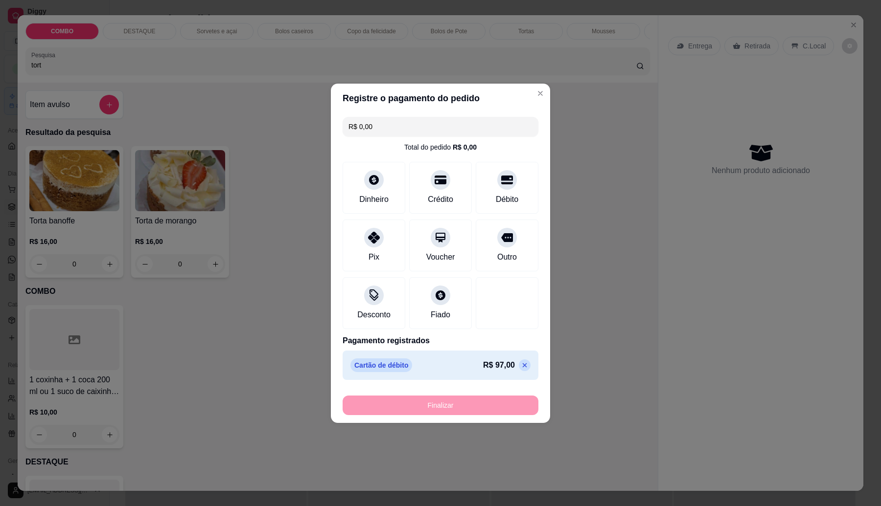
type input "-R$ 97,00"
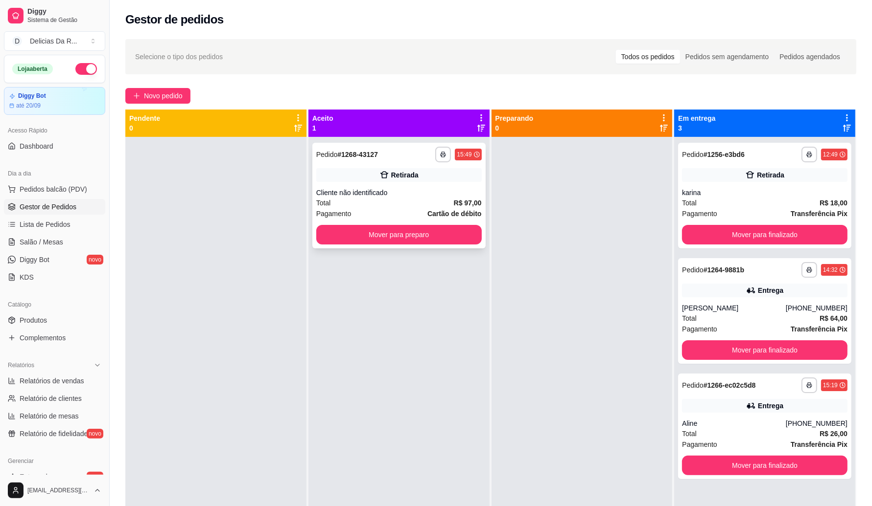
click at [416, 180] on div "Retirada" at bounding box center [398, 175] width 165 height 14
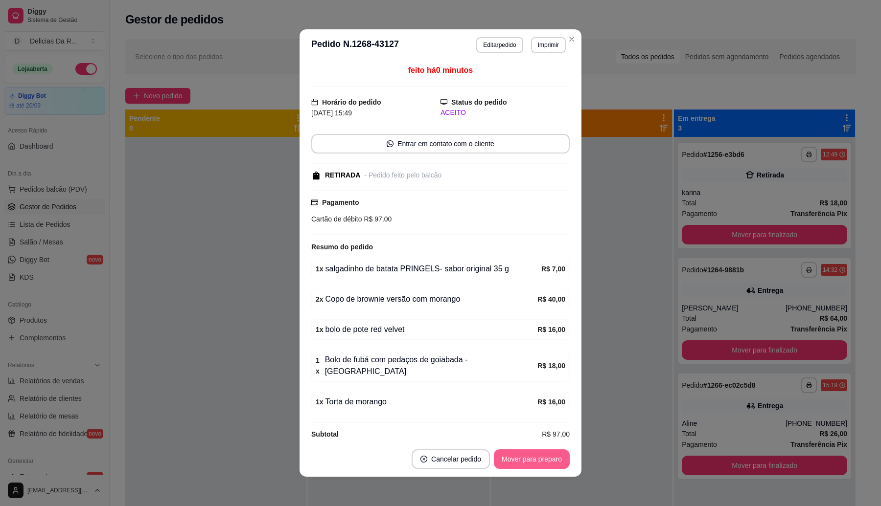
click at [522, 459] on button "Mover para preparo" at bounding box center [532, 460] width 76 height 20
click at [518, 458] on div "Mover para preparo" at bounding box center [525, 460] width 90 height 20
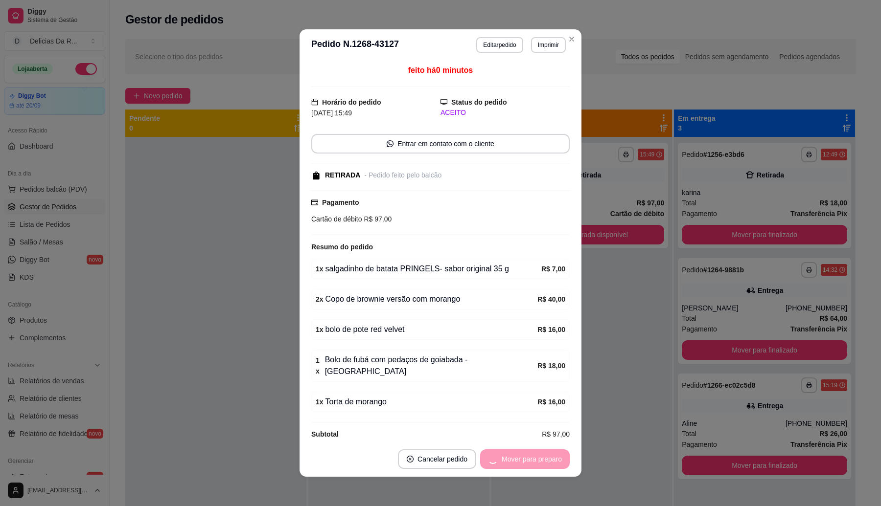
click at [517, 457] on div "Mover para preparo" at bounding box center [525, 460] width 90 height 20
click at [517, 457] on button "Mover para retirada disponível" at bounding box center [515, 460] width 108 height 20
click at [517, 457] on div "Mover para retirada disponível" at bounding box center [509, 460] width 122 height 20
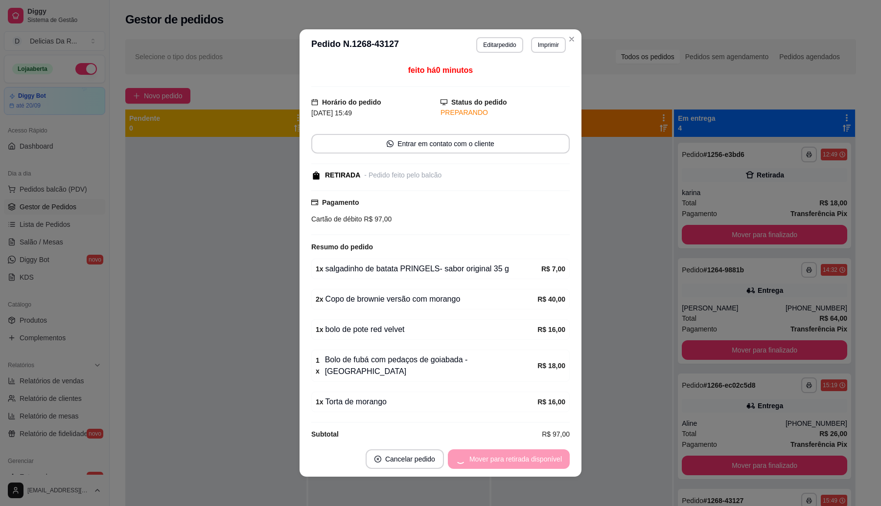
click at [517, 457] on div "Mover para retirada disponível" at bounding box center [509, 460] width 122 height 20
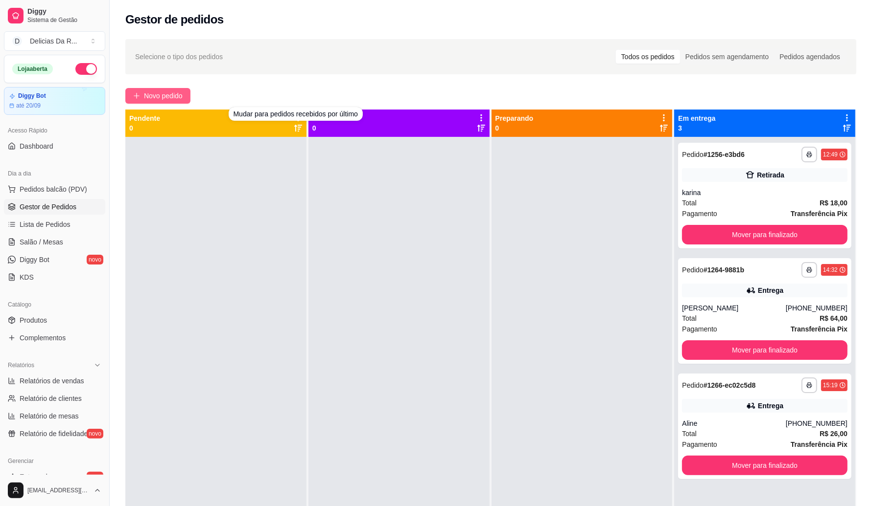
click at [182, 100] on span "Novo pedido" at bounding box center [163, 96] width 39 height 11
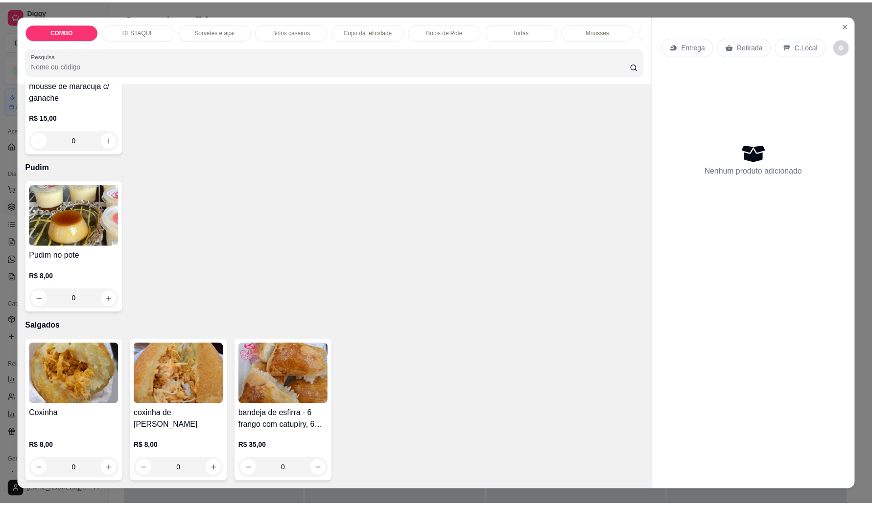
scroll to position [522, 0]
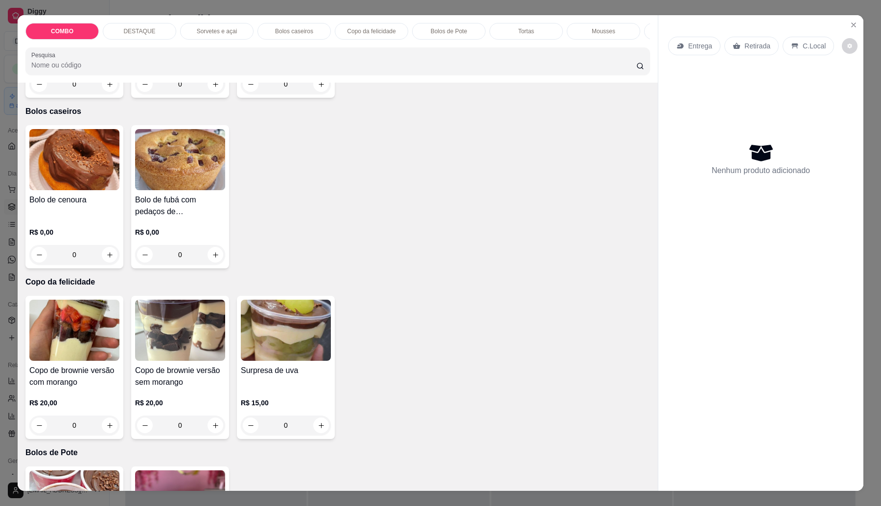
click at [92, 218] on div "Bolo de cenoura" at bounding box center [74, 205] width 90 height 23
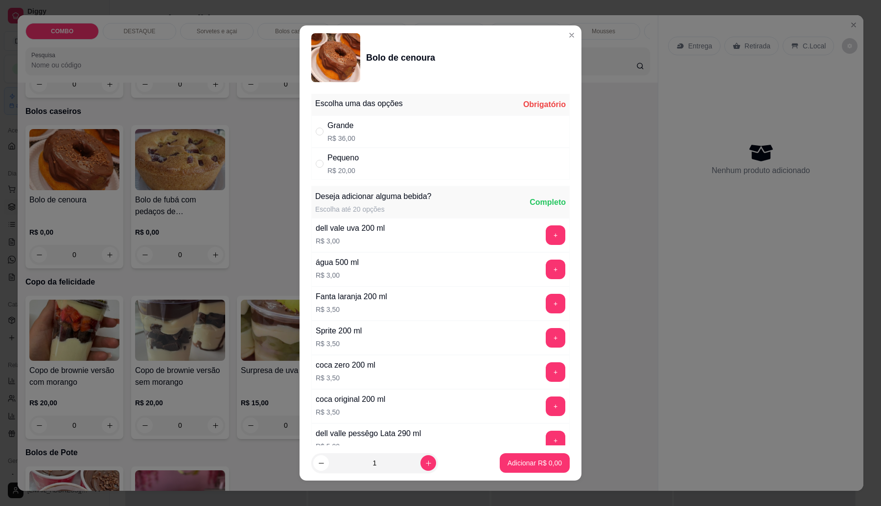
click at [384, 168] on div "Pequeno R$ 20,00" at bounding box center [440, 164] width 258 height 32
radio input "true"
click at [529, 460] on p "Adicionar R$ 20,00" at bounding box center [533, 463] width 57 height 9
type input "1"
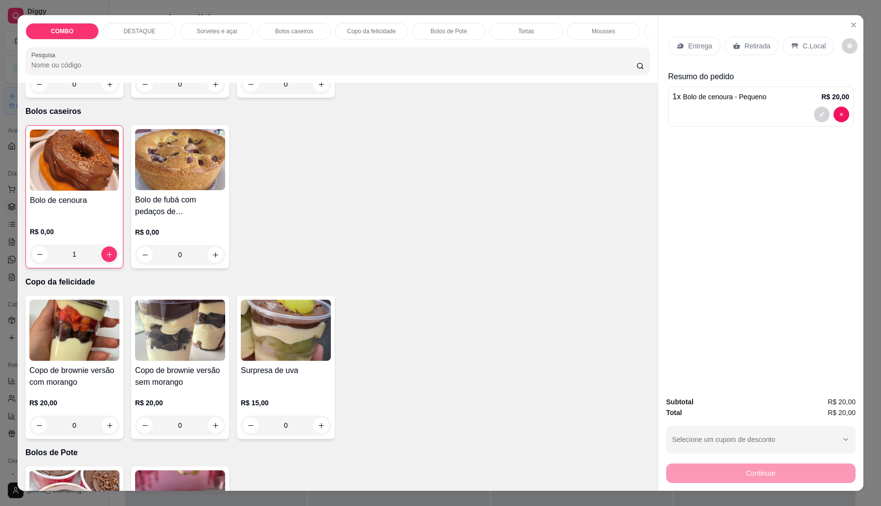
click at [754, 46] on p "Retirada" at bounding box center [757, 46] width 26 height 10
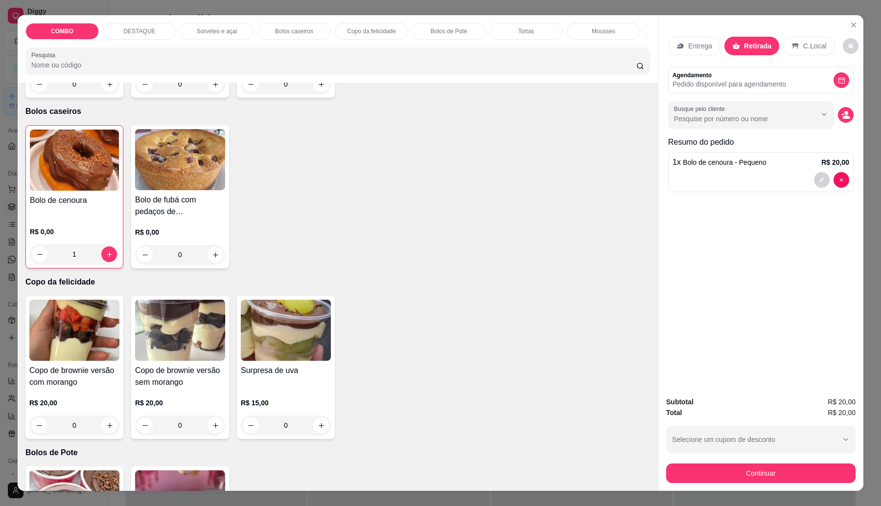
click at [778, 483] on button "Continuar" at bounding box center [760, 474] width 189 height 20
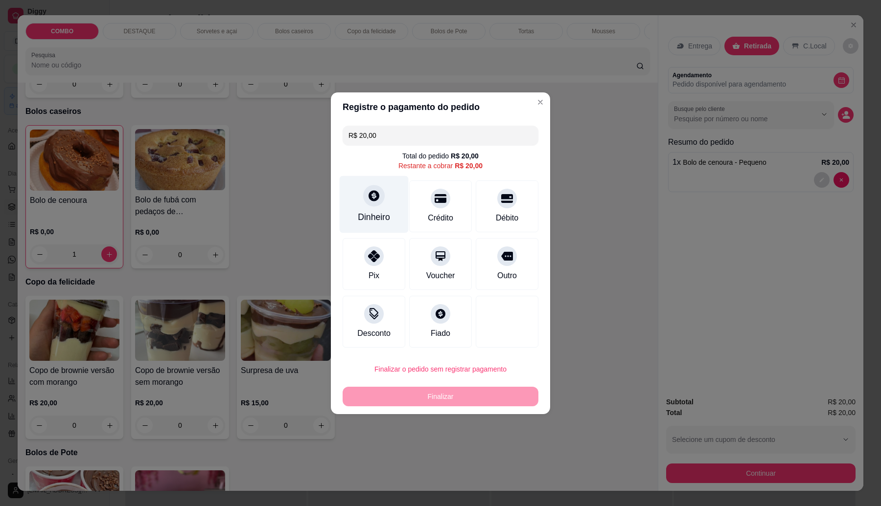
click at [378, 195] on div at bounding box center [374, 196] width 22 height 22
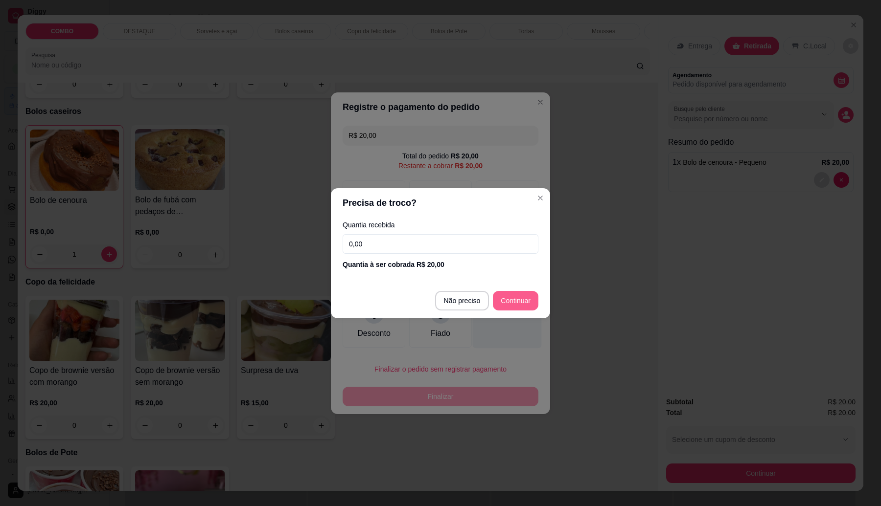
type input "R$ 0,00"
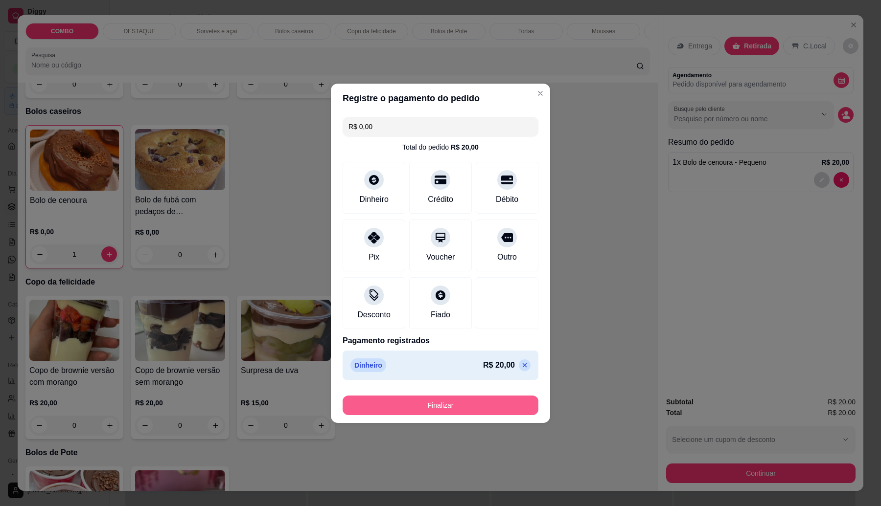
click at [492, 404] on button "Finalizar" at bounding box center [441, 406] width 196 height 20
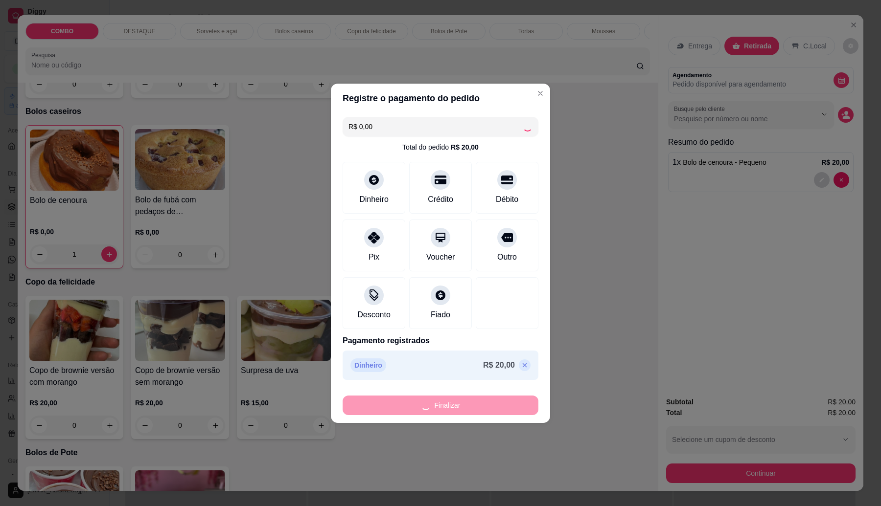
type input "0"
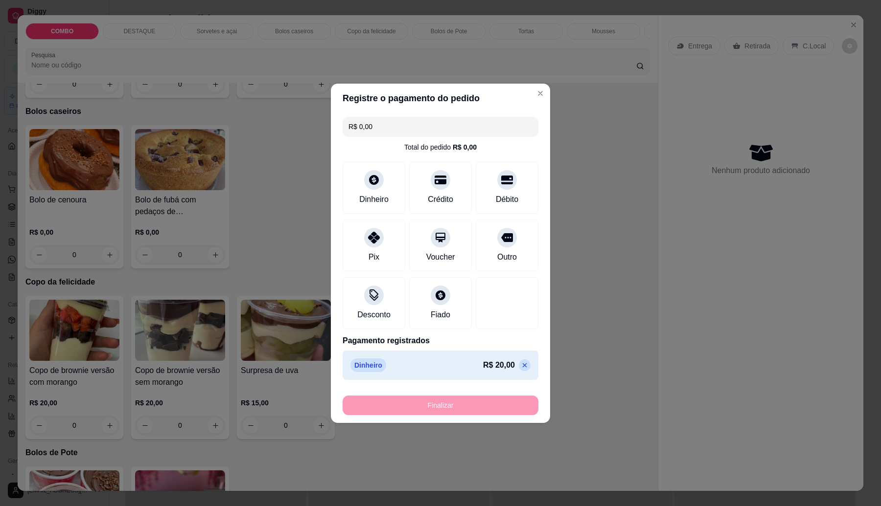
type input "-R$ 20,00"
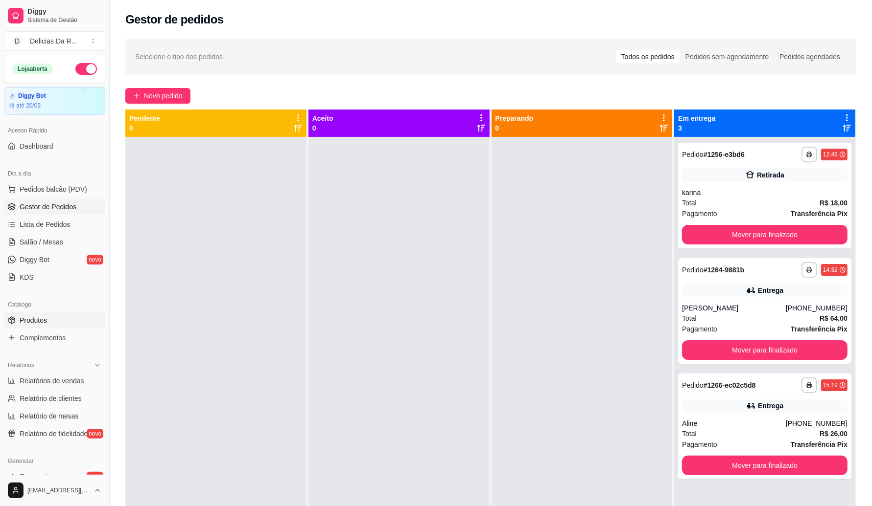
click at [30, 321] on span "Produtos" at bounding box center [33, 321] width 27 height 10
click at [61, 204] on span "Gestor de Pedidos" at bounding box center [48, 207] width 57 height 10
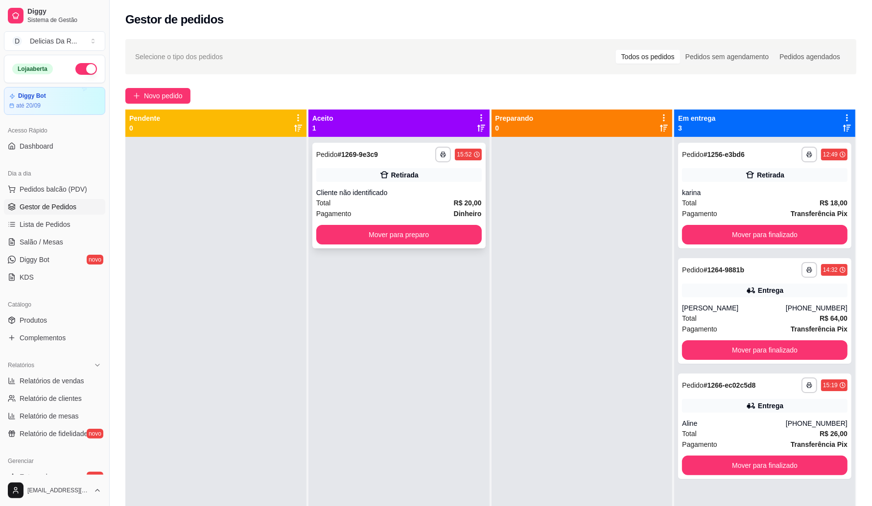
click at [414, 186] on div "**********" at bounding box center [398, 196] width 173 height 106
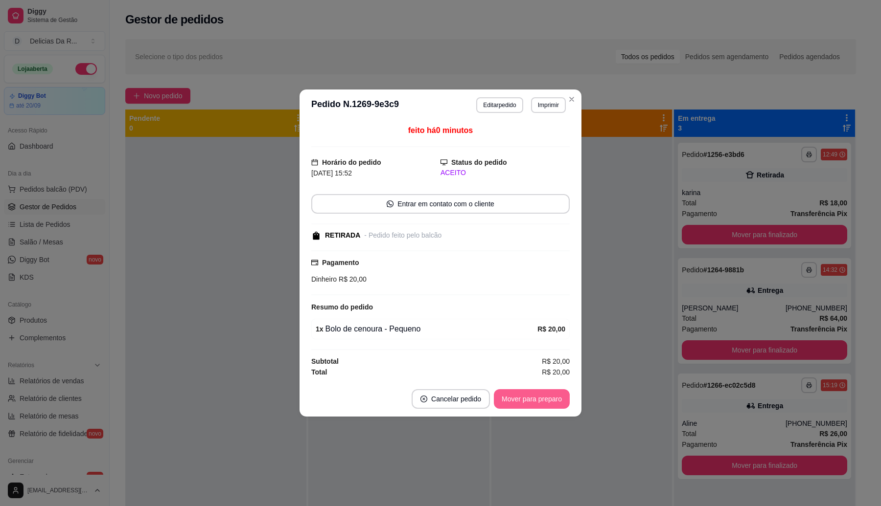
click at [523, 407] on button "Mover para preparo" at bounding box center [532, 400] width 76 height 20
click at [523, 407] on div "Mover para preparo" at bounding box center [525, 400] width 90 height 20
click at [520, 404] on div "Mover para preparo" at bounding box center [525, 400] width 90 height 20
click at [519, 403] on div "Mover para preparo" at bounding box center [525, 400] width 90 height 20
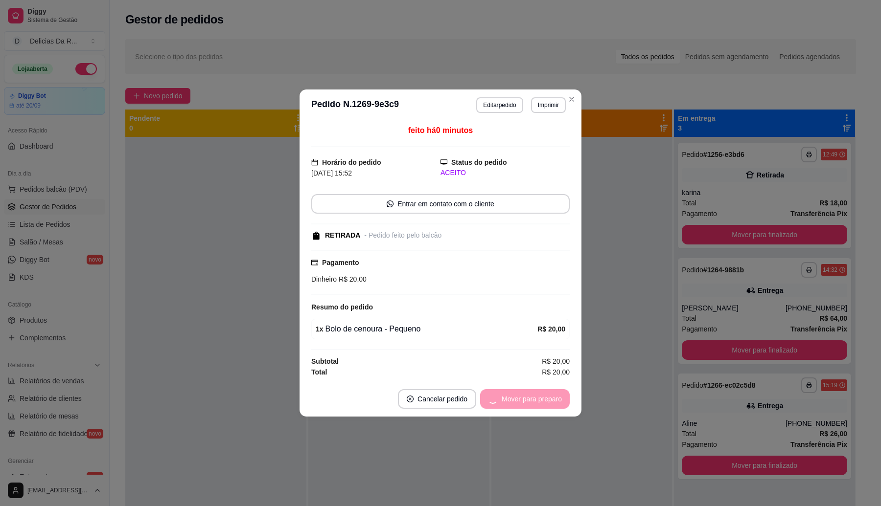
click at [519, 402] on div "Mover para preparo" at bounding box center [525, 400] width 90 height 20
click at [519, 401] on div "Mover para preparo" at bounding box center [525, 400] width 90 height 20
click at [520, 401] on div "Mover para preparo" at bounding box center [525, 400] width 90 height 20
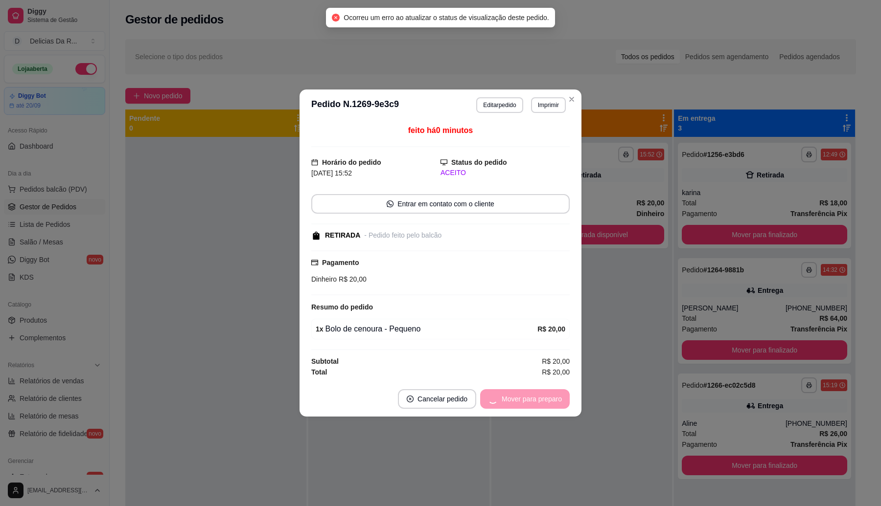
click at [520, 401] on div "Mover para preparo" at bounding box center [525, 400] width 90 height 20
click at [522, 400] on div "Mover para retirada disponível" at bounding box center [509, 400] width 122 height 20
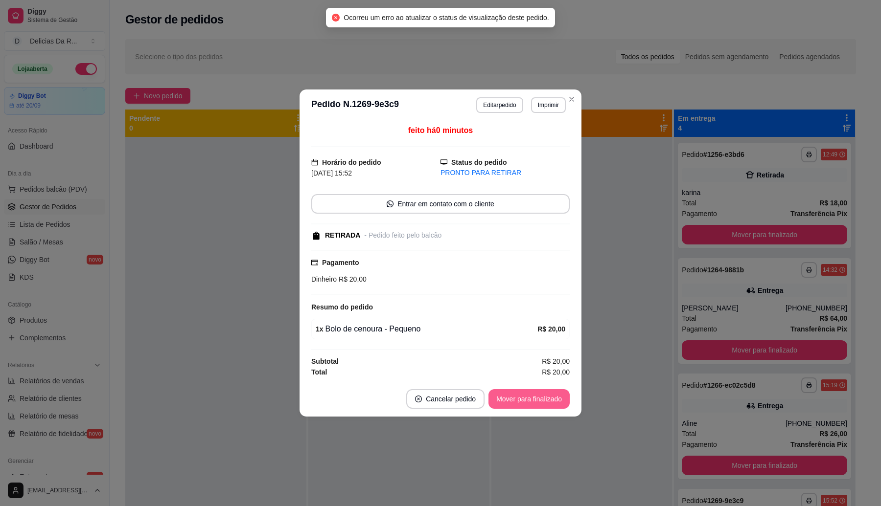
click at [522, 400] on button "Mover para finalizado" at bounding box center [528, 400] width 81 height 20
click at [522, 400] on div "Mover para finalizado" at bounding box center [522, 400] width 95 height 20
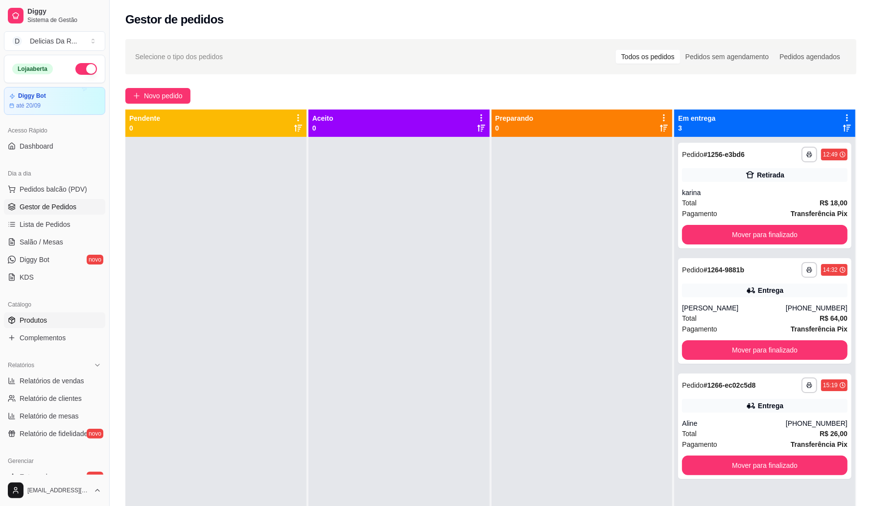
click at [57, 324] on link "Produtos" at bounding box center [54, 321] width 101 height 16
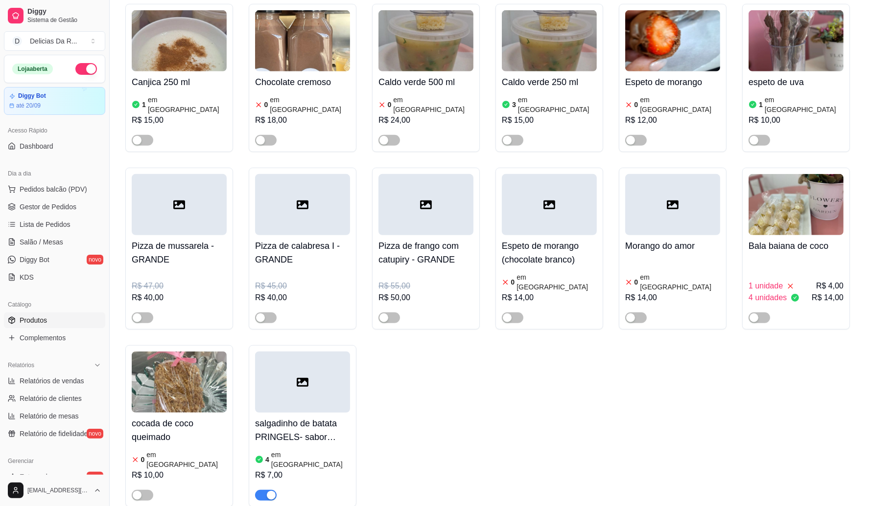
scroll to position [551, 0]
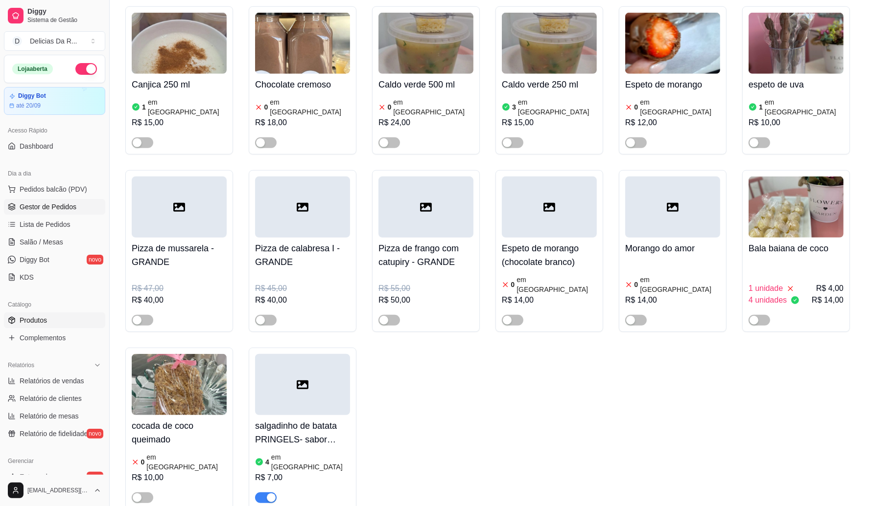
click at [44, 210] on span "Gestor de Pedidos" at bounding box center [48, 207] width 57 height 10
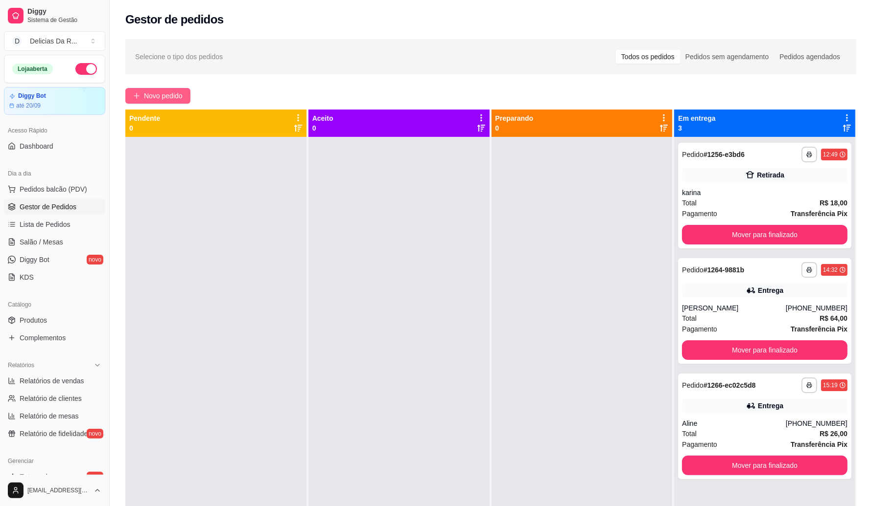
click at [142, 94] on button "Novo pedido" at bounding box center [157, 96] width 65 height 16
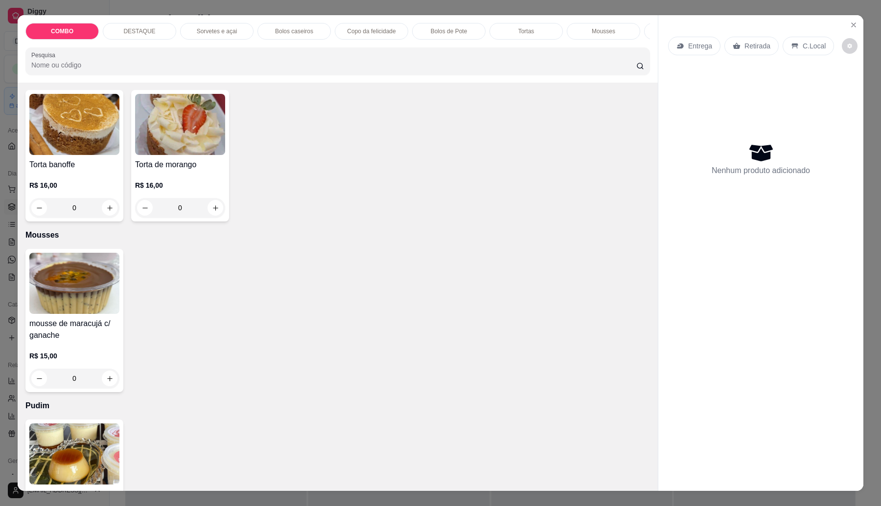
scroll to position [1040, 0]
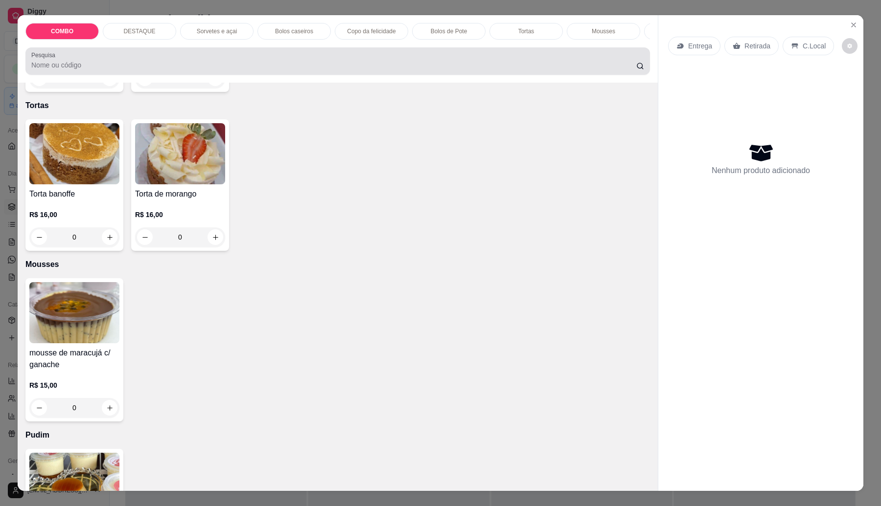
click at [103, 70] on input "Pesquisa" at bounding box center [333, 65] width 605 height 10
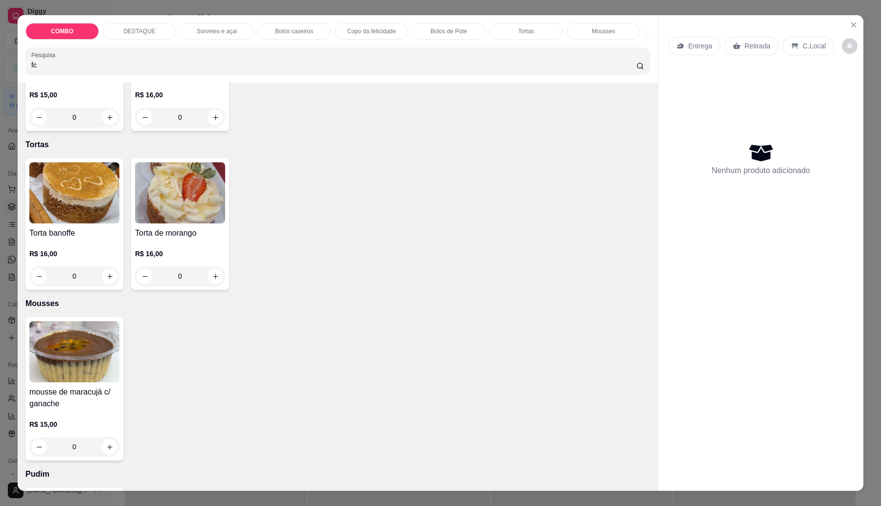
scroll to position [1079, 0]
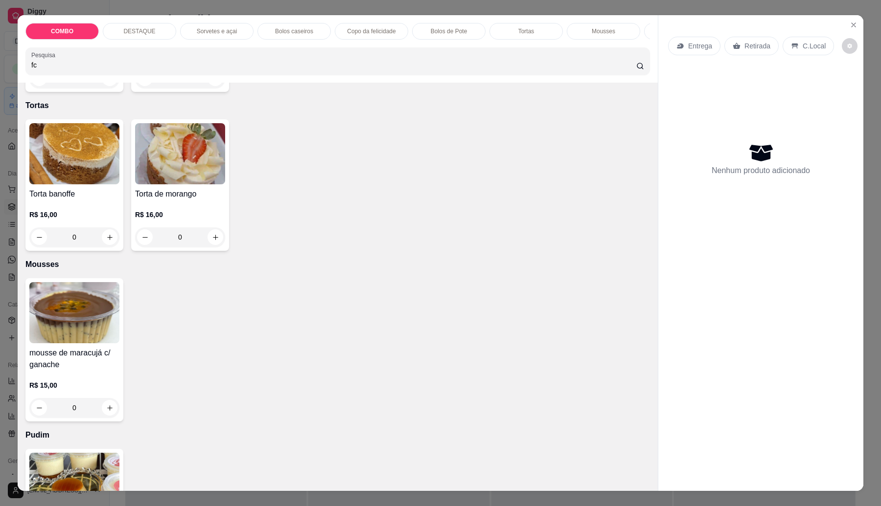
type input "f"
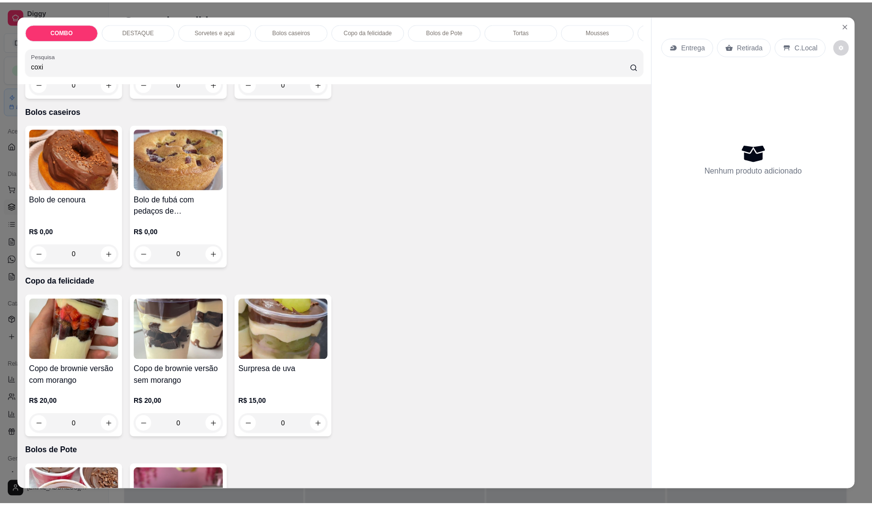
scroll to position [0, 0]
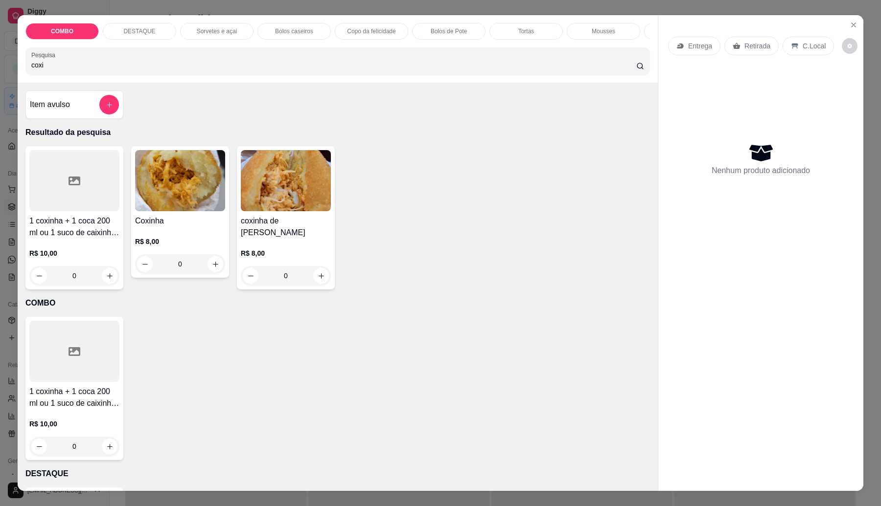
type input "coxi"
click at [293, 239] on h4 "coxinha de [PERSON_NAME]" at bounding box center [286, 226] width 90 height 23
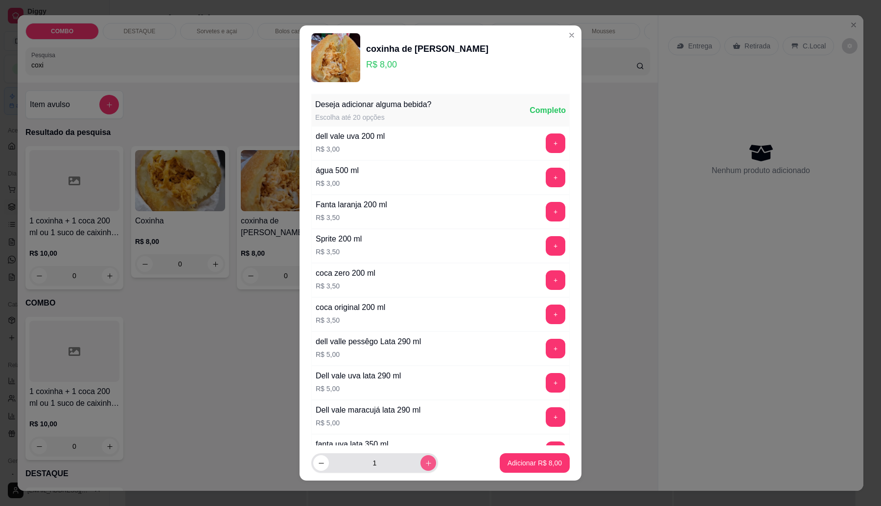
click at [425, 460] on icon "increase-product-quantity" at bounding box center [428, 463] width 7 height 7
type input "2"
click at [516, 461] on p "Adicionar R$ 16,00" at bounding box center [533, 463] width 57 height 9
type input "2"
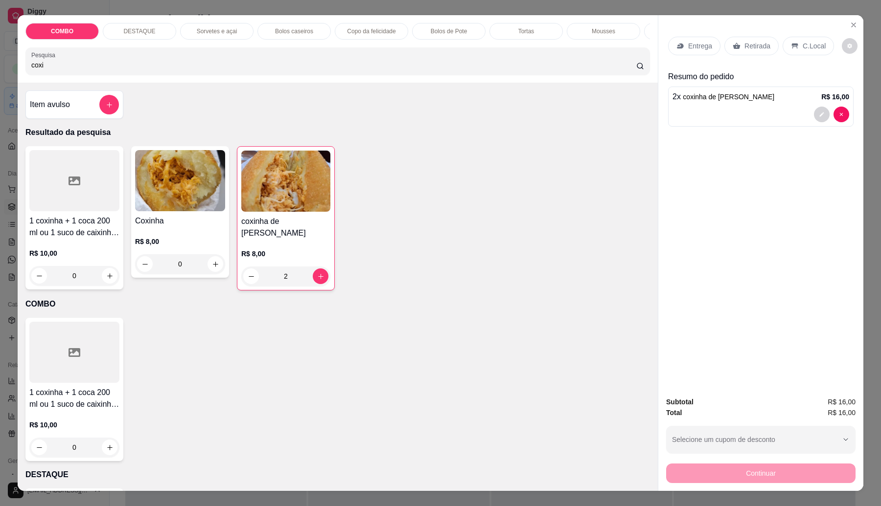
click at [812, 50] on p "C.Local" at bounding box center [814, 46] width 23 height 10
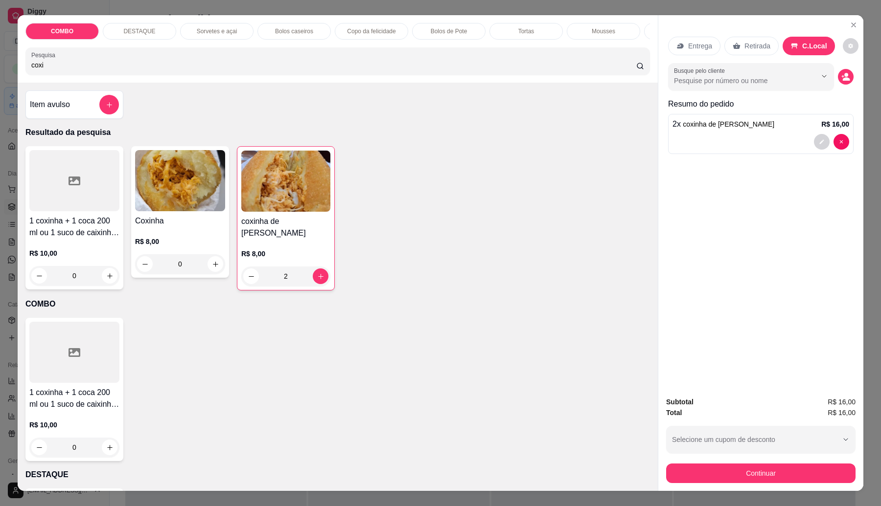
click at [755, 38] on div "Retirada" at bounding box center [751, 46] width 54 height 19
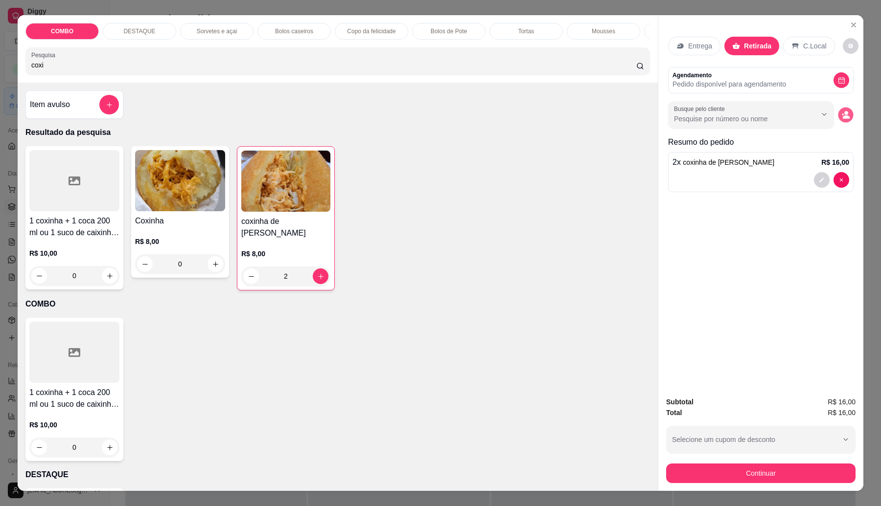
click at [847, 119] on button "decrease-product-quantity" at bounding box center [845, 115] width 15 height 15
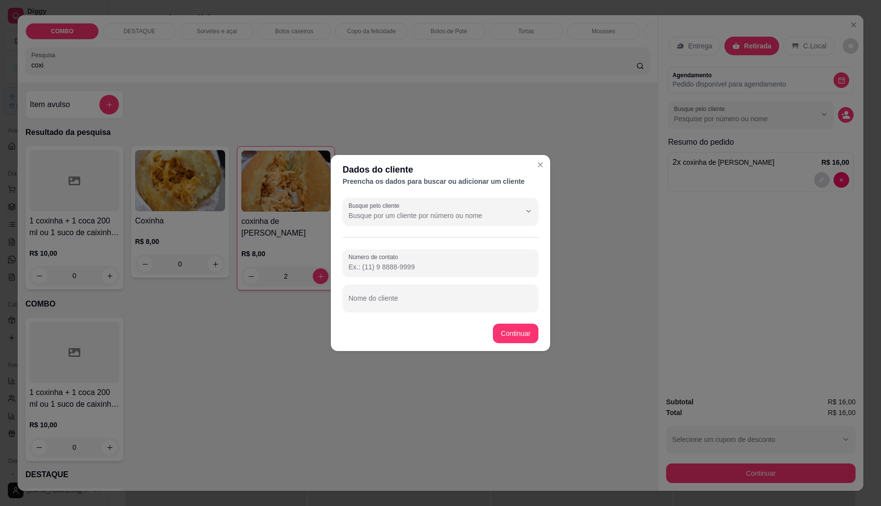
click at [421, 313] on div "Busque pelo cliente Número de contato Nome do cliente" at bounding box center [440, 255] width 219 height 122
click at [426, 304] on input "Nome do cliente" at bounding box center [440, 303] width 184 height 10
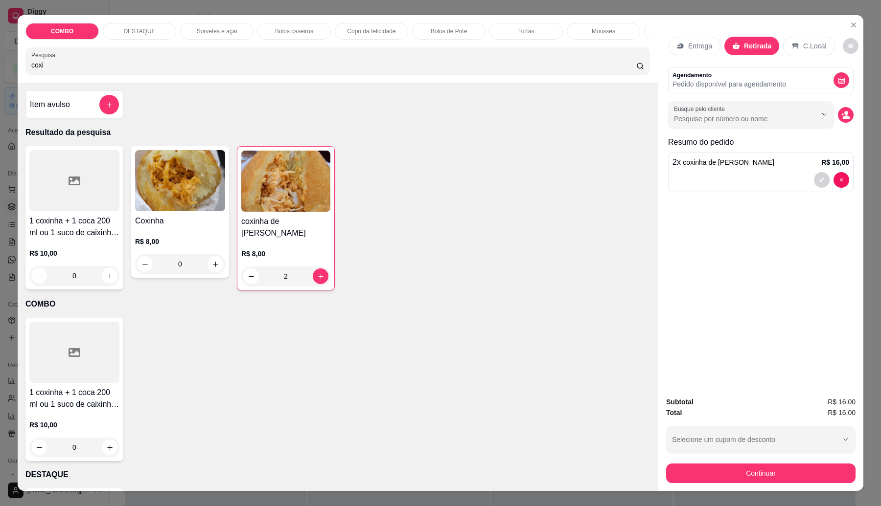
click at [845, 118] on button "decrease-product-quantity" at bounding box center [846, 115] width 16 height 16
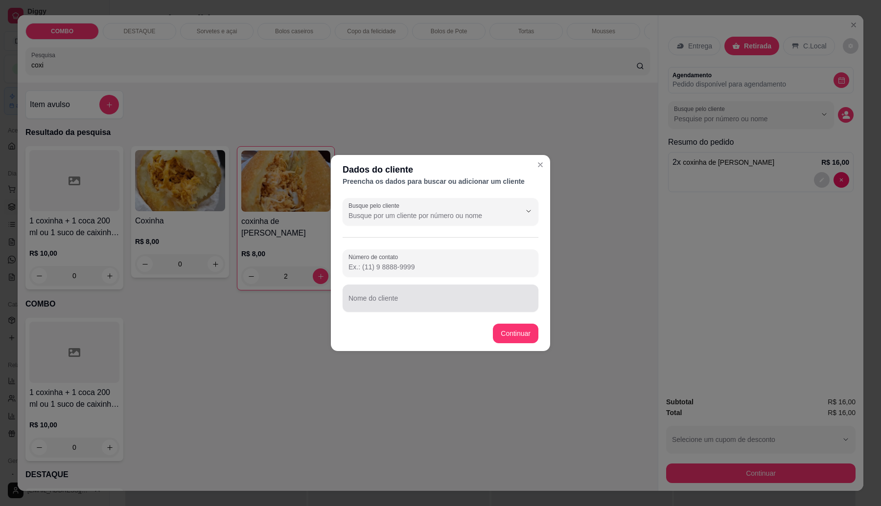
click at [398, 297] on div at bounding box center [440, 299] width 184 height 20
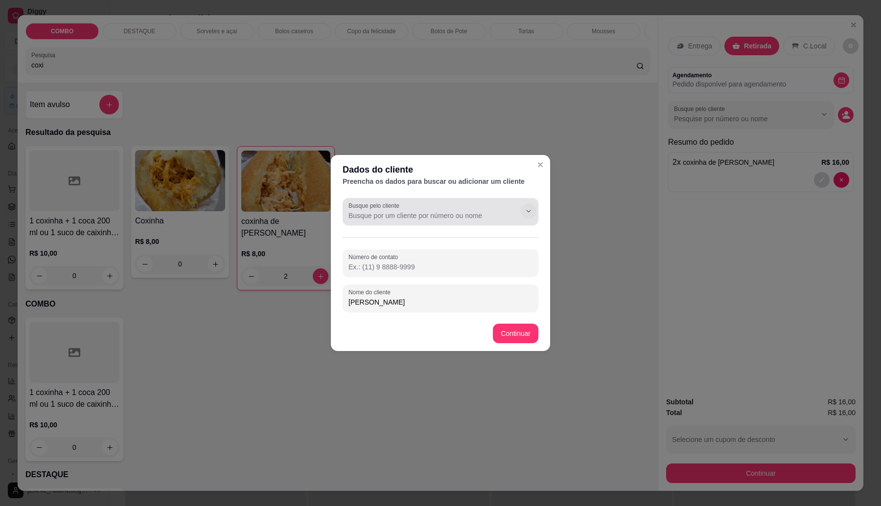
type input "[PERSON_NAME]"
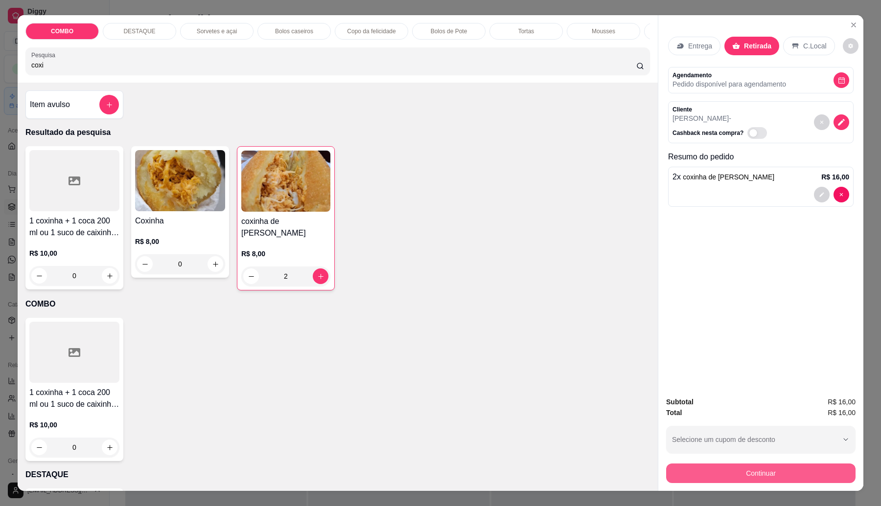
click at [713, 472] on button "Continuar" at bounding box center [760, 474] width 189 height 20
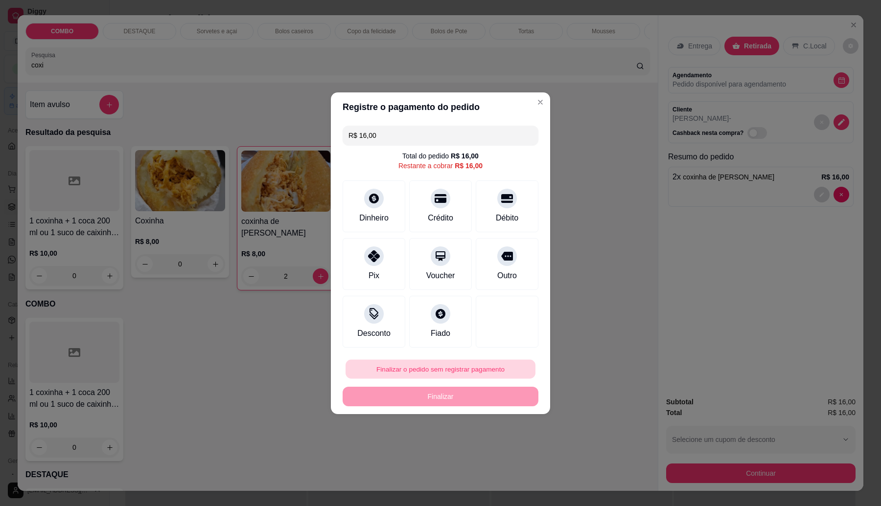
click at [468, 371] on button "Finalizar o pedido sem registrar pagamento" at bounding box center [440, 369] width 190 height 19
click at [505, 451] on button "Confirmar" at bounding box center [500, 449] width 35 height 15
type input "0"
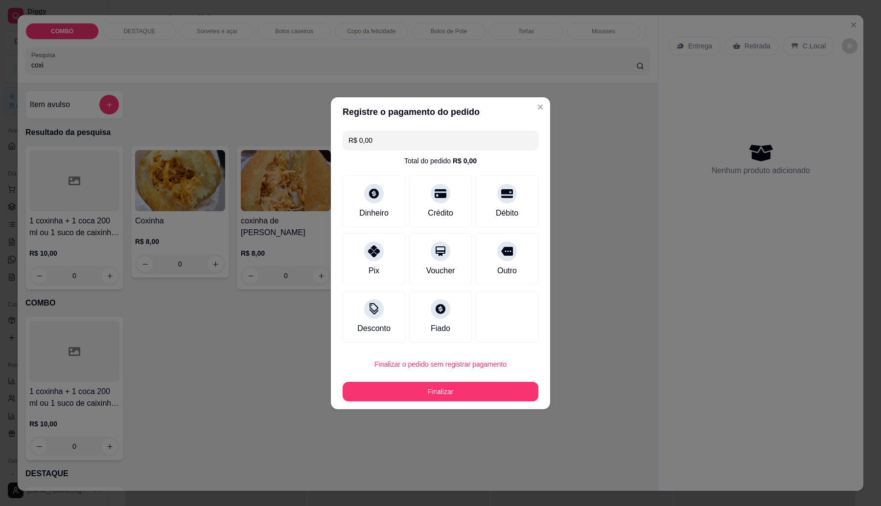
type input "R$ 0,00"
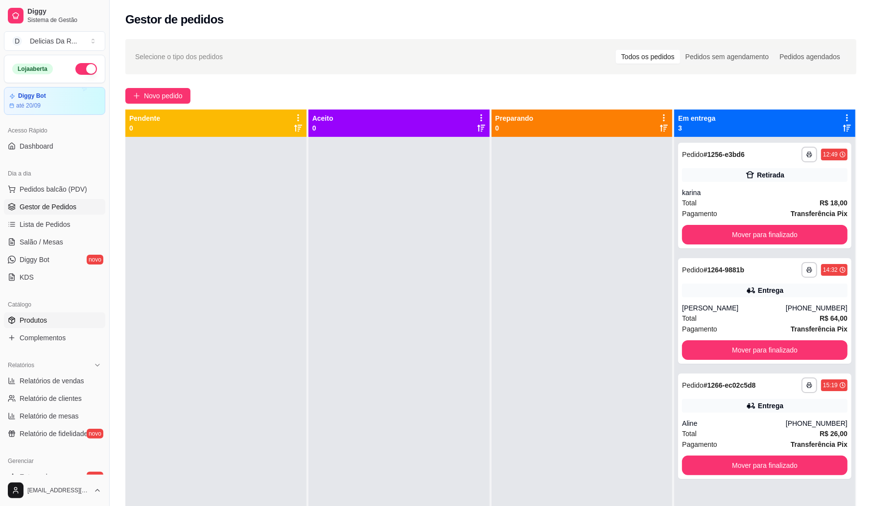
click at [56, 325] on link "Produtos" at bounding box center [54, 321] width 101 height 16
click at [79, 383] on span "Relatórios de vendas" at bounding box center [52, 381] width 65 height 10
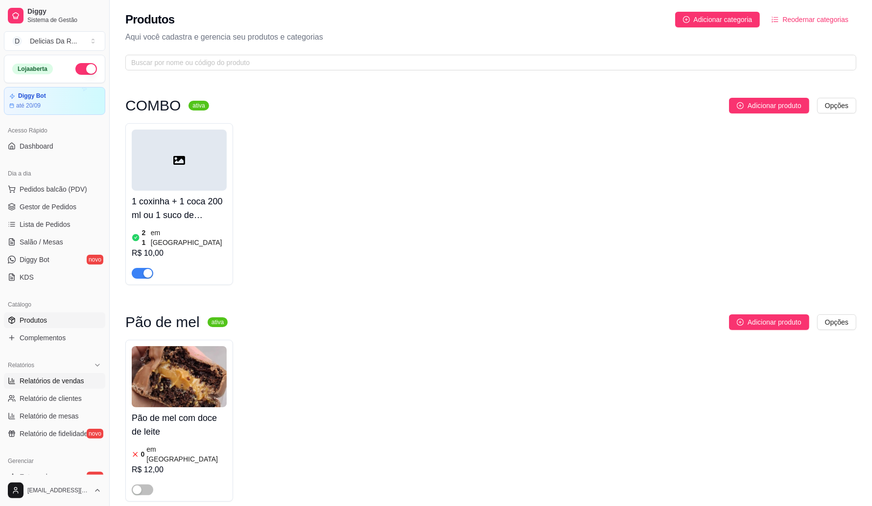
select select "ALL"
select select "0"
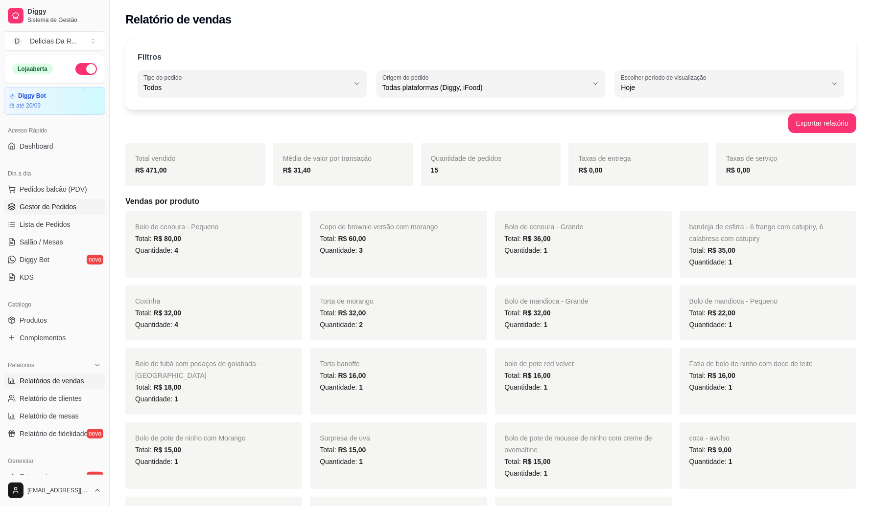
click at [33, 203] on span "Gestor de Pedidos" at bounding box center [48, 207] width 57 height 10
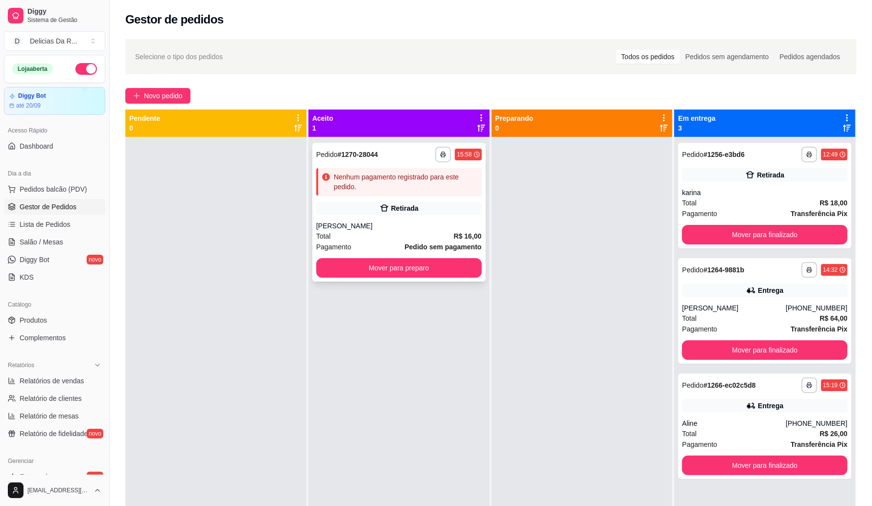
click at [427, 235] on div "Total R$ 16,00" at bounding box center [398, 236] width 165 height 11
click at [729, 212] on div "Pagamento Transferência Pix" at bounding box center [764, 213] width 165 height 11
click at [718, 170] on div "Retirada" at bounding box center [764, 175] width 165 height 14
click at [42, 342] on span "Complementos" at bounding box center [43, 338] width 46 height 10
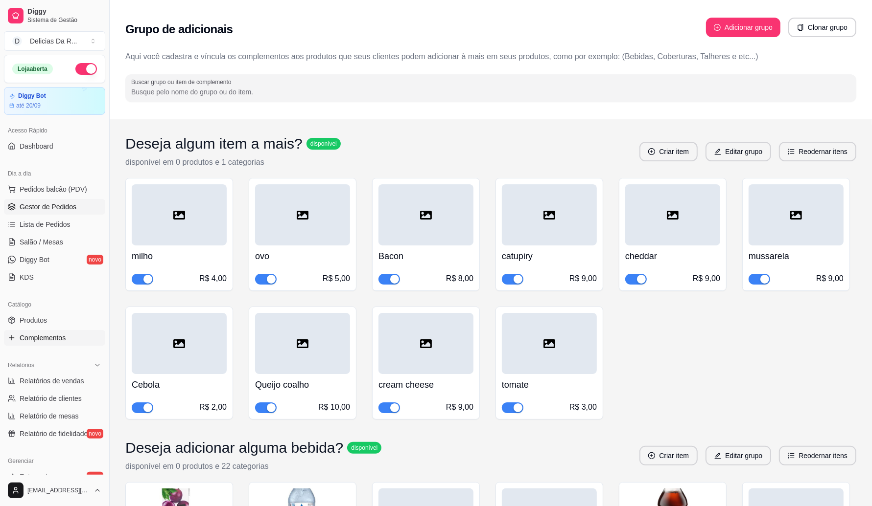
click at [52, 207] on span "Gestor de Pedidos" at bounding box center [48, 207] width 57 height 10
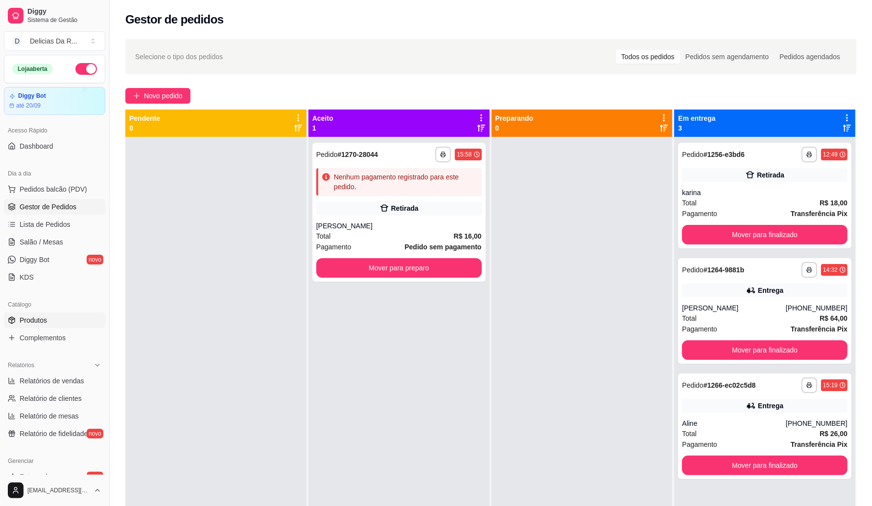
click at [58, 319] on link "Produtos" at bounding box center [54, 321] width 101 height 16
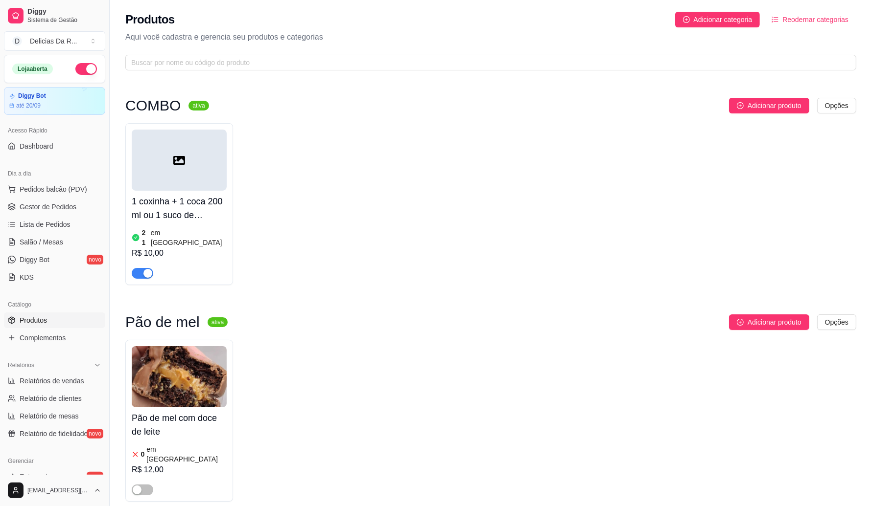
click at [60, 320] on link "Produtos" at bounding box center [54, 321] width 101 height 16
click at [57, 206] on span "Gestor de Pedidos" at bounding box center [48, 207] width 57 height 10
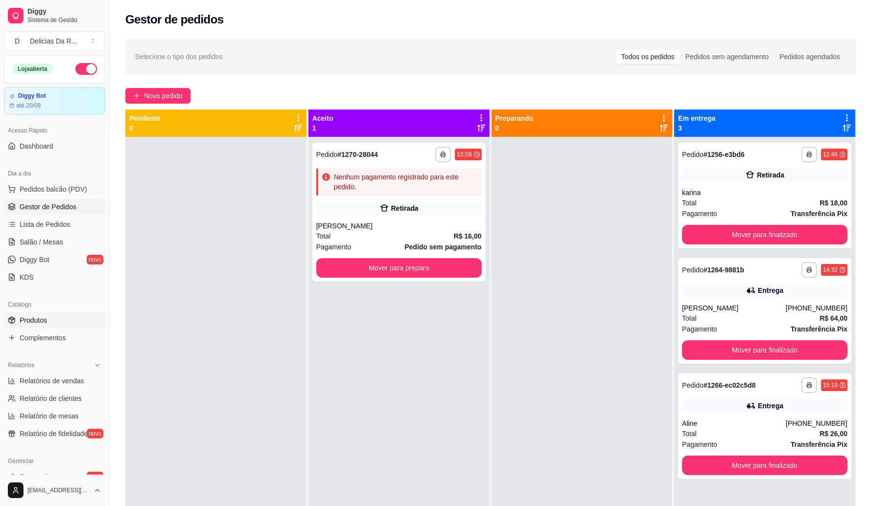
click at [60, 317] on link "Produtos" at bounding box center [54, 321] width 101 height 16
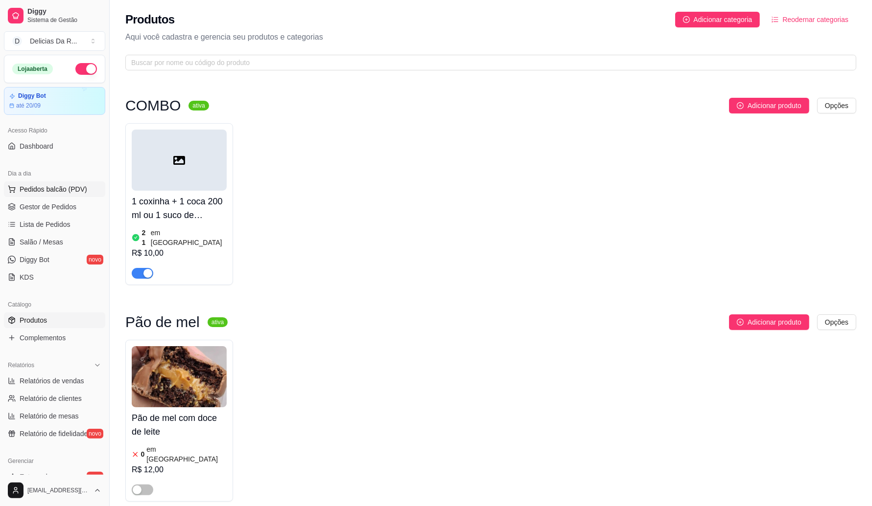
click at [23, 194] on span "Pedidos balcão (PDV)" at bounding box center [54, 189] width 68 height 10
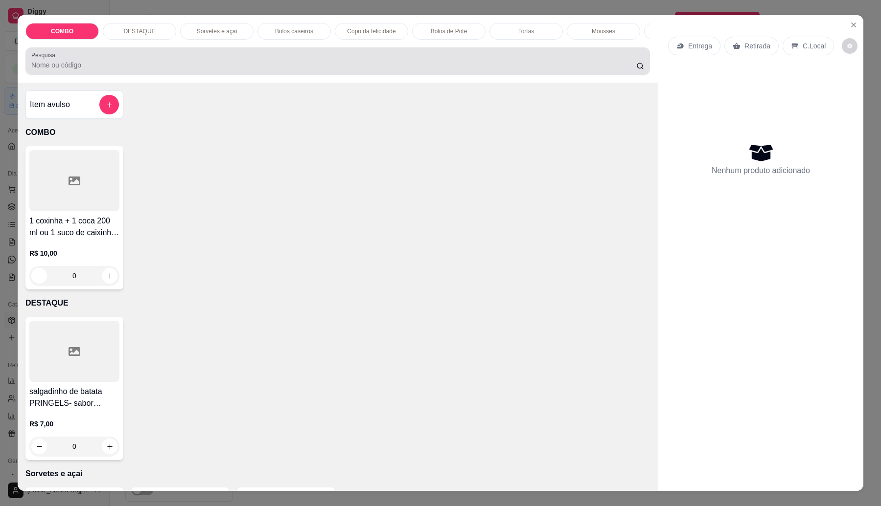
click at [136, 71] on div at bounding box center [337, 61] width 613 height 20
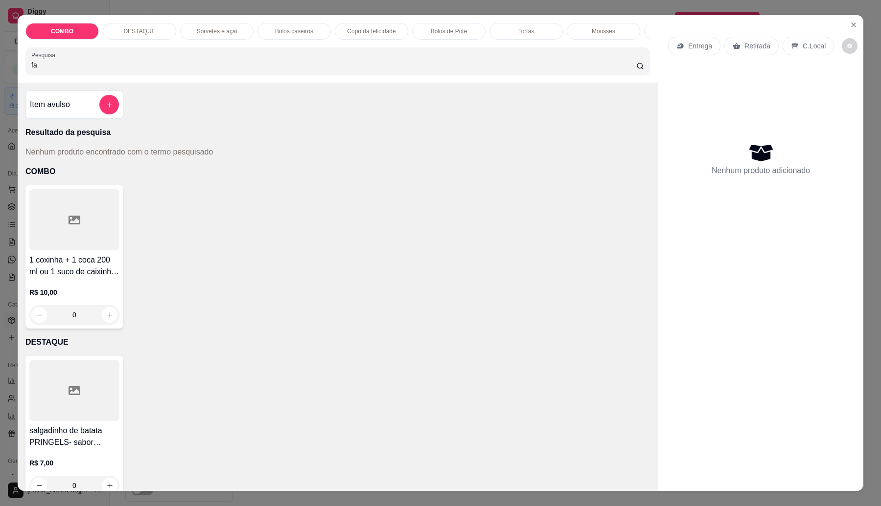
type input "f"
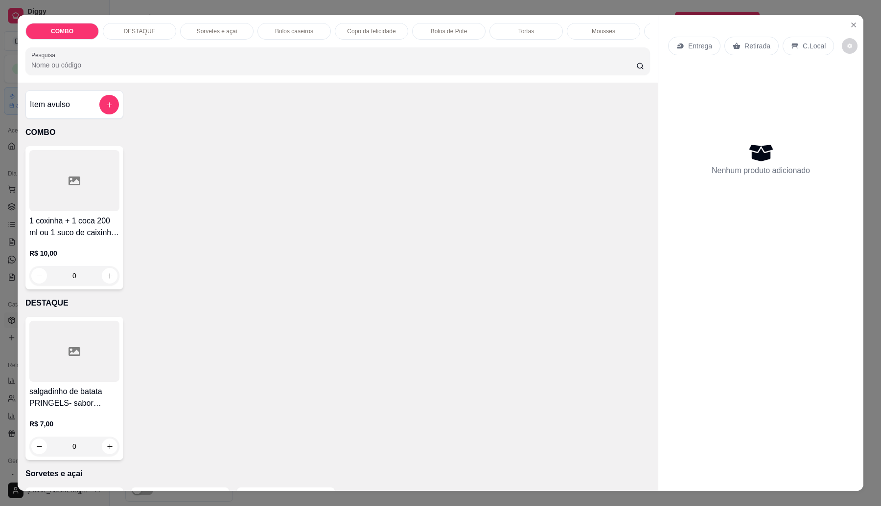
click at [136, 71] on div at bounding box center [337, 61] width 613 height 20
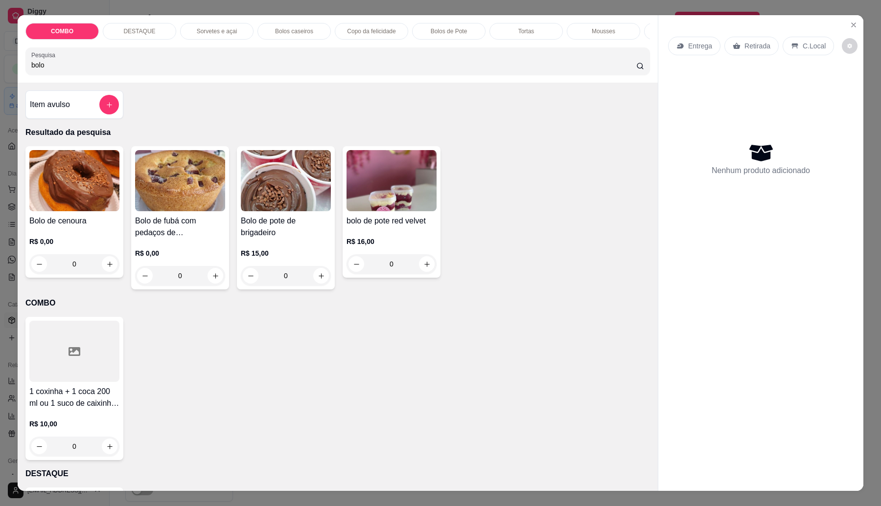
type input "bolo"
click at [370, 211] on img at bounding box center [391, 180] width 90 height 61
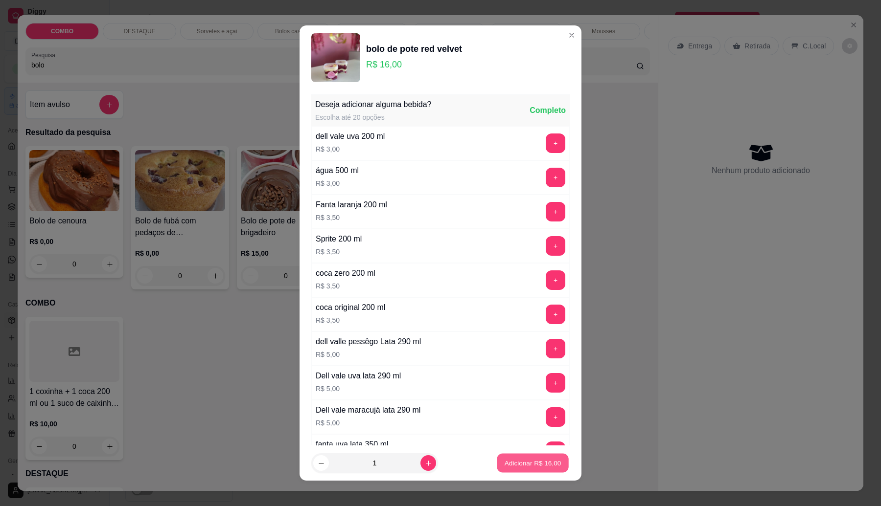
click at [525, 470] on button "Adicionar R$ 16,00" at bounding box center [533, 463] width 72 height 19
type input "1"
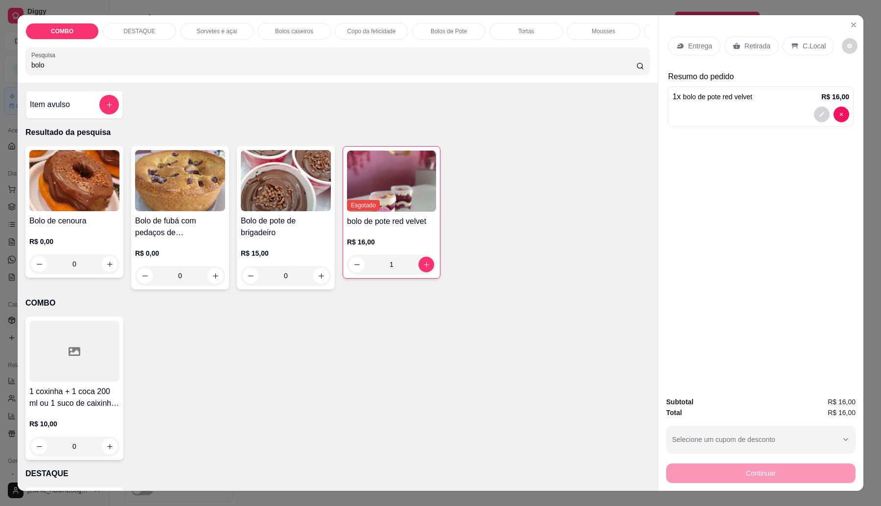
click at [739, 38] on div "Retirada" at bounding box center [751, 46] width 54 height 19
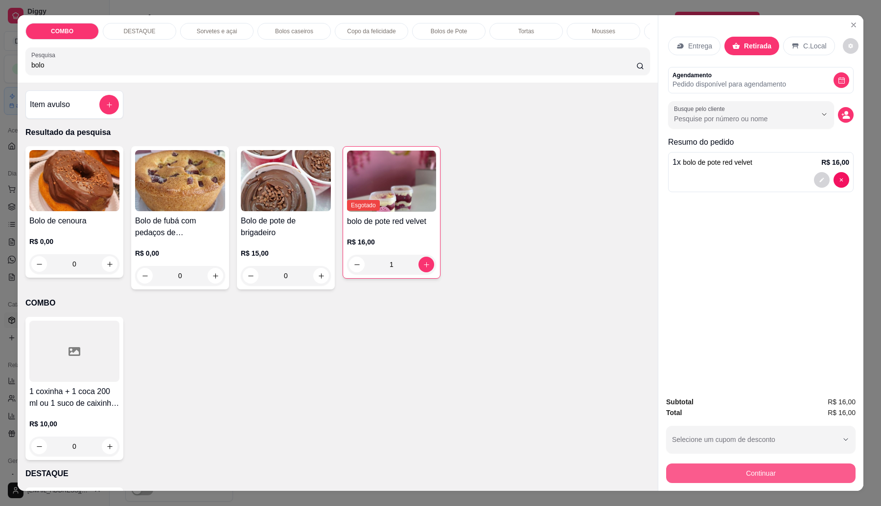
click at [752, 475] on button "Continuar" at bounding box center [760, 474] width 189 height 20
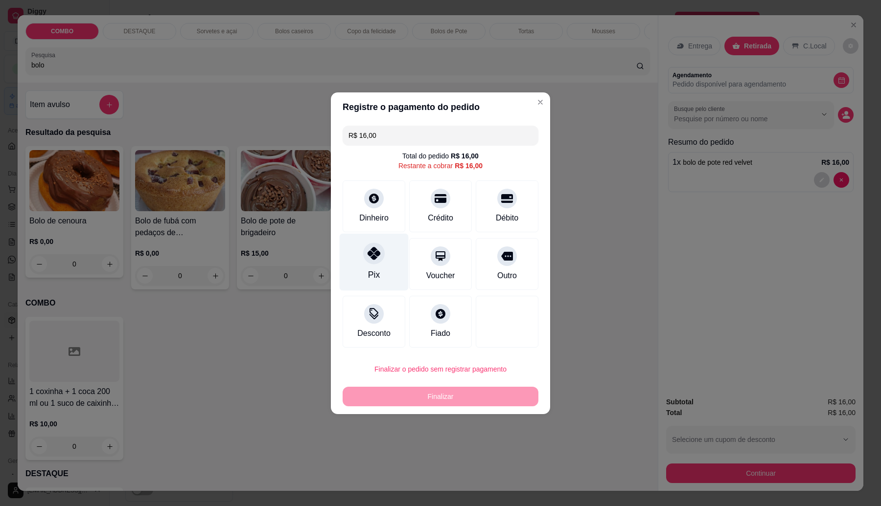
click at [382, 270] on div "Pix" at bounding box center [374, 261] width 69 height 57
type input "R$ 0,00"
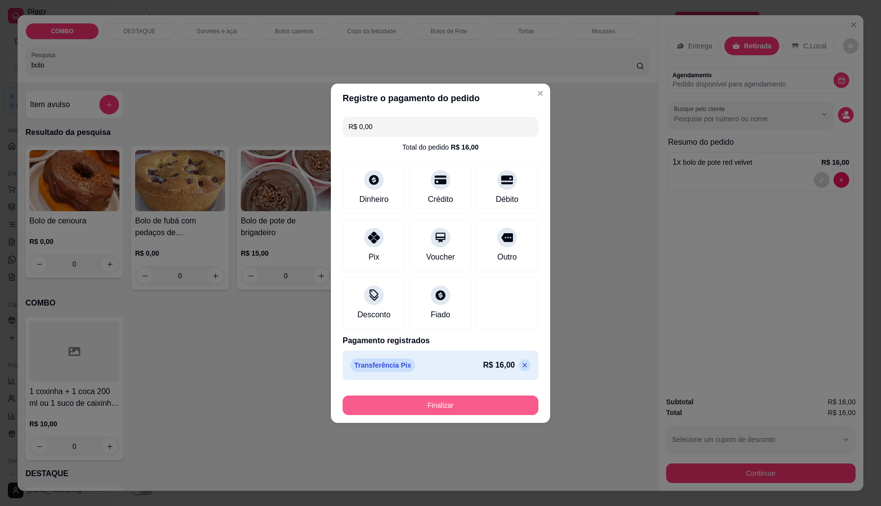
click at [463, 405] on button "Finalizar" at bounding box center [441, 406] width 196 height 20
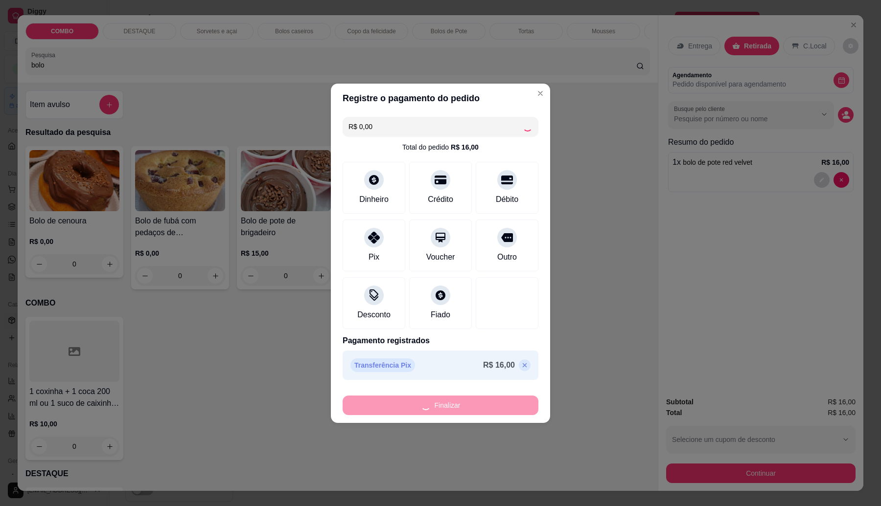
type input "0"
type input "-R$ 16,00"
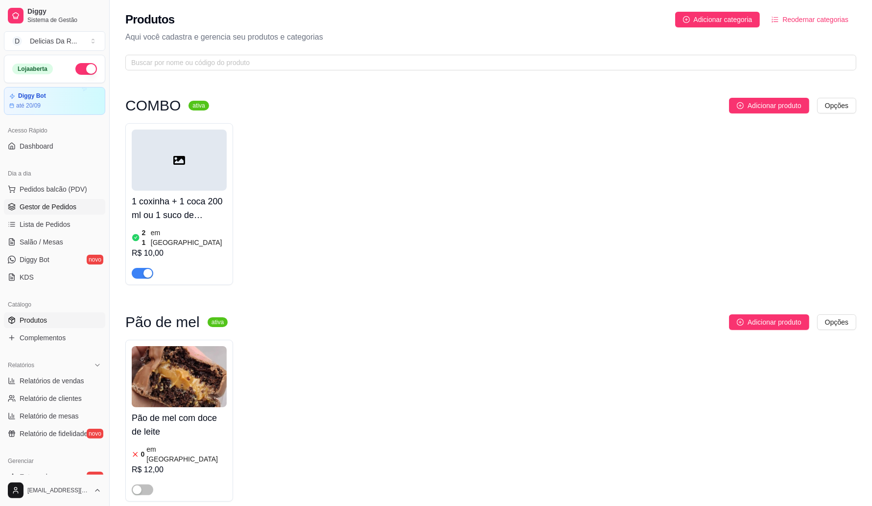
click at [54, 206] on span "Gestor de Pedidos" at bounding box center [48, 207] width 57 height 10
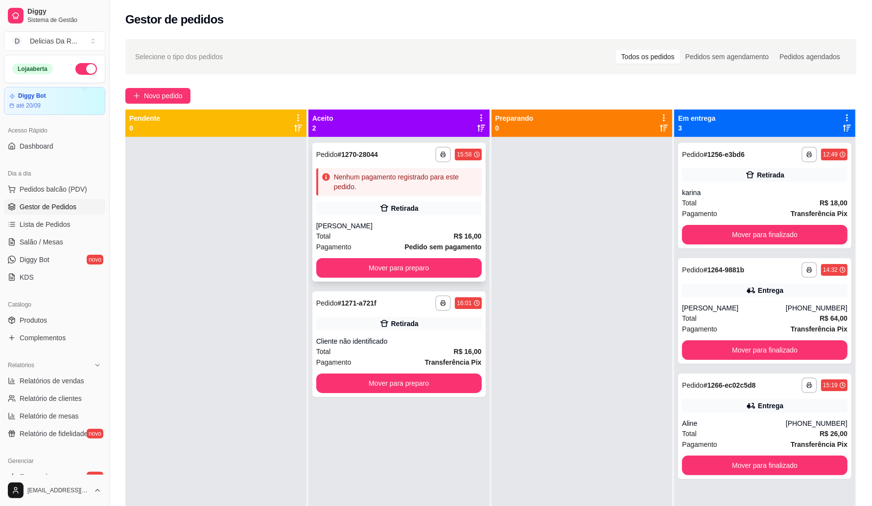
click at [429, 209] on div "Retirada" at bounding box center [398, 209] width 165 height 14
click at [397, 302] on div "**********" at bounding box center [398, 304] width 165 height 16
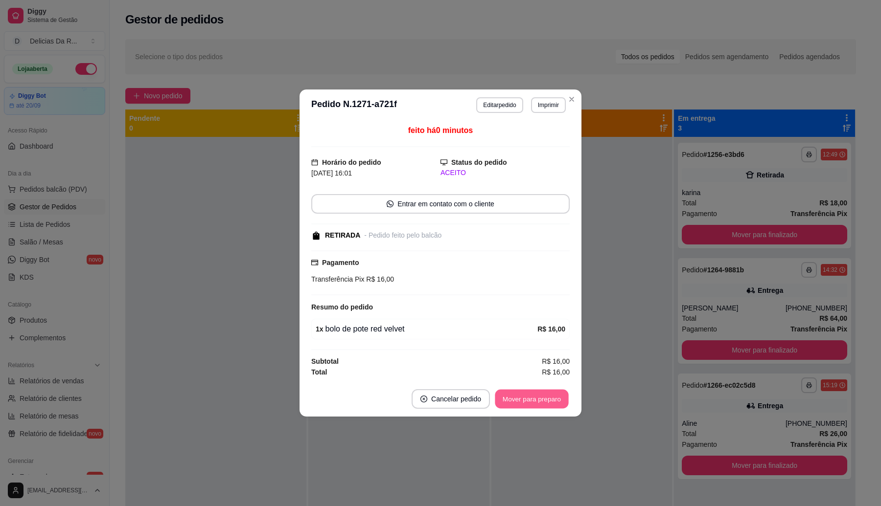
click at [547, 397] on button "Mover para preparo" at bounding box center [531, 399] width 73 height 19
click at [548, 397] on div "Mover para preparo" at bounding box center [532, 400] width 76 height 20
click at [548, 397] on div "Mover para preparo" at bounding box center [525, 400] width 90 height 20
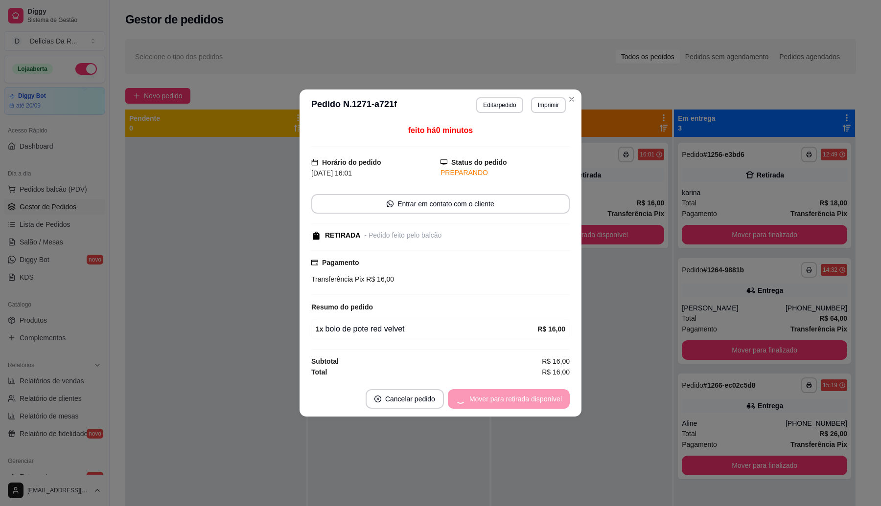
click at [550, 400] on div "Mover para retirada disponível" at bounding box center [509, 400] width 122 height 20
click at [549, 398] on div "Mover para retirada disponível" at bounding box center [509, 400] width 122 height 20
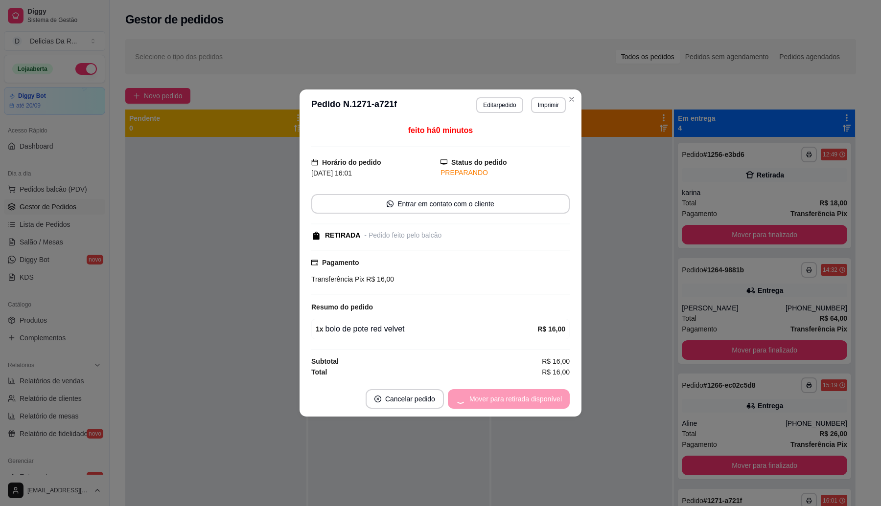
click at [548, 398] on div "Mover para retirada disponível" at bounding box center [509, 400] width 122 height 20
click at [548, 397] on button "Mover para finalizado" at bounding box center [528, 400] width 81 height 20
click at [547, 397] on div "Mover para finalizado" at bounding box center [528, 400] width 81 height 20
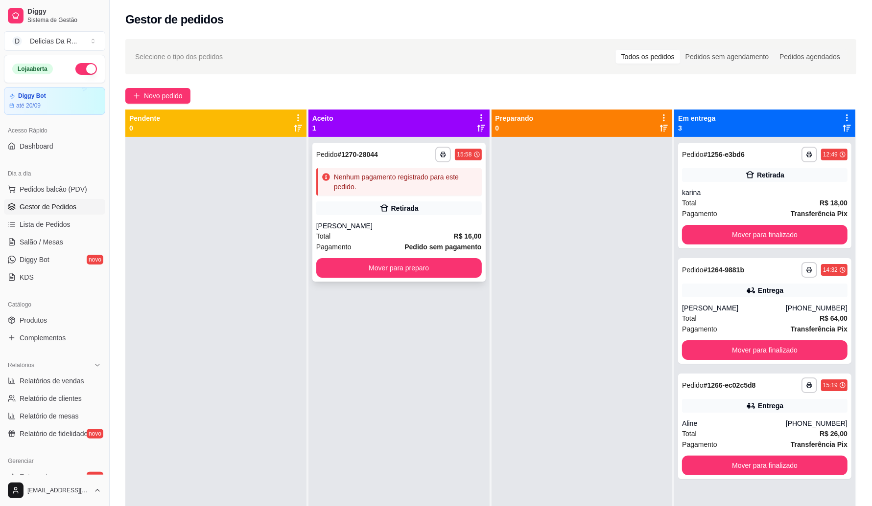
click at [394, 202] on div "Retirada" at bounding box center [398, 209] width 165 height 14
click at [37, 317] on span "Produtos" at bounding box center [33, 321] width 27 height 10
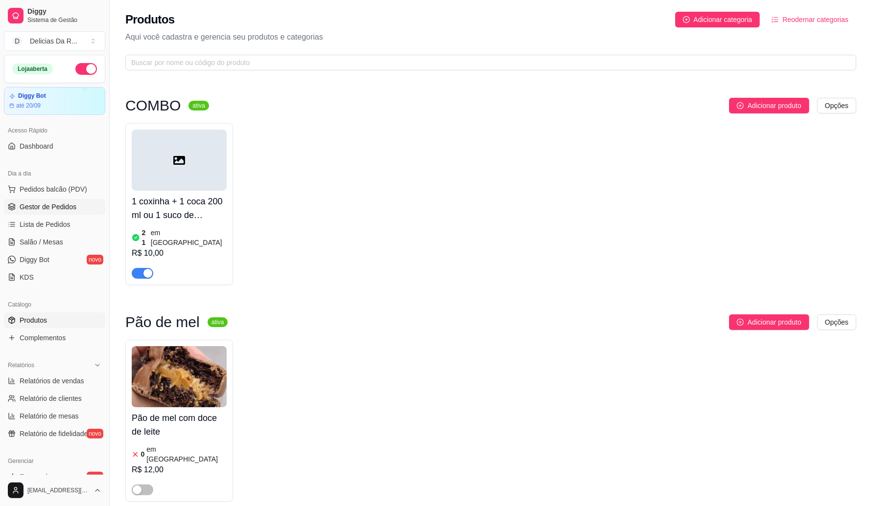
click at [42, 200] on link "Gestor de Pedidos" at bounding box center [54, 207] width 101 height 16
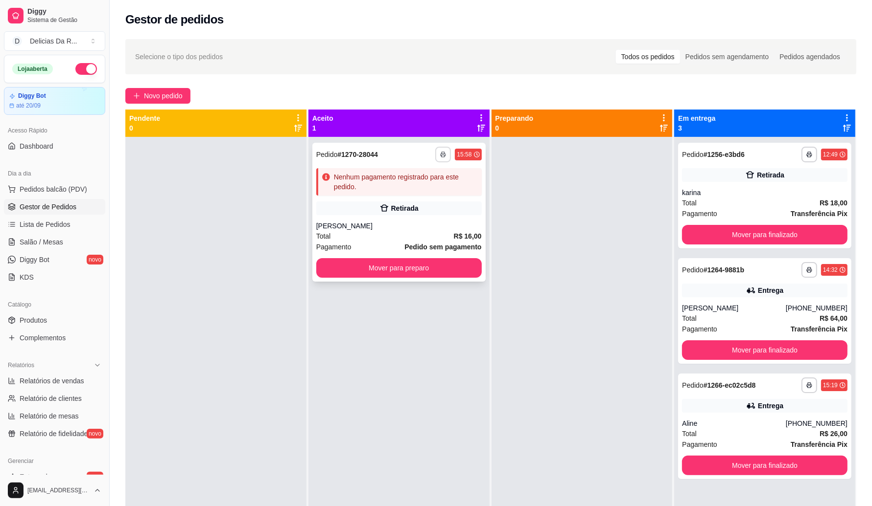
click at [444, 197] on div "**********" at bounding box center [398, 212] width 173 height 139
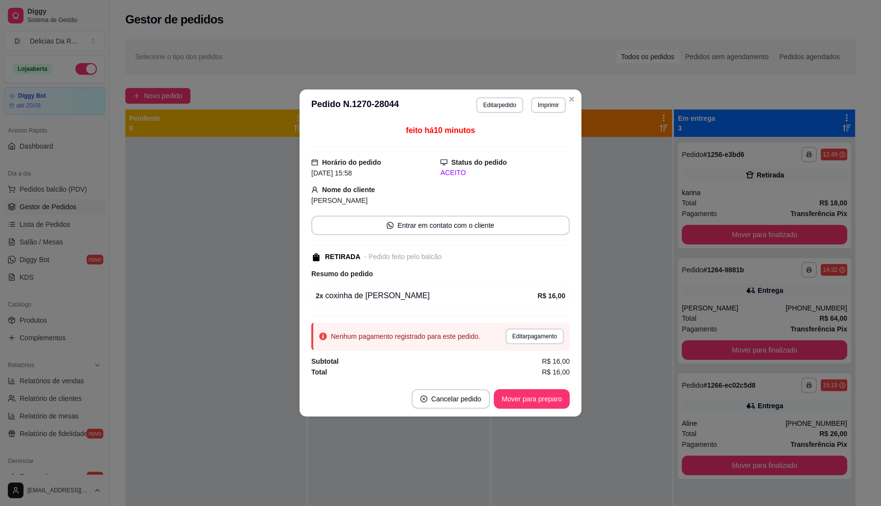
click at [510, 106] on button "Editar pedido" at bounding box center [499, 105] width 46 height 16
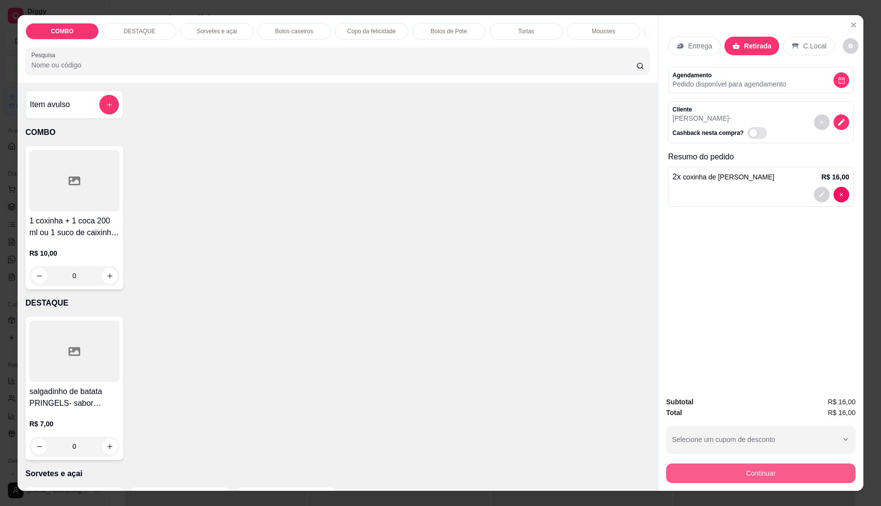
click at [793, 470] on button "Continuar" at bounding box center [760, 474] width 189 height 20
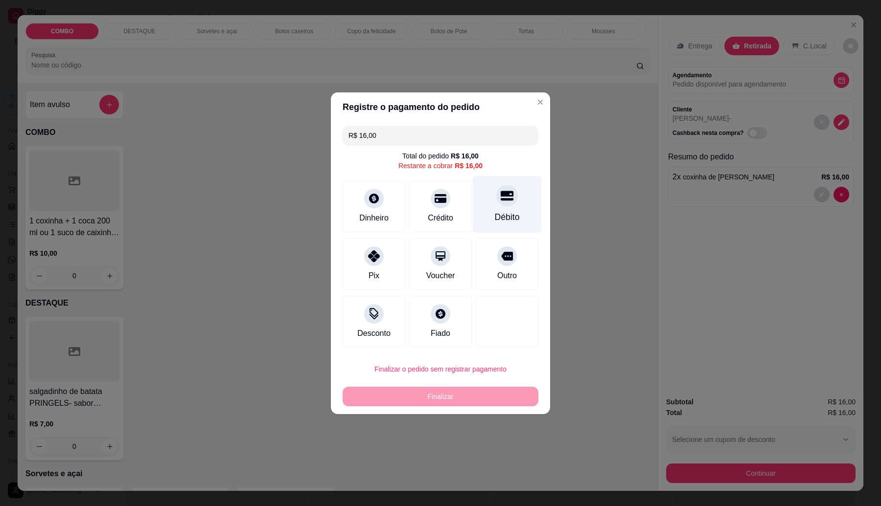
click at [491, 206] on div "Débito" at bounding box center [507, 204] width 69 height 57
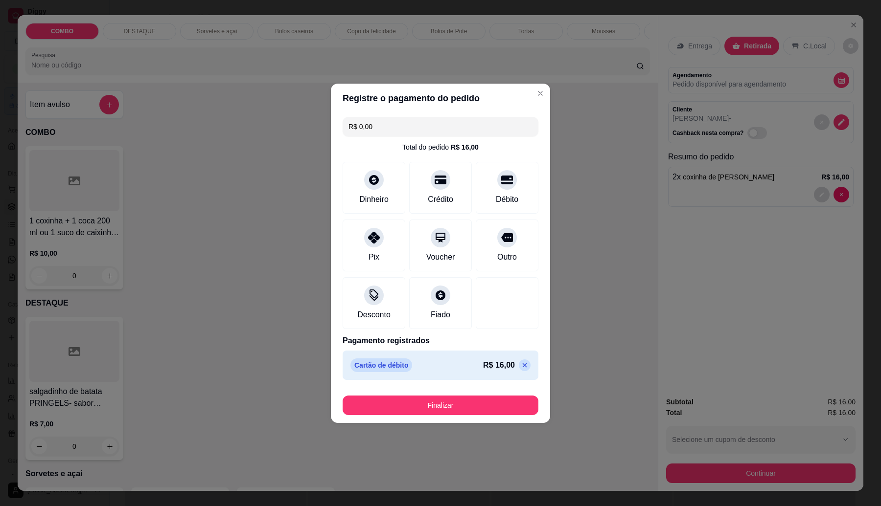
type input "R$ 0,00"
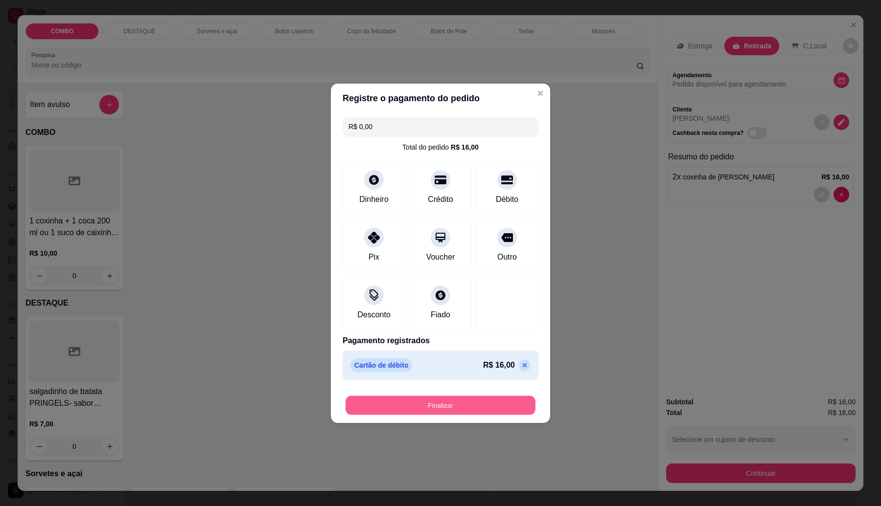
click at [509, 403] on button "Finalizar" at bounding box center [440, 405] width 190 height 19
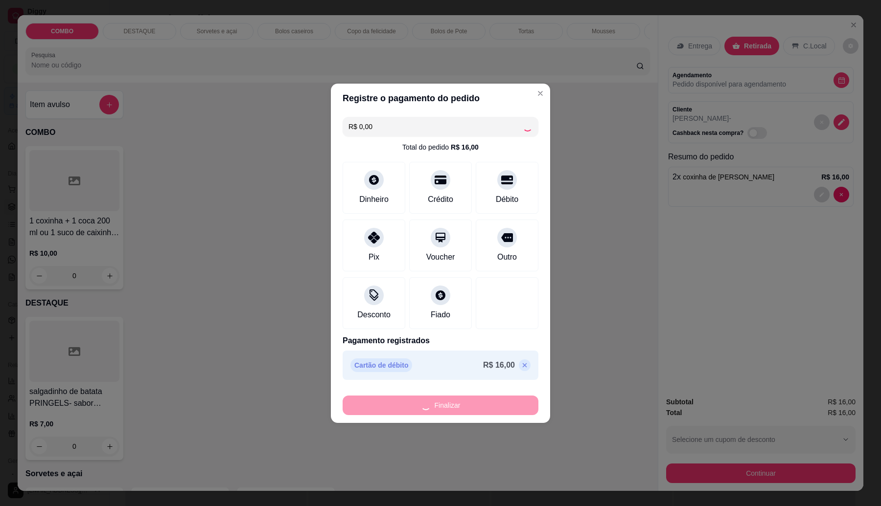
type input "0"
type input "-R$ 16,00"
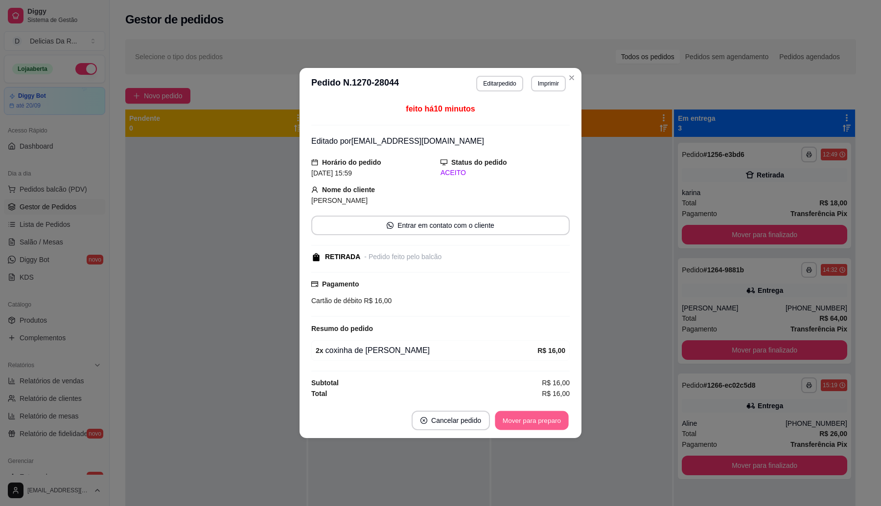
click at [545, 421] on button "Mover para preparo" at bounding box center [531, 421] width 73 height 19
click at [542, 427] on div "Mover para preparo" at bounding box center [525, 421] width 90 height 20
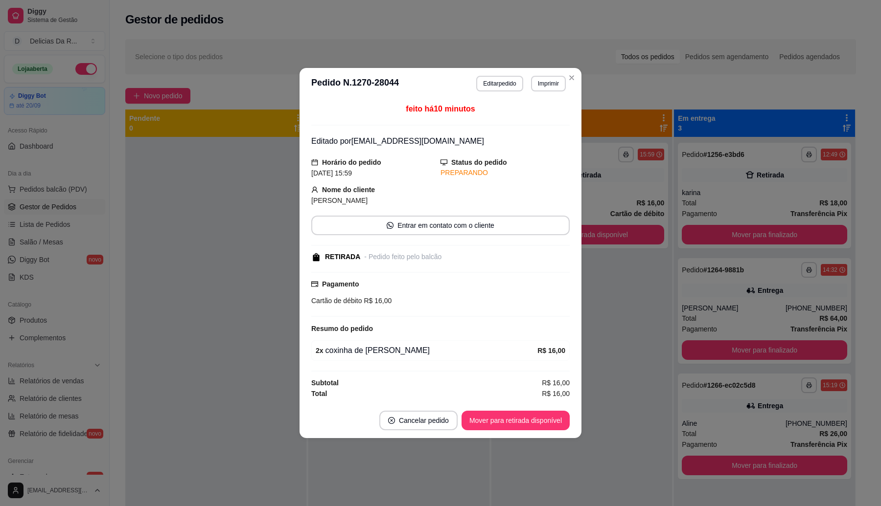
click at [542, 427] on button "Mover para retirada disponível" at bounding box center [515, 421] width 108 height 20
click at [542, 427] on div "Mover para retirada disponível" at bounding box center [509, 421] width 122 height 20
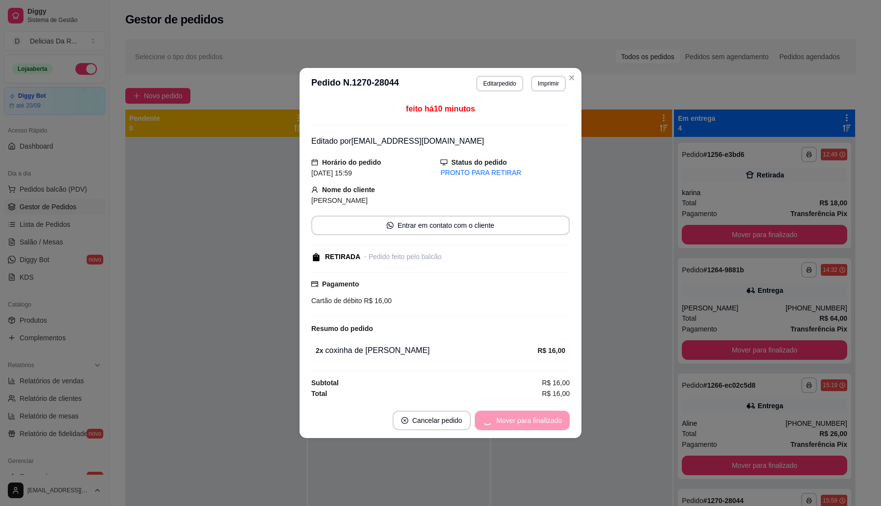
click at [542, 427] on div "Mover para finalizado" at bounding box center [522, 421] width 95 height 20
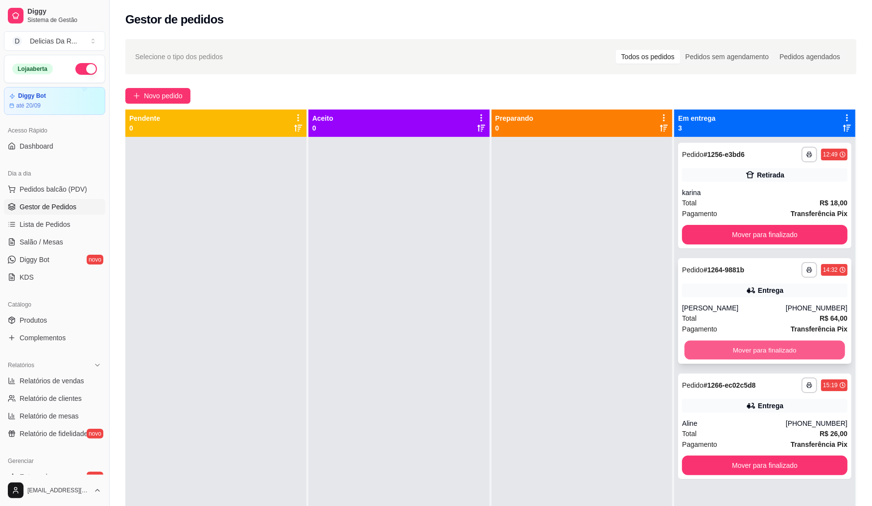
click at [713, 348] on button "Mover para finalizado" at bounding box center [764, 350] width 161 height 19
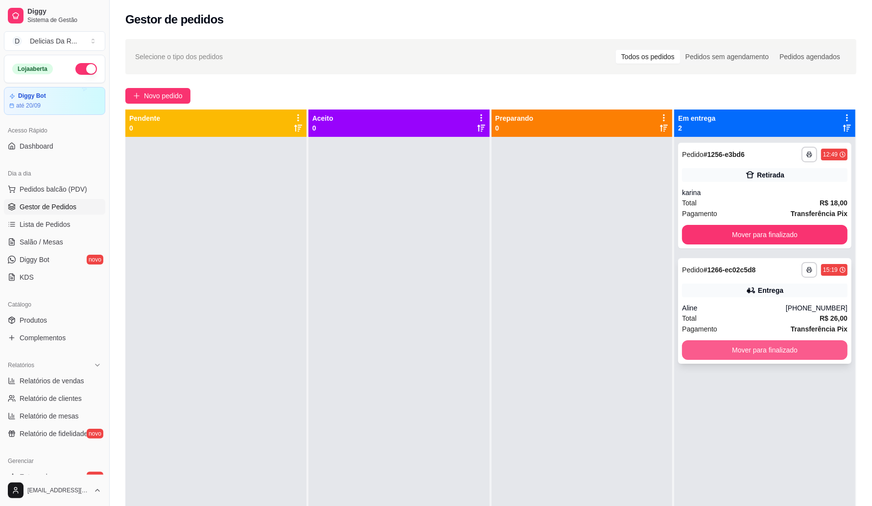
click at [714, 351] on button "Mover para finalizado" at bounding box center [764, 351] width 165 height 20
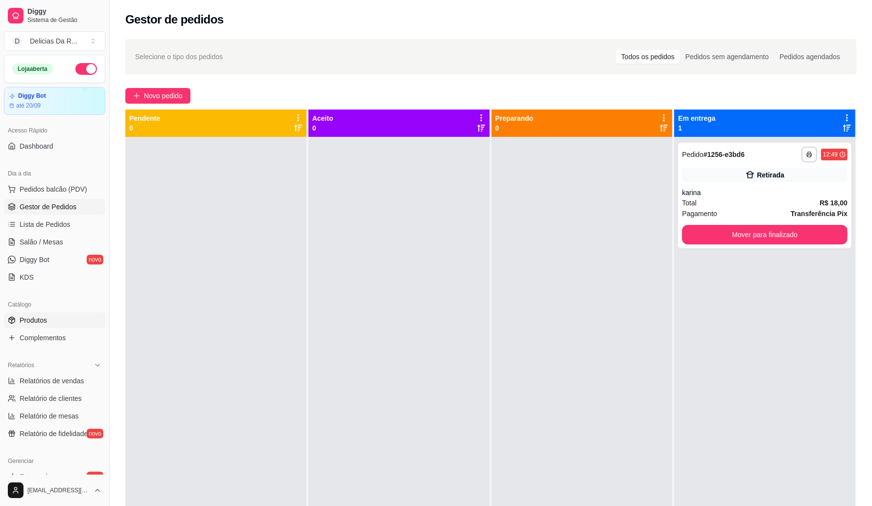
click at [27, 312] on div "Catálogo Produtos Complementos" at bounding box center [54, 321] width 109 height 57
click at [33, 318] on span "Produtos" at bounding box center [33, 321] width 27 height 10
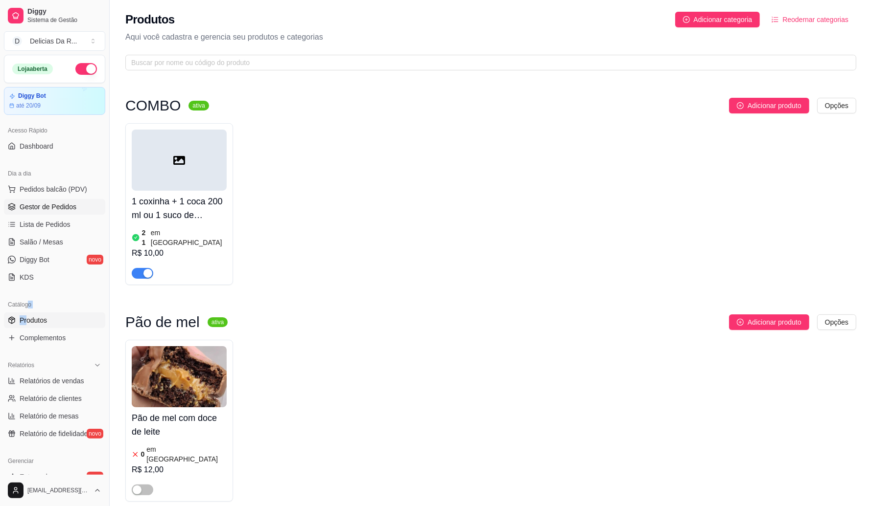
click at [46, 201] on link "Gestor de Pedidos" at bounding box center [54, 207] width 101 height 16
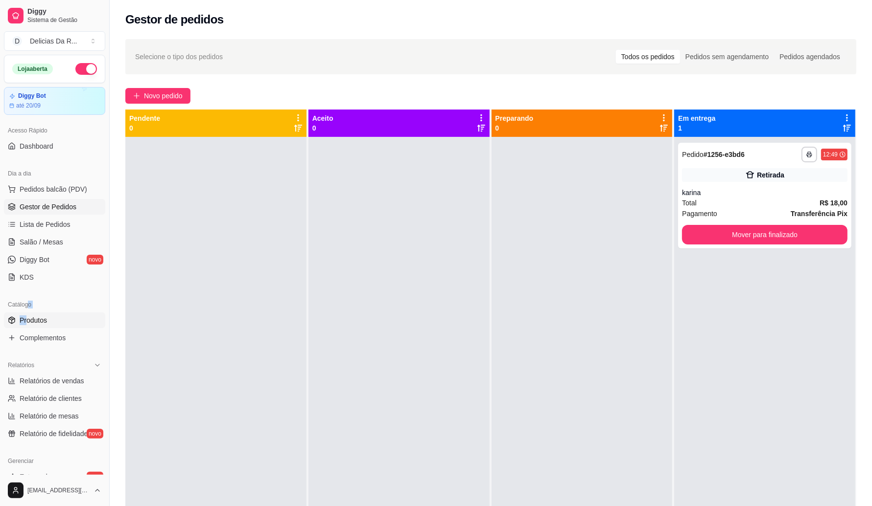
click at [19, 324] on link "Produtos" at bounding box center [54, 321] width 101 height 16
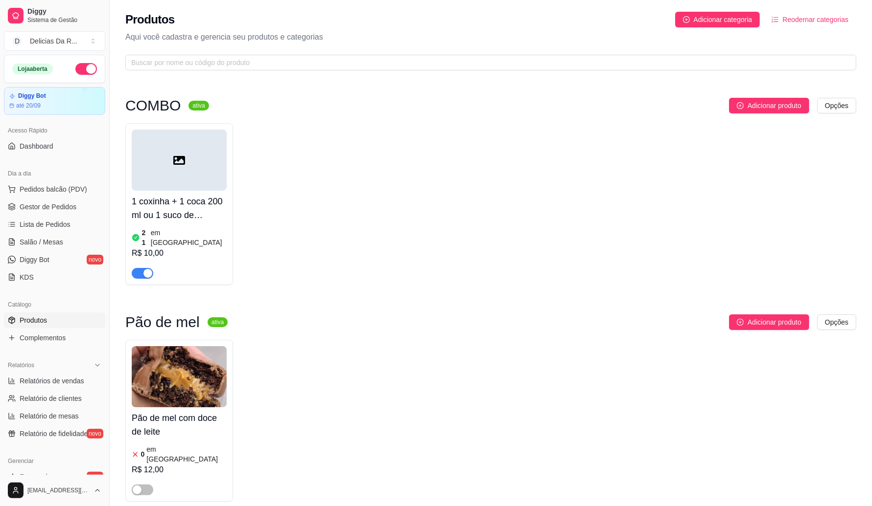
click at [184, 340] on div "Pão de mel com doce de leite 0 em estoque R$ 12,00" at bounding box center [179, 421] width 108 height 162
click at [59, 199] on link "Gestor de Pedidos" at bounding box center [54, 207] width 101 height 16
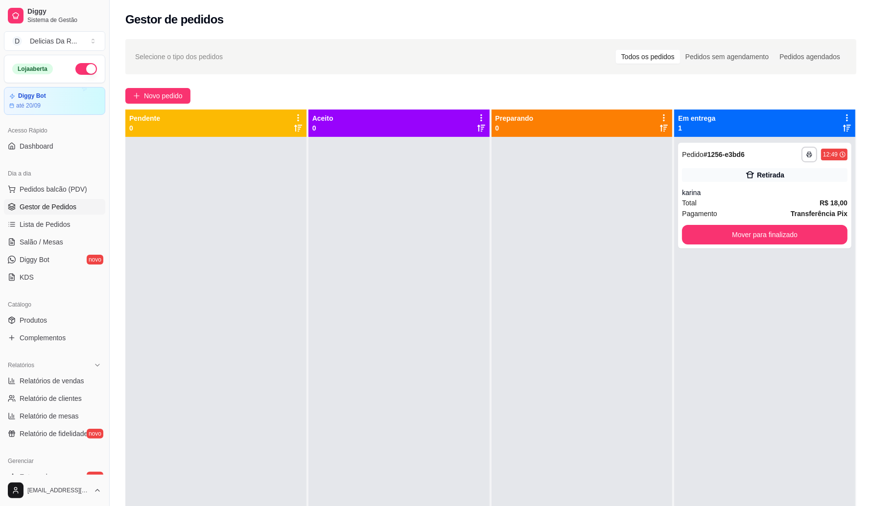
drag, startPoint x: 221, startPoint y: 184, endPoint x: 36, endPoint y: 214, distance: 187.4
click at [221, 187] on div at bounding box center [215, 390] width 181 height 506
click at [40, 324] on span "Produtos" at bounding box center [33, 321] width 27 height 10
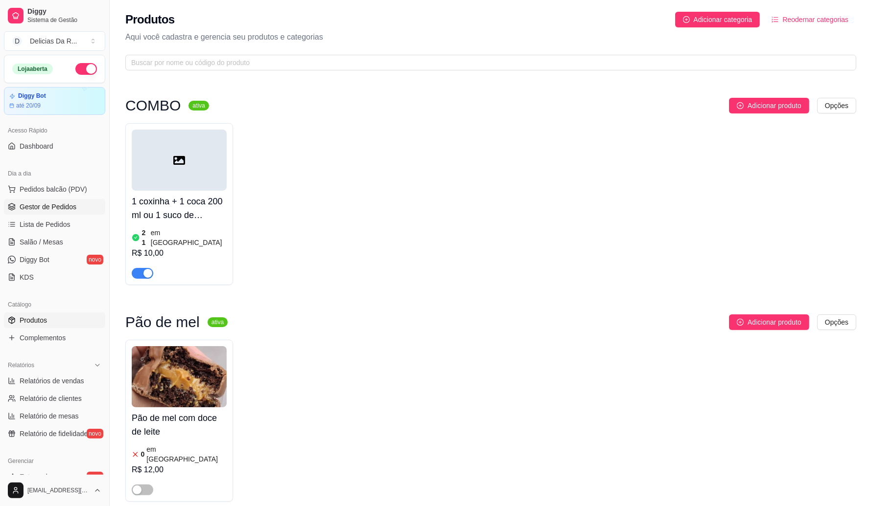
click at [49, 209] on span "Gestor de Pedidos" at bounding box center [48, 207] width 57 height 10
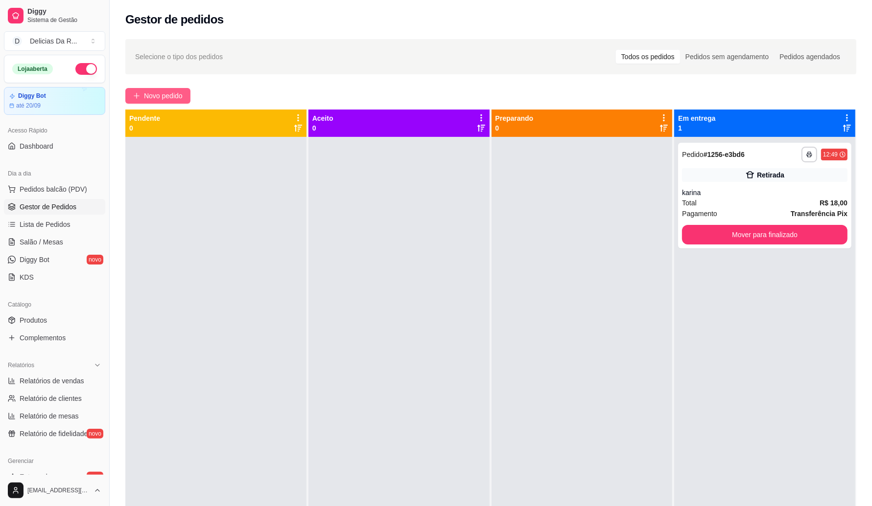
click at [157, 96] on span "Novo pedido" at bounding box center [163, 96] width 39 height 11
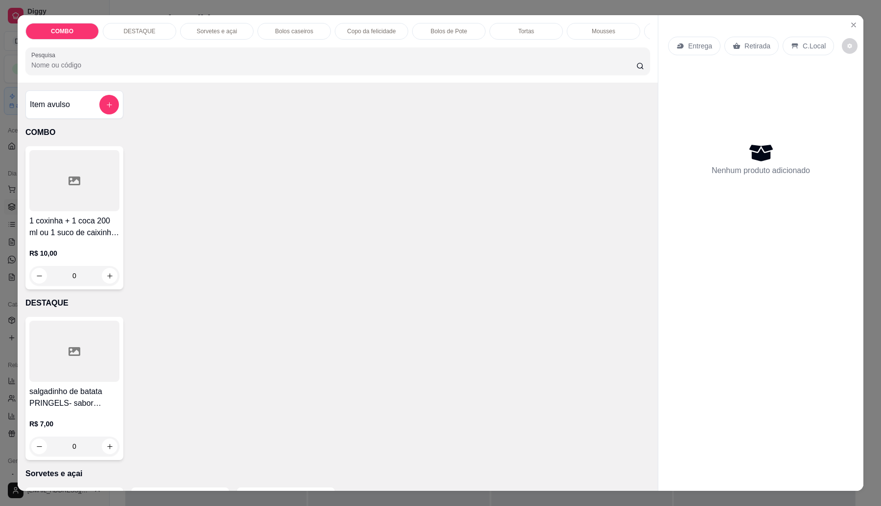
click at [141, 70] on input "Pesquisa" at bounding box center [333, 65] width 605 height 10
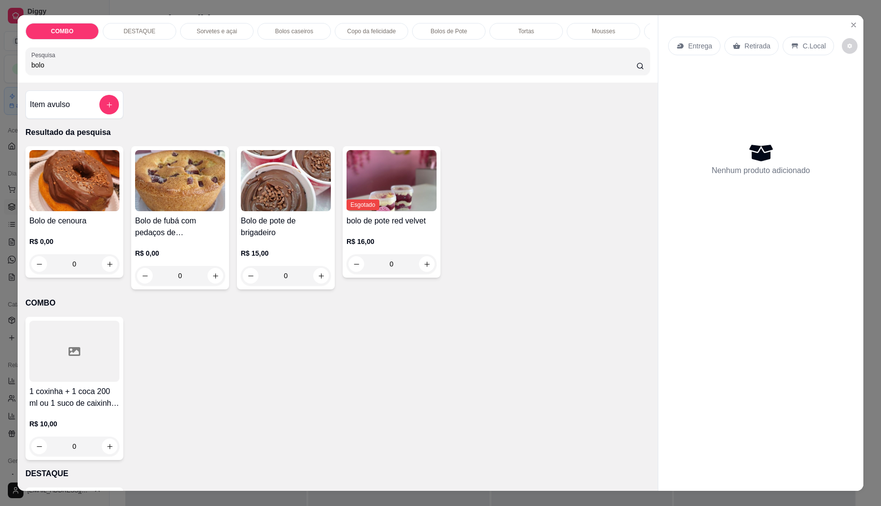
type input "bolo"
click at [68, 227] on h4 "Bolo de cenoura" at bounding box center [74, 221] width 90 height 12
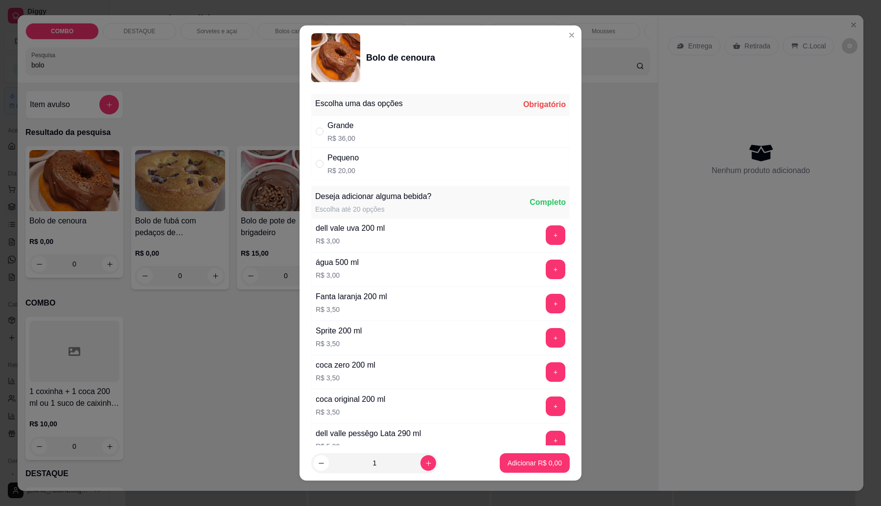
click at [379, 164] on div "Pequeno R$ 20,00" at bounding box center [440, 164] width 258 height 32
radio input "true"
click at [520, 460] on p "Adicionar R$ 20,00" at bounding box center [533, 464] width 58 height 10
type input "1"
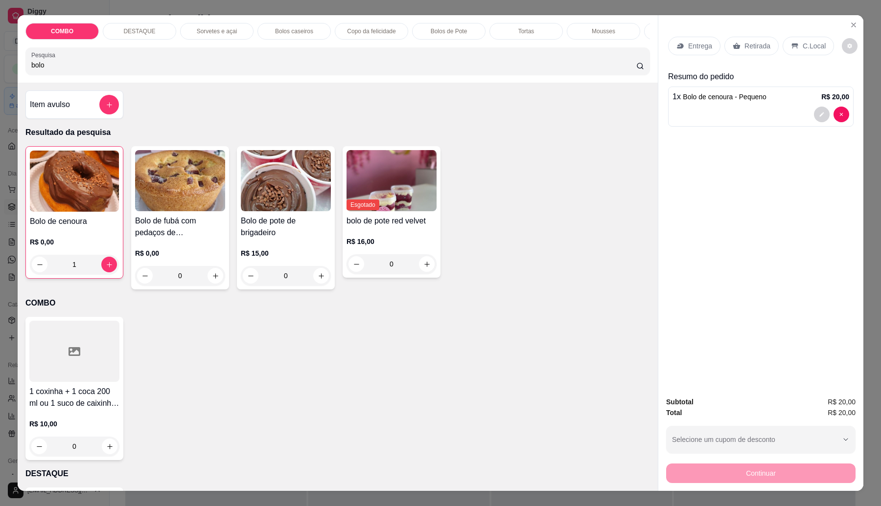
click at [724, 47] on div "Retirada" at bounding box center [751, 46] width 54 height 19
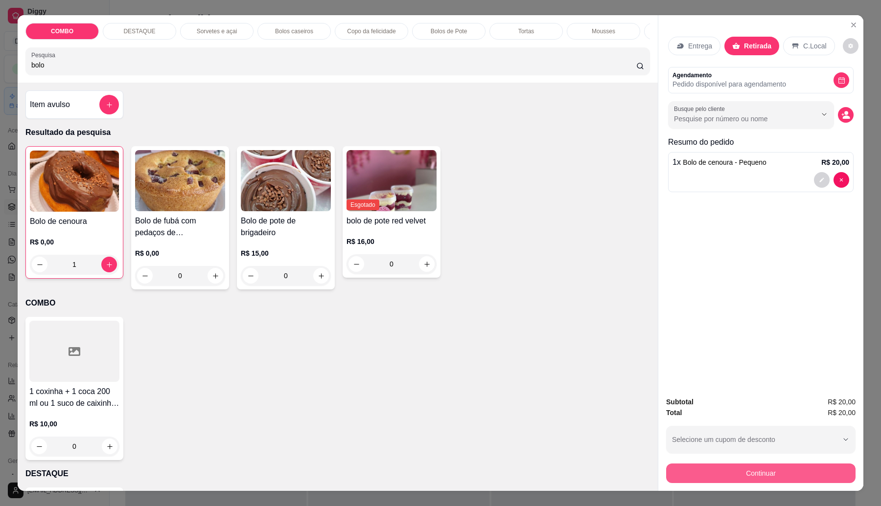
click at [679, 471] on button "Continuar" at bounding box center [760, 474] width 189 height 20
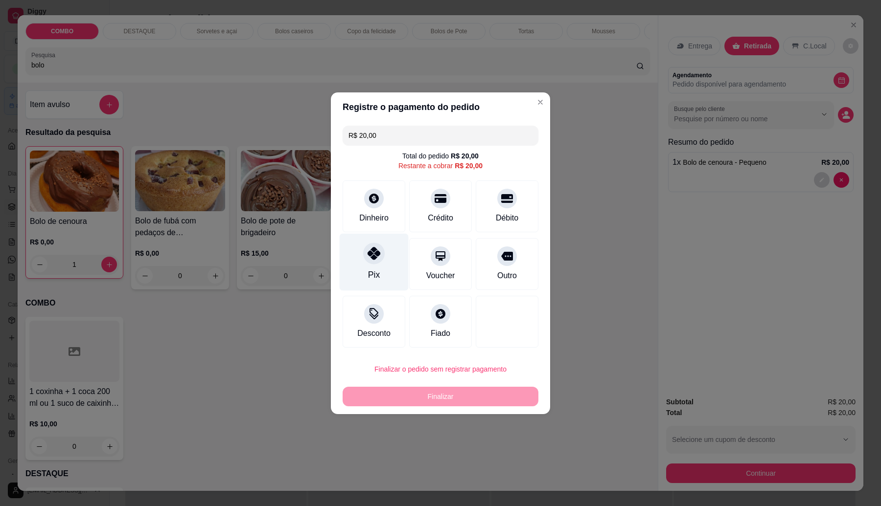
click at [365, 265] on div "Pix" at bounding box center [374, 261] width 69 height 57
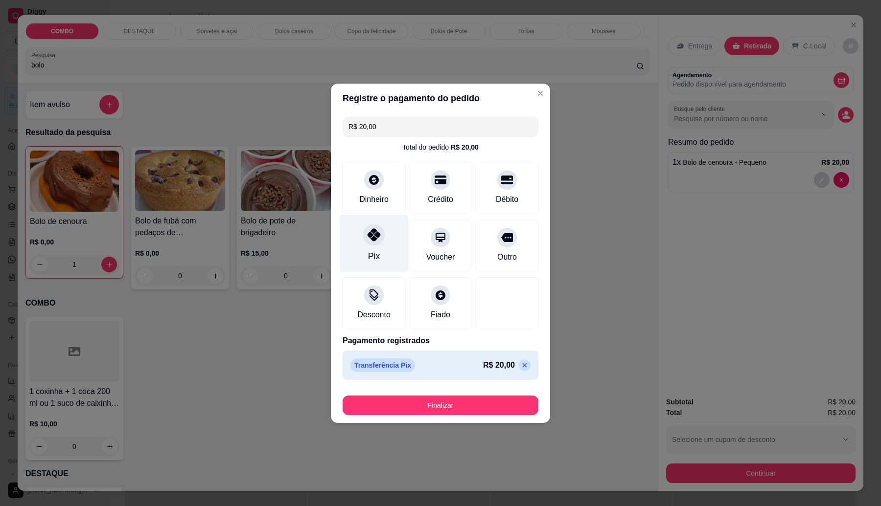
type input "R$ 0,00"
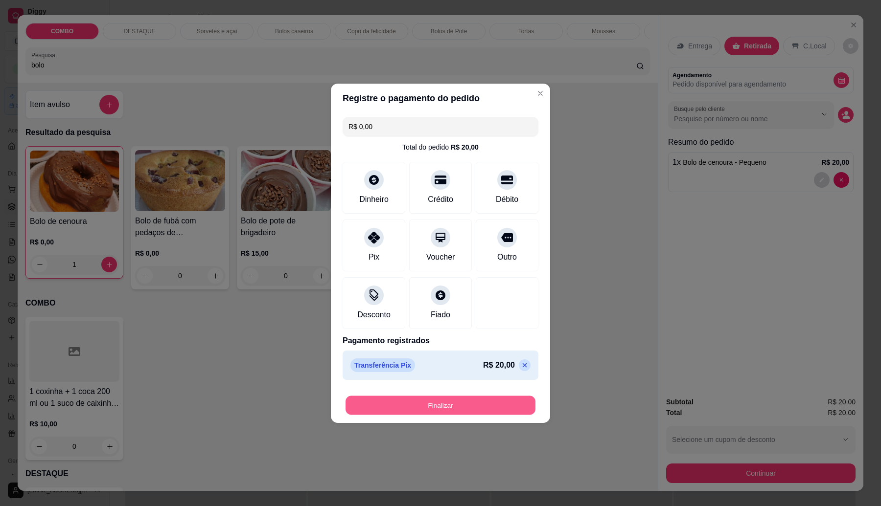
click at [457, 410] on button "Finalizar" at bounding box center [440, 405] width 190 height 19
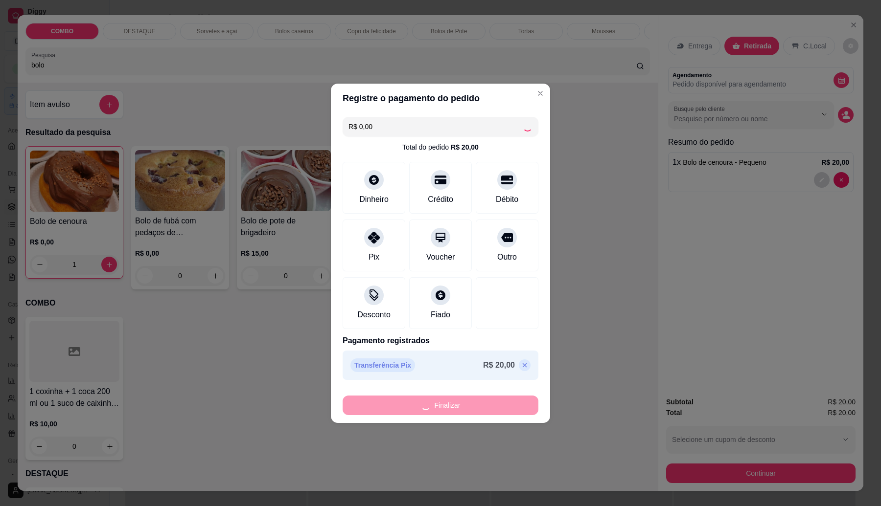
type input "0"
type input "-R$ 20,00"
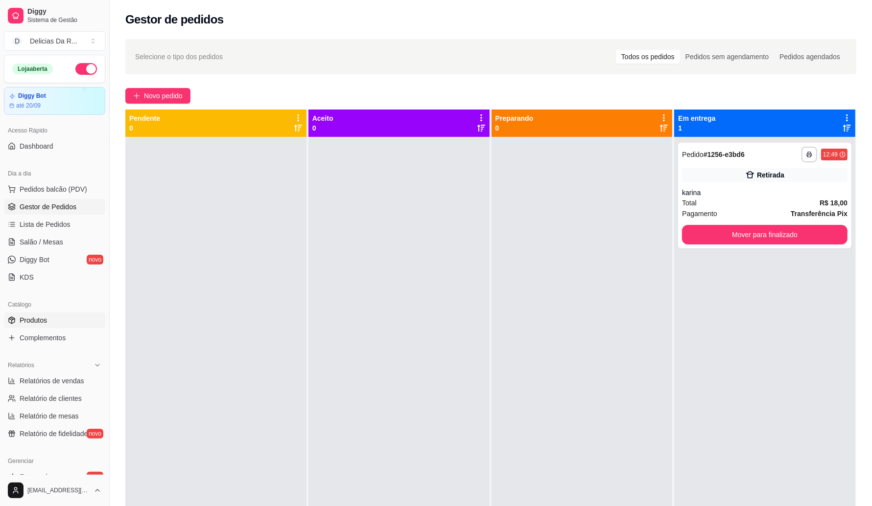
click at [38, 316] on span "Produtos" at bounding box center [33, 321] width 27 height 10
click at [69, 202] on span "Gestor de Pedidos" at bounding box center [48, 207] width 57 height 10
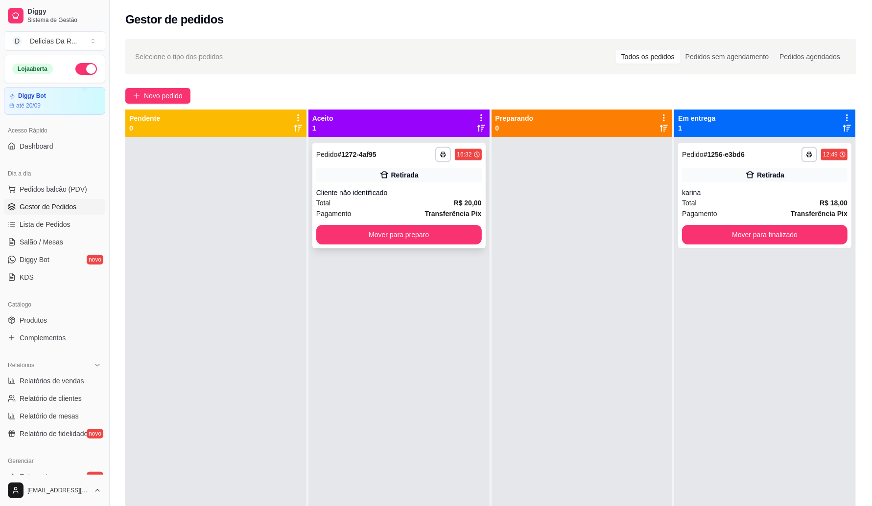
click at [411, 189] on div "Cliente não identificado" at bounding box center [398, 193] width 165 height 10
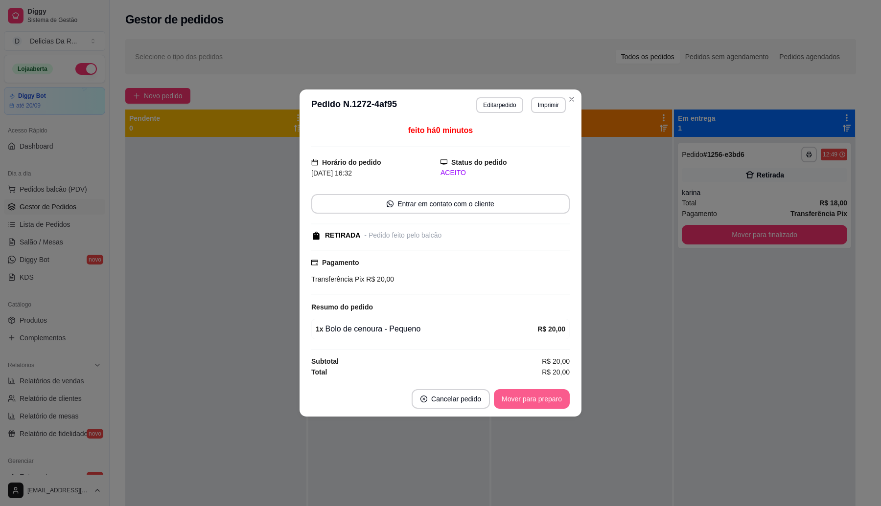
click at [529, 400] on button "Mover para preparo" at bounding box center [532, 400] width 76 height 20
click at [529, 400] on div "Mover para preparo" at bounding box center [525, 400] width 90 height 20
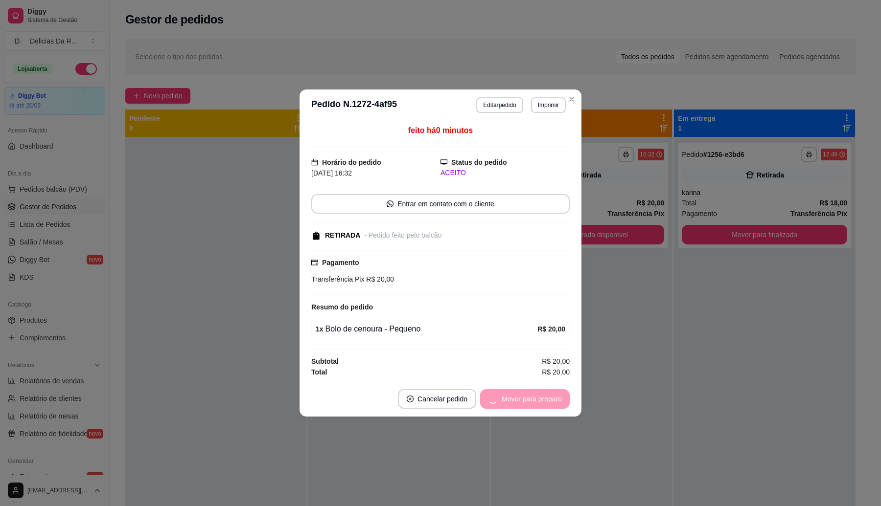
click at [529, 399] on div "Mover para preparo" at bounding box center [525, 400] width 90 height 20
click at [529, 399] on div "Mover para retirada disponível" at bounding box center [515, 400] width 108 height 20
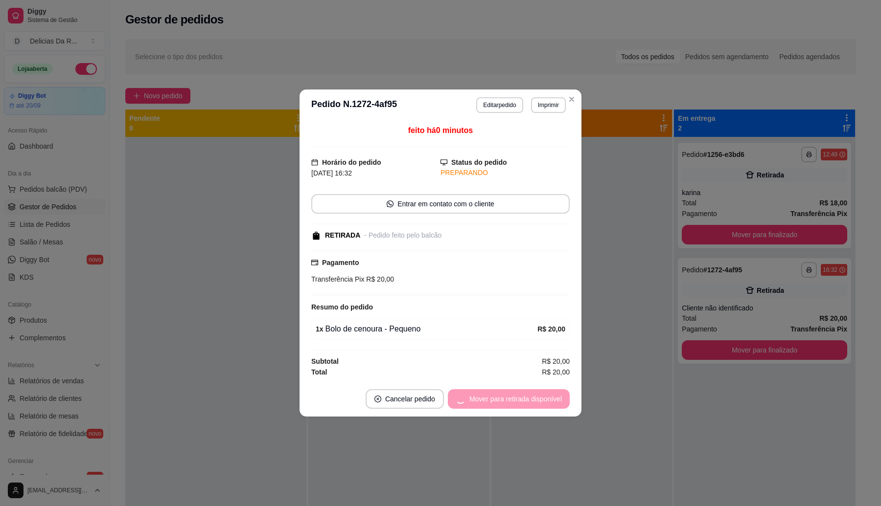
click at [529, 399] on div "Mover para retirada disponível" at bounding box center [509, 400] width 122 height 20
click at [532, 397] on div "Mover para finalizado" at bounding box center [522, 400] width 95 height 20
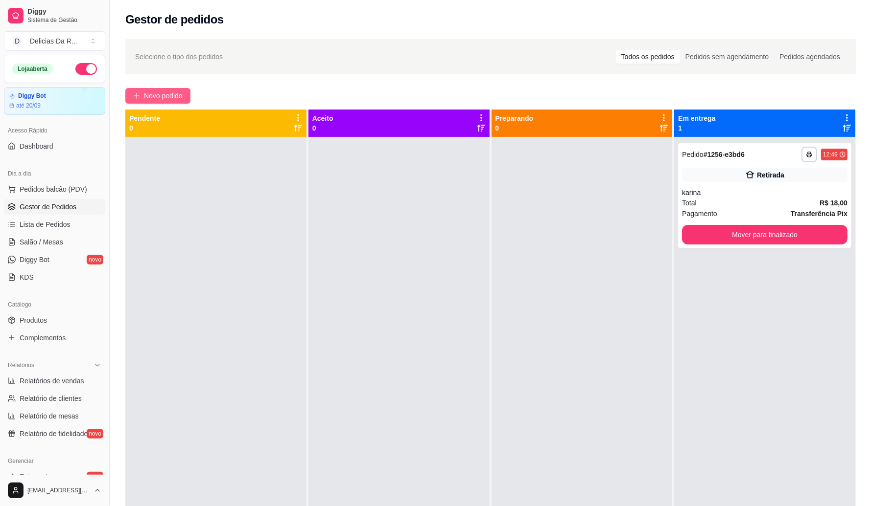
click at [160, 93] on span "Novo pedido" at bounding box center [163, 96] width 39 height 11
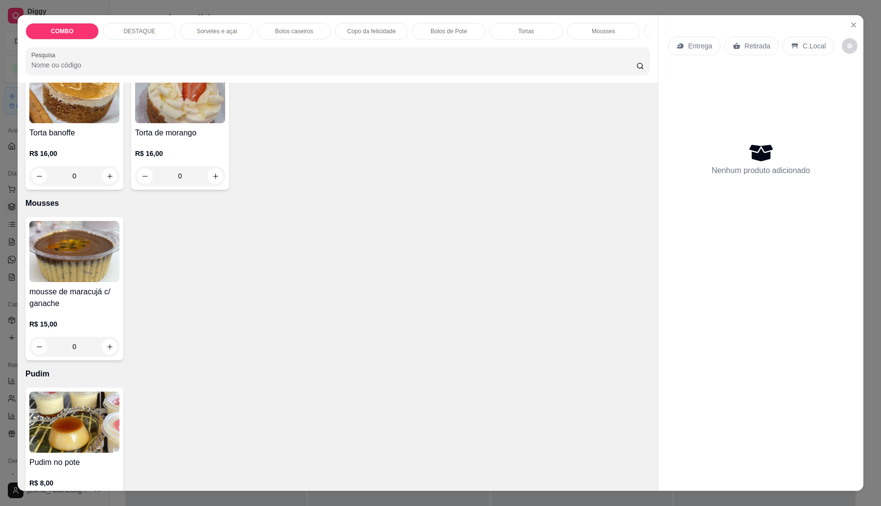
click at [317, 32] on div "Bolos caseiros" at bounding box center [293, 31] width 73 height 17
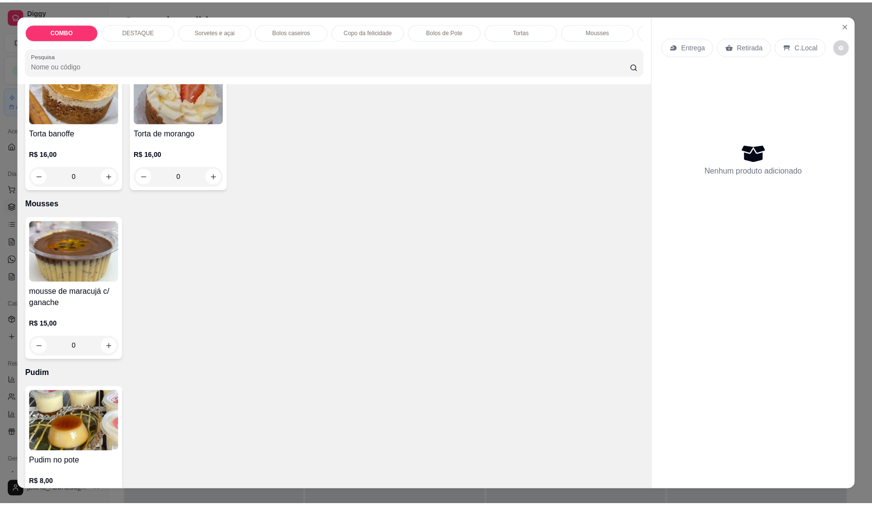
scroll to position [16, 0]
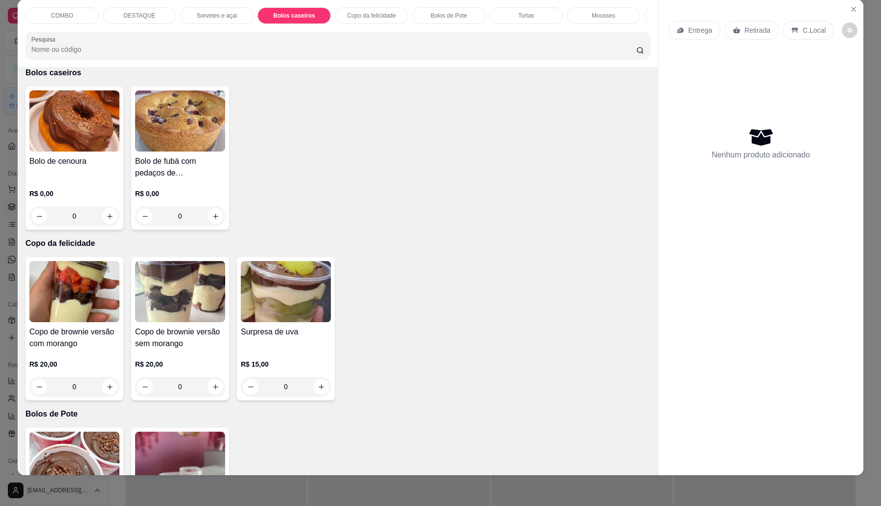
click at [58, 148] on img at bounding box center [74, 121] width 90 height 61
click at [151, 189] on div "R$ 0,00 0" at bounding box center [180, 202] width 90 height 47
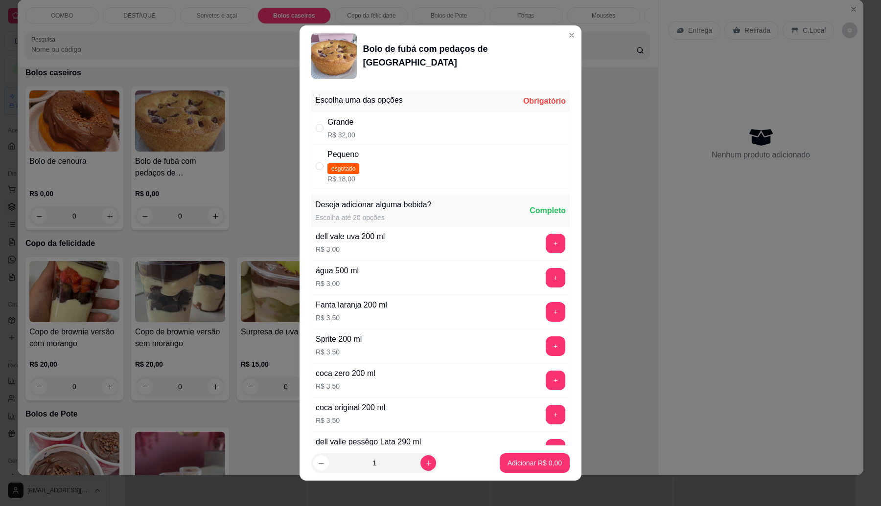
click at [350, 128] on div "Grande R$ 32,00" at bounding box center [440, 128] width 258 height 32
radio input "true"
click at [531, 460] on p "Adicionar R$ 32,00" at bounding box center [533, 463] width 57 height 9
type input "1"
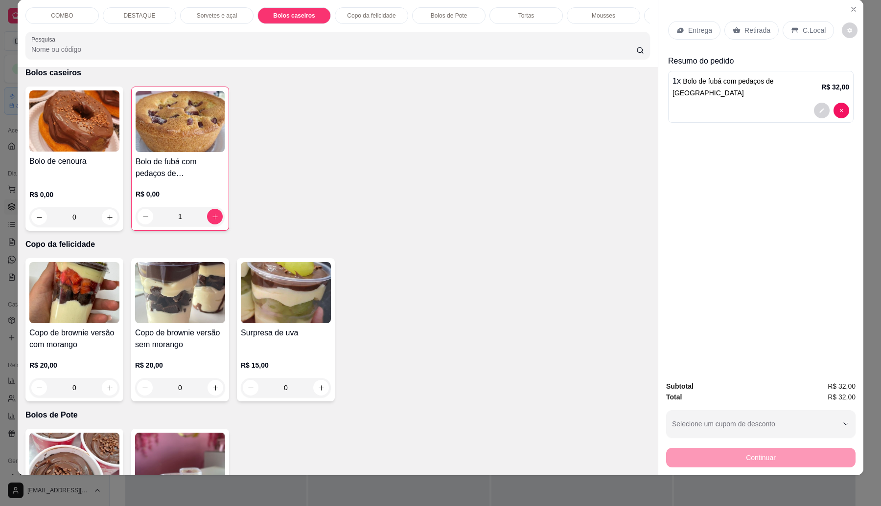
click at [736, 28] on div "Retirada" at bounding box center [751, 30] width 54 height 19
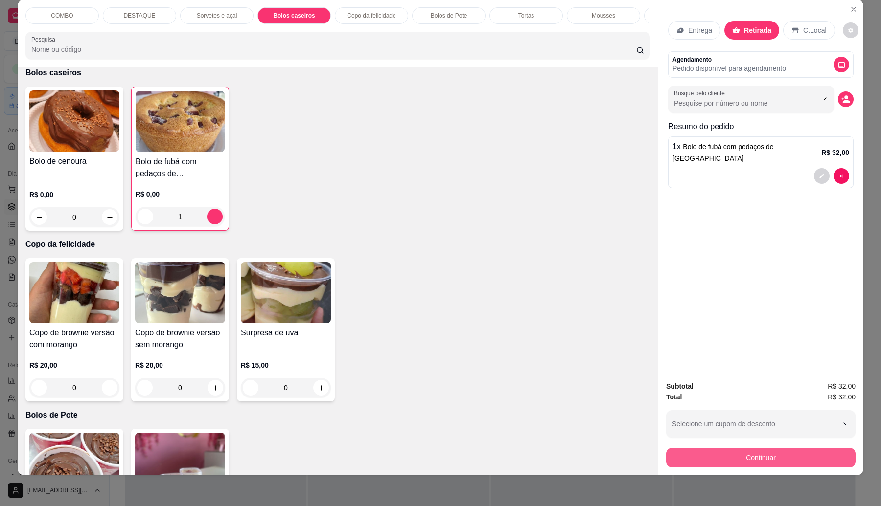
click at [769, 459] on button "Continuar" at bounding box center [760, 458] width 189 height 20
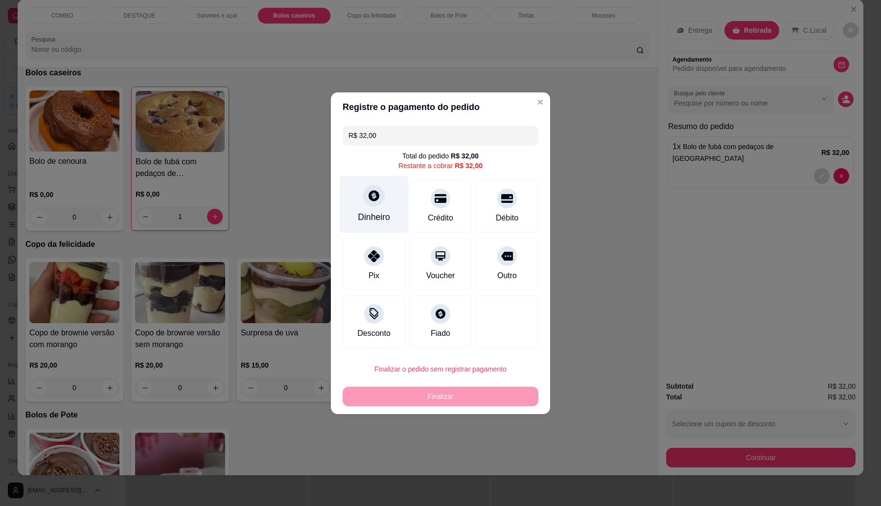
click at [379, 213] on div "Dinheiro" at bounding box center [374, 217] width 32 height 13
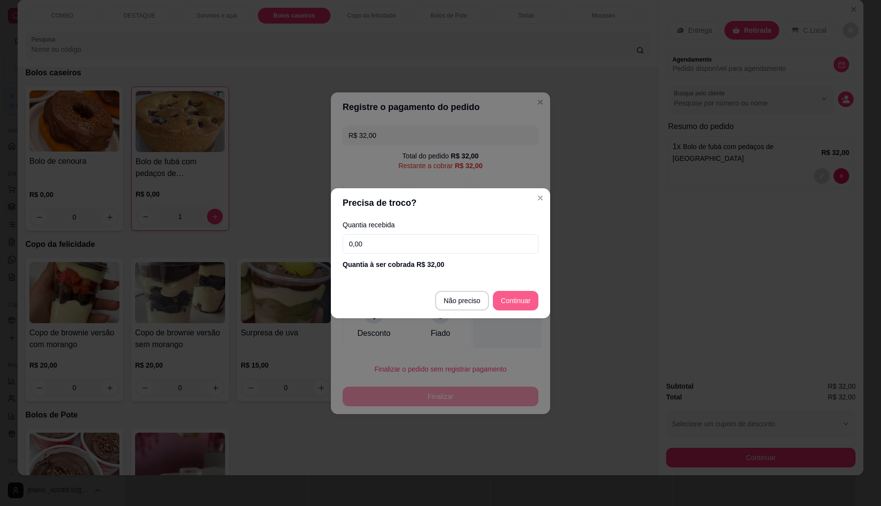
type input "R$ 0,00"
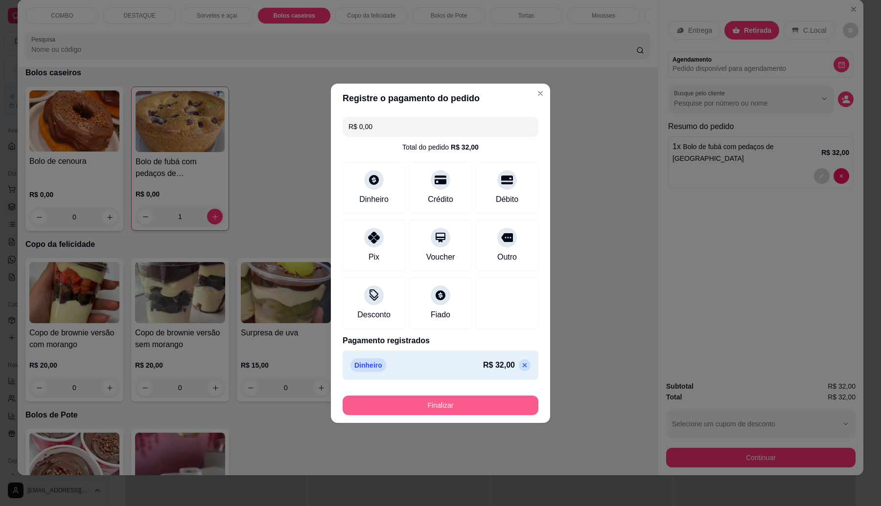
click at [512, 413] on button "Finalizar" at bounding box center [441, 406] width 196 height 20
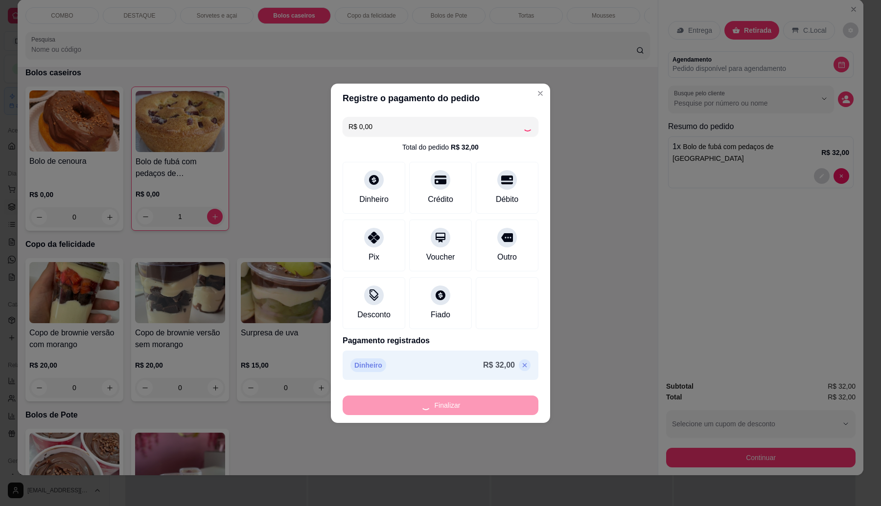
type input "0"
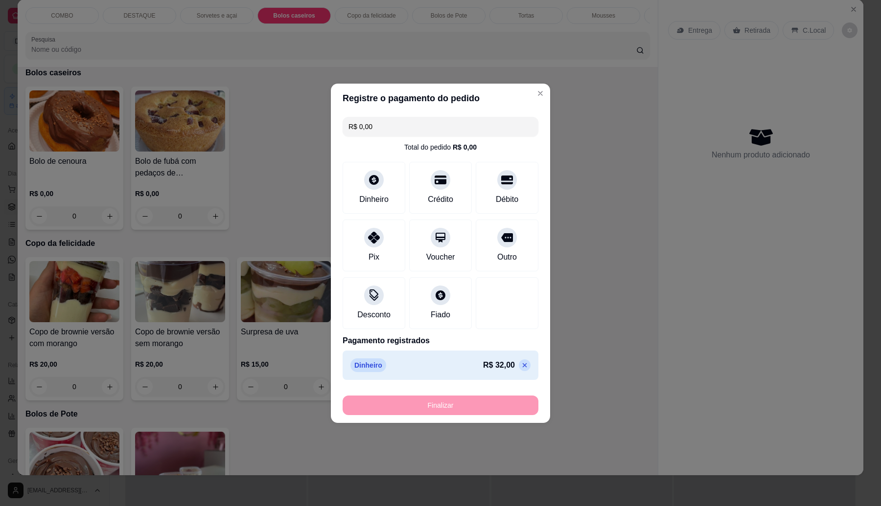
type input "-R$ 32,00"
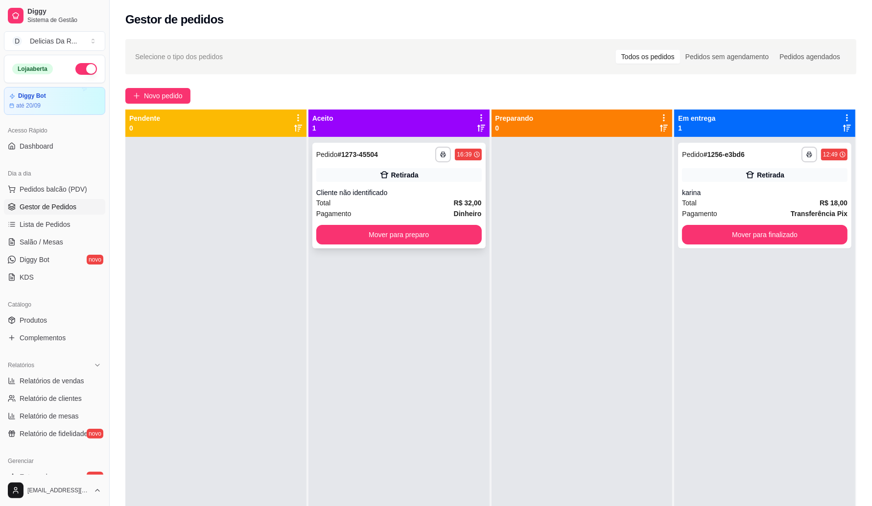
click at [430, 186] on div "**********" at bounding box center [398, 196] width 173 height 106
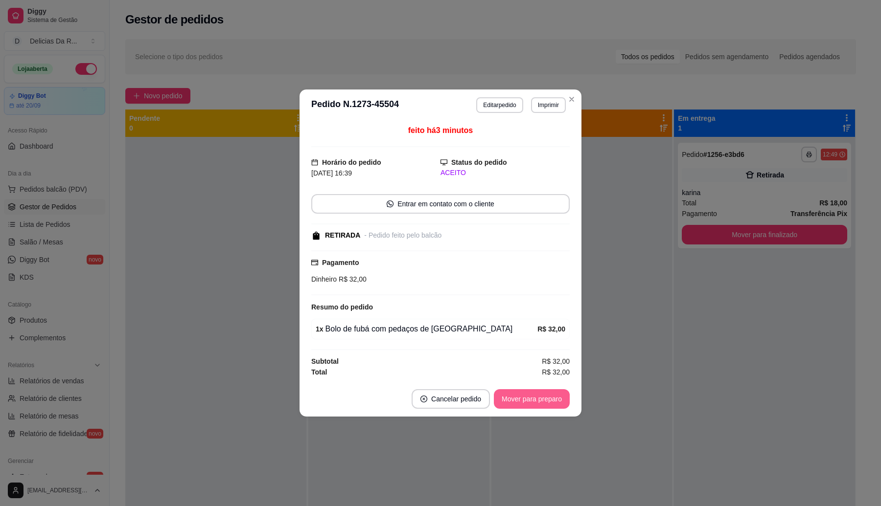
click at [536, 399] on button "Mover para preparo" at bounding box center [532, 400] width 76 height 20
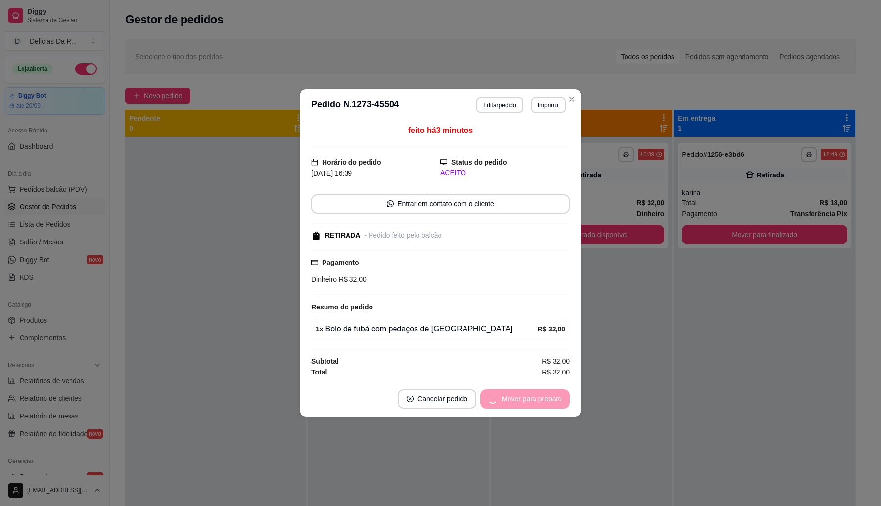
click at [534, 399] on div "Mover para preparo" at bounding box center [525, 400] width 90 height 20
click at [534, 399] on div "Mover para retirada disponível" at bounding box center [509, 400] width 122 height 20
click at [532, 394] on div "Mover para retirada disponível" at bounding box center [509, 400] width 122 height 20
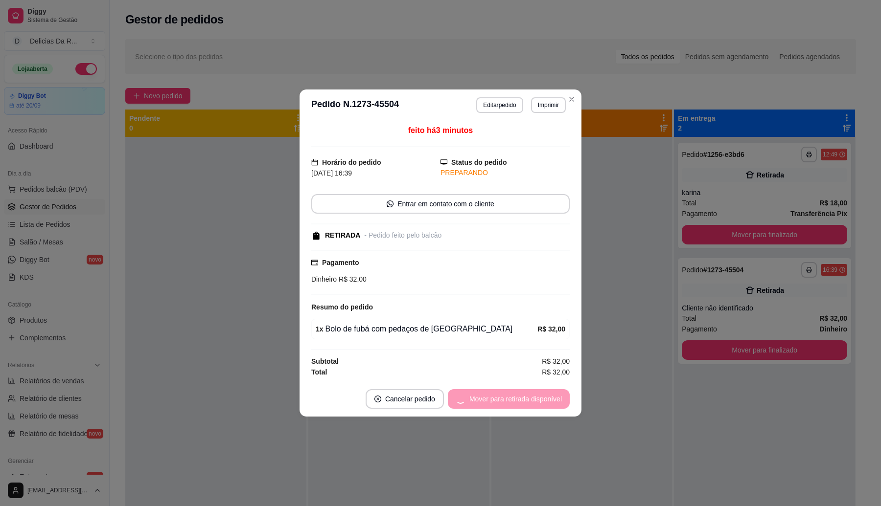
click at [534, 394] on div "Mover para retirada disponível" at bounding box center [509, 400] width 122 height 20
click at [535, 394] on button "Mover para finalizado" at bounding box center [528, 400] width 81 height 20
click at [532, 394] on div "Mover para finalizado" at bounding box center [528, 400] width 81 height 20
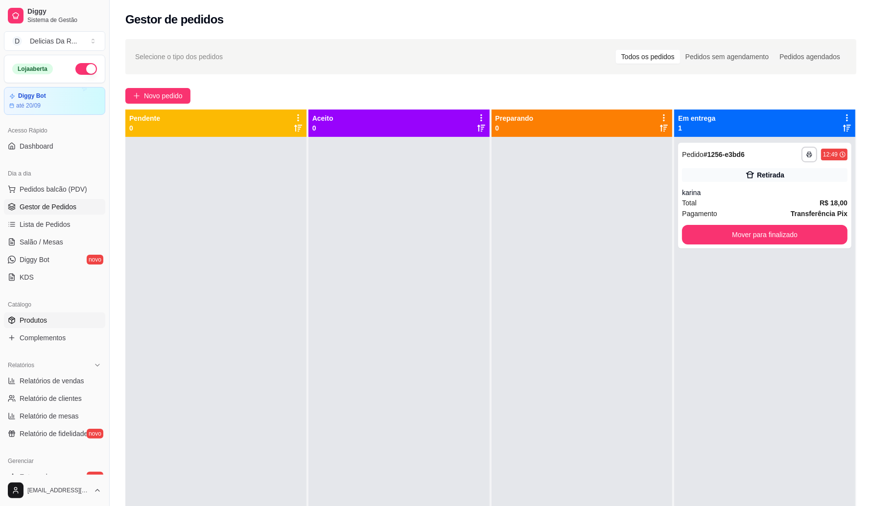
click at [28, 322] on span "Produtos" at bounding box center [33, 321] width 27 height 10
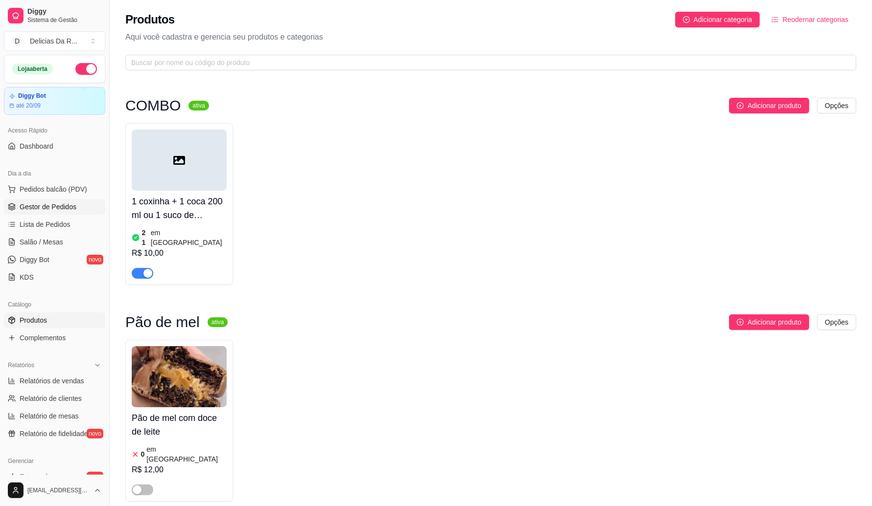
click at [65, 208] on span "Gestor de Pedidos" at bounding box center [48, 207] width 57 height 10
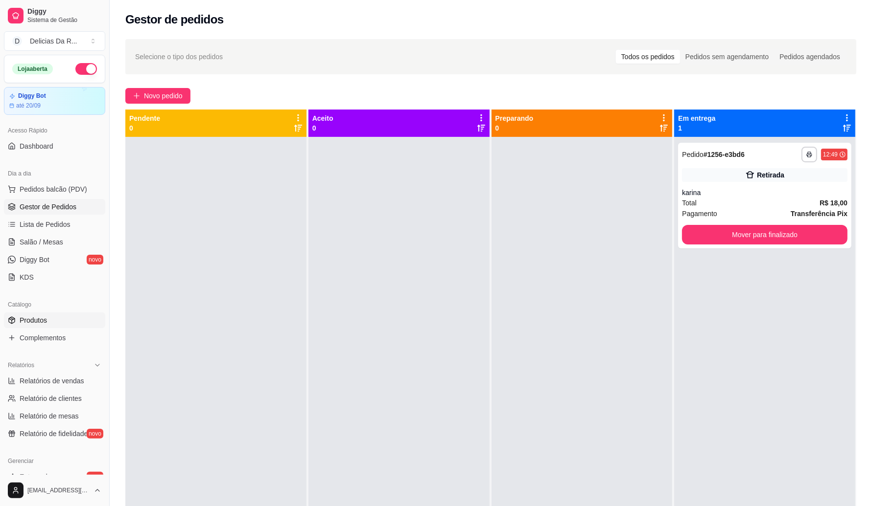
click at [68, 319] on link "Produtos" at bounding box center [54, 321] width 101 height 16
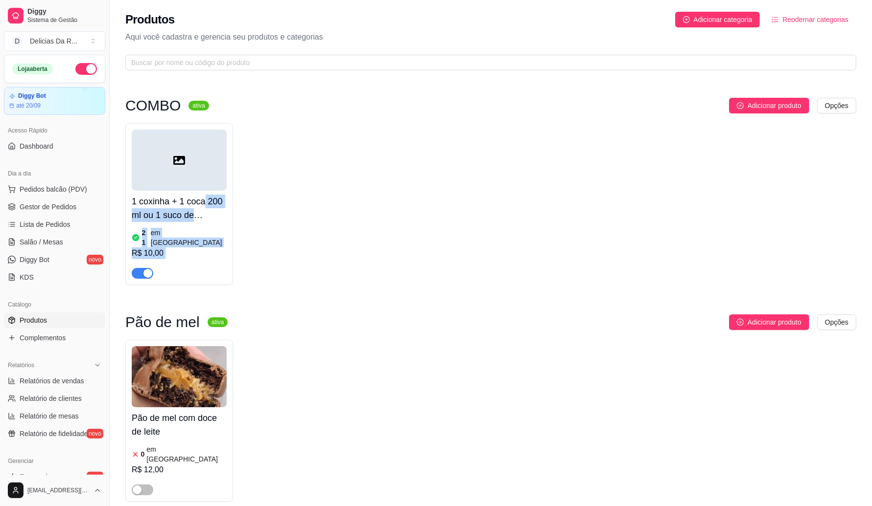
drag, startPoint x: 202, startPoint y: 202, endPoint x: 416, endPoint y: 260, distance: 222.0
click at [397, 260] on div "1 coxinha + 1 coca 200 ml ou 1 suco de caixinha de uva (colocar na observação) …" at bounding box center [490, 204] width 731 height 162
click at [70, 189] on span "Pedidos balcão (PDV)" at bounding box center [54, 189] width 68 height 10
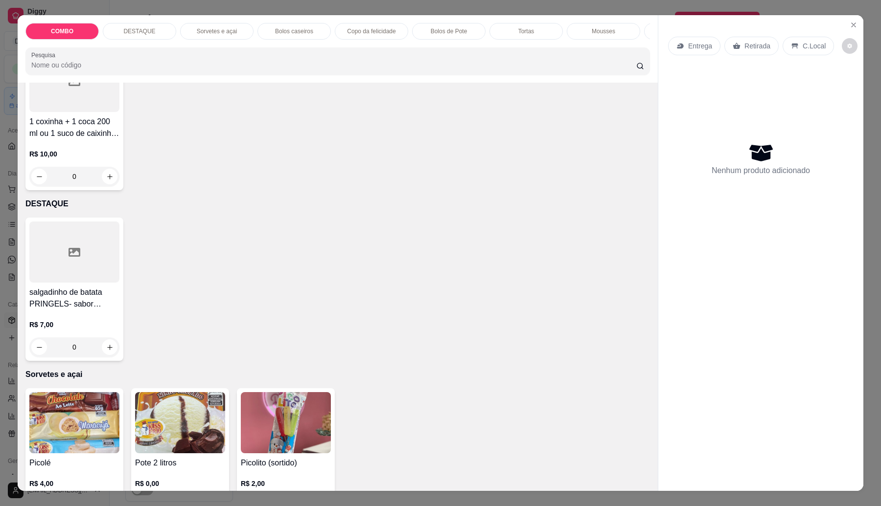
scroll to position [122, 0]
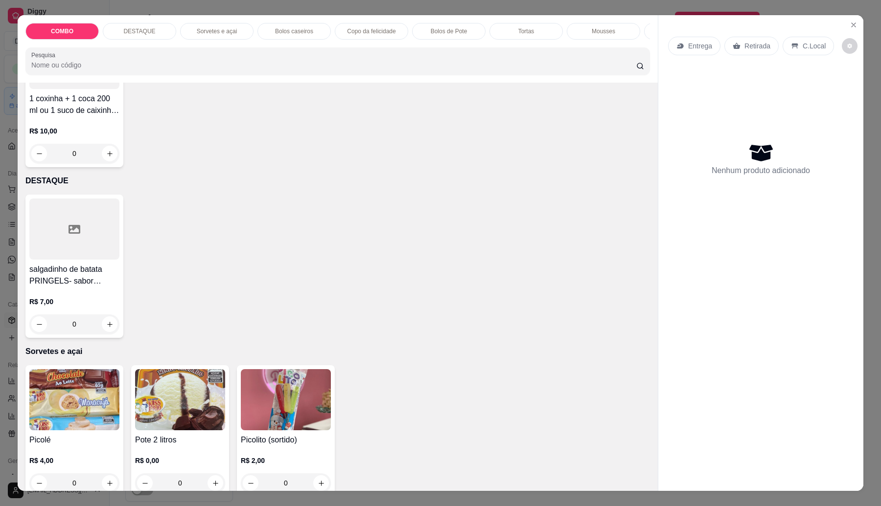
click at [234, 70] on input "Pesquisa" at bounding box center [333, 65] width 605 height 10
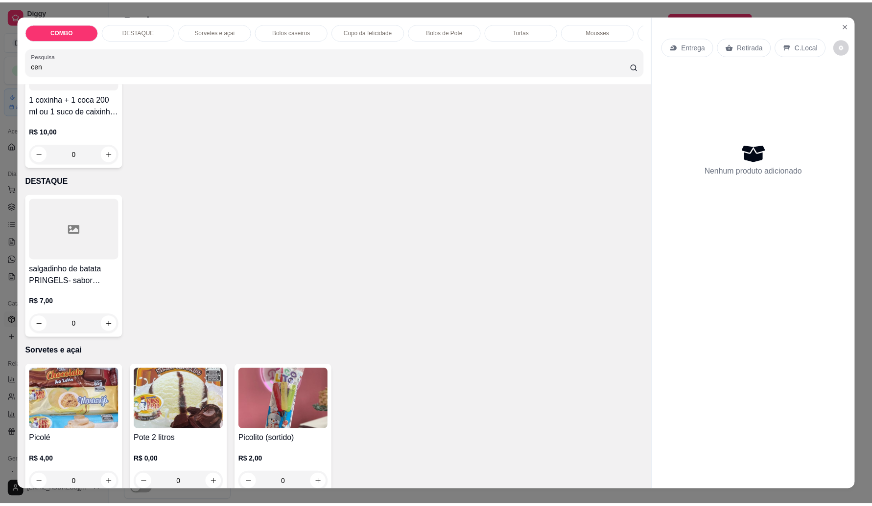
scroll to position [0, 0]
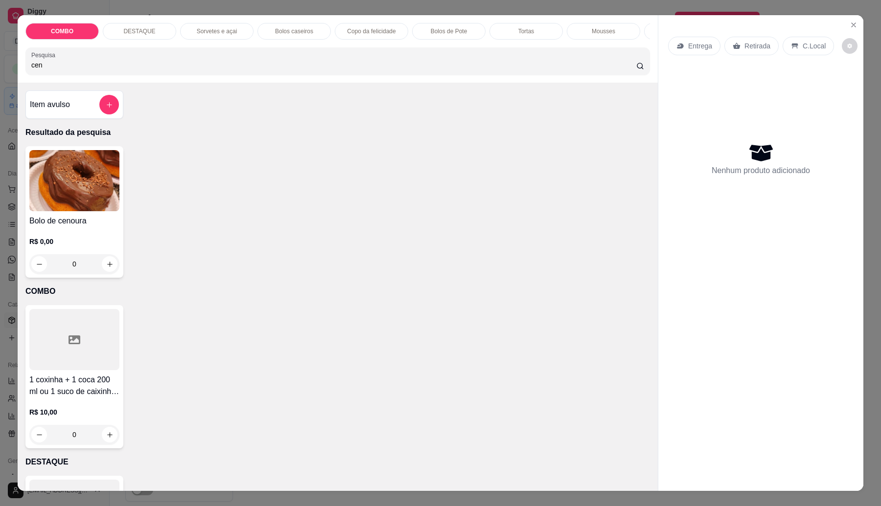
type input "cen"
click at [103, 236] on div "R$ 0,00 0" at bounding box center [74, 250] width 90 height 47
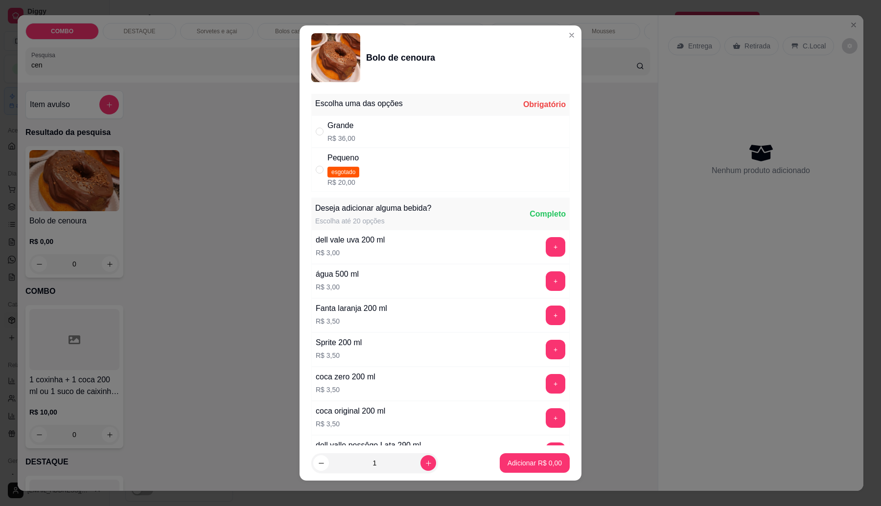
click at [338, 142] on p "R$ 36,00" at bounding box center [341, 139] width 28 height 10
radio input "true"
click at [552, 462] on button "Adicionar R$ 36,00" at bounding box center [533, 464] width 74 height 20
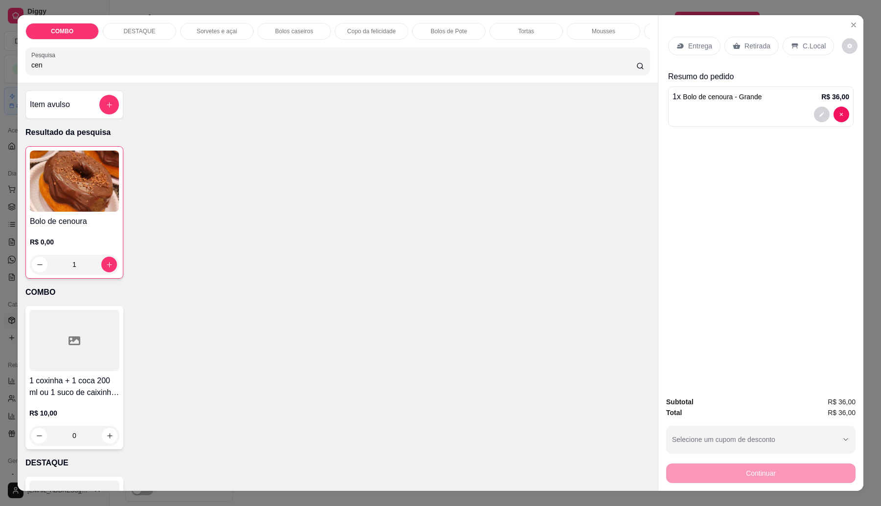
type input "1"
click at [751, 46] on p "Retirada" at bounding box center [757, 46] width 26 height 10
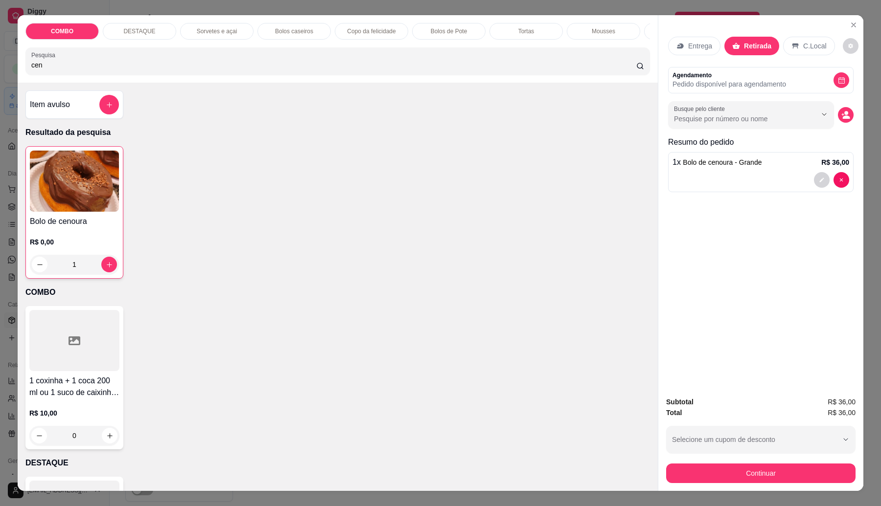
click at [772, 473] on button "Continuar" at bounding box center [760, 474] width 189 height 20
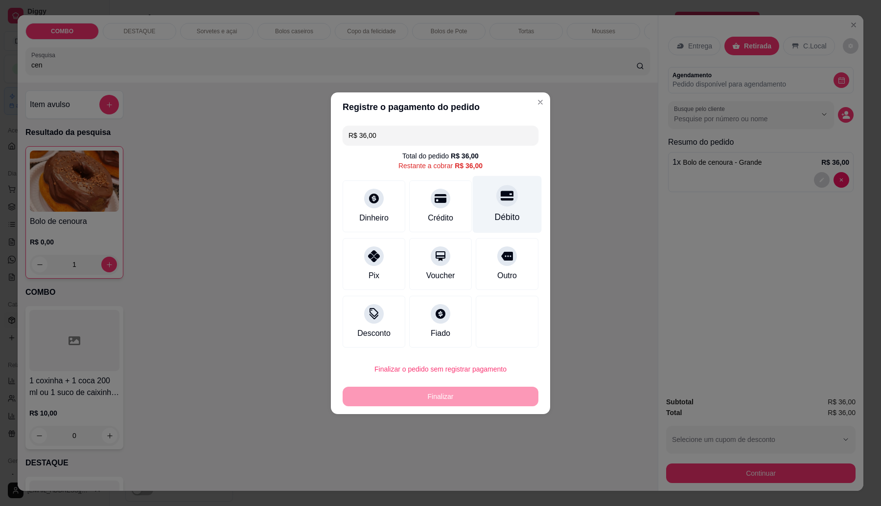
click at [484, 201] on div "Débito" at bounding box center [507, 204] width 69 height 57
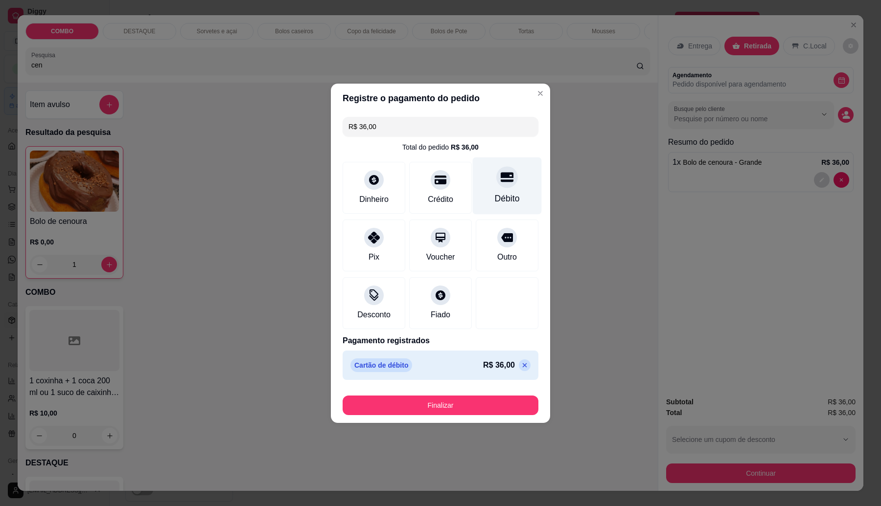
type input "R$ 0,00"
click at [486, 402] on button "Finalizar" at bounding box center [441, 406] width 196 height 20
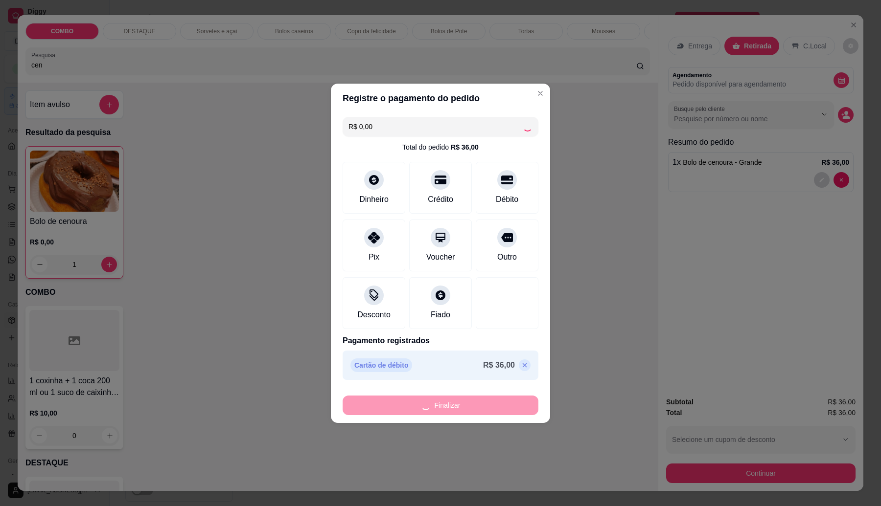
type input "0"
type input "-R$ 36,00"
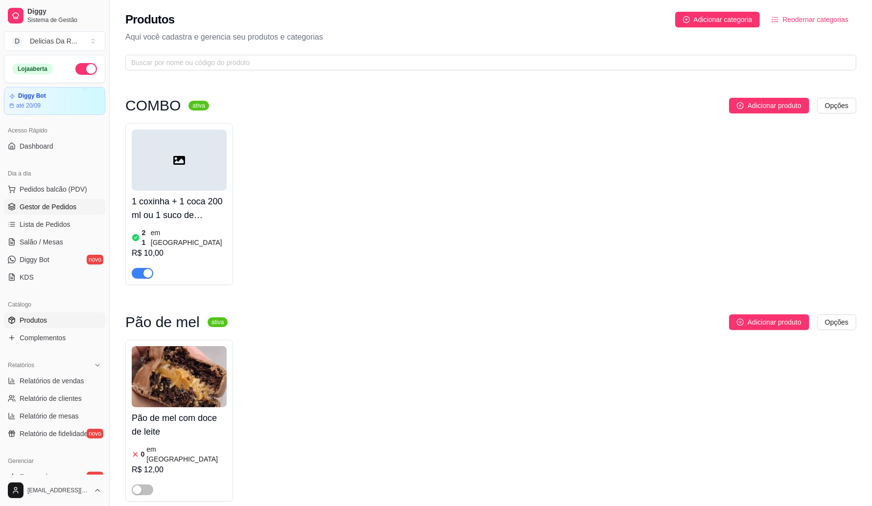
click at [49, 211] on span "Gestor de Pedidos" at bounding box center [48, 207] width 57 height 10
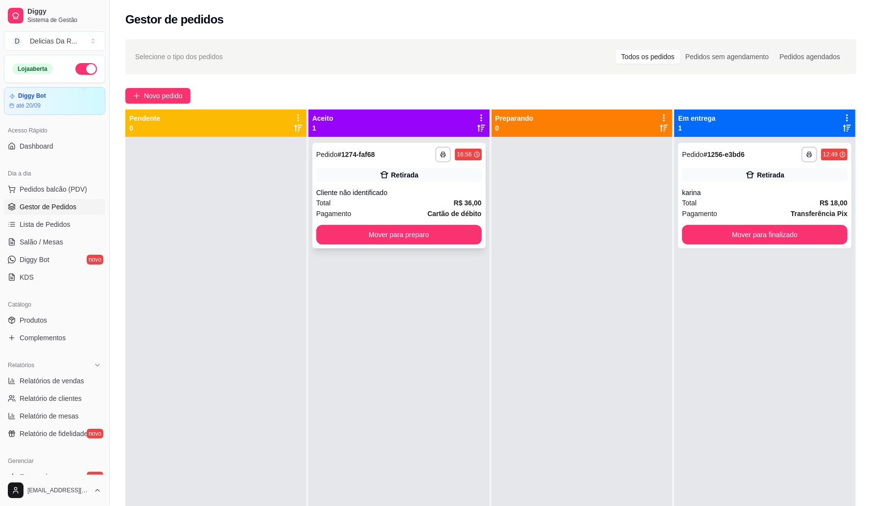
click at [437, 174] on div "Retirada" at bounding box center [398, 175] width 165 height 14
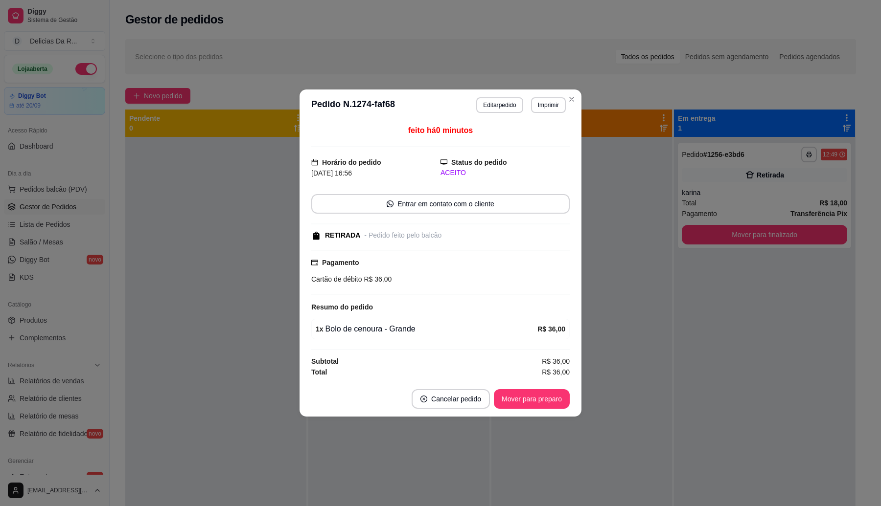
click at [552, 403] on button "Mover para preparo" at bounding box center [532, 400] width 76 height 20
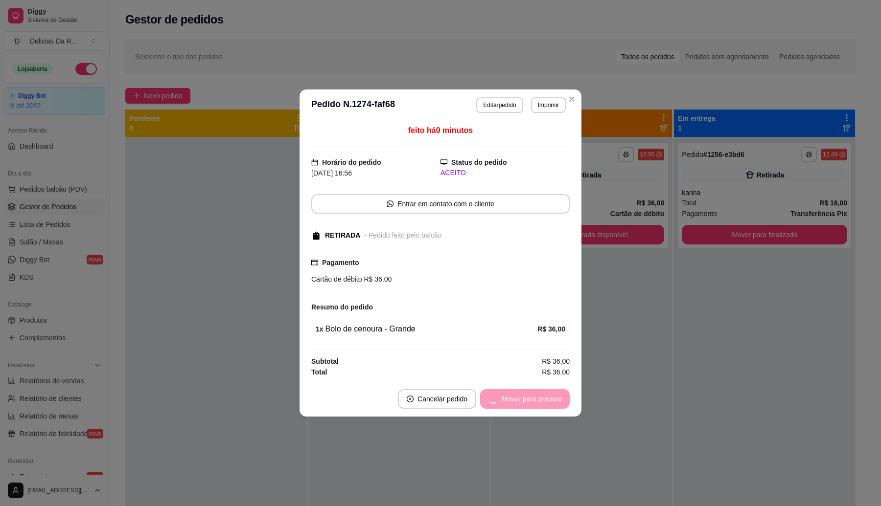
click at [552, 401] on div "Mover para preparo" at bounding box center [525, 400] width 90 height 20
click at [552, 401] on div "Mover para retirada disponível" at bounding box center [509, 400] width 122 height 20
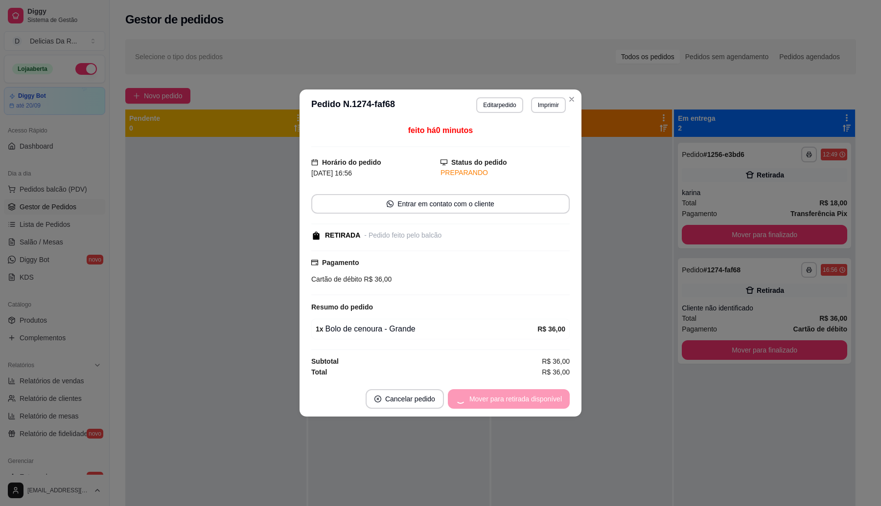
click at [552, 400] on div "Mover para retirada disponível" at bounding box center [509, 400] width 122 height 20
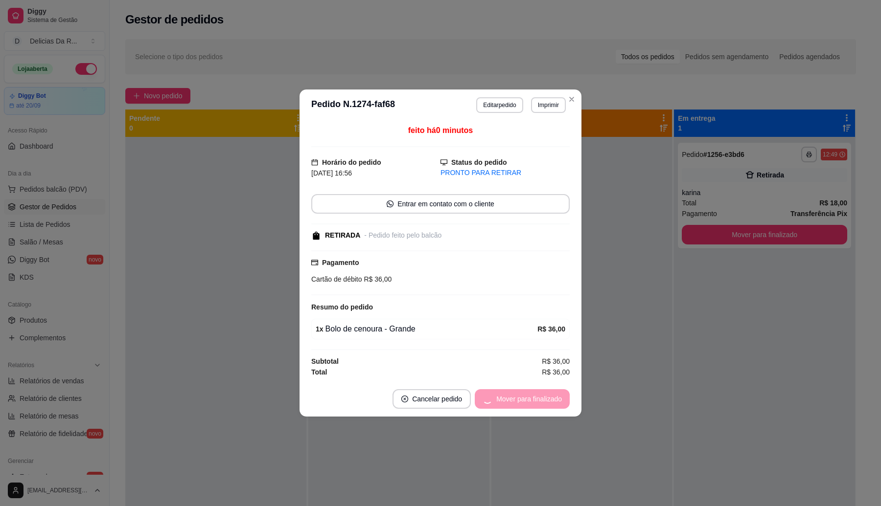
click at [550, 400] on div "Mover para finalizado" at bounding box center [522, 400] width 95 height 20
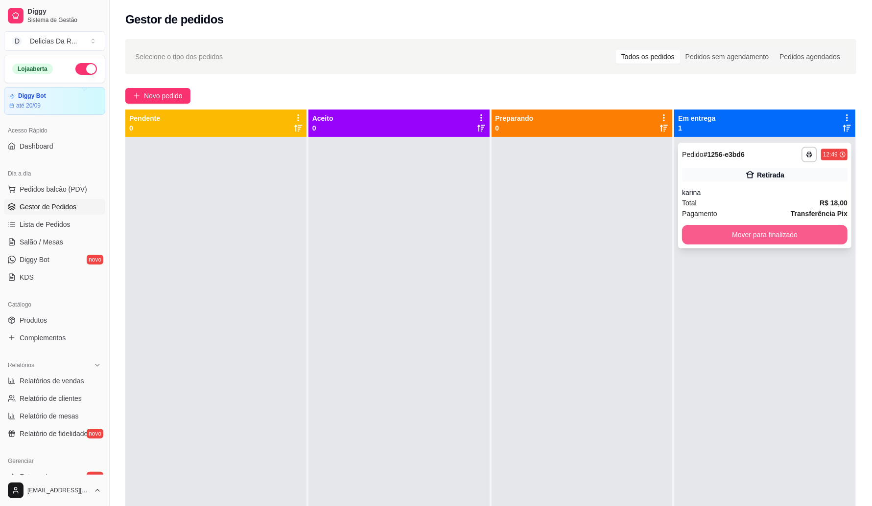
click at [720, 241] on button "Mover para finalizado" at bounding box center [764, 235] width 165 height 20
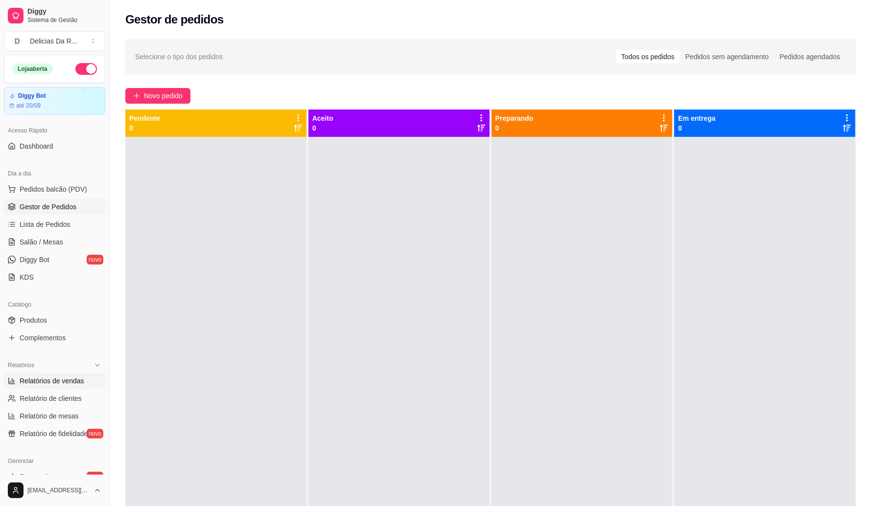
drag, startPoint x: 36, startPoint y: 380, endPoint x: 37, endPoint y: 374, distance: 5.5
click at [35, 379] on span "Relatórios de vendas" at bounding box center [52, 381] width 65 height 10
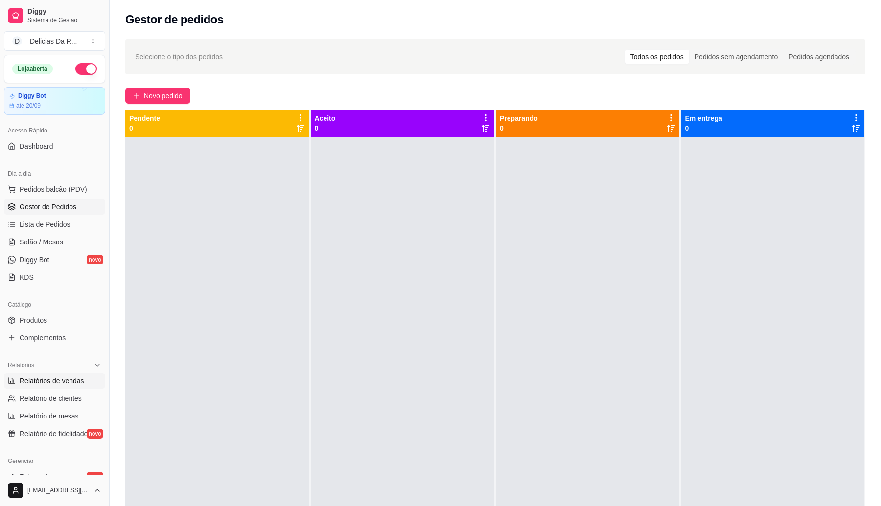
select select "ALL"
select select "0"
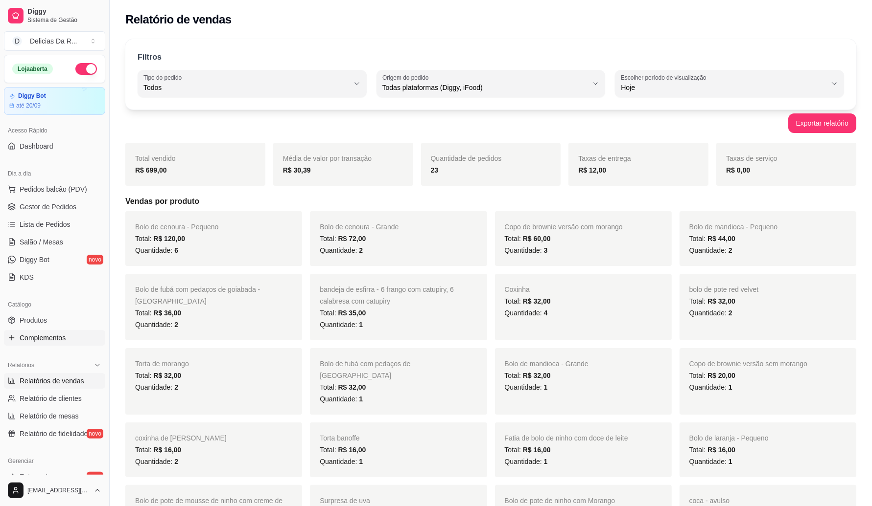
click at [47, 333] on span "Complementos" at bounding box center [43, 338] width 46 height 10
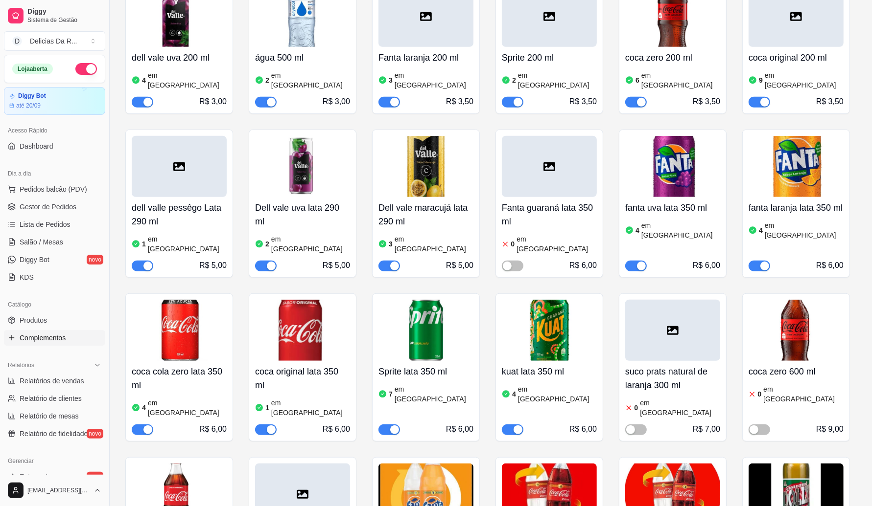
scroll to position [489, 0]
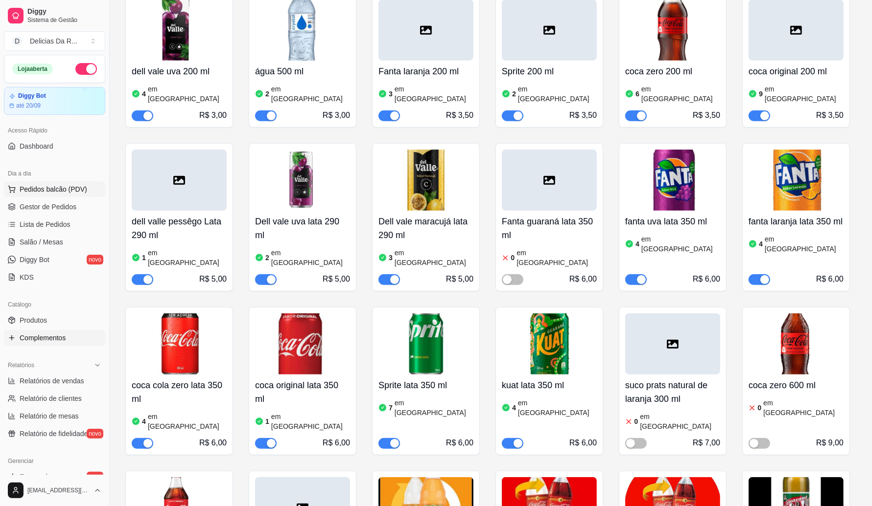
click at [27, 188] on span "Pedidos balcão (PDV)" at bounding box center [54, 189] width 68 height 10
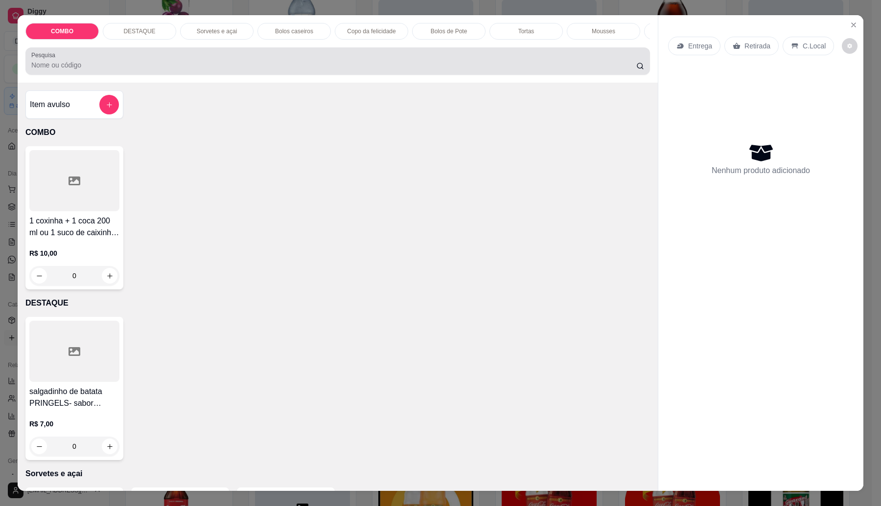
click at [224, 62] on div at bounding box center [337, 61] width 613 height 20
click at [221, 57] on div "Pesquisa" at bounding box center [337, 60] width 624 height 27
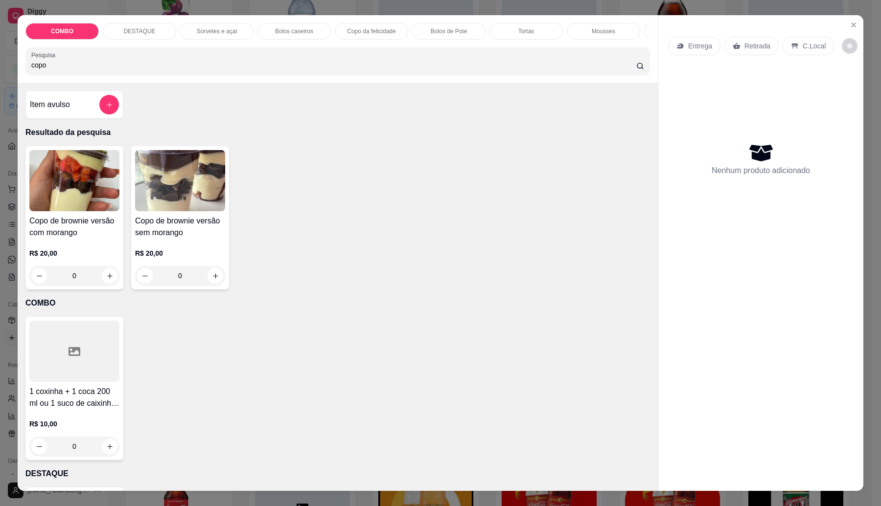
type input "copo"
click at [187, 211] on img at bounding box center [180, 180] width 90 height 61
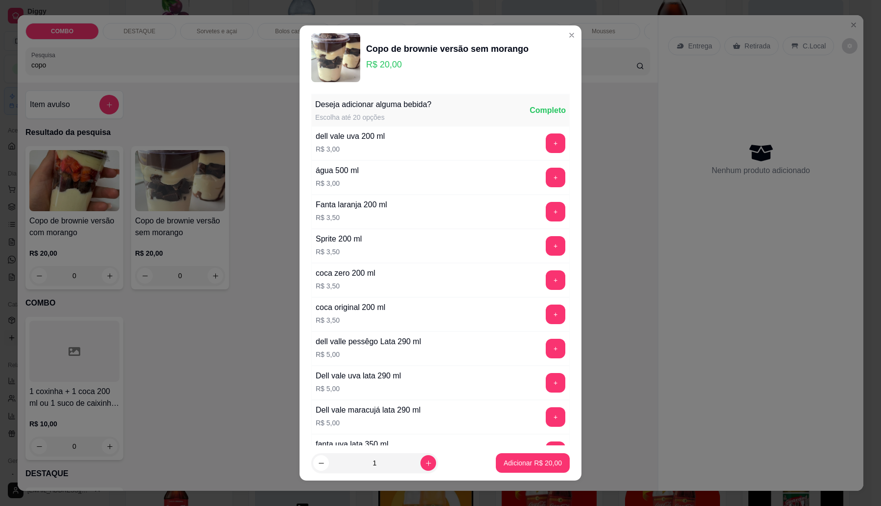
click at [299, 250] on div "Deseja adicionar alguma bebida? Escolha até 20 opções Completo dell vale uva 20…" at bounding box center [440, 268] width 282 height 356
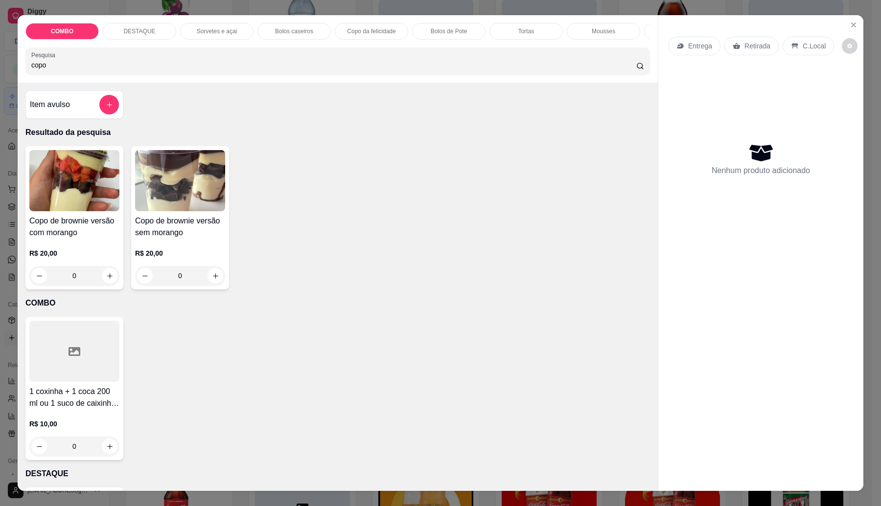
click at [72, 231] on h4 "Copo de brownie versão com morango" at bounding box center [74, 226] width 90 height 23
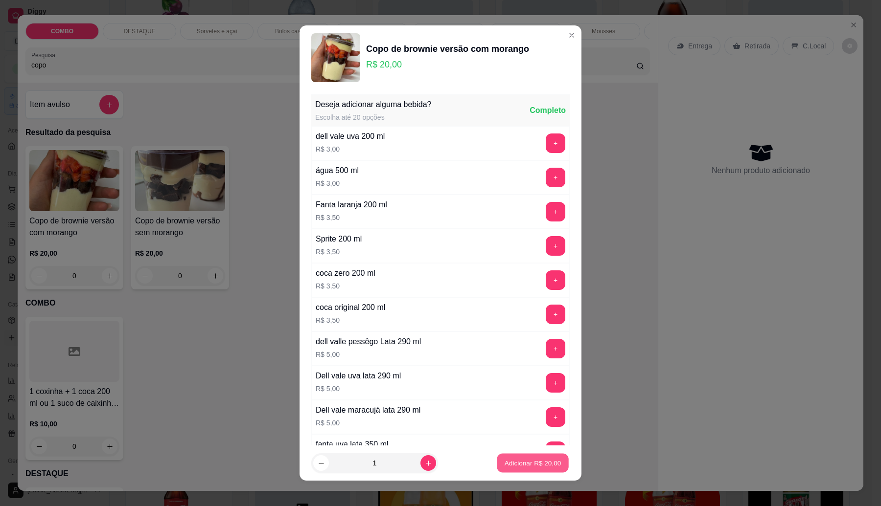
click at [520, 460] on p "Adicionar R$ 20,00" at bounding box center [533, 463] width 57 height 9
type input "1"
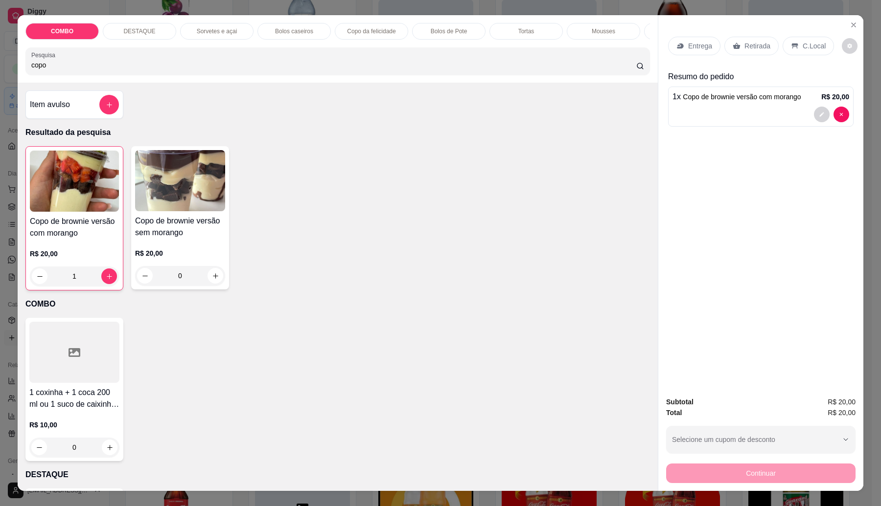
click at [749, 40] on div "Retirada" at bounding box center [751, 46] width 54 height 19
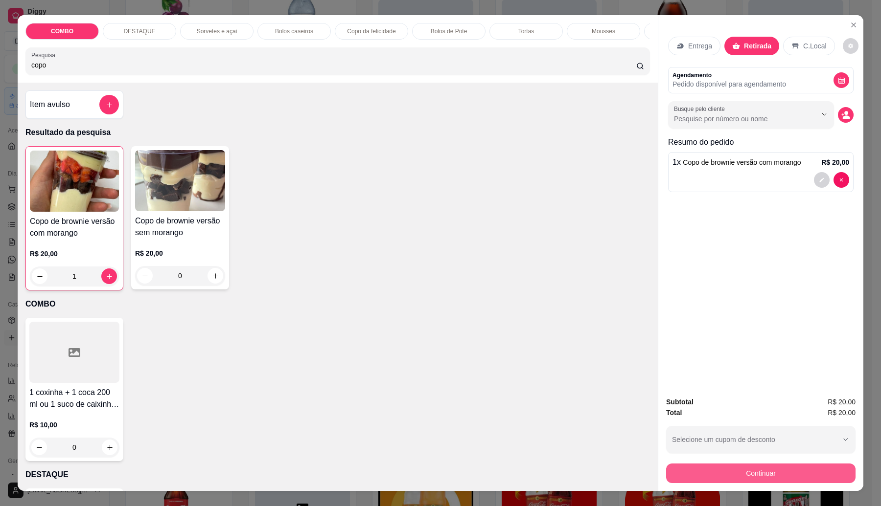
click at [784, 468] on button "Continuar" at bounding box center [760, 474] width 189 height 20
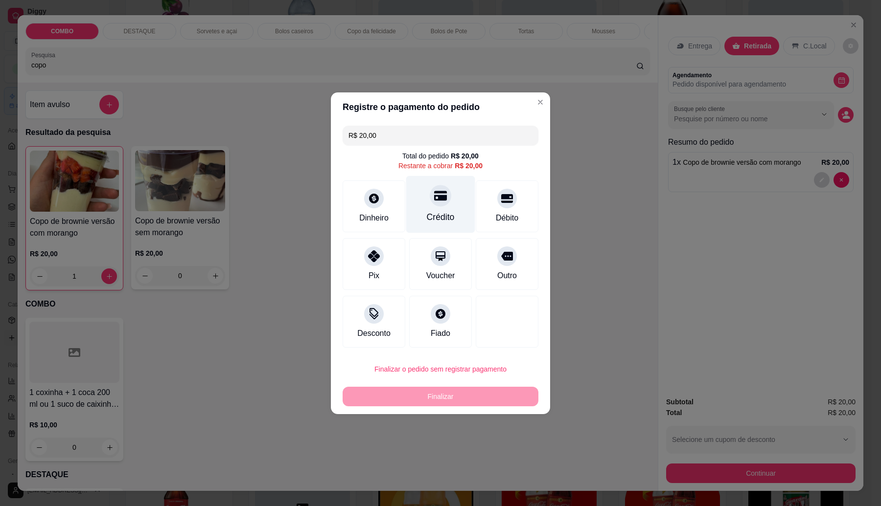
click at [441, 195] on icon at bounding box center [440, 196] width 13 height 10
type input "R$ 0,00"
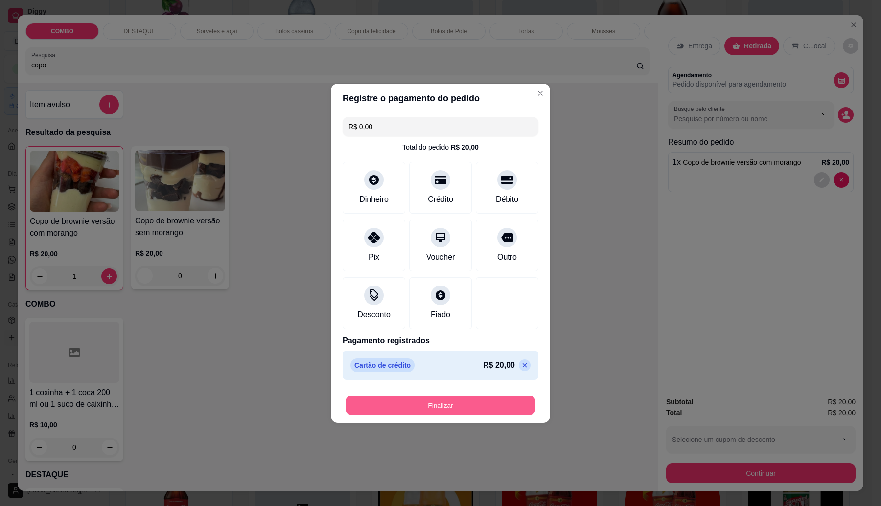
click at [452, 403] on button "Finalizar" at bounding box center [440, 405] width 190 height 19
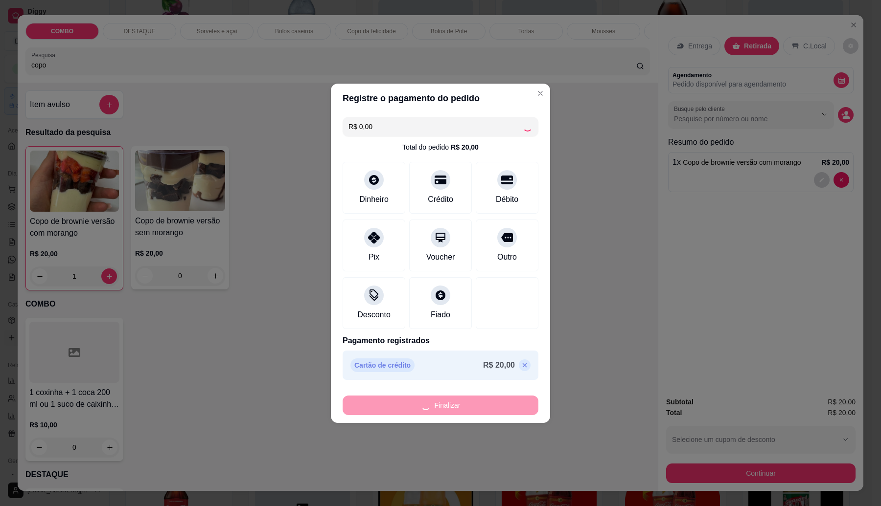
type input "0"
type input "-R$ 20,00"
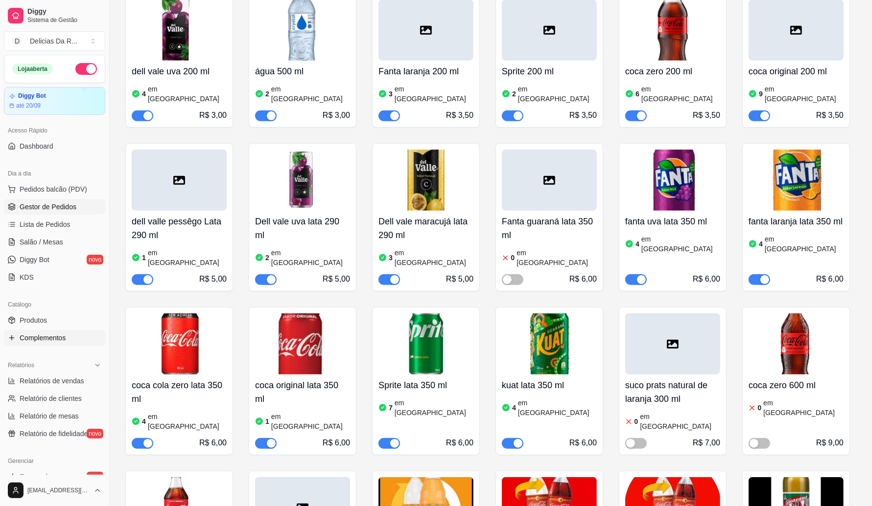
click at [62, 210] on span "Gestor de Pedidos" at bounding box center [48, 207] width 57 height 10
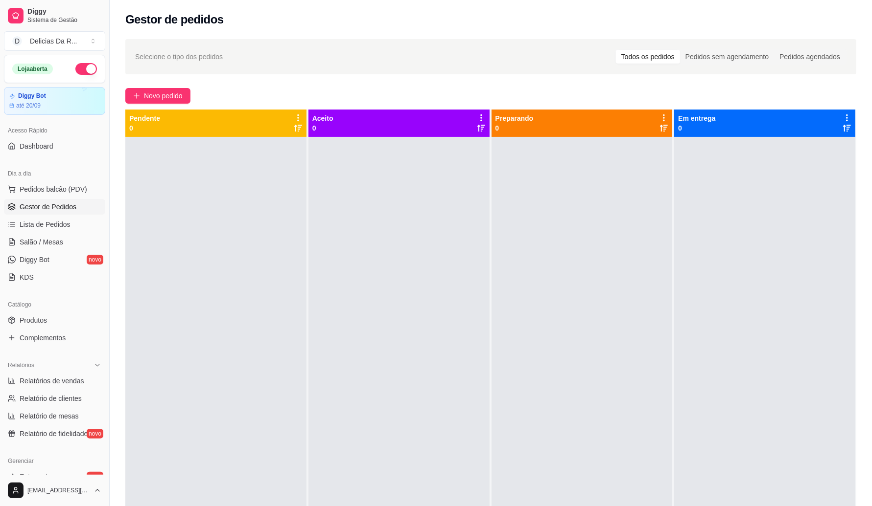
drag, startPoint x: 284, startPoint y: 174, endPoint x: 280, endPoint y: 177, distance: 5.2
click at [284, 174] on div at bounding box center [215, 390] width 181 height 506
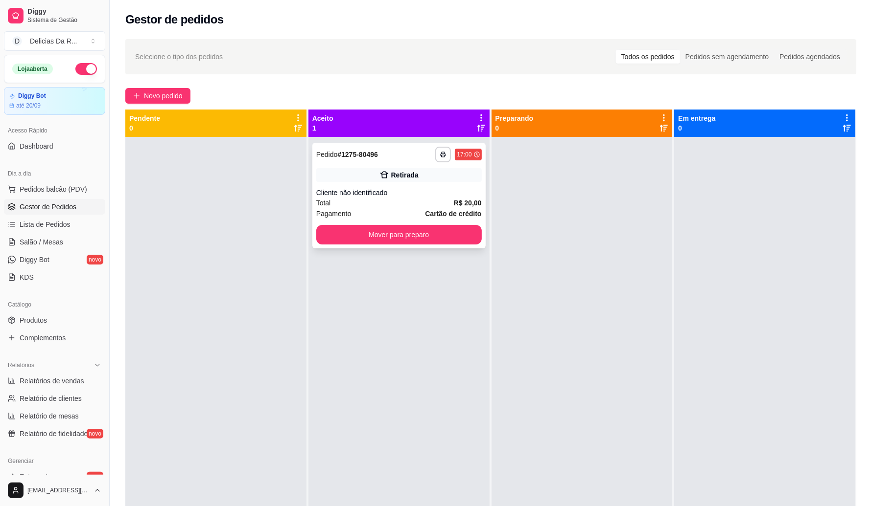
click at [367, 191] on div "Cliente não identificado" at bounding box center [398, 193] width 165 height 10
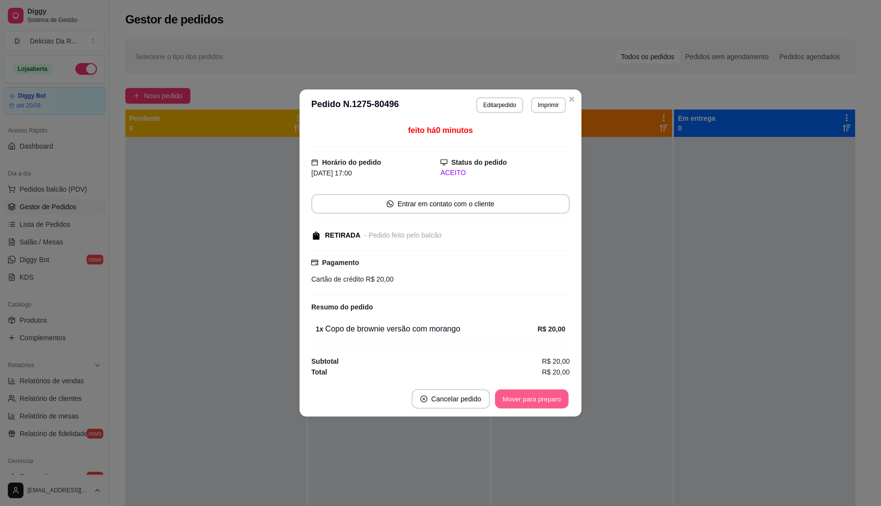
click at [538, 392] on button "Mover para preparo" at bounding box center [531, 399] width 73 height 19
click at [538, 392] on div "Mover para preparo" at bounding box center [532, 400] width 76 height 20
click at [538, 393] on div "Mover para preparo" at bounding box center [525, 400] width 90 height 20
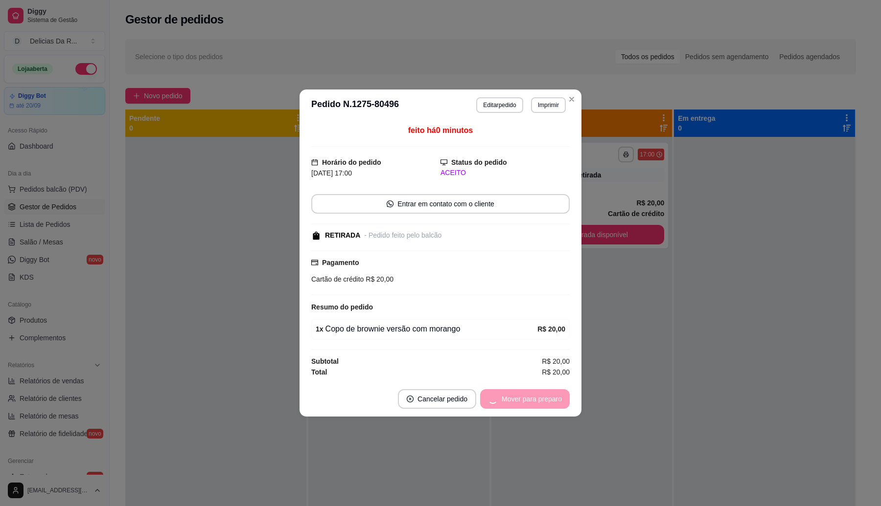
click at [536, 394] on div "Mover para preparo" at bounding box center [525, 400] width 90 height 20
click at [536, 394] on div "Mover para retirada disponível" at bounding box center [509, 400] width 122 height 20
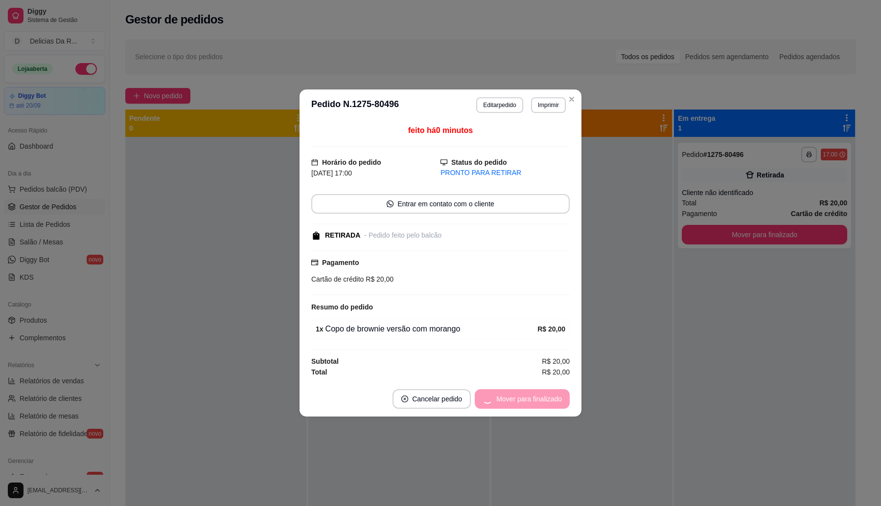
click at [536, 394] on div "Mover para finalizado" at bounding box center [522, 400] width 95 height 20
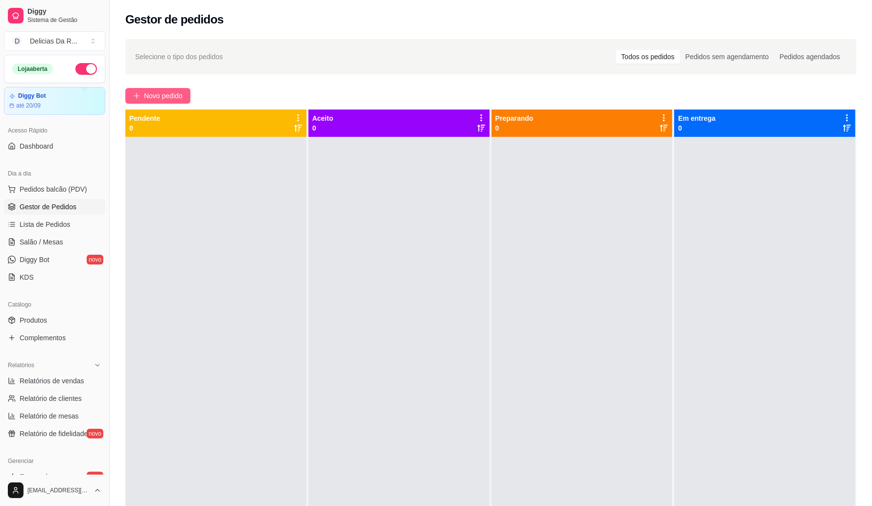
click at [162, 103] on button "Novo pedido" at bounding box center [157, 96] width 65 height 16
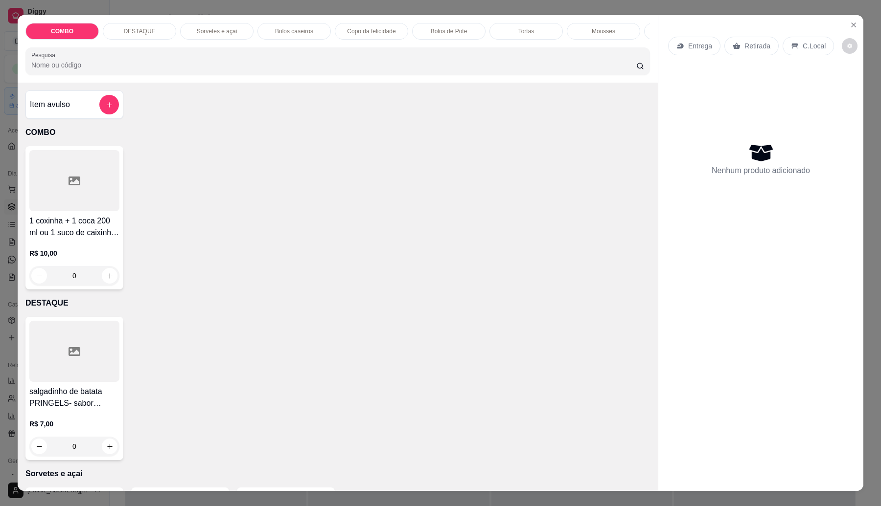
click at [122, 67] on div at bounding box center [337, 61] width 613 height 20
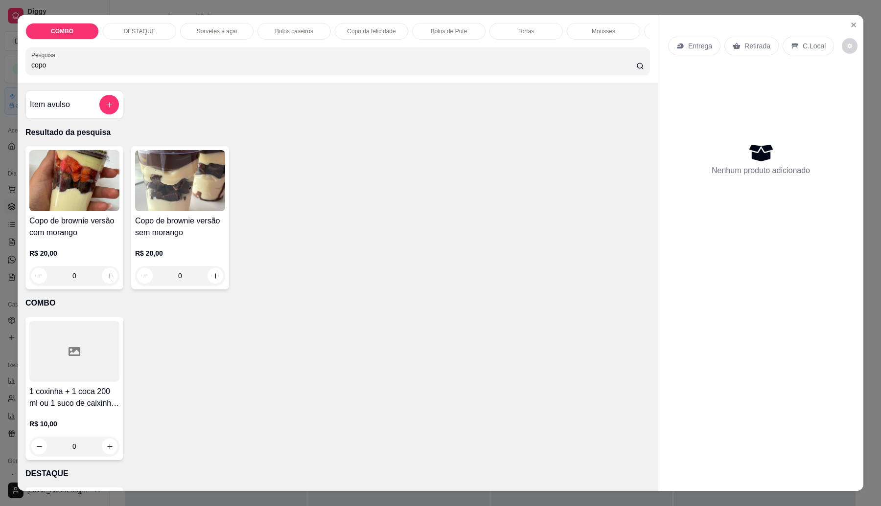
type input "copo"
click at [178, 280] on div "0" at bounding box center [180, 276] width 90 height 20
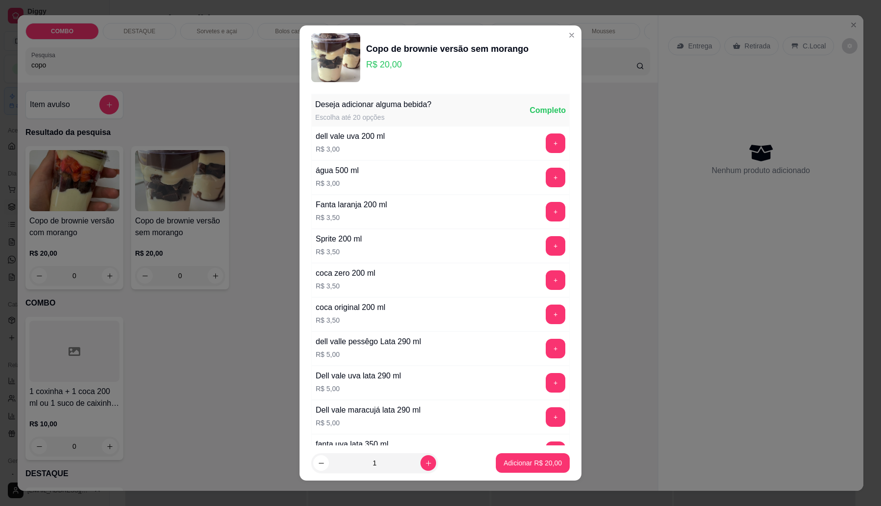
click at [425, 466] on icon "increase-product-quantity" at bounding box center [428, 463] width 7 height 7
type input "2"
click at [519, 459] on p "Adicionar R$ 40,00" at bounding box center [533, 464] width 58 height 10
type input "2"
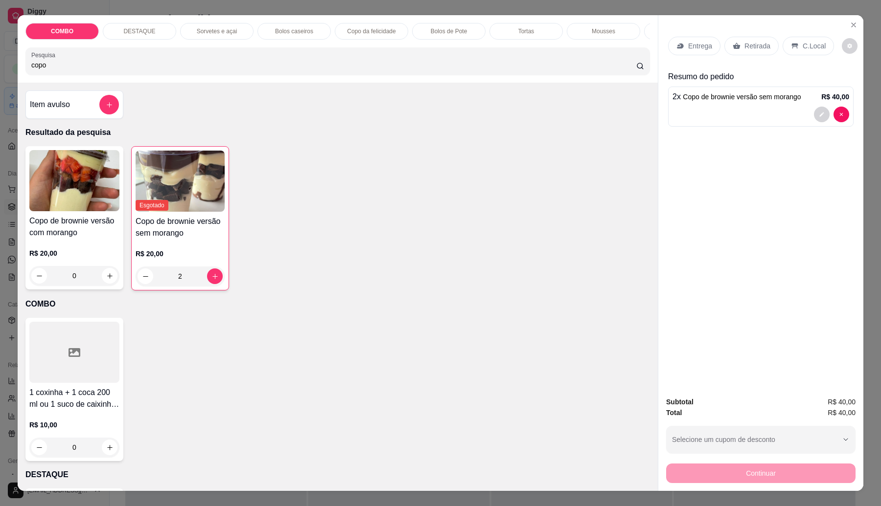
click at [774, 35] on div "Entrega Retirada C.Local" at bounding box center [760, 46] width 185 height 34
click at [732, 39] on div "Retirada" at bounding box center [751, 46] width 54 height 19
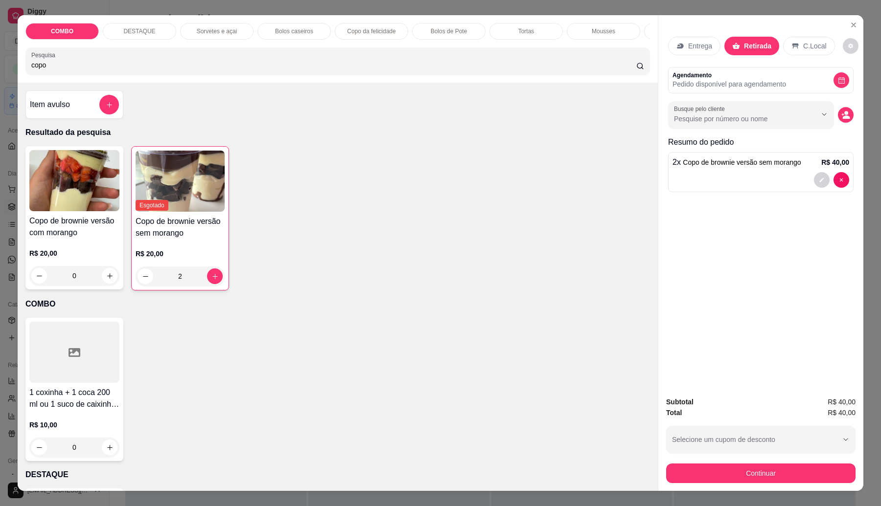
click at [845, 118] on icon "decrease-product-quantity" at bounding box center [846, 116] width 7 height 3
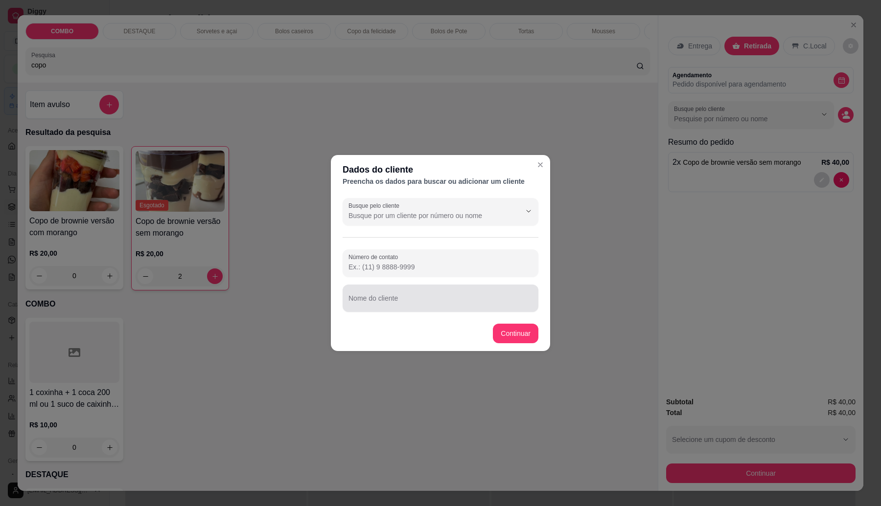
click at [365, 299] on div at bounding box center [440, 299] width 184 height 20
type input "[PERSON_NAME]"
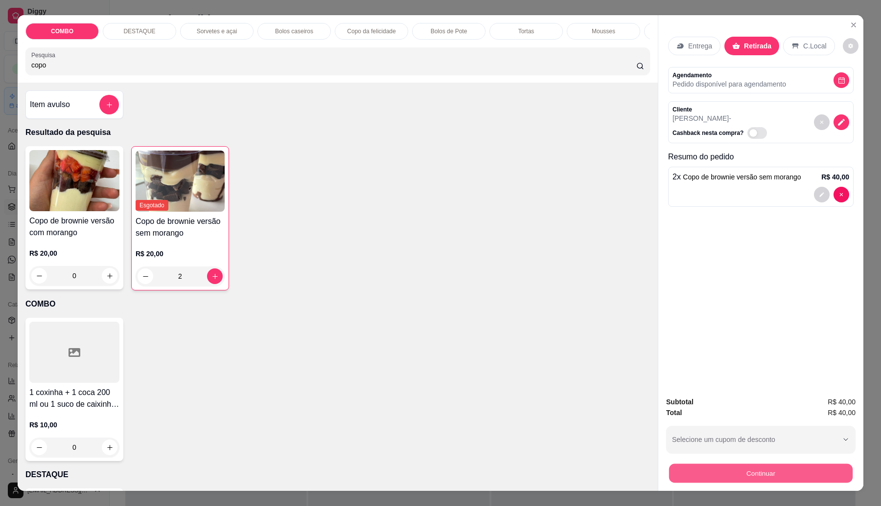
click at [718, 473] on button "Continuar" at bounding box center [761, 473] width 184 height 19
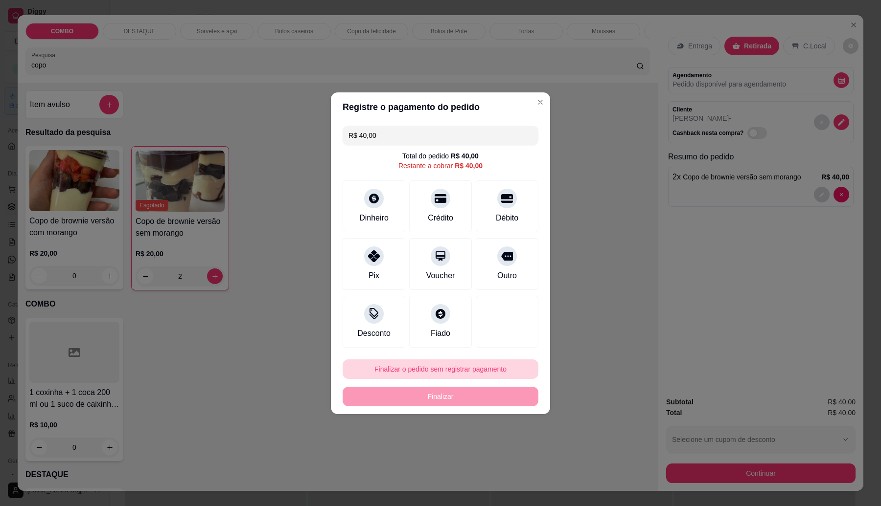
click at [457, 364] on button "Finalizar o pedido sem registrar pagamento" at bounding box center [441, 370] width 196 height 20
click at [503, 454] on button "Confirmar" at bounding box center [503, 450] width 36 height 15
type input "0"
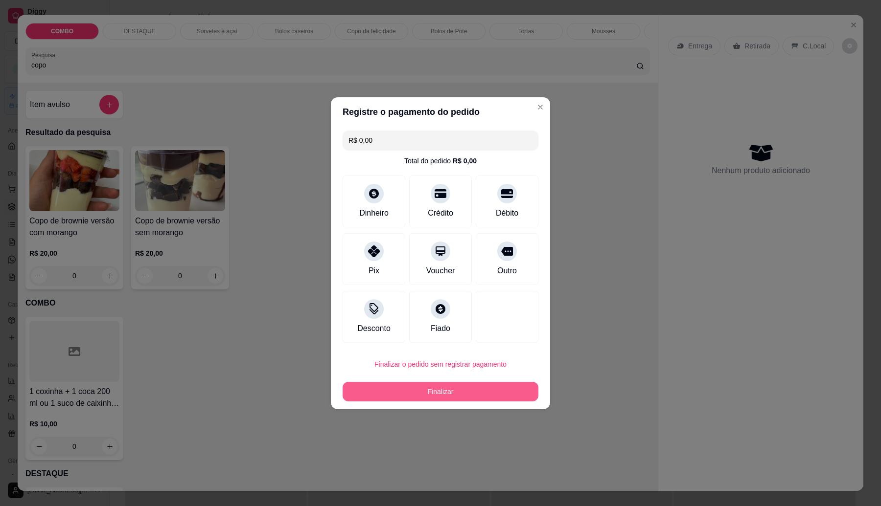
type input "R$ 0,00"
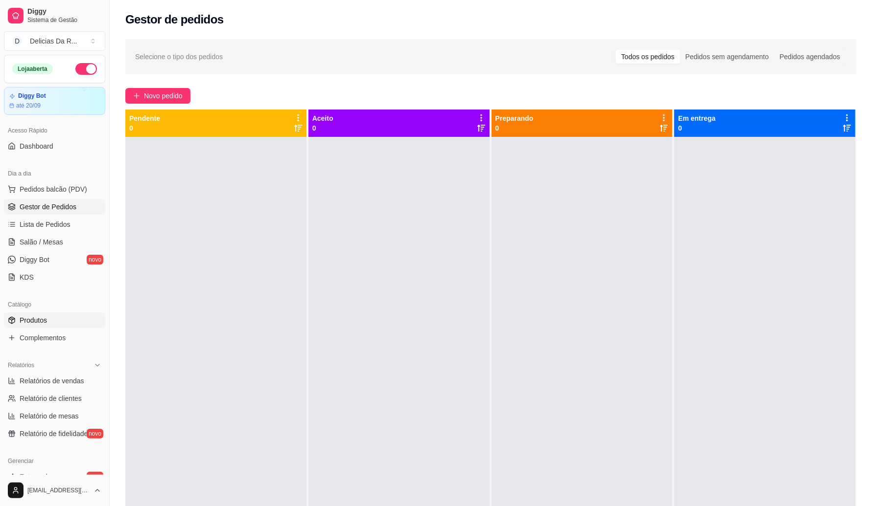
click at [69, 313] on link "Produtos" at bounding box center [54, 321] width 101 height 16
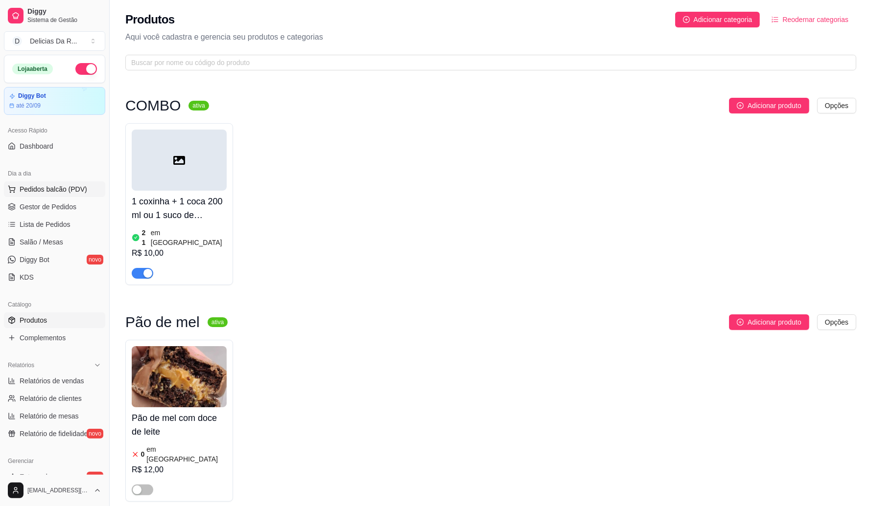
click at [73, 185] on span "Pedidos balcão (PDV)" at bounding box center [54, 189] width 68 height 10
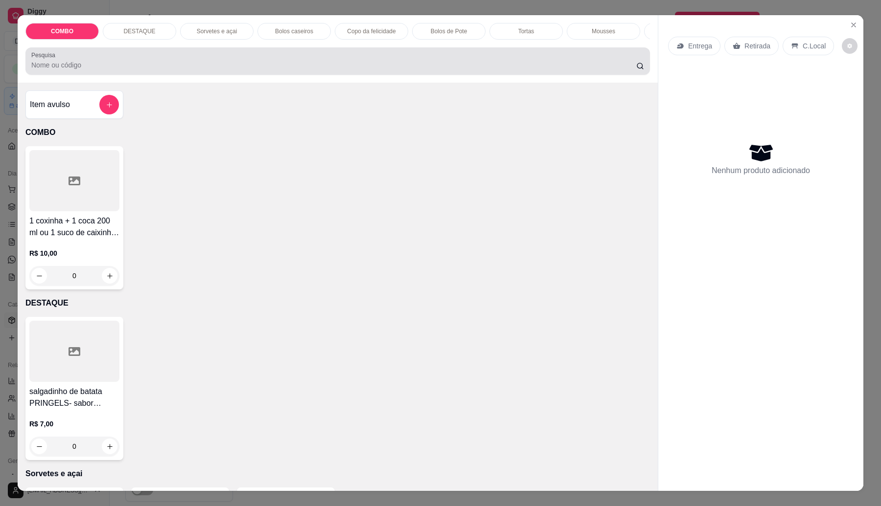
click at [300, 75] on div "Pesquisa" at bounding box center [337, 60] width 624 height 27
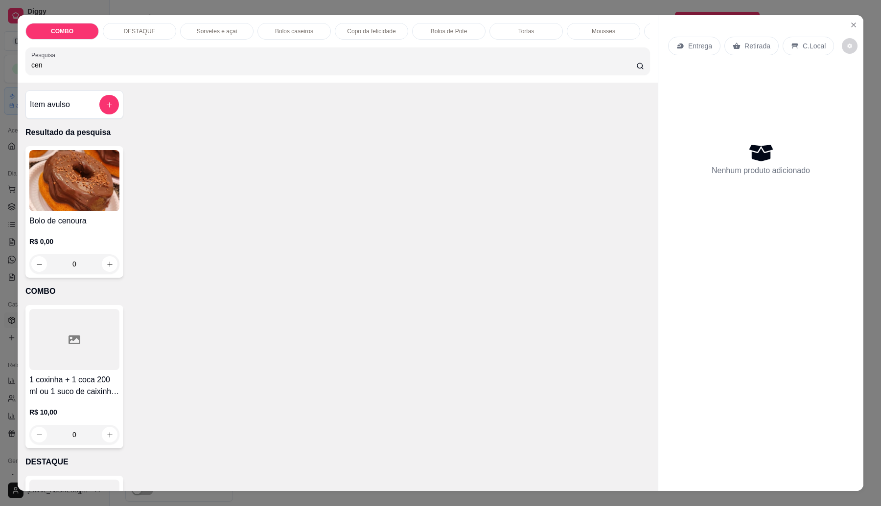
type input "cen"
click at [82, 238] on div "R$ 0,00 0" at bounding box center [74, 250] width 90 height 47
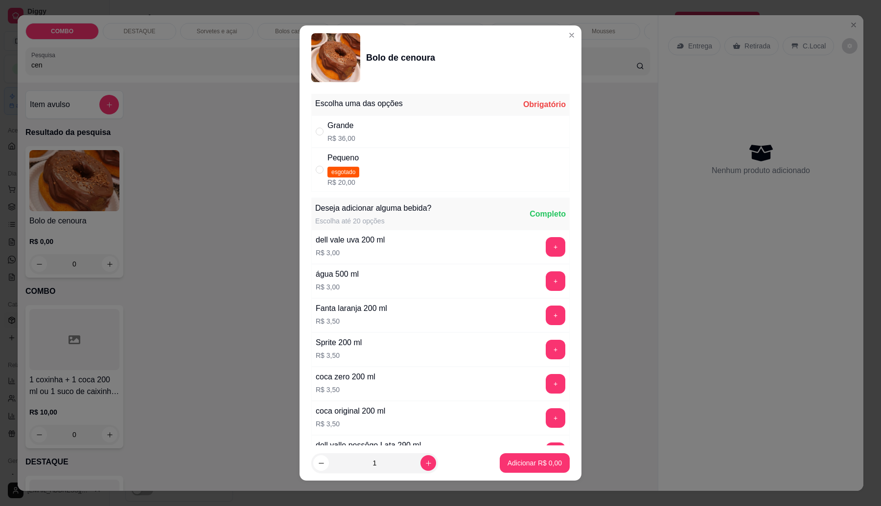
click at [321, 130] on div "" at bounding box center [322, 131] width 12 height 11
radio input "true"
click at [539, 458] on button "Adicionar R$ 36,00" at bounding box center [533, 464] width 74 height 20
type input "1"
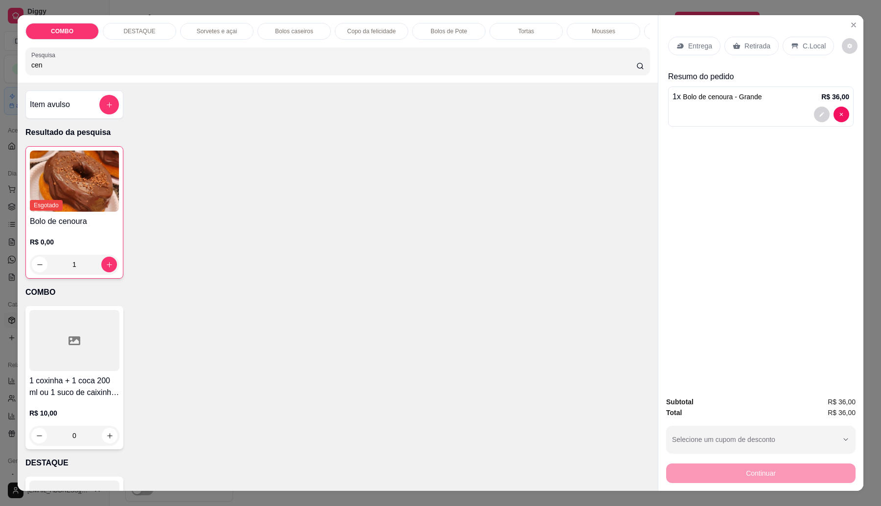
click at [688, 42] on p "Entrega" at bounding box center [700, 46] width 24 height 10
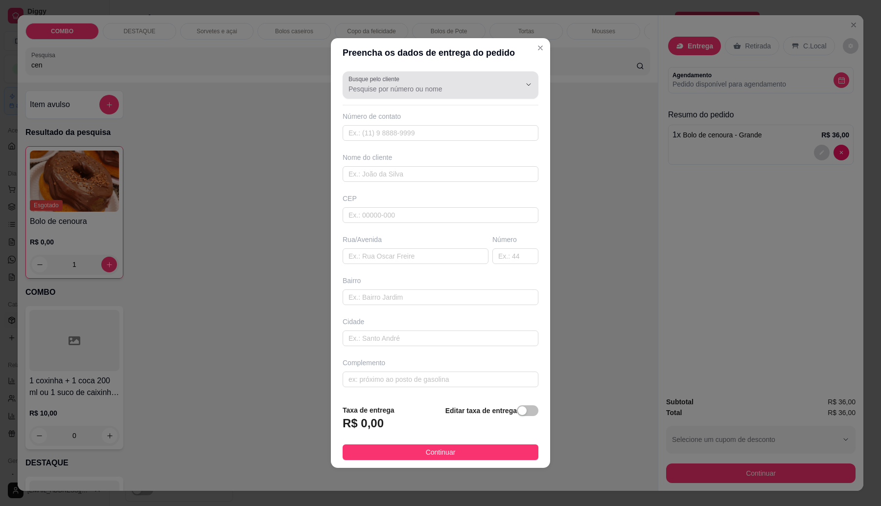
click at [368, 94] on div "Busque pelo cliente" at bounding box center [441, 84] width 196 height 27
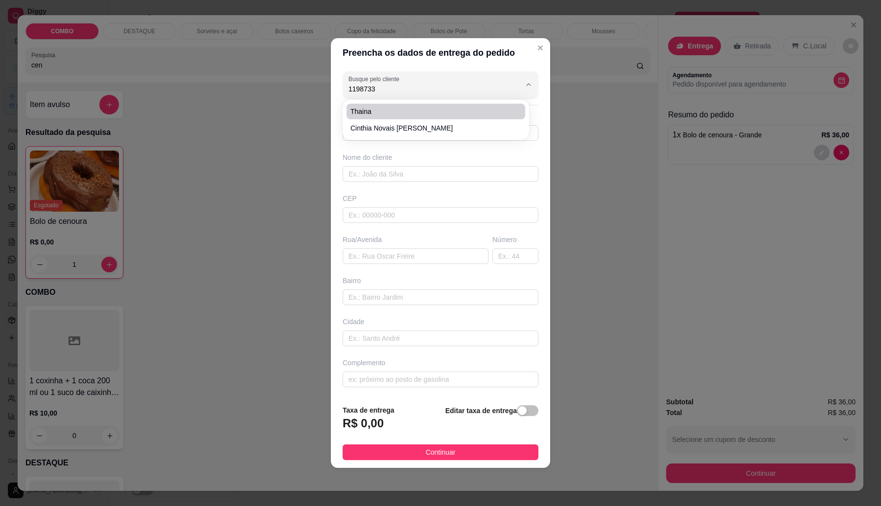
click at [370, 108] on span "Thaina" at bounding box center [430, 112] width 161 height 10
type input "Thaina"
type input "11987338112"
type input "Thaina"
type input "08577540"
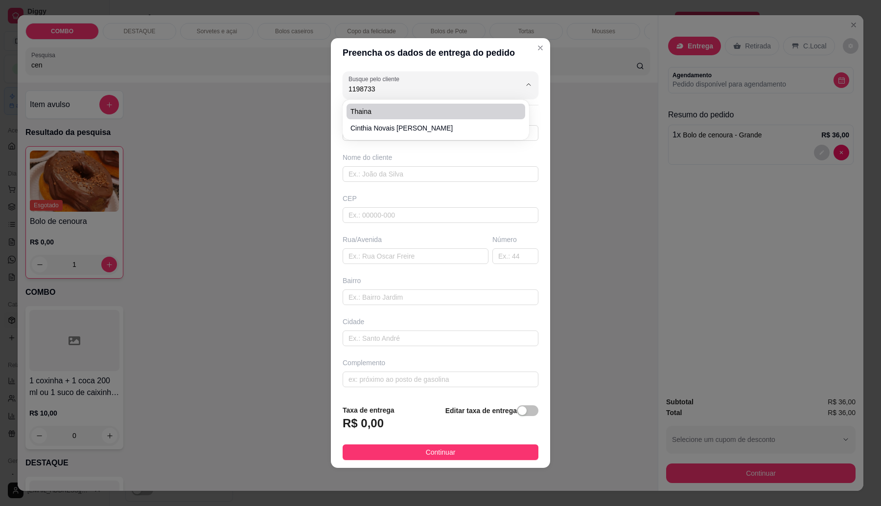
type input "Rua Ferraz de Vasconcelos"
type input "1001"
type input "Vila Monte Belo"
type input "Itaquaquecetuba"
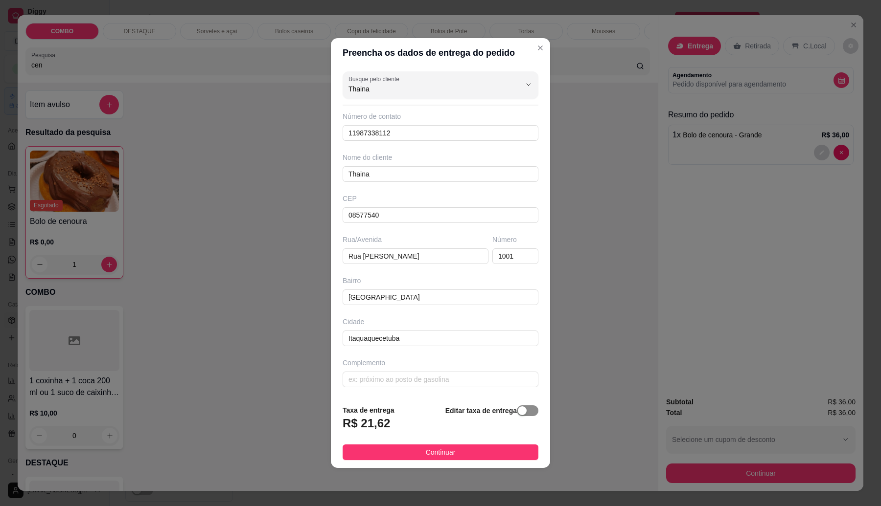
type input "Thaina"
click at [519, 411] on span "button" at bounding box center [528, 411] width 22 height 11
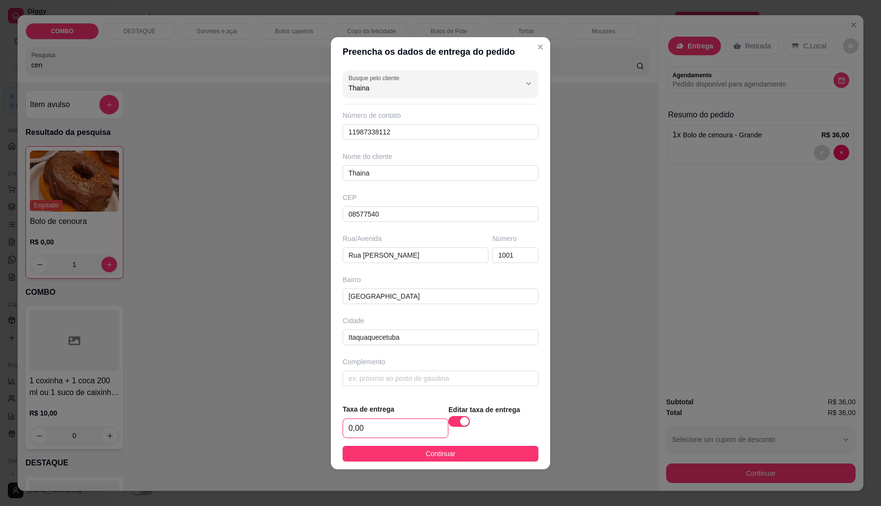
click at [397, 423] on input "0,00" at bounding box center [395, 428] width 105 height 19
type input "6,00"
click at [418, 456] on button "Continuar" at bounding box center [441, 454] width 196 height 16
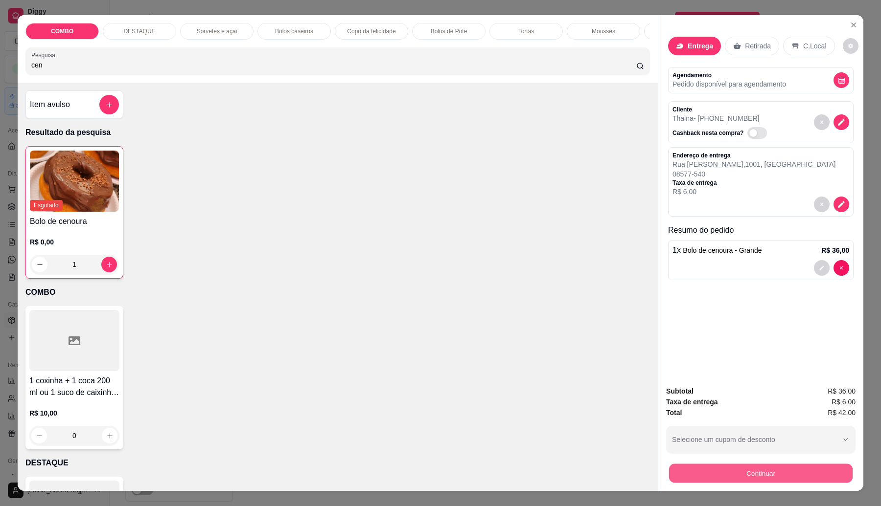
click at [744, 474] on button "Continuar" at bounding box center [761, 473] width 184 height 19
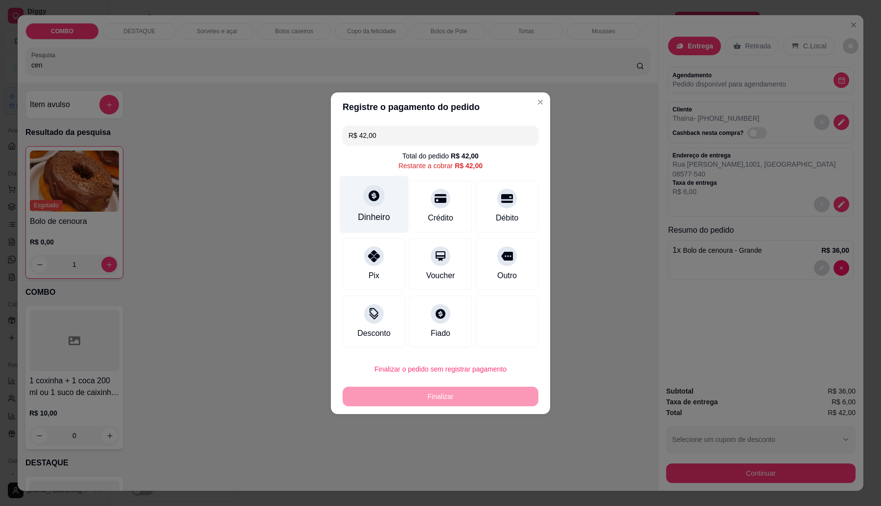
click at [374, 202] on icon at bounding box center [374, 195] width 13 height 13
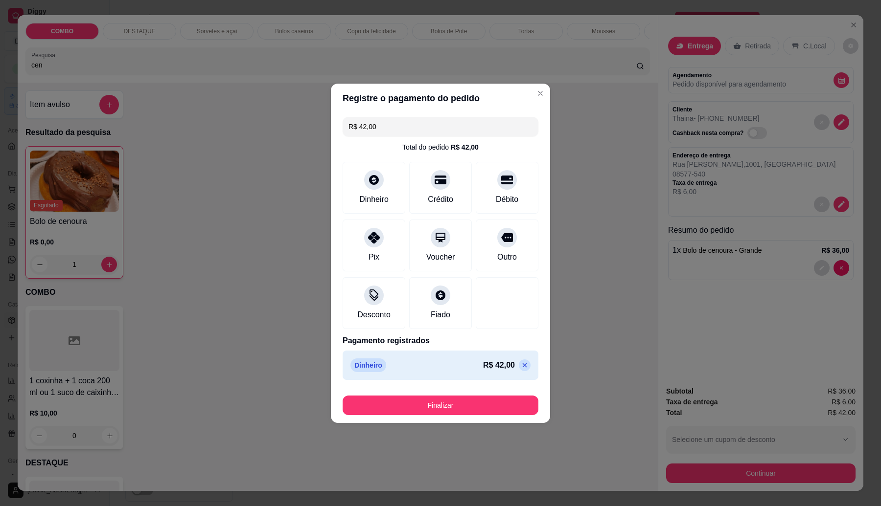
type input "R$ 0,00"
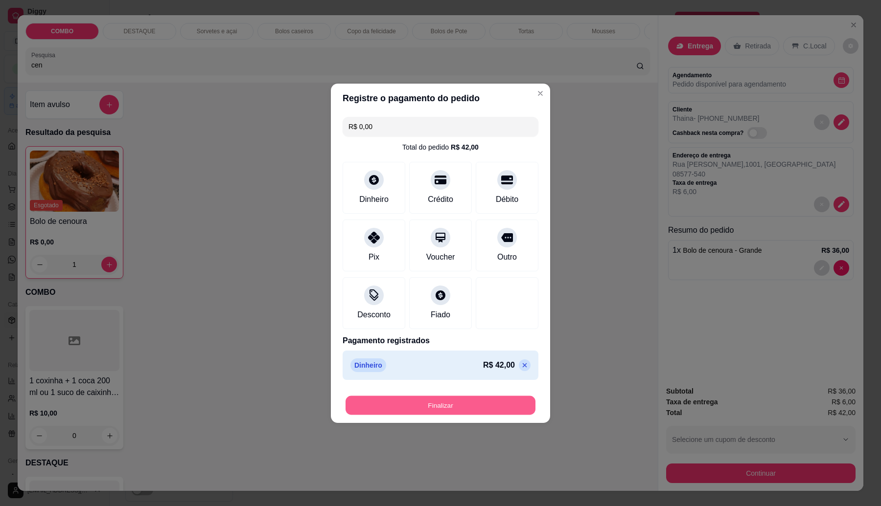
click at [487, 413] on button "Finalizar" at bounding box center [440, 405] width 190 height 19
type input "0"
type input "-R$ 42,00"
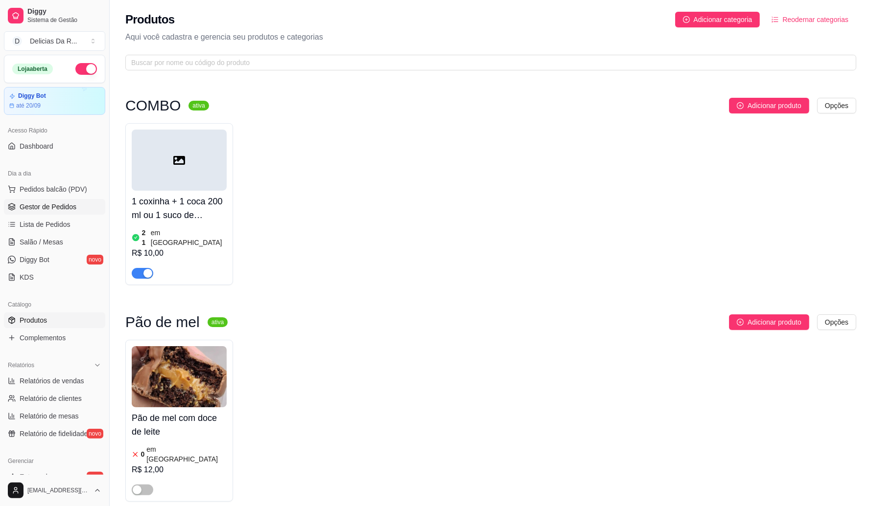
drag, startPoint x: 492, startPoint y: 411, endPoint x: 74, endPoint y: 204, distance: 465.9
click at [74, 204] on span "Gestor de Pedidos" at bounding box center [48, 207] width 57 height 10
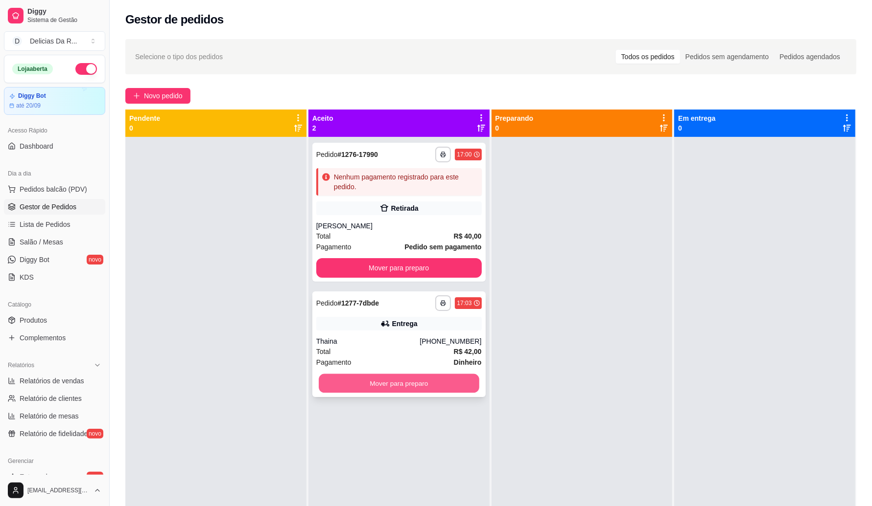
click at [431, 385] on button "Mover para preparo" at bounding box center [399, 383] width 161 height 19
click at [573, 199] on div at bounding box center [581, 390] width 181 height 506
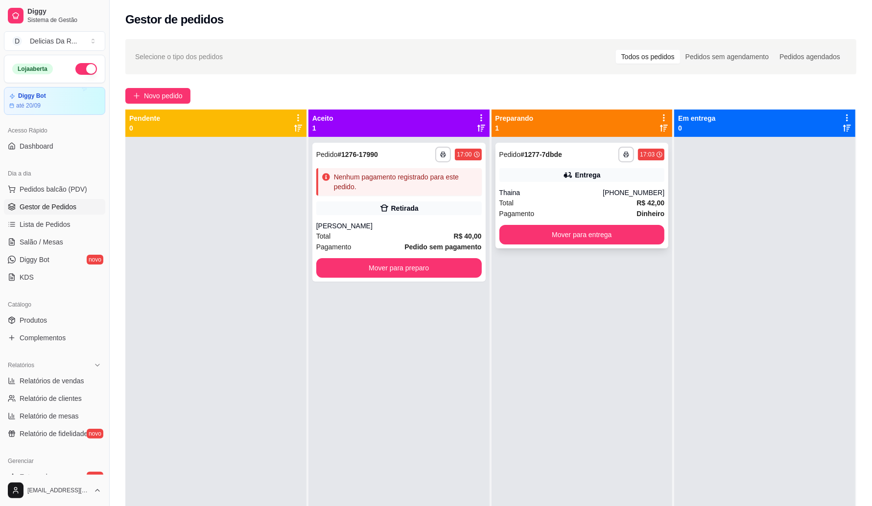
click at [568, 201] on div "Total R$ 42,00" at bounding box center [581, 203] width 165 height 11
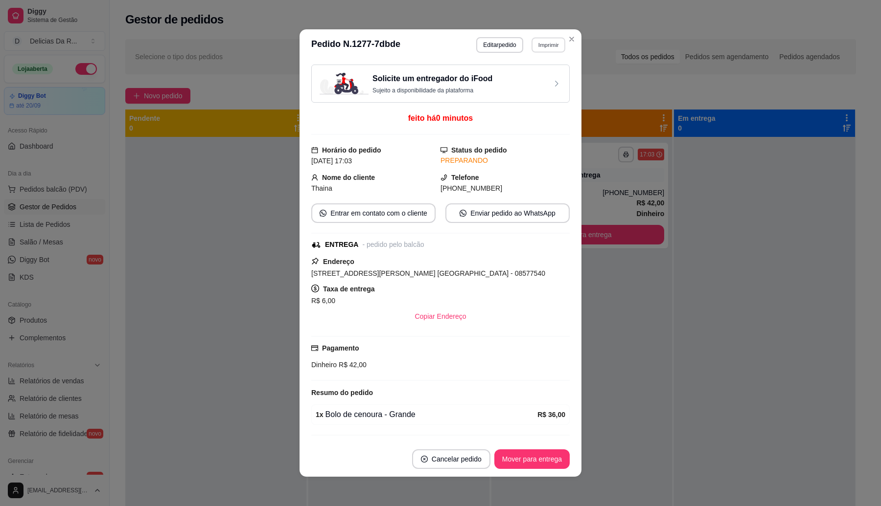
click at [556, 47] on button "Imprimir" at bounding box center [548, 44] width 34 height 15
click at [540, 83] on button "IMPRESSORA" at bounding box center [526, 79] width 69 height 15
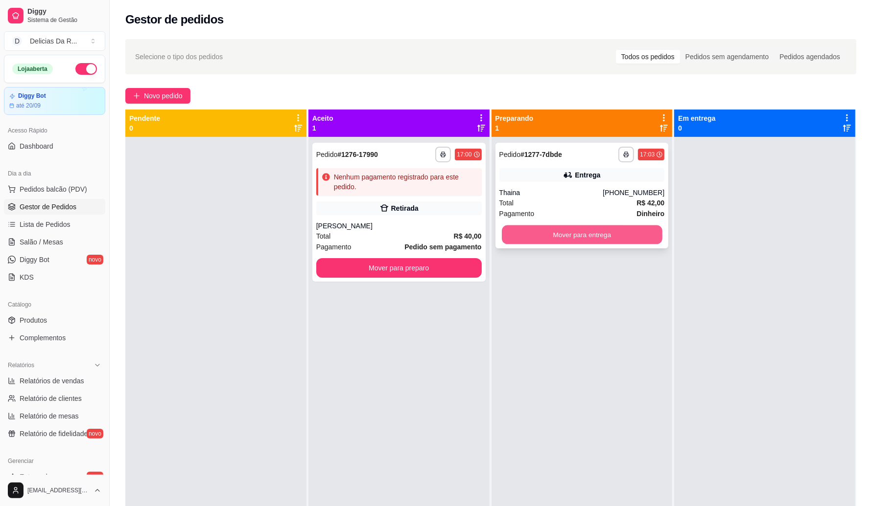
click at [594, 235] on button "Mover para entrega" at bounding box center [582, 235] width 161 height 19
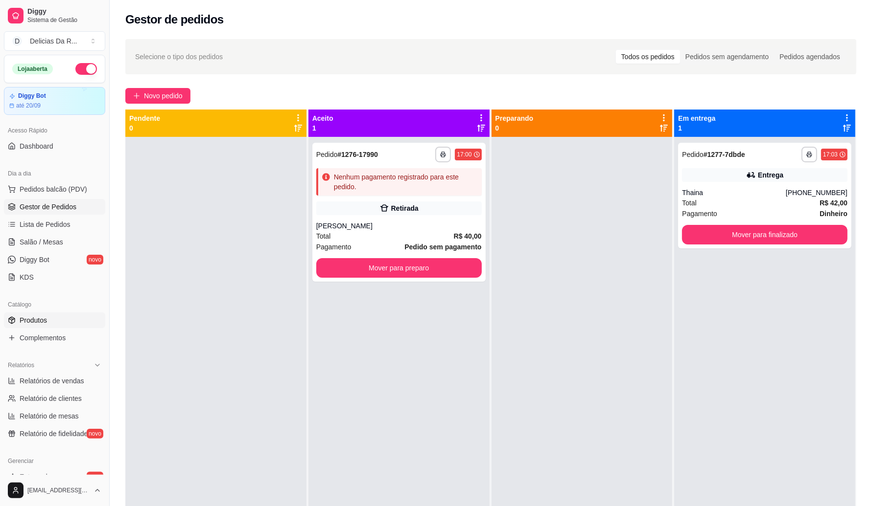
click at [62, 315] on link "Produtos" at bounding box center [54, 321] width 101 height 16
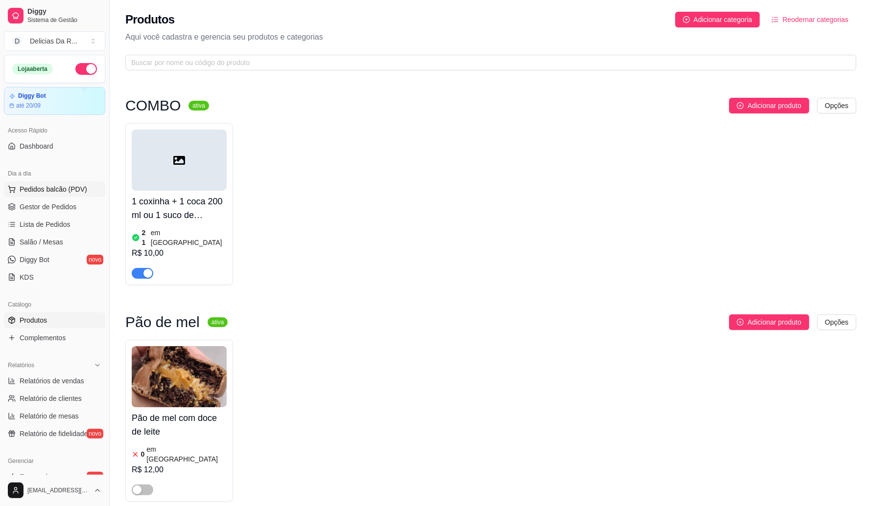
click at [31, 187] on span "Pedidos balcão (PDV)" at bounding box center [54, 189] width 68 height 10
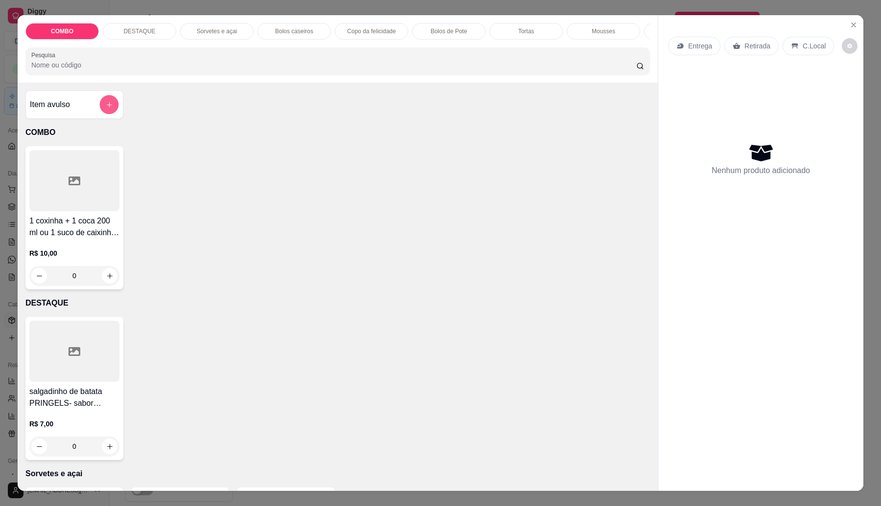
click at [106, 109] on icon "add-separate-item" at bounding box center [109, 104] width 7 height 7
click at [850, 27] on icon "Close" at bounding box center [854, 25] width 8 height 8
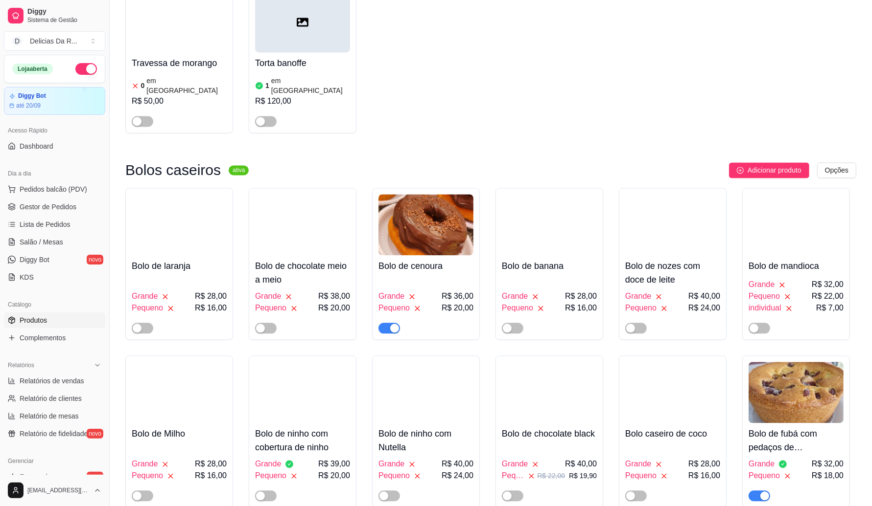
scroll to position [1835, 0]
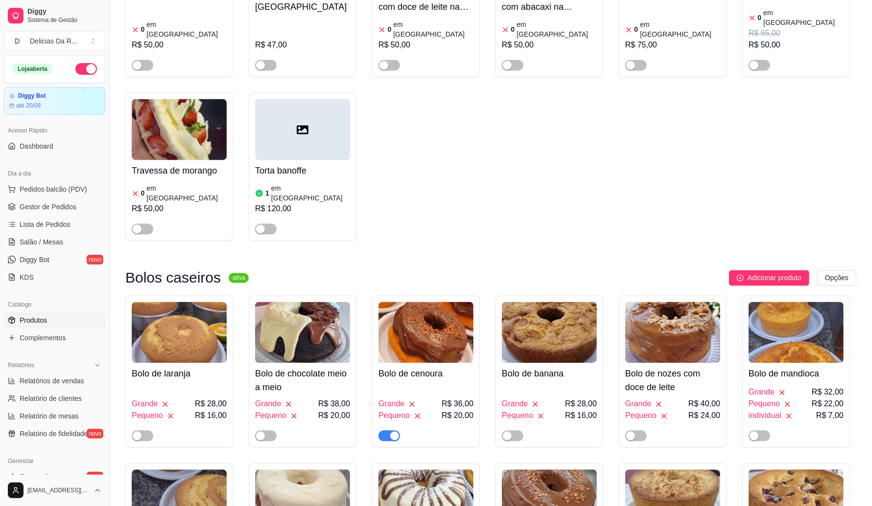
drag, startPoint x: 394, startPoint y: 364, endPoint x: 412, endPoint y: 311, distance: 55.7
click at [393, 432] on div "button" at bounding box center [394, 436] width 9 height 9
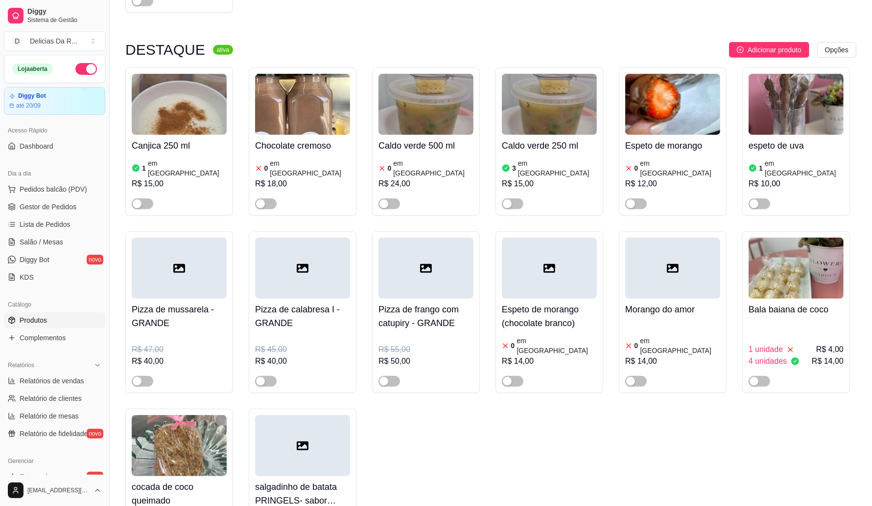
scroll to position [0, 0]
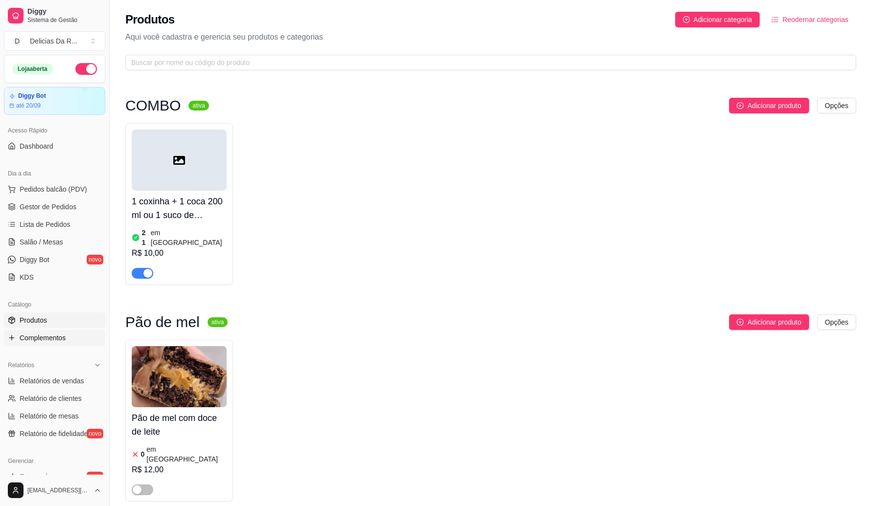
click at [54, 338] on span "Complementos" at bounding box center [43, 338] width 46 height 10
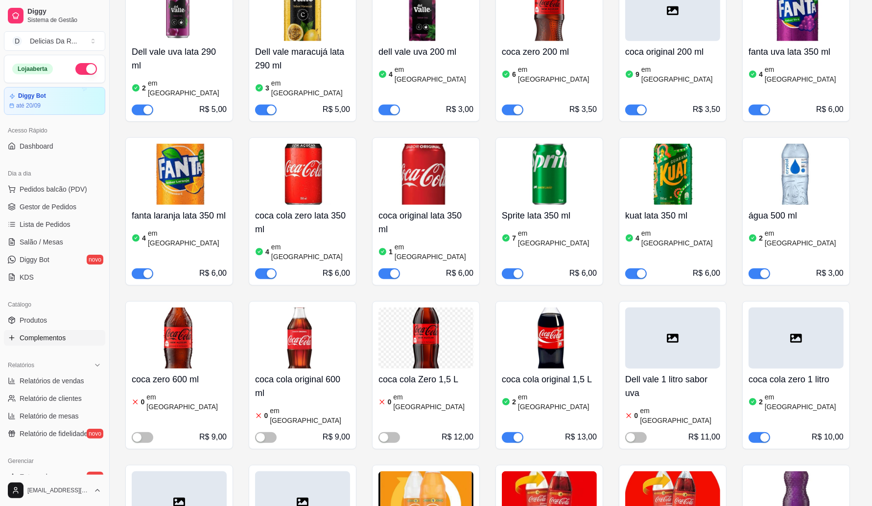
scroll to position [612, 0]
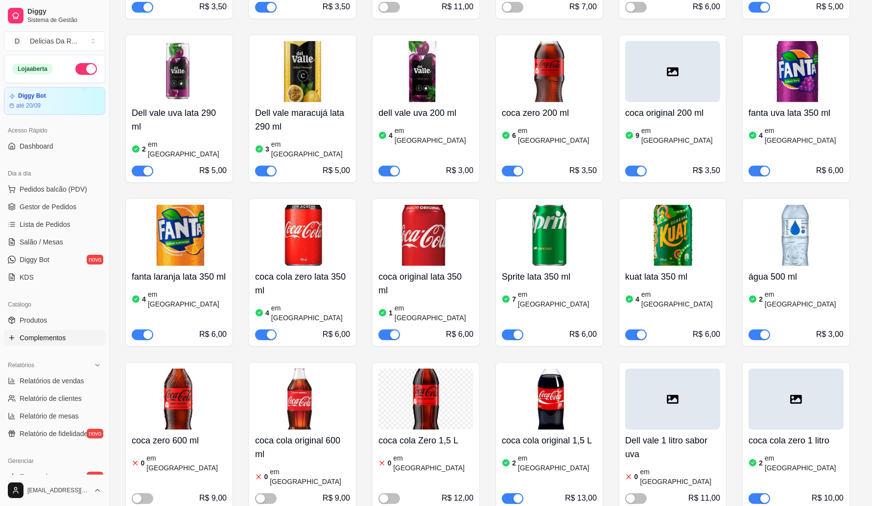
click at [420, 106] on h4 "dell vale uva 200 ml" at bounding box center [425, 113] width 95 height 14
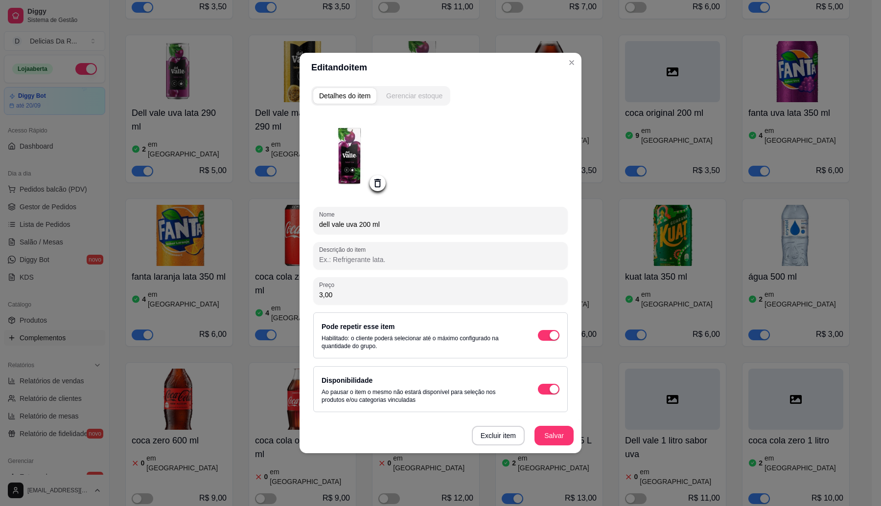
click at [414, 95] on div "Gerenciar estoque" at bounding box center [414, 96] width 56 height 10
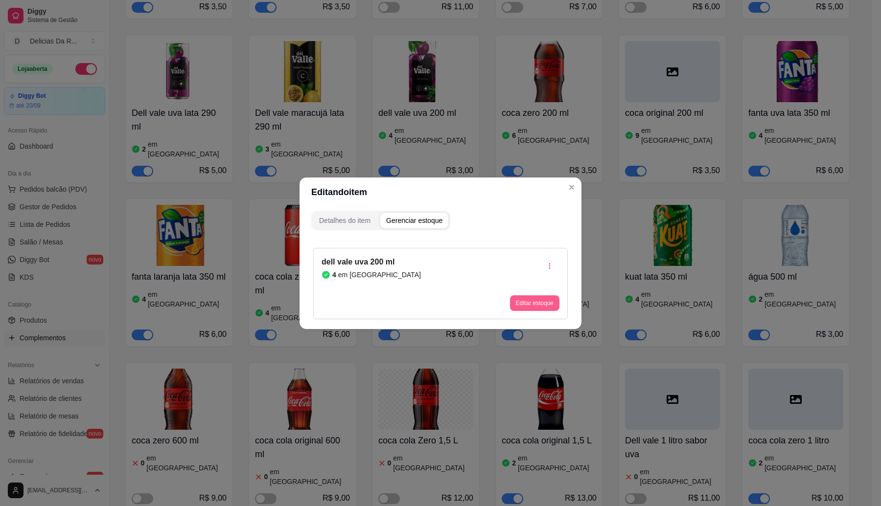
click at [545, 306] on button "Editar estoque" at bounding box center [534, 304] width 49 height 16
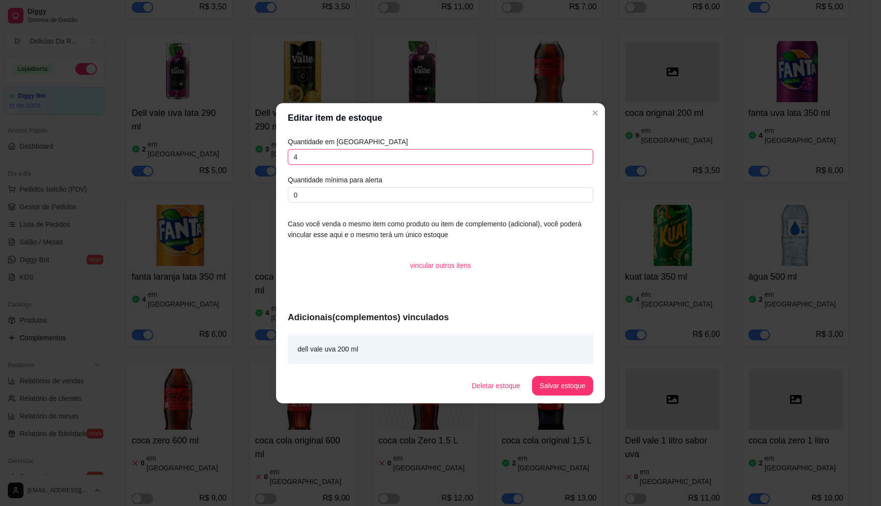
click at [443, 153] on input "4" at bounding box center [440, 157] width 305 height 16
type input "6"
click at [565, 390] on button "Salvar estoque" at bounding box center [562, 386] width 61 height 20
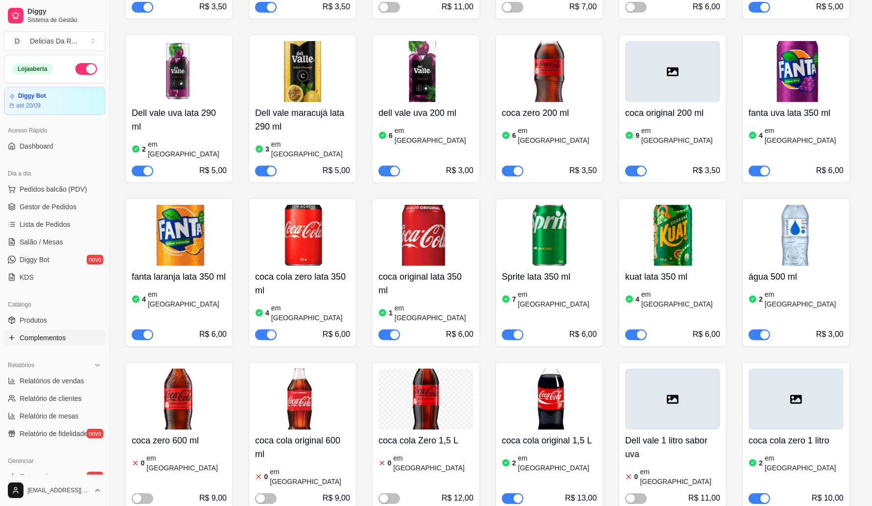
click at [669, 126] on article "em [GEOGRAPHIC_DATA]" at bounding box center [680, 136] width 79 height 20
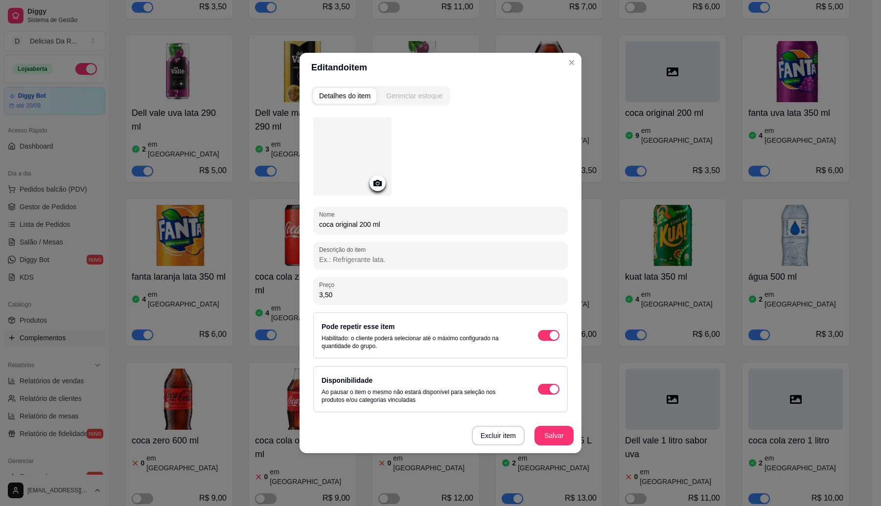
click at [406, 101] on button "Gerenciar estoque" at bounding box center [414, 96] width 68 height 16
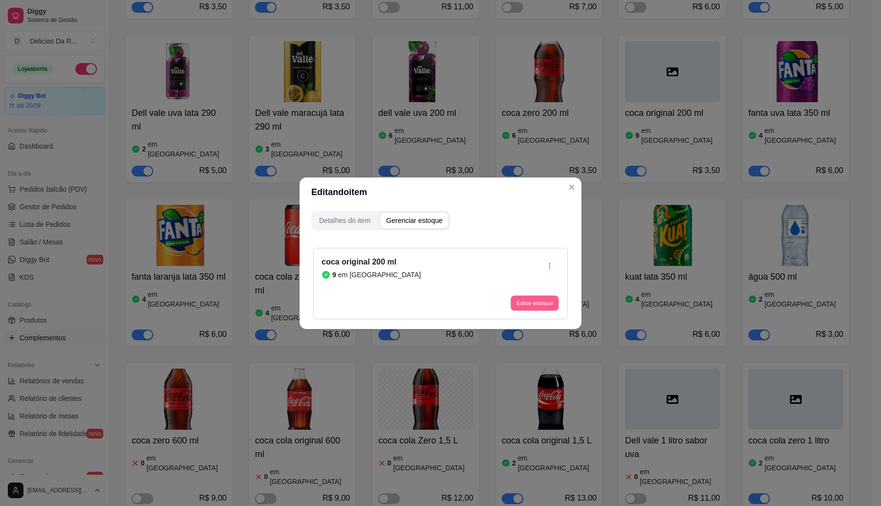
click at [537, 297] on button "Editar estoque" at bounding box center [534, 303] width 48 height 15
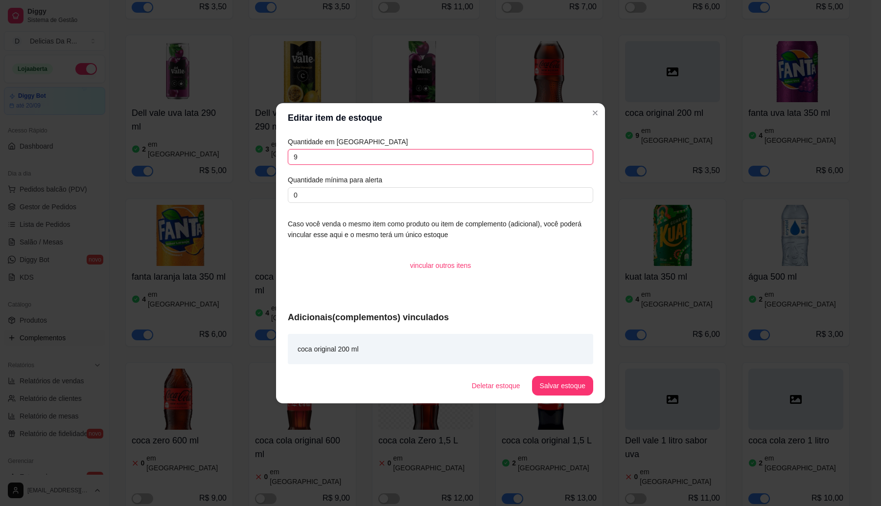
click at [483, 155] on input "9" at bounding box center [440, 157] width 305 height 16
type input "8"
click at [583, 376] on button "Salvar estoque" at bounding box center [562, 386] width 61 height 20
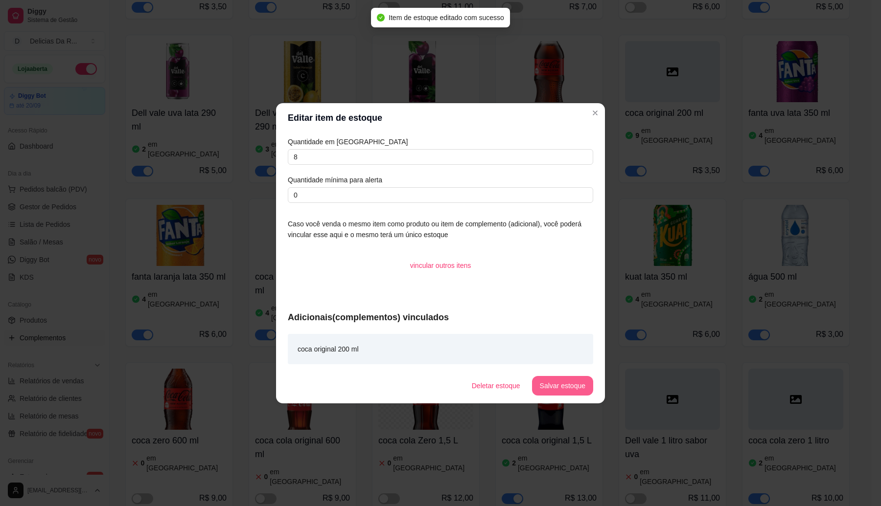
click at [586, 382] on button "Salvar estoque" at bounding box center [562, 386] width 61 height 20
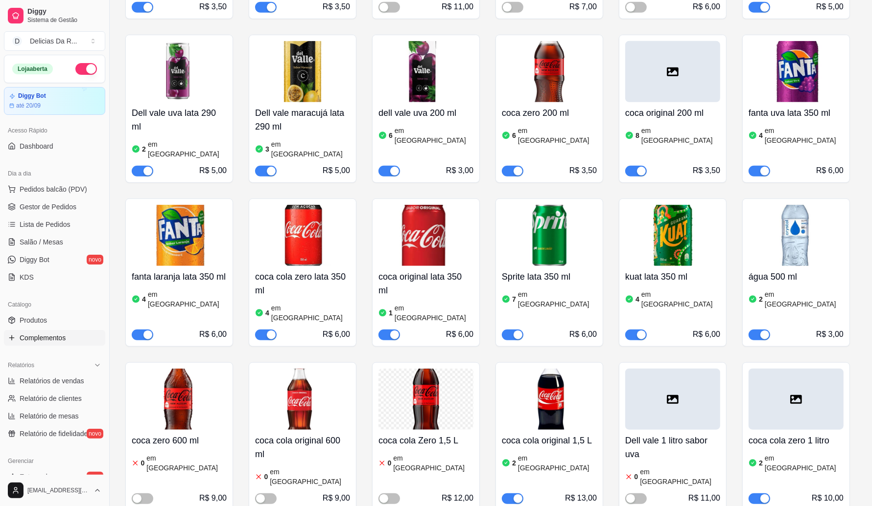
click at [430, 270] on h4 "coca original lata 350 ml" at bounding box center [425, 283] width 95 height 27
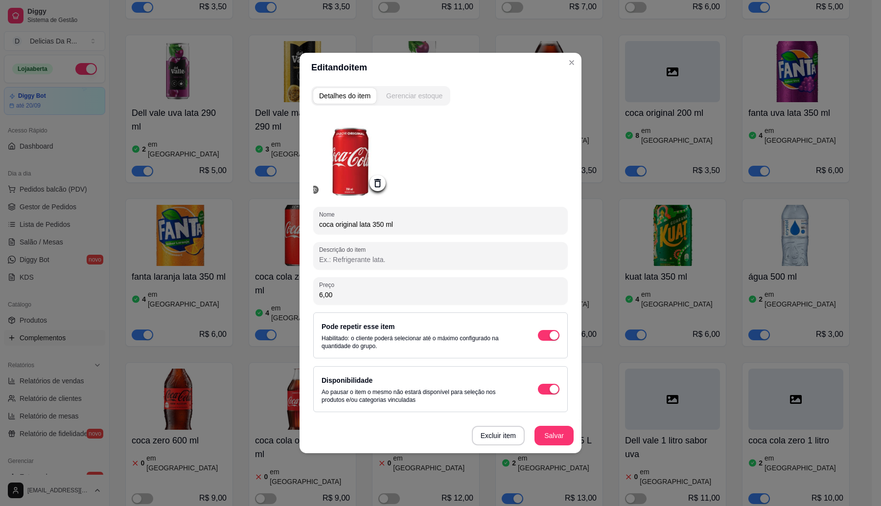
click at [422, 99] on div "Gerenciar estoque" at bounding box center [414, 96] width 56 height 10
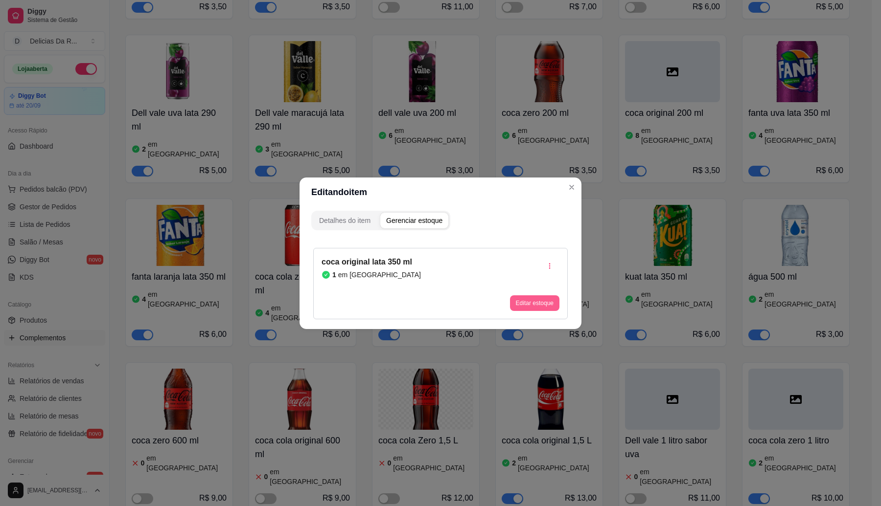
click at [542, 304] on button "Editar estoque" at bounding box center [534, 304] width 49 height 16
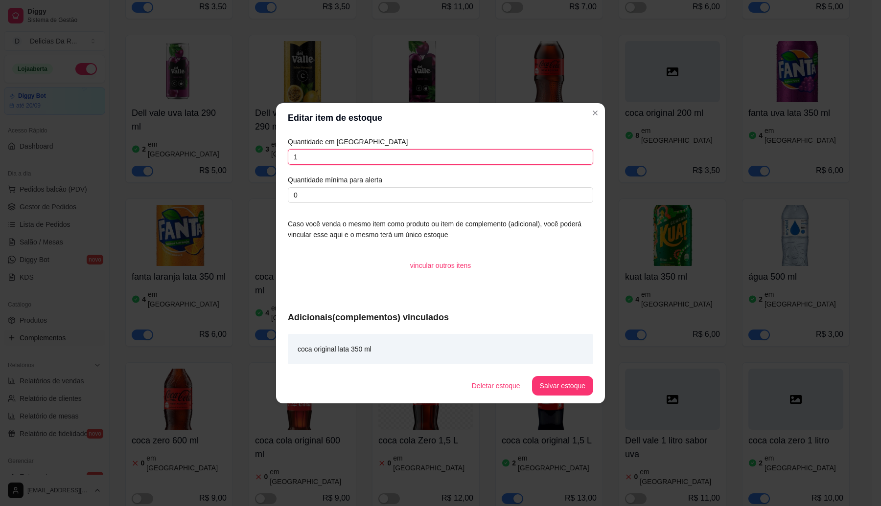
click at [458, 160] on input "1" at bounding box center [440, 157] width 305 height 16
type input "2"
click at [569, 385] on button "Salvar estoque" at bounding box center [562, 386] width 61 height 20
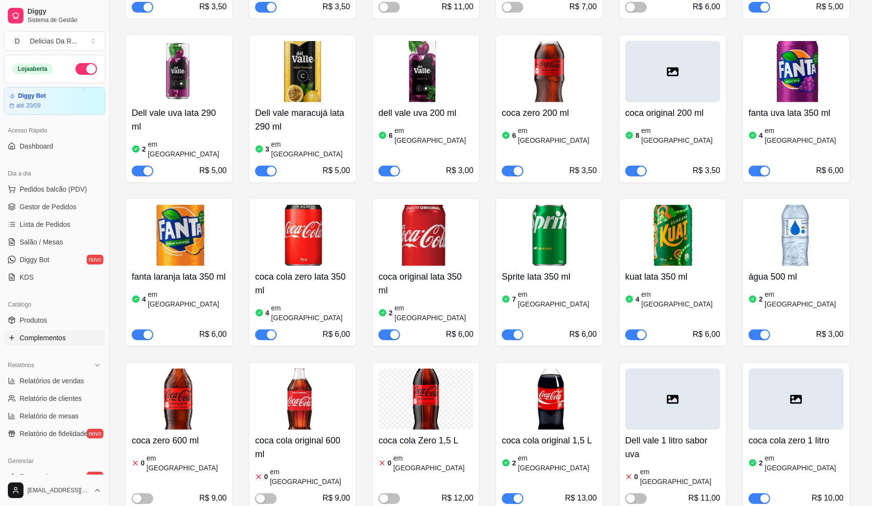
click at [778, 315] on div "R$ 3,00" at bounding box center [795, 327] width 95 height 25
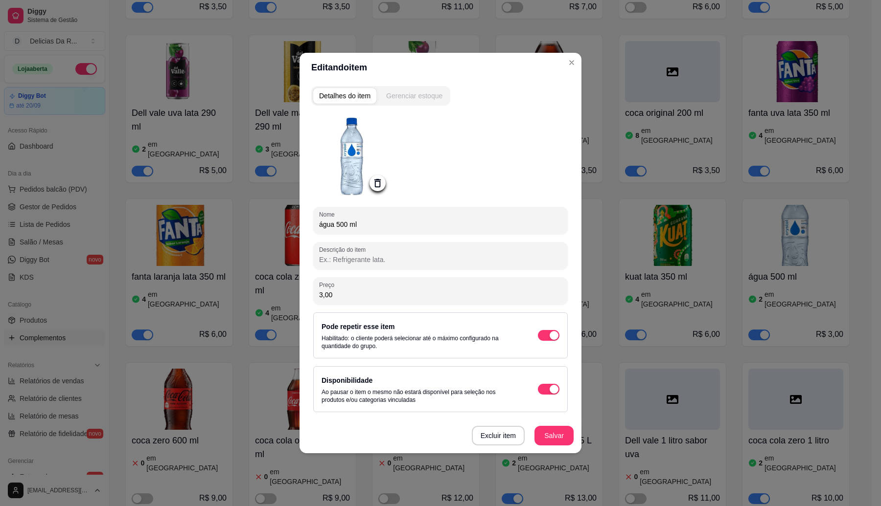
click at [430, 94] on div "Gerenciar estoque" at bounding box center [414, 96] width 56 height 10
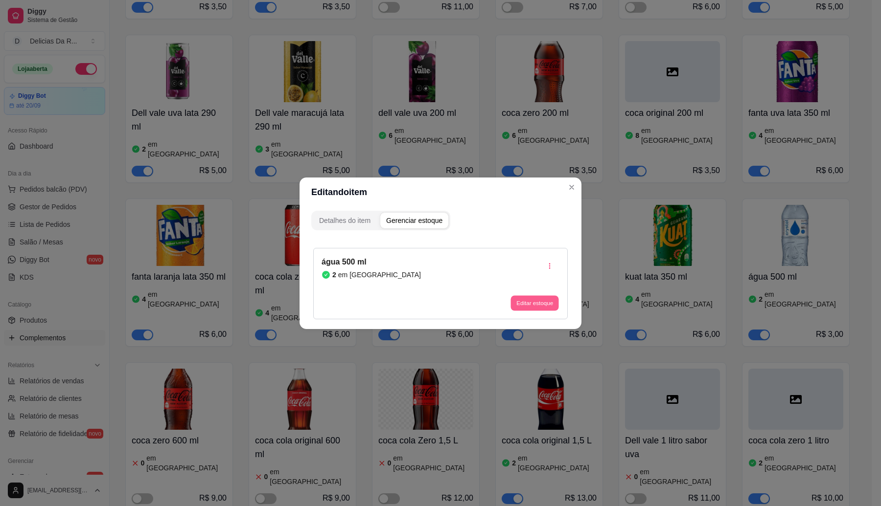
click at [537, 301] on button "Editar estoque" at bounding box center [534, 303] width 48 height 15
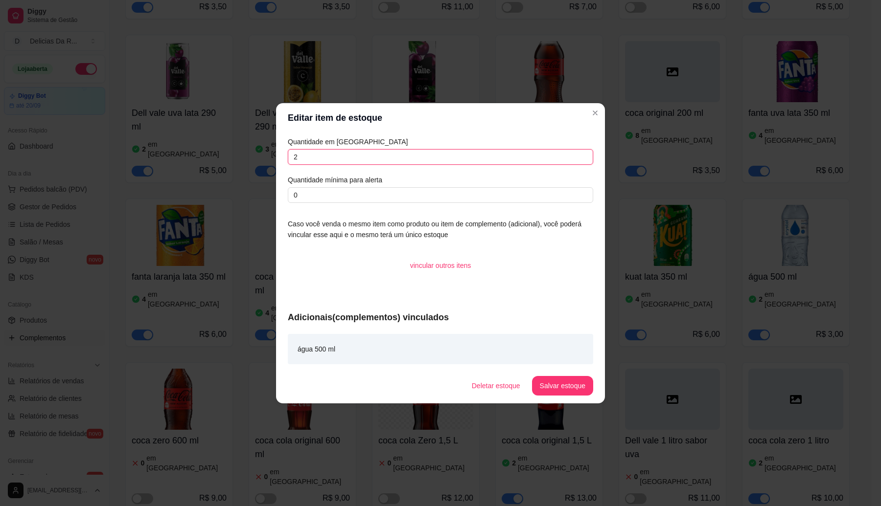
click at [483, 152] on input "2" at bounding box center [440, 157] width 305 height 16
type input "1"
click at [578, 382] on button "Salvar estoque" at bounding box center [562, 386] width 61 height 20
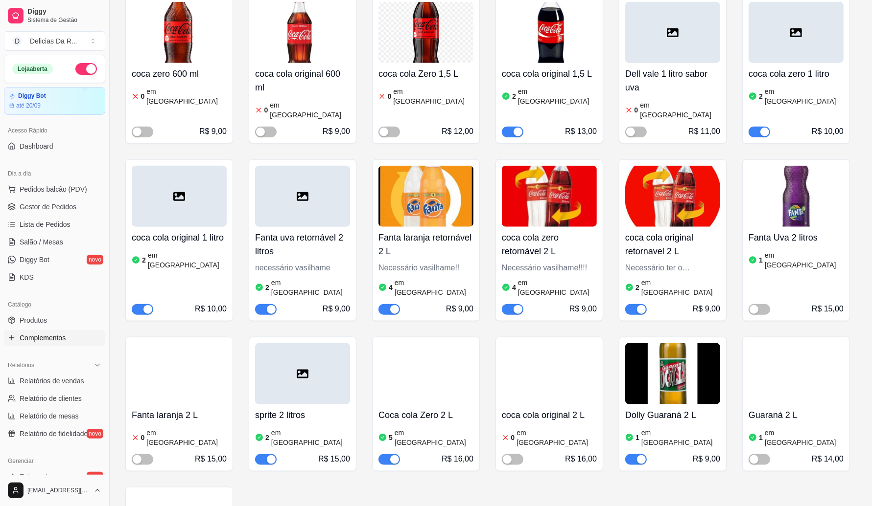
scroll to position [734, 0]
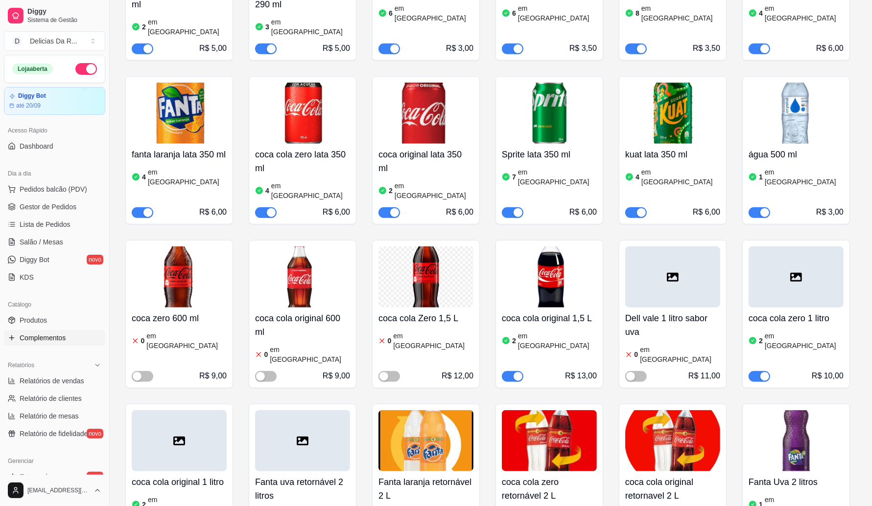
click at [538, 331] on article "em [GEOGRAPHIC_DATA]" at bounding box center [557, 341] width 79 height 20
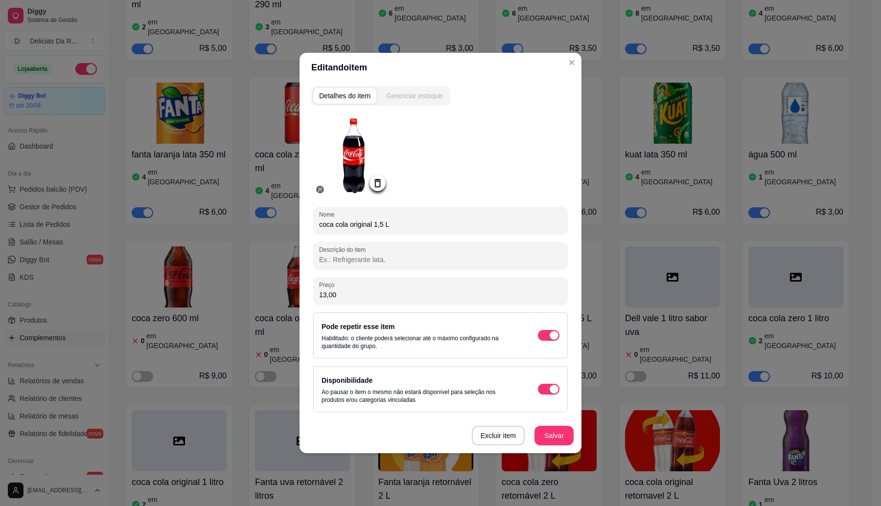
click at [414, 90] on button "Gerenciar estoque" at bounding box center [414, 96] width 68 height 16
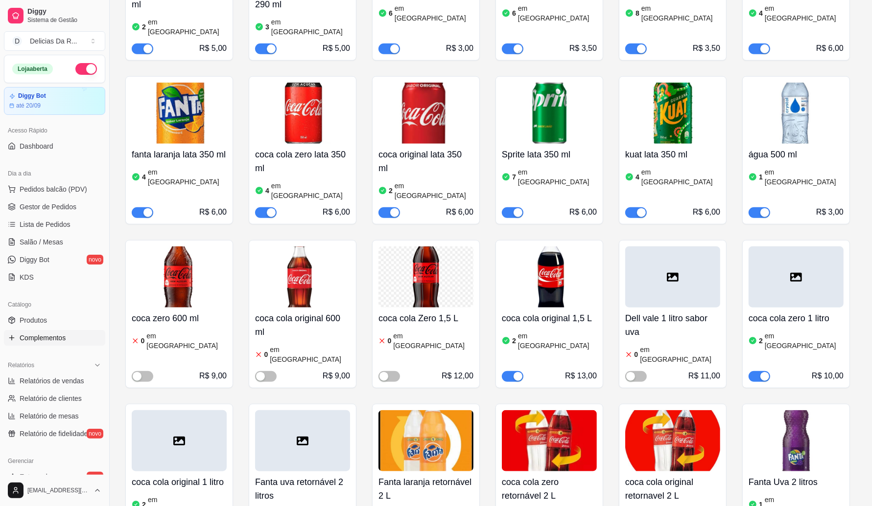
click at [803, 357] on div "R$ 10,00" at bounding box center [795, 369] width 95 height 25
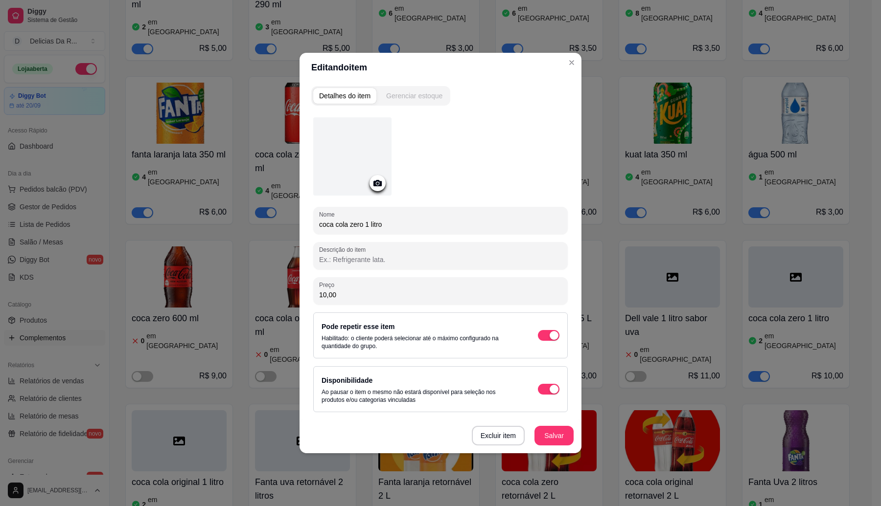
click at [424, 93] on div "Gerenciar estoque" at bounding box center [414, 96] width 56 height 10
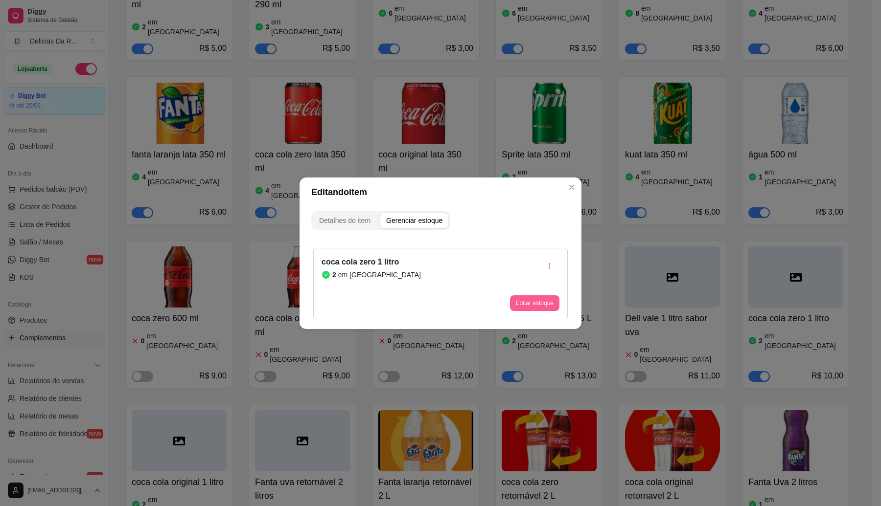
click at [544, 302] on button "Editar estoque" at bounding box center [534, 304] width 49 height 16
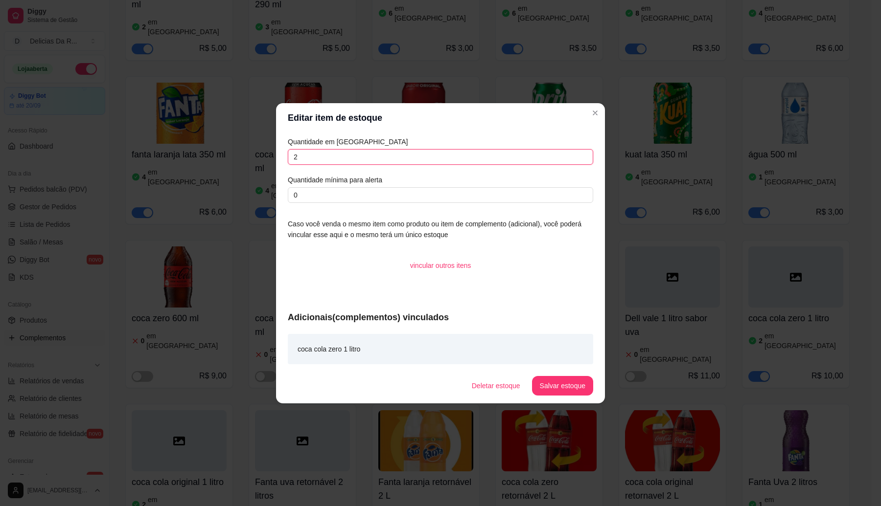
click at [452, 157] on input "2" at bounding box center [440, 157] width 305 height 16
type input "3"
click at [560, 385] on button "Salvar estoque" at bounding box center [562, 385] width 60 height 19
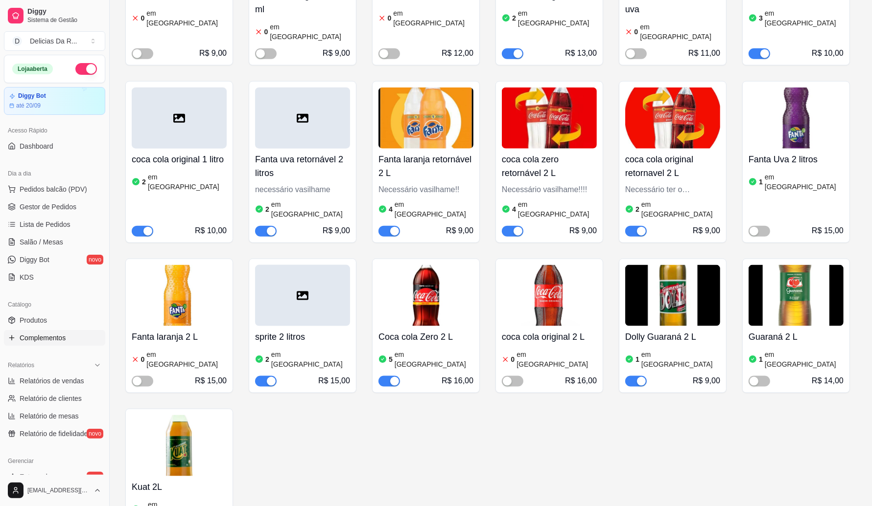
scroll to position [1040, 0]
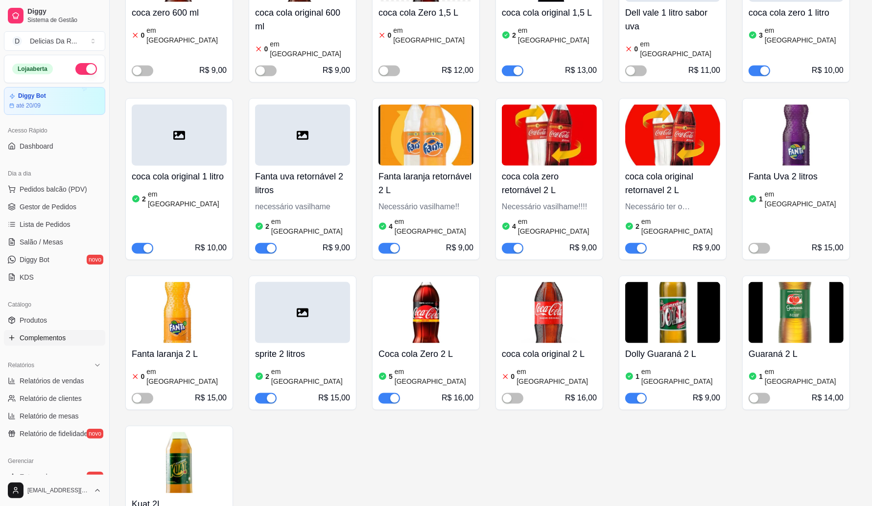
click at [161, 166] on div "coca cola original 1 litro 2 em estoque R$ 10,00" at bounding box center [179, 210] width 95 height 88
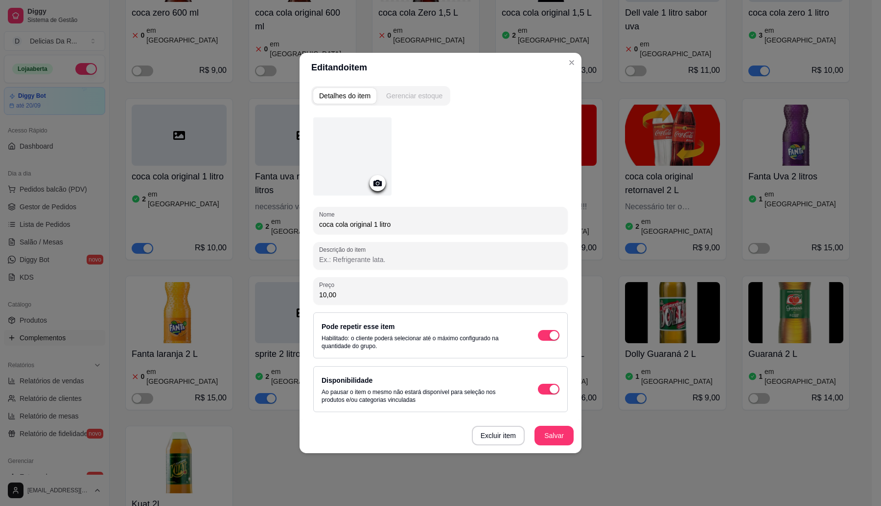
click at [424, 97] on div "Gerenciar estoque" at bounding box center [414, 96] width 56 height 10
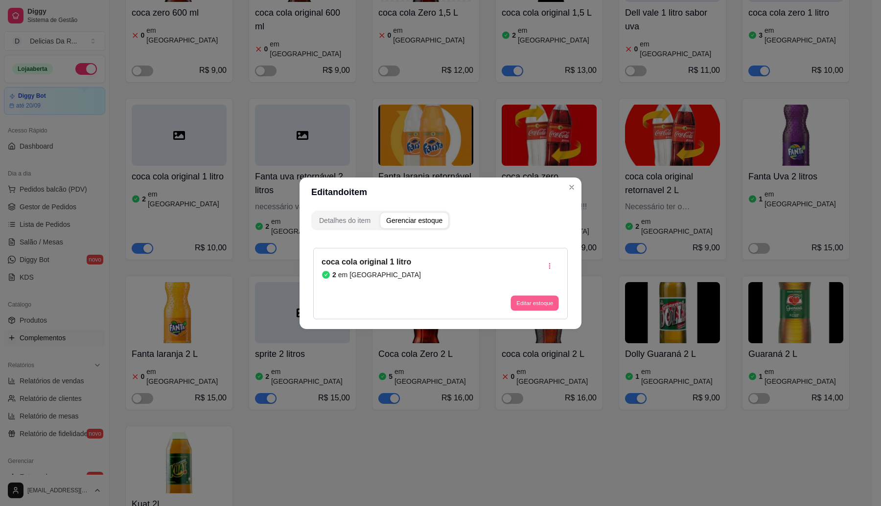
click at [524, 307] on button "Editar estoque" at bounding box center [534, 303] width 48 height 15
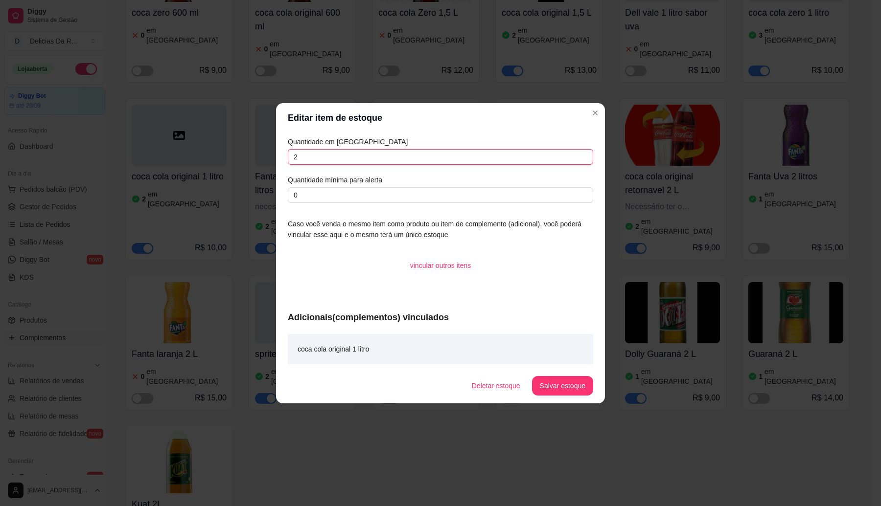
click at [457, 152] on input "2" at bounding box center [440, 157] width 305 height 16
type input "3"
click at [458, 141] on article "Quantidade em estoque" at bounding box center [440, 142] width 305 height 11
click at [574, 392] on button "Salvar estoque" at bounding box center [562, 386] width 61 height 20
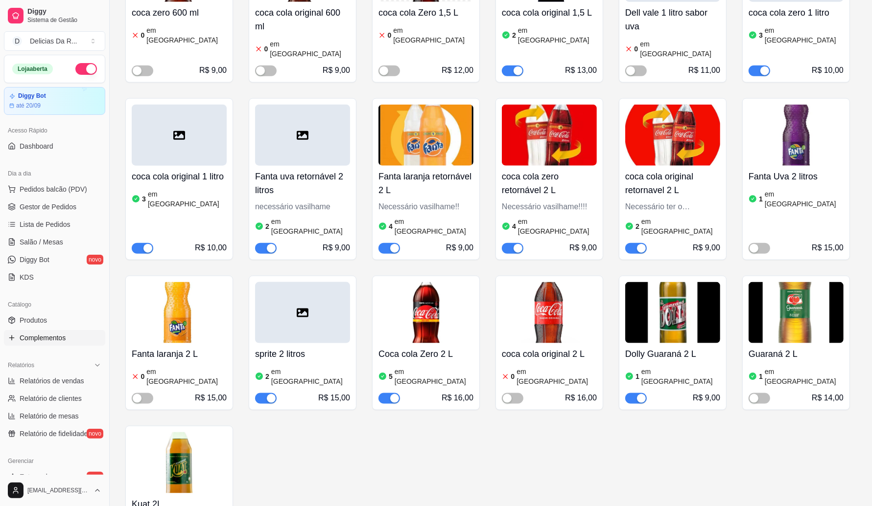
click at [412, 192] on div "Fanta laranja retornável 2 L Necessário vasilhame!! 4 em estoque R$ 9,00" at bounding box center [425, 210] width 95 height 88
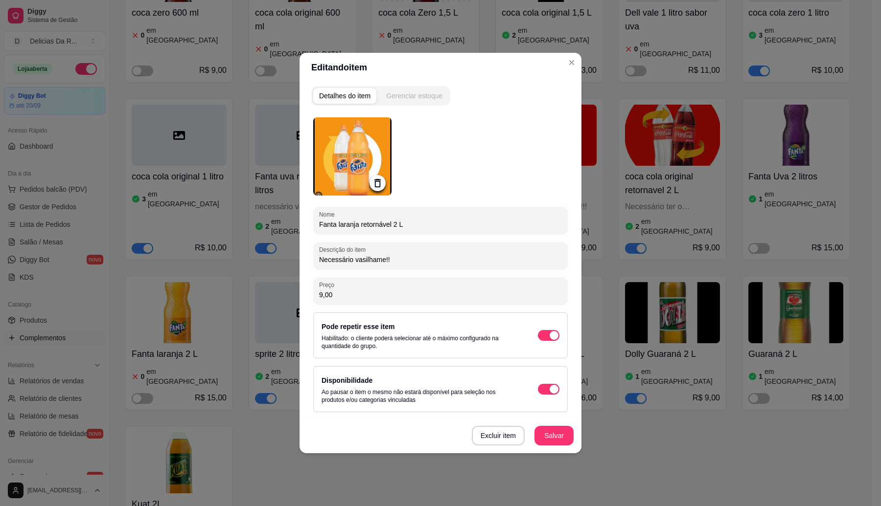
click at [422, 94] on div "Gerenciar estoque" at bounding box center [414, 96] width 56 height 10
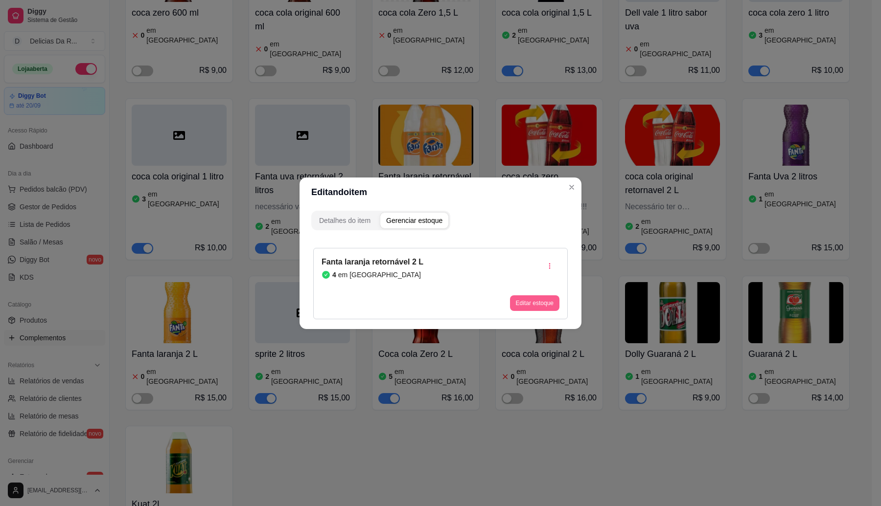
click at [541, 297] on button "Editar estoque" at bounding box center [534, 304] width 49 height 16
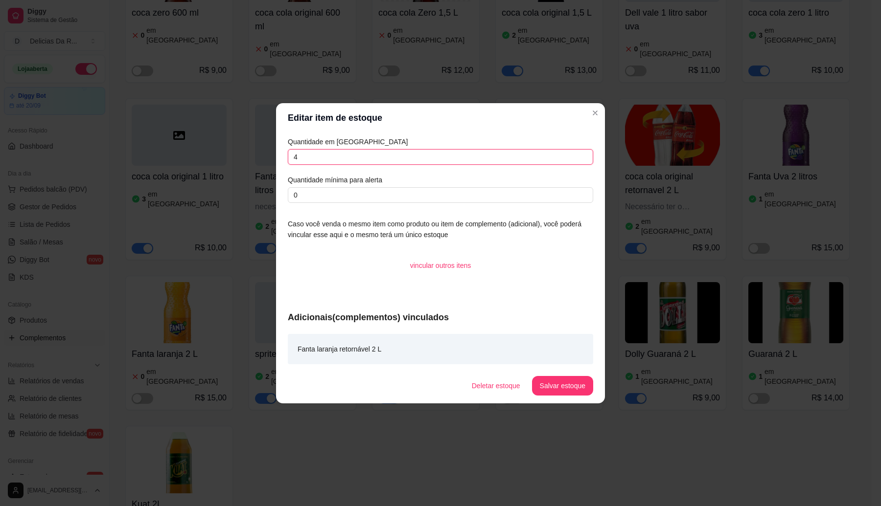
click at [341, 150] on input "4" at bounding box center [440, 157] width 305 height 16
type input "3"
click at [571, 377] on button "Salvar estoque" at bounding box center [562, 386] width 61 height 20
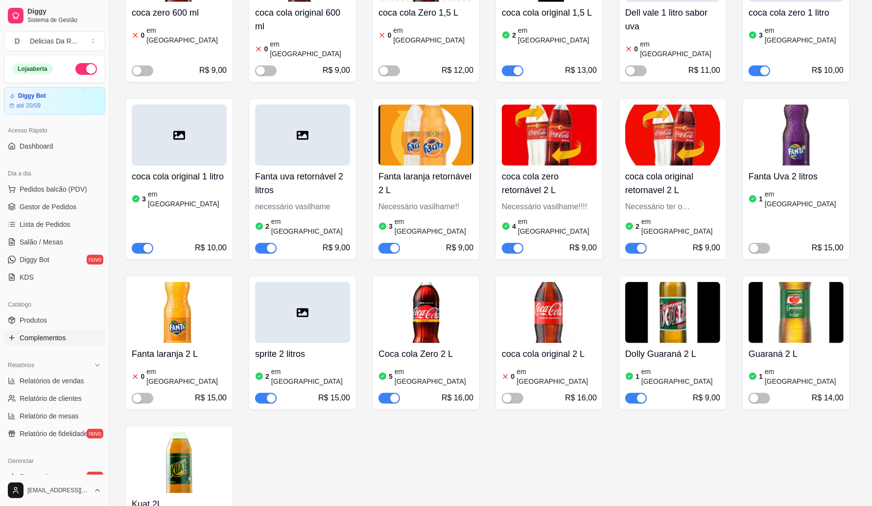
click at [539, 217] on article "em [GEOGRAPHIC_DATA]" at bounding box center [557, 227] width 79 height 20
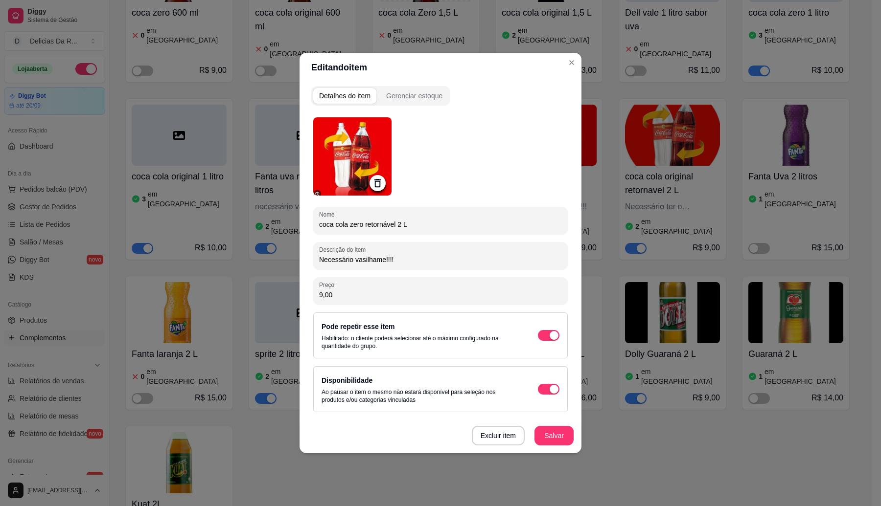
click at [424, 97] on button "Gerenciar estoque" at bounding box center [414, 96] width 68 height 16
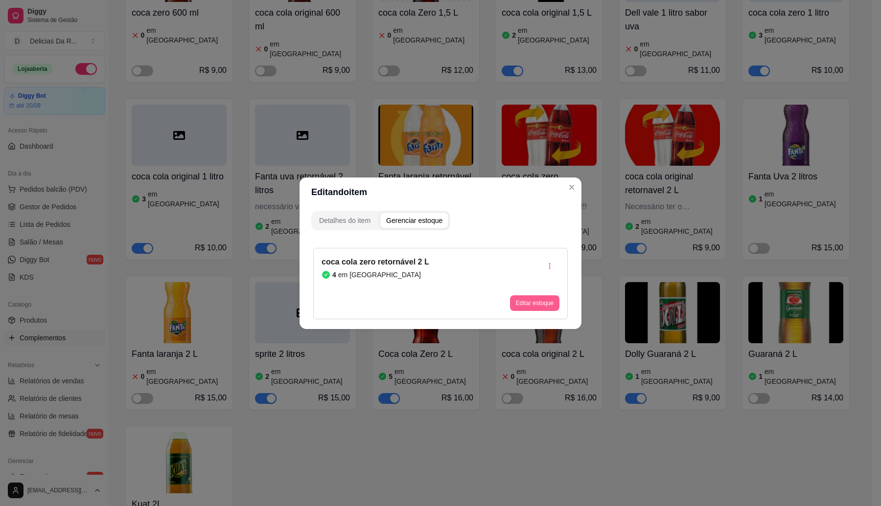
click at [539, 298] on button "Editar estoque" at bounding box center [534, 304] width 49 height 16
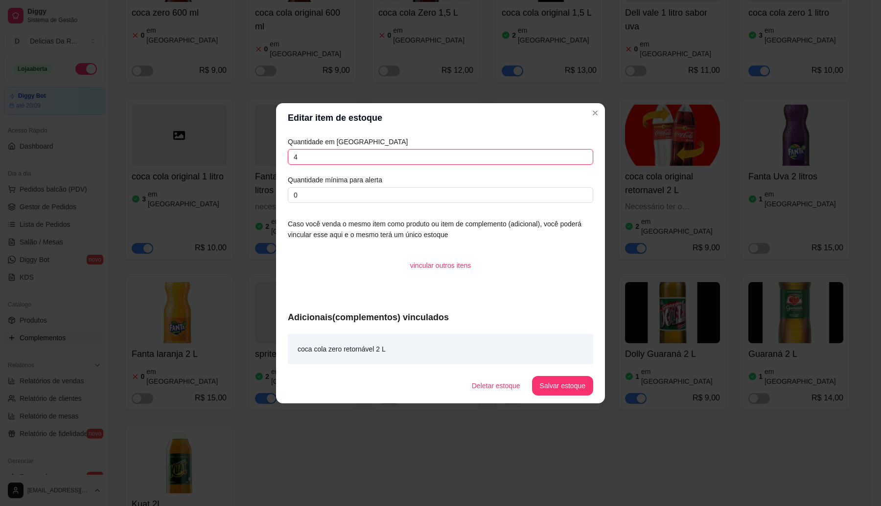
click at [458, 156] on input "4" at bounding box center [440, 157] width 305 height 16
type input "3"
click at [566, 389] on button "Salvar estoque" at bounding box center [562, 386] width 61 height 20
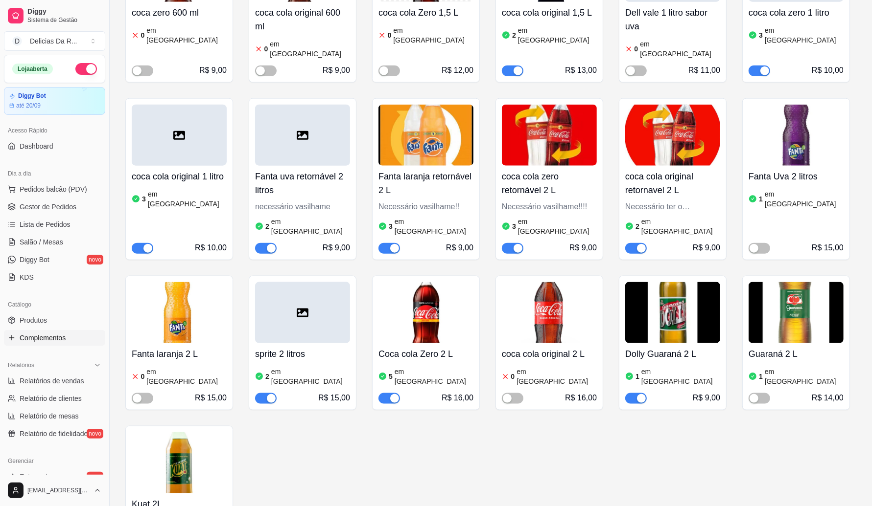
click at [668, 201] on div "Necessário ter o vasilhame!!!" at bounding box center [672, 207] width 95 height 12
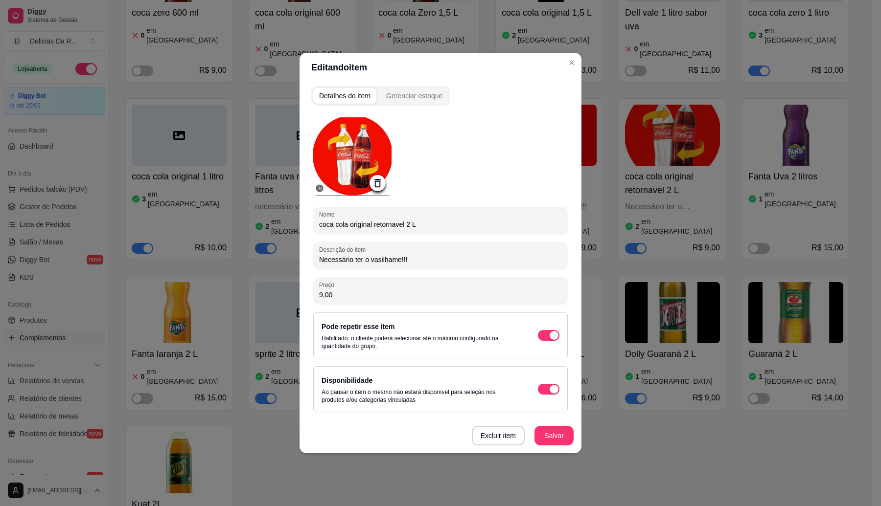
click at [416, 97] on div "Gerenciar estoque" at bounding box center [414, 96] width 56 height 10
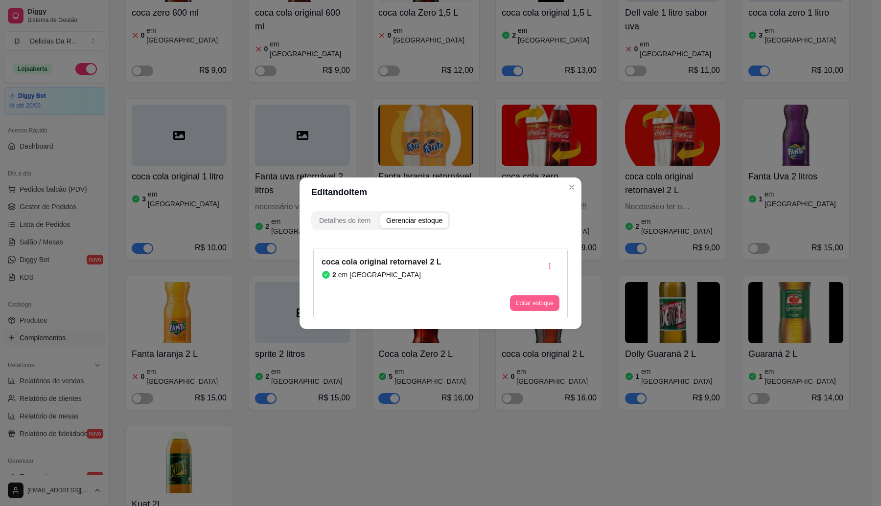
click at [541, 309] on button "Editar estoque" at bounding box center [534, 304] width 49 height 16
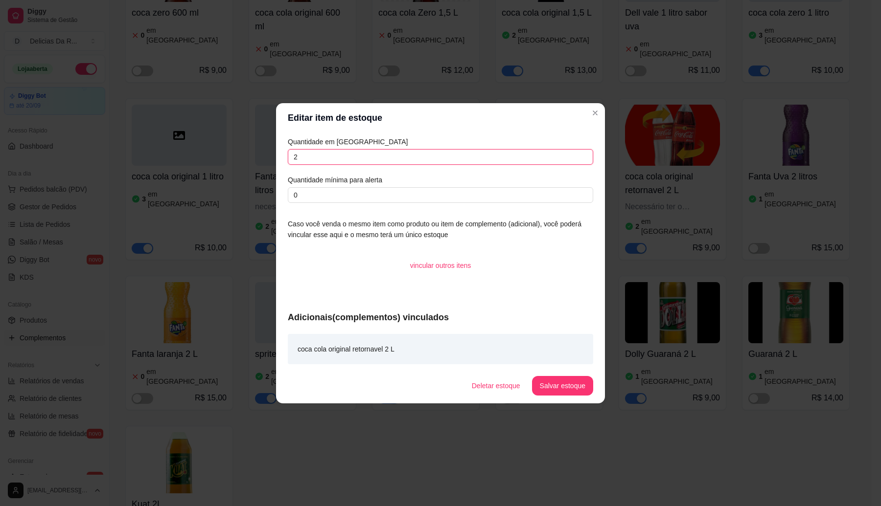
click at [488, 155] on input "2" at bounding box center [440, 157] width 305 height 16
type input "6"
click at [586, 391] on button "Salvar estoque" at bounding box center [562, 386] width 61 height 20
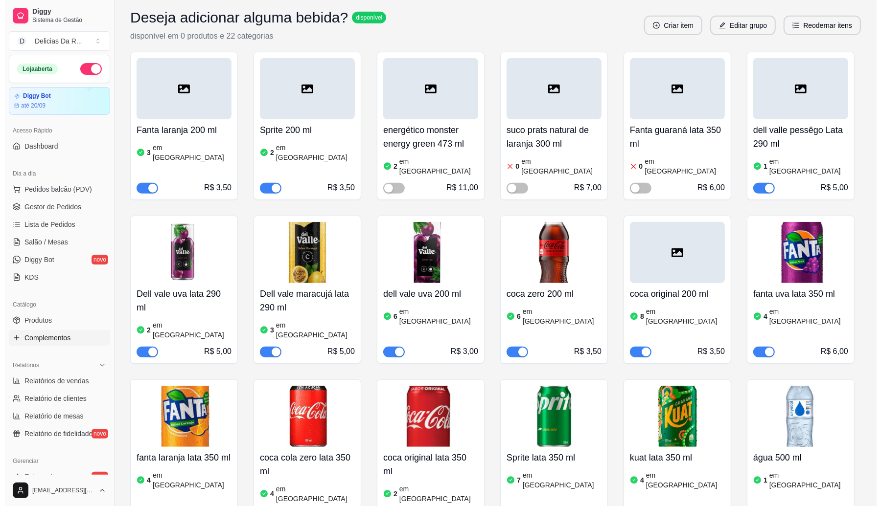
scroll to position [0, 0]
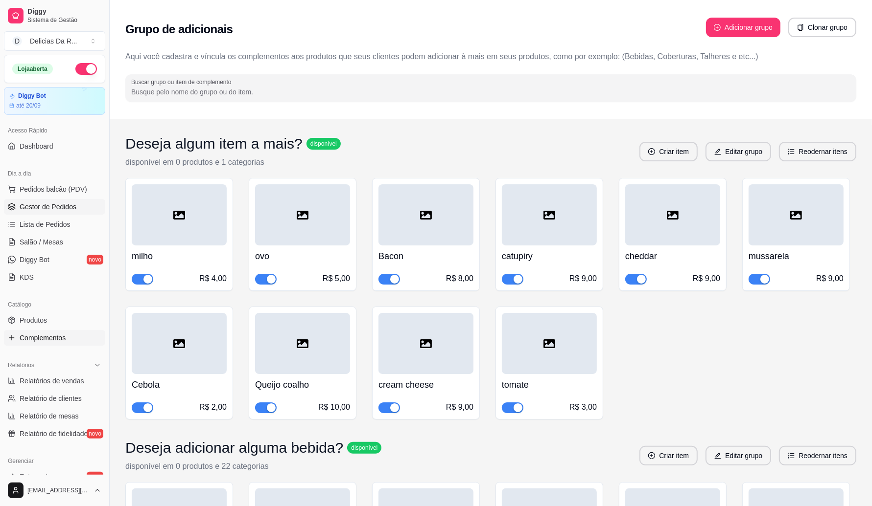
click at [25, 208] on span "Gestor de Pedidos" at bounding box center [48, 207] width 57 height 10
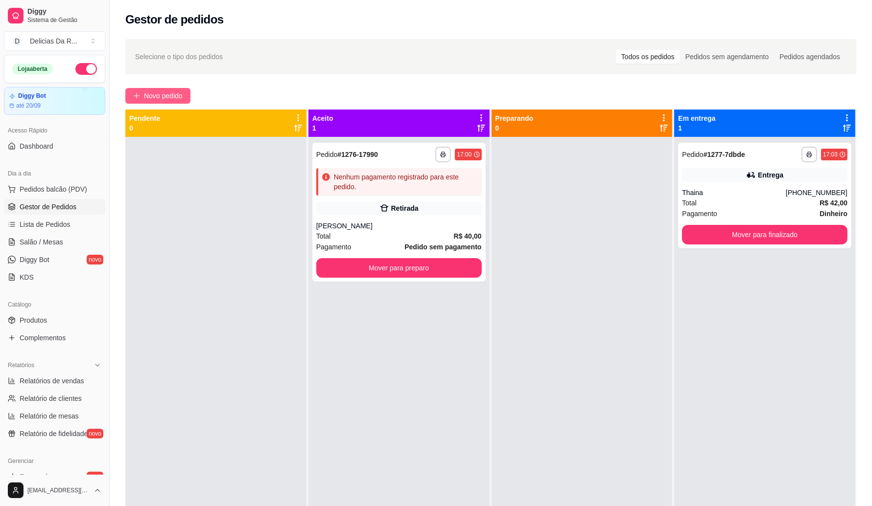
click at [145, 99] on span "Novo pedido" at bounding box center [163, 96] width 39 height 11
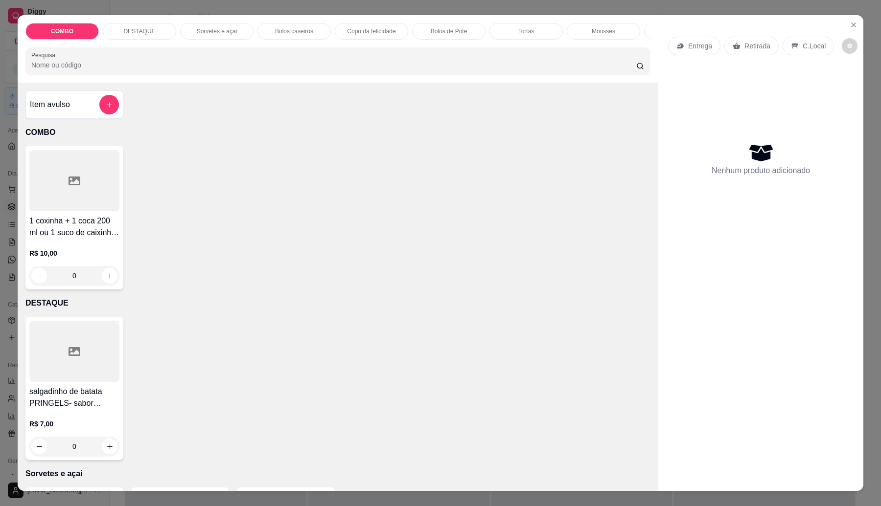
click at [64, 110] on h4 "Item avulso" at bounding box center [50, 105] width 40 height 12
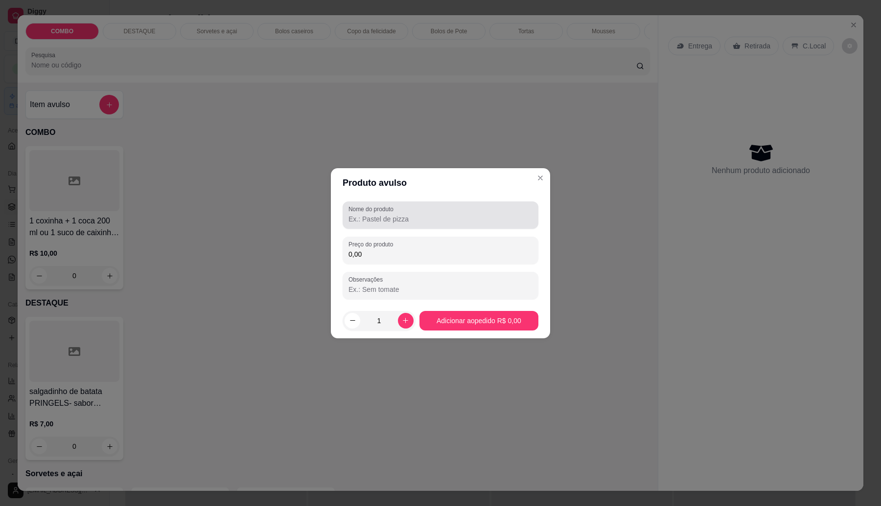
click at [378, 214] on input "Nome do produto" at bounding box center [440, 219] width 184 height 10
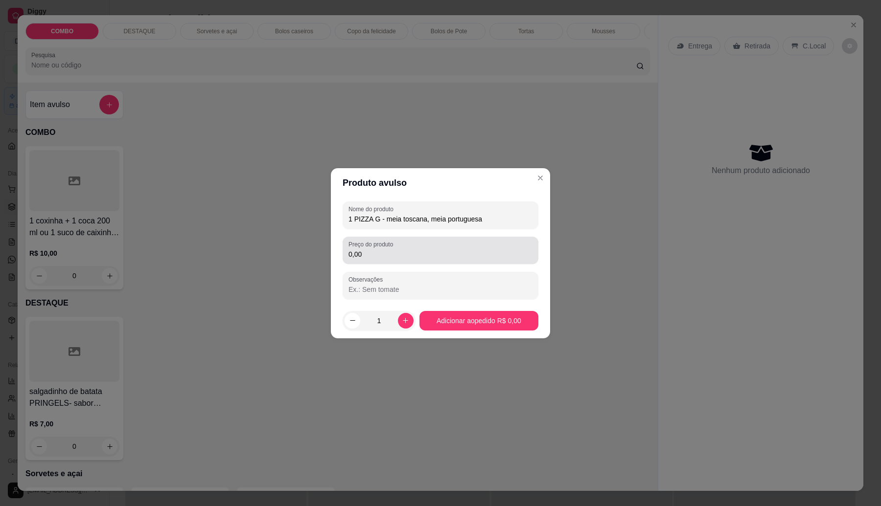
type input "1 PIZZA G - meia toscana, meia portuguesa"
click at [461, 248] on div "0,00" at bounding box center [440, 251] width 184 height 20
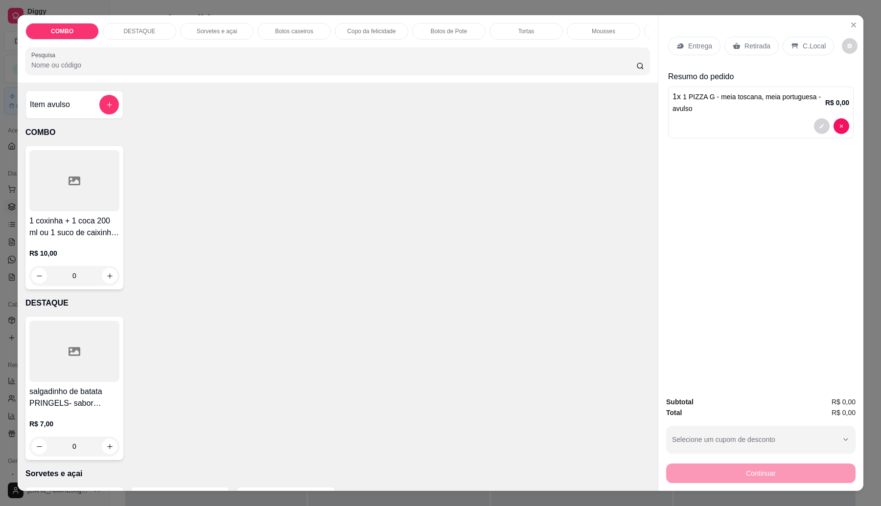
click at [52, 106] on div "Item avulso" at bounding box center [74, 105] width 89 height 20
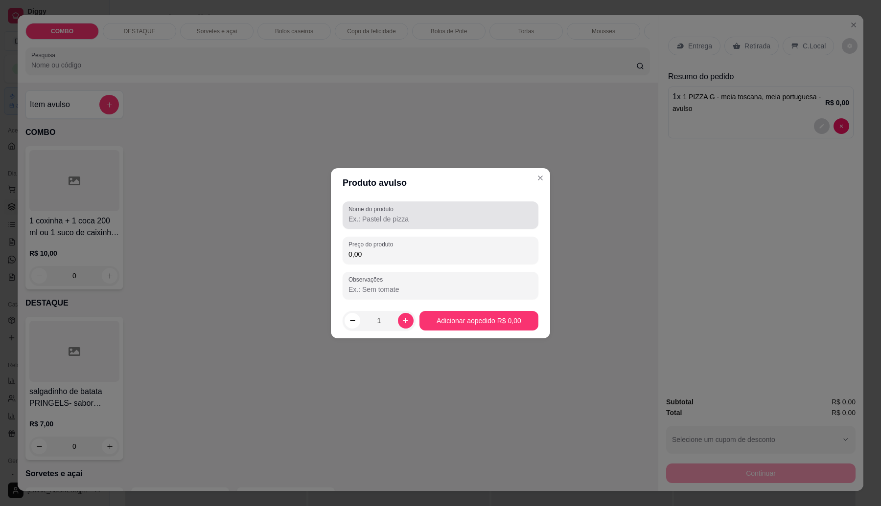
click at [382, 211] on label "Nome do produto" at bounding box center [372, 209] width 48 height 8
click at [382, 214] on input "Nome do produto" at bounding box center [440, 219] width 184 height 10
type input "1 pizza P - 3 queijos"
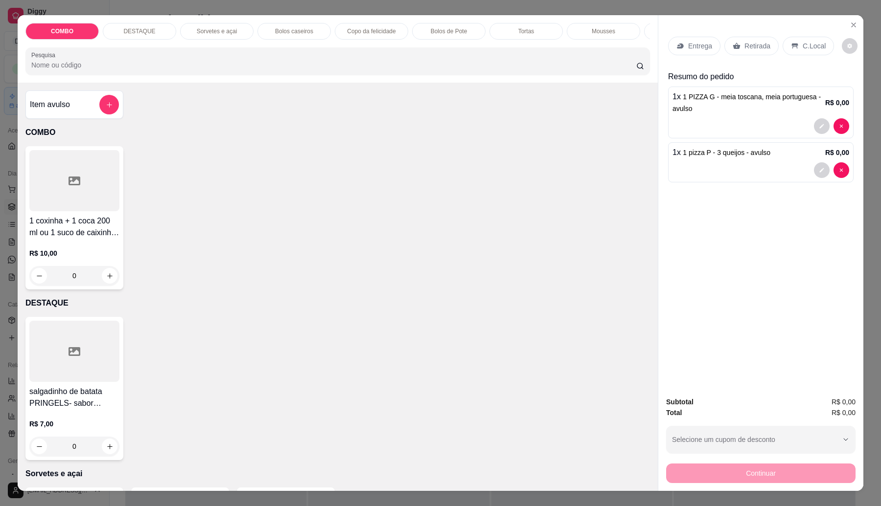
drag, startPoint x: 750, startPoint y: 46, endPoint x: 757, endPoint y: 46, distance: 6.4
click at [751, 46] on p "Retirada" at bounding box center [757, 46] width 26 height 10
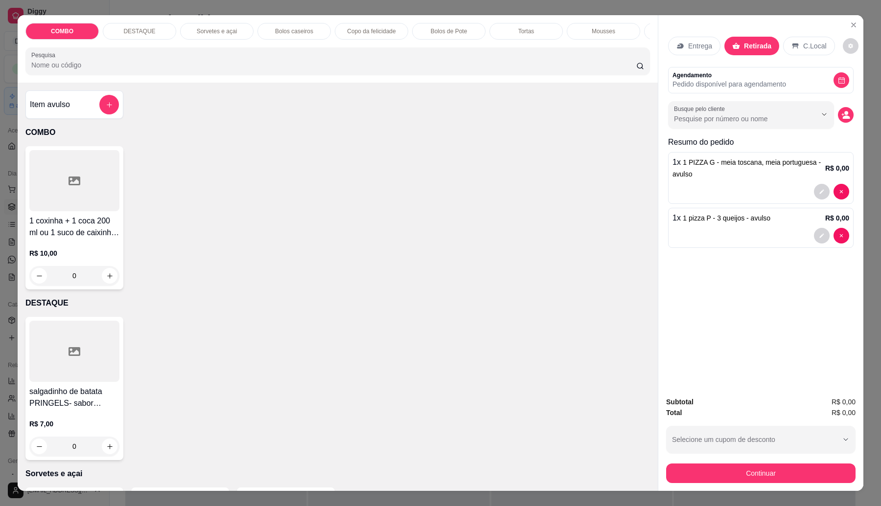
click at [841, 115] on icon "decrease-product-quantity" at bounding box center [845, 115] width 9 height 9
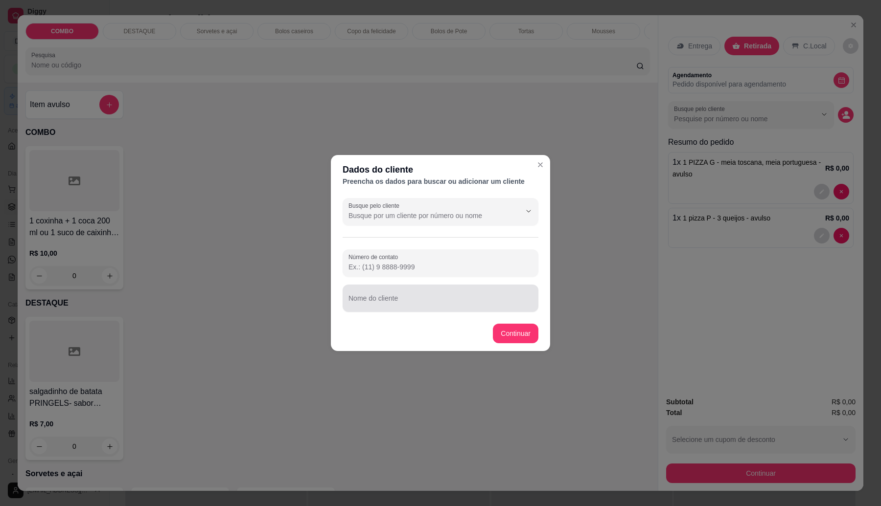
click at [365, 306] on input "Nome do cliente" at bounding box center [440, 303] width 184 height 10
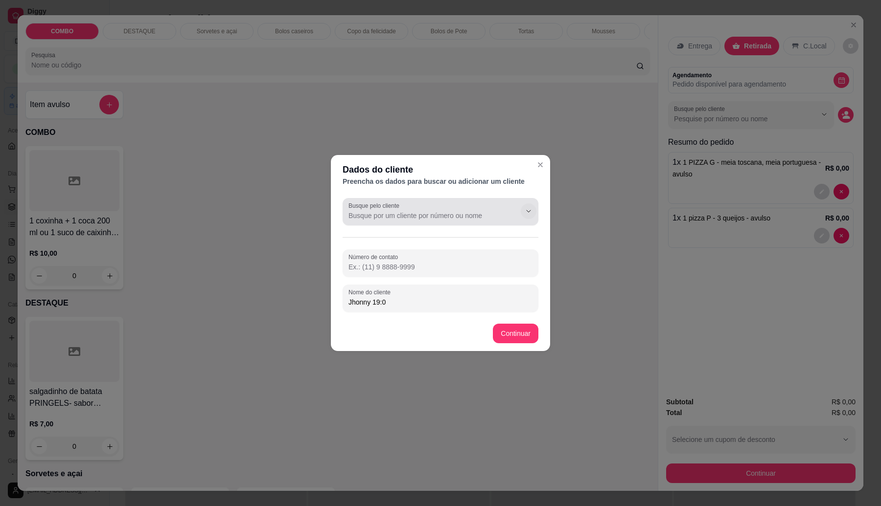
type input "Jhonny 19:00"
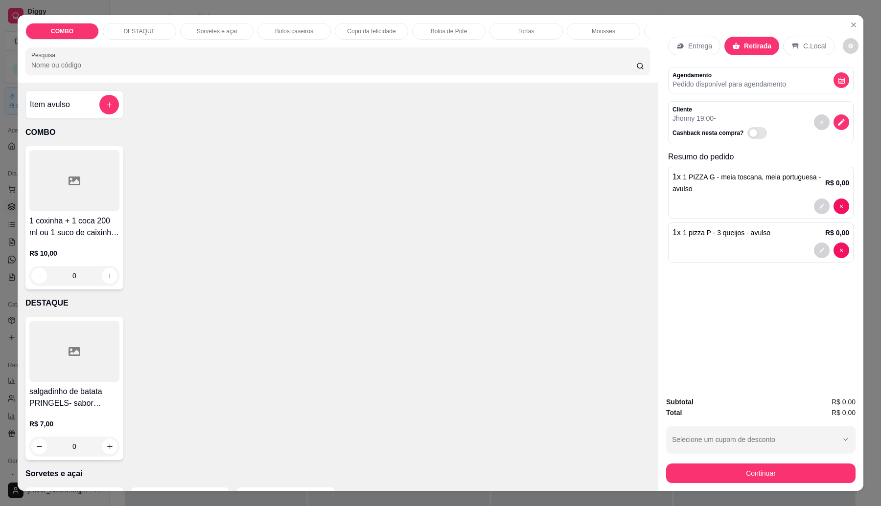
click at [712, 245] on div at bounding box center [760, 251] width 177 height 16
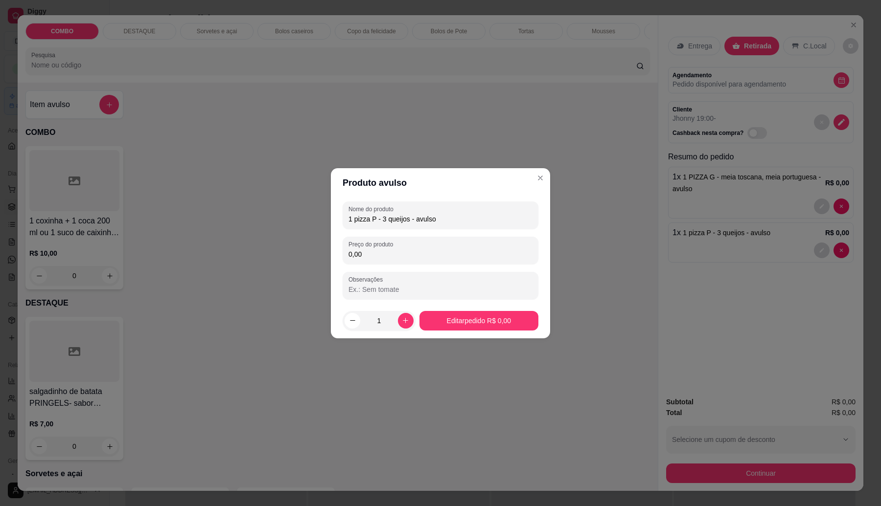
drag, startPoint x: 432, startPoint y: 254, endPoint x: 437, endPoint y: 246, distance: 10.1
click at [432, 253] on input "0,00" at bounding box center [440, 255] width 184 height 10
type input "39,00"
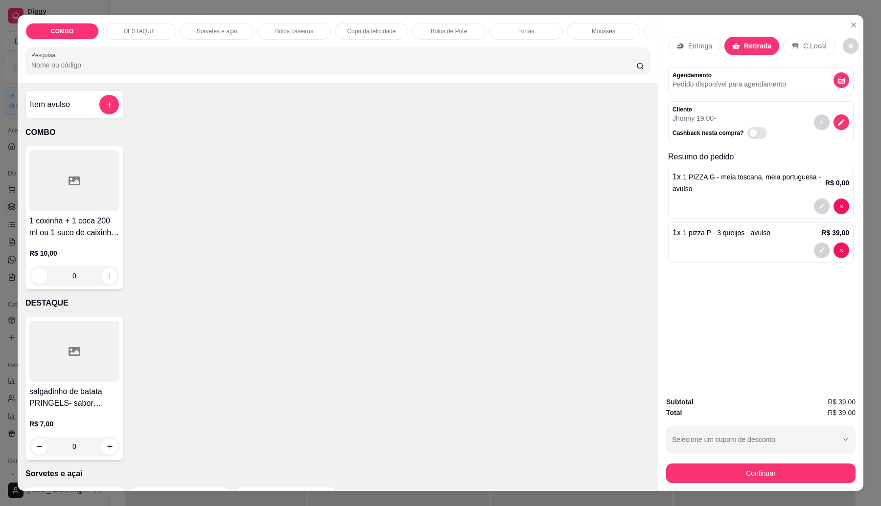
click at [692, 191] on p "1 x 1 PIZZA G - meia toscana, meia portuguesa - avulso" at bounding box center [748, 182] width 153 height 23
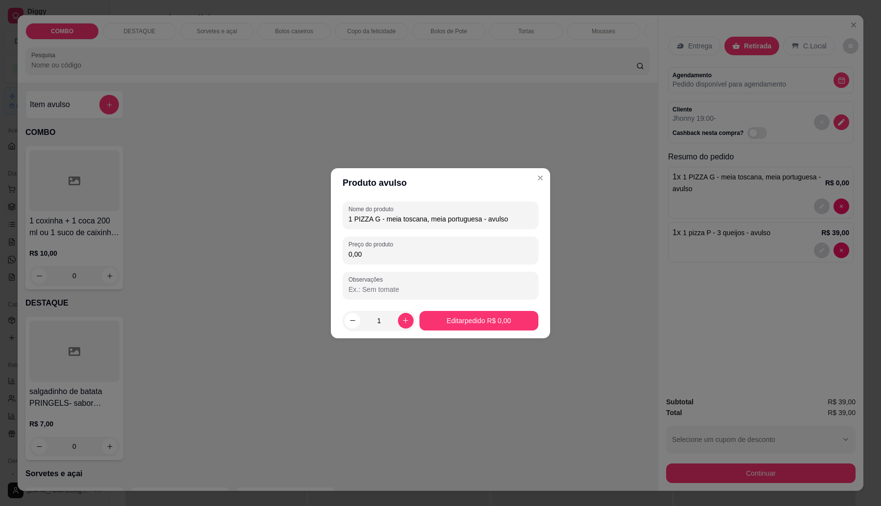
click at [366, 253] on input "0,00" at bounding box center [440, 255] width 184 height 10
type input "58,50"
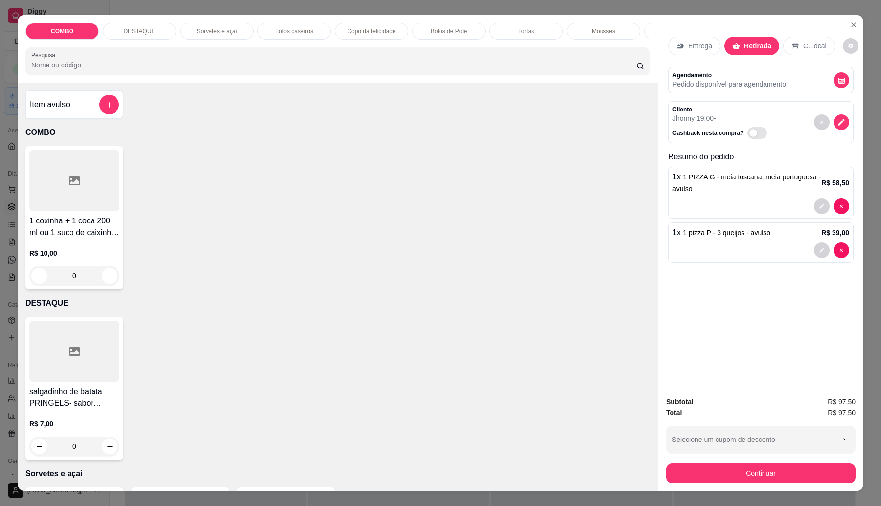
click at [758, 245] on div at bounding box center [760, 251] width 177 height 16
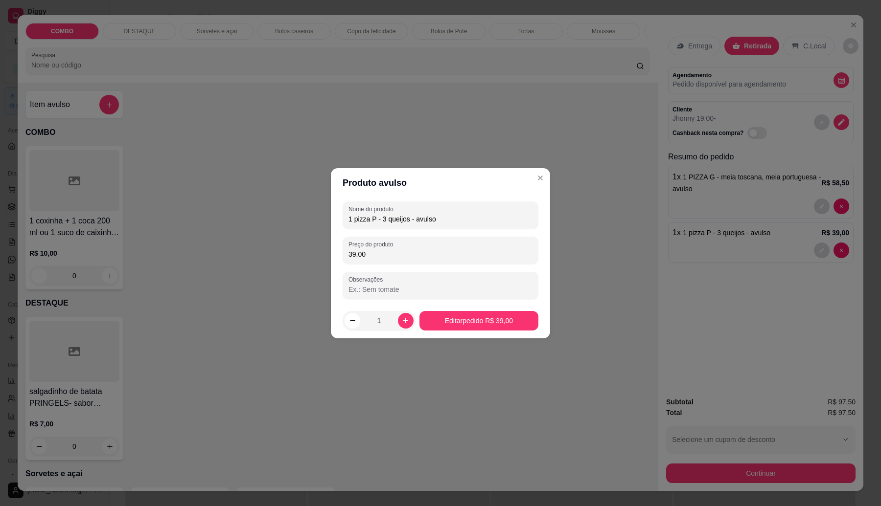
click at [434, 217] on input "1 pizza P - 3 queijos - avulso" at bounding box center [440, 219] width 184 height 10
click at [440, 215] on input "1 pizza P - 3 queijos - avulso" at bounding box center [440, 219] width 184 height 10
type input "1 pizza P - 3 queijos"
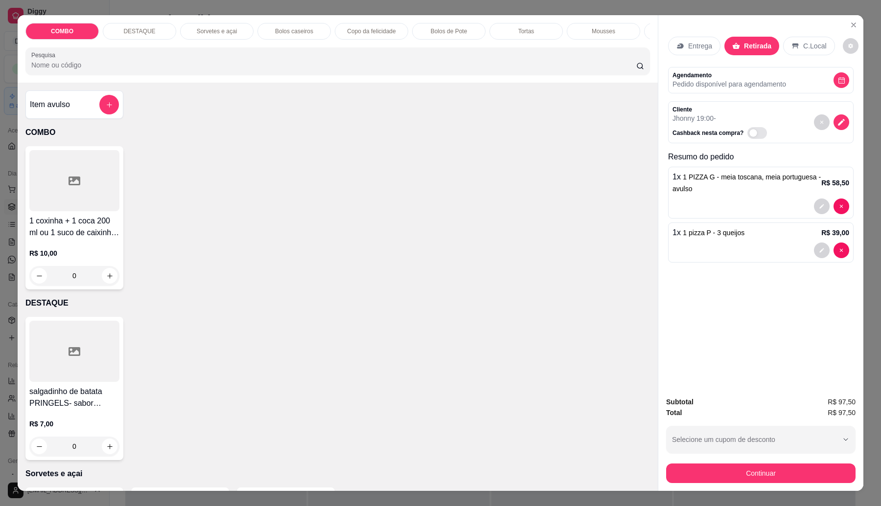
click at [695, 191] on p "1 x 1 PIZZA G - meia toscana, meia portuguesa - avulso" at bounding box center [746, 182] width 149 height 23
click at [794, 472] on button "Continuar" at bounding box center [761, 473] width 184 height 19
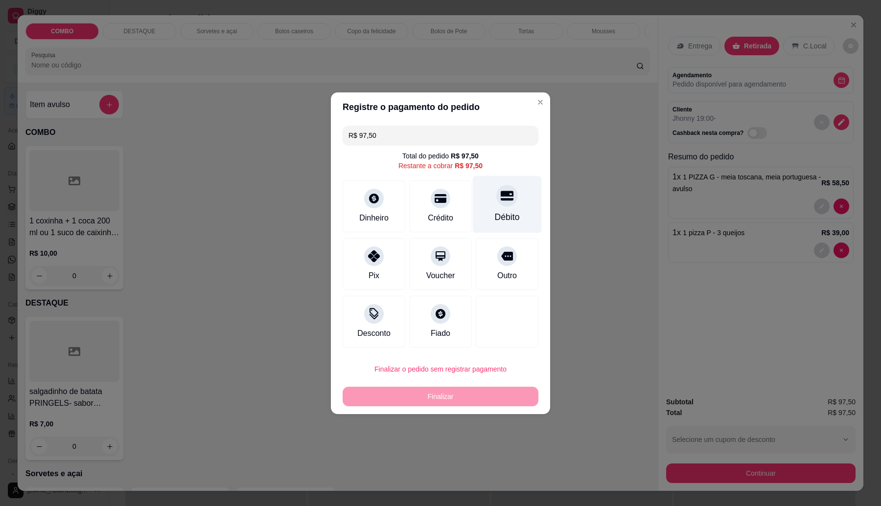
click at [501, 201] on icon at bounding box center [507, 196] width 13 height 10
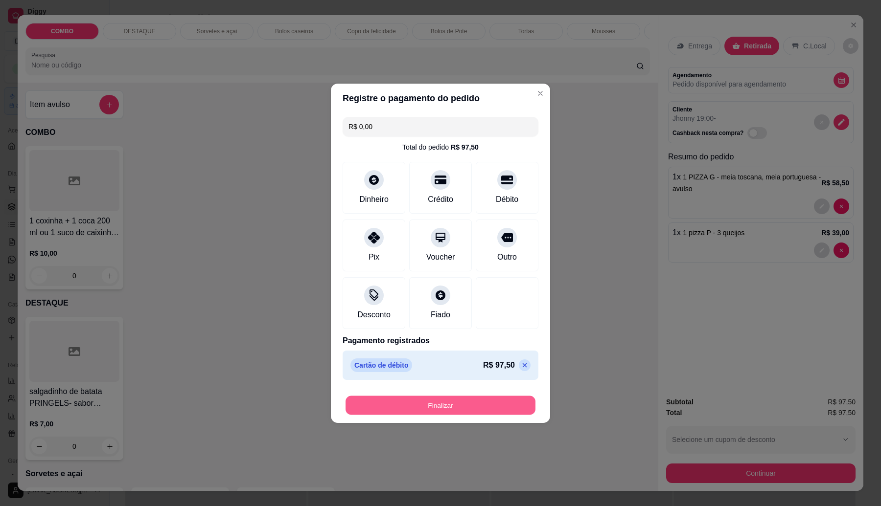
click at [466, 408] on button "Finalizar" at bounding box center [440, 405] width 190 height 19
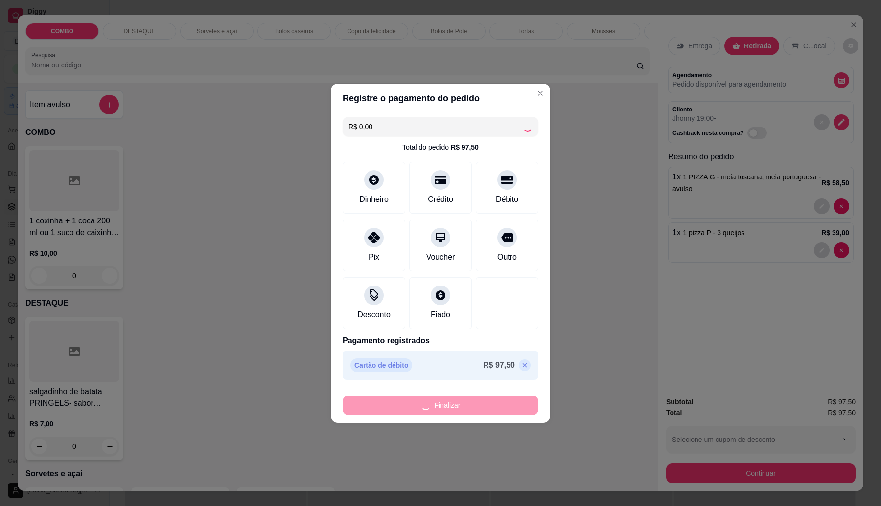
type input "-R$ 97,50"
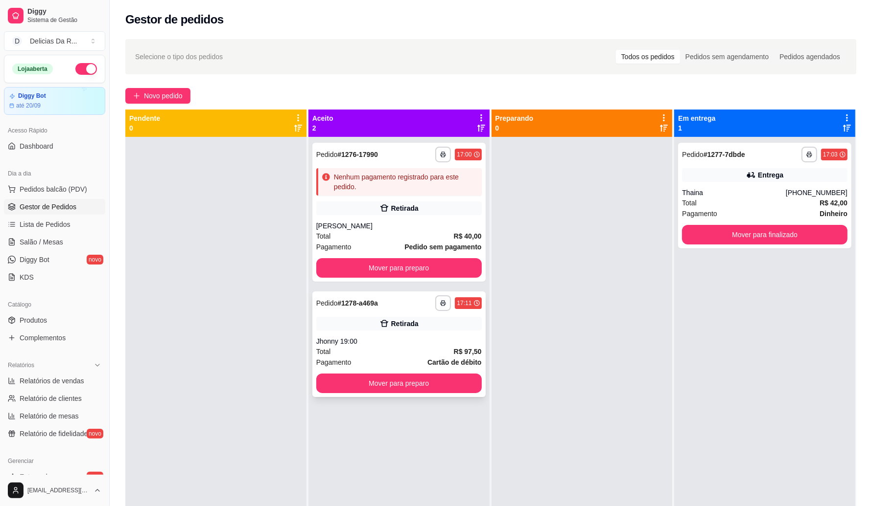
click at [441, 341] on div "Jhonny 19:00" at bounding box center [398, 342] width 165 height 10
click at [443, 343] on div "Jhonny 19:00" at bounding box center [398, 342] width 165 height 10
click at [398, 210] on div "Retirada" at bounding box center [404, 209] width 27 height 10
click at [436, 338] on div "Jhonny 19:00" at bounding box center [398, 342] width 165 height 10
click at [150, 94] on span "Novo pedido" at bounding box center [163, 96] width 39 height 11
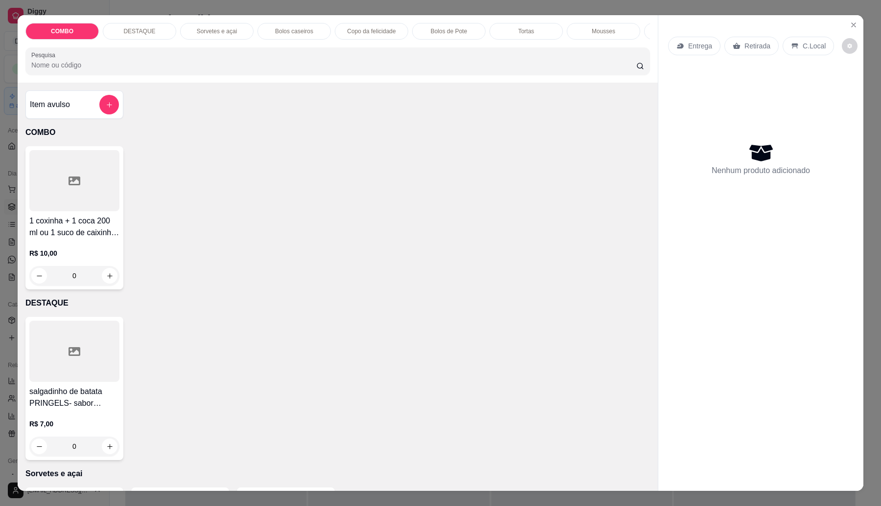
click at [96, 100] on div "Item avulso" at bounding box center [74, 105] width 98 height 28
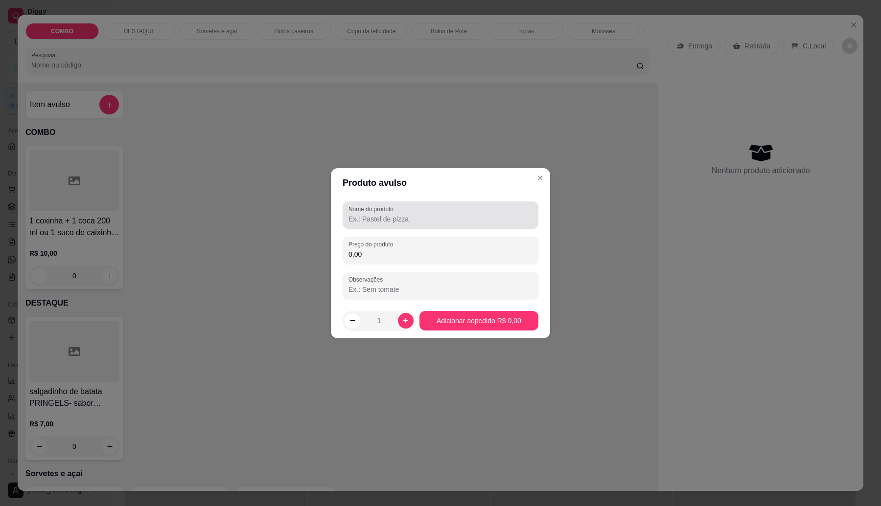
click at [366, 213] on label "Nome do produto" at bounding box center [372, 209] width 48 height 8
click at [366, 214] on input "Nome do produto" at bounding box center [440, 219] width 184 height 10
type input "1"
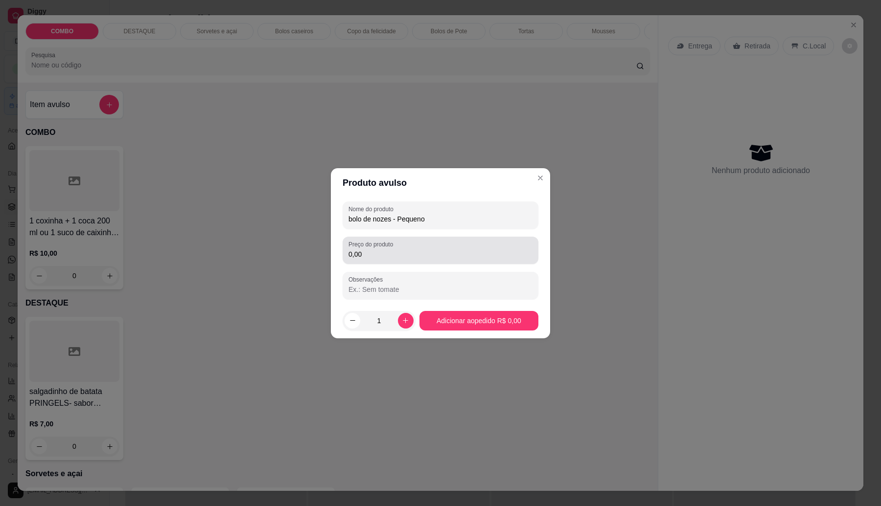
type input "bolo de nozes - Pequeno"
click at [421, 248] on div "0,00" at bounding box center [440, 251] width 184 height 20
type input "25,00"
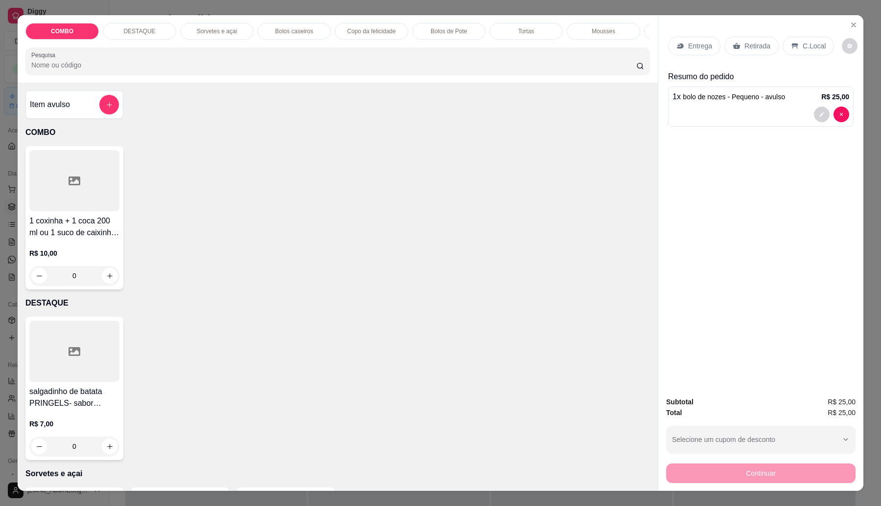
click at [776, 52] on div "Entrega Retirada C.Local" at bounding box center [751, 46] width 166 height 19
click at [768, 114] on div at bounding box center [760, 115] width 177 height 16
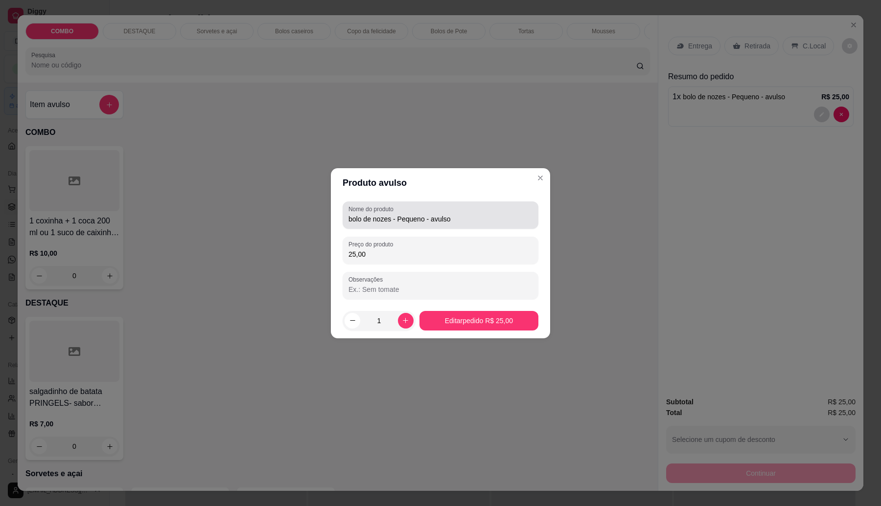
click at [498, 205] on div "Nome do produto bolo de nozes - Pequeno - avulso" at bounding box center [441, 215] width 196 height 27
click at [498, 206] on div "bolo de nozes - Pequeno - avulso" at bounding box center [440, 216] width 184 height 20
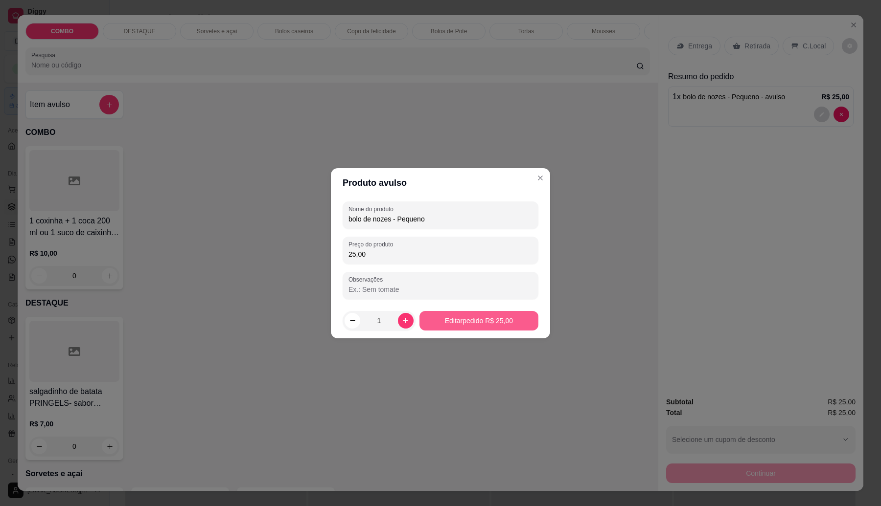
type input "bolo de nozes - Pequeno"
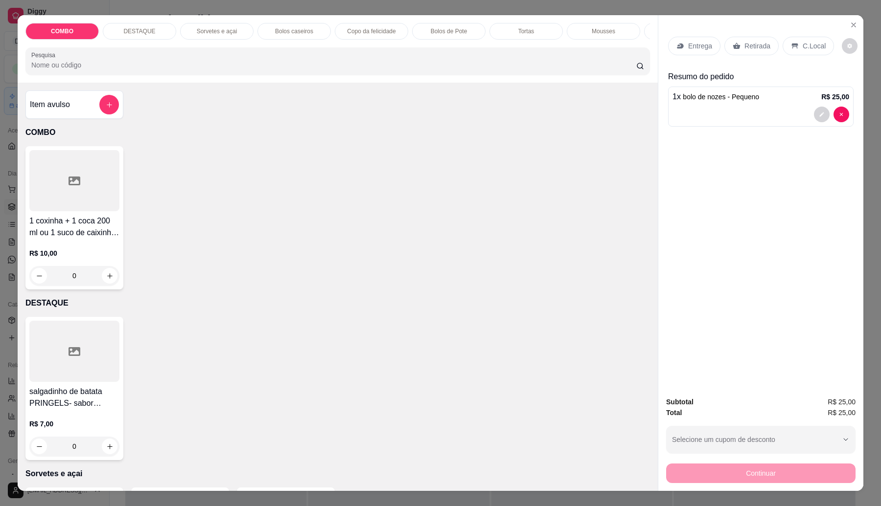
click at [757, 37] on div "Entrega Retirada C.Local" at bounding box center [760, 46] width 185 height 34
click at [735, 44] on icon at bounding box center [737, 46] width 8 height 8
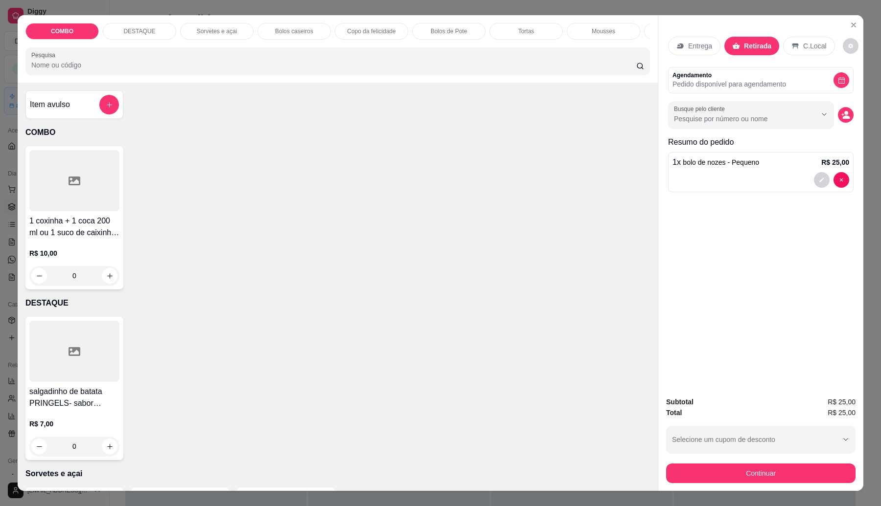
click at [847, 113] on button "decrease-product-quantity" at bounding box center [846, 115] width 16 height 16
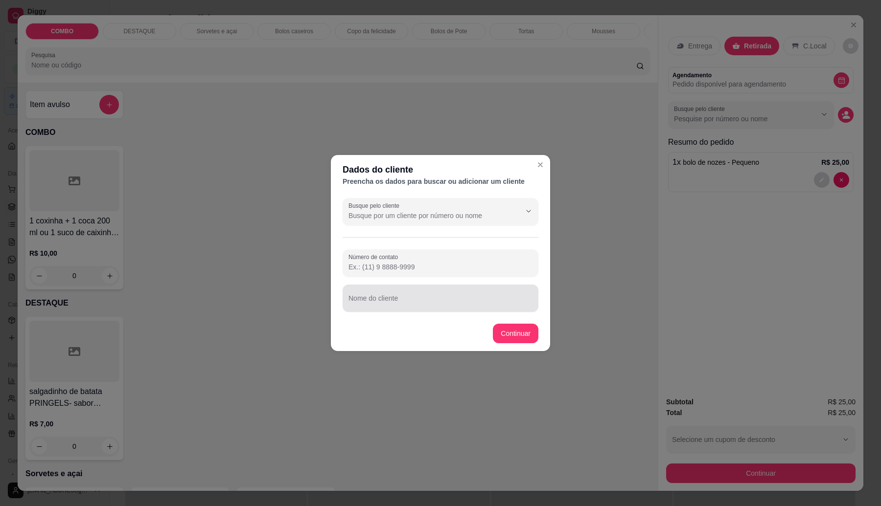
click at [429, 307] on div at bounding box center [440, 299] width 184 height 20
click at [426, 290] on div "Micaela-" at bounding box center [440, 299] width 184 height 20
click at [422, 302] on input "Micaela-" at bounding box center [440, 303] width 184 height 10
type input "Micaela- 15/09 ás 16:00"
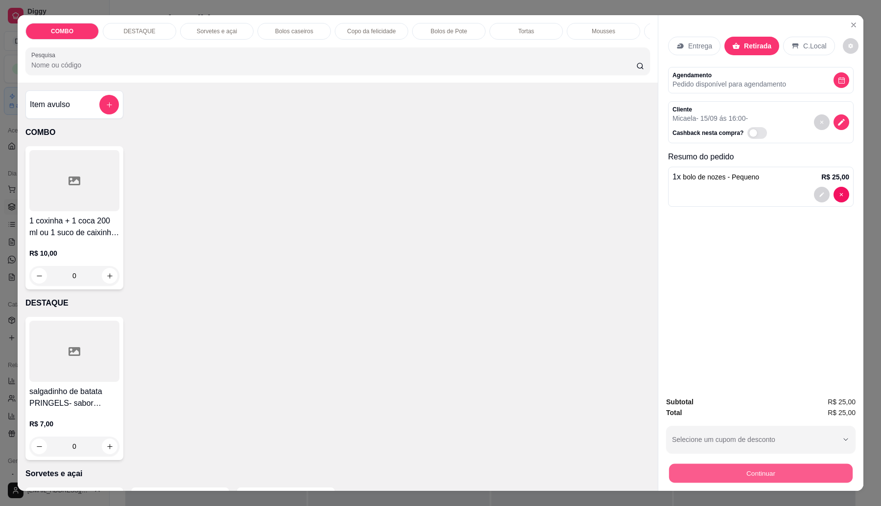
click at [737, 470] on button "Continuar" at bounding box center [761, 473] width 184 height 19
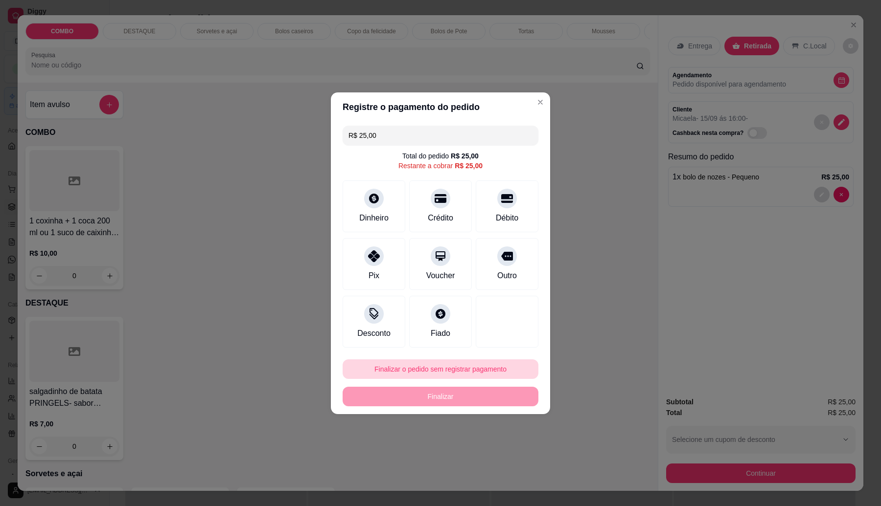
click at [492, 370] on button "Finalizar o pedido sem registrar pagamento" at bounding box center [441, 370] width 196 height 20
click at [513, 454] on button "Confirmar" at bounding box center [503, 450] width 35 height 15
type input "R$ 0,00"
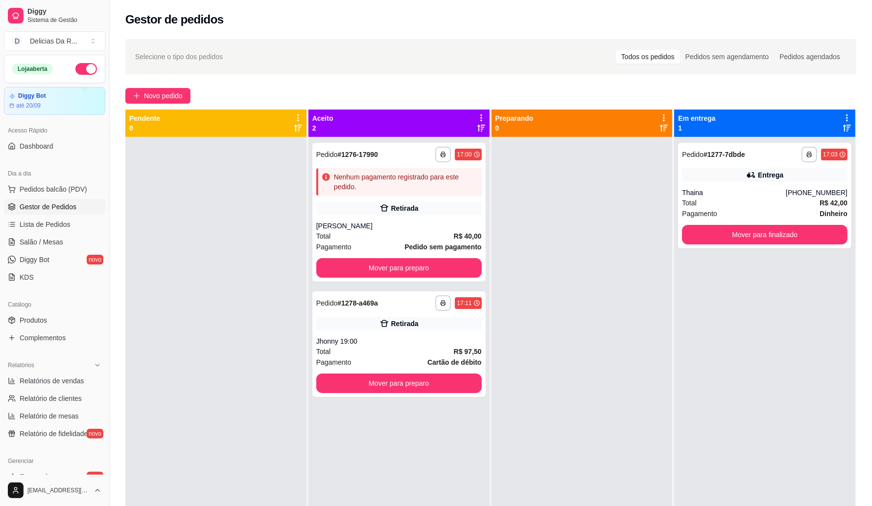
click at [39, 329] on ul "Produtos Complementos" at bounding box center [54, 329] width 101 height 33
drag, startPoint x: 38, startPoint y: 322, endPoint x: 40, endPoint y: 312, distance: 10.5
click at [37, 323] on span "Produtos" at bounding box center [33, 321] width 27 height 10
click at [66, 206] on span "Gestor de Pedidos" at bounding box center [48, 207] width 57 height 10
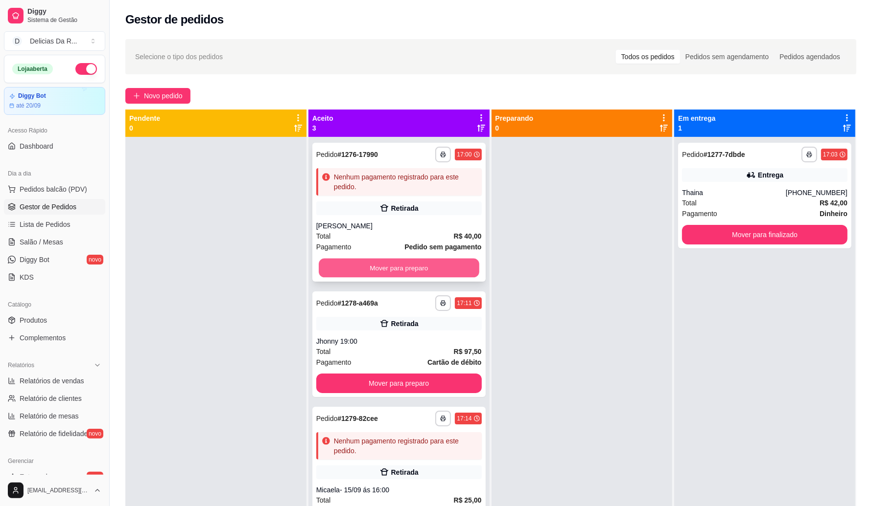
click at [451, 266] on button "Mover para preparo" at bounding box center [399, 268] width 161 height 19
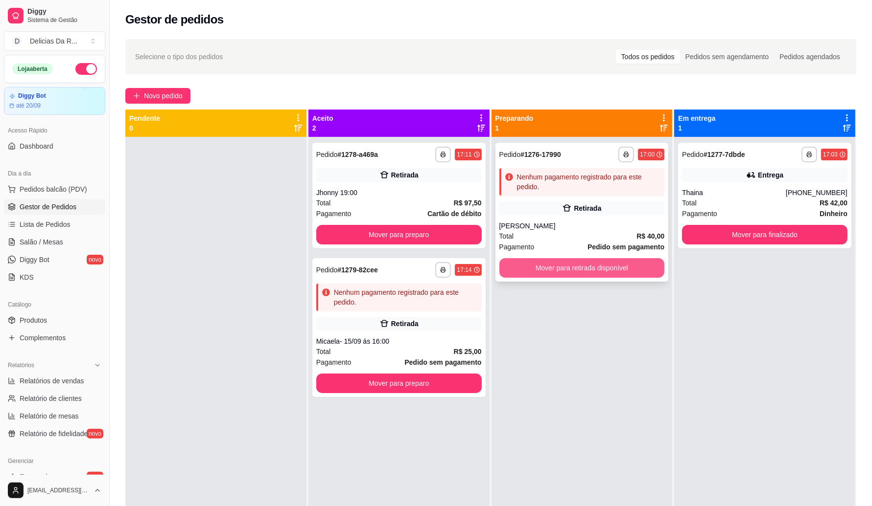
click at [525, 265] on button "Mover para retirada disponível" at bounding box center [581, 268] width 165 height 20
click at [446, 195] on div "Jhonny 19:00" at bounding box center [398, 193] width 165 height 10
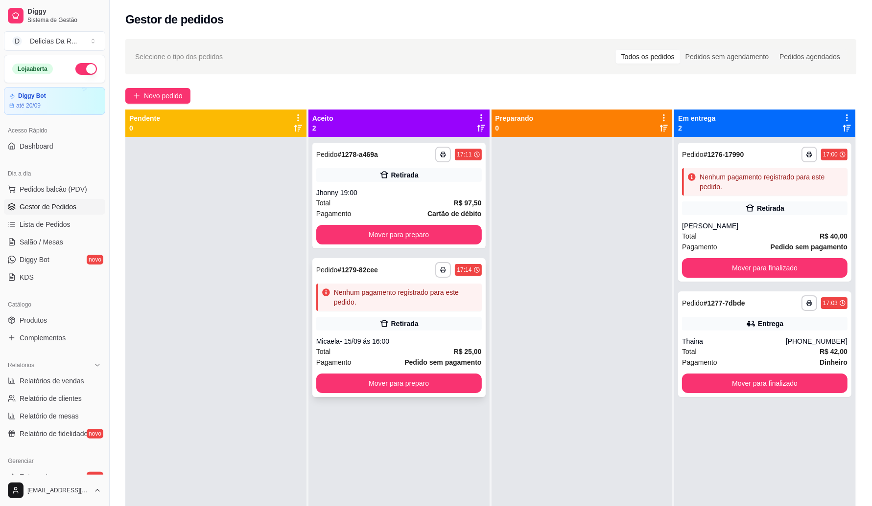
click at [451, 321] on div "Retirada" at bounding box center [398, 324] width 165 height 14
click at [438, 325] on div "Retirada" at bounding box center [398, 324] width 165 height 14
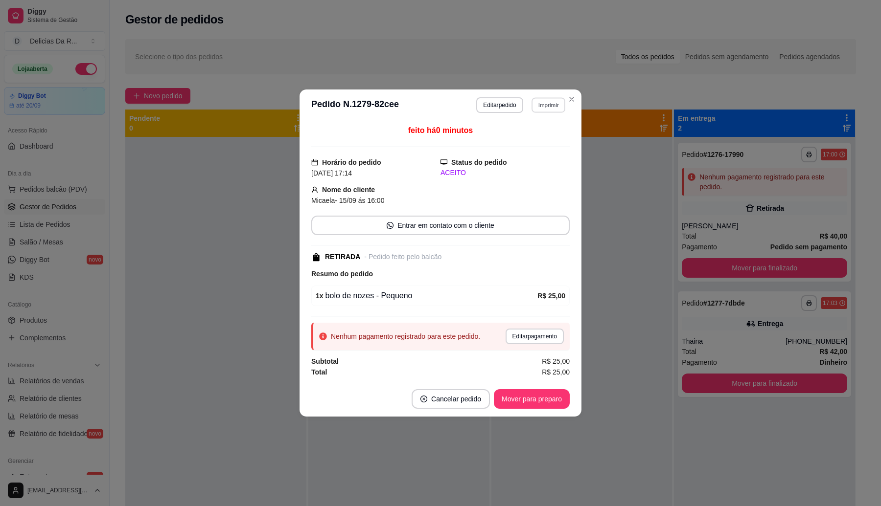
click at [551, 109] on button "Imprimir" at bounding box center [548, 104] width 34 height 15
click at [552, 135] on button "IMPRESSORA" at bounding box center [539, 134] width 57 height 13
click at [470, 401] on button "Cancelar pedido" at bounding box center [451, 400] width 78 height 20
click at [479, 377] on button "Sim" at bounding box center [478, 376] width 39 height 20
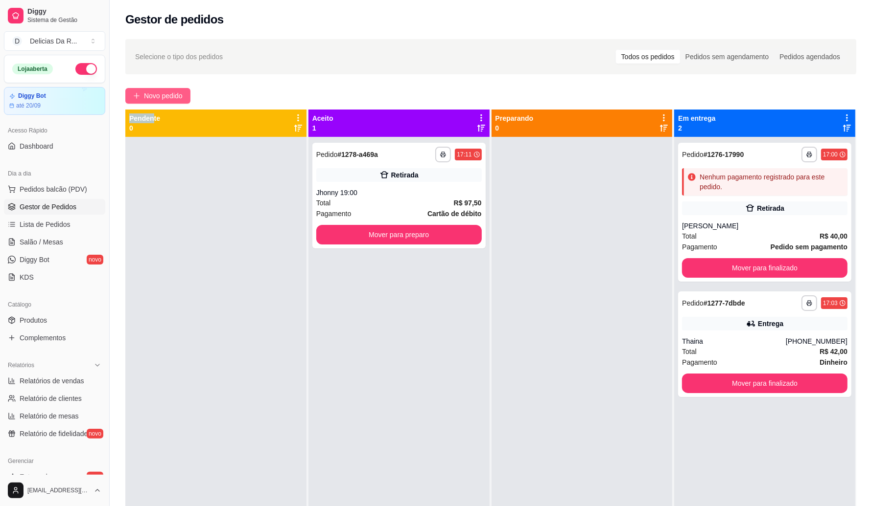
click at [155, 102] on div "**********" at bounding box center [491, 330] width 762 height 595
click at [154, 89] on button "Novo pedido" at bounding box center [157, 96] width 65 height 16
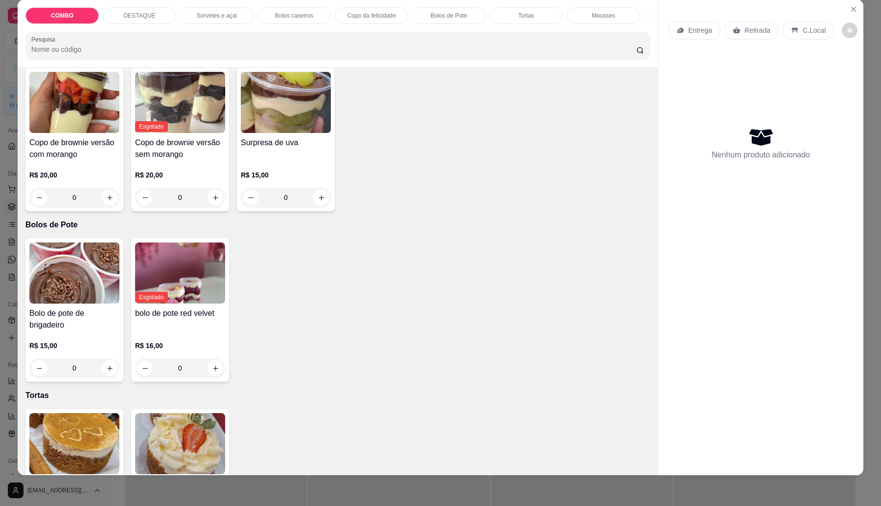
scroll to position [1317, 0]
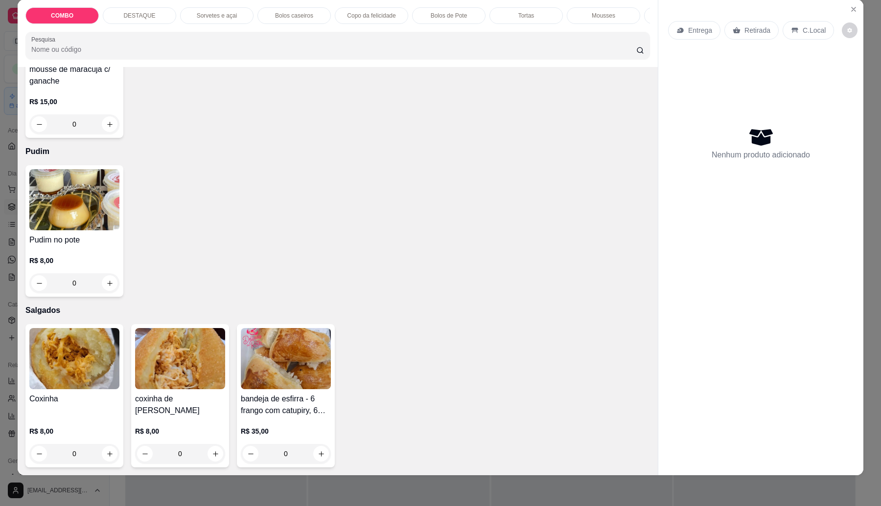
click at [179, 414] on h4 "coxinha de [PERSON_NAME]" at bounding box center [180, 404] width 90 height 23
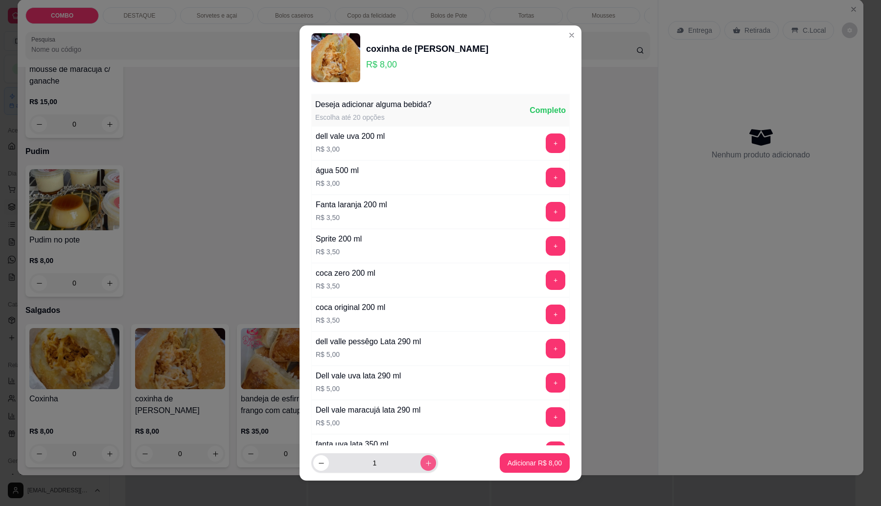
click at [421, 463] on button "increase-product-quantity" at bounding box center [428, 464] width 16 height 16
click at [420, 463] on button "increase-product-quantity" at bounding box center [428, 464] width 16 height 16
click at [421, 462] on button "increase-product-quantity" at bounding box center [427, 463] width 15 height 15
click at [425, 461] on icon "increase-product-quantity" at bounding box center [428, 463] width 7 height 7
type input "5"
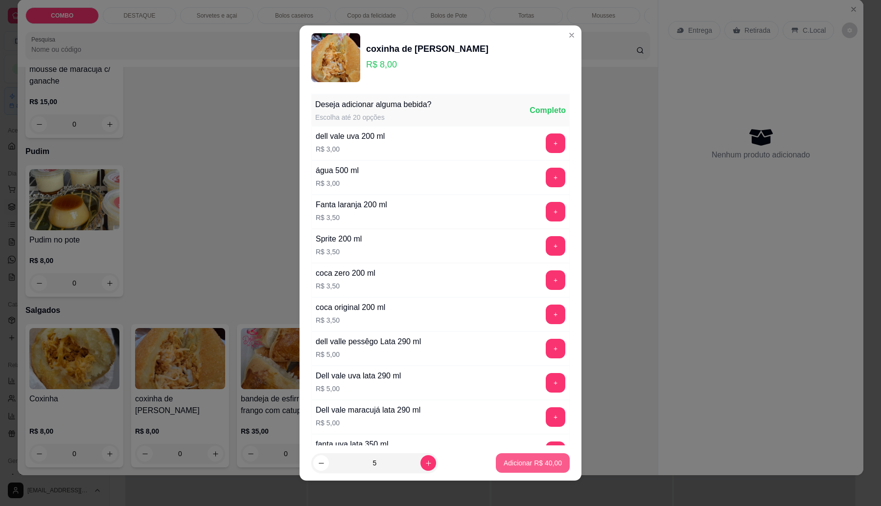
click at [504, 459] on p "Adicionar R$ 40,00" at bounding box center [533, 464] width 58 height 10
type input "5"
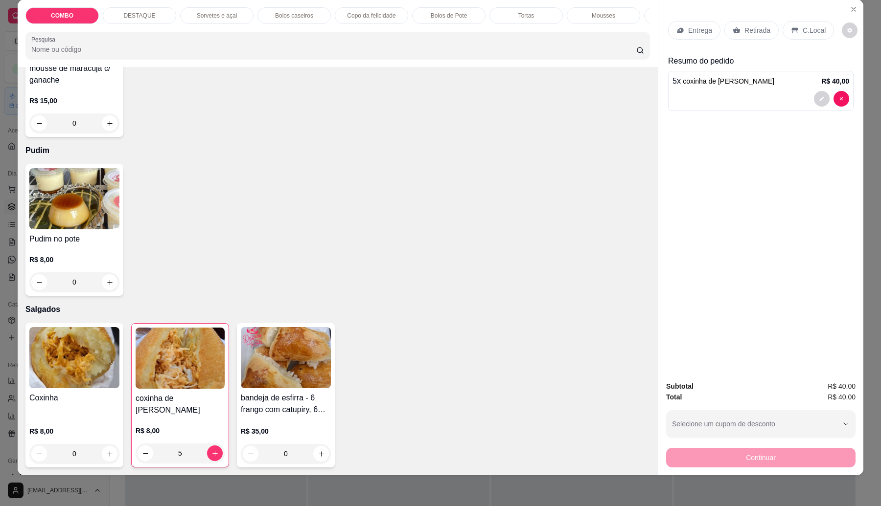
click at [680, 38] on div "Entrega" at bounding box center [694, 30] width 52 height 19
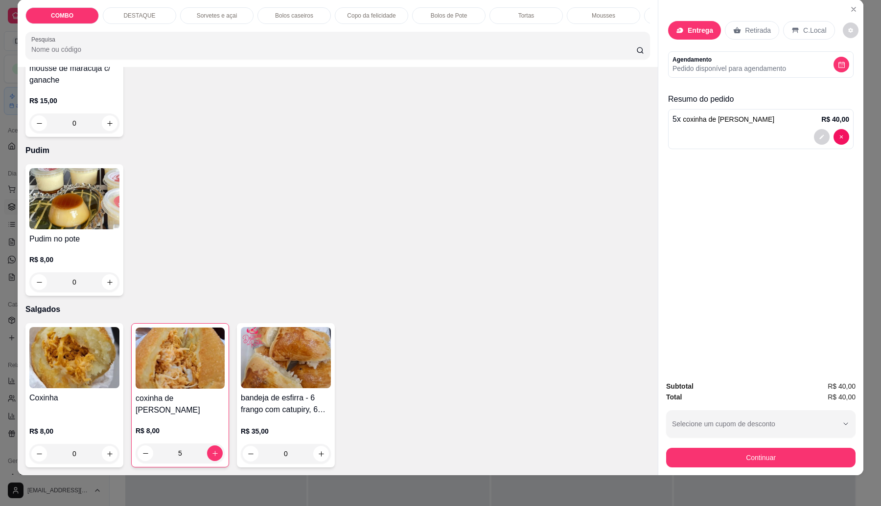
click at [448, 84] on input "Busque pelo cliente" at bounding box center [426, 89] width 157 height 10
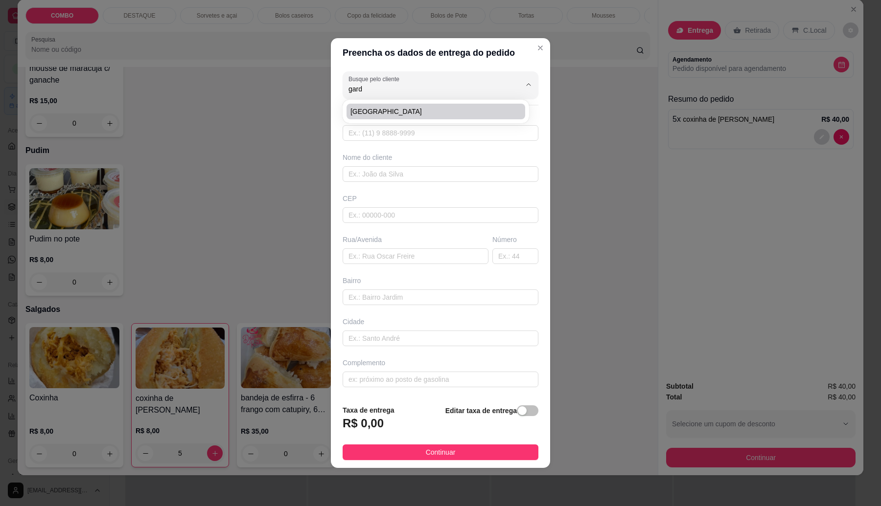
click at [392, 111] on span "[GEOGRAPHIC_DATA]" at bounding box center [430, 112] width 161 height 10
type input "[GEOGRAPHIC_DATA]"
type input "11979568714"
type input "[GEOGRAPHIC_DATA]"
type input "[GEOGRAPHIC_DATA][PERSON_NAME]"
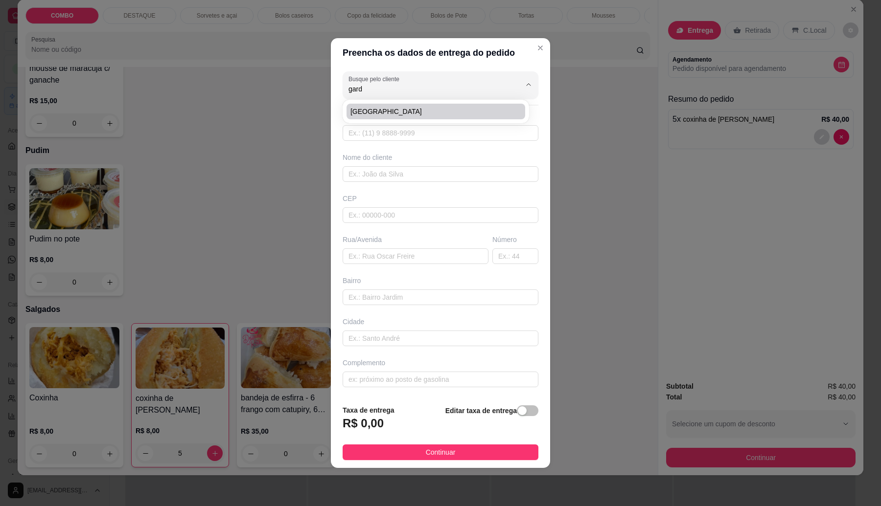
type input "1088"
type input "[GEOGRAPHIC_DATA][US_STATE]"
type input "Itaquaquecetuba"
type input "studio [GEOGRAPHIC_DATA]"
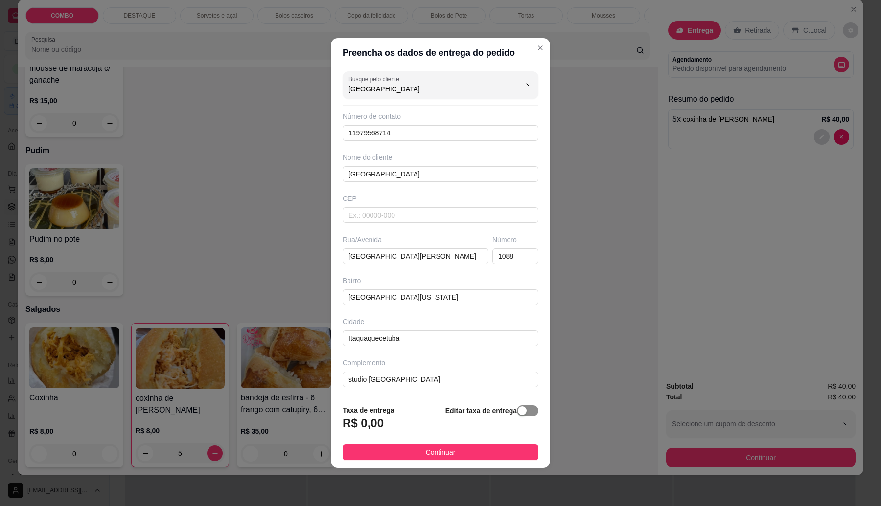
type input "[GEOGRAPHIC_DATA]"
click at [526, 410] on span "button" at bounding box center [528, 411] width 22 height 11
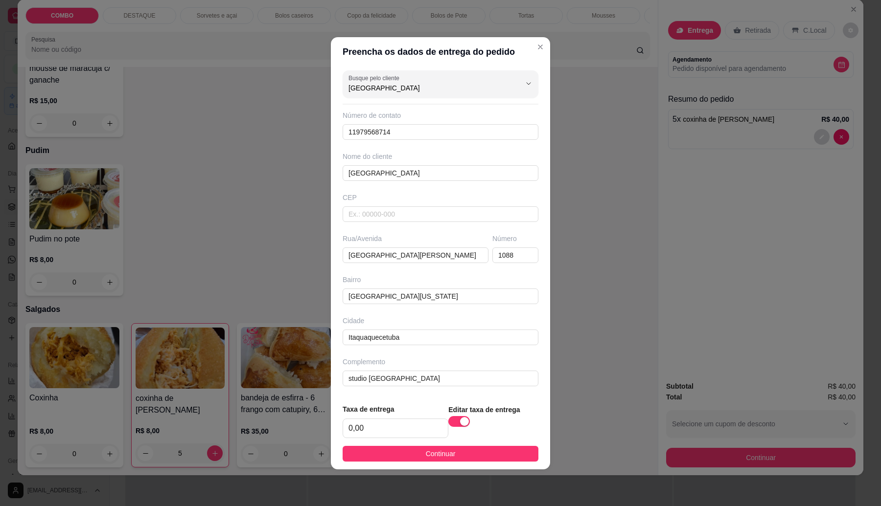
click at [526, 411] on div "Editar taxa de entrega" at bounding box center [493, 421] width 90 height 34
click at [392, 427] on input "0,00" at bounding box center [395, 428] width 105 height 19
type input "5,00"
click at [416, 449] on button "Continuar" at bounding box center [441, 454] width 196 height 16
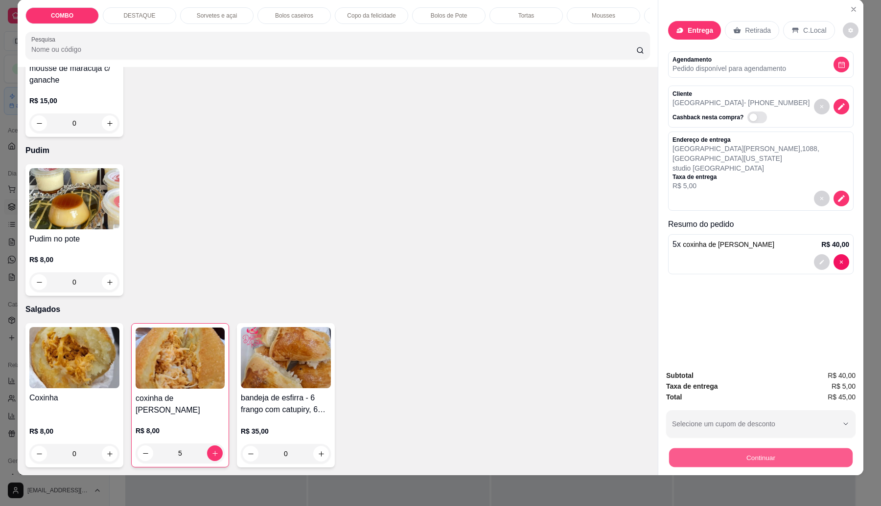
click at [752, 457] on button "Continuar" at bounding box center [761, 458] width 184 height 19
click at [446, 207] on div "Crédito" at bounding box center [440, 204] width 69 height 57
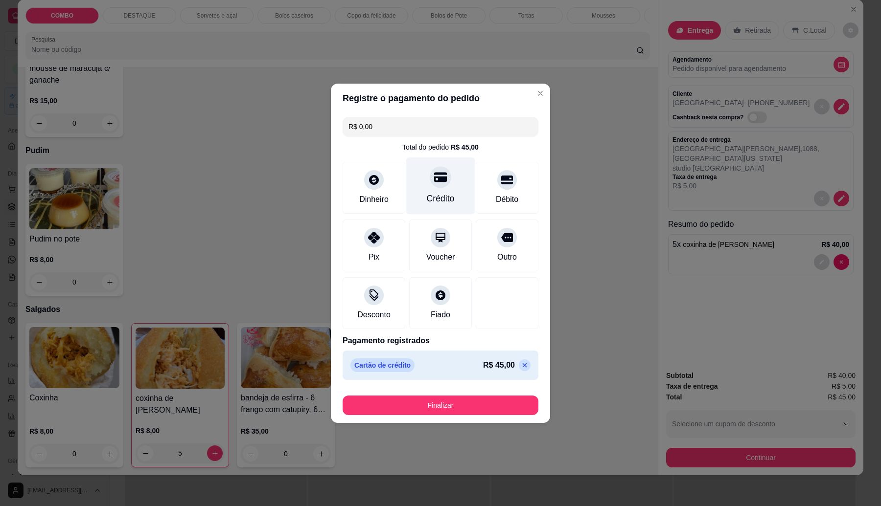
type input "R$ 0,00"
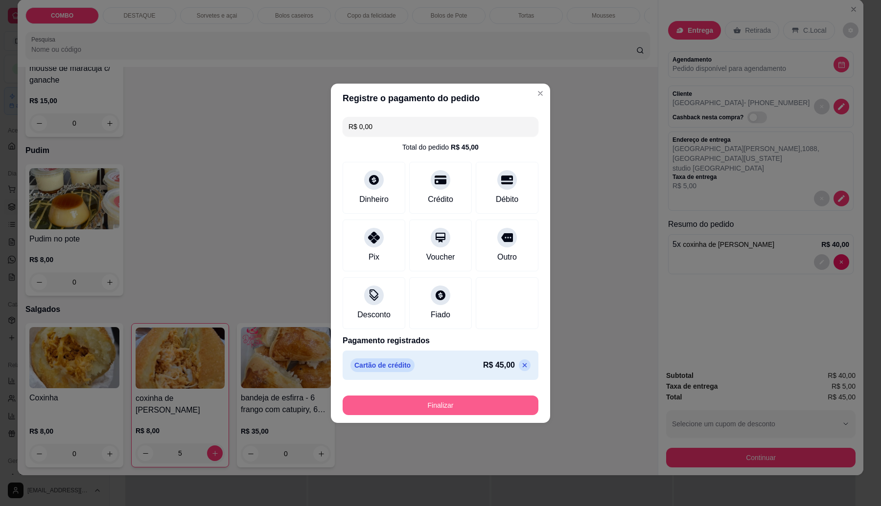
click at [476, 405] on button "Finalizar" at bounding box center [441, 406] width 196 height 20
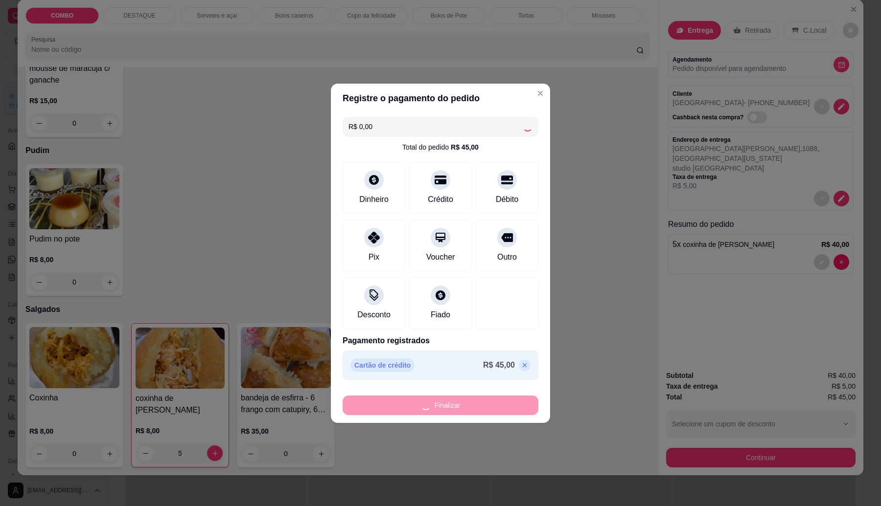
type input "0"
type input "-R$ 45,00"
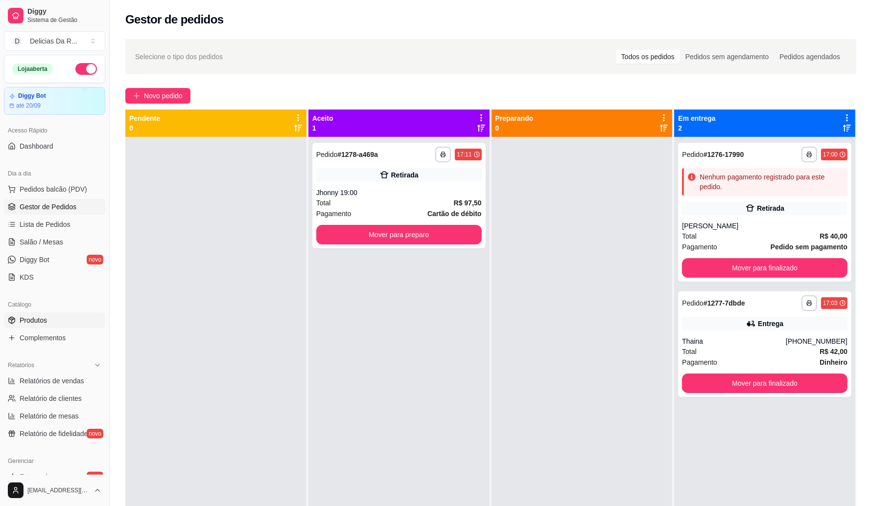
click at [52, 326] on link "Produtos" at bounding box center [54, 321] width 101 height 16
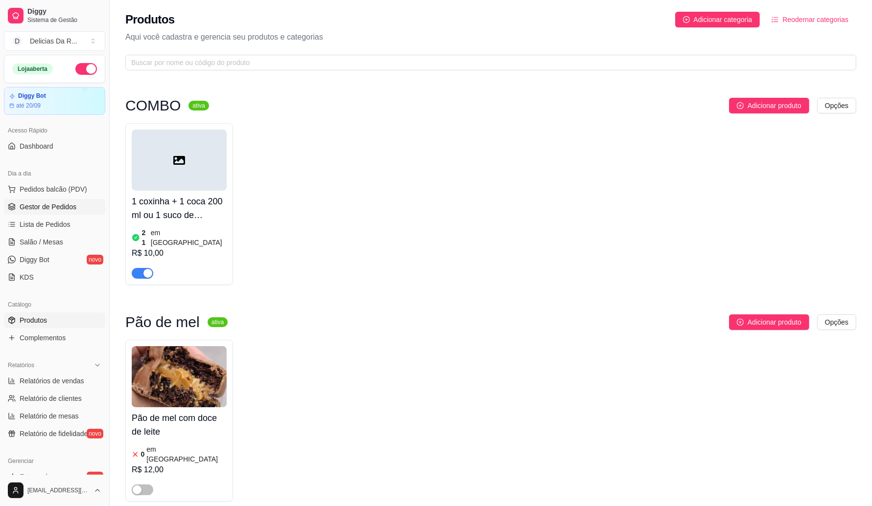
click at [57, 205] on span "Gestor de Pedidos" at bounding box center [48, 207] width 57 height 10
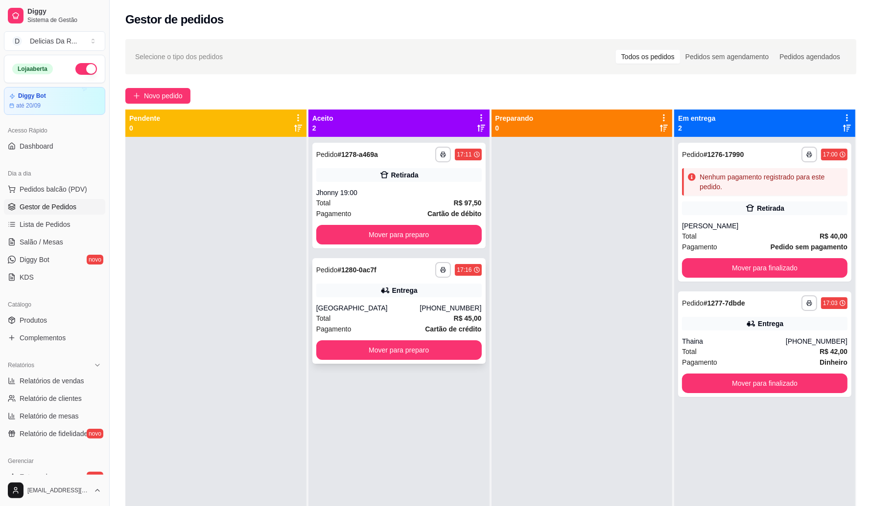
click at [356, 286] on div "Entrega" at bounding box center [398, 291] width 165 height 14
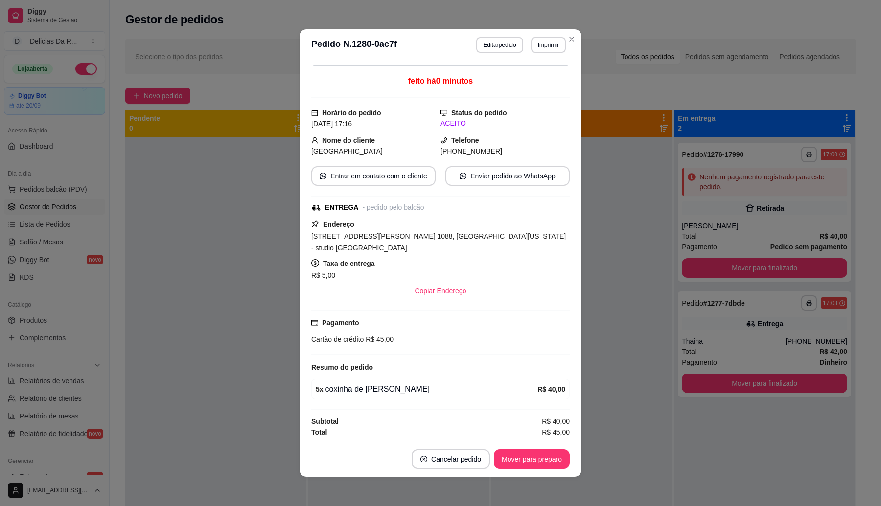
scroll to position [42, 0]
click at [548, 46] on button "Imprimir" at bounding box center [548, 45] width 35 height 16
click at [546, 80] on button "IMPRESSORA" at bounding box center [526, 80] width 71 height 16
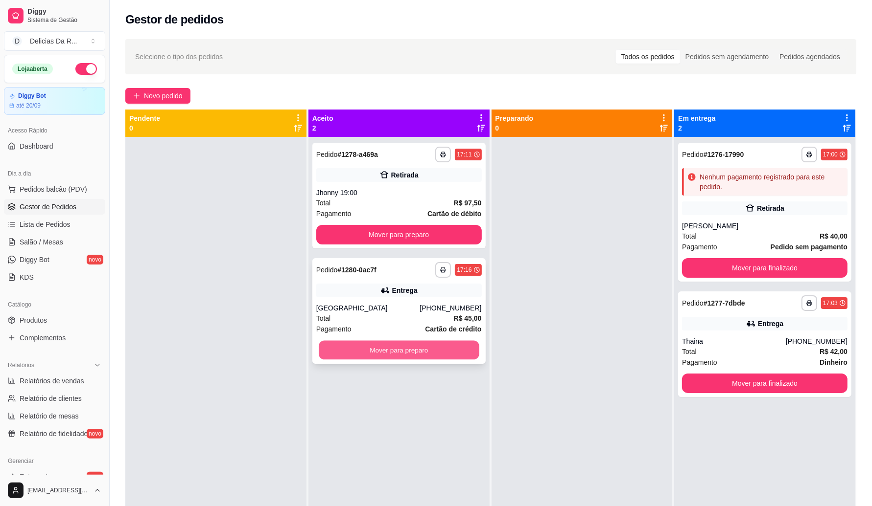
click at [439, 353] on button "Mover para preparo" at bounding box center [399, 350] width 161 height 19
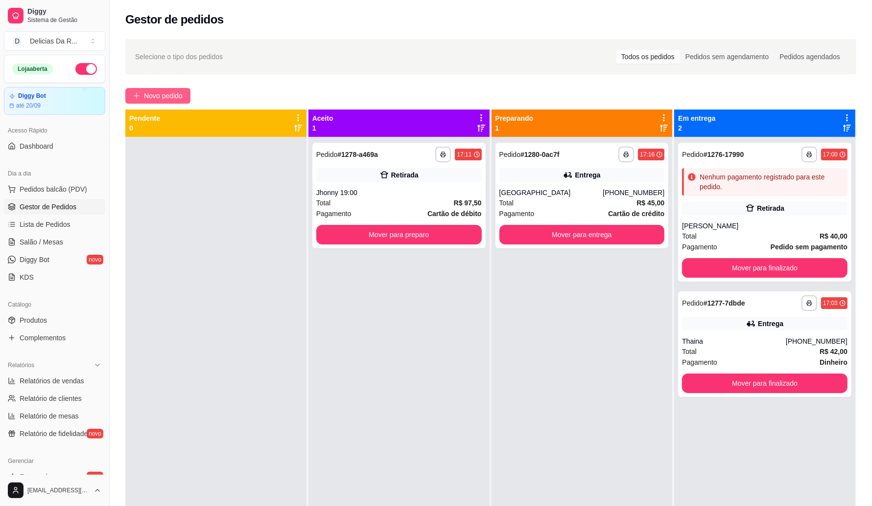
click at [156, 100] on span "Novo pedido" at bounding box center [163, 96] width 39 height 11
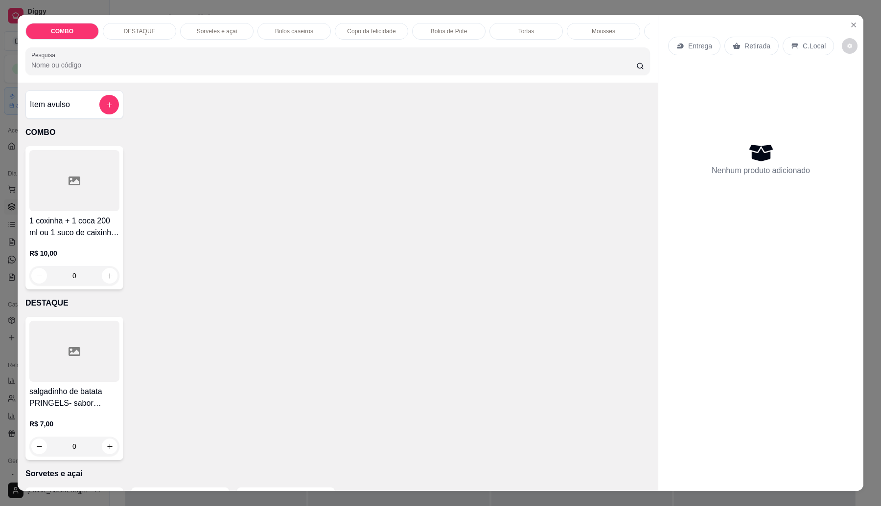
click at [615, 263] on div "1 coxinha + 1 coca 200 ml ou 1 suco de caixinha de uva (colocar na observação) …" at bounding box center [337, 217] width 624 height 143
click at [65, 111] on h4 "Item avulso" at bounding box center [50, 105] width 40 height 12
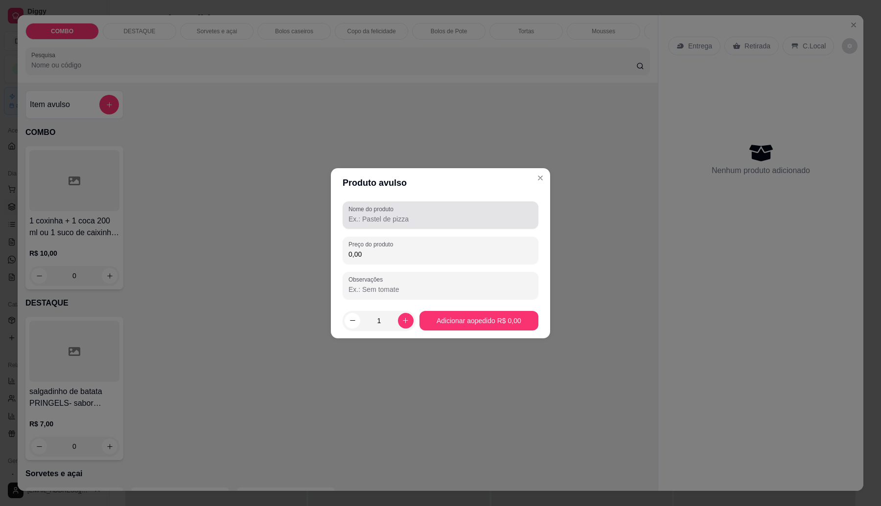
click at [386, 207] on label "Nome do produto" at bounding box center [372, 209] width 48 height 8
click at [386, 214] on input "Nome do produto" at bounding box center [440, 219] width 184 height 10
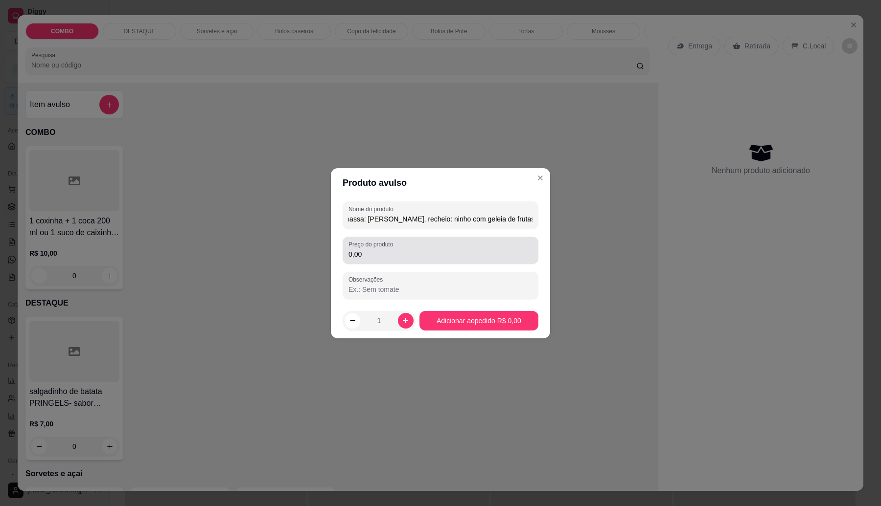
type input "2 KG- massa: [PERSON_NAME], recheio: ninho com geleia de frutas vermelhas"
click at [483, 245] on div "0,00" at bounding box center [440, 251] width 184 height 20
type input "180,00"
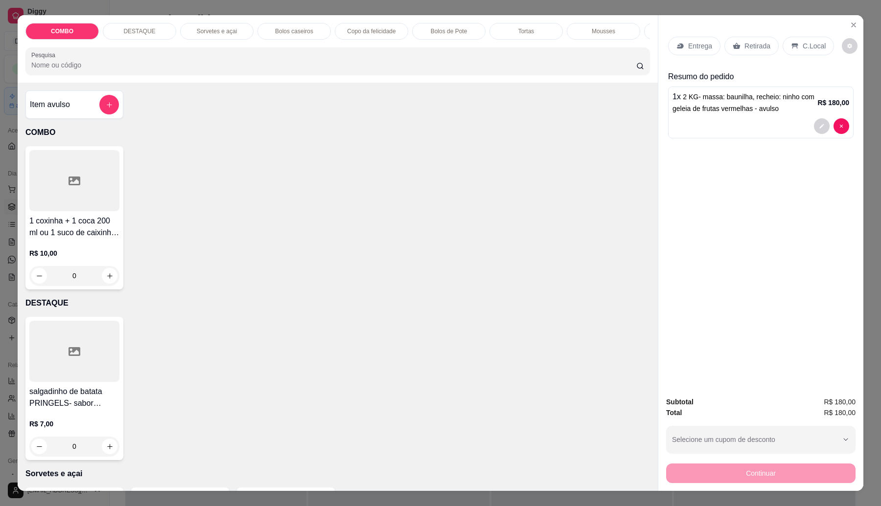
click at [700, 130] on div at bounding box center [760, 126] width 177 height 16
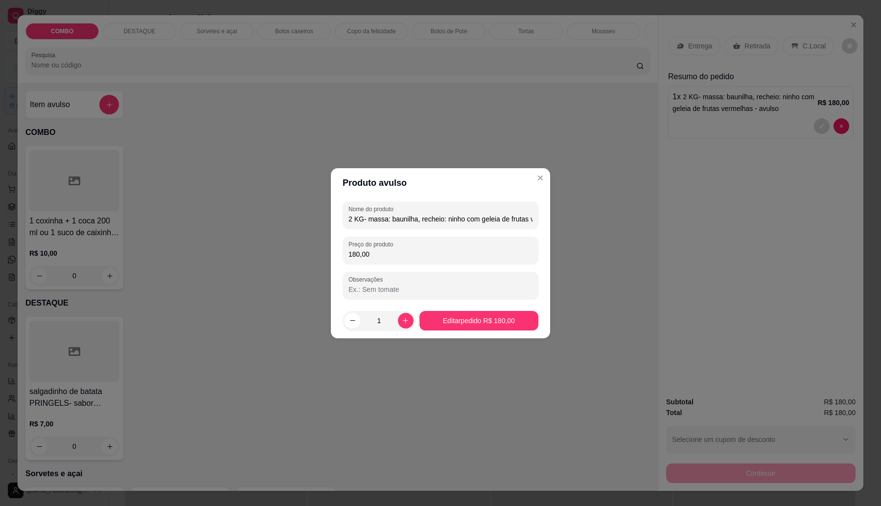
click at [540, 214] on div "Nome do produto 2 KG- massa: baunilha, recheio: ninho com geleia de frutas verm…" at bounding box center [440, 251] width 219 height 106
click at [532, 217] on div "Nome do produto 2 KG- massa: baunilha, recheio: ninho com geleia de frutas verm…" at bounding box center [441, 215] width 196 height 27
click at [531, 217] on input "2 KG- massa: baunilha, recheio: ninho com geleia de frutas vermelhas - avulso" at bounding box center [440, 219] width 184 height 10
click at [531, 218] on input "2 KG- massa: baunilha, recheio: ninho com geleia de frutas vermelhas - avulso" at bounding box center [440, 219] width 184 height 10
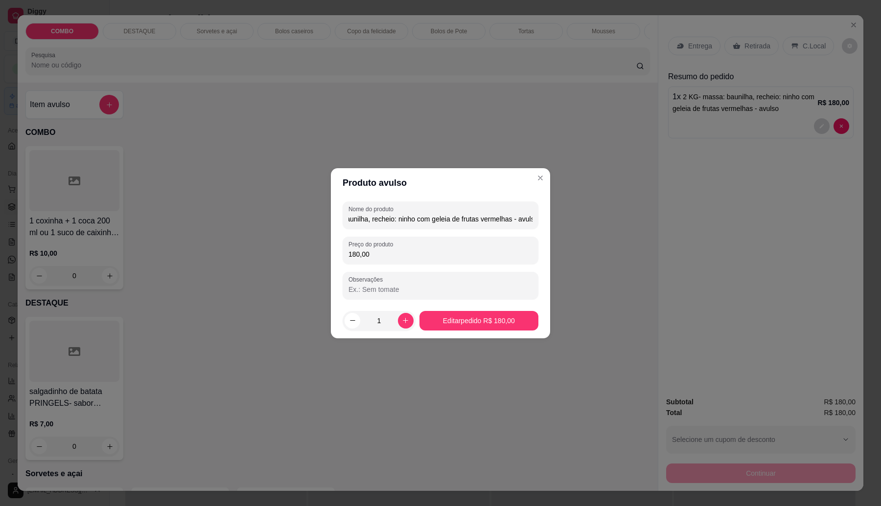
click at [531, 221] on input "2 KG- massa: baunilha, recheio: ninho com geleia de frutas vermelhas - avulso" at bounding box center [440, 219] width 184 height 10
click at [528, 218] on input "2 KG- massa: baunilha, recheio: ninho com geleia de frutas vermelhas - avulso" at bounding box center [440, 219] width 184 height 10
drag, startPoint x: 531, startPoint y: 219, endPoint x: 507, endPoint y: 223, distance: 23.8
click at [507, 223] on input "2 KG- massa: baunilha, recheio: ninho com geleia de frutas vermelhas - avulso" at bounding box center [440, 219] width 184 height 10
type input "2 KG- massa: [PERSON_NAME], recheio: ninho com geleia de frutas vermelhas"
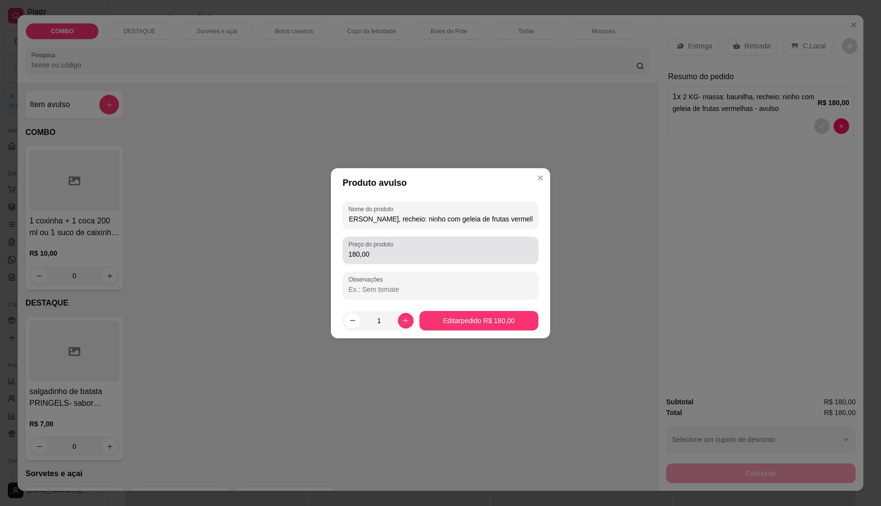
scroll to position [0, 24]
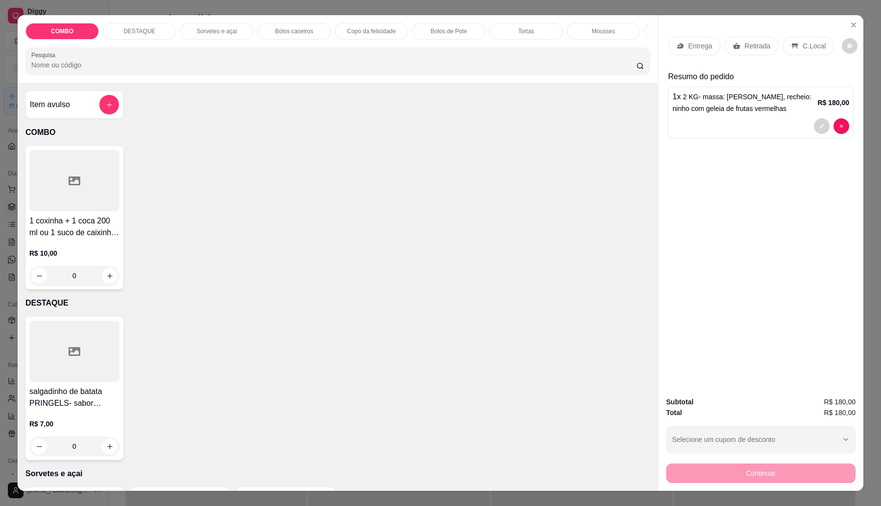
click at [86, 115] on div "Item avulso" at bounding box center [74, 105] width 89 height 20
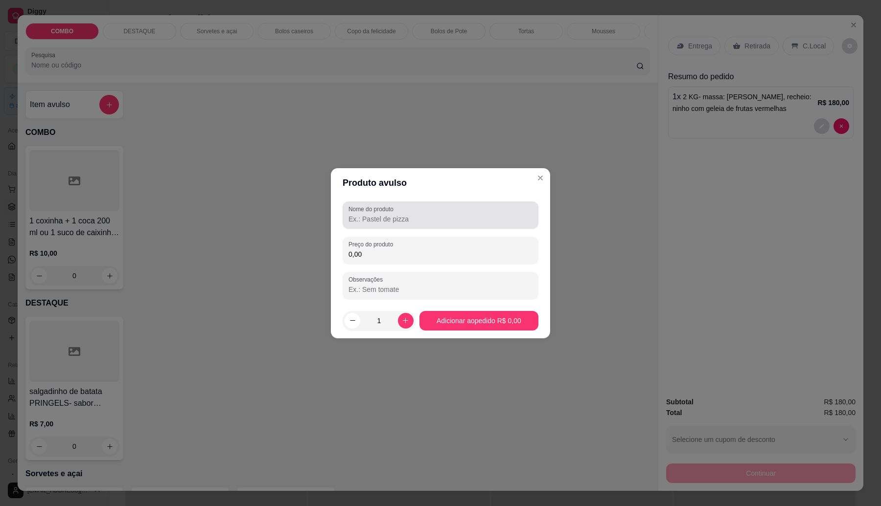
click at [414, 216] on input "Nome do produto" at bounding box center [440, 219] width 184 height 10
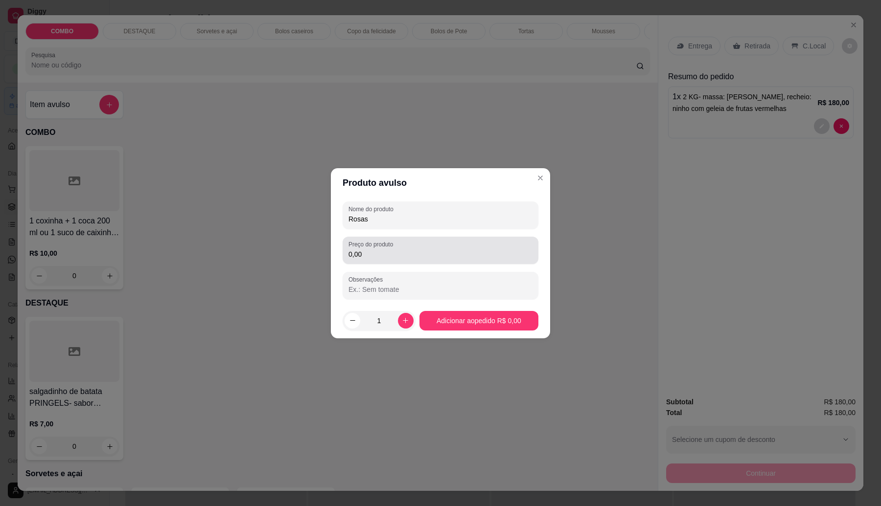
type input "Rosas"
click at [460, 246] on div "0,00" at bounding box center [440, 251] width 184 height 20
type input "18,00"
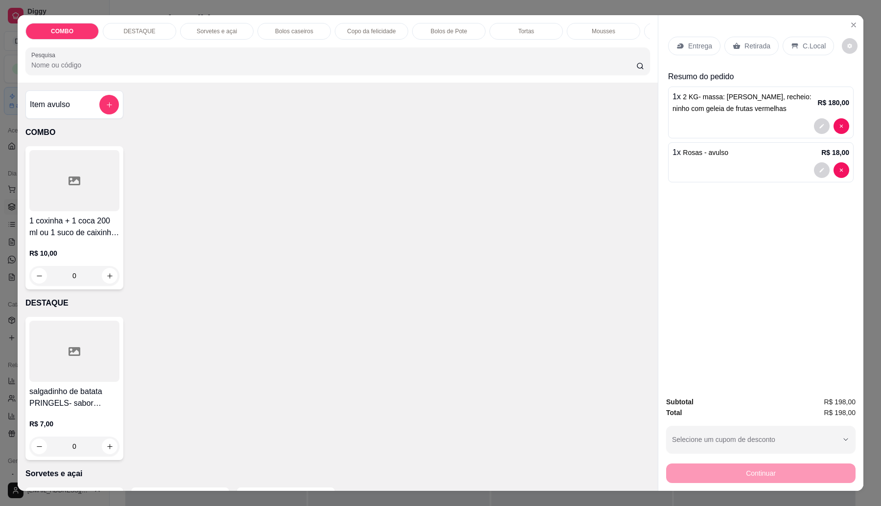
click at [728, 166] on div at bounding box center [760, 170] width 177 height 16
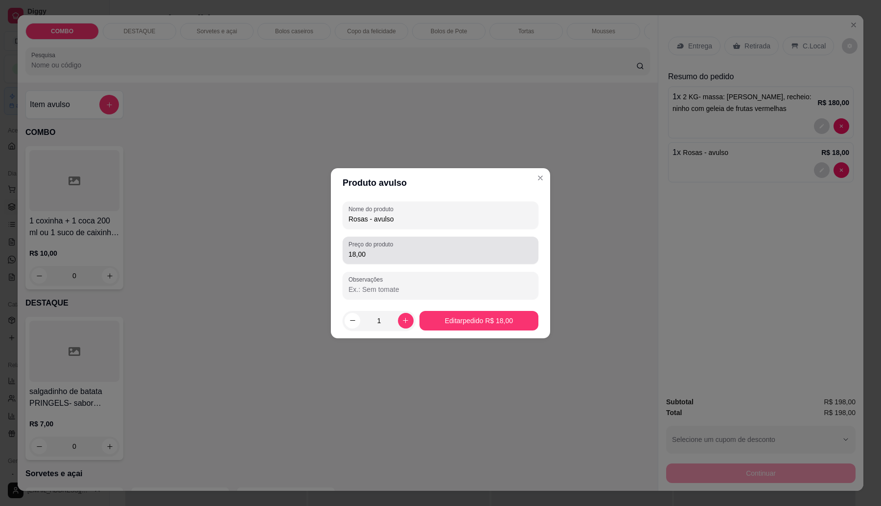
click at [434, 214] on input "Rosas - avulso" at bounding box center [440, 219] width 184 height 10
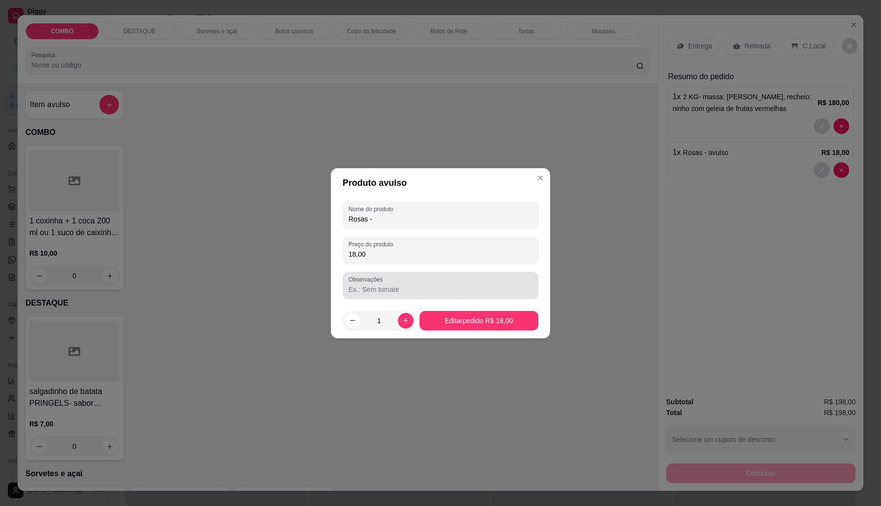
type input "Rosas"
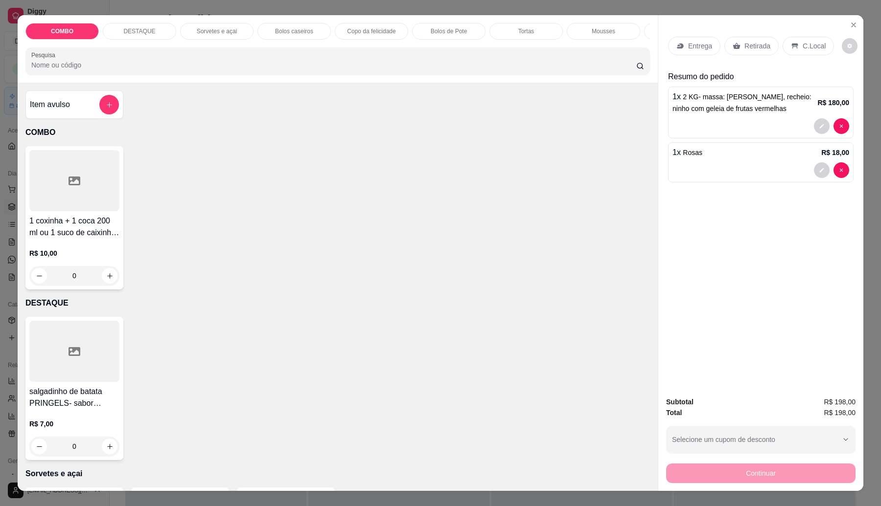
click at [724, 52] on div "Retirada" at bounding box center [751, 46] width 54 height 19
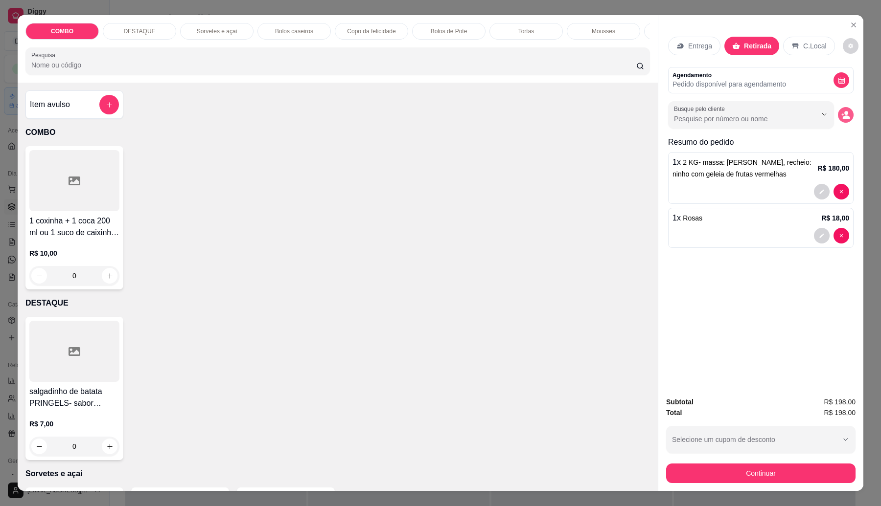
click at [841, 115] on icon "decrease-product-quantity" at bounding box center [845, 115] width 9 height 9
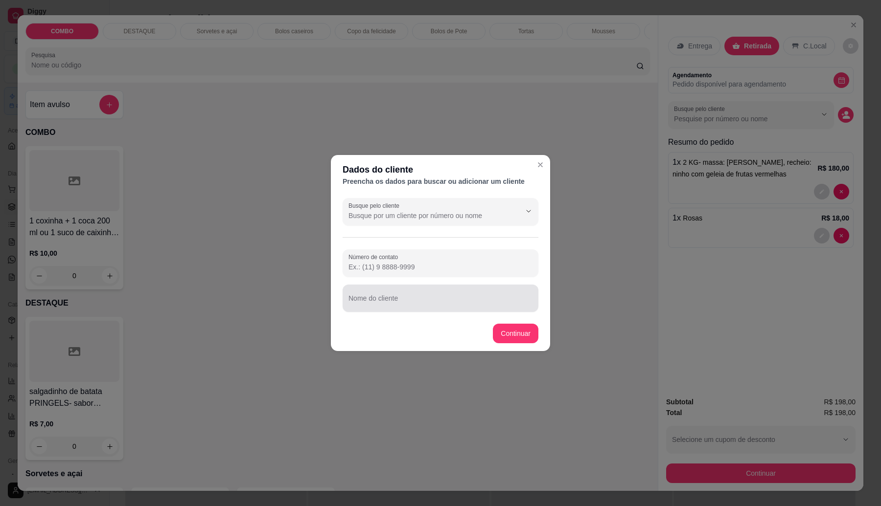
click at [410, 292] on div at bounding box center [440, 299] width 184 height 20
type input "e"
type input "Edna Gadelha"
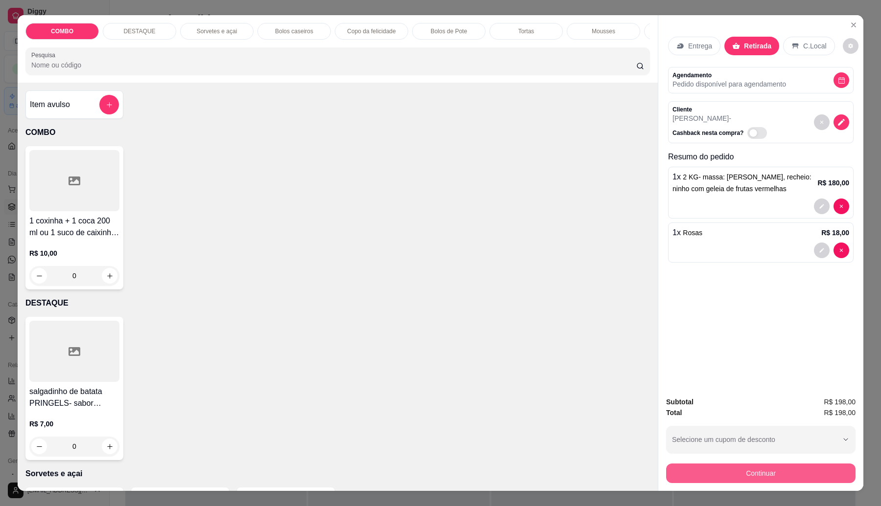
click at [788, 466] on button "Continuar" at bounding box center [760, 474] width 189 height 20
click at [841, 117] on button "decrease-product-quantity" at bounding box center [841, 123] width 16 height 16
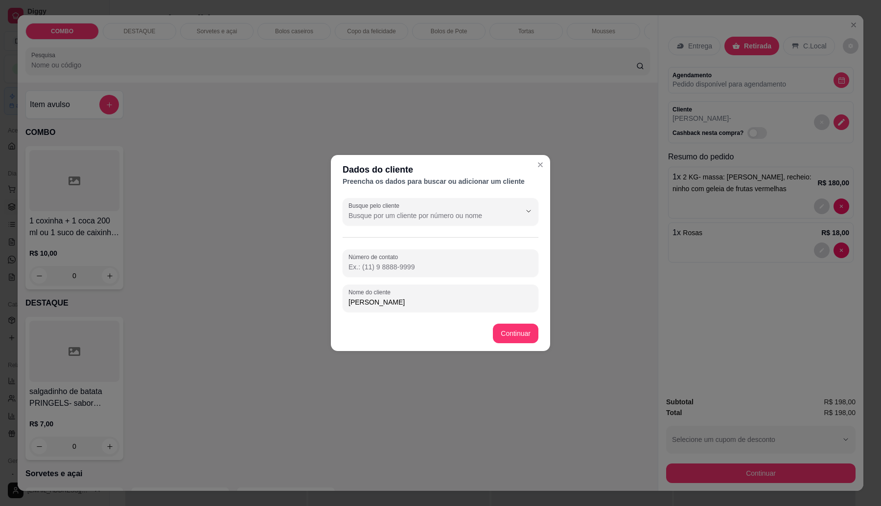
click at [429, 317] on footer "Continuar" at bounding box center [440, 333] width 219 height 35
click at [431, 300] on input "Edna Gadelha" at bounding box center [440, 303] width 184 height 10
click at [468, 304] on input "Edna Gadelha-" at bounding box center [440, 303] width 184 height 10
type input "[PERSON_NAME]- 20/09 ás 12:00"
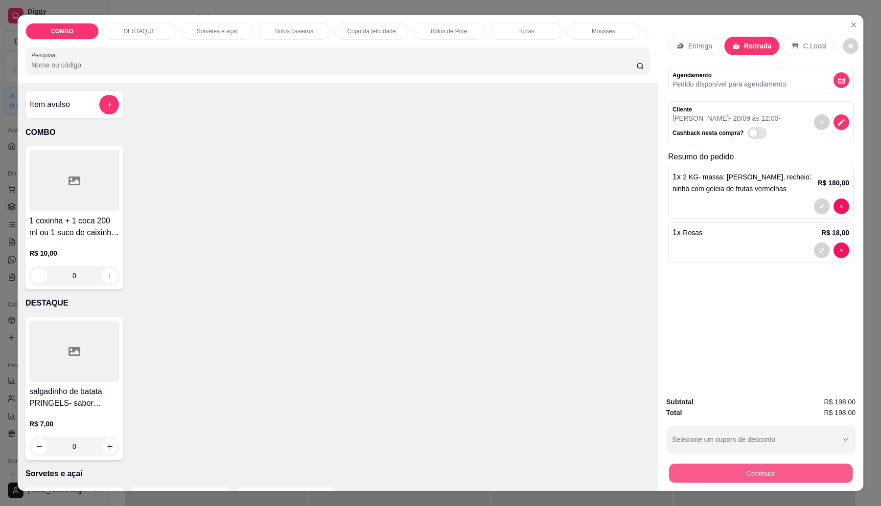
click at [721, 471] on button "Continuar" at bounding box center [761, 473] width 184 height 19
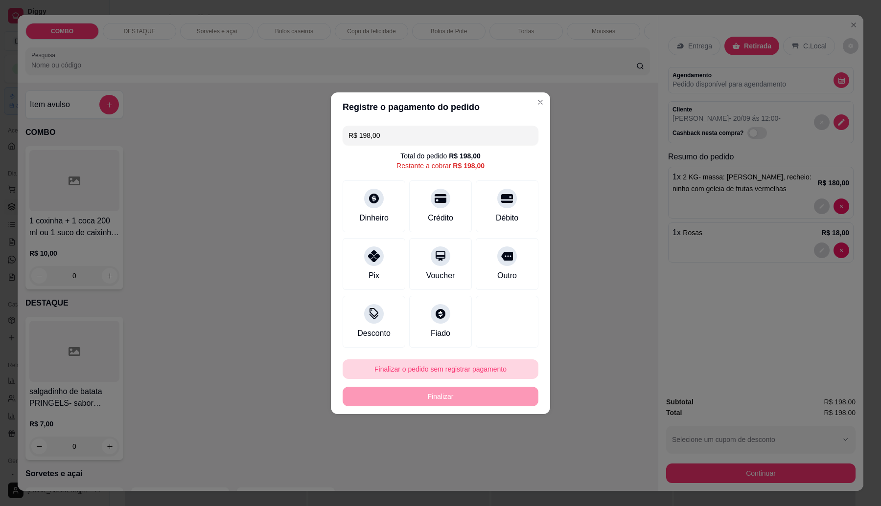
click at [440, 368] on button "Finalizar o pedido sem registrar pagamento" at bounding box center [441, 370] width 196 height 20
click at [503, 448] on button "Confirmar" at bounding box center [500, 449] width 35 height 15
type input "R$ 0,00"
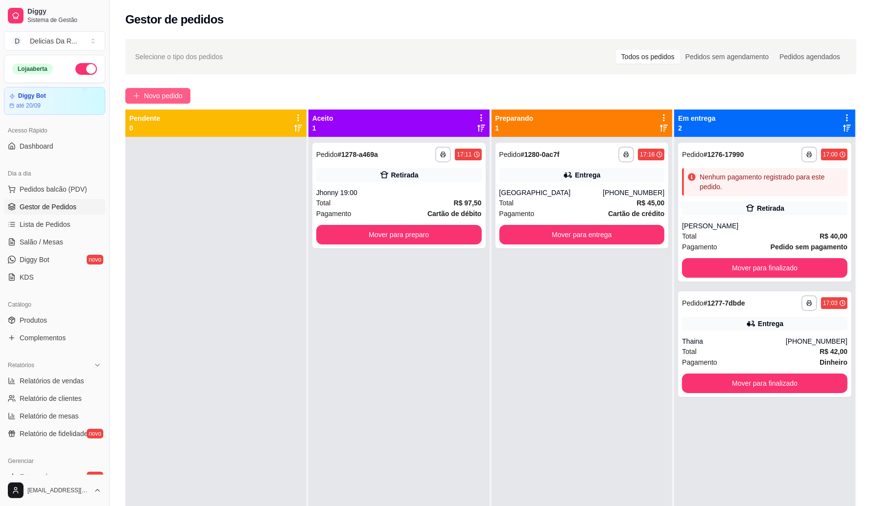
drag, startPoint x: 147, startPoint y: 88, endPoint x: 147, endPoint y: 97, distance: 8.8
click at [147, 97] on button "Novo pedido" at bounding box center [157, 96] width 65 height 16
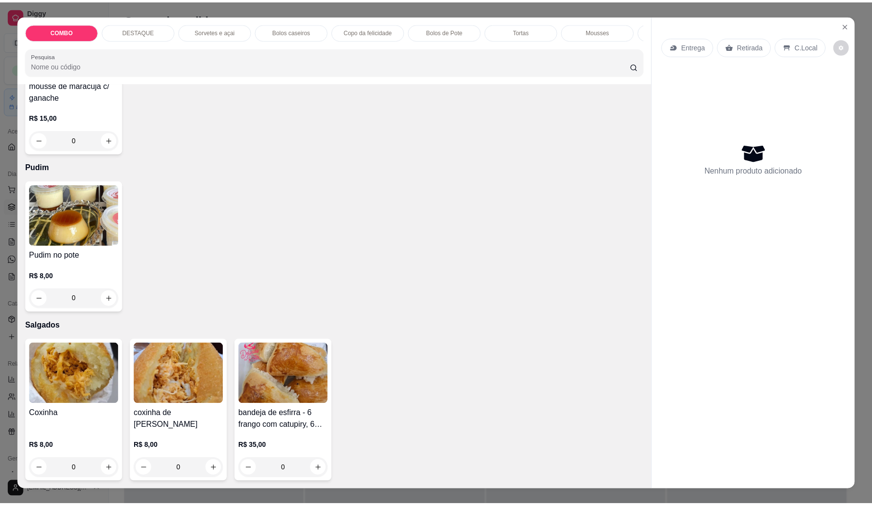
scroll to position [16, 0]
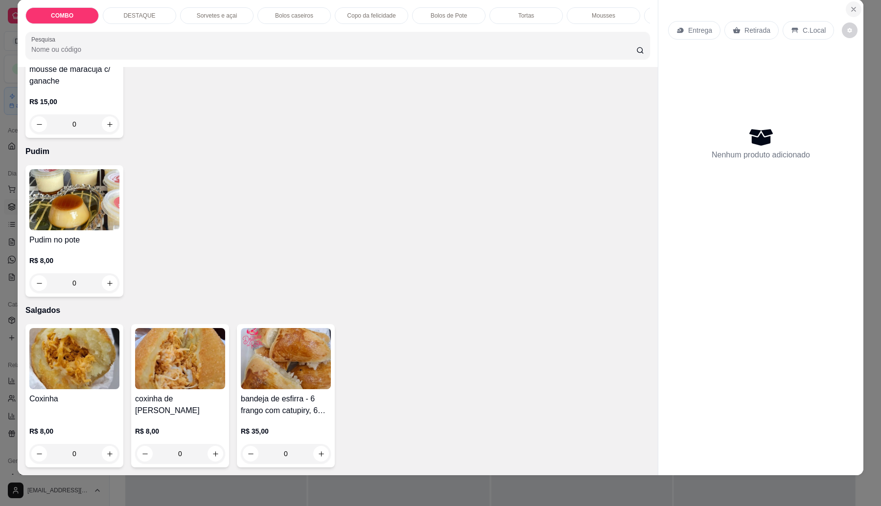
click at [848, 3] on button "Close" at bounding box center [854, 9] width 16 height 16
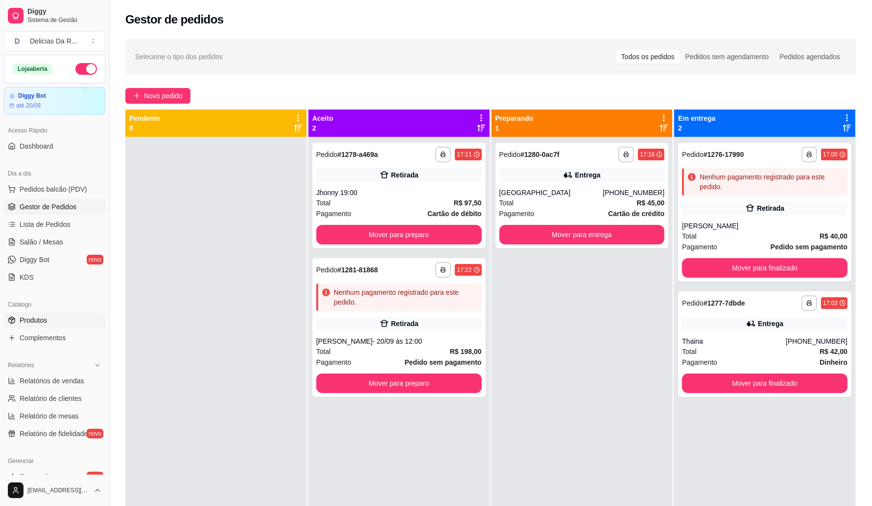
click at [48, 322] on link "Produtos" at bounding box center [54, 321] width 101 height 16
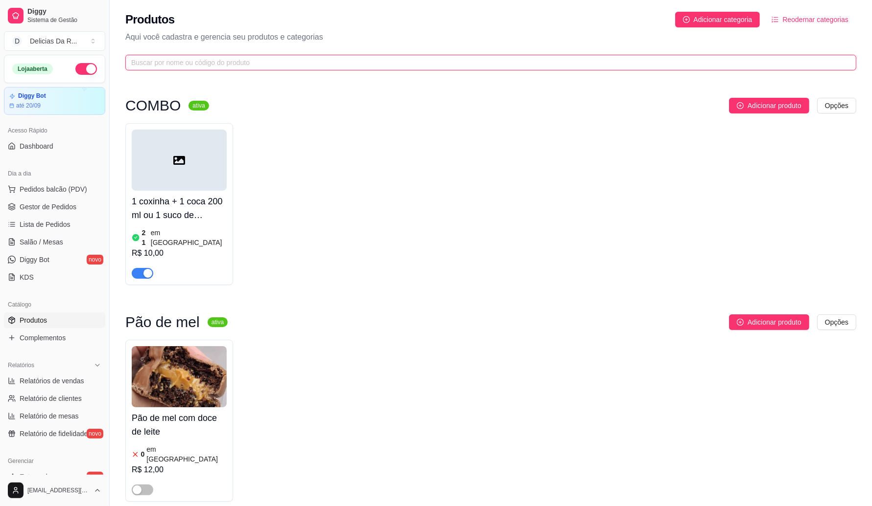
click at [210, 64] on input "text" at bounding box center [486, 62] width 711 height 11
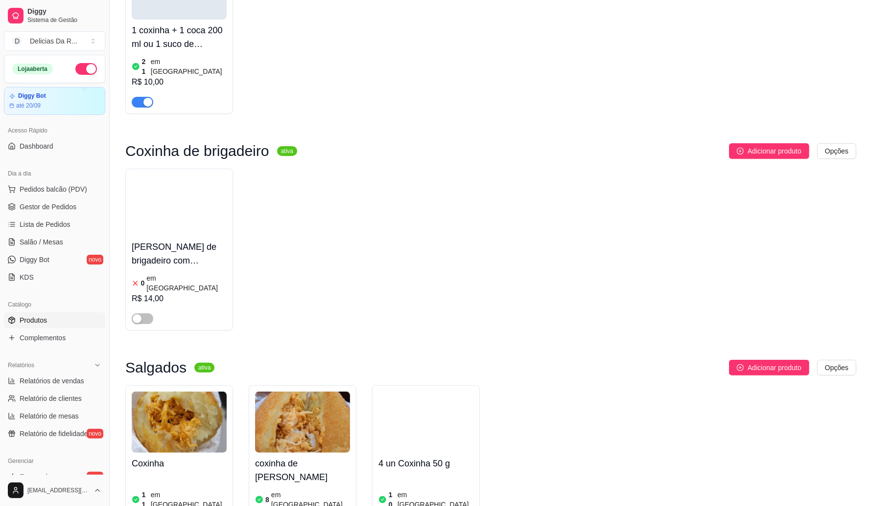
scroll to position [236, 0]
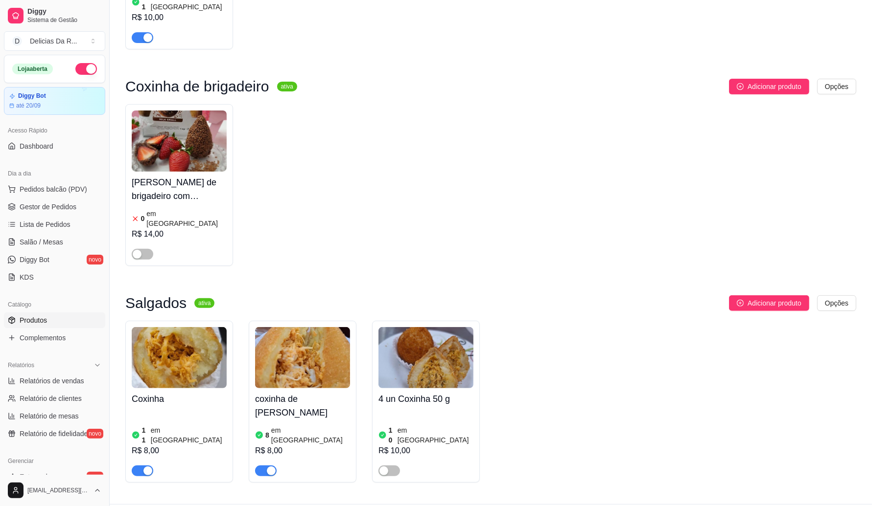
type input "coxinha"
drag, startPoint x: 264, startPoint y: 442, endPoint x: 261, endPoint y: 446, distance: 5.6
click at [264, 466] on span "button" at bounding box center [266, 471] width 22 height 11
click at [142, 466] on button "button" at bounding box center [143, 471] width 22 height 11
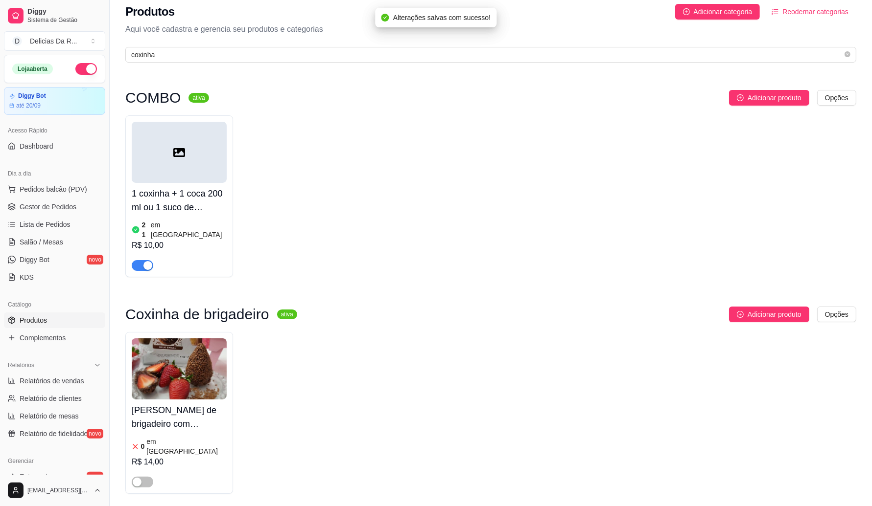
scroll to position [0, 0]
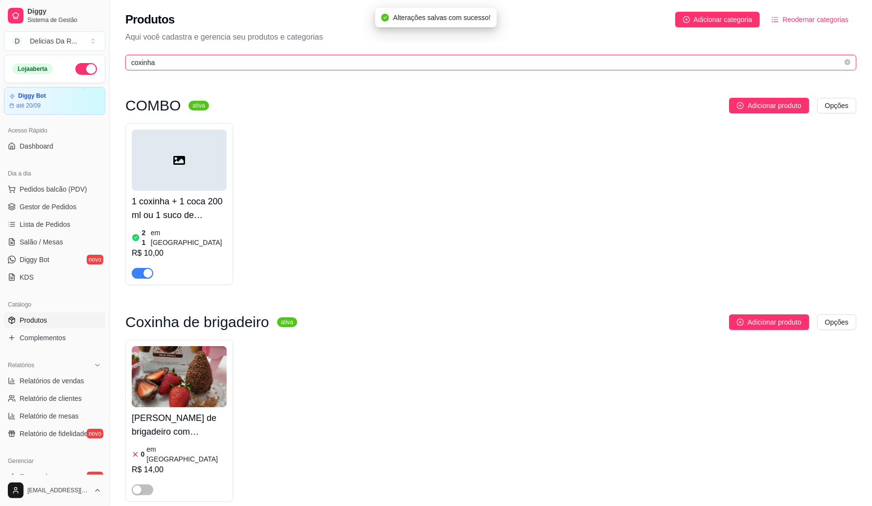
click at [267, 64] on input "coxinha" at bounding box center [486, 62] width 711 height 11
click at [268, 64] on input "coxinha" at bounding box center [486, 62] width 711 height 11
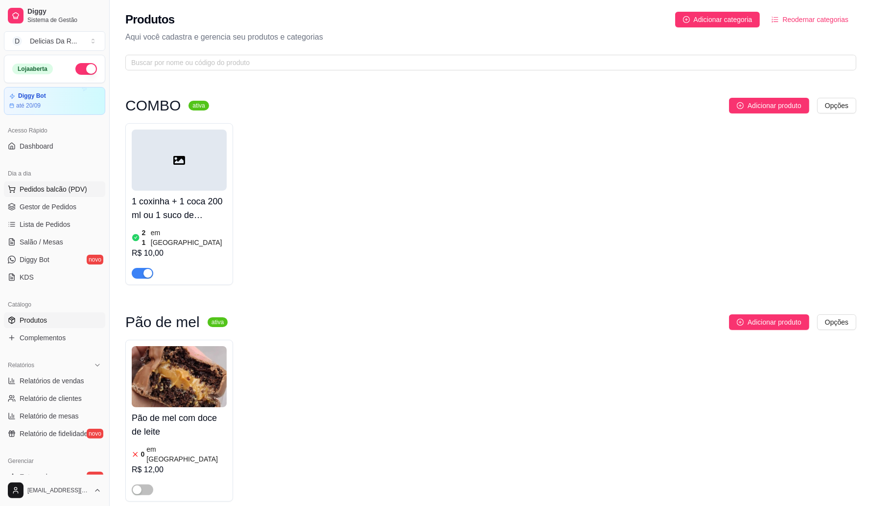
drag, startPoint x: 78, startPoint y: 193, endPoint x: 72, endPoint y: 196, distance: 6.8
click at [77, 193] on span "Pedidos balcão (PDV)" at bounding box center [54, 189] width 68 height 10
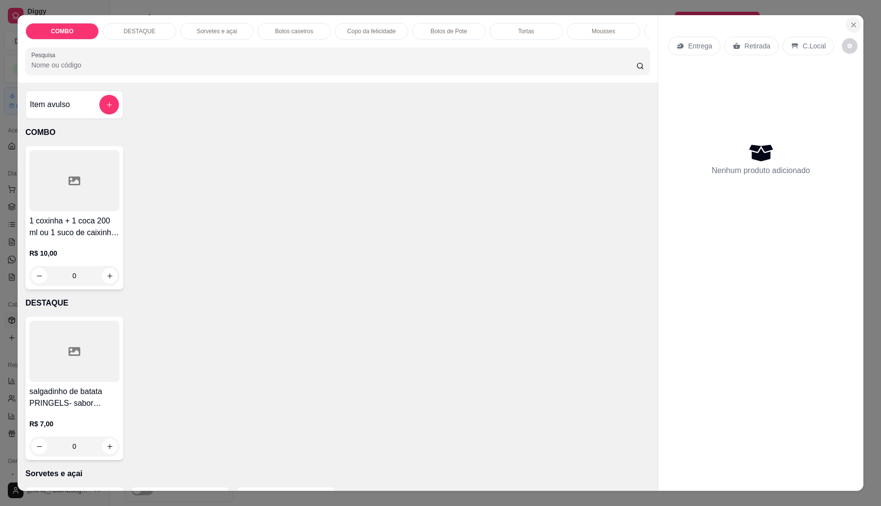
click at [853, 18] on button "Close" at bounding box center [854, 25] width 16 height 16
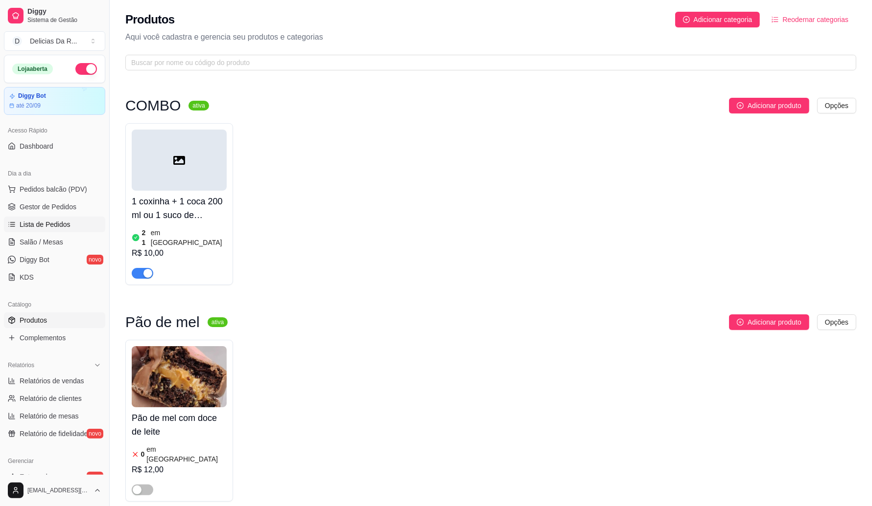
click at [15, 217] on link "Lista de Pedidos" at bounding box center [54, 225] width 101 height 16
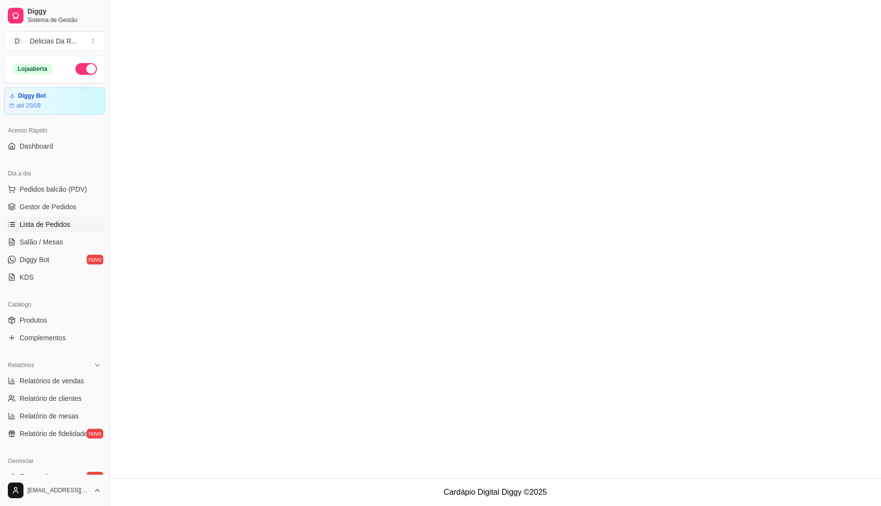
click at [39, 189] on span "Pedidos balcão (PDV)" at bounding box center [54, 189] width 68 height 10
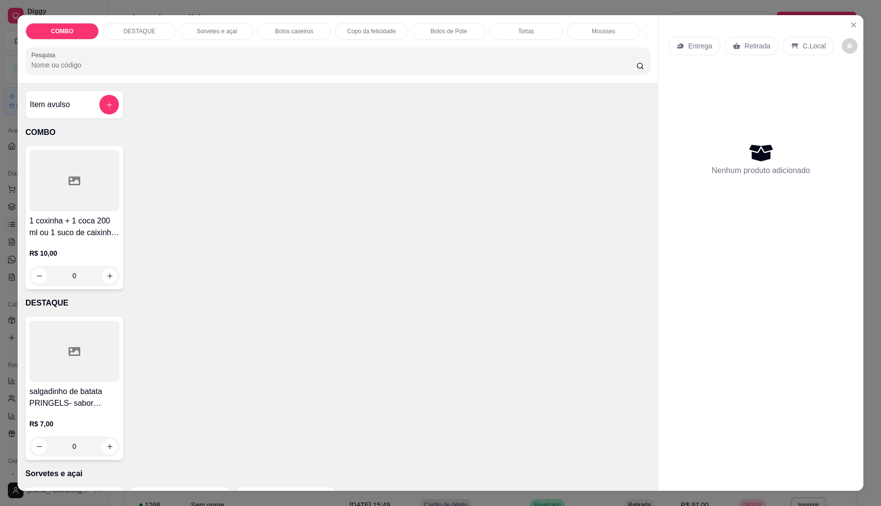
click at [186, 70] on input "Pesquisa" at bounding box center [333, 65] width 605 height 10
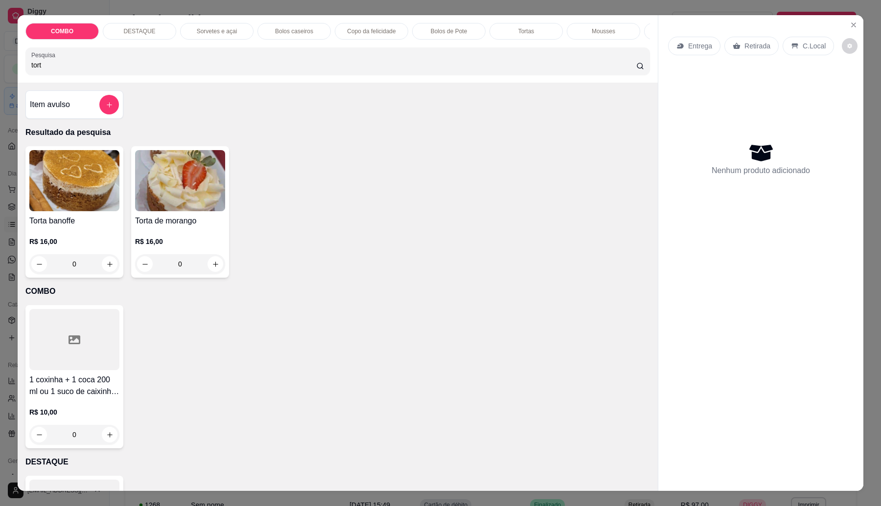
type input "tort"
click at [92, 245] on div "R$ 16,00 0" at bounding box center [74, 250] width 90 height 47
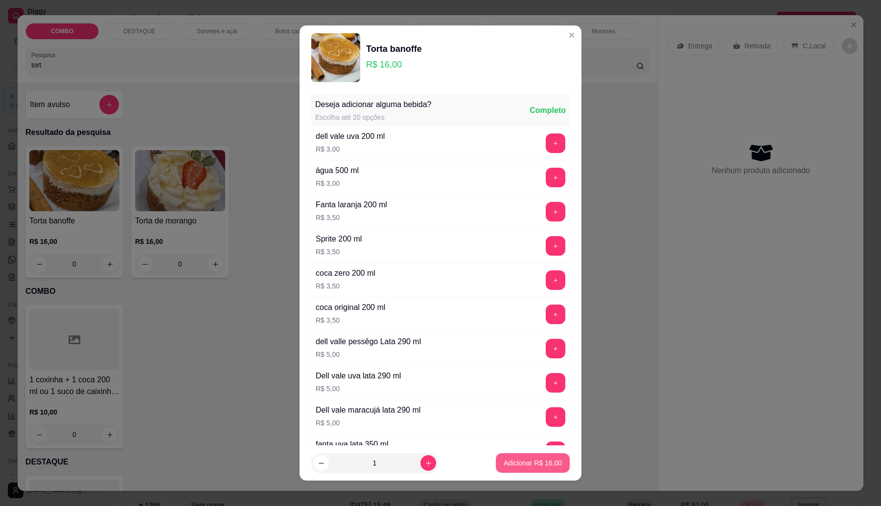
click at [531, 464] on p "Adicionar R$ 16,00" at bounding box center [533, 464] width 58 height 10
type input "1"
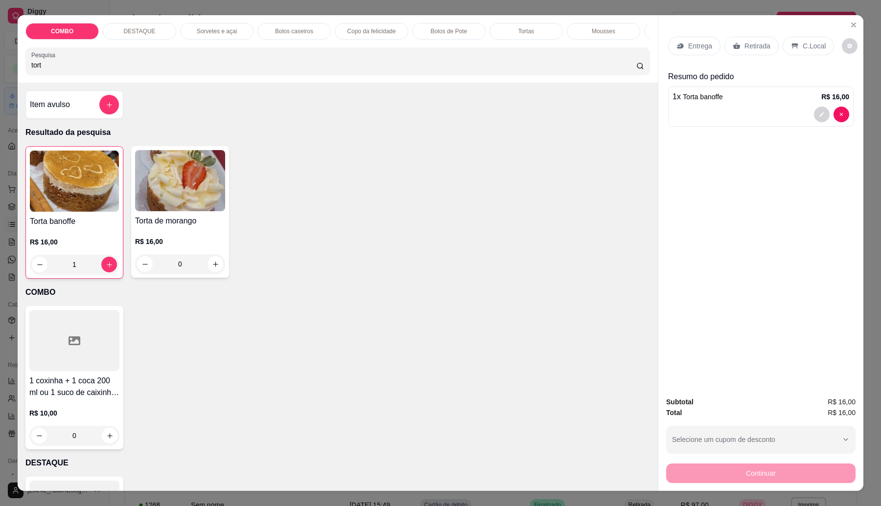
click at [191, 260] on div "R$ 16,00 0" at bounding box center [180, 255] width 90 height 37
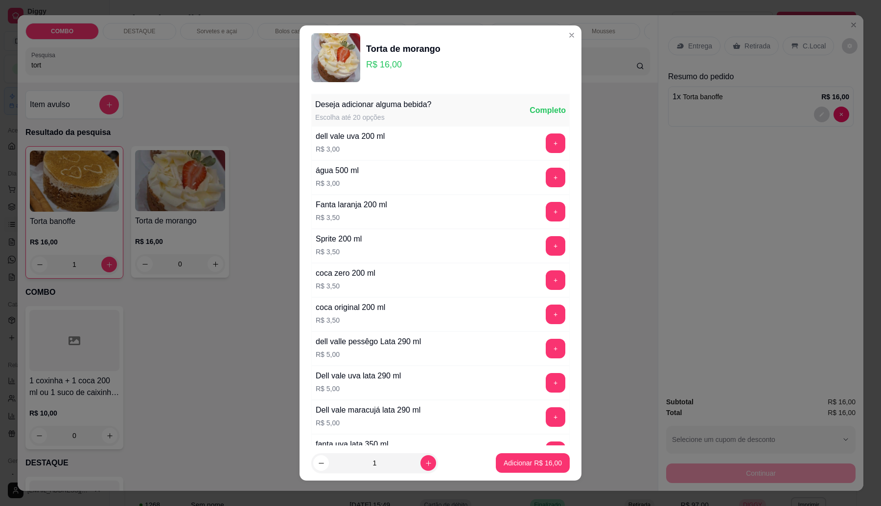
click at [540, 466] on p "Adicionar R$ 16,00" at bounding box center [533, 464] width 58 height 10
type input "1"
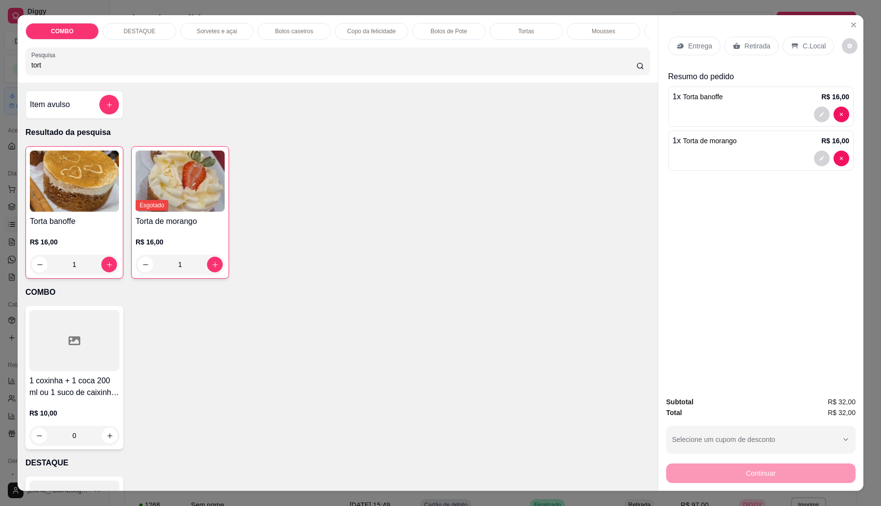
click at [79, 242] on div "R$ 16,00 1" at bounding box center [74, 251] width 89 height 47
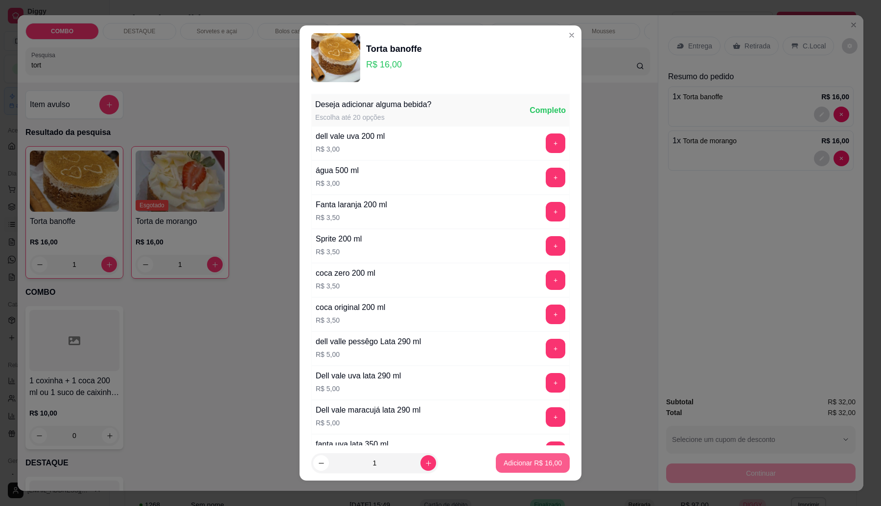
click at [498, 472] on button "Adicionar R$ 16,00" at bounding box center [533, 464] width 74 height 20
type input "2"
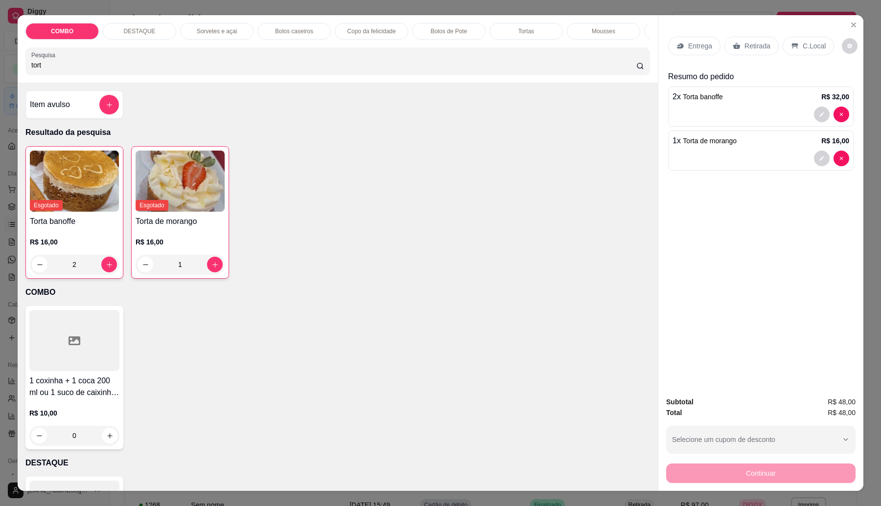
click at [744, 46] on p "Retirada" at bounding box center [757, 46] width 26 height 10
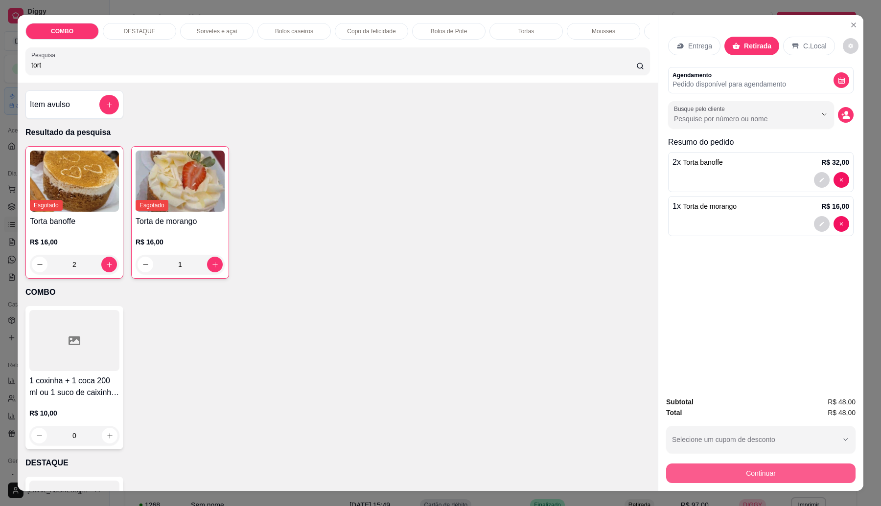
click at [755, 475] on button "Continuar" at bounding box center [760, 474] width 189 height 20
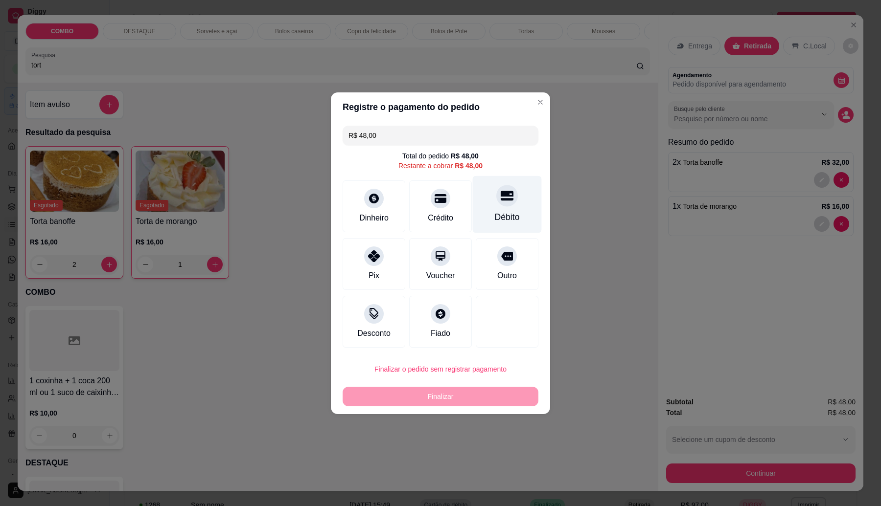
click at [505, 209] on div "Débito" at bounding box center [507, 204] width 69 height 57
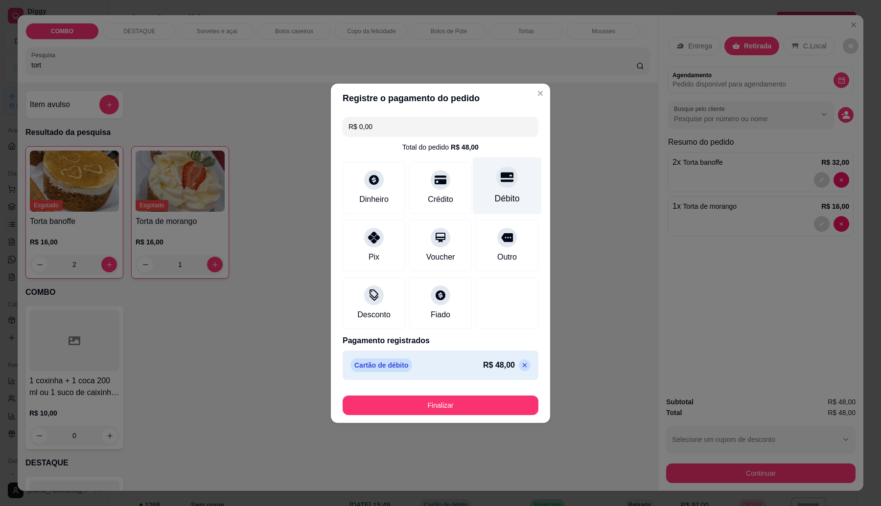
type input "R$ 0,00"
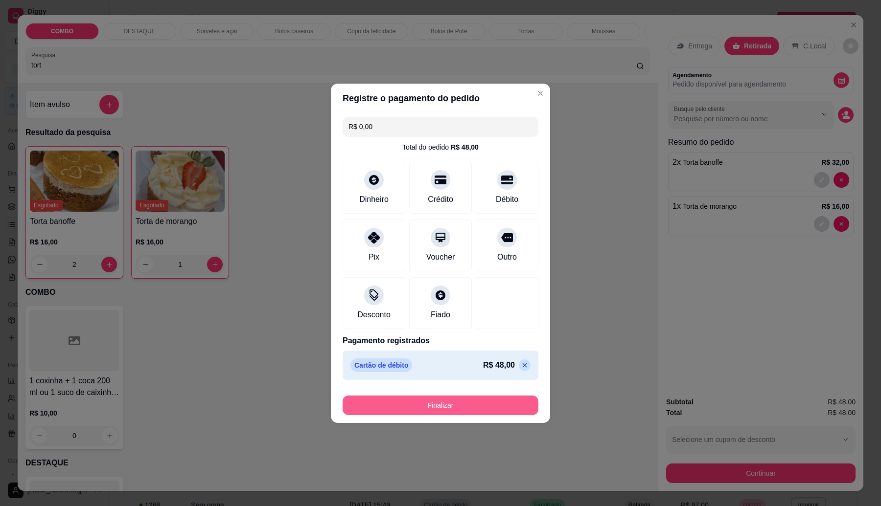
click at [483, 405] on button "Finalizar" at bounding box center [441, 406] width 196 height 20
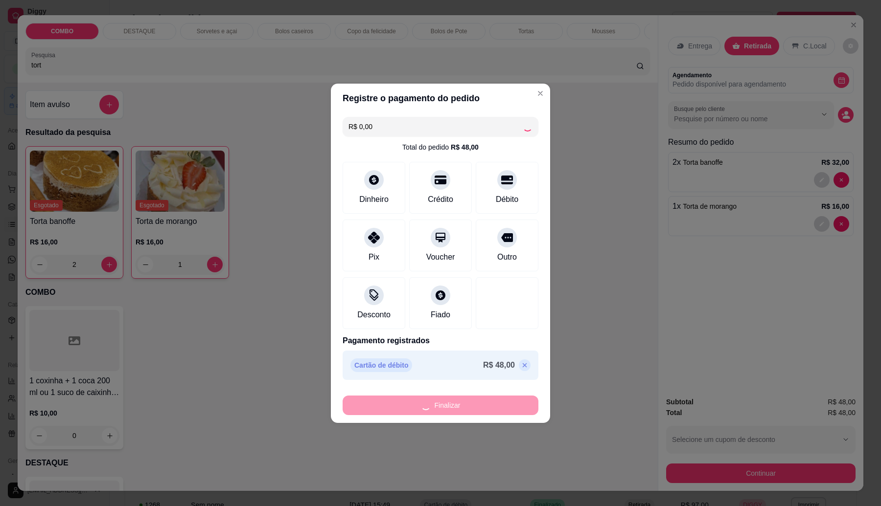
type input "0"
type input "-R$ 48,00"
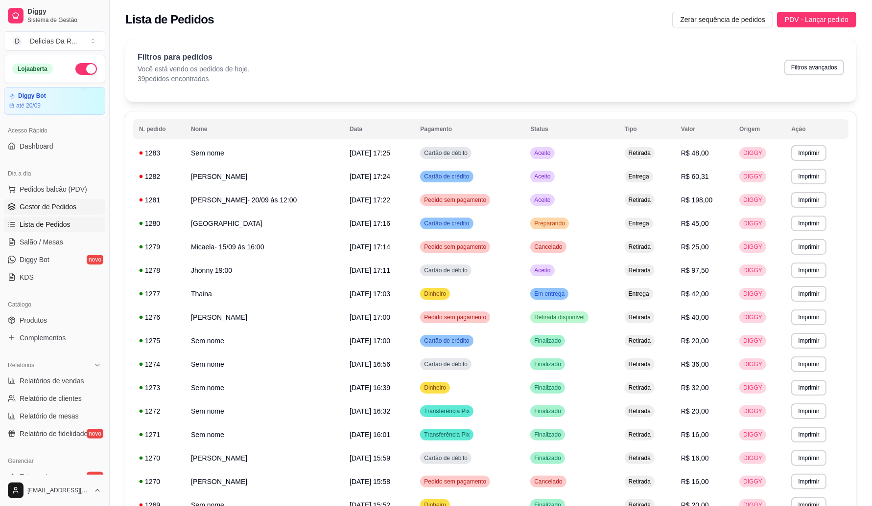
click at [57, 212] on span "Gestor de Pedidos" at bounding box center [48, 207] width 57 height 10
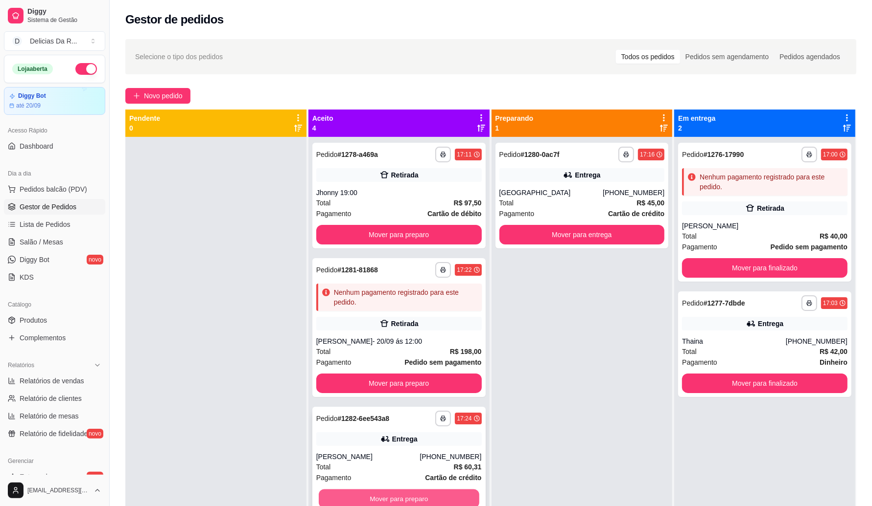
click at [403, 497] on button "Mover para preparo" at bounding box center [399, 499] width 161 height 19
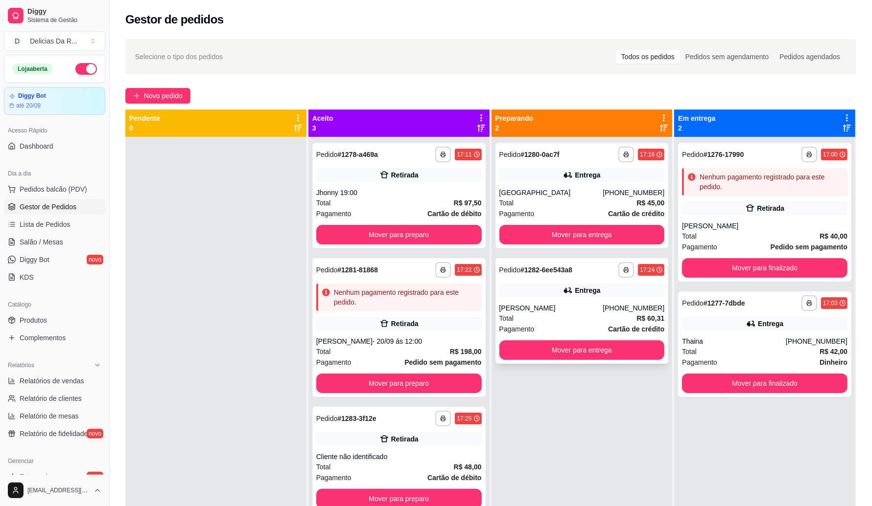
click at [553, 311] on div "[PERSON_NAME]" at bounding box center [551, 308] width 104 height 10
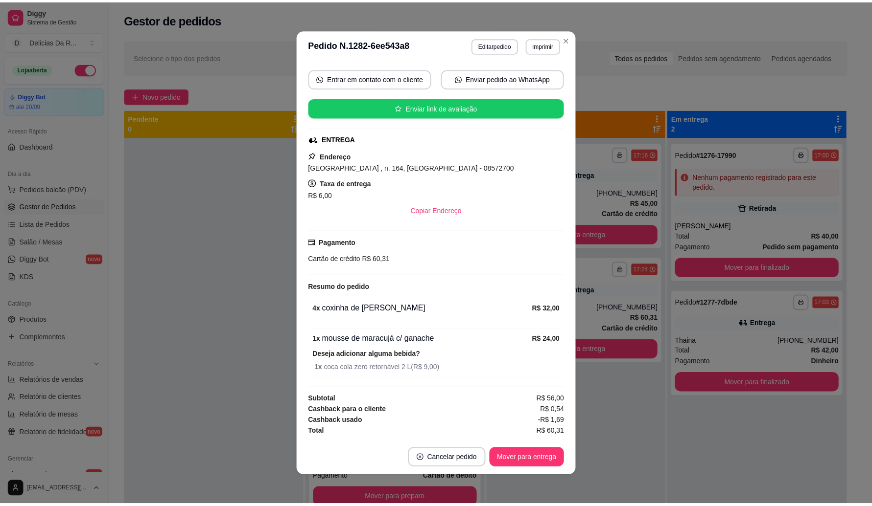
scroll to position [1, 0]
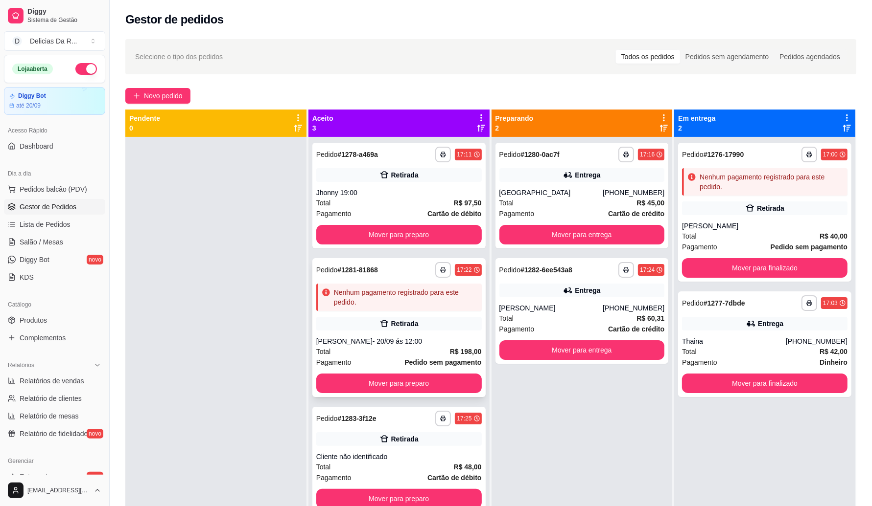
click at [440, 326] on div "Retirada" at bounding box center [398, 324] width 165 height 14
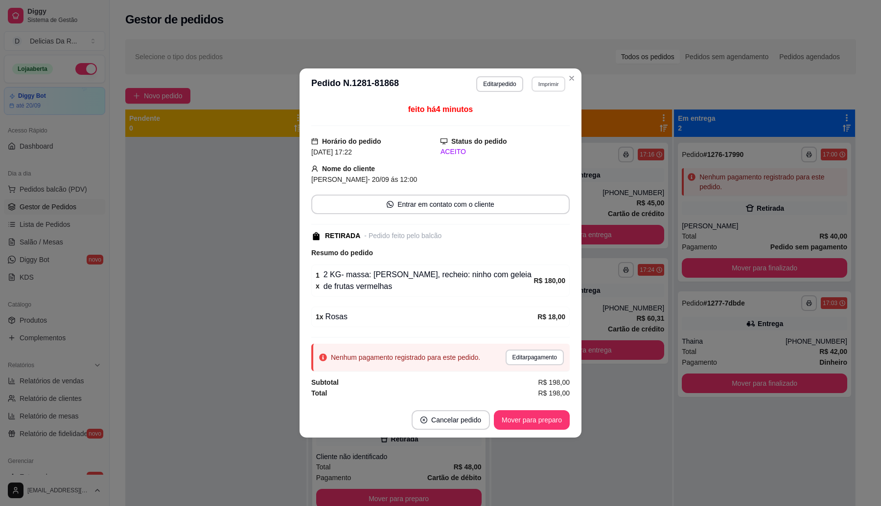
click at [556, 80] on button "Imprimir" at bounding box center [548, 83] width 34 height 15
click at [551, 117] on button "IMPRESSORA" at bounding box center [531, 118] width 71 height 16
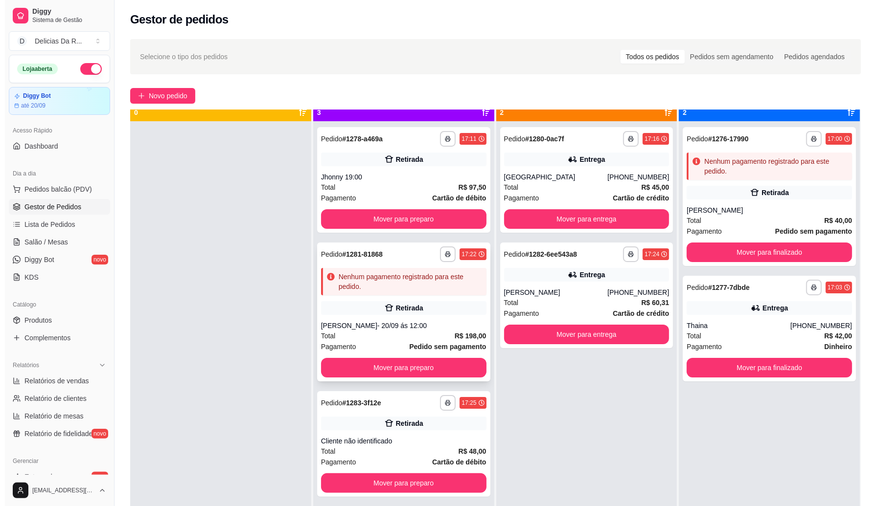
scroll to position [27, 0]
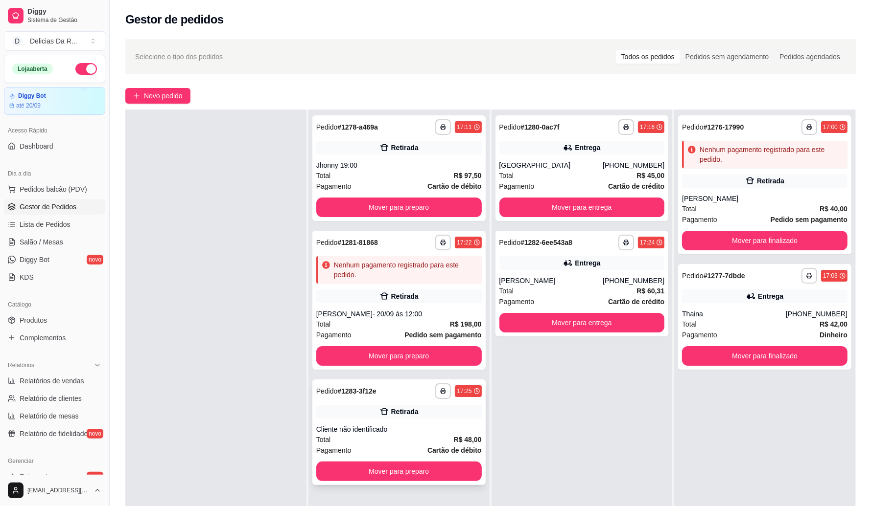
click at [406, 427] on div "Cliente não identificado" at bounding box center [398, 430] width 165 height 10
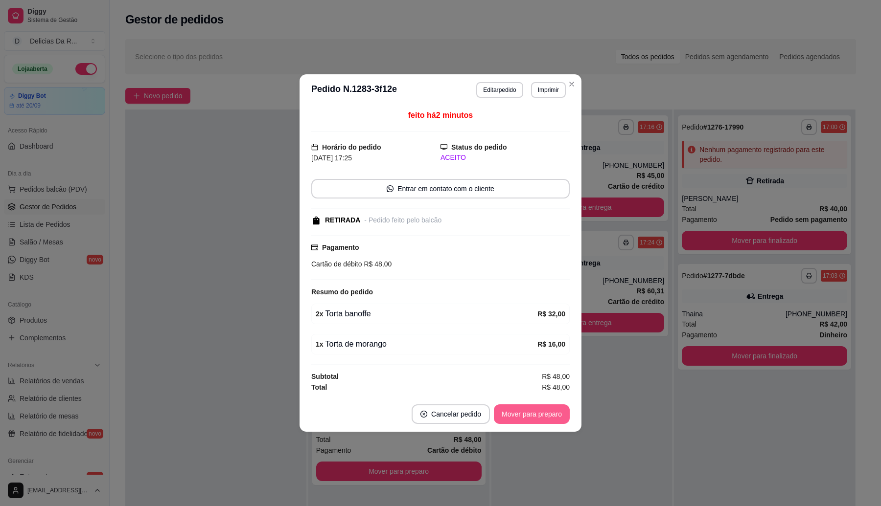
click at [529, 410] on button "Mover para preparo" at bounding box center [532, 415] width 76 height 20
drag, startPoint x: 529, startPoint y: 410, endPoint x: 525, endPoint y: 416, distance: 7.7
click at [529, 412] on div "Mover para preparo" at bounding box center [525, 415] width 90 height 20
click at [525, 416] on div "Mover para preparo" at bounding box center [525, 415] width 90 height 20
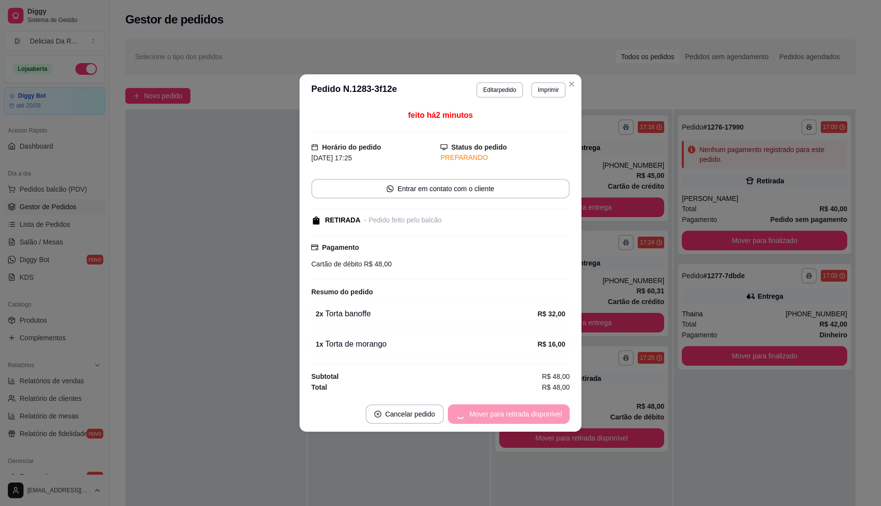
click at [525, 416] on div "Mover para retirada disponível" at bounding box center [509, 415] width 122 height 20
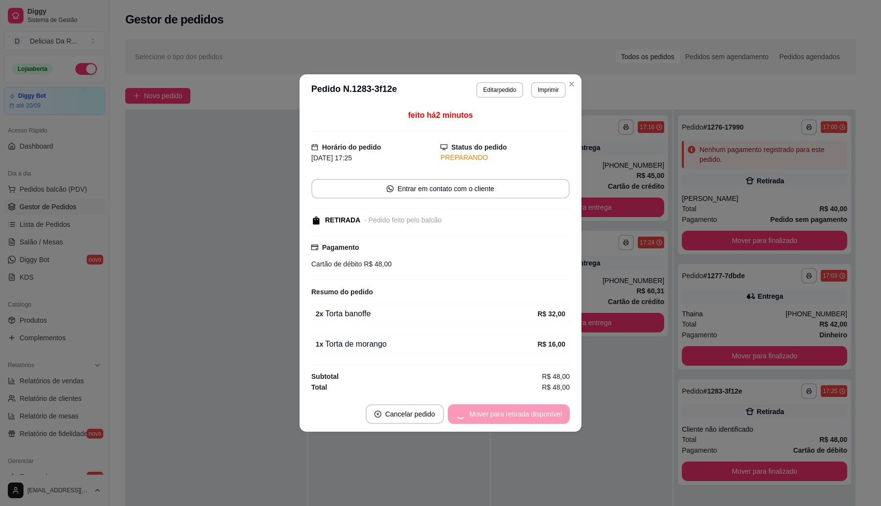
click at [525, 416] on div "Mover para retirada disponível" at bounding box center [509, 415] width 122 height 20
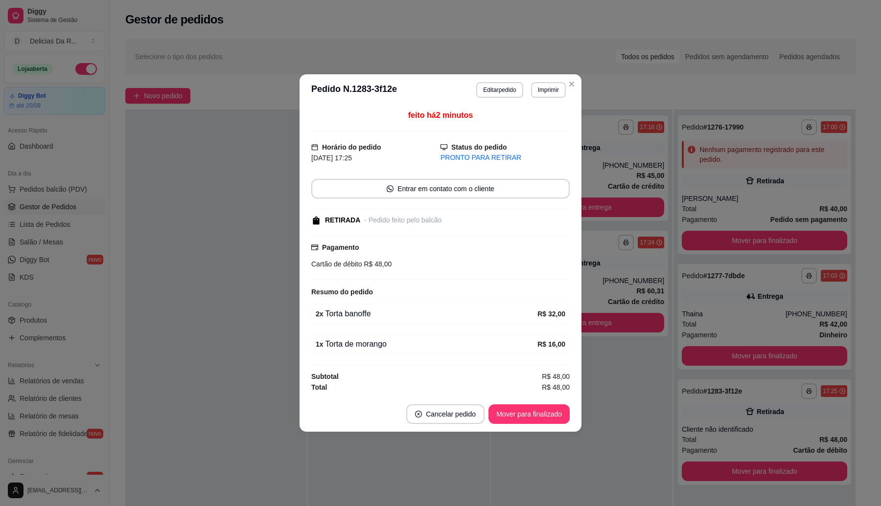
click at [525, 416] on button "Mover para finalizado" at bounding box center [528, 415] width 81 height 20
click at [525, 416] on div "Mover para finalizado" at bounding box center [522, 415] width 95 height 20
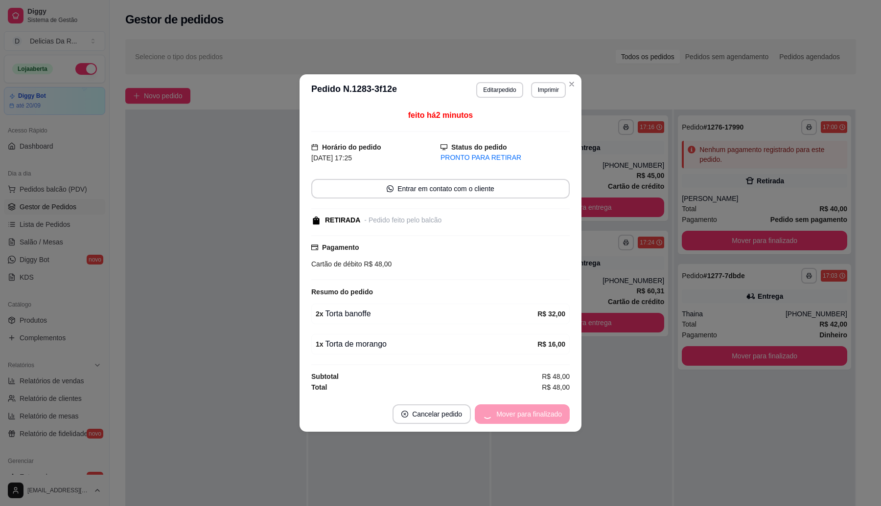
click at [525, 416] on div "Mover para finalizado" at bounding box center [522, 415] width 95 height 20
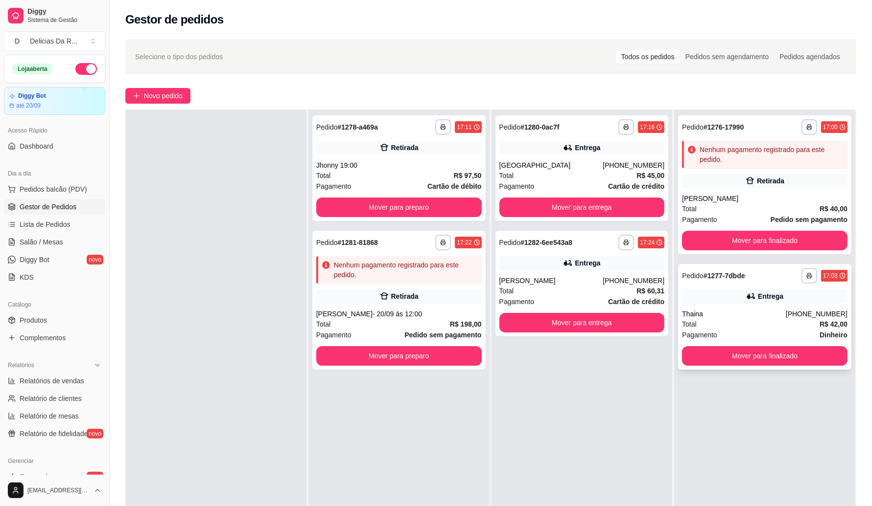
click at [716, 313] on div "Thaina" at bounding box center [734, 314] width 104 height 10
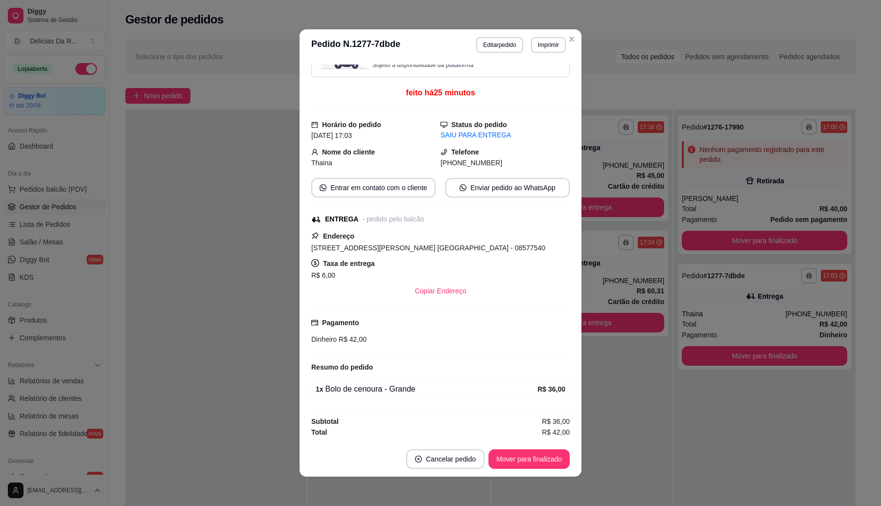
scroll to position [1, 0]
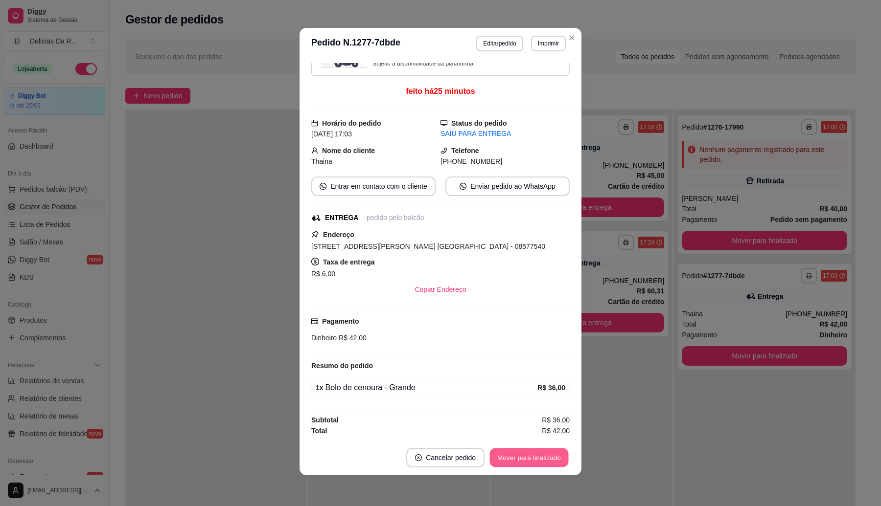
click at [536, 459] on button "Mover para finalizado" at bounding box center [529, 458] width 79 height 19
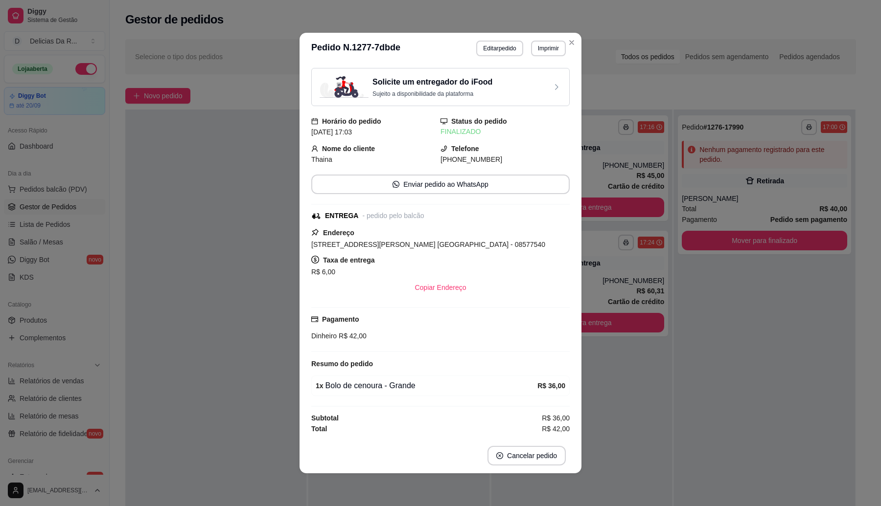
scroll to position [0, 0]
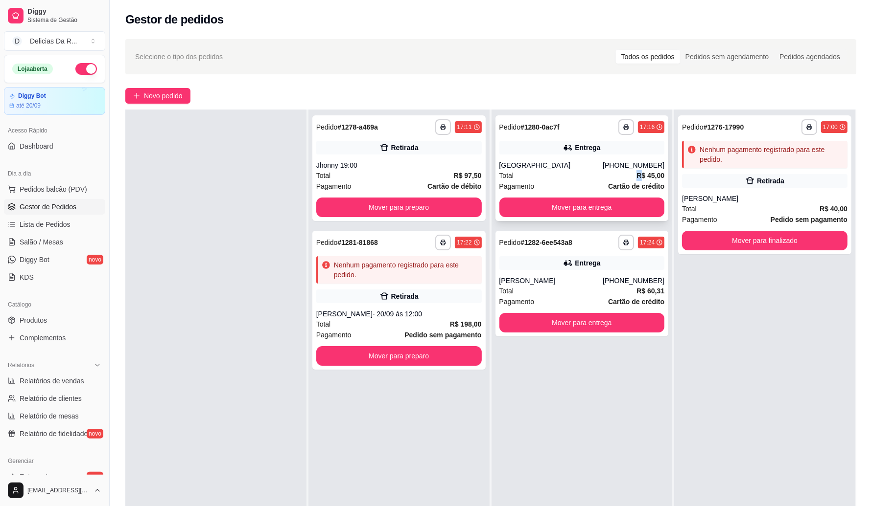
click at [624, 174] on div "Total R$ 45,00" at bounding box center [581, 175] width 165 height 11
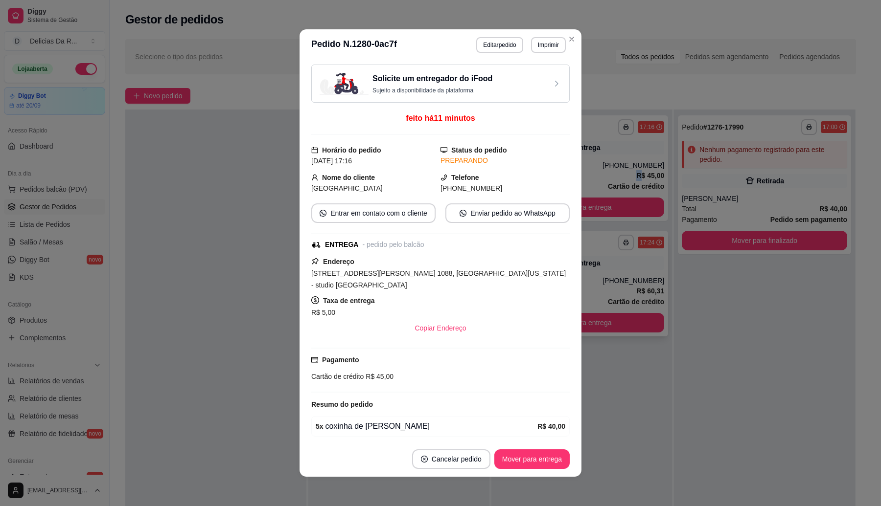
scroll to position [42, 0]
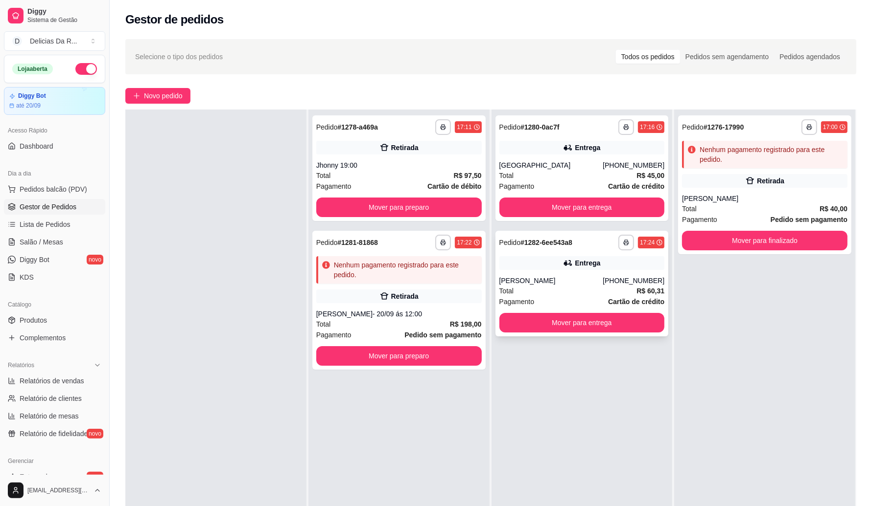
click at [610, 285] on div "[PHONE_NUMBER]" at bounding box center [633, 281] width 62 height 10
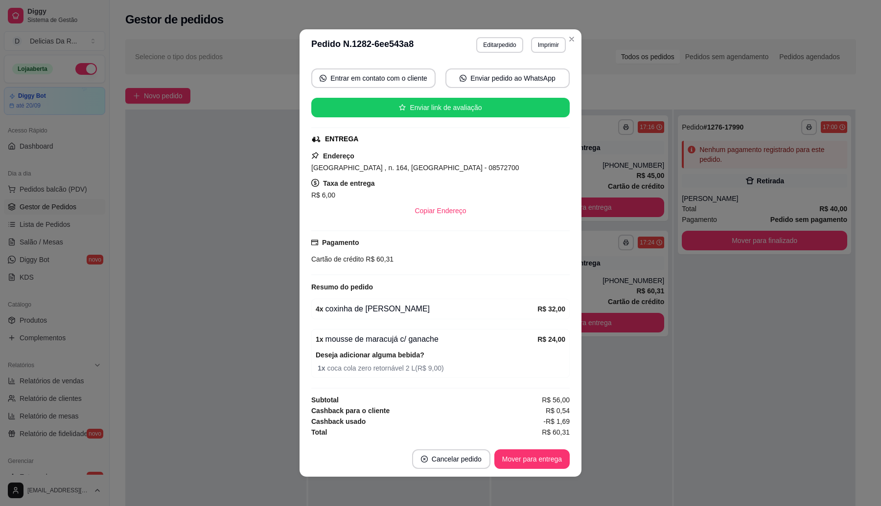
scroll to position [1, 0]
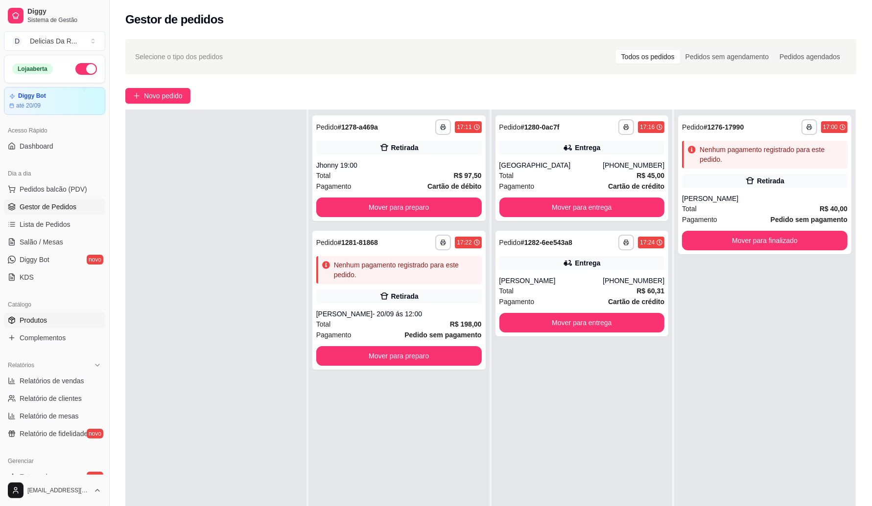
click at [47, 319] on link "Produtos" at bounding box center [54, 321] width 101 height 16
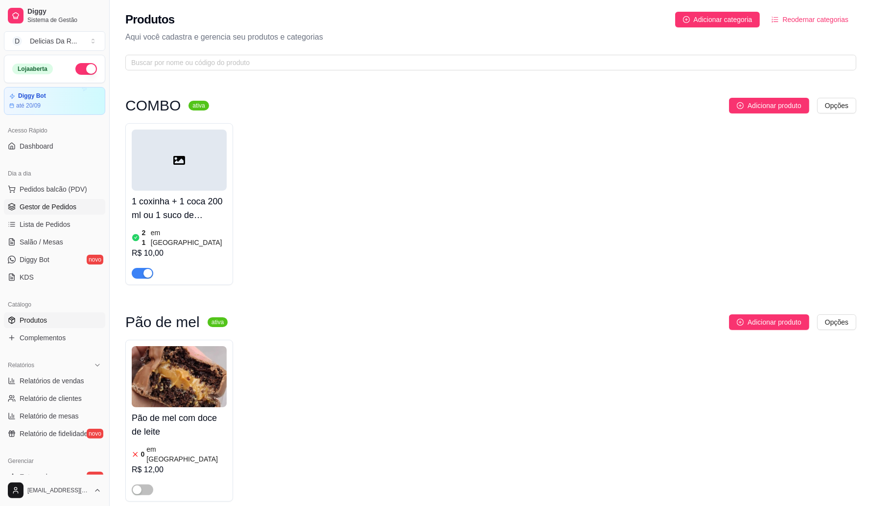
click at [30, 207] on span "Gestor de Pedidos" at bounding box center [48, 207] width 57 height 10
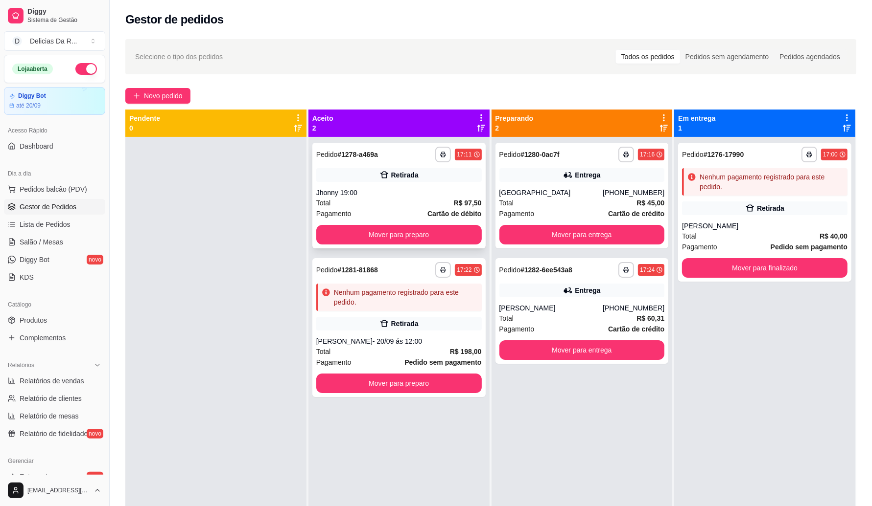
click at [370, 187] on div "**********" at bounding box center [398, 196] width 173 height 106
click at [353, 324] on div "Retirada" at bounding box center [398, 324] width 165 height 14
click at [581, 325] on div "Pagamento Cartão de crédito" at bounding box center [581, 329] width 165 height 11
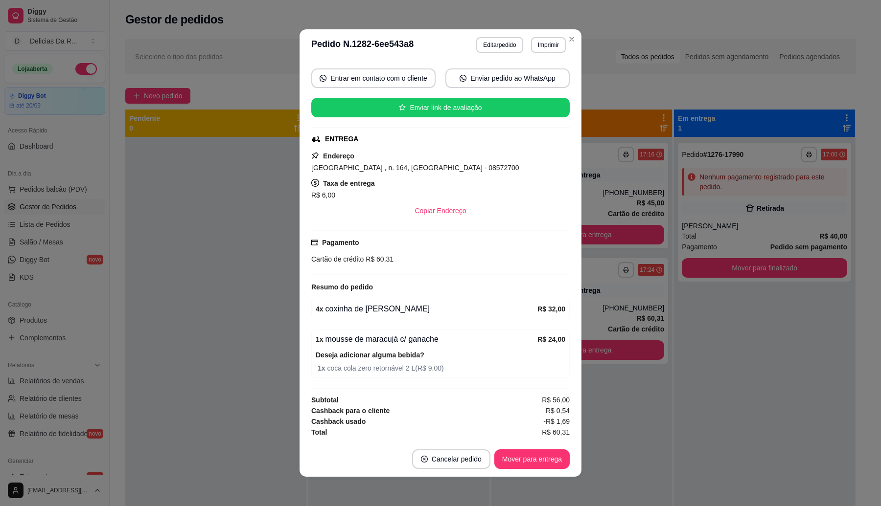
scroll to position [1, 0]
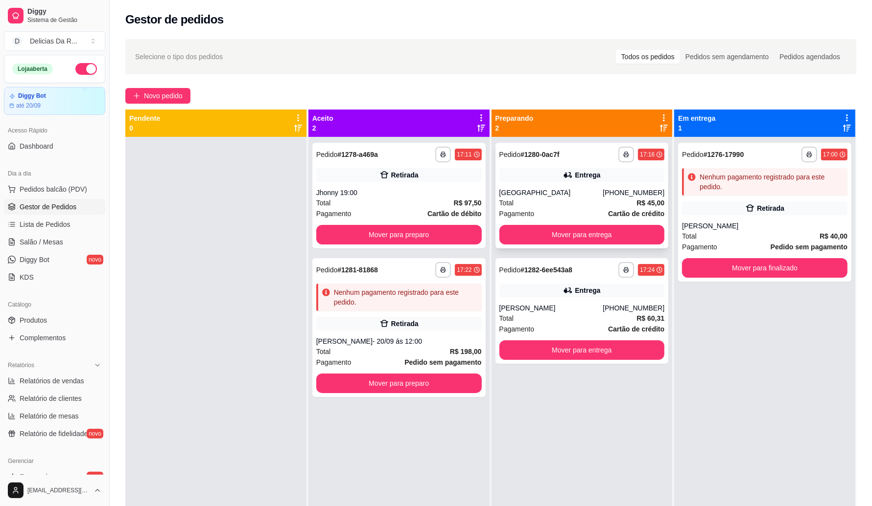
click at [620, 206] on div "Total R$ 45,00" at bounding box center [581, 203] width 165 height 11
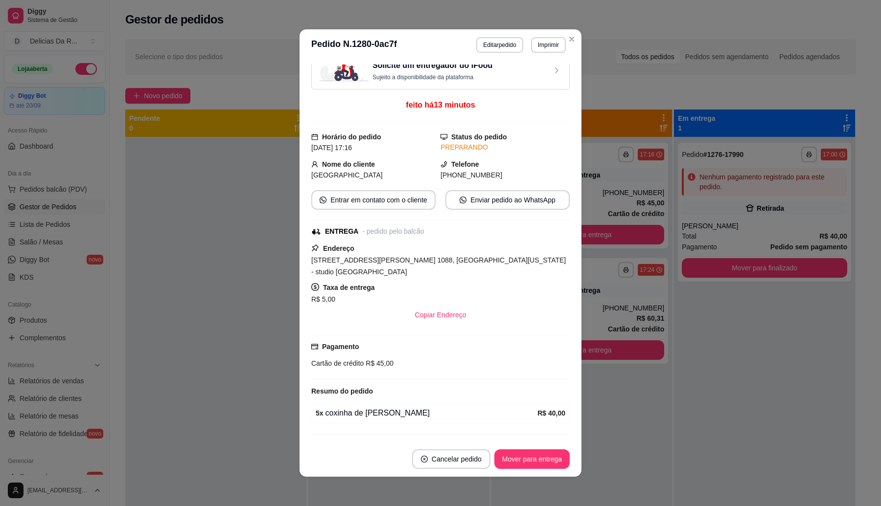
scroll to position [42, 0]
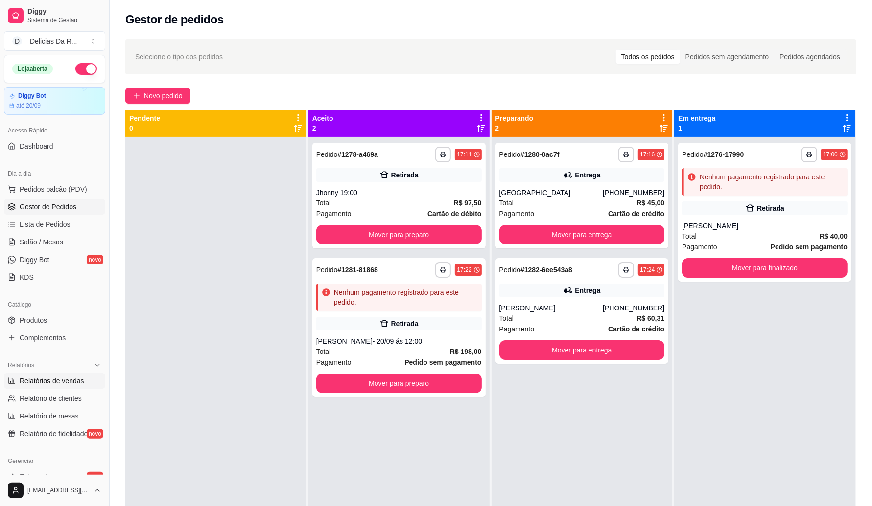
click at [55, 380] on span "Relatórios de vendas" at bounding box center [52, 381] width 65 height 10
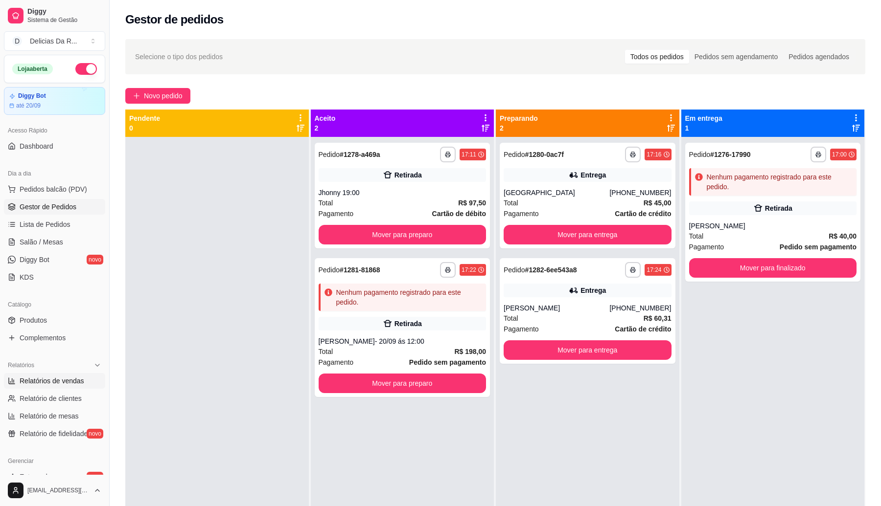
select select "ALL"
select select "0"
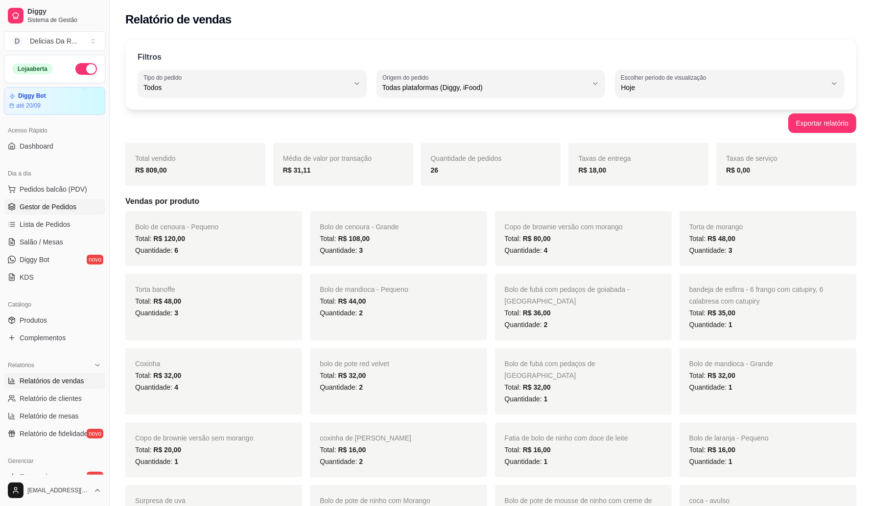
click at [73, 213] on link "Gestor de Pedidos" at bounding box center [54, 207] width 101 height 16
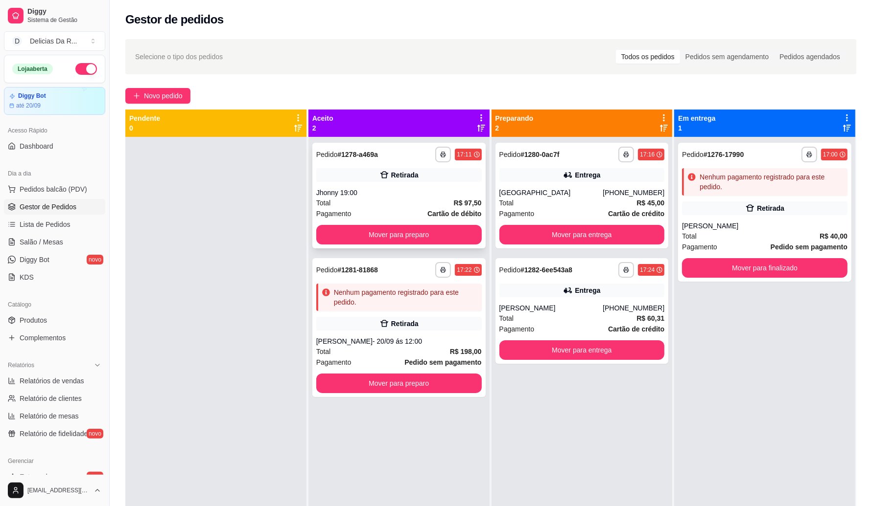
click at [414, 196] on div "Jhonny 19:00" at bounding box center [398, 193] width 165 height 10
click at [421, 337] on div "[PERSON_NAME]- 20/09 ás 12:00" at bounding box center [398, 342] width 165 height 10
click at [588, 282] on div "**********" at bounding box center [581, 311] width 173 height 106
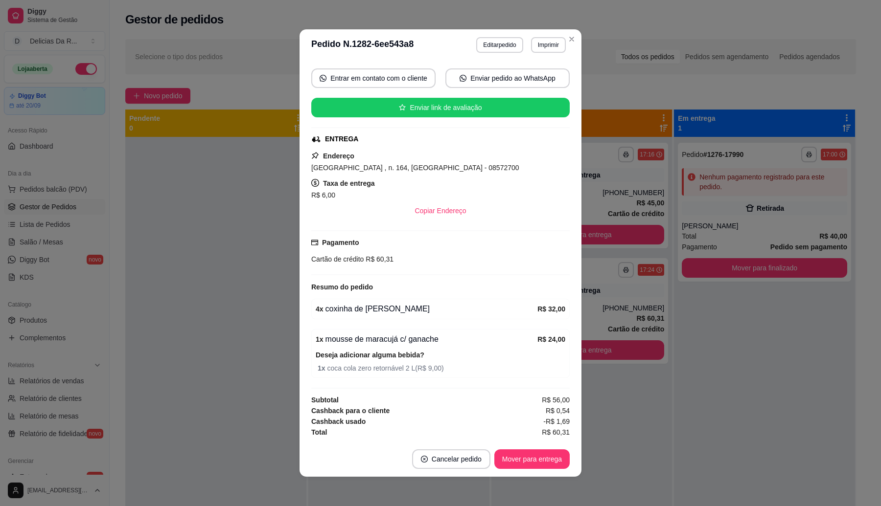
scroll to position [1, 0]
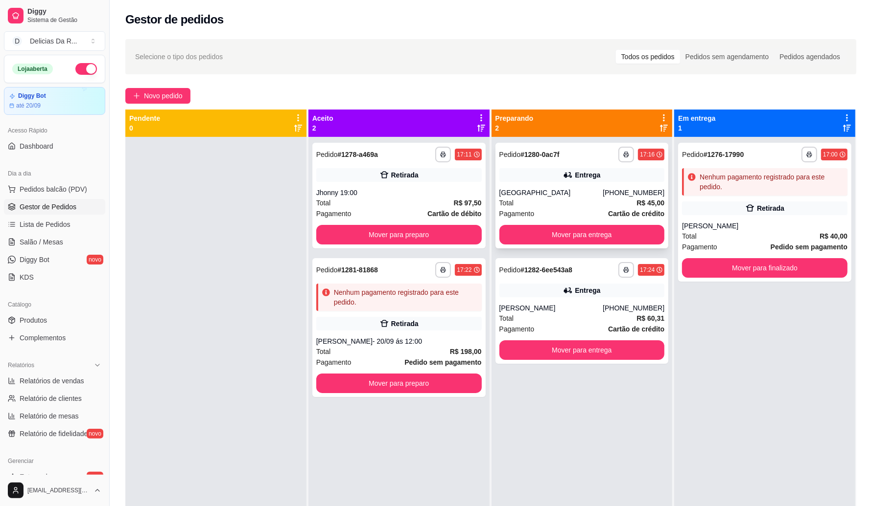
click at [506, 206] on span "Total" at bounding box center [506, 203] width 15 height 11
click at [622, 232] on button "Mover para entrega" at bounding box center [581, 235] width 165 height 20
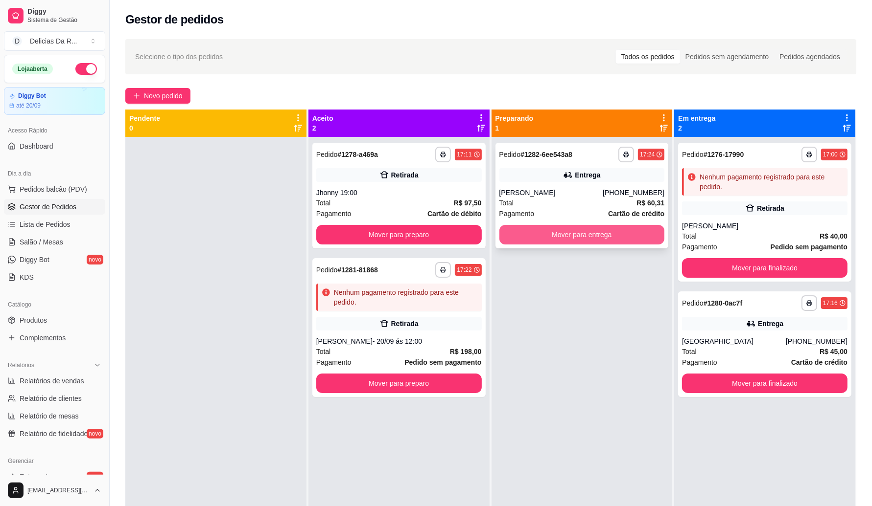
click at [610, 234] on button "Mover para entrega" at bounding box center [581, 235] width 165 height 20
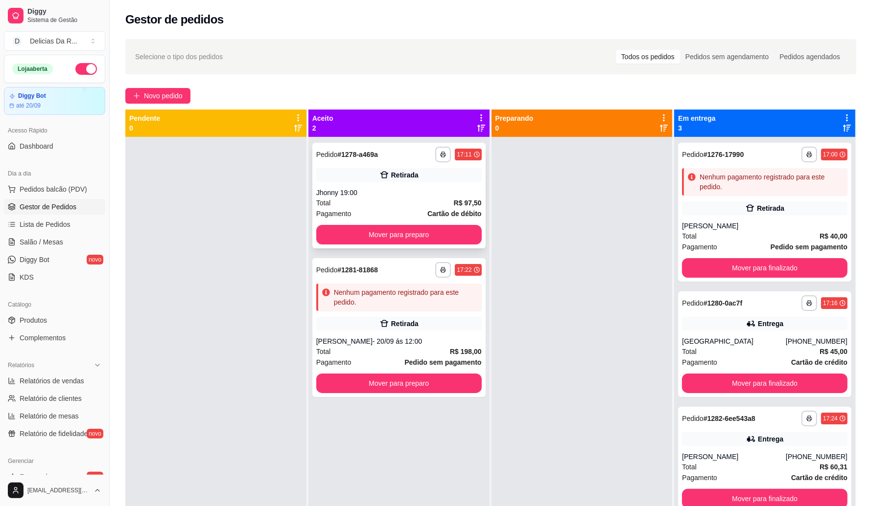
click at [441, 194] on div "Jhonny 19:00" at bounding box center [398, 193] width 165 height 10
click at [175, 104] on div "**********" at bounding box center [491, 330] width 762 height 595
click at [170, 91] on span "Novo pedido" at bounding box center [163, 96] width 39 height 11
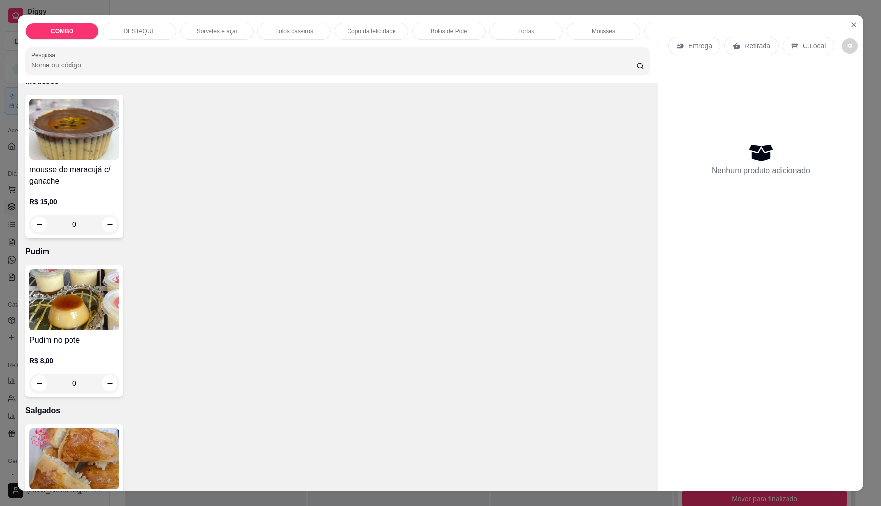
scroll to position [1623, 0]
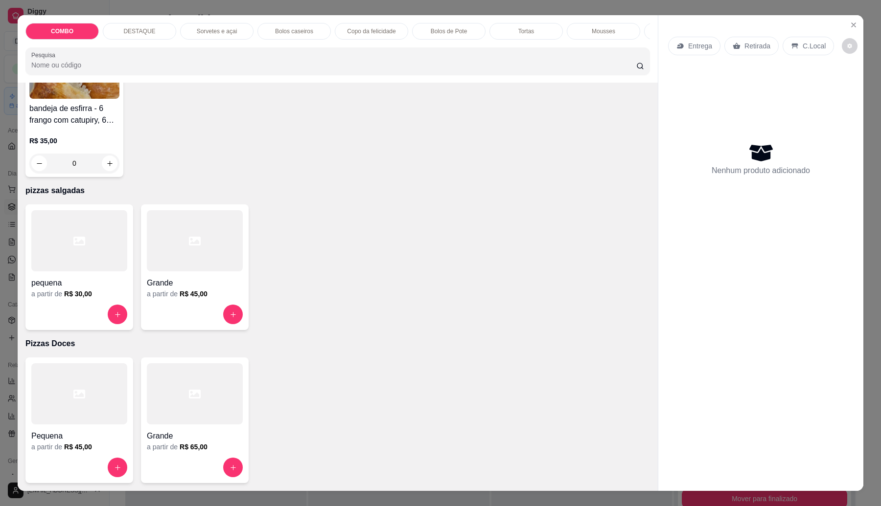
click at [174, 265] on div at bounding box center [195, 240] width 96 height 61
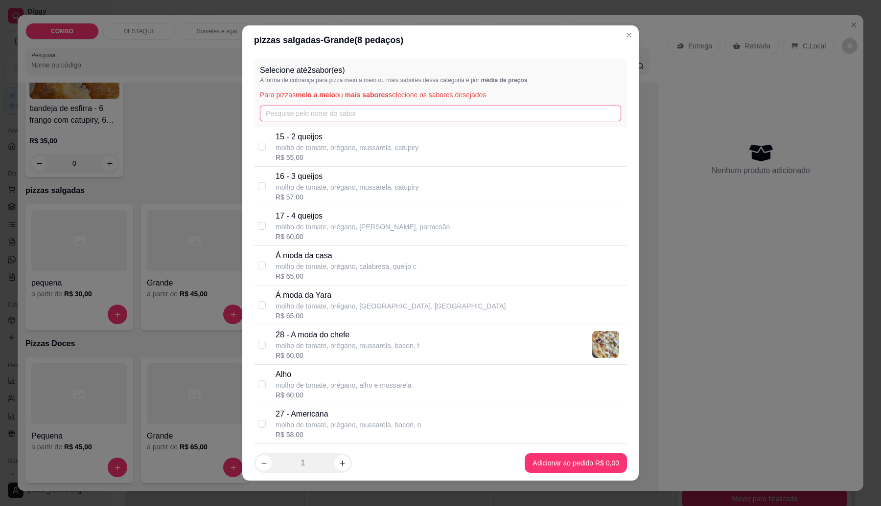
click at [359, 115] on input "text" at bounding box center [440, 114] width 361 height 16
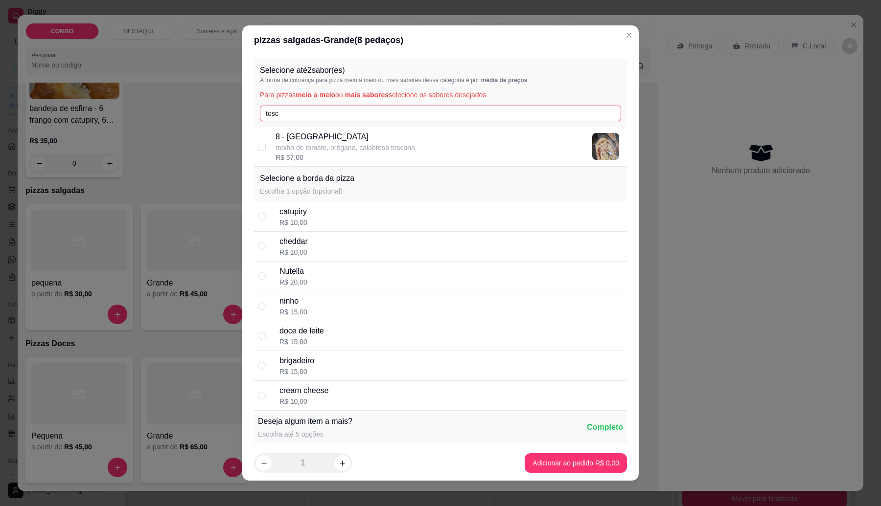
type input "tosc"
click at [369, 140] on p "8 - [GEOGRAPHIC_DATA]" at bounding box center [346, 137] width 141 height 12
checkbox input "true"
click at [363, 116] on input "tosc" at bounding box center [440, 114] width 361 height 16
type input "t"
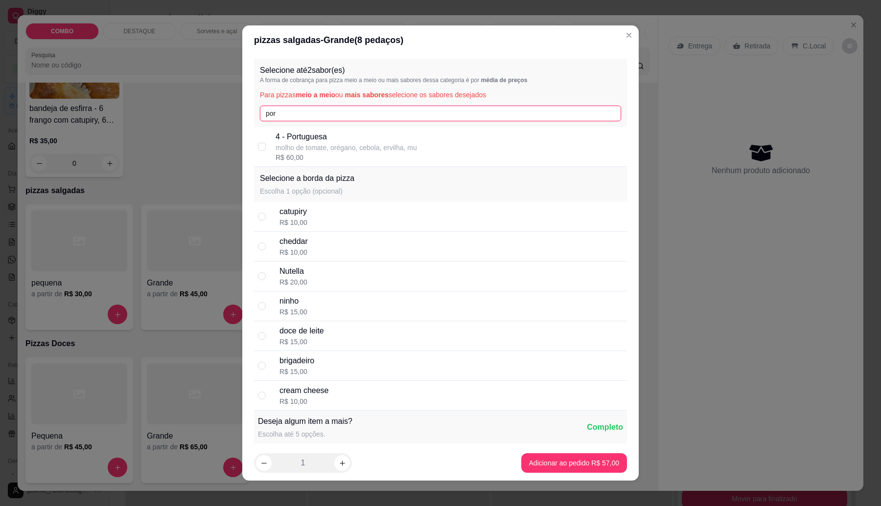
type input "por"
click at [366, 150] on p "molho de tomate, orégano, cebola, ervilha, mu" at bounding box center [346, 148] width 141 height 10
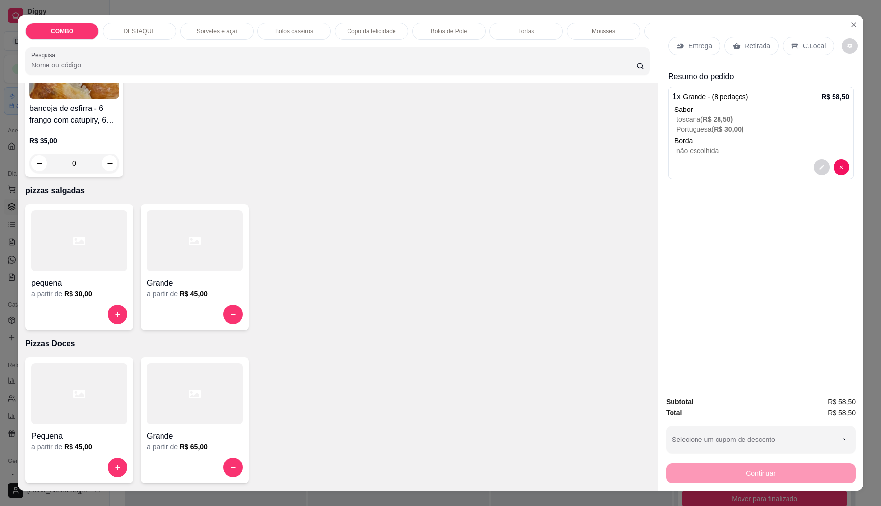
click at [69, 285] on h4 "pequena" at bounding box center [79, 283] width 96 height 12
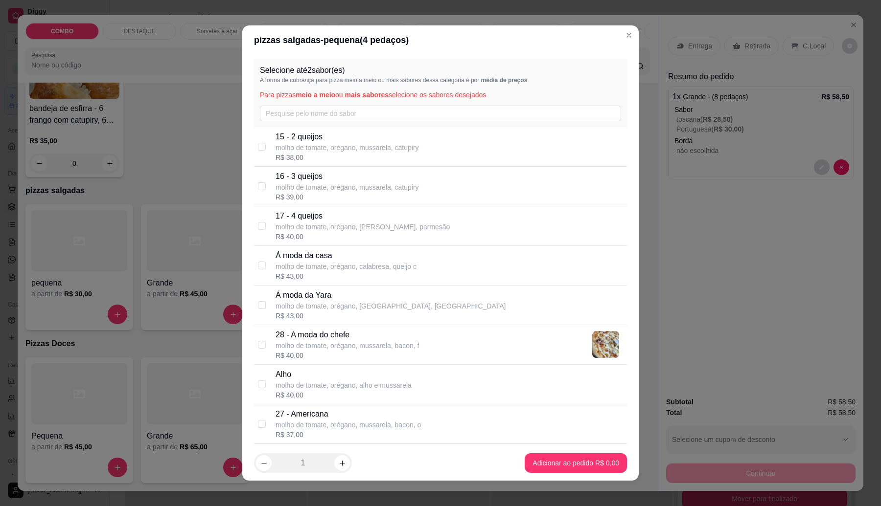
click at [317, 184] on p "molho de tomate, orégano, mussarela, catupiry" at bounding box center [347, 188] width 143 height 10
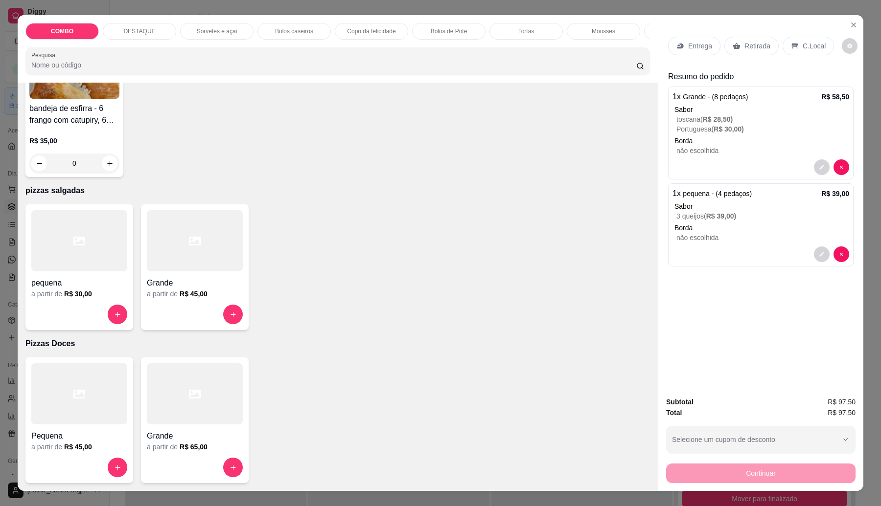
click at [742, 51] on div "Retirada" at bounding box center [751, 46] width 54 height 19
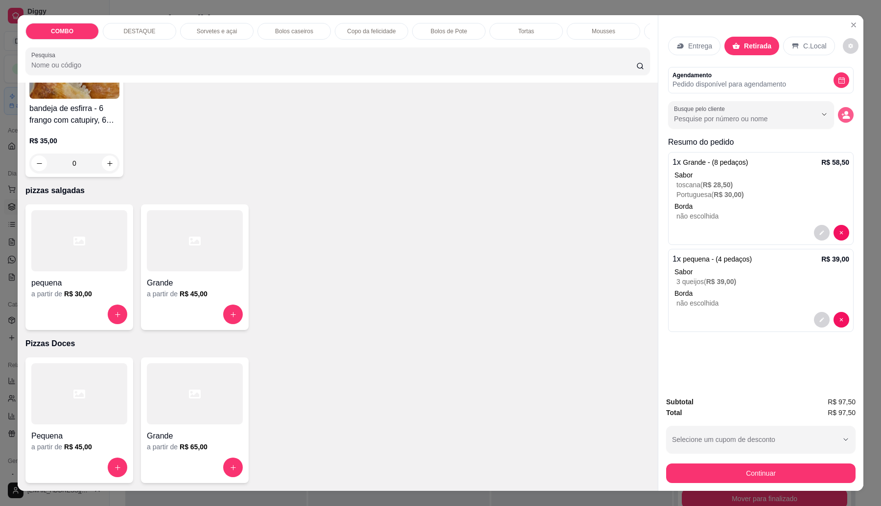
click at [841, 116] on icon "decrease-product-quantity" at bounding box center [845, 115] width 9 height 9
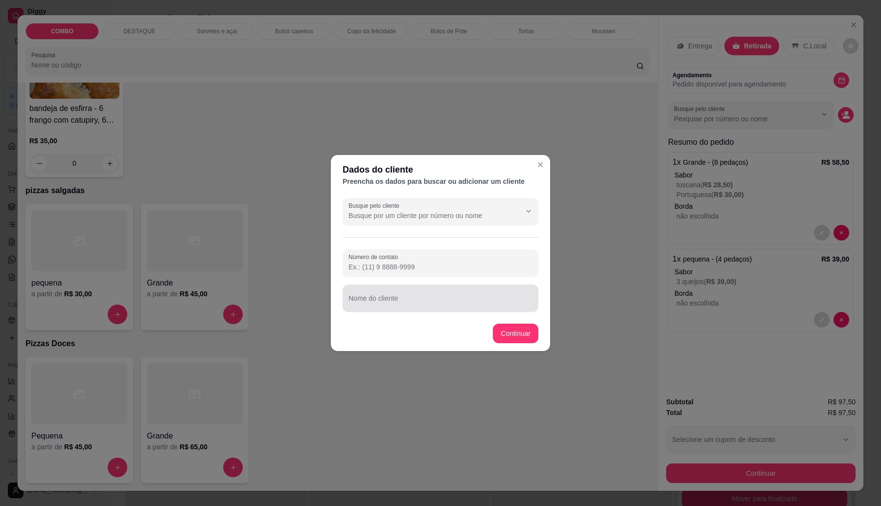
click at [468, 299] on input "Nome do cliente" at bounding box center [440, 303] width 184 height 10
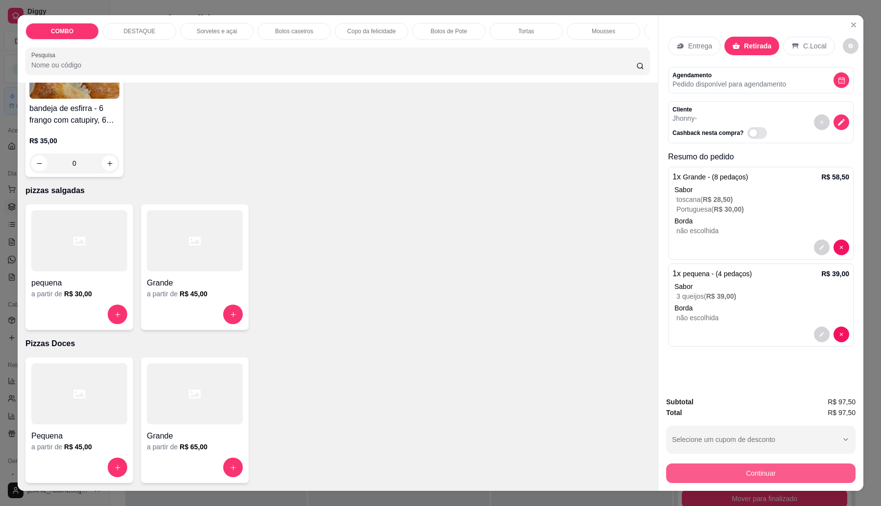
click at [799, 465] on button "Continuar" at bounding box center [760, 474] width 189 height 20
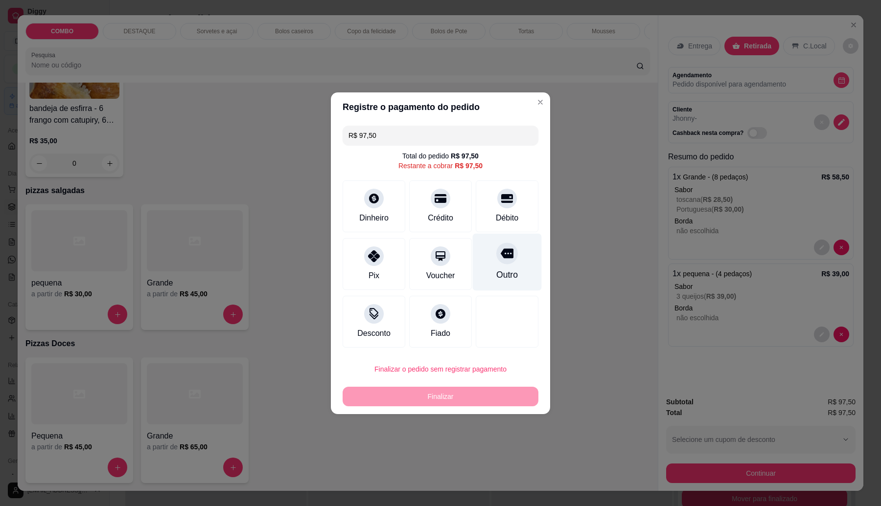
click at [510, 216] on div "Débito" at bounding box center [507, 218] width 23 height 12
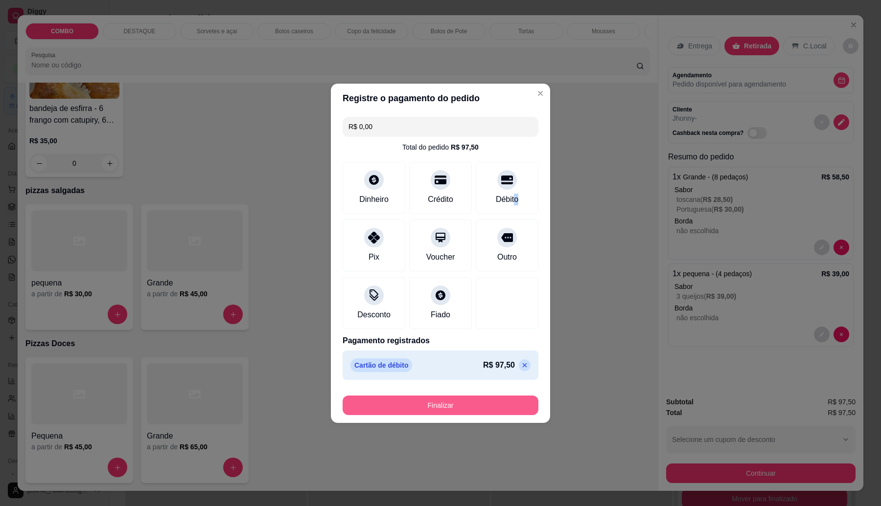
click at [501, 404] on button "Finalizar" at bounding box center [441, 406] width 196 height 20
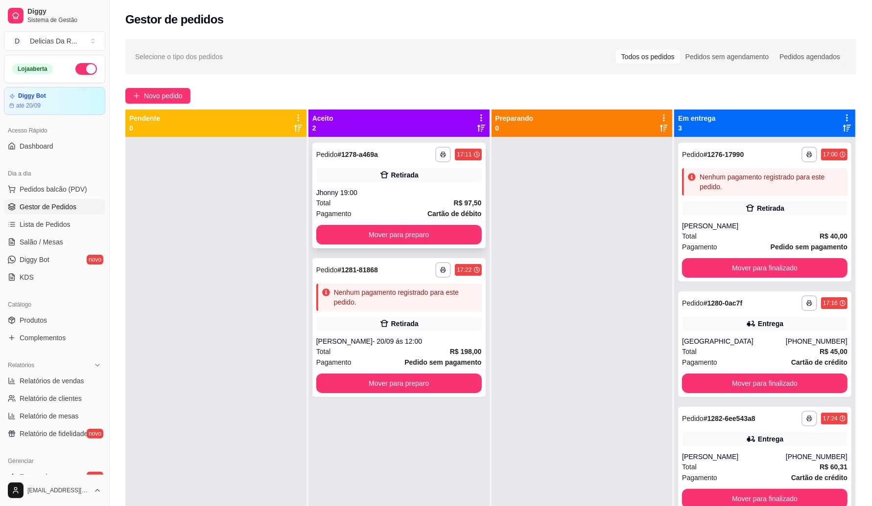
click at [448, 206] on div "Total R$ 97,50" at bounding box center [398, 203] width 165 height 11
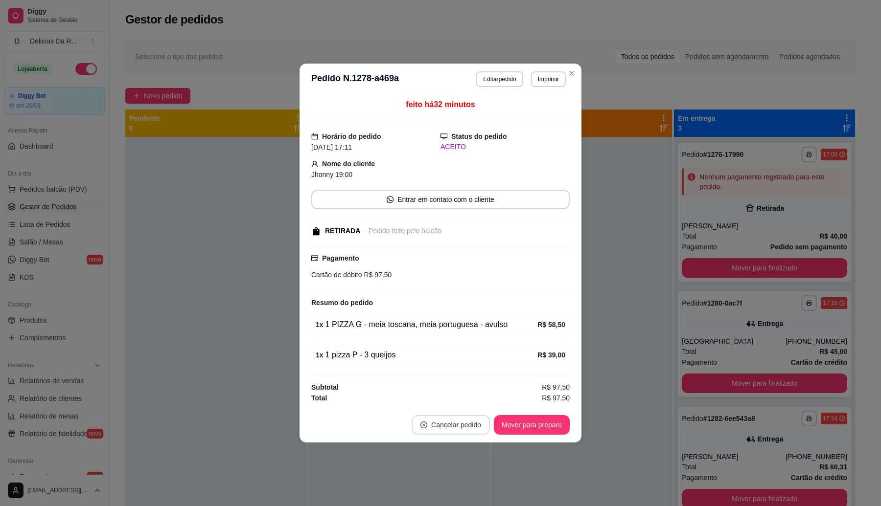
click at [463, 428] on button "Cancelar pedido" at bounding box center [451, 425] width 78 height 20
click at [469, 403] on button "Sim" at bounding box center [478, 402] width 39 height 20
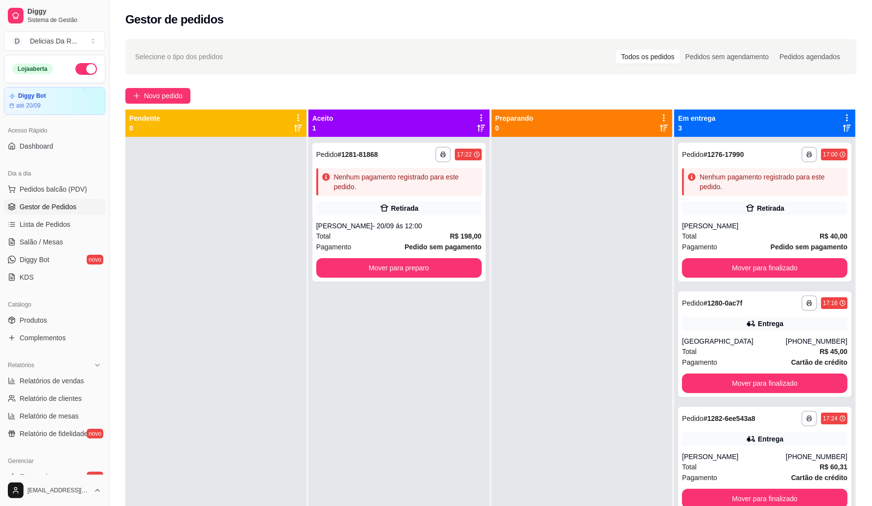
click at [186, 241] on div at bounding box center [215, 390] width 181 height 506
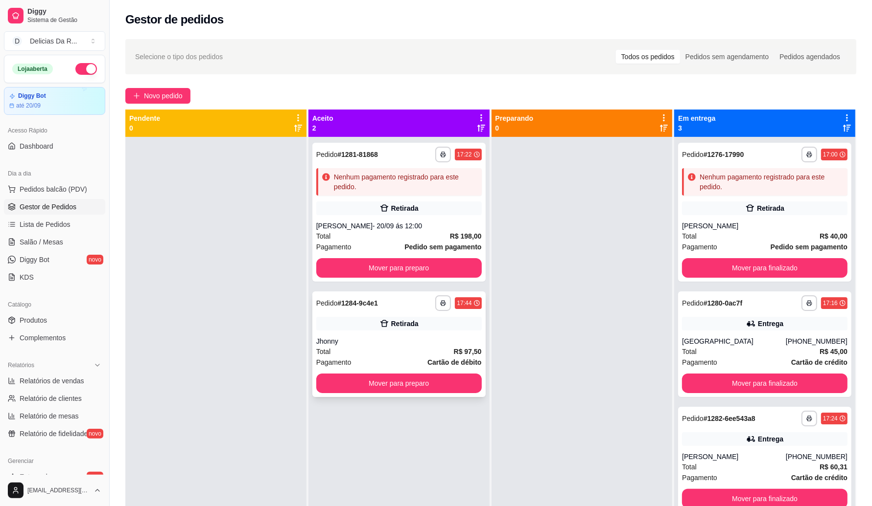
click at [427, 323] on div "Retirada" at bounding box center [398, 324] width 165 height 14
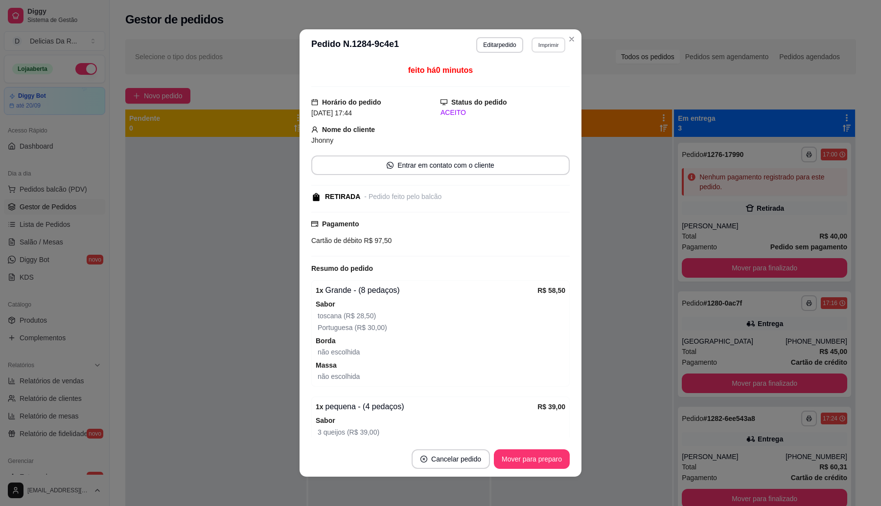
click at [536, 48] on button "Imprimir" at bounding box center [548, 44] width 34 height 15
click at [538, 79] on button "IMPRESSORA" at bounding box center [526, 80] width 71 height 16
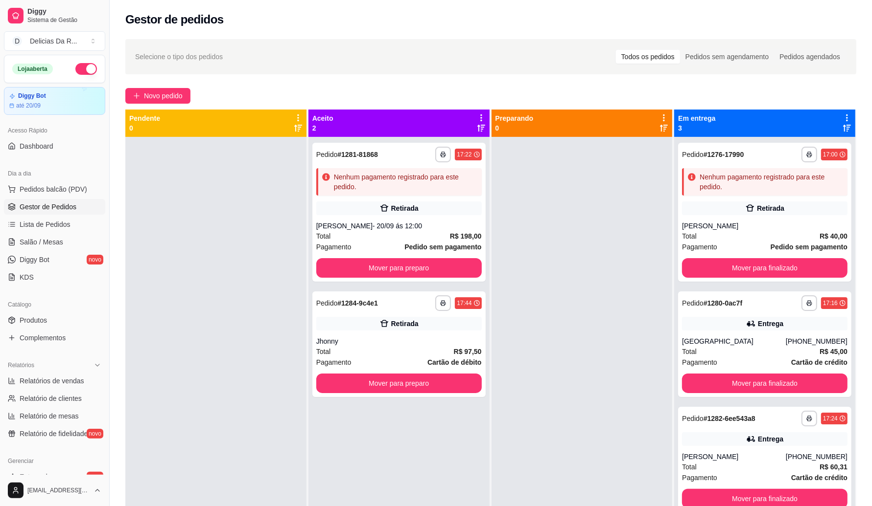
click at [477, 126] on div at bounding box center [481, 123] width 9 height 19
click at [477, 127] on icon at bounding box center [481, 128] width 8 height 8
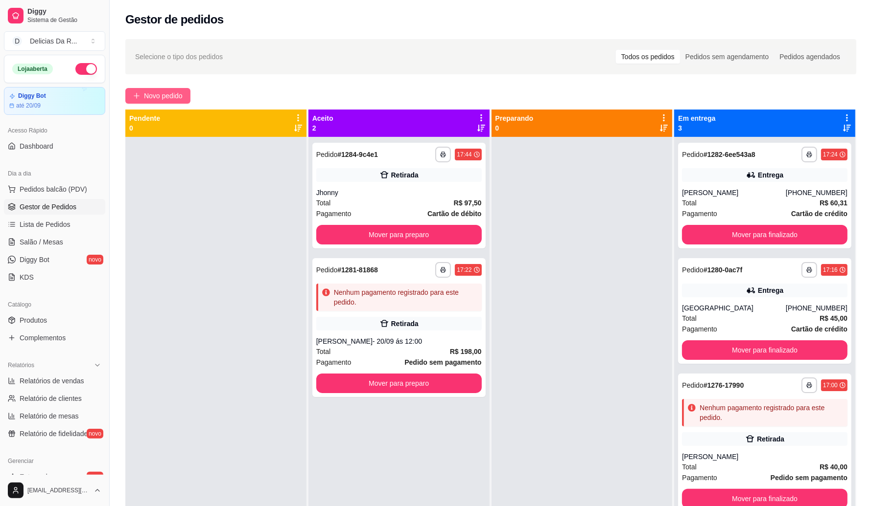
click at [169, 94] on span "Novo pedido" at bounding box center [163, 96] width 39 height 11
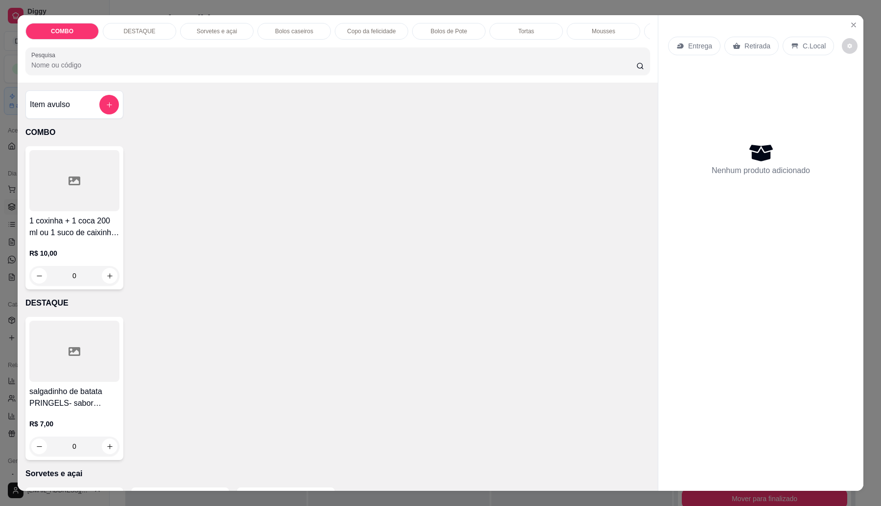
click at [81, 108] on div "Item avulso" at bounding box center [74, 105] width 89 height 20
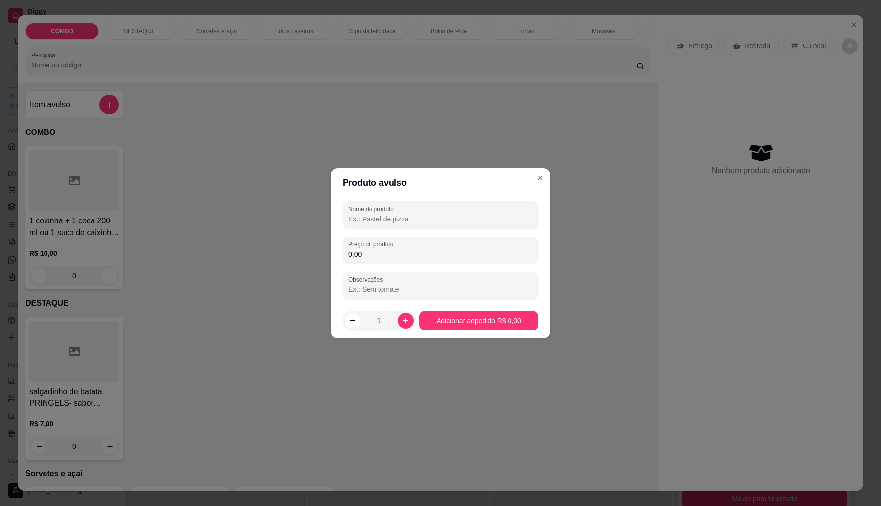
click at [410, 218] on input "Nome do produto" at bounding box center [440, 219] width 184 height 10
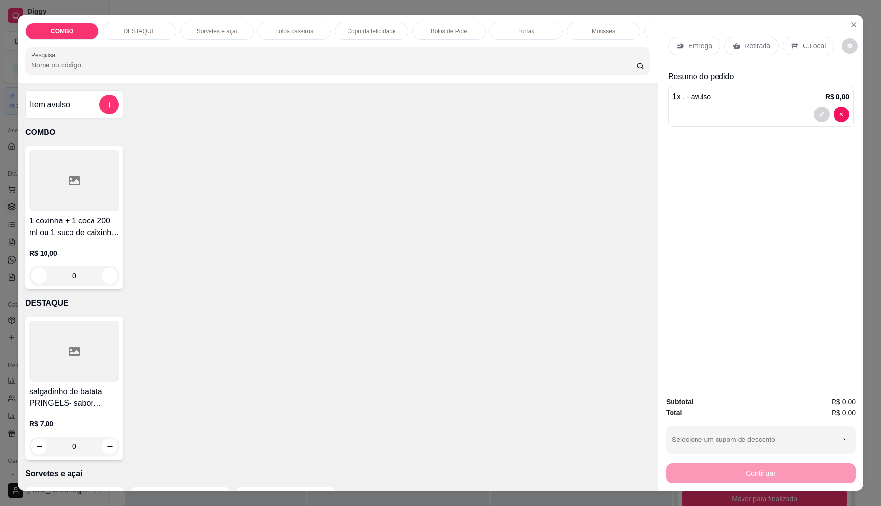
click at [747, 42] on p "Retirada" at bounding box center [757, 46] width 26 height 10
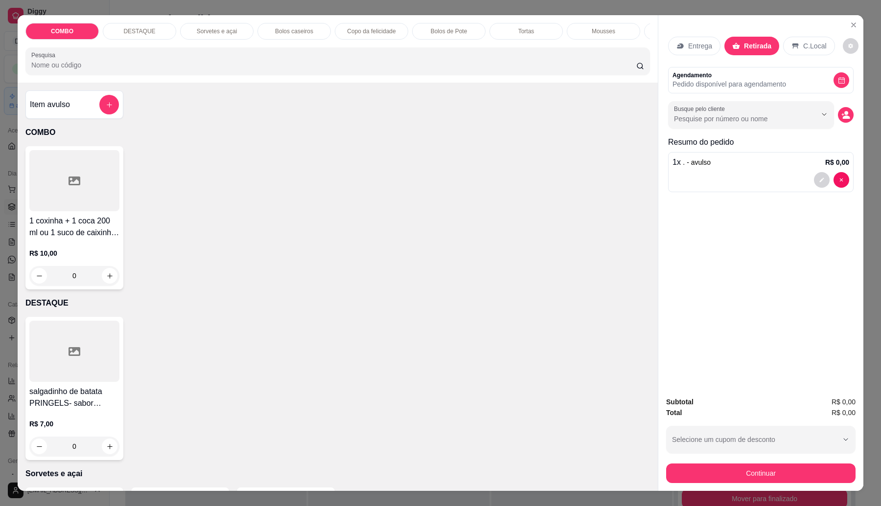
click at [700, 48] on p "Entrega" at bounding box center [700, 46] width 24 height 10
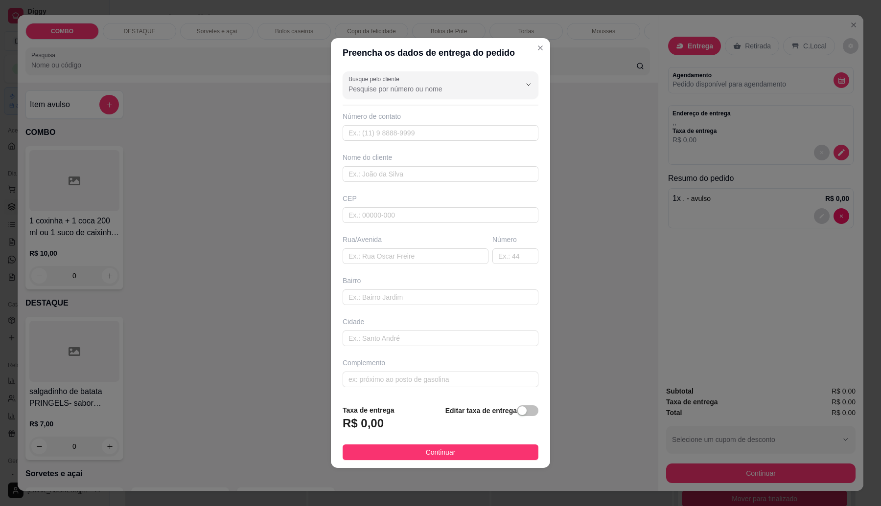
click at [525, 409] on span "button" at bounding box center [528, 411] width 22 height 11
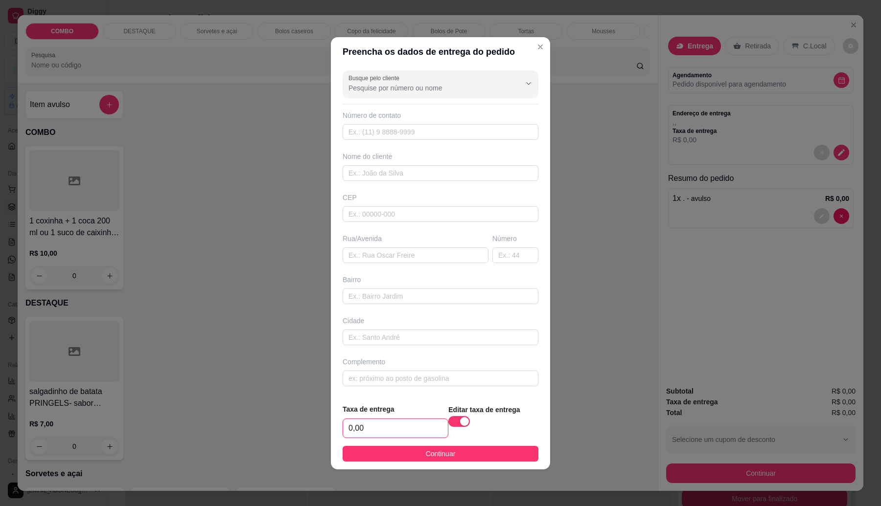
click at [414, 420] on input "0,00" at bounding box center [395, 428] width 105 height 19
click at [428, 450] on span "Continuar" at bounding box center [441, 454] width 30 height 11
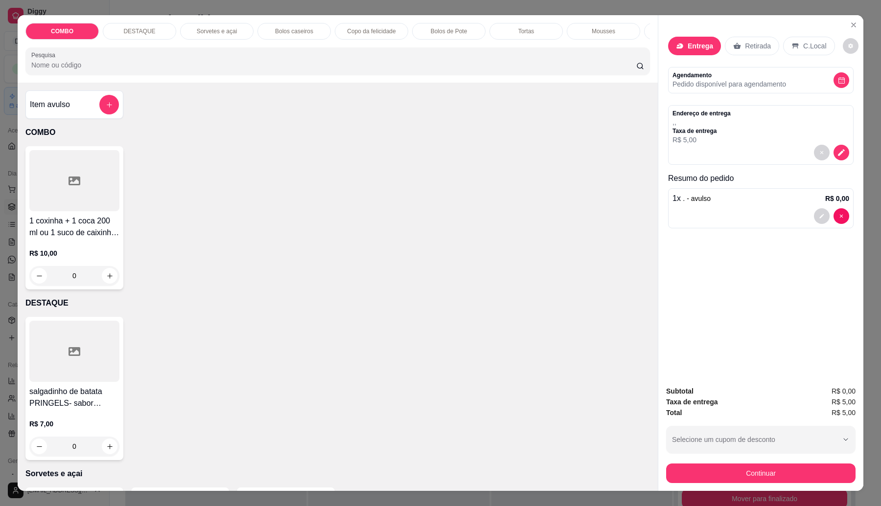
click at [710, 462] on div "Continuar" at bounding box center [760, 472] width 189 height 22
click at [715, 470] on button "Continuar" at bounding box center [761, 473] width 184 height 19
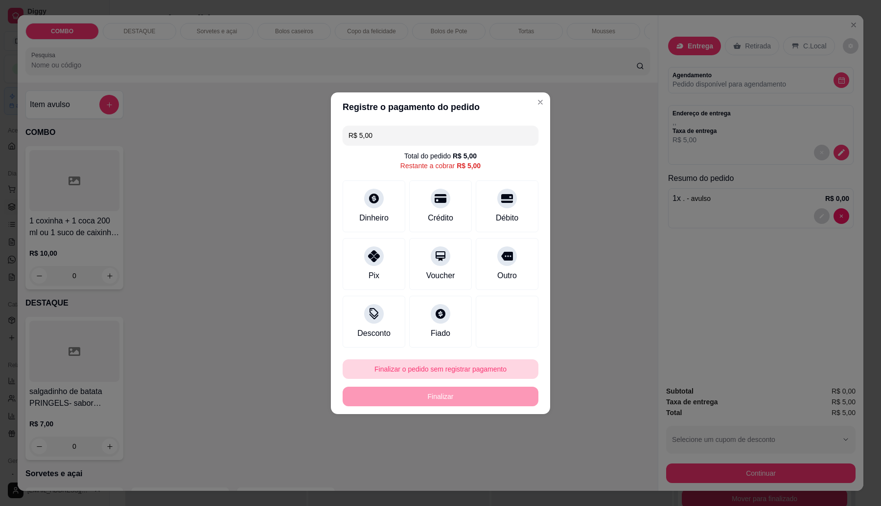
click at [483, 371] on button "Finalizar o pedido sem registrar pagamento" at bounding box center [441, 370] width 196 height 20
click at [505, 453] on button "Confirmar" at bounding box center [501, 449] width 36 height 15
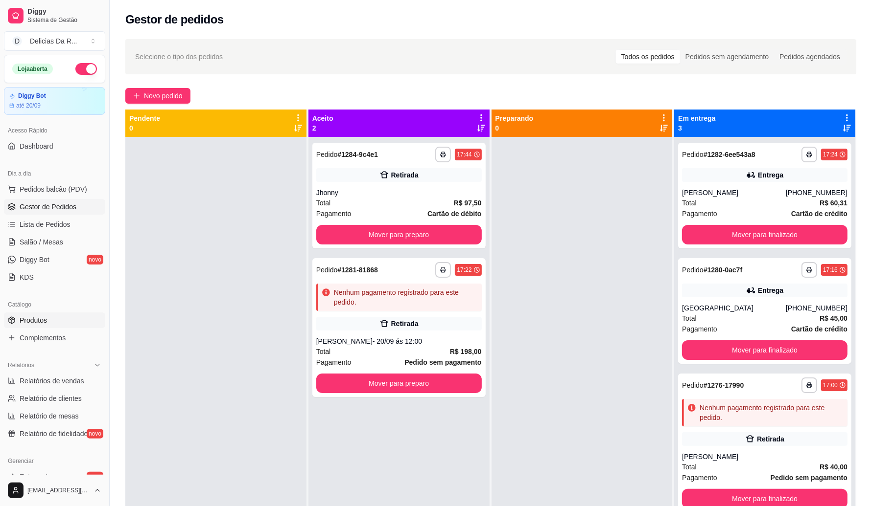
click at [43, 315] on link "Produtos" at bounding box center [54, 321] width 101 height 16
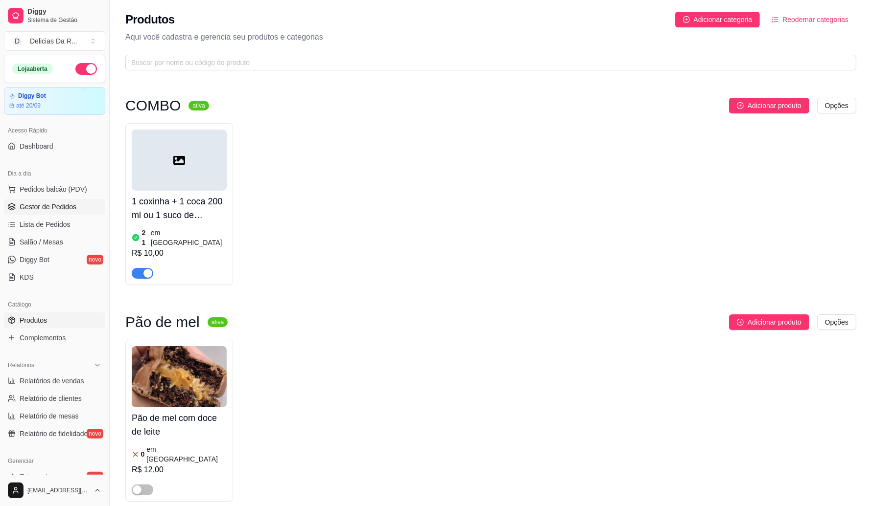
click at [59, 206] on span "Gestor de Pedidos" at bounding box center [48, 207] width 57 height 10
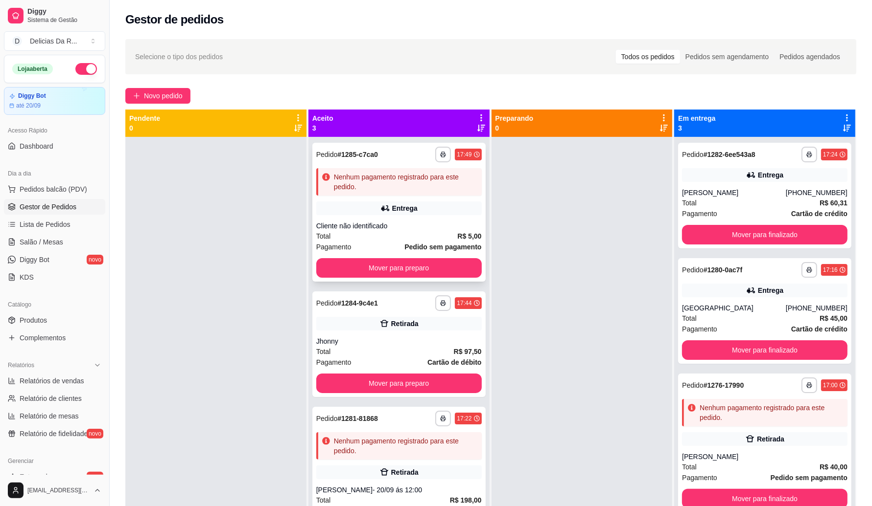
click at [399, 207] on div "Entrega" at bounding box center [404, 209] width 25 height 10
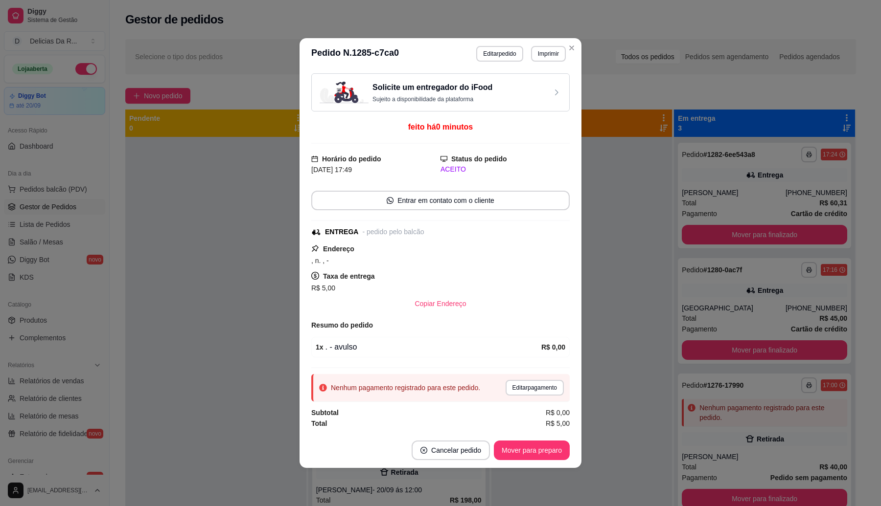
click at [541, 75] on div "Solicite um entregador do iFood Sujeito a disponibilidade da plataforma" at bounding box center [440, 92] width 258 height 38
click at [558, 49] on button "Imprimir" at bounding box center [548, 54] width 35 height 16
click at [544, 89] on button "IMPRESSORA" at bounding box center [539, 82] width 57 height 13
click at [539, 452] on button "Mover para preparo" at bounding box center [532, 451] width 76 height 20
click at [539, 452] on div "Mover para preparo" at bounding box center [525, 451] width 90 height 20
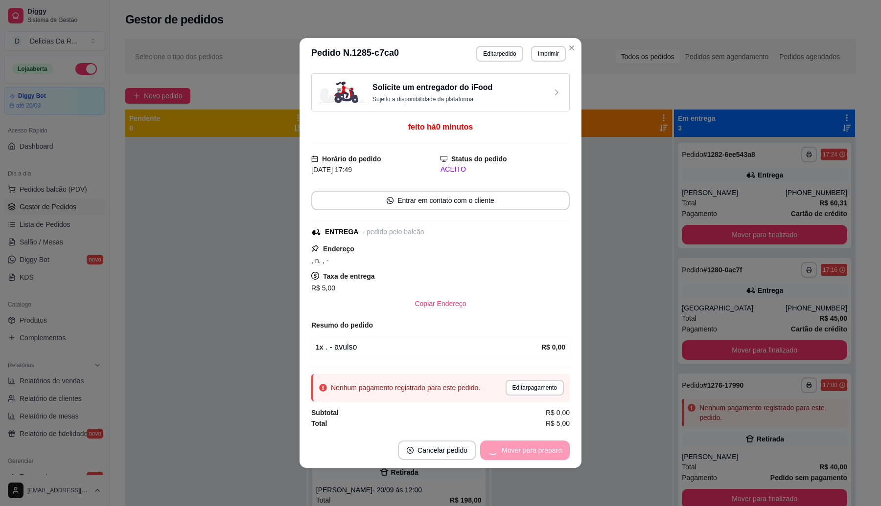
click at [539, 452] on div "Mover para preparo" at bounding box center [525, 451] width 90 height 20
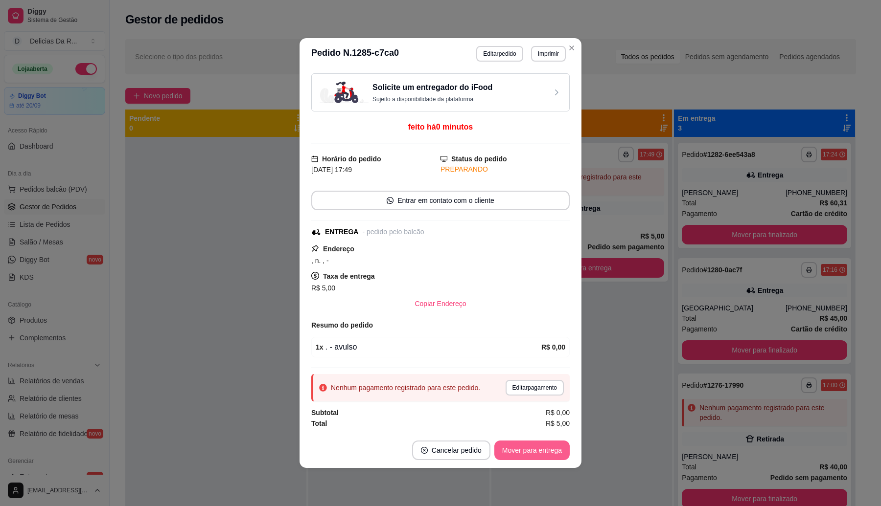
click at [539, 452] on button "Mover para entrega" at bounding box center [531, 451] width 75 height 20
click at [539, 452] on div "Mover para entrega" at bounding box center [525, 451] width 89 height 20
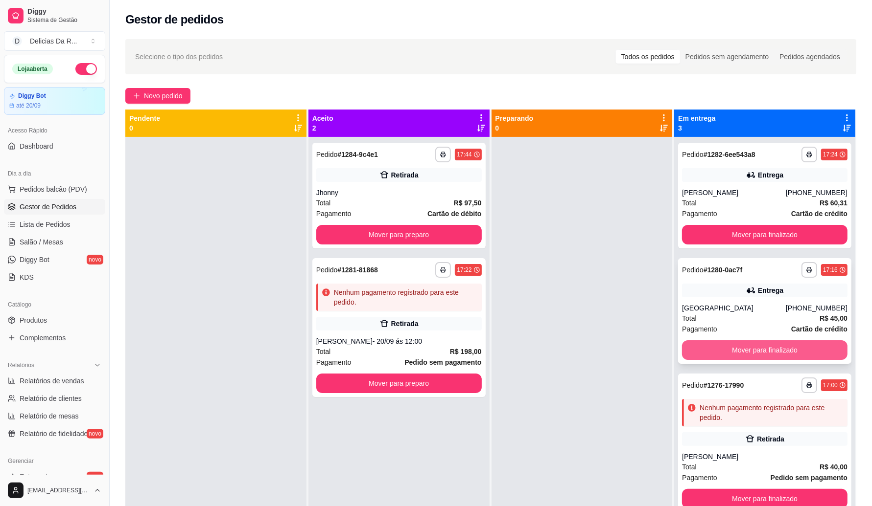
click at [711, 351] on button "Mover para finalizado" at bounding box center [764, 351] width 165 height 20
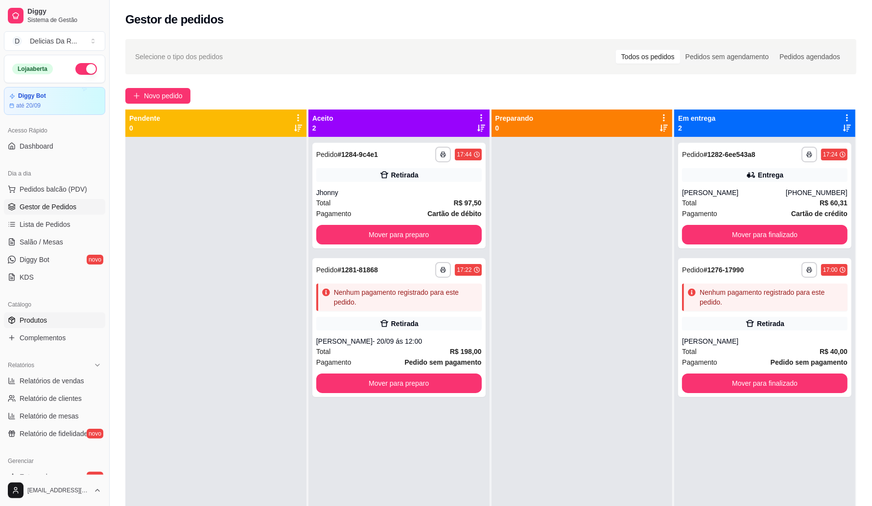
click at [48, 319] on link "Produtos" at bounding box center [54, 321] width 101 height 16
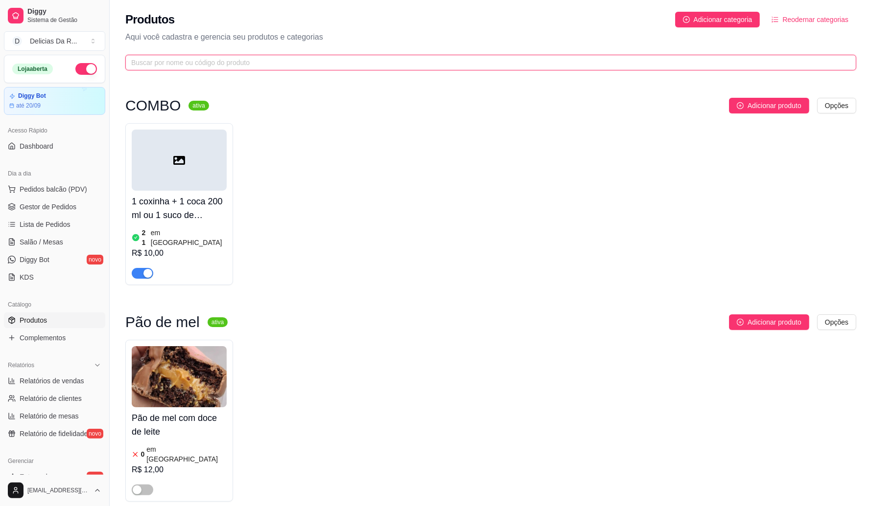
click at [180, 62] on input "text" at bounding box center [486, 62] width 711 height 11
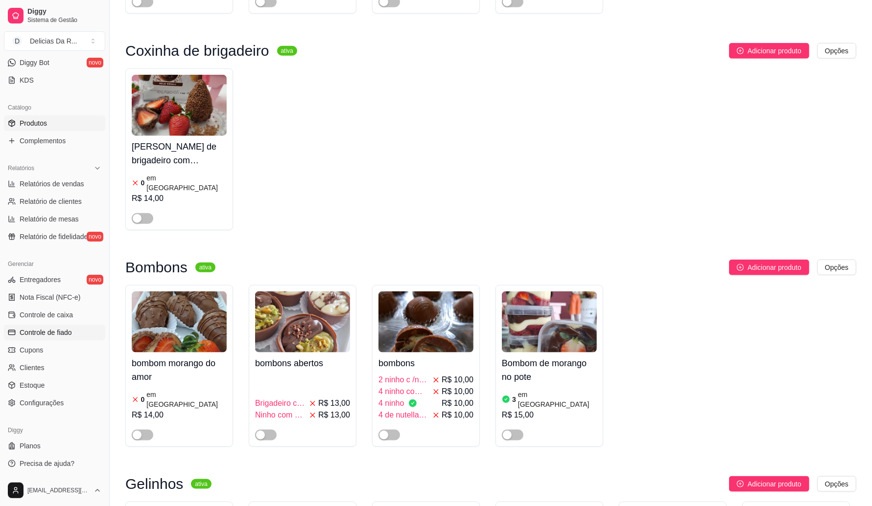
scroll to position [7985, 0]
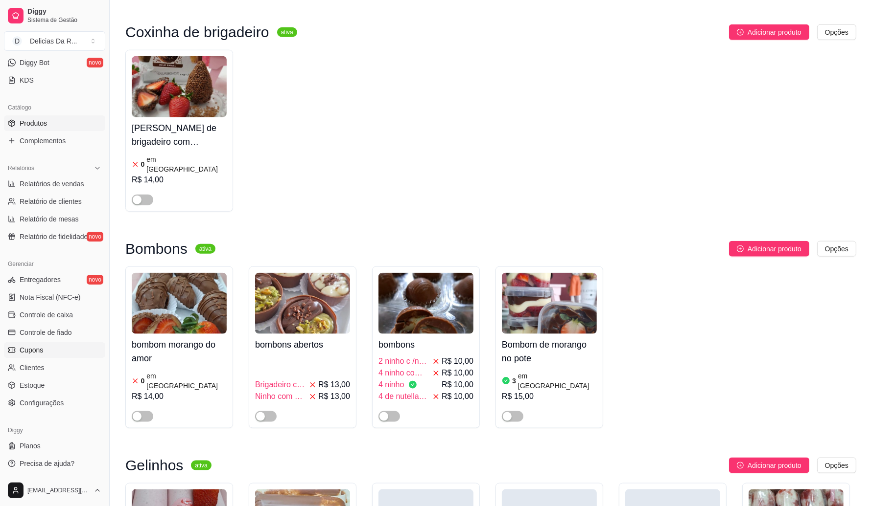
click at [43, 351] on link "Cupons" at bounding box center [54, 351] width 101 height 16
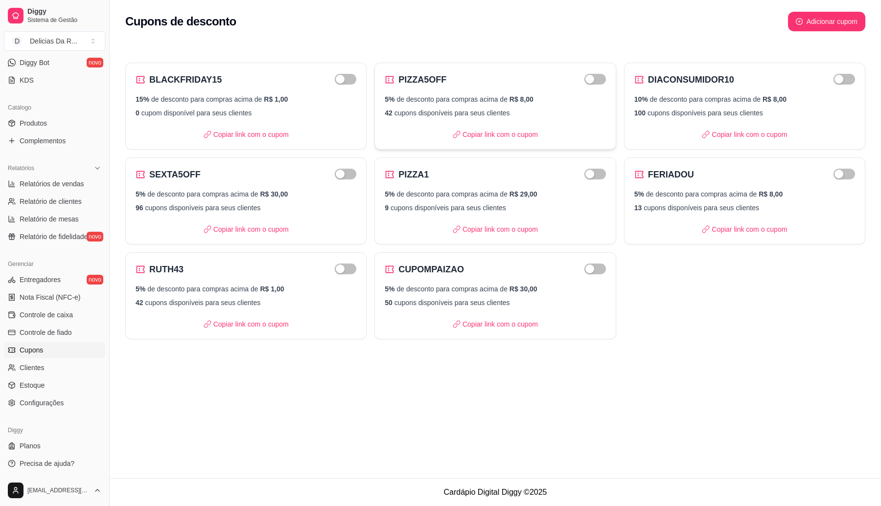
click at [504, 105] on div "5% de desconto para compras acima de R$ 8,00 42 cupons disponíveis para seus cl…" at bounding box center [495, 105] width 221 height 23
select select "PERCENTAGE"
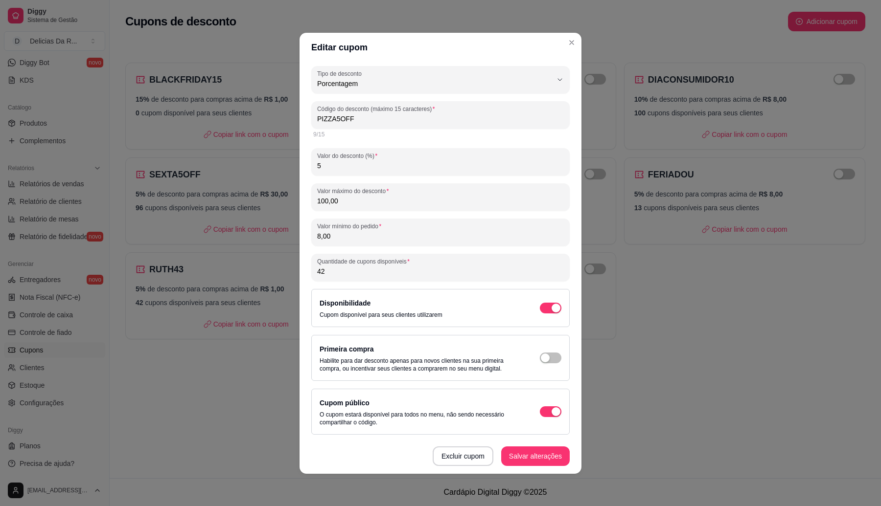
click at [372, 236] on input "8,00" at bounding box center [440, 236] width 247 height 10
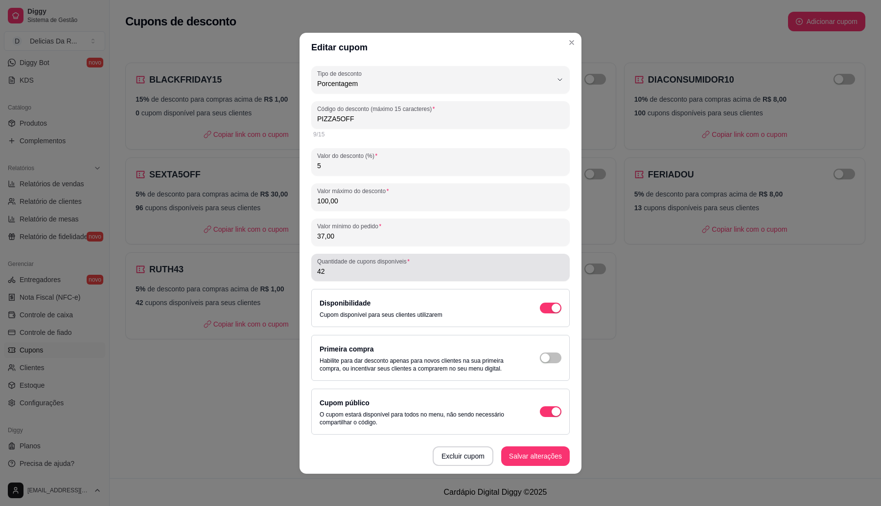
type input "37,00"
click at [428, 272] on input "42" at bounding box center [440, 272] width 247 height 10
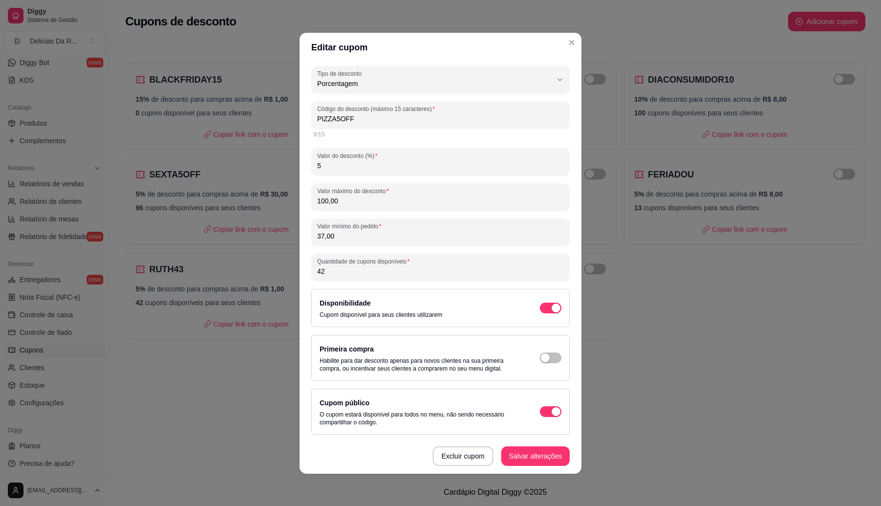
type input "4"
type input "50"
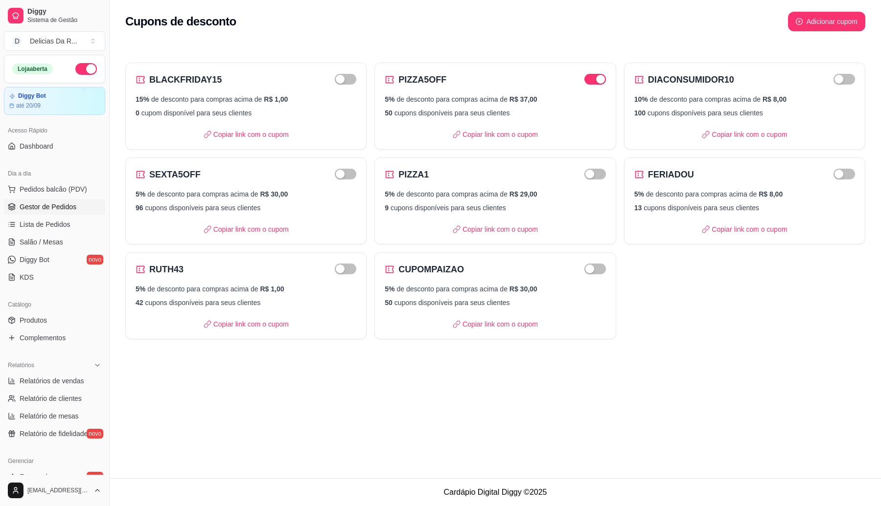
click at [62, 208] on span "Gestor de Pedidos" at bounding box center [48, 207] width 57 height 10
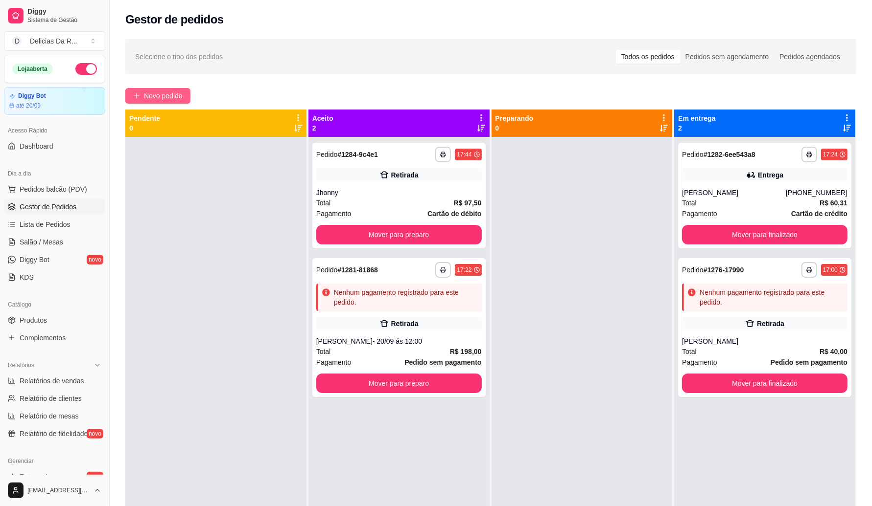
click at [169, 99] on span "Novo pedido" at bounding box center [163, 96] width 39 height 11
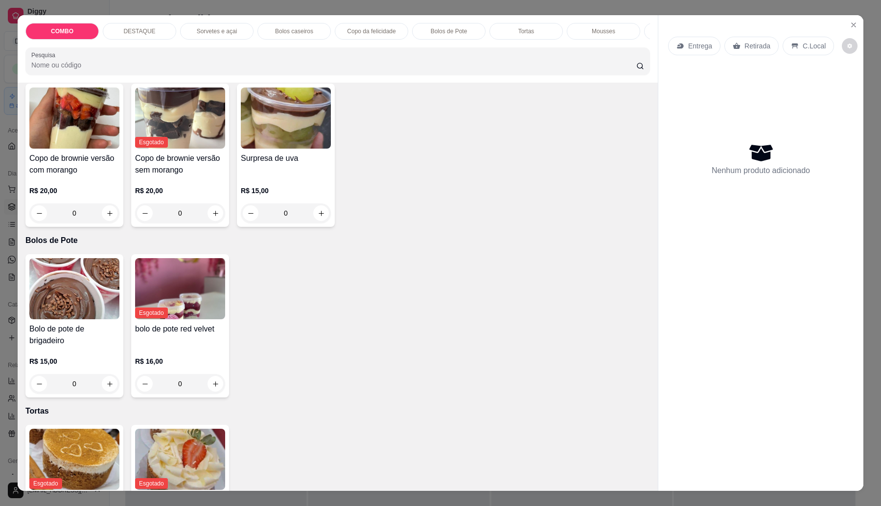
scroll to position [1623, 0]
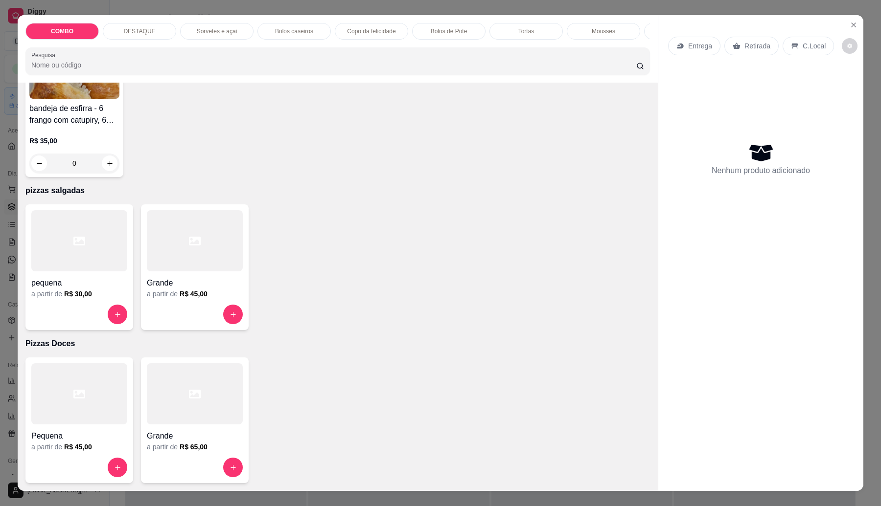
click at [193, 398] on icon at bounding box center [195, 394] width 12 height 9
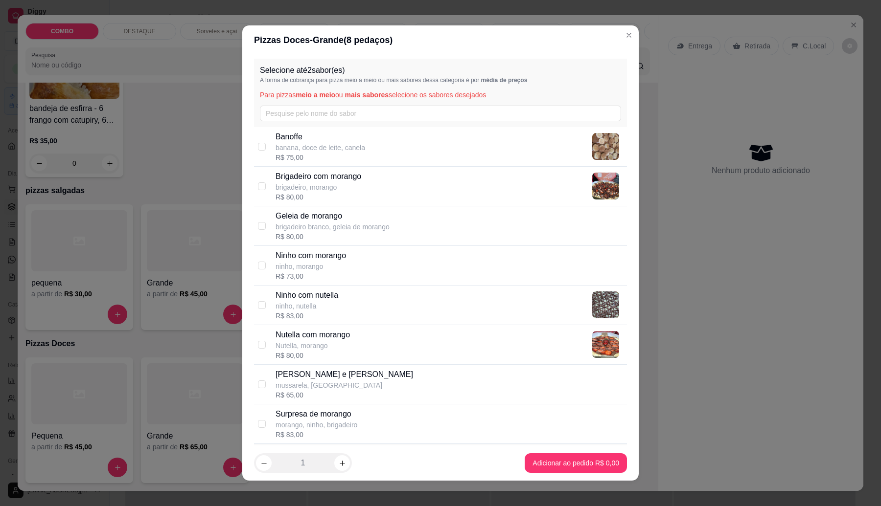
click at [377, 244] on div "Geleia de morango brigadeiro branco, geleia de morango R$ 80,00" at bounding box center [440, 227] width 373 height 40
checkbox input "true"
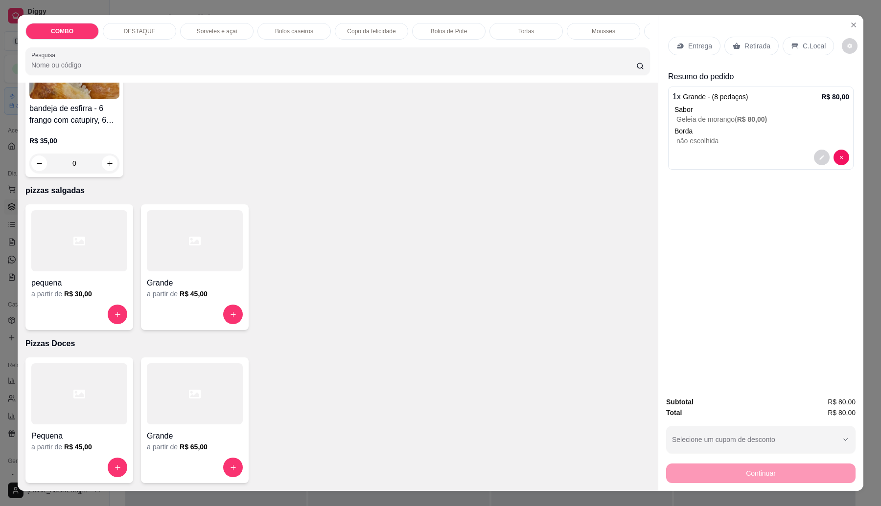
click at [747, 34] on div "Entrega Retirada C.Local" at bounding box center [760, 46] width 185 height 34
click at [749, 42] on p "Retirada" at bounding box center [757, 46] width 26 height 10
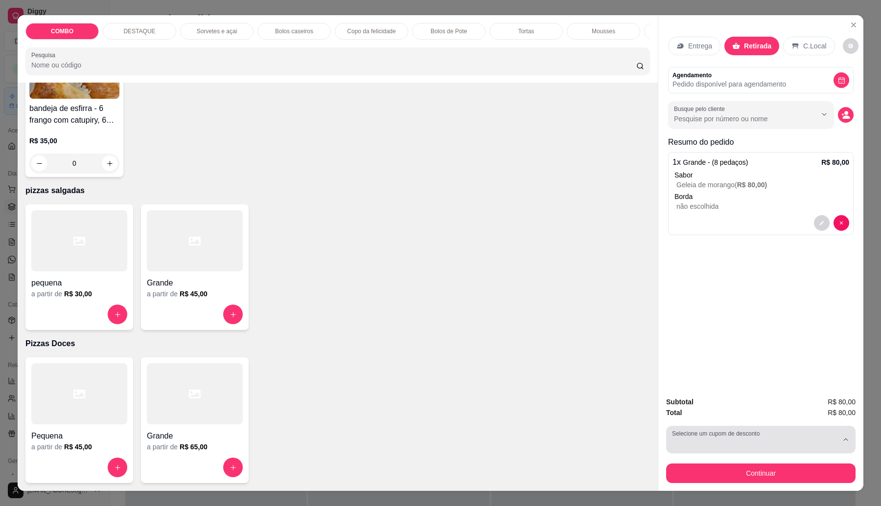
click at [717, 438] on button "Selecione um cupom de desconto" at bounding box center [760, 439] width 189 height 27
click at [846, 20] on button "Close" at bounding box center [854, 25] width 16 height 16
click at [850, 25] on icon "Close" at bounding box center [854, 25] width 8 height 8
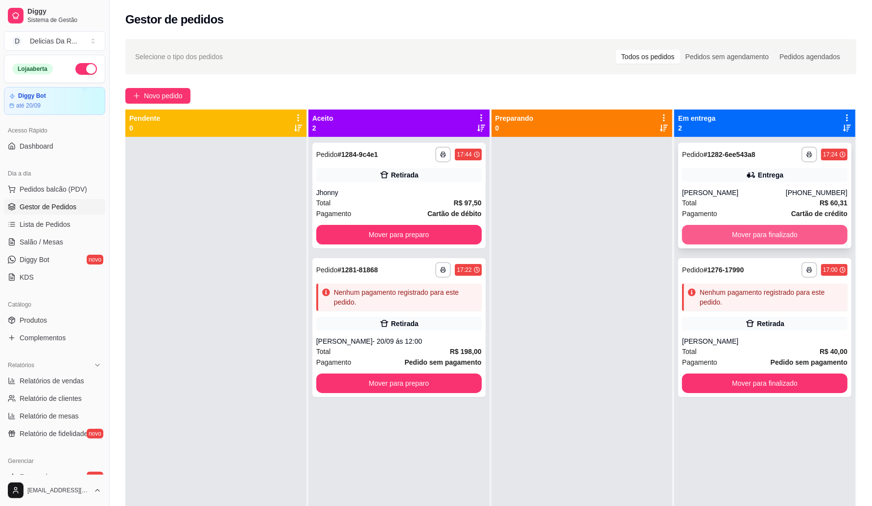
click at [780, 231] on button "Mover para finalizado" at bounding box center [764, 235] width 165 height 20
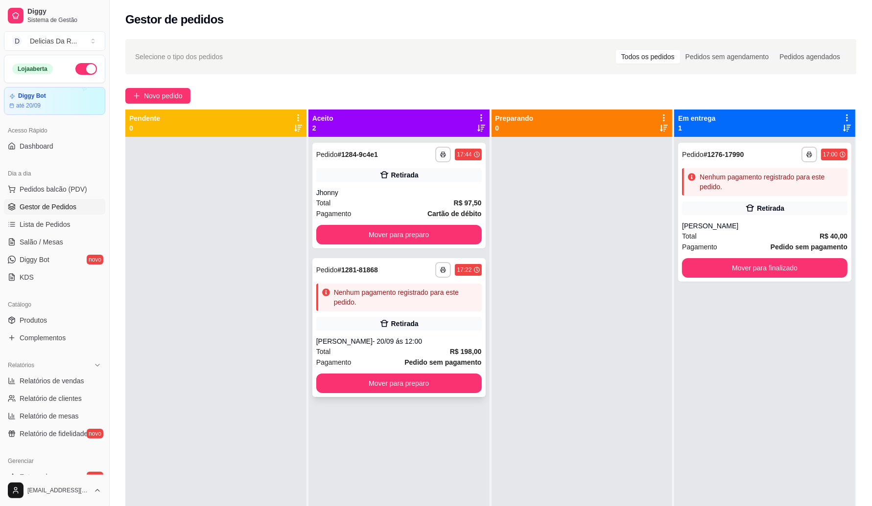
click at [405, 348] on div "Total R$ 198,00" at bounding box center [398, 351] width 165 height 11
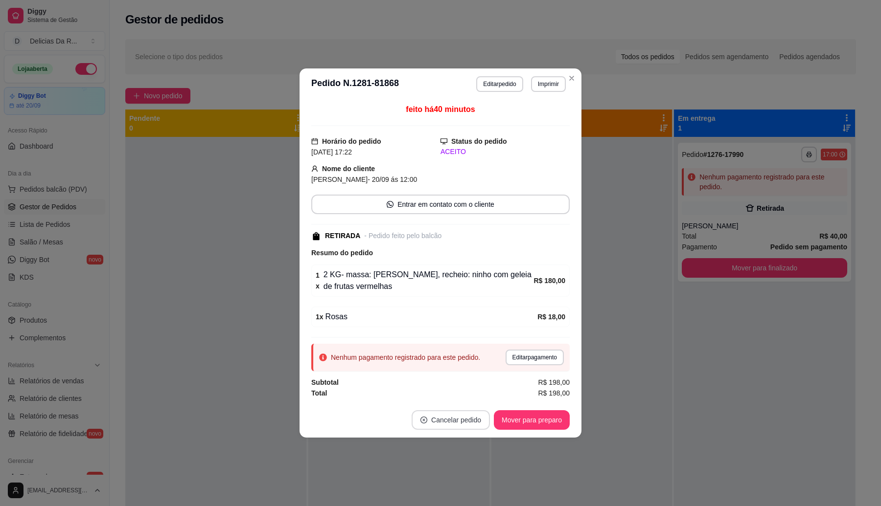
click at [454, 411] on footer "Cancelar pedido Mover para preparo" at bounding box center [440, 420] width 282 height 35
click at [461, 418] on button "Cancelar pedido" at bounding box center [451, 421] width 78 height 20
click at [473, 400] on button "Sim" at bounding box center [478, 397] width 39 height 20
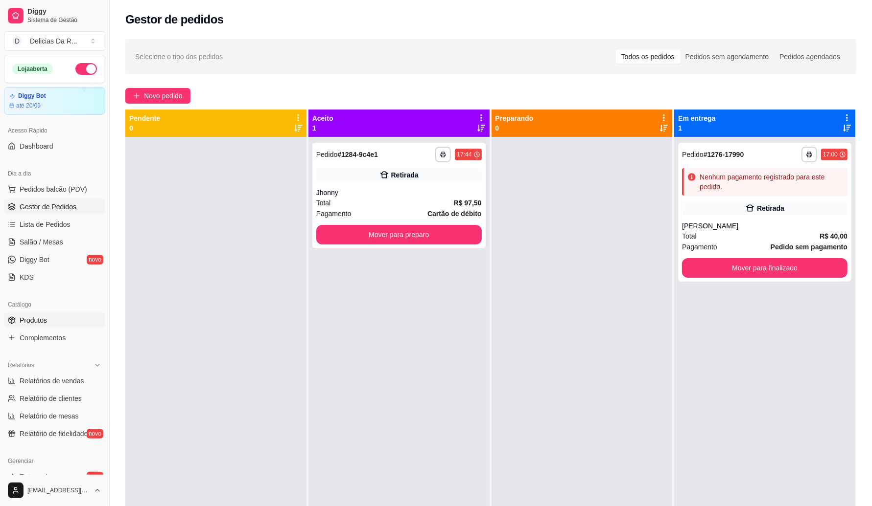
click at [26, 324] on span "Produtos" at bounding box center [33, 321] width 27 height 10
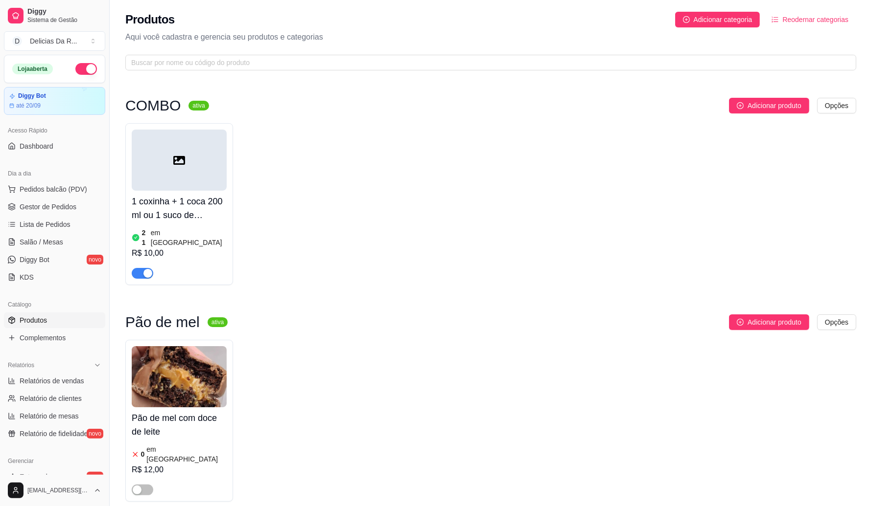
click at [33, 216] on ul "Pedidos balcão (PDV) Gestor de Pedidos Lista de Pedidos Salão / Mesas Diggy Bot…" at bounding box center [54, 234] width 101 height 104
click at [50, 204] on span "Gestor de Pedidos" at bounding box center [48, 207] width 57 height 10
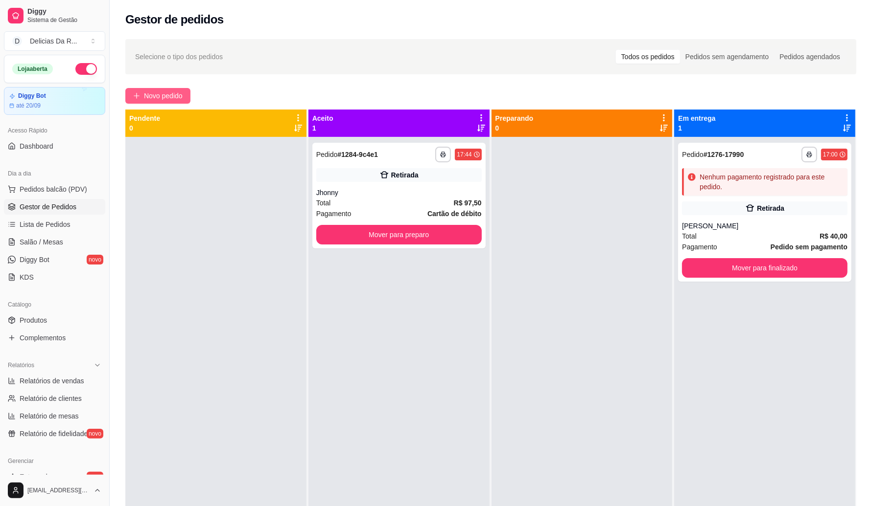
click at [177, 95] on span "Novo pedido" at bounding box center [163, 96] width 39 height 11
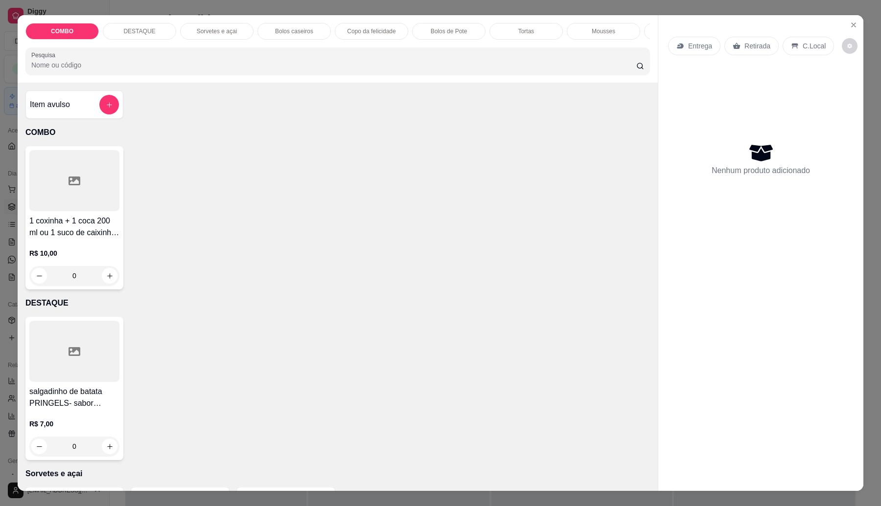
click at [79, 113] on div "Item avulso" at bounding box center [74, 105] width 89 height 20
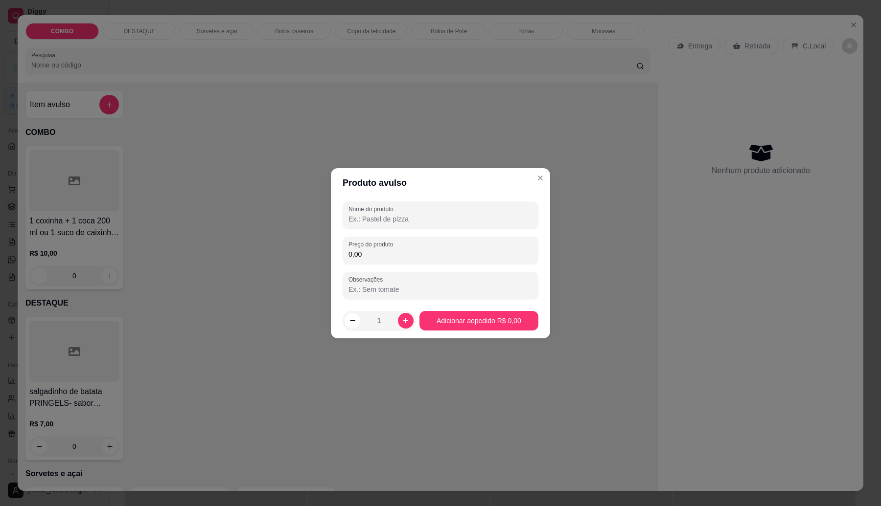
click at [438, 218] on input "Nome do produto" at bounding box center [440, 219] width 184 height 10
type input "."
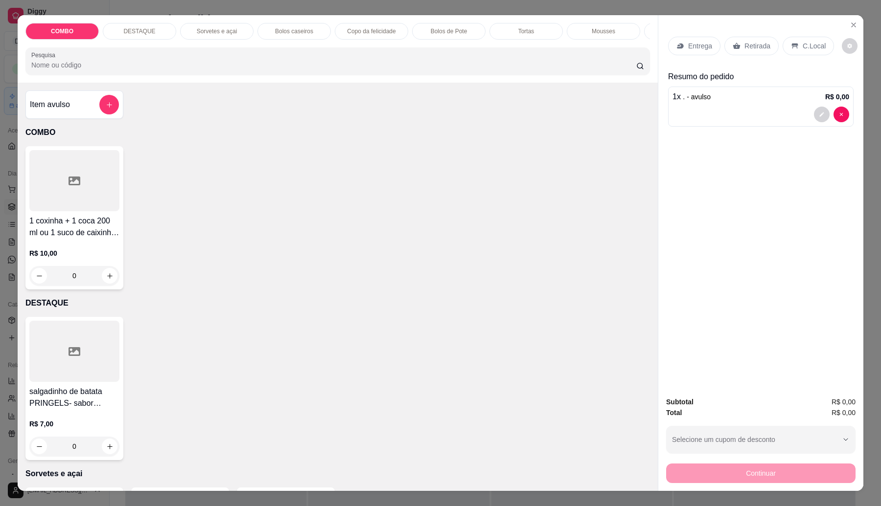
click at [688, 40] on div "Entrega" at bounding box center [694, 46] width 52 height 19
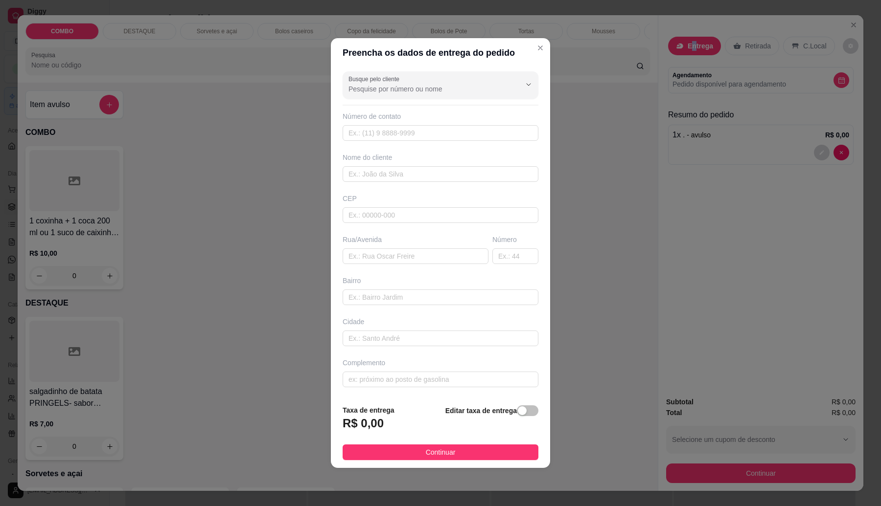
click at [527, 414] on span "button" at bounding box center [528, 411] width 22 height 11
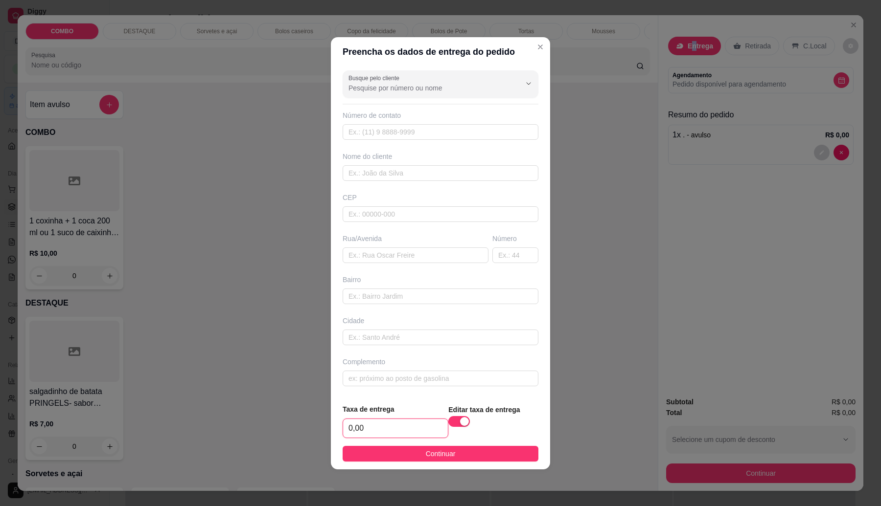
click at [403, 426] on input "0,00" at bounding box center [395, 428] width 105 height 19
type input "5,00"
click at [448, 467] on footer "Taxa de entrega 5,00 Editar taxa de entrega Continuar" at bounding box center [440, 432] width 219 height 73
click at [459, 463] on footer "Taxa de entrega 5,00 Editar taxa de entrega Continuar" at bounding box center [440, 432] width 219 height 73
click at [460, 460] on button "Continuar" at bounding box center [441, 454] width 196 height 16
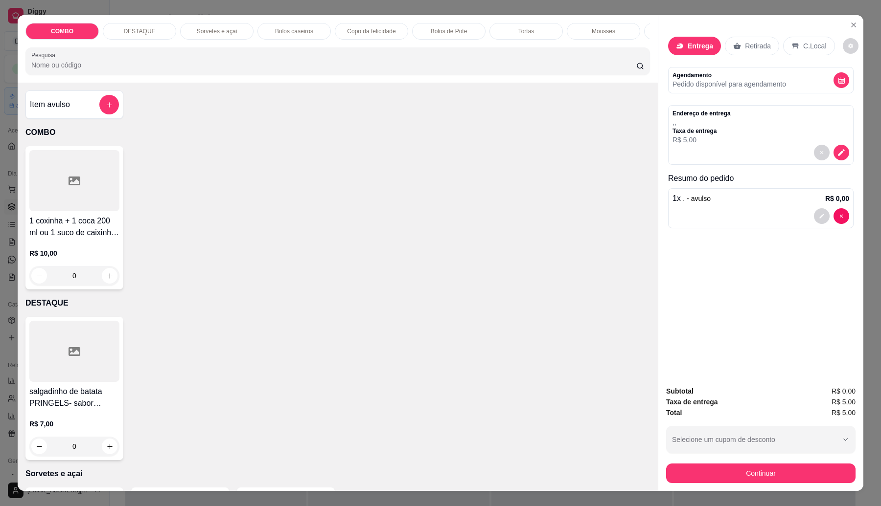
click at [685, 464] on button "Continuar" at bounding box center [760, 474] width 189 height 20
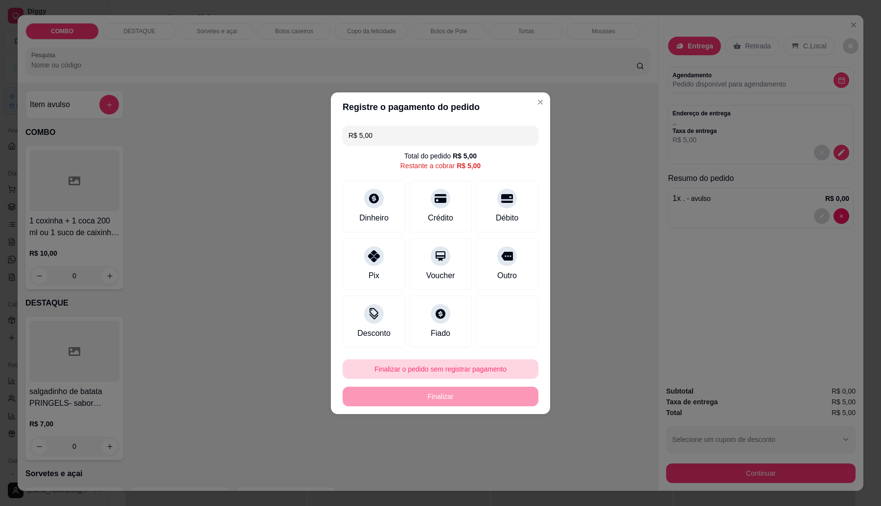
click at [496, 363] on button "Finalizar o pedido sem registrar pagamento" at bounding box center [441, 370] width 196 height 20
click at [507, 454] on button "Confirmar" at bounding box center [501, 449] width 36 height 15
type input "R$ 0,00"
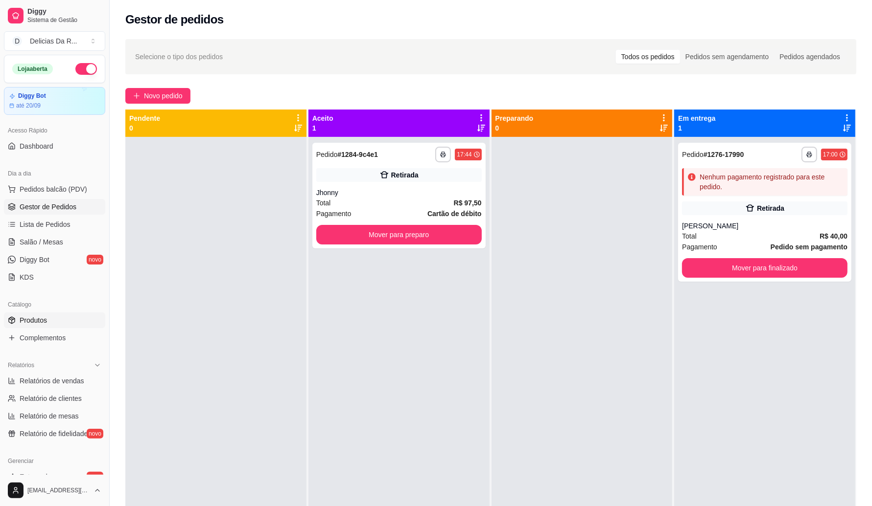
click at [43, 322] on span "Produtos" at bounding box center [33, 321] width 27 height 10
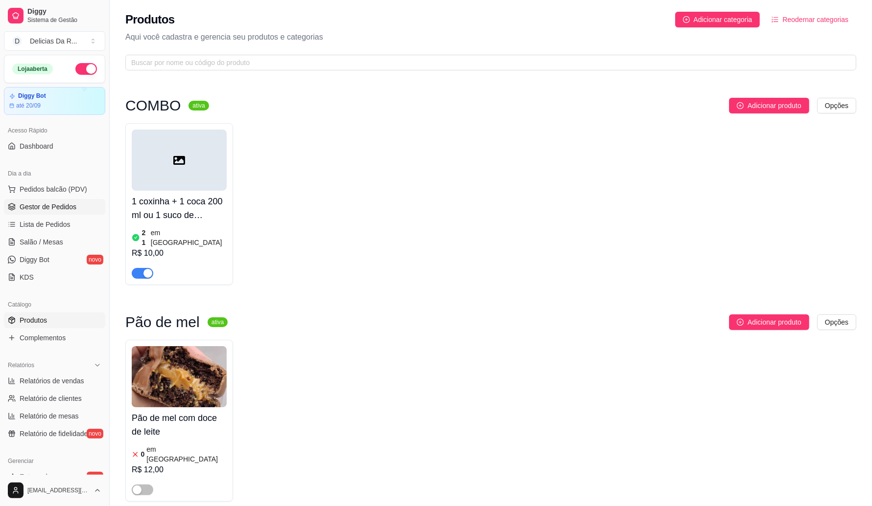
click at [60, 202] on link "Gestor de Pedidos" at bounding box center [54, 207] width 101 height 16
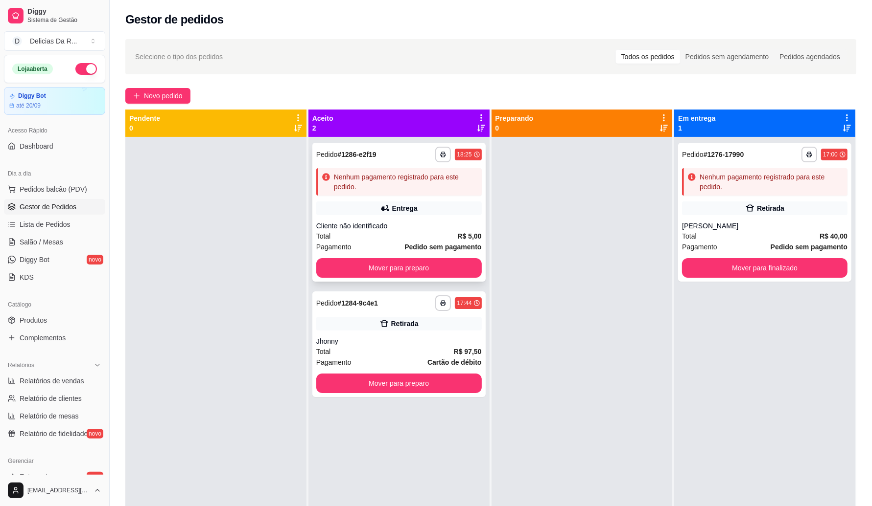
click at [387, 199] on div "**********" at bounding box center [398, 212] width 173 height 139
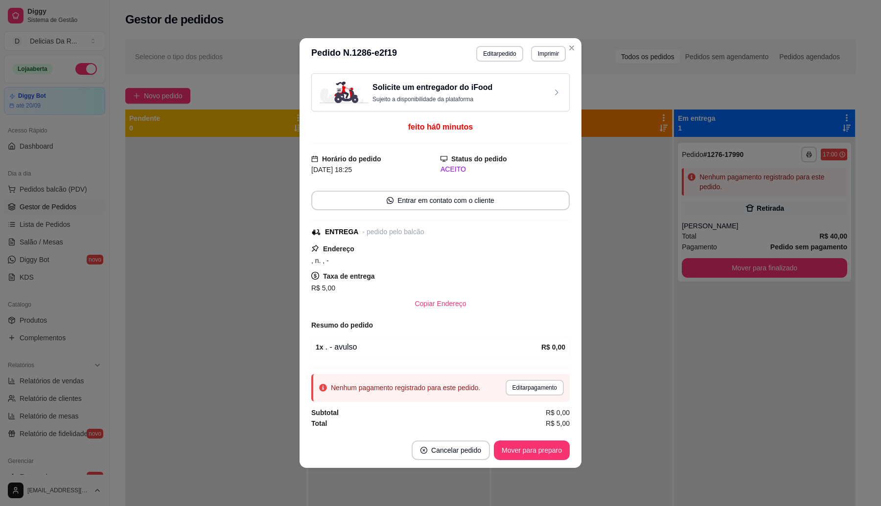
click at [534, 57] on button "Imprimir" at bounding box center [548, 54] width 35 height 16
click at [532, 87] on button "IMPRESSORA" at bounding box center [539, 82] width 57 height 13
click at [540, 454] on button "Mover para preparo" at bounding box center [532, 451] width 76 height 20
click at [540, 454] on div "Mover para preparo" at bounding box center [525, 451] width 90 height 20
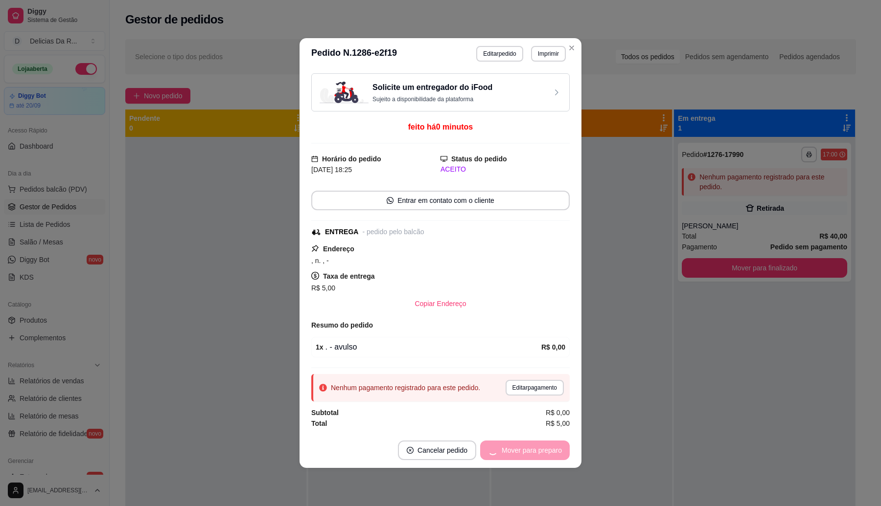
click at [540, 454] on div "Mover para preparo" at bounding box center [525, 451] width 90 height 20
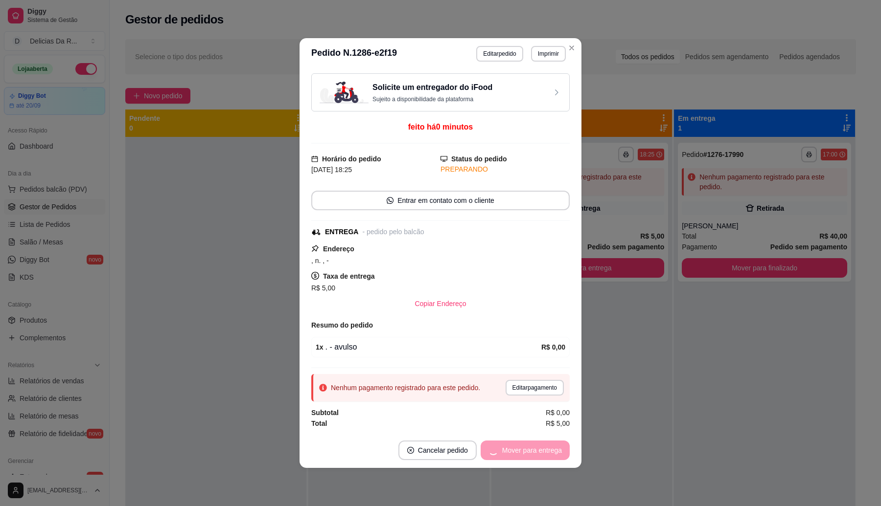
click at [542, 450] on div "Mover para entrega" at bounding box center [525, 451] width 89 height 20
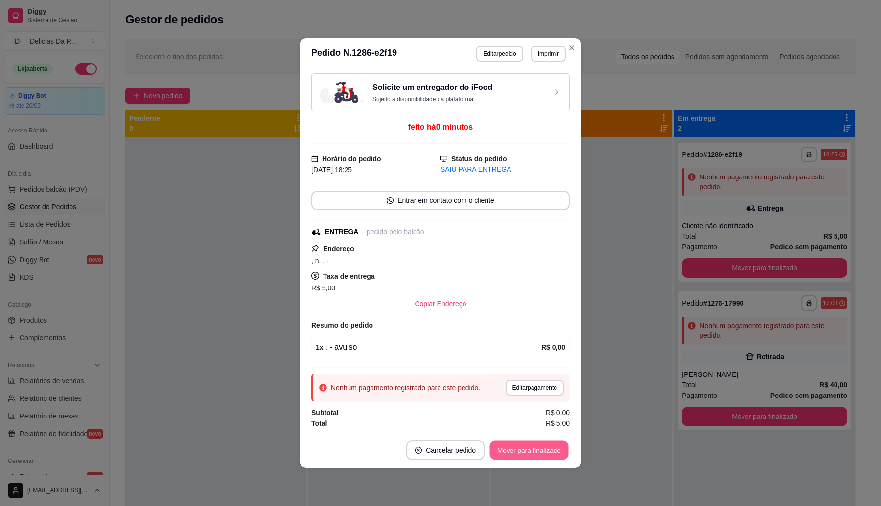
click at [544, 449] on button "Mover para finalizado" at bounding box center [529, 450] width 79 height 19
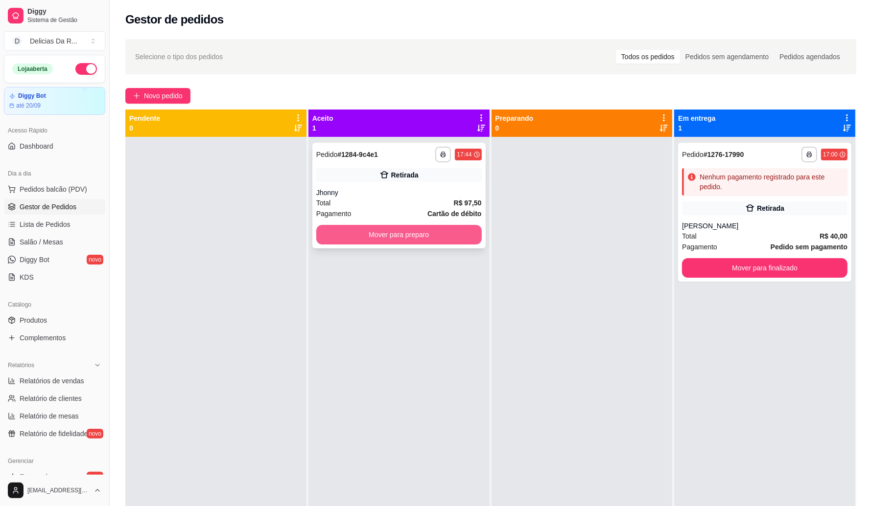
click at [462, 237] on button "Mover para preparo" at bounding box center [398, 235] width 165 height 20
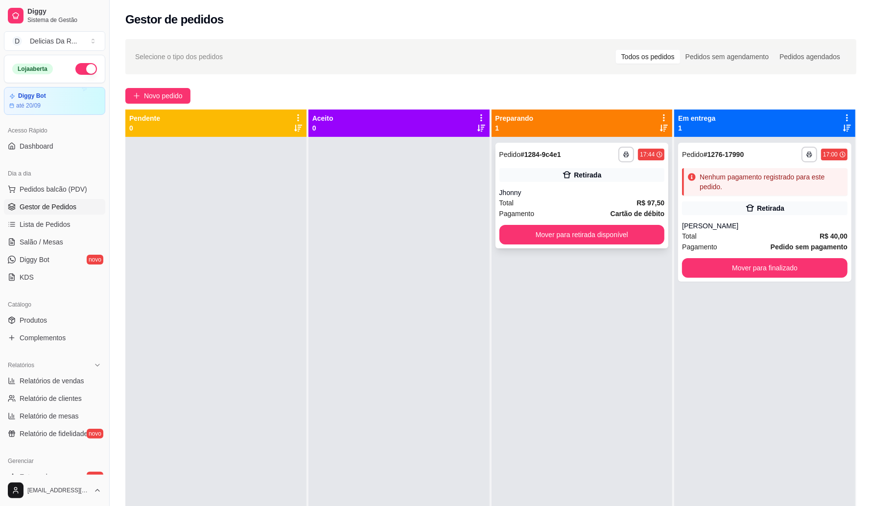
click at [562, 185] on div "**********" at bounding box center [581, 196] width 173 height 106
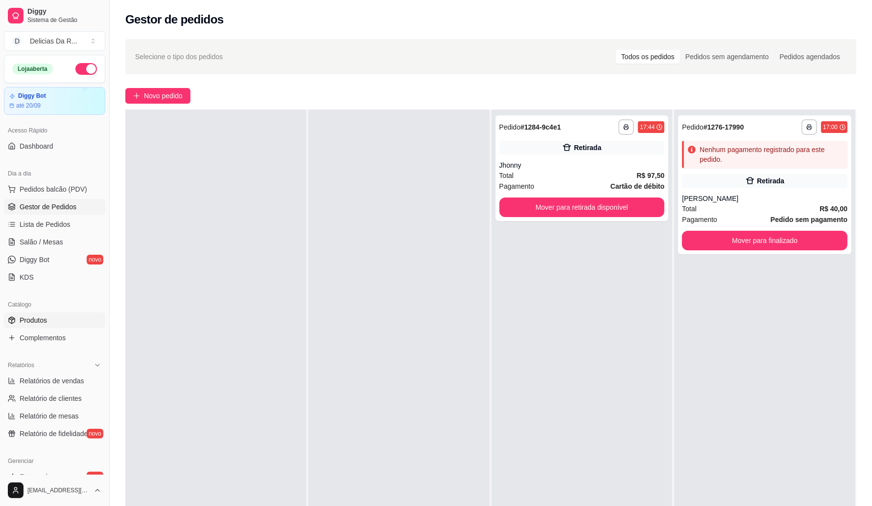
click at [38, 320] on span "Produtos" at bounding box center [33, 321] width 27 height 10
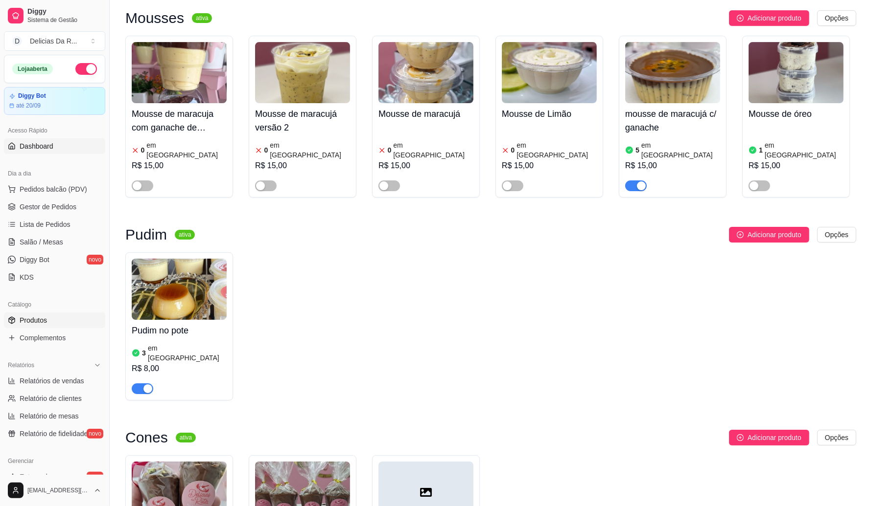
drag, startPoint x: 65, startPoint y: 148, endPoint x: 74, endPoint y: 149, distance: 9.3
click at [67, 148] on link "Dashboard" at bounding box center [54, 146] width 101 height 16
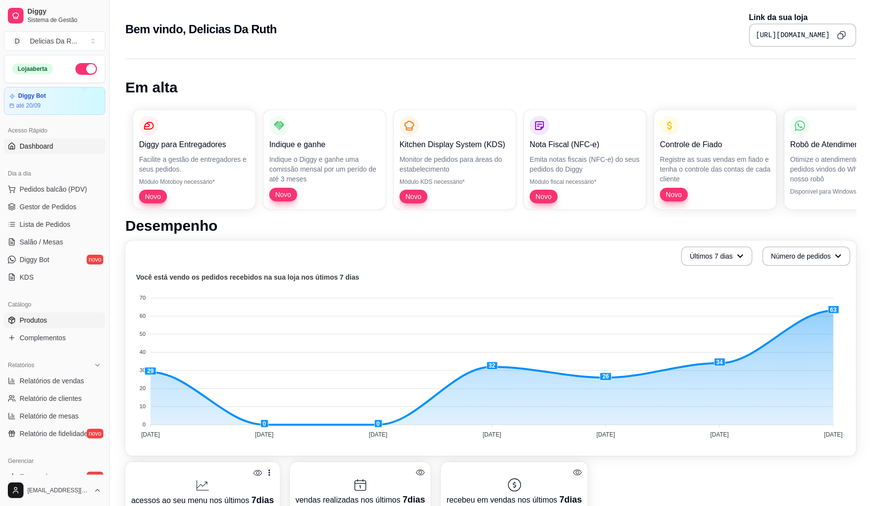
click at [21, 316] on link "Produtos" at bounding box center [54, 321] width 101 height 16
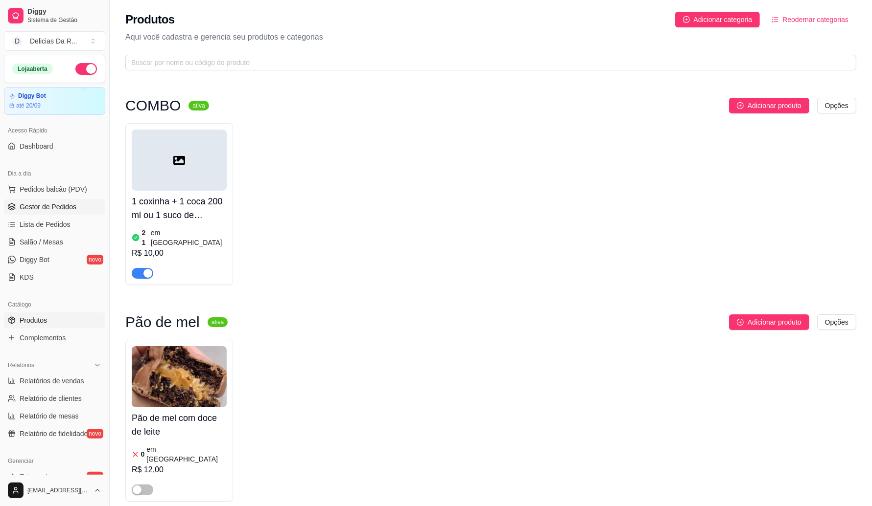
click at [75, 204] on link "Gestor de Pedidos" at bounding box center [54, 207] width 101 height 16
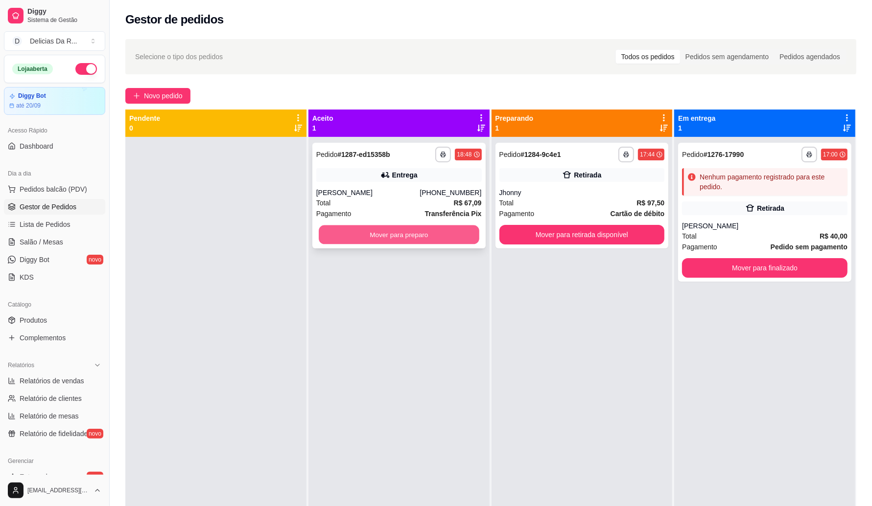
click at [409, 238] on button "Mover para preparo" at bounding box center [399, 235] width 161 height 19
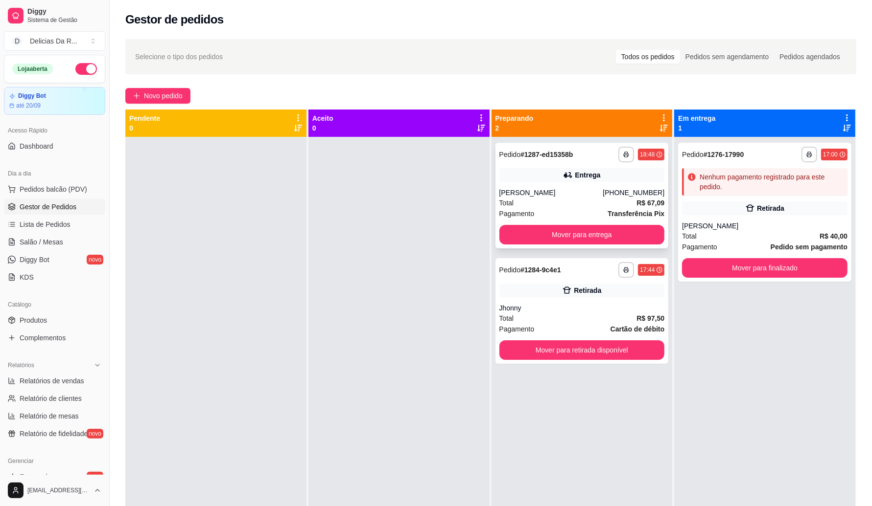
click at [591, 207] on div "**********" at bounding box center [581, 196] width 173 height 106
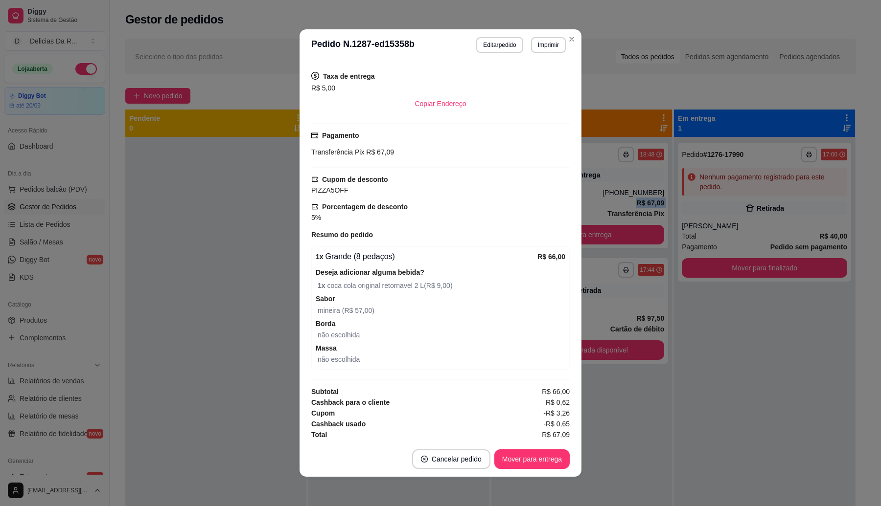
scroll to position [250, 0]
drag, startPoint x: 528, startPoint y: 409, endPoint x: 553, endPoint y: 411, distance: 25.5
click at [553, 411] on div "Cupom -R$ 3,26" at bounding box center [440, 411] width 258 height 11
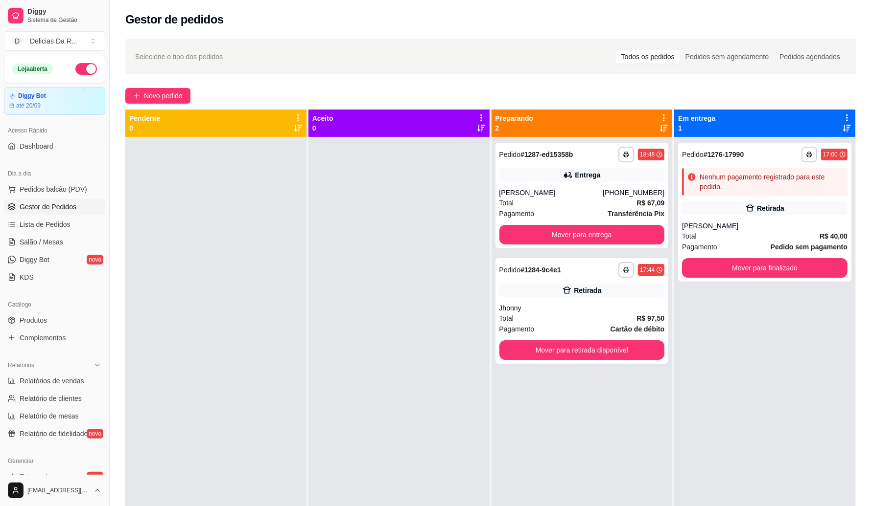
click at [436, 438] on div at bounding box center [398, 390] width 181 height 506
click at [586, 183] on div "**********" at bounding box center [581, 196] width 173 height 106
click at [529, 184] on div "**********" at bounding box center [581, 196] width 173 height 106
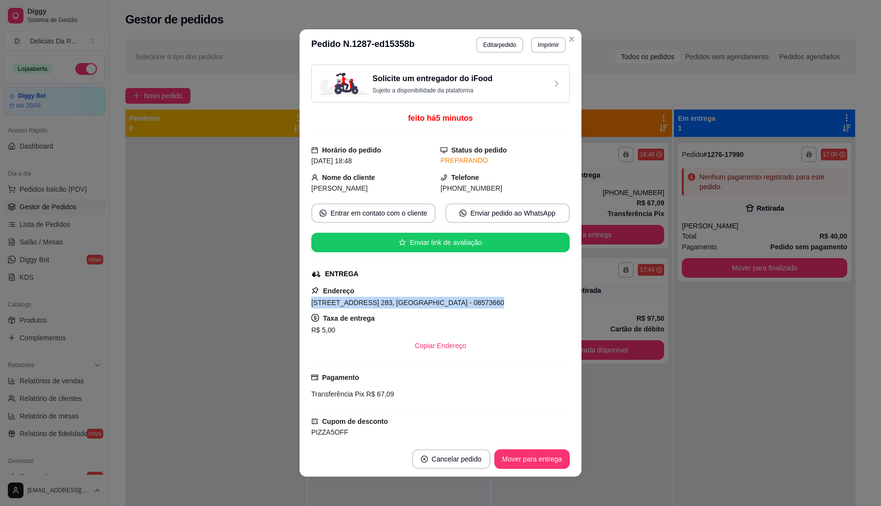
drag, startPoint x: 304, startPoint y: 305, endPoint x: 466, endPoint y: 306, distance: 162.0
click at [466, 306] on div "Solicite um entregador do iFood Sujeito a disponibilidade da plataforma feito h…" at bounding box center [440, 251] width 282 height 381
click at [420, 353] on button "Copiar Endereço" at bounding box center [440, 346] width 67 height 20
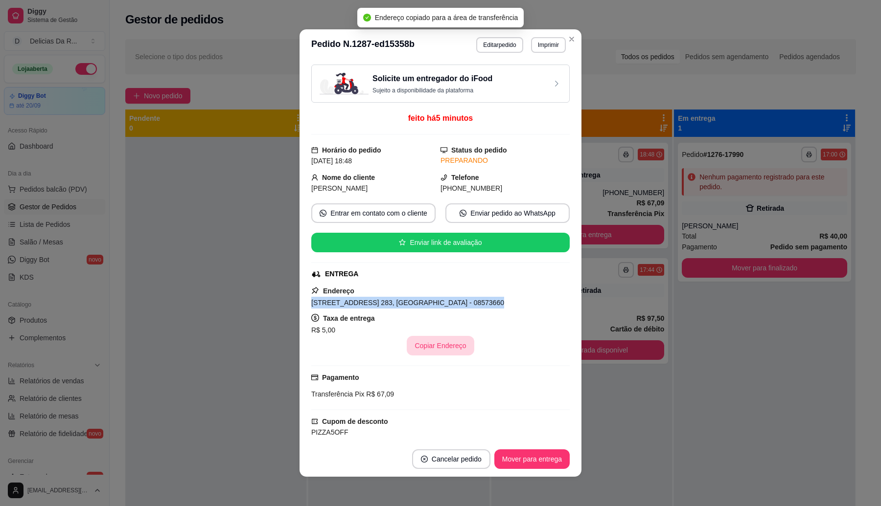
click at [420, 350] on button "Copiar Endereço" at bounding box center [440, 346] width 67 height 20
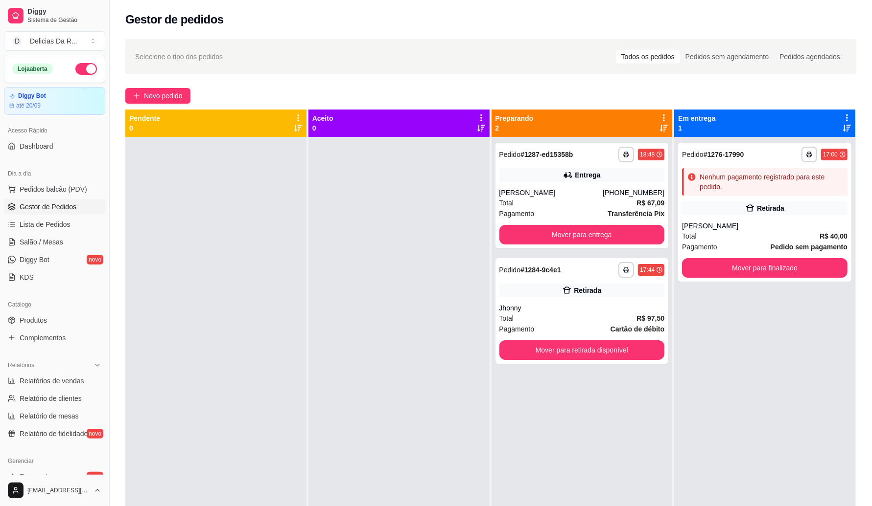
drag, startPoint x: 275, startPoint y: 295, endPoint x: 286, endPoint y: 287, distance: 13.7
click at [276, 295] on div at bounding box center [215, 390] width 181 height 506
click at [525, 197] on div "**********" at bounding box center [581, 196] width 173 height 106
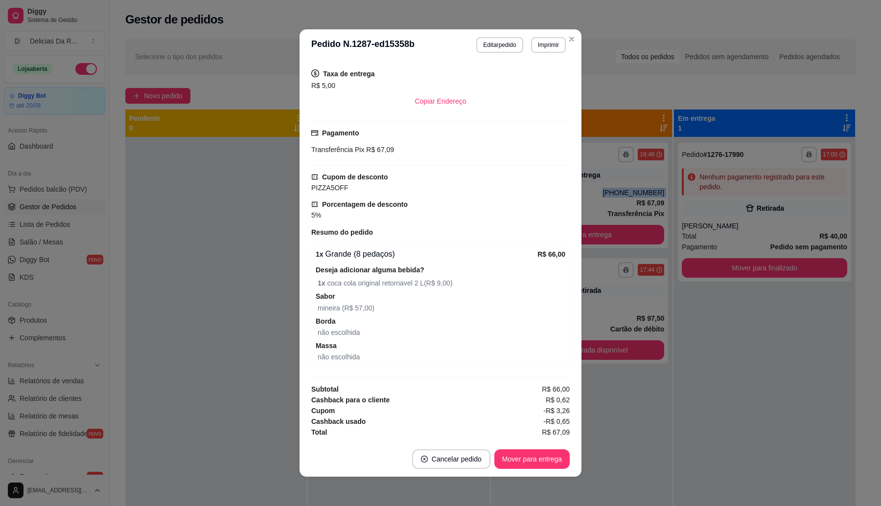
scroll to position [1, 0]
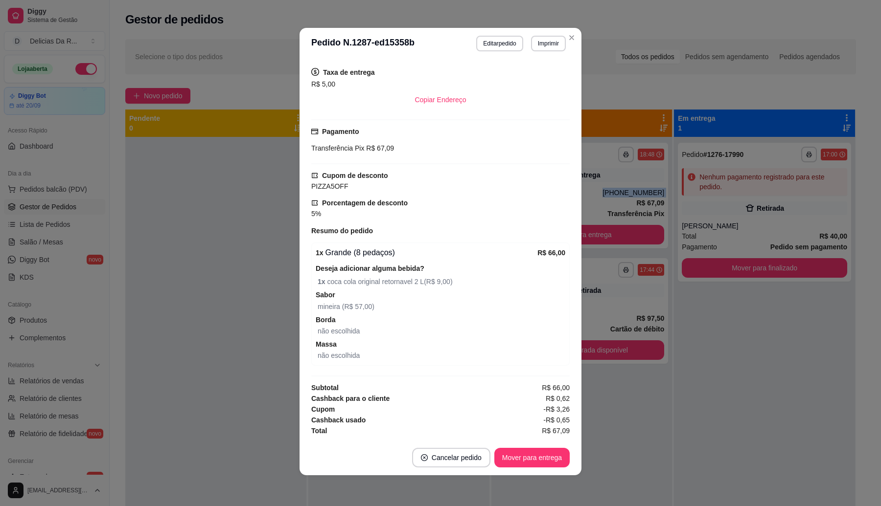
drag, startPoint x: 522, startPoint y: 411, endPoint x: 574, endPoint y: 410, distance: 52.4
click at [574, 410] on div "Solicite um entregador do iFood Sujeito a disponibilidade da plataforma feito h…" at bounding box center [440, 249] width 282 height 381
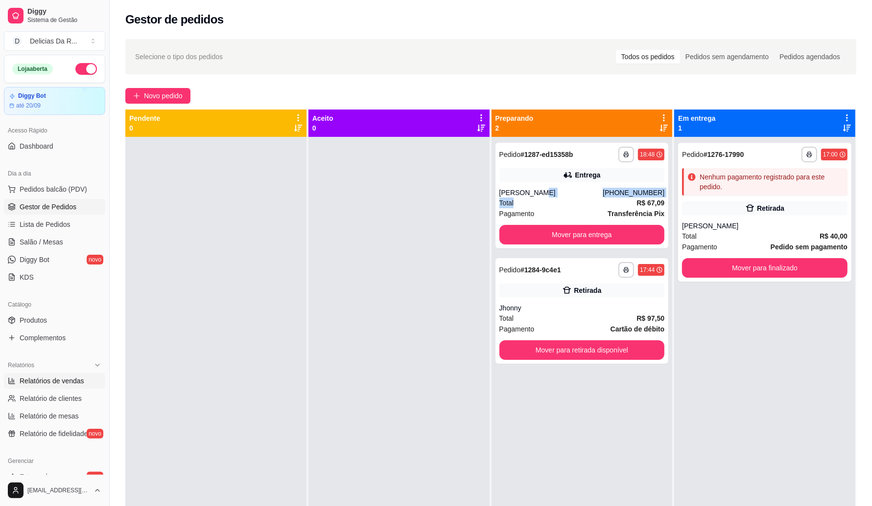
click at [62, 380] on span "Relatórios de vendas" at bounding box center [52, 381] width 65 height 10
select select "ALL"
select select "0"
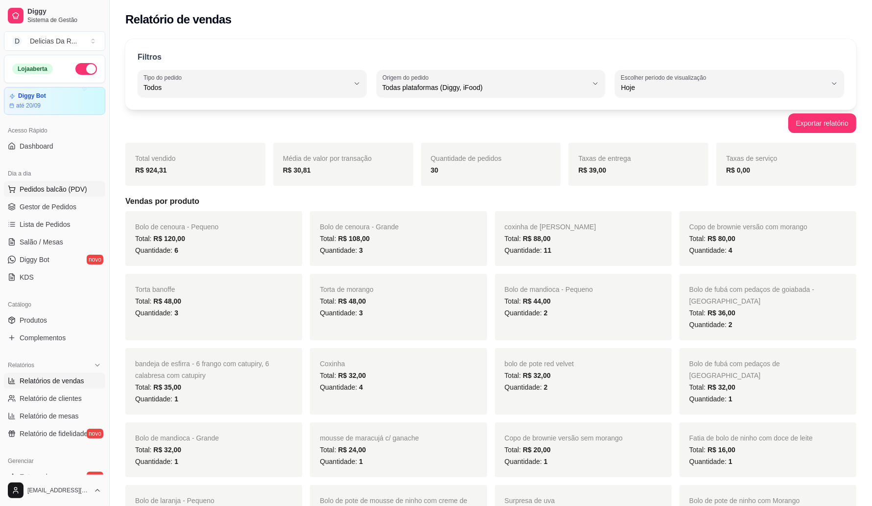
click at [60, 189] on span "Pedidos balcão (PDV)" at bounding box center [54, 189] width 68 height 10
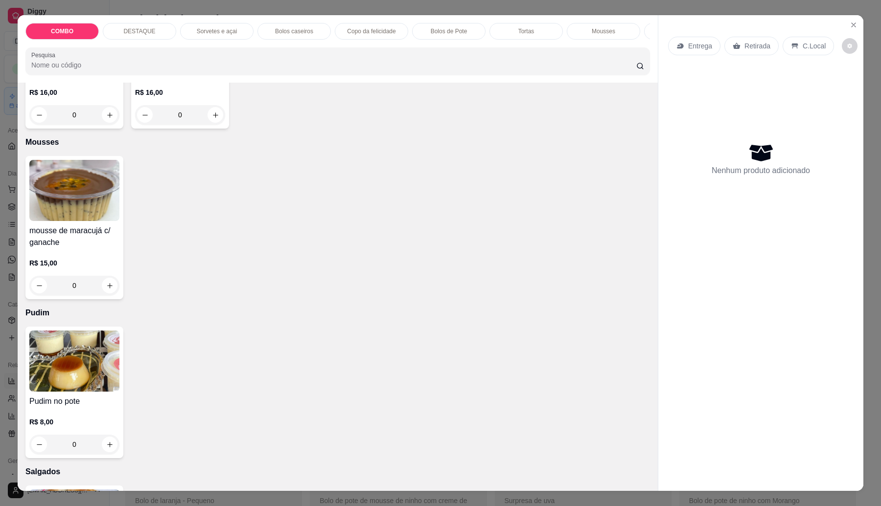
scroll to position [1623, 0]
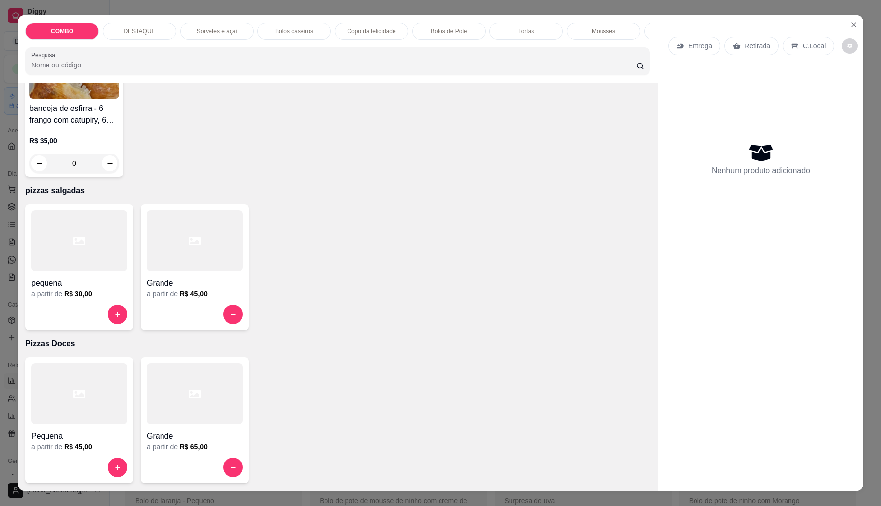
click at [202, 286] on h4 "Grande" at bounding box center [195, 283] width 96 height 12
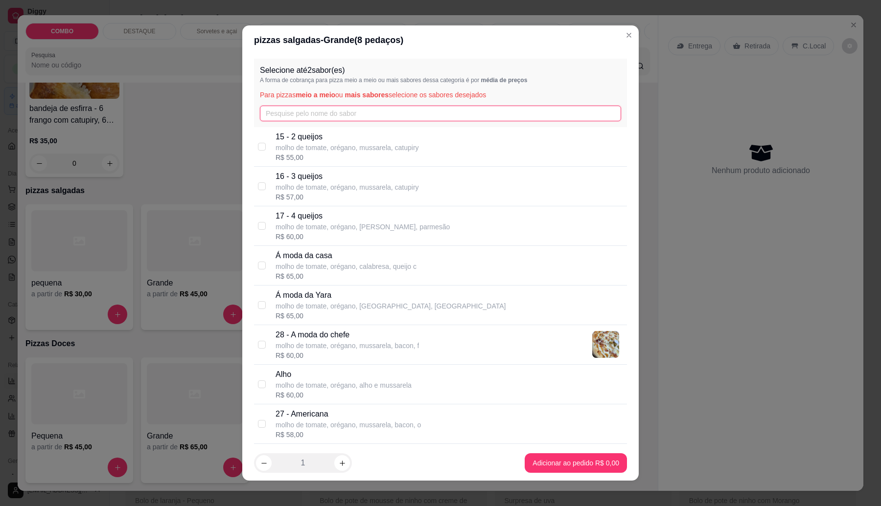
click at [315, 118] on input "text" at bounding box center [440, 114] width 361 height 16
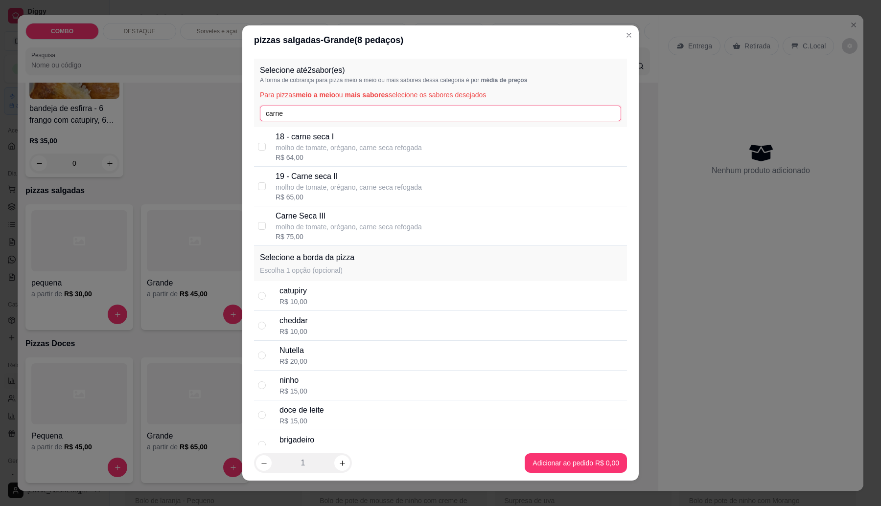
type input "carne"
click at [341, 179] on p "19 - Carne seca II" at bounding box center [349, 177] width 146 height 12
checkbox input "true"
click at [290, 111] on input "carne" at bounding box center [440, 114] width 361 height 16
click at [287, 113] on input "carne" at bounding box center [440, 114] width 361 height 16
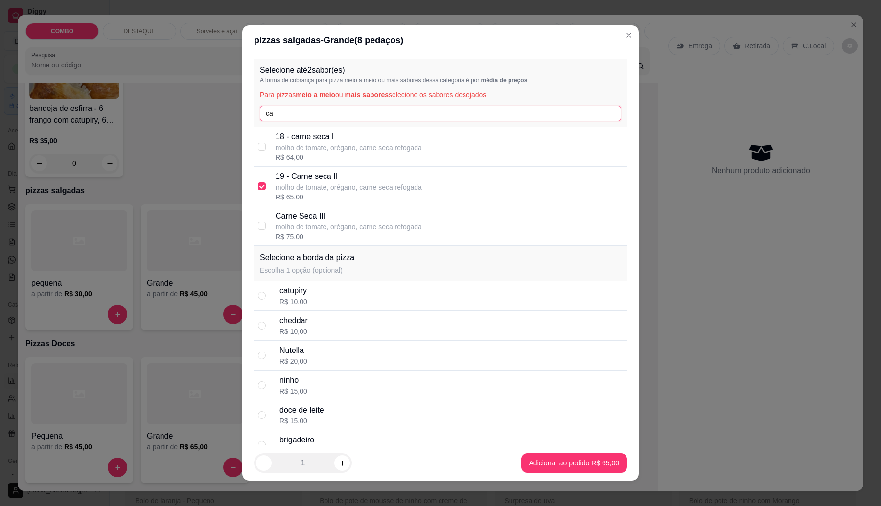
type input "c"
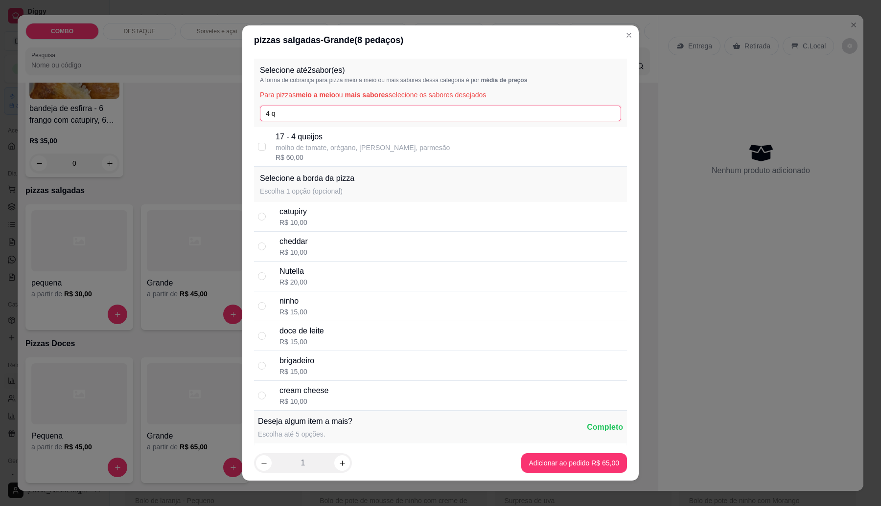
type input "4 q"
click at [484, 138] on div "17 - 4 queijos molho de tomate, orégano, mussarela, parmesão R$ 60,00" at bounding box center [449, 146] width 347 height 31
checkbox input "true"
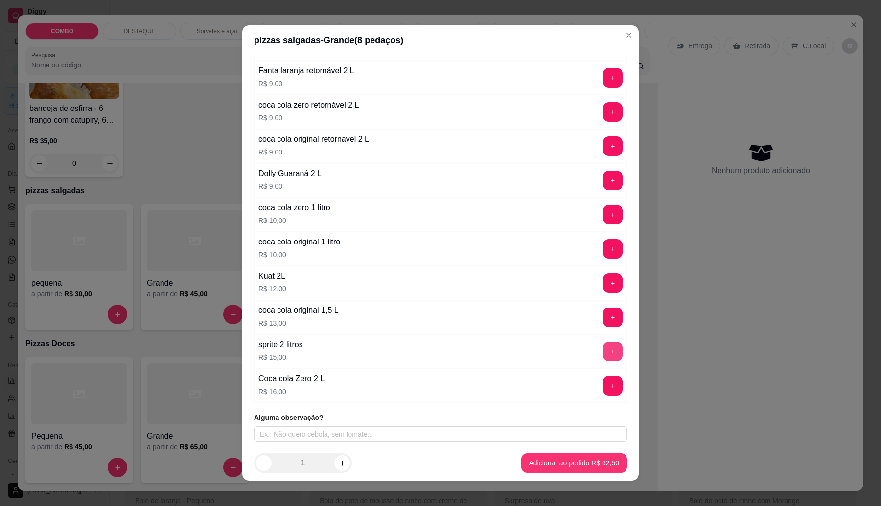
click at [603, 350] on button "+" at bounding box center [613, 352] width 20 height 20
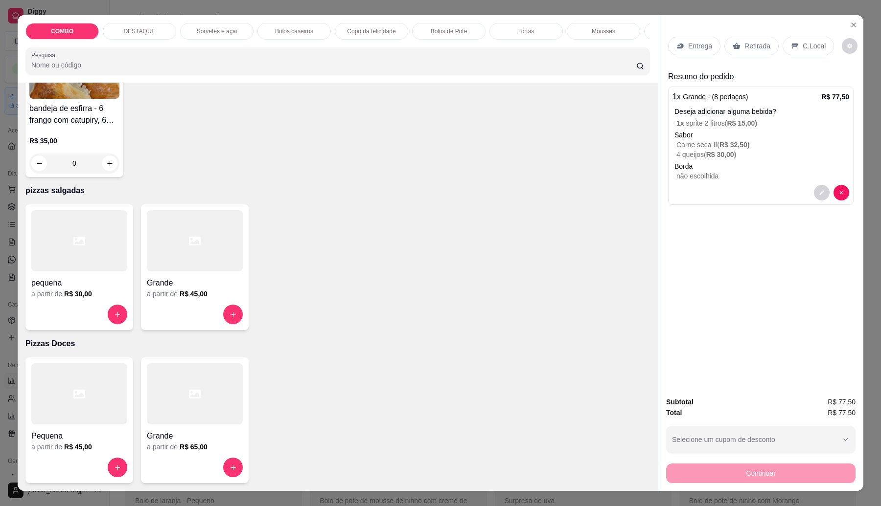
click at [700, 51] on div "Entrega" at bounding box center [694, 46] width 52 height 19
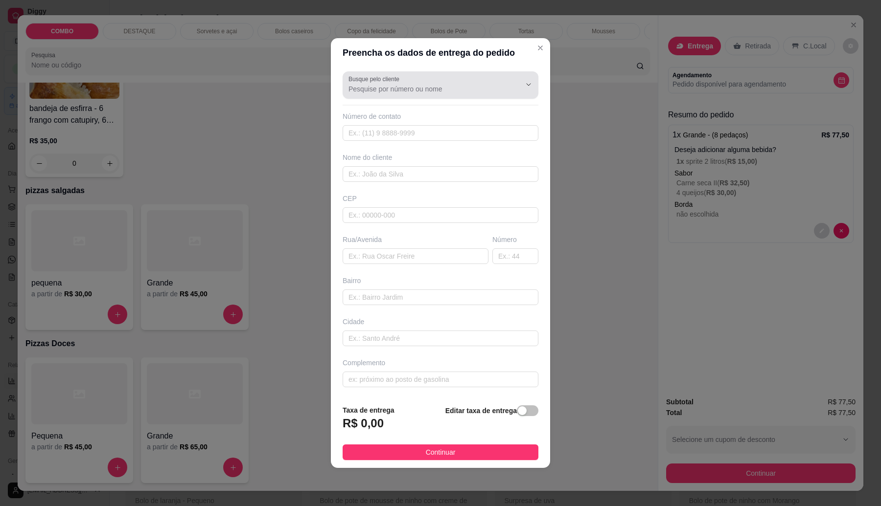
click at [473, 85] on input "Busque pelo cliente" at bounding box center [426, 89] width 157 height 10
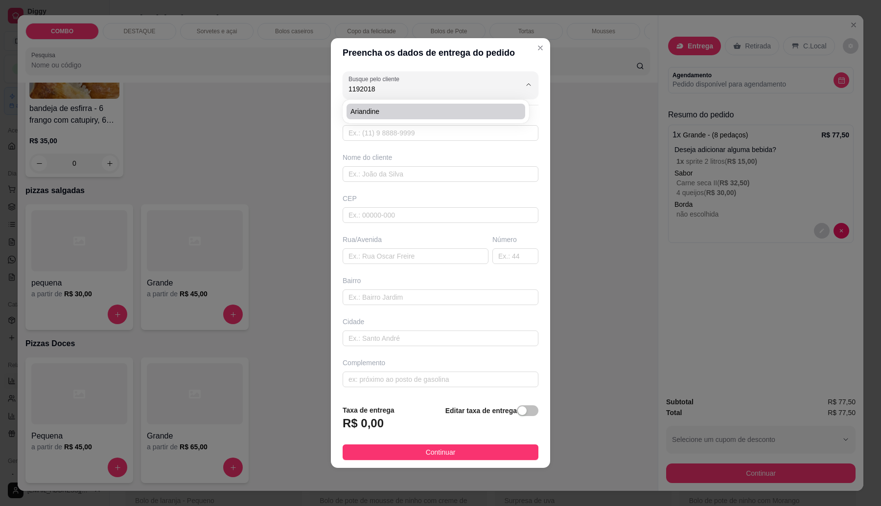
click at [444, 118] on li "Ariandine" at bounding box center [435, 112] width 179 height 16
type input "Ariandine"
type input "11920183661"
type input "Ariandine"
type input "08572650"
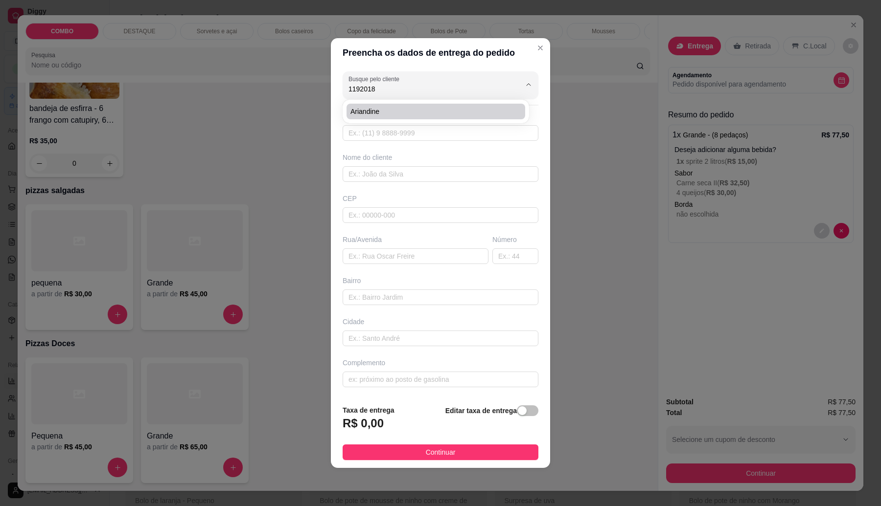
type input "Rua Guaporé"
type input "157"
type input "Vila Miranda"
type input "Itaquaquecetuba"
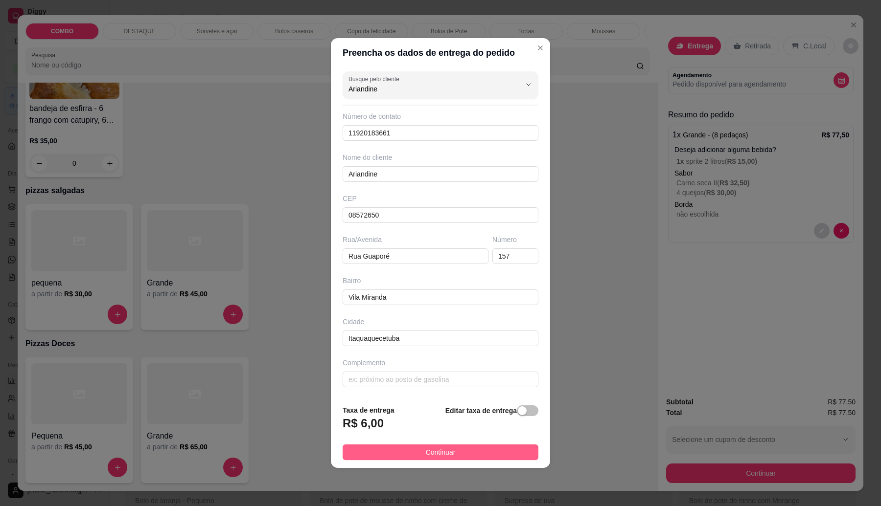
click at [505, 453] on button "Continuar" at bounding box center [441, 453] width 196 height 16
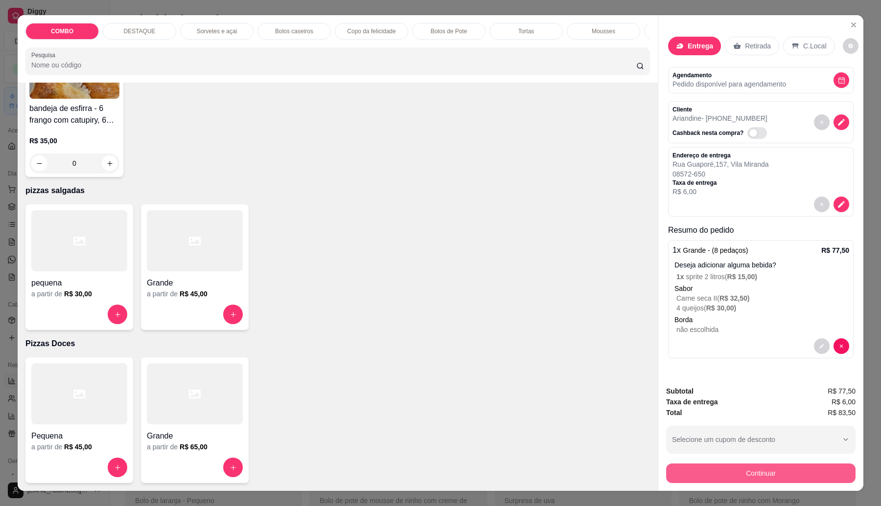
click at [823, 478] on button "Continuar" at bounding box center [760, 474] width 189 height 20
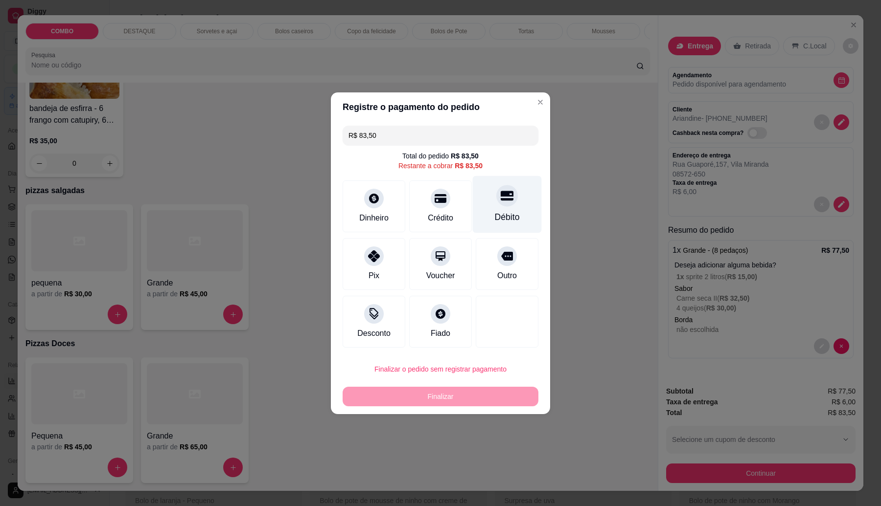
click at [486, 192] on div "Débito" at bounding box center [507, 204] width 69 height 57
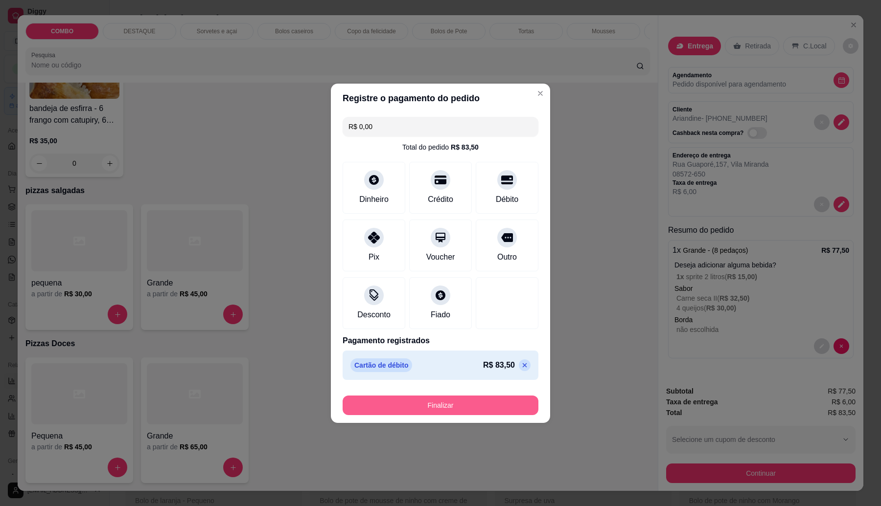
click at [492, 405] on button "Finalizar" at bounding box center [441, 406] width 196 height 20
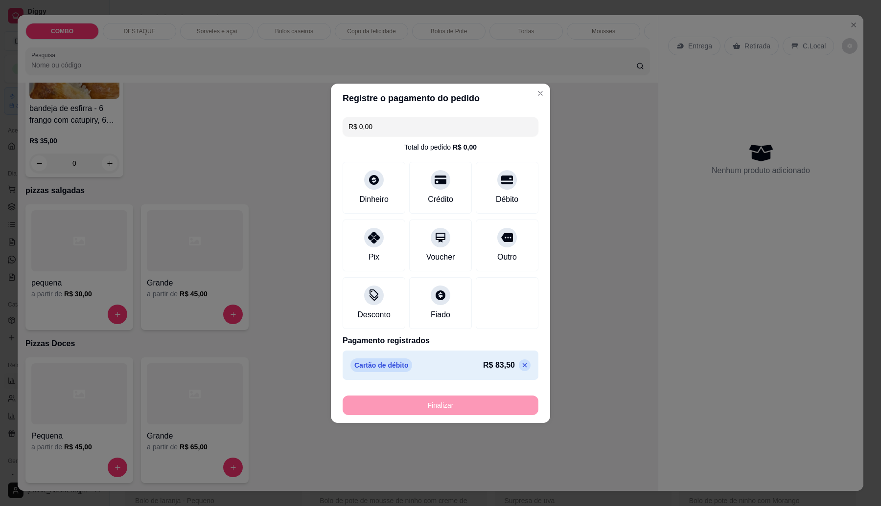
type input "-R$ 83,50"
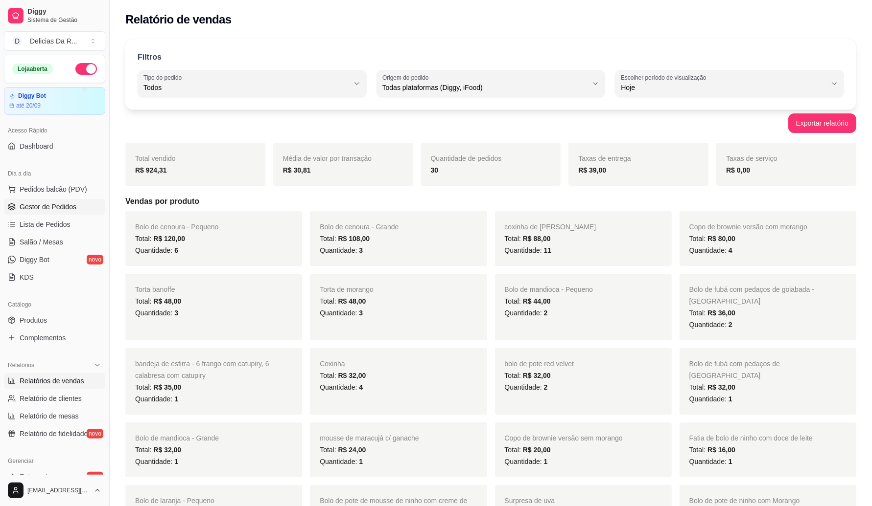
click at [20, 207] on span "Gestor de Pedidos" at bounding box center [48, 207] width 57 height 10
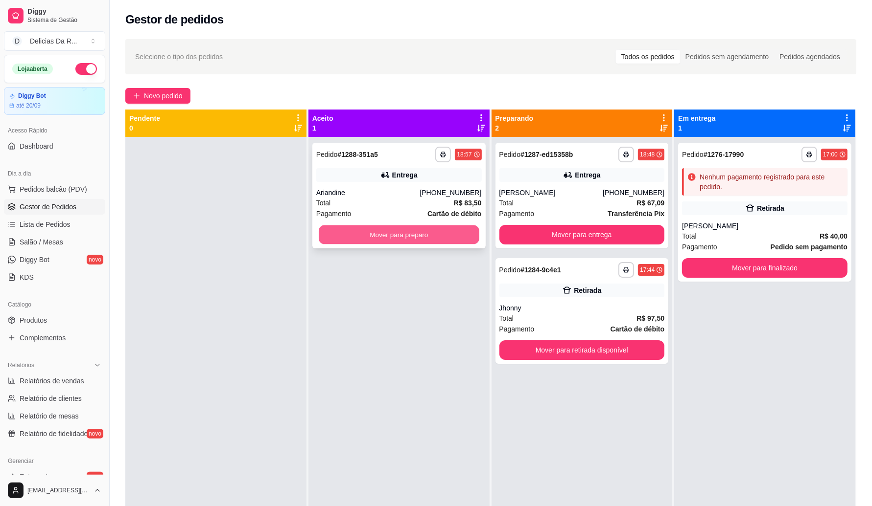
click at [422, 241] on button "Mover para preparo" at bounding box center [399, 235] width 161 height 19
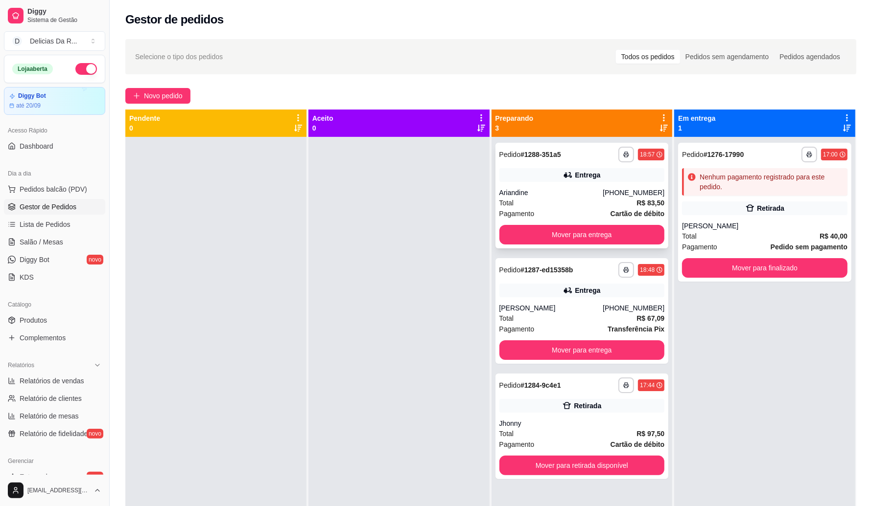
click at [506, 169] on div "Entrega" at bounding box center [581, 175] width 165 height 14
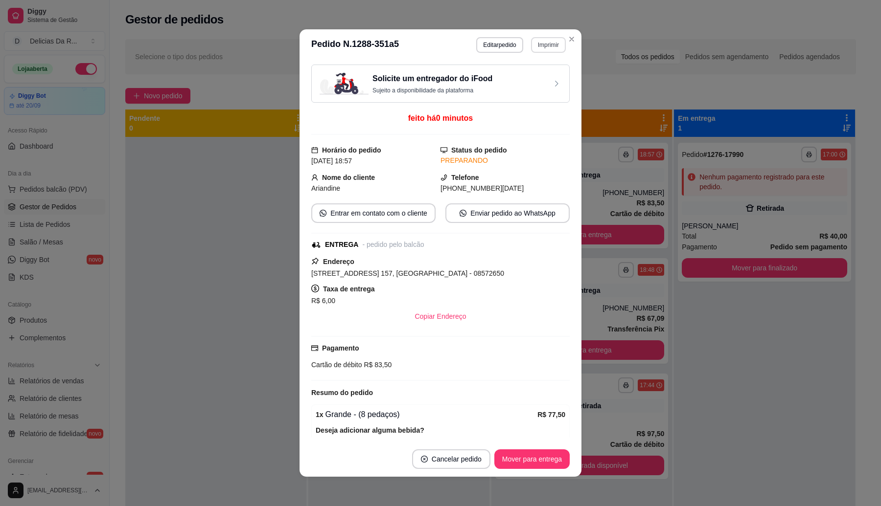
click at [535, 45] on button "Imprimir" at bounding box center [548, 45] width 35 height 16
click at [529, 90] on div "Solicite um entregador do iFood Sujeito a disponibilidade da plataforma" at bounding box center [441, 84] width 242 height 22
click at [547, 43] on button "Imprimir" at bounding box center [548, 44] width 34 height 15
click at [502, 82] on button "IMPRESSORA" at bounding box center [526, 80] width 71 height 16
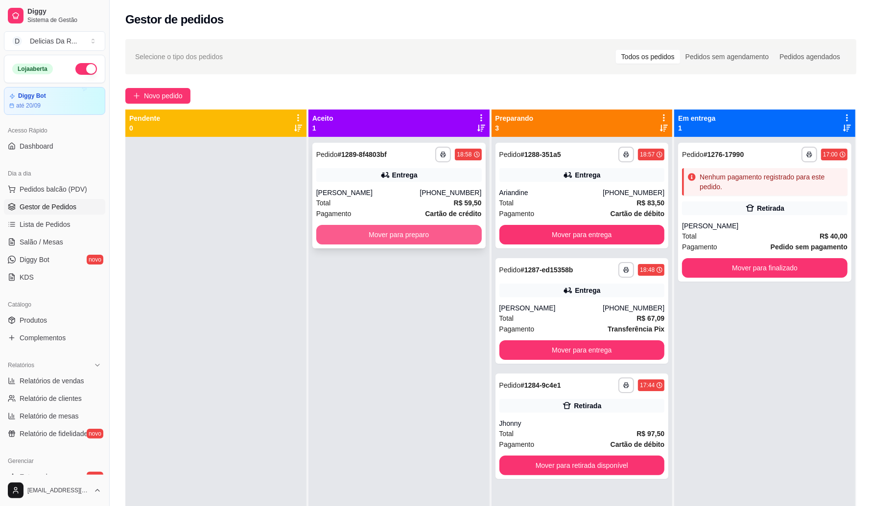
click at [462, 235] on button "Mover para preparo" at bounding box center [398, 235] width 165 height 20
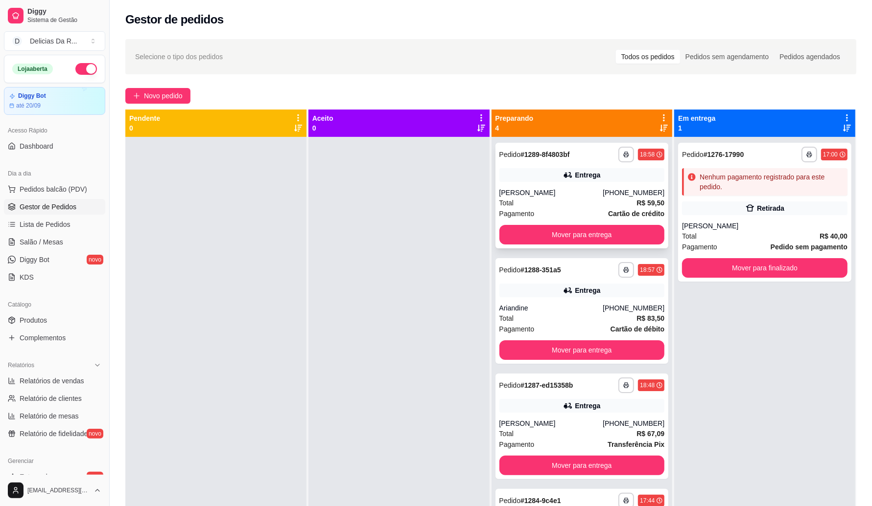
click at [549, 199] on div "Total R$ 59,50" at bounding box center [581, 203] width 165 height 11
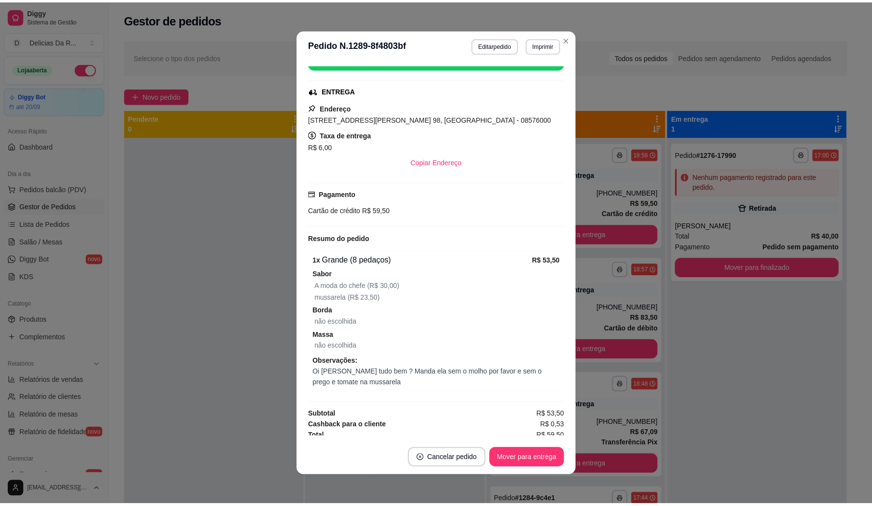
scroll to position [193, 0]
